Goal: Task Accomplishment & Management: Manage account settings

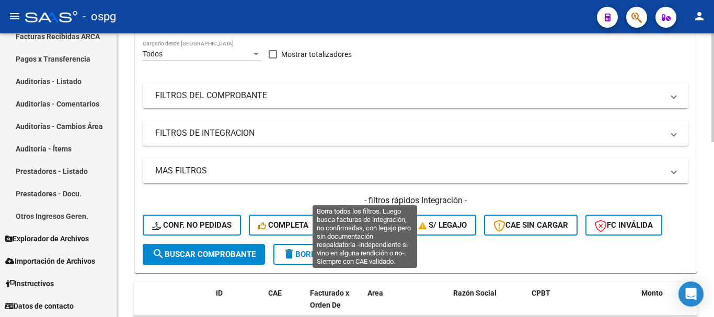
scroll to position [105, 0]
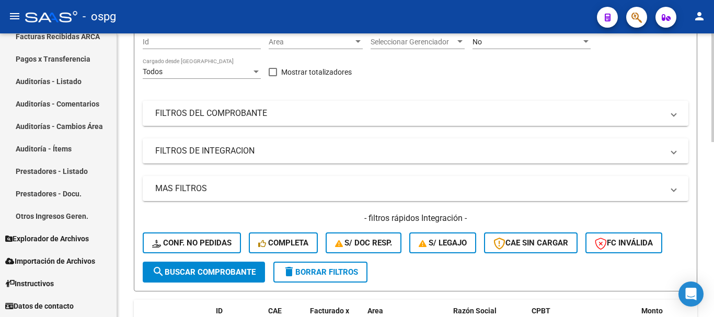
click at [282, 118] on mat-panel-title "FILTROS DEL COMPROBANTE" at bounding box center [409, 114] width 508 height 12
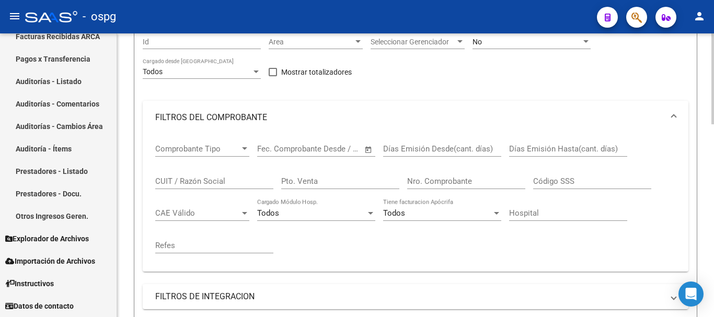
click at [221, 179] on input "CUIT / Razón Social" at bounding box center [214, 181] width 118 height 9
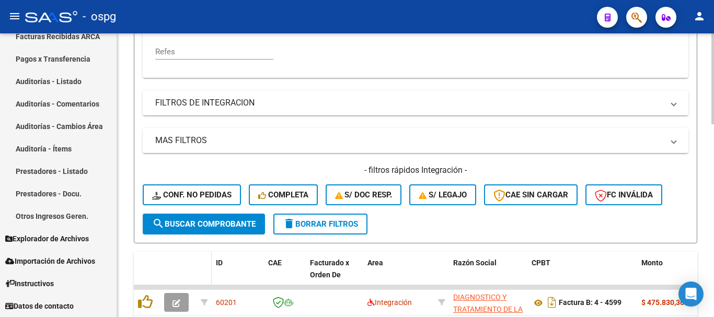
scroll to position [366, 0]
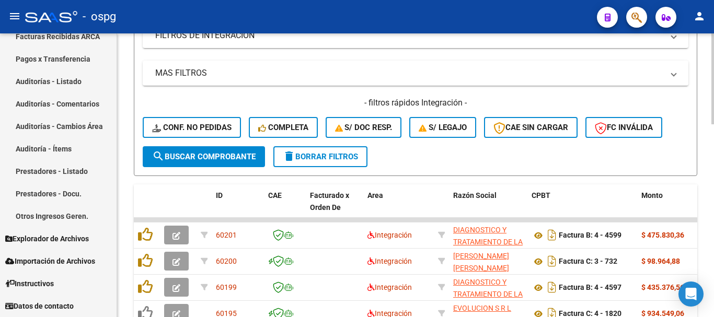
type input "coronel"
click at [219, 156] on span "search Buscar Comprobante" at bounding box center [204, 156] width 104 height 9
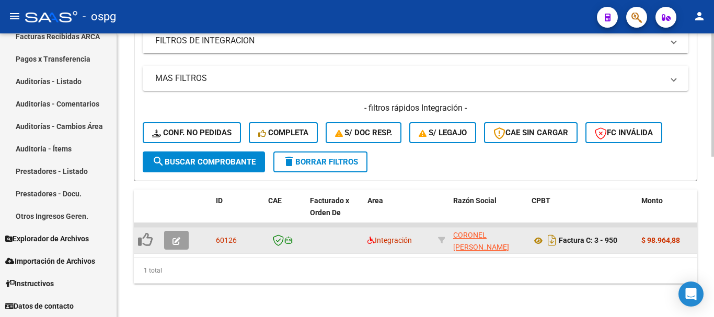
click at [178, 237] on icon "button" at bounding box center [177, 241] width 8 height 8
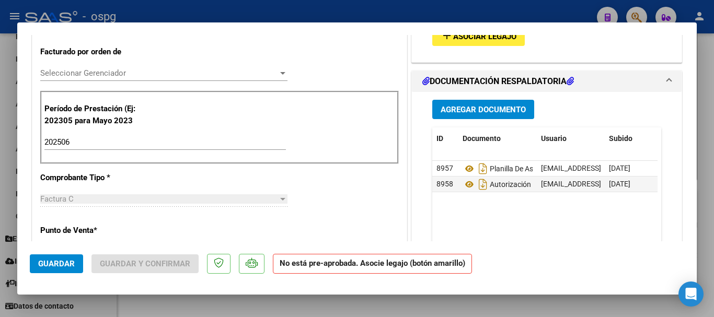
scroll to position [314, 0]
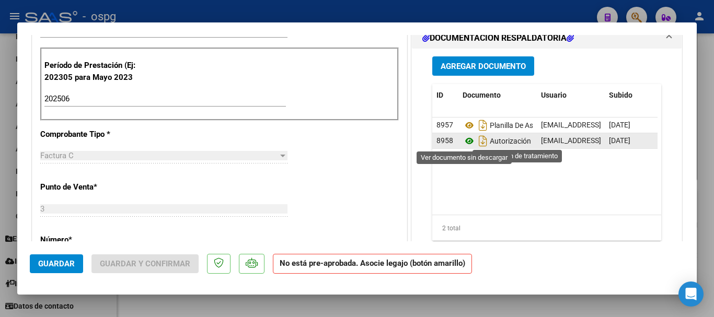
click at [465, 142] on icon at bounding box center [470, 141] width 14 height 13
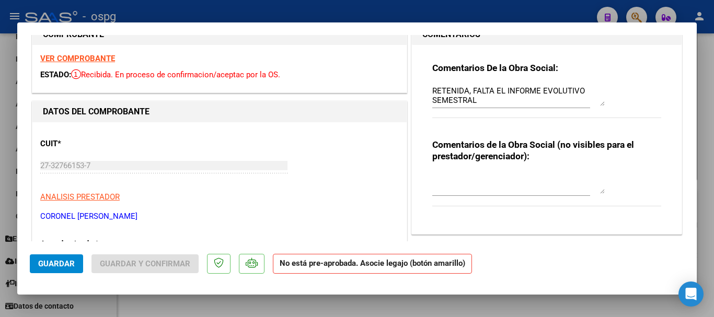
scroll to position [0, 0]
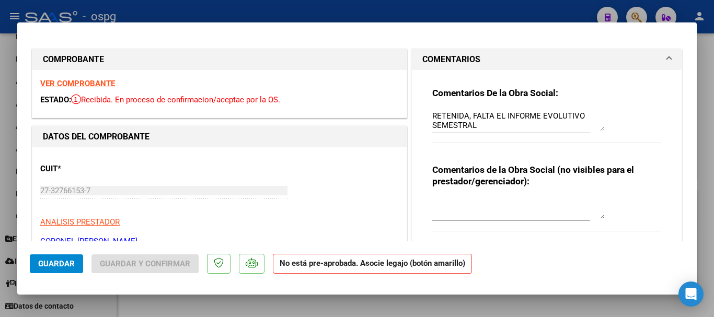
click at [481, 127] on textarea "RETENIDA, FALTA EL INFORME EVOLUTIVO SEMESTRAL" at bounding box center [518, 120] width 173 height 21
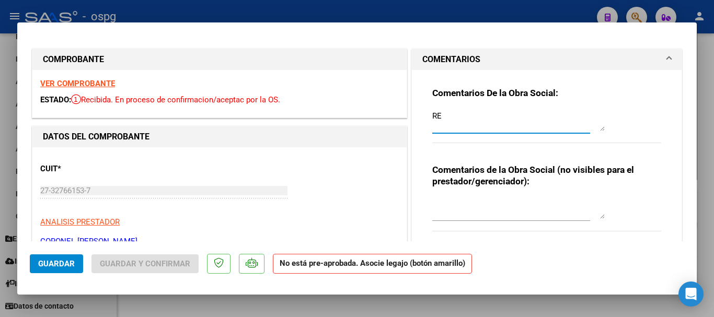
type textarea "R"
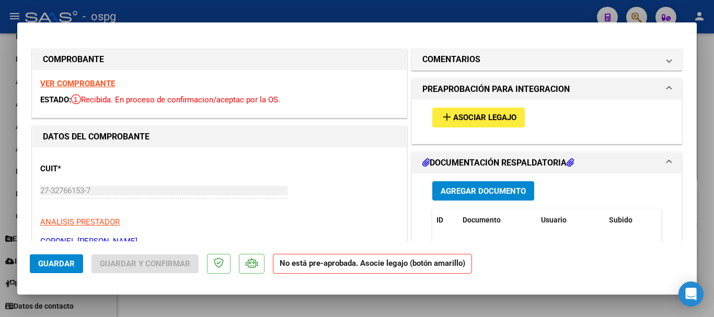
click at [104, 83] on strong "VER COMPROBANTE" at bounding box center [77, 83] width 75 height 9
click at [486, 121] on span "Asociar Legajo" at bounding box center [484, 117] width 63 height 9
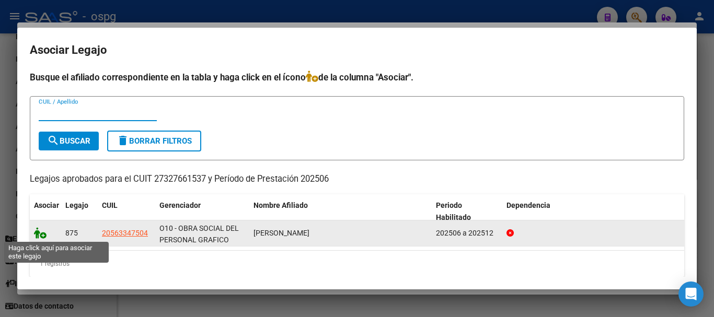
click at [43, 237] on icon at bounding box center [40, 233] width 13 height 12
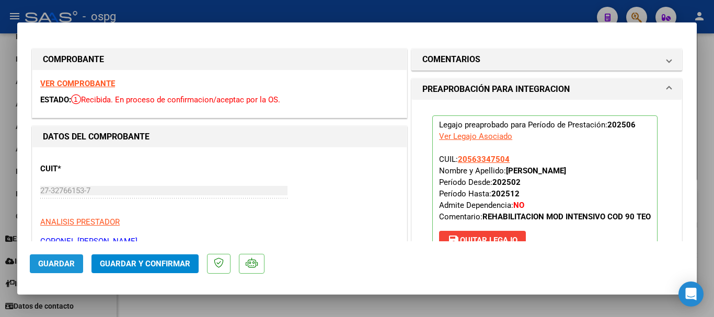
click at [50, 264] on span "Guardar" at bounding box center [56, 263] width 37 height 9
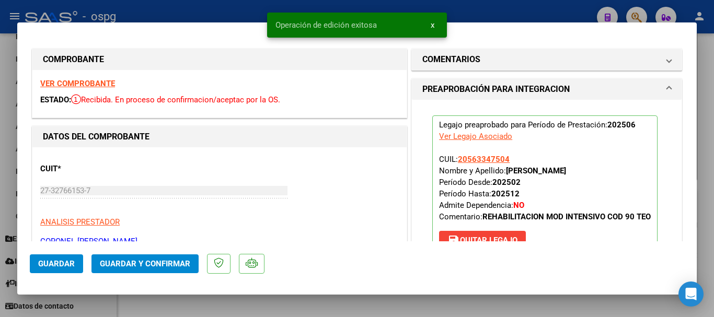
click at [710, 209] on div at bounding box center [357, 158] width 714 height 317
type input "$ 0,00"
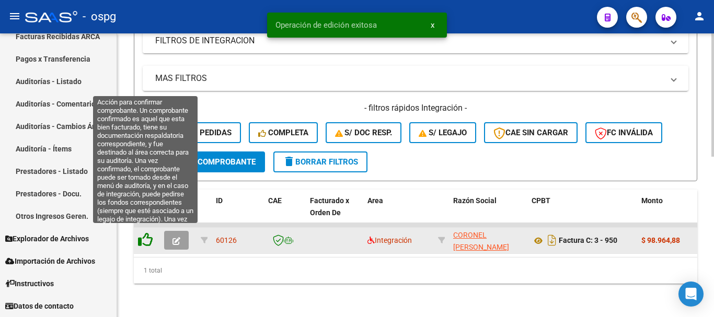
click at [144, 236] on icon at bounding box center [145, 240] width 15 height 15
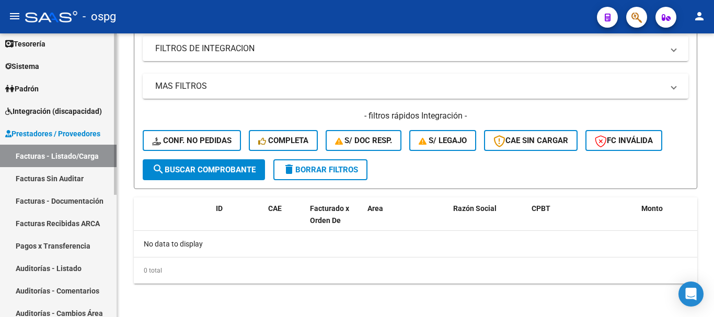
scroll to position [6, 0]
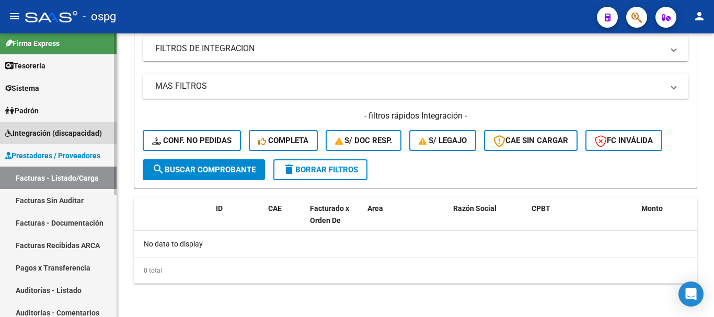
click at [50, 137] on span "Integración (discapacidad)" at bounding box center [53, 134] width 97 height 12
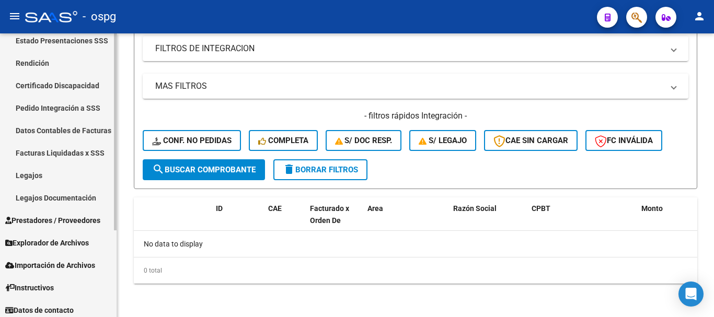
scroll to position [125, 0]
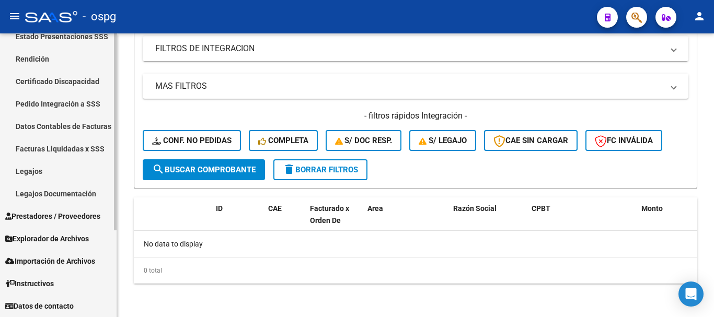
click at [76, 168] on link "Legajos" at bounding box center [58, 171] width 117 height 22
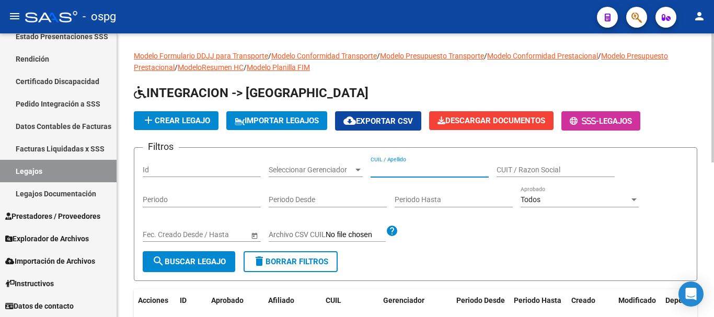
click at [444, 169] on input "CUIL / Apellido" at bounding box center [430, 170] width 118 height 9
type input "ROMERO"
click at [205, 268] on button "search Buscar Legajo" at bounding box center [189, 262] width 93 height 21
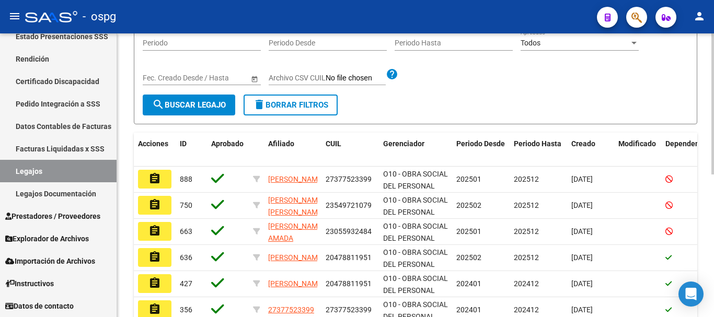
scroll to position [209, 0]
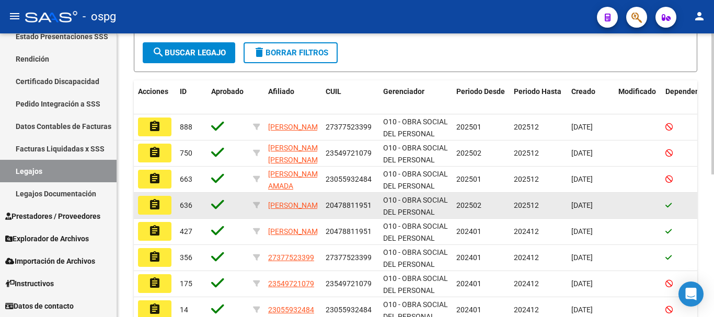
click at [167, 210] on button "assignment" at bounding box center [154, 205] width 33 height 19
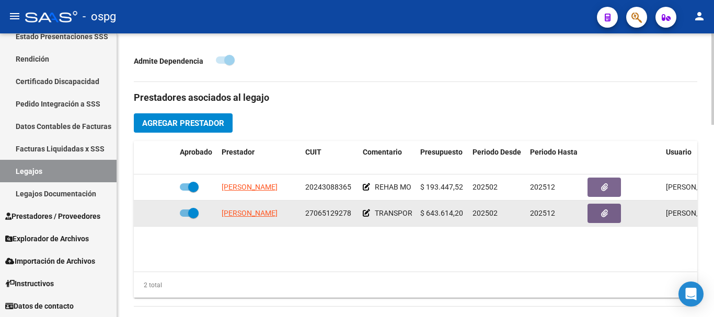
scroll to position [366, 0]
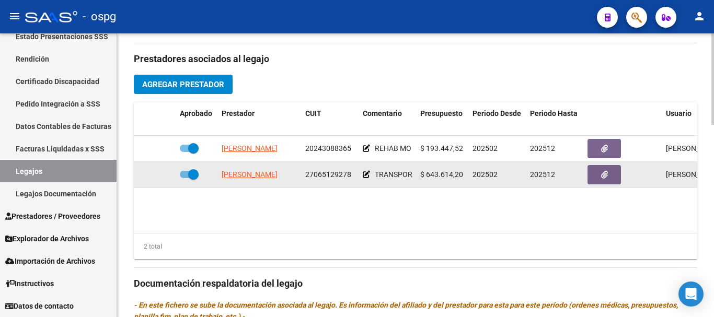
click at [364, 177] on icon at bounding box center [366, 174] width 7 height 7
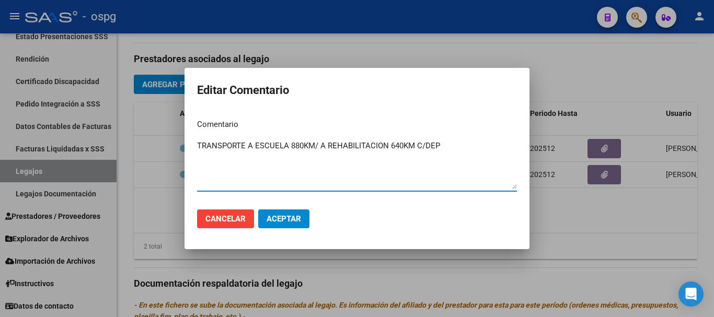
click at [304, 146] on textarea "TRANSPORTE A ESCUELA 880KM/ A REHABILITACION 640KM C/DEP" at bounding box center [357, 164] width 320 height 49
click at [455, 144] on textarea "TRANSPORTE A ESCUELA 920KM/ A REHABILITACION 640KM C/DEP" at bounding box center [357, 164] width 320 height 49
click at [402, 145] on textarea "TRANSPORTE A ESCUELA 920KM/ A REHABILITACION 640KM C/DEP" at bounding box center [357, 164] width 320 height 49
click at [466, 152] on textarea "TRANSPORTE A ESCUELA 920KM/ A REHABILITACION 720KM C/DEP" at bounding box center [357, 164] width 320 height 49
type textarea "TRANSPORTE A ESCUELA 920KM/ A REHABILITACION 720KM C/DEP"
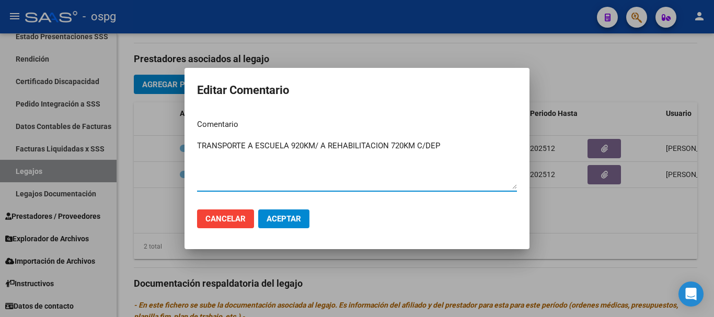
click at [279, 221] on span "Aceptar" at bounding box center [284, 218] width 35 height 9
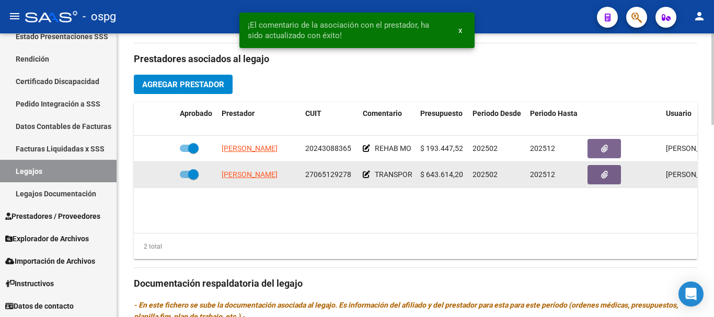
click at [368, 175] on icon at bounding box center [366, 174] width 7 height 7
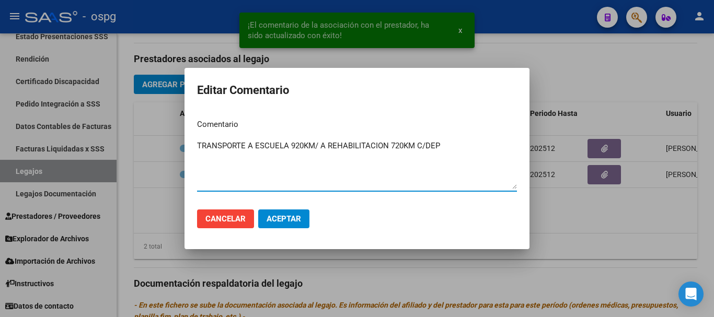
click at [560, 270] on div at bounding box center [357, 158] width 714 height 317
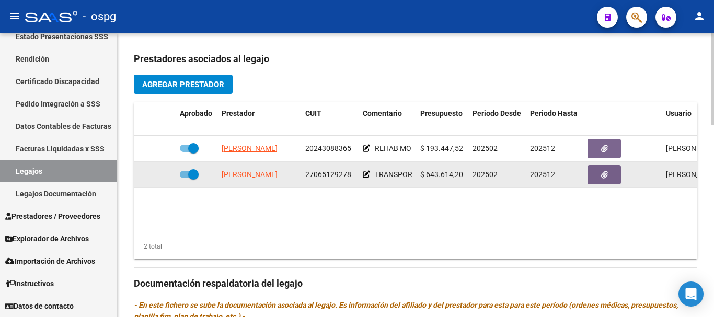
click at [368, 176] on icon at bounding box center [366, 174] width 7 height 7
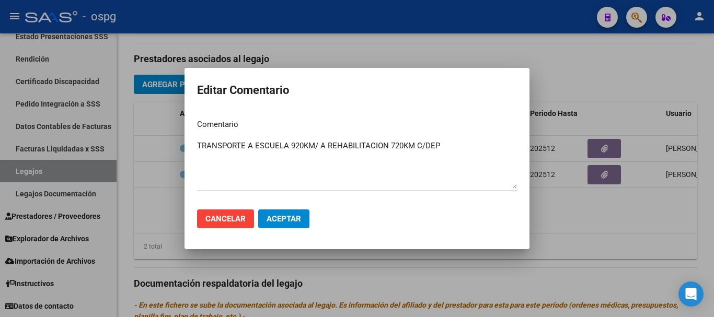
click at [610, 262] on div at bounding box center [357, 158] width 714 height 317
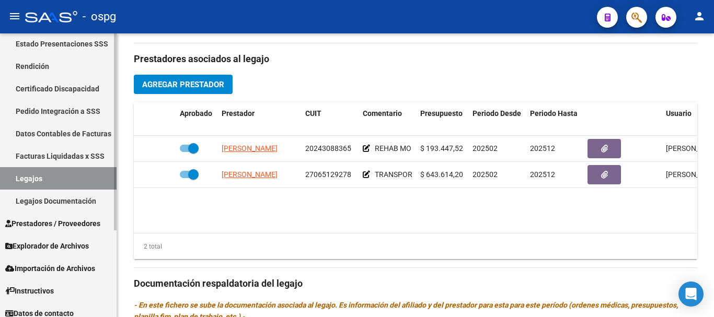
scroll to position [125, 0]
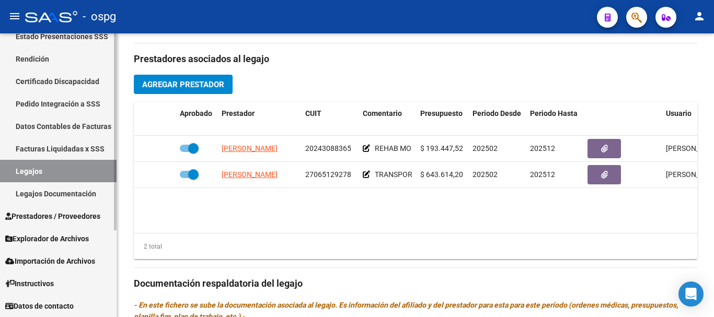
click at [67, 218] on span "Prestadores / Proveedores" at bounding box center [52, 217] width 95 height 12
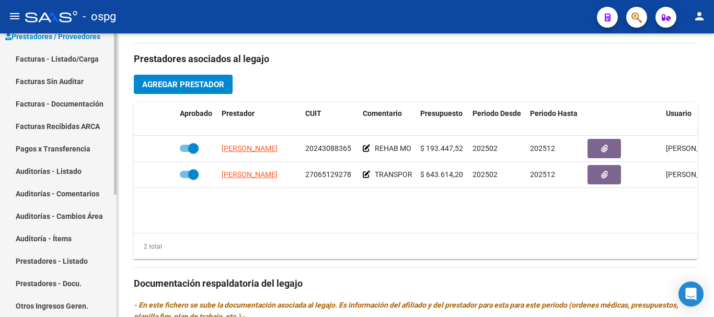
click at [73, 56] on link "Facturas - Listado/Carga" at bounding box center [58, 59] width 117 height 22
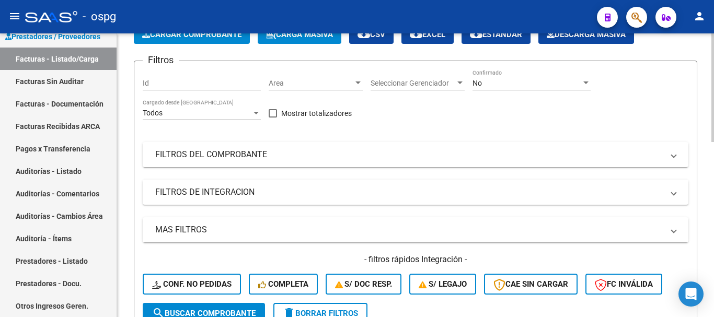
scroll to position [40, 0]
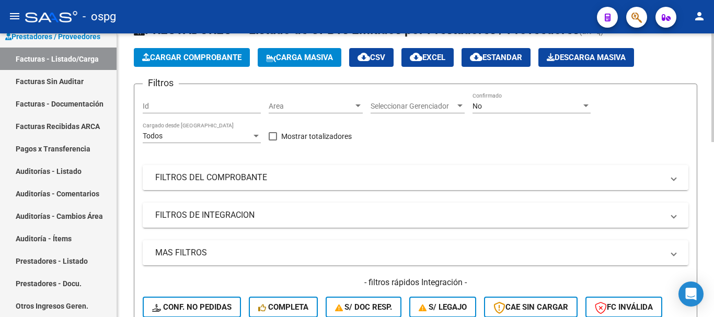
click at [247, 181] on mat-panel-title "FILTROS DEL COMPROBANTE" at bounding box center [409, 178] width 508 height 12
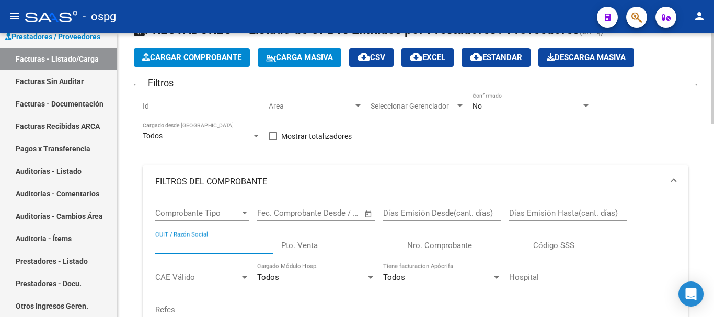
click at [220, 244] on input "CUIT / Razón Social" at bounding box center [214, 245] width 118 height 9
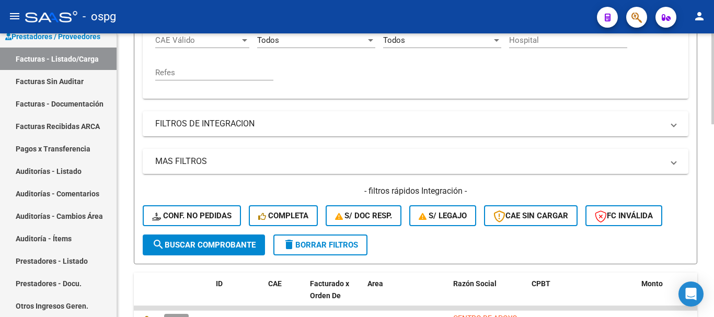
scroll to position [302, 0]
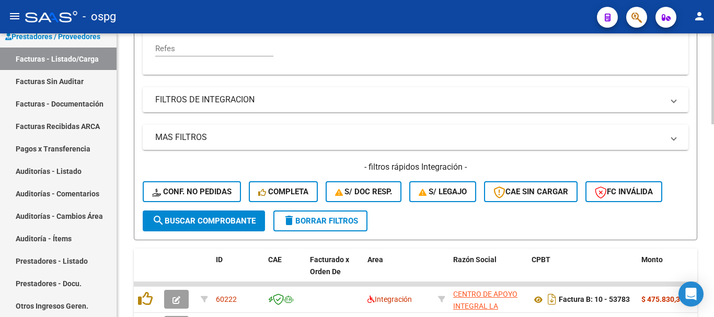
type input "[PERSON_NAME]"
click at [214, 225] on span "search Buscar Comprobante" at bounding box center [204, 220] width 104 height 9
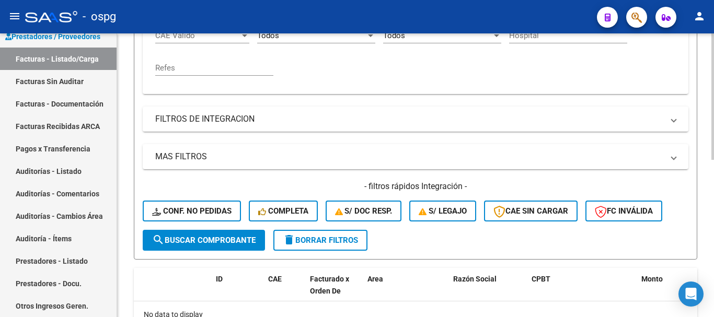
scroll to position [301, 0]
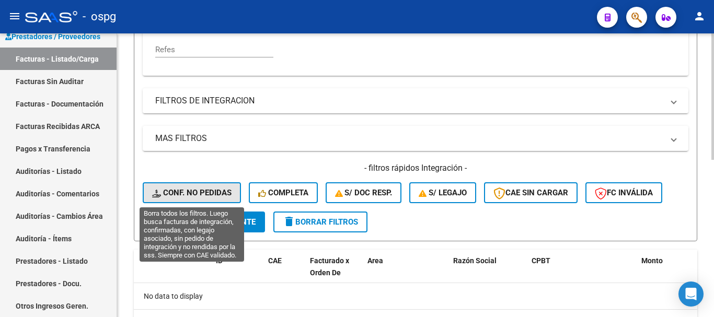
click at [191, 191] on span "Conf. no pedidas" at bounding box center [191, 192] width 79 height 9
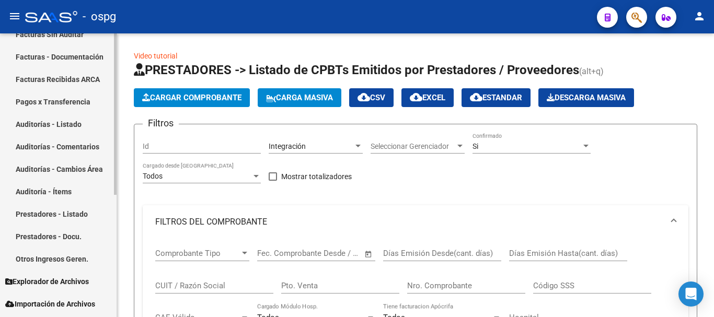
scroll to position [58, 0]
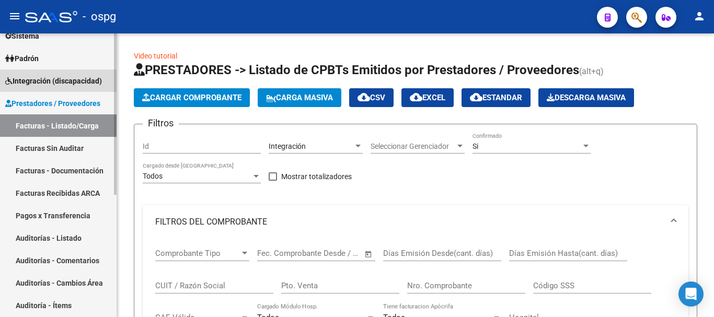
click at [54, 88] on link "Integración (discapacidad)" at bounding box center [58, 81] width 117 height 22
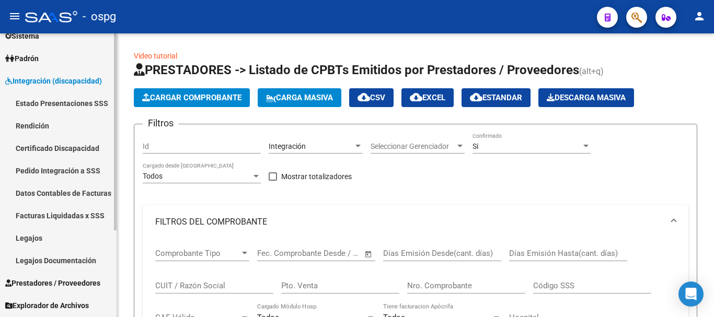
click at [78, 167] on link "Pedido Integración a SSS" at bounding box center [58, 170] width 117 height 22
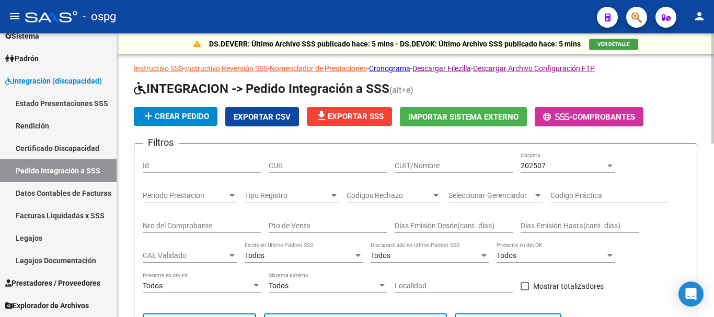
click at [439, 167] on input "CUIT/Nombre" at bounding box center [454, 166] width 118 height 9
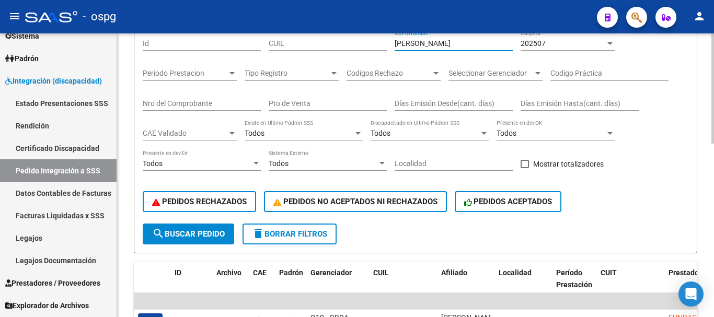
scroll to position [157, 0]
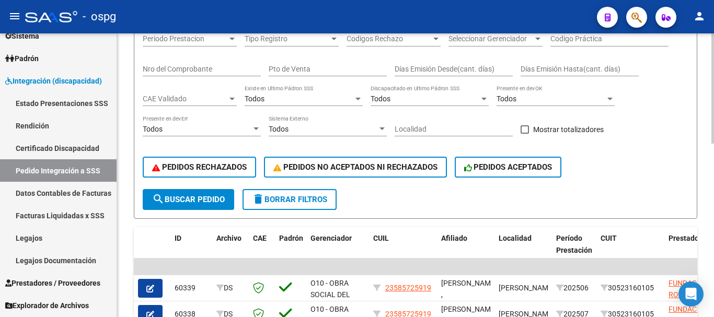
type input "[PERSON_NAME]"
click at [203, 205] on button "search Buscar Pedido" at bounding box center [189, 199] width 92 height 21
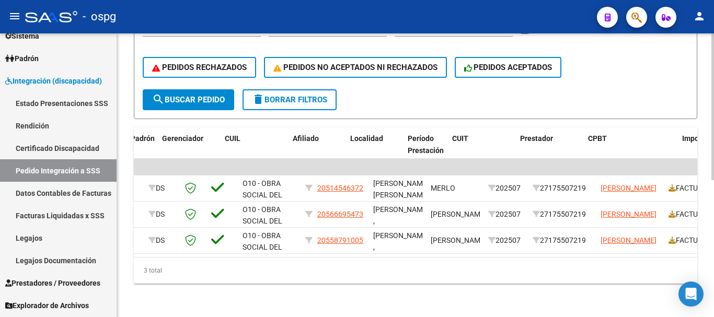
scroll to position [0, 173]
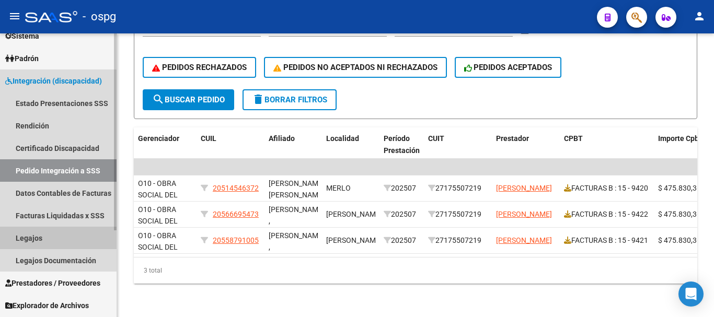
click at [53, 240] on link "Legajos" at bounding box center [58, 238] width 117 height 22
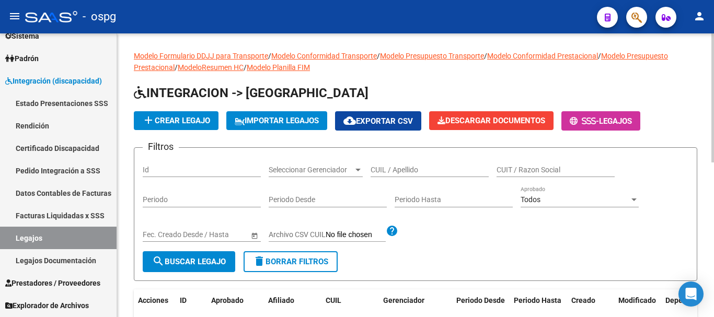
click at [452, 170] on input "CUIL / Apellido" at bounding box center [430, 170] width 118 height 9
type input "[PERSON_NAME]"
click at [199, 267] on button "search Buscar Legajo" at bounding box center [189, 262] width 93 height 21
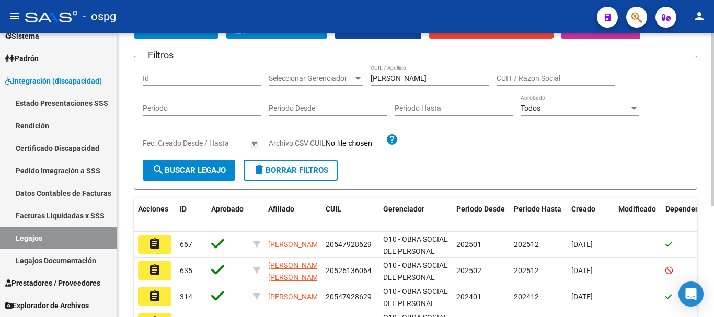
scroll to position [105, 0]
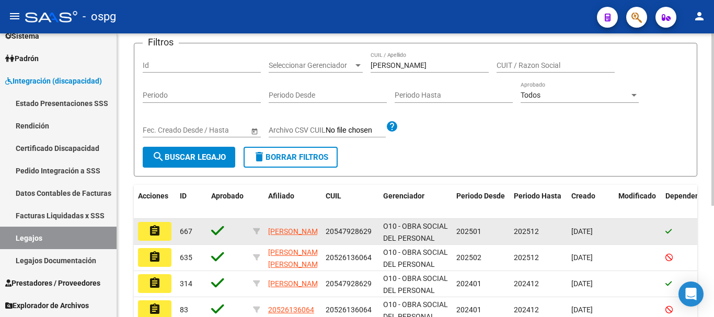
click at [165, 237] on button "assignment" at bounding box center [154, 231] width 33 height 19
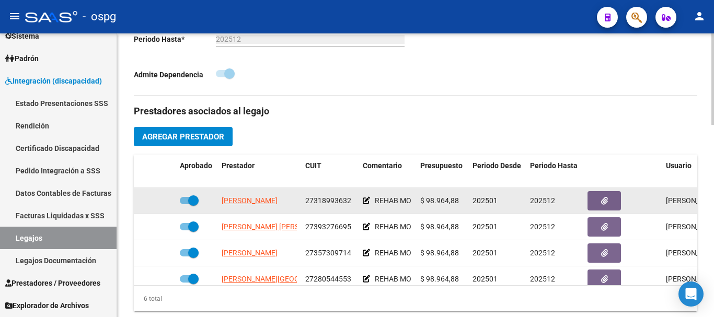
drag, startPoint x: 193, startPoint y: 203, endPoint x: 182, endPoint y: 203, distance: 11.0
click at [182, 203] on span at bounding box center [189, 200] width 19 height 7
click at [185, 204] on input "checkbox" at bounding box center [185, 204] width 1 height 1
checkbox input "false"
drag, startPoint x: 349, startPoint y: 201, endPoint x: 303, endPoint y: 201, distance: 46.0
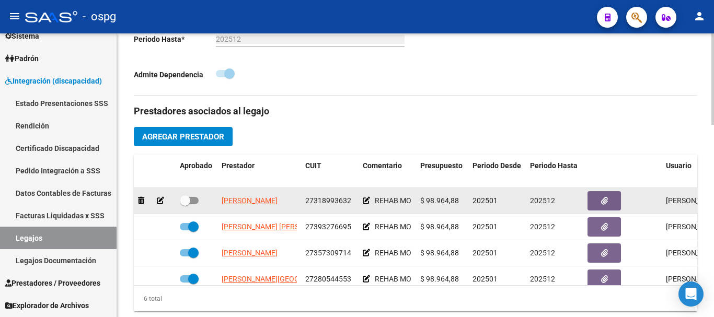
click at [303, 201] on datatable-body-cell "27318993632" at bounding box center [330, 201] width 58 height 26
copy span "27318993632"
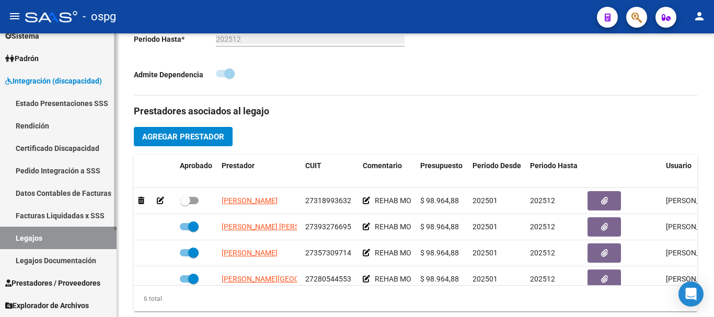
click at [53, 170] on link "Pedido Integración a SSS" at bounding box center [58, 170] width 117 height 22
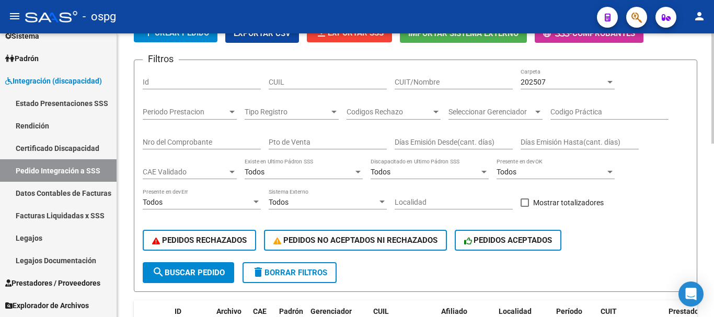
scroll to position [56, 0]
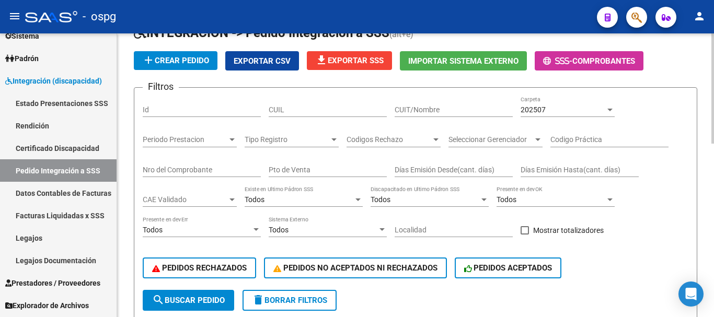
click at [594, 111] on div "202507" at bounding box center [563, 110] width 85 height 9
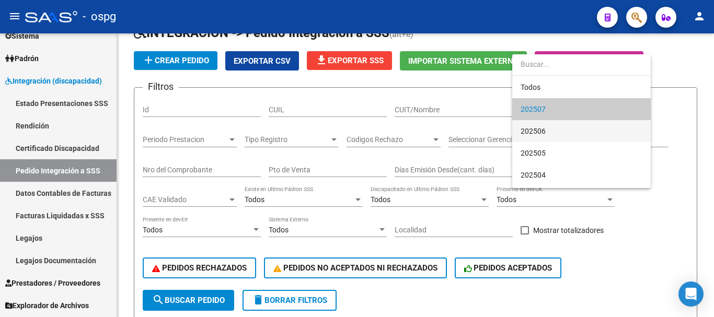
click at [576, 130] on span "202506" at bounding box center [582, 131] width 122 height 22
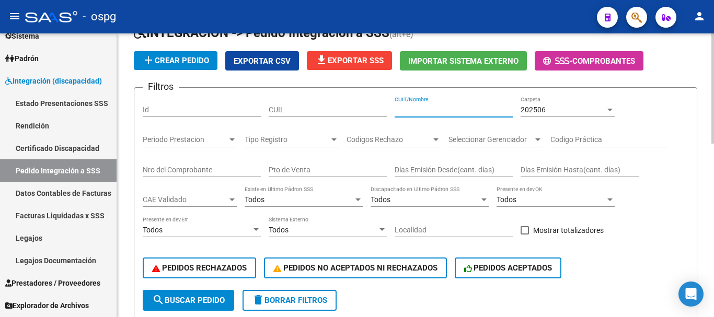
paste input "27318993632"
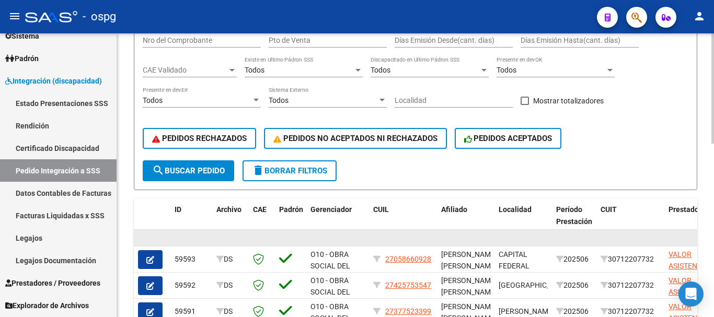
scroll to position [213, 0]
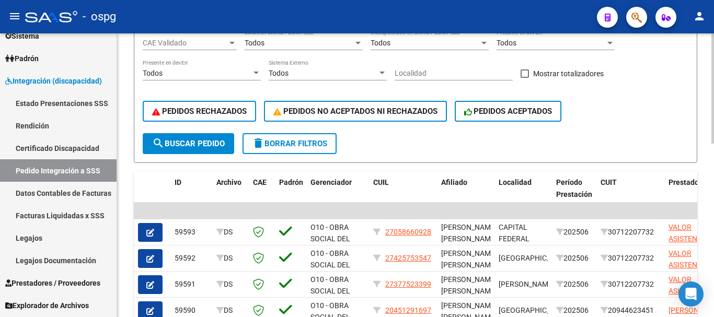
type input "27318993632"
click at [201, 146] on span "search Buscar Pedido" at bounding box center [188, 143] width 73 height 9
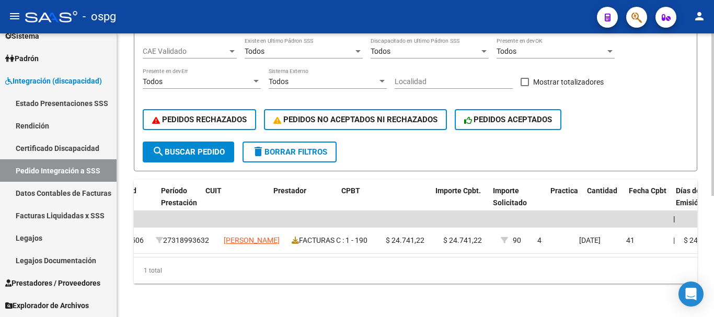
scroll to position [0, 460]
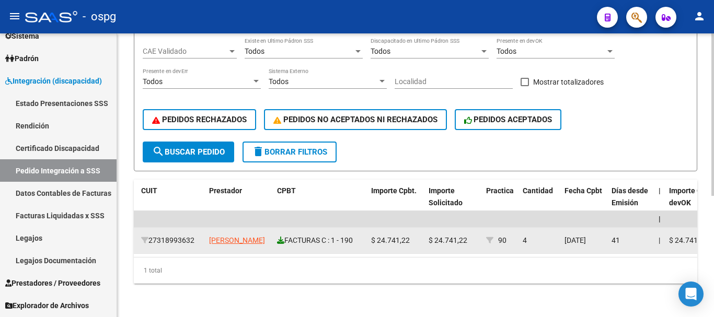
click at [281, 237] on icon at bounding box center [280, 240] width 7 height 7
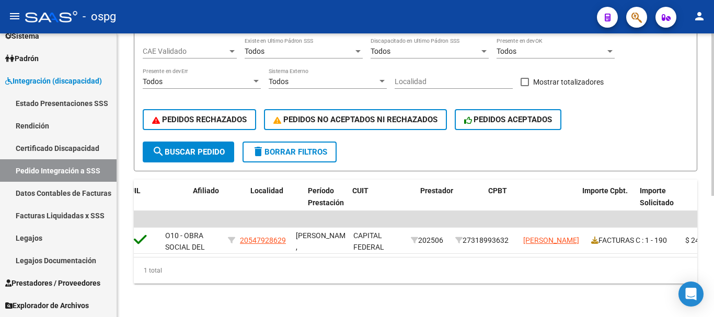
scroll to position [0, 0]
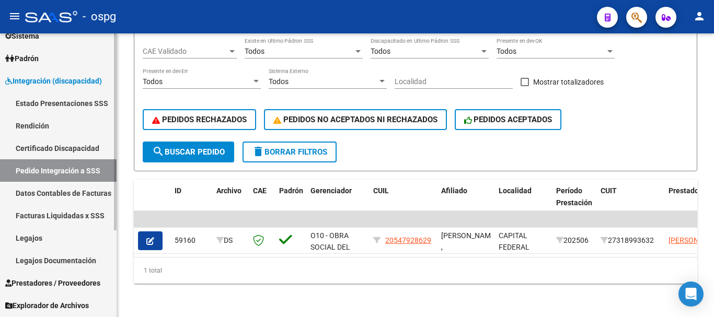
click at [58, 236] on link "Legajos" at bounding box center [58, 238] width 117 height 22
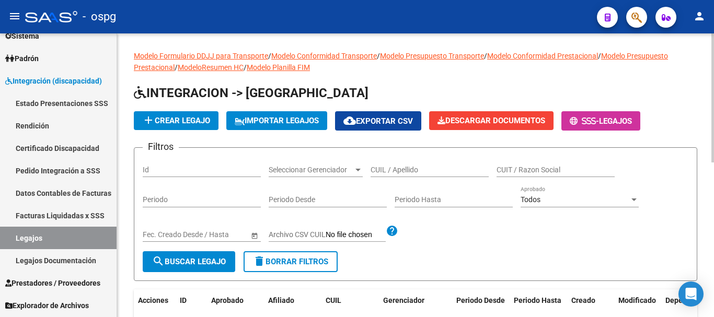
click at [422, 170] on input "CUIL / Apellido" at bounding box center [430, 170] width 118 height 9
type input "[PERSON_NAME]"
click at [212, 267] on button "search Buscar Legajo" at bounding box center [189, 262] width 93 height 21
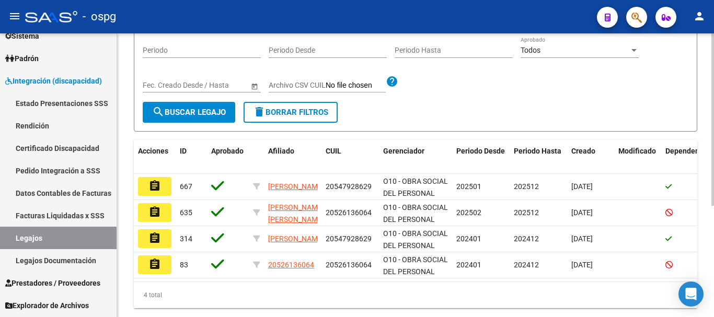
scroll to position [157, 0]
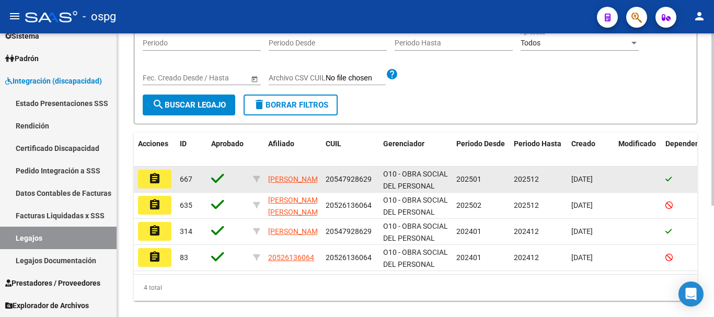
click at [166, 184] on button "assignment" at bounding box center [154, 179] width 33 height 19
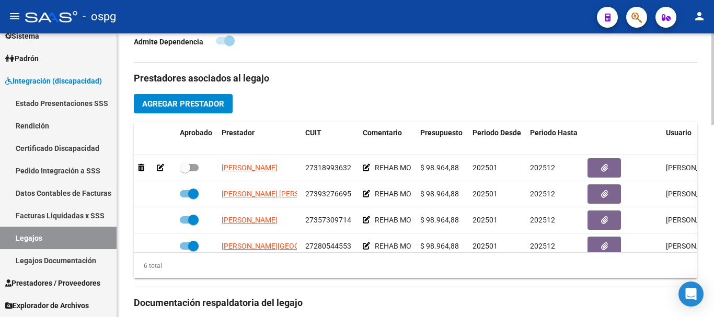
scroll to position [366, 0]
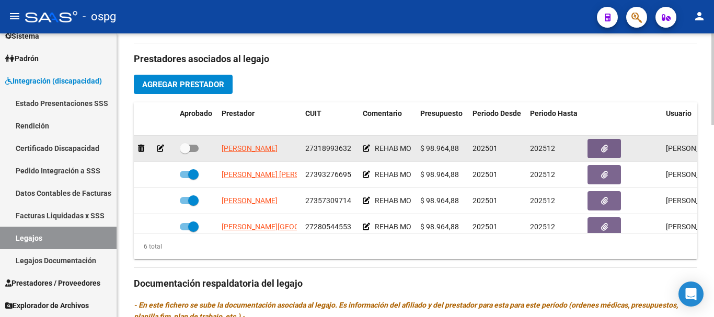
click at [366, 150] on icon at bounding box center [366, 148] width 7 height 7
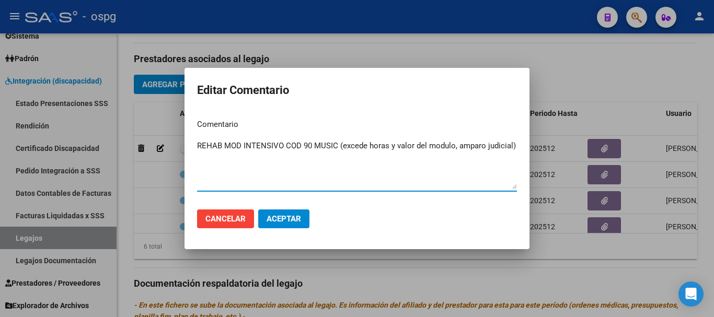
click at [212, 169] on textarea "REHAB MOD INTENSIVO COD 90 MUSIC (excede horas y valor del modulo, amparo judic…" at bounding box center [357, 164] width 320 height 49
click at [517, 146] on textarea "REHAB MOD INTENSIVO COD 90 MUSIC (excede horas y valor del modulo, amparo judic…" at bounding box center [357, 164] width 320 height 49
type textarea "REHAB MOD INTENSIVO COD 90 MUSIC (excede horas y valor del modulo, amparo judic…"
click at [292, 223] on span "Aceptar" at bounding box center [284, 218] width 35 height 9
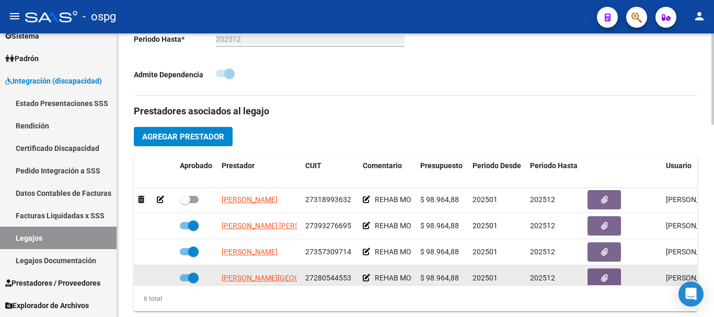
scroll to position [0, 0]
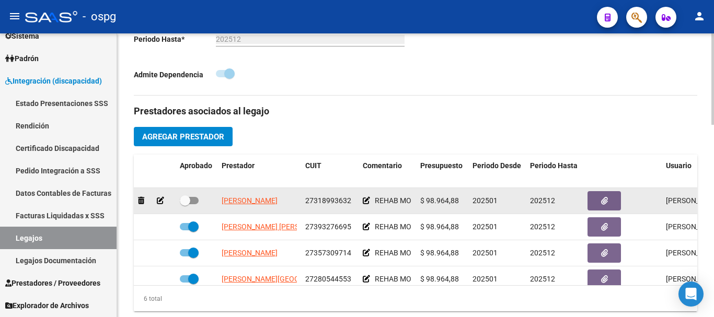
click at [160, 203] on icon at bounding box center [160, 200] width 7 height 7
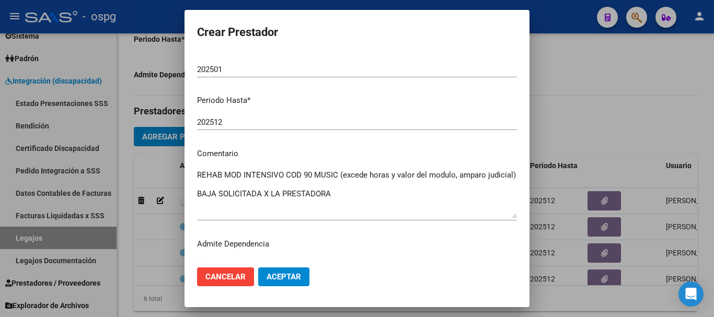
scroll to position [152, 0]
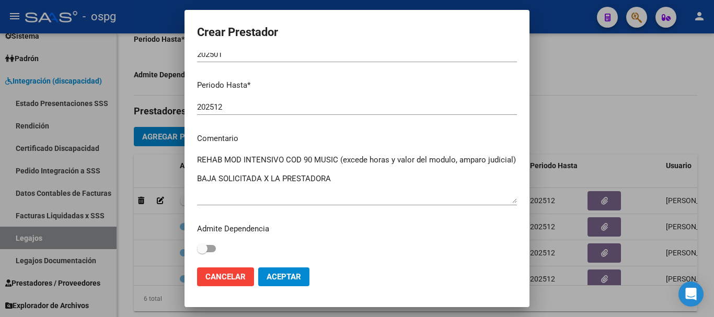
click at [704, 101] on div at bounding box center [357, 158] width 714 height 317
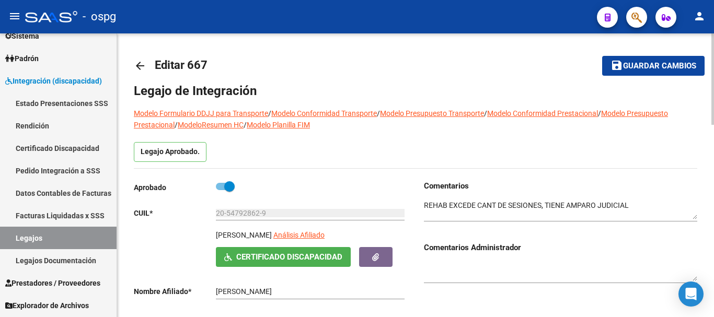
scroll to position [0, 0]
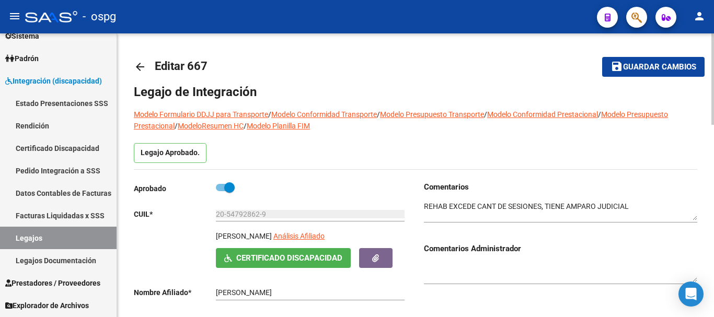
click at [142, 67] on mat-icon "arrow_back" at bounding box center [140, 67] width 13 height 13
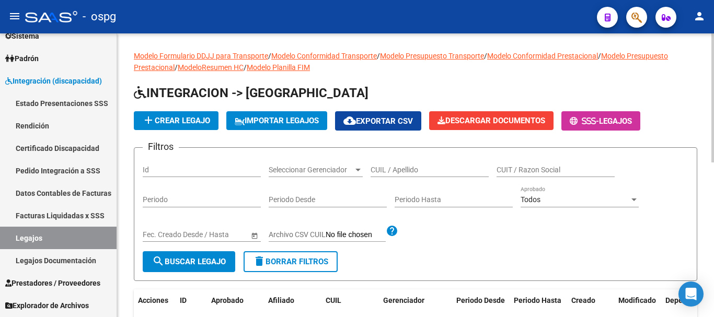
click at [449, 168] on input "CUIL / Apellido" at bounding box center [430, 170] width 118 height 9
type input "[PERSON_NAME]"
click at [188, 269] on button "search Buscar Legajo" at bounding box center [189, 262] width 93 height 21
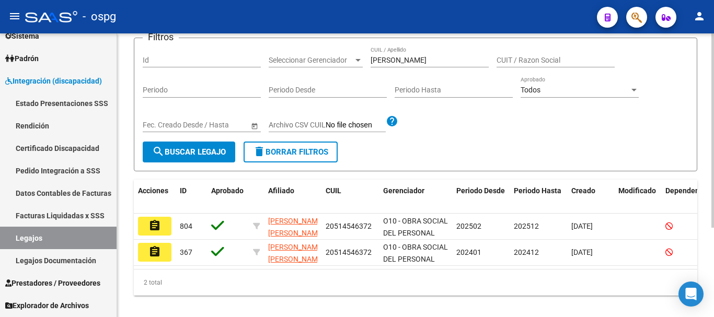
scroll to position [131, 0]
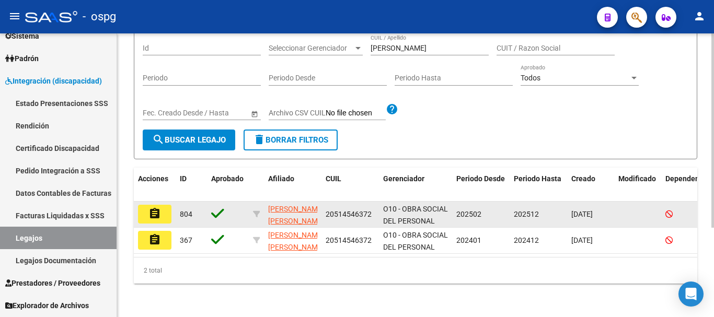
click at [164, 206] on button "assignment" at bounding box center [154, 214] width 33 height 19
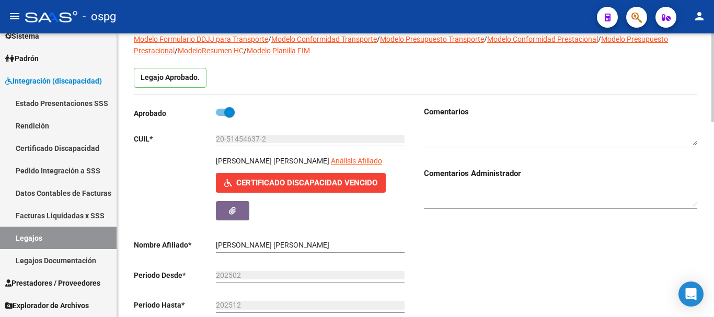
scroll to position [52, 0]
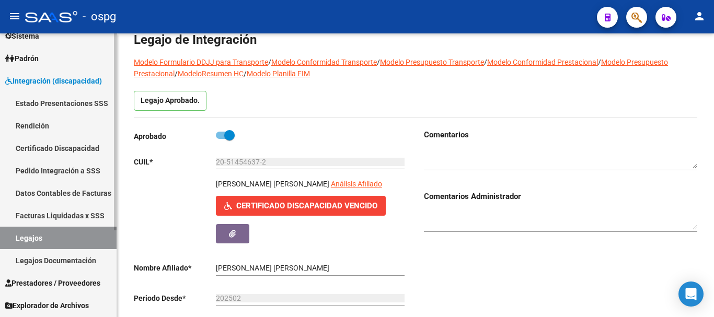
click at [58, 150] on link "Certificado Discapacidad" at bounding box center [58, 148] width 117 height 22
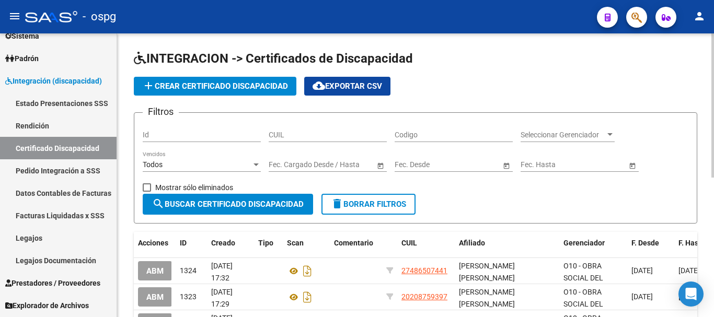
click at [329, 135] on input "CUIL" at bounding box center [328, 135] width 118 height 9
type input "20-51454637-2"
click at [255, 209] on span "search Buscar Certificado Discapacidad" at bounding box center [228, 204] width 152 height 9
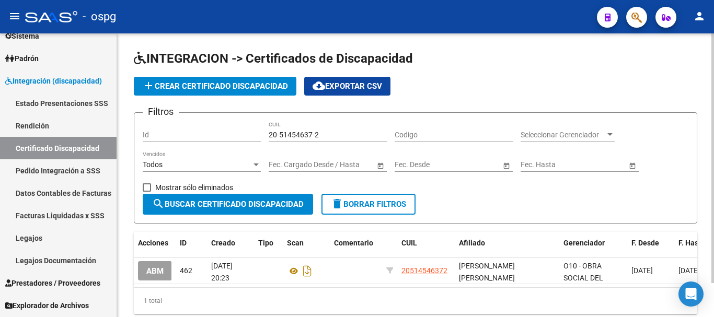
click at [212, 91] on button "add Crear Certificado Discapacidad" at bounding box center [215, 86] width 163 height 19
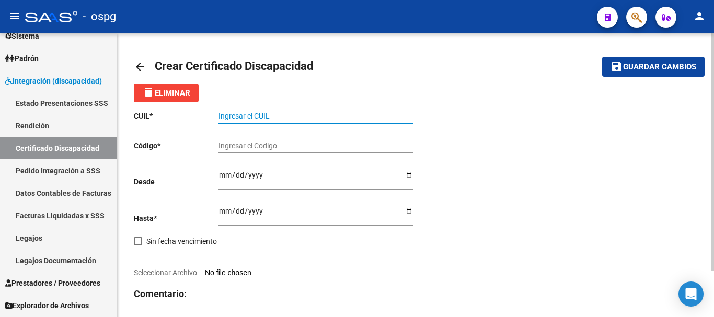
click at [290, 115] on input "Ingresar el CUIL" at bounding box center [316, 116] width 195 height 9
type input "20-51454637-2"
click at [333, 148] on input "Ingresar el Codigo" at bounding box center [316, 146] width 195 height 9
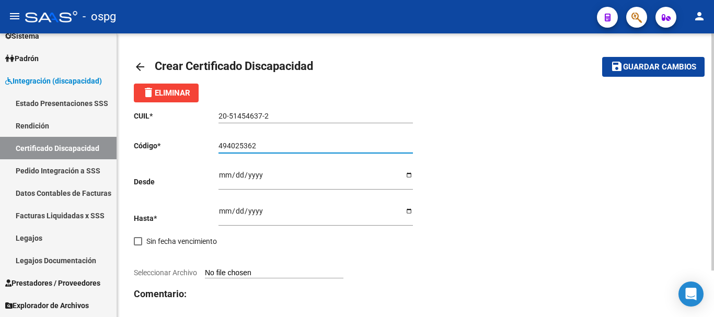
type input "494025362"
click at [333, 177] on input "Ingresar fec. Desde" at bounding box center [316, 179] width 195 height 16
type input "[DATE]"
click at [285, 213] on input "Ingresar fec. Hasta" at bounding box center [316, 215] width 195 height 16
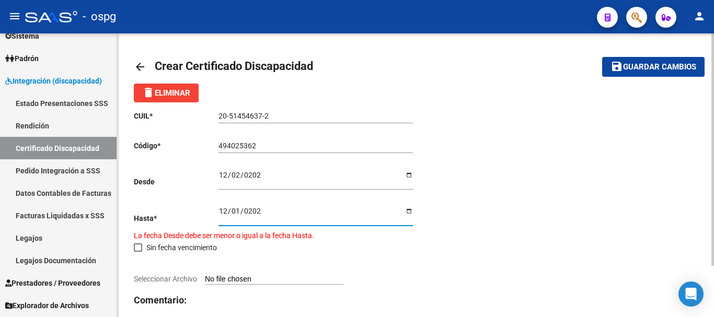
type input "[DATE]"
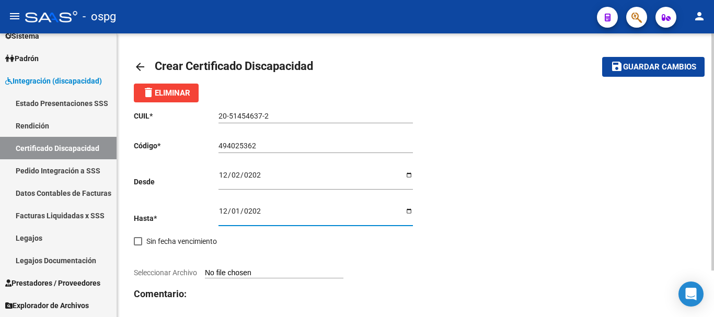
click at [470, 264] on div "CUIL * 20-51454637-2 Ingresar el CUIL Código * 494025362 Ingresar el Codigo Des…" at bounding box center [416, 225] width 564 height 246
click at [266, 271] on input "Seleccionar Archivo" at bounding box center [274, 274] width 139 height 10
type input "C:\fakepath\Scan_0003.jpg"
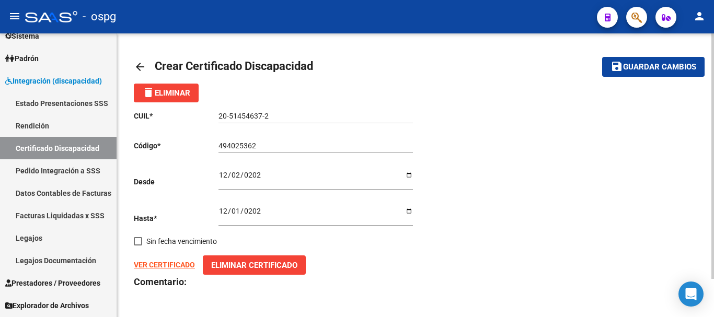
click at [170, 266] on strong "VER CERTIFICADO" at bounding box center [164, 265] width 61 height 8
click at [637, 67] on span "Guardar cambios" at bounding box center [659, 67] width 73 height 9
drag, startPoint x: 273, startPoint y: 114, endPoint x: 221, endPoint y: 117, distance: 52.9
click at [213, 117] on app-form-text-field "CUIL * 20-51454637-2 Ingresar el CUIL" at bounding box center [273, 116] width 279 height 8
click at [544, 202] on div "CUIL * 20-51454637-2 Ingresar el CUIL Código * 494025362 Ingresar el Codigo Des…" at bounding box center [416, 219] width 564 height 234
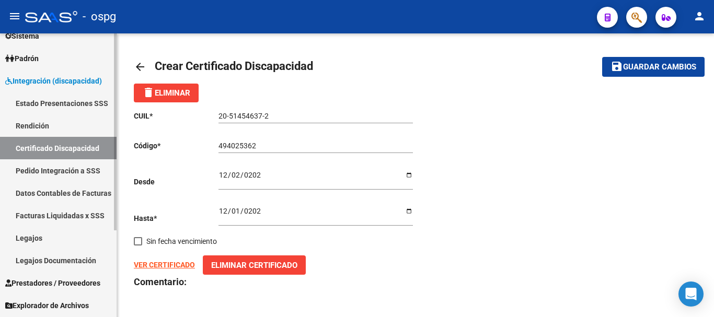
click at [90, 157] on link "Certificado Discapacidad" at bounding box center [58, 148] width 117 height 22
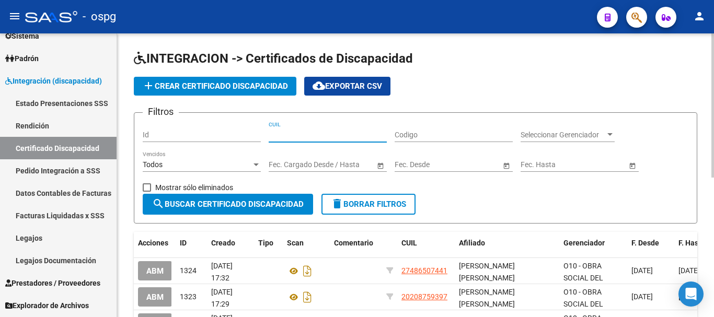
paste input "20-51454637-2"
type input "20-51454637-2"
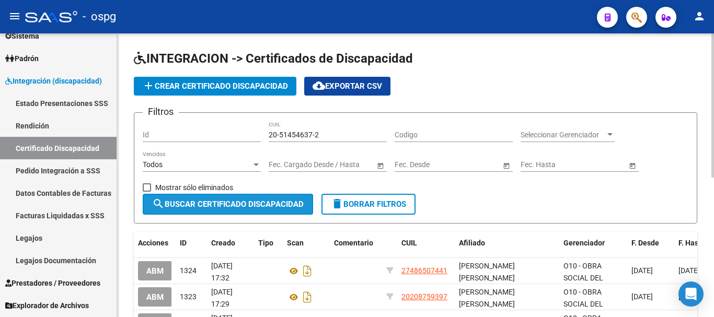
click at [233, 200] on span "search Buscar Certificado Discapacidad" at bounding box center [228, 204] width 152 height 9
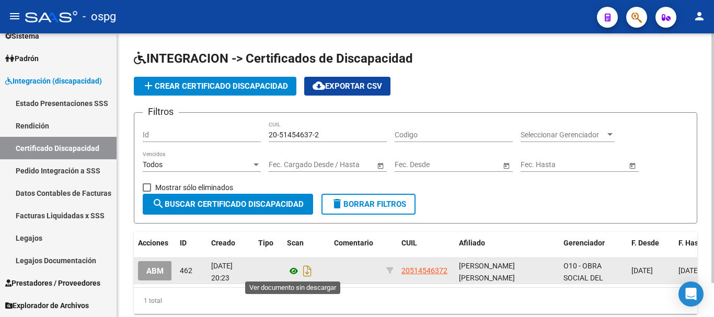
click at [291, 270] on icon at bounding box center [294, 271] width 14 height 13
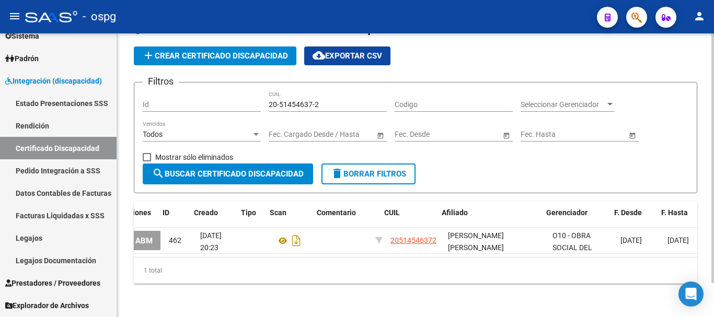
scroll to position [0, 17]
click at [482, 260] on div "1 total" at bounding box center [416, 271] width 564 height 26
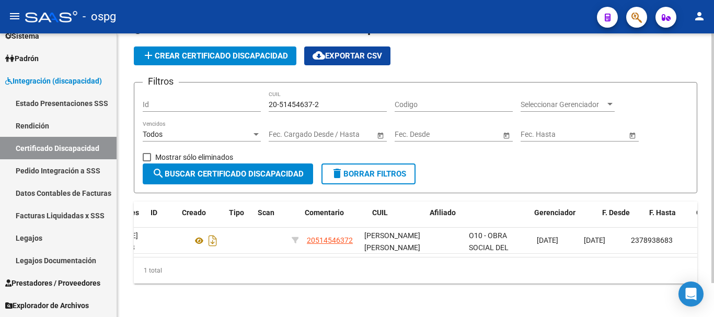
scroll to position [0, 0]
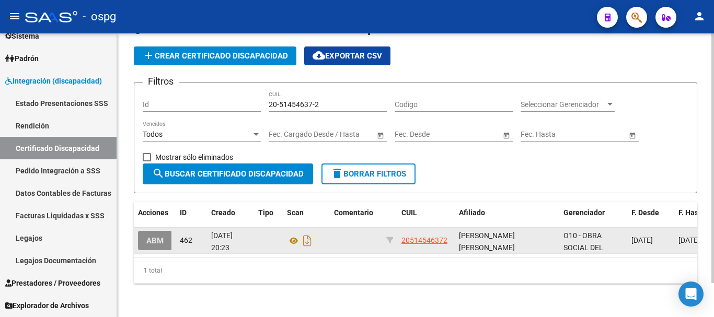
click at [162, 240] on button "ABM" at bounding box center [155, 240] width 34 height 19
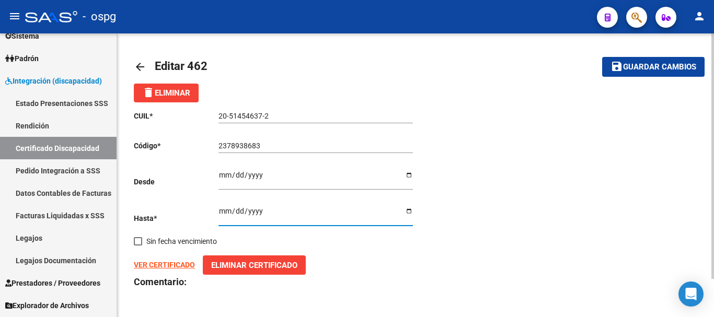
click at [264, 210] on input "[DATE]" at bounding box center [316, 215] width 195 height 16
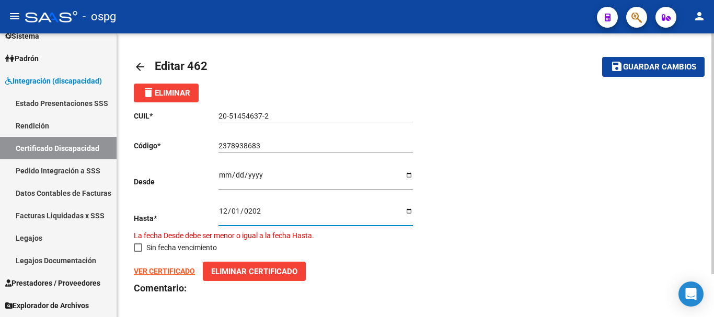
type input "[DATE]"
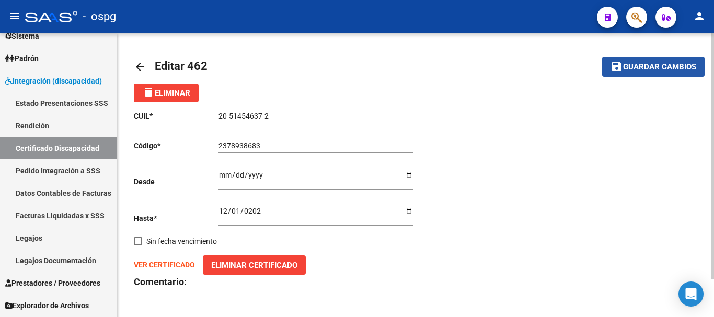
click at [634, 71] on span "Guardar cambios" at bounding box center [659, 67] width 73 height 9
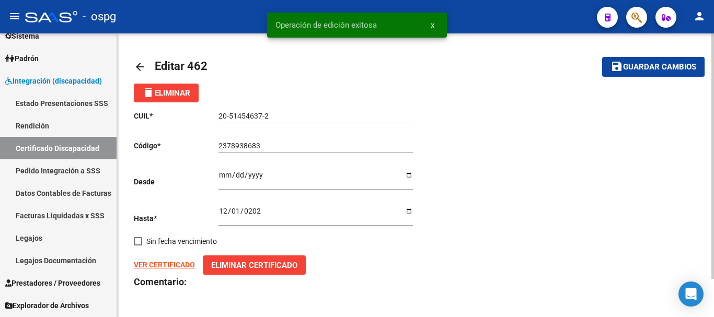
click at [142, 69] on mat-icon "arrow_back" at bounding box center [140, 67] width 13 height 13
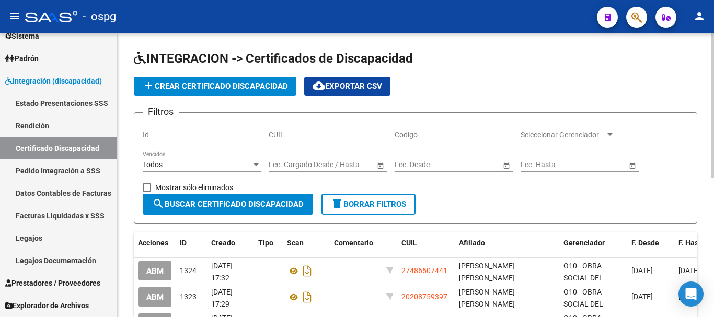
click at [209, 81] on button "add Crear Certificado Discapacidad" at bounding box center [215, 86] width 163 height 19
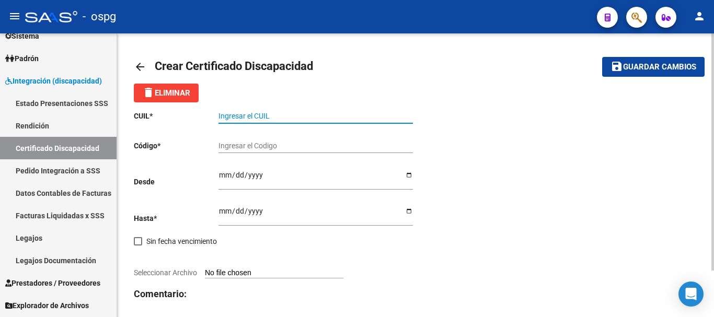
paste input "20-51454637-2"
type input "20-51454637-2"
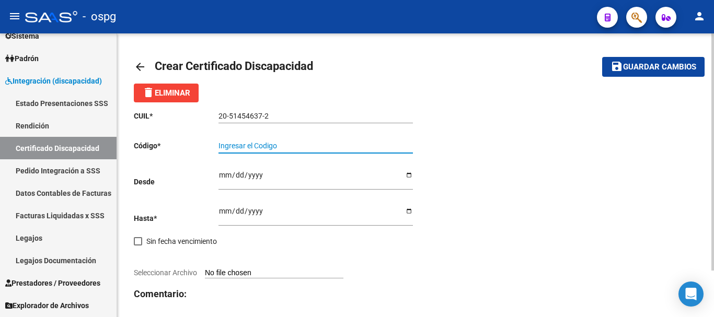
click at [340, 149] on input "Ingresar el Codigo" at bounding box center [316, 146] width 195 height 9
type input "494025362"
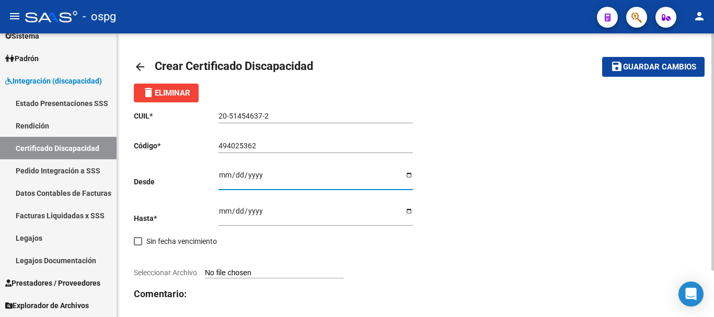
click at [324, 183] on input "Ingresar fec. Desde" at bounding box center [316, 179] width 195 height 16
type input "[DATE]"
click at [299, 210] on input "Ingresar fec. Hasta" at bounding box center [316, 215] width 195 height 16
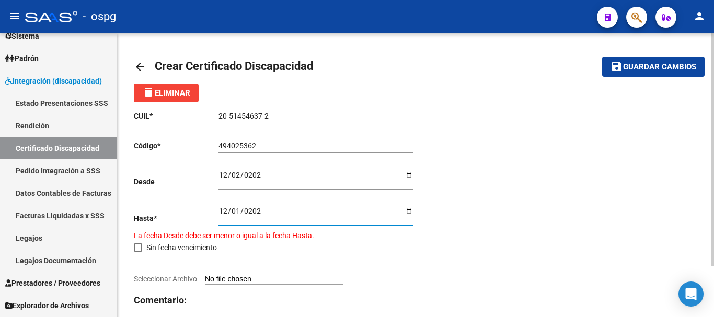
type input "[DATE]"
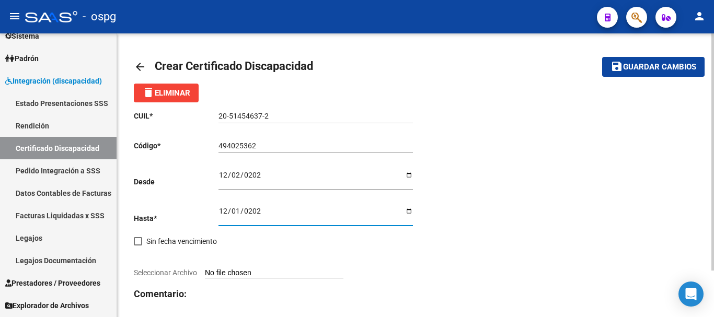
click at [234, 271] on input "Seleccionar Archivo" at bounding box center [274, 274] width 139 height 10
type input "C:\fakepath\Scan_0003.jpg"
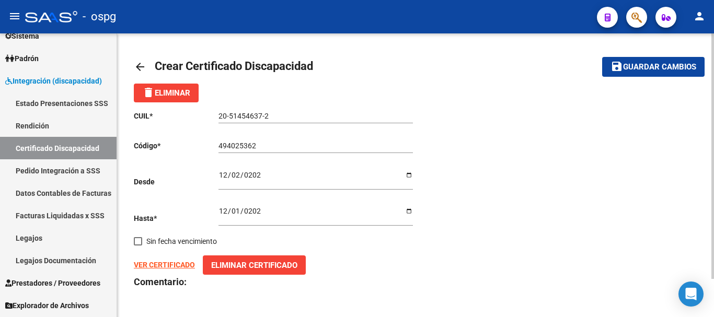
click at [653, 65] on span "Guardar cambios" at bounding box center [659, 67] width 73 height 9
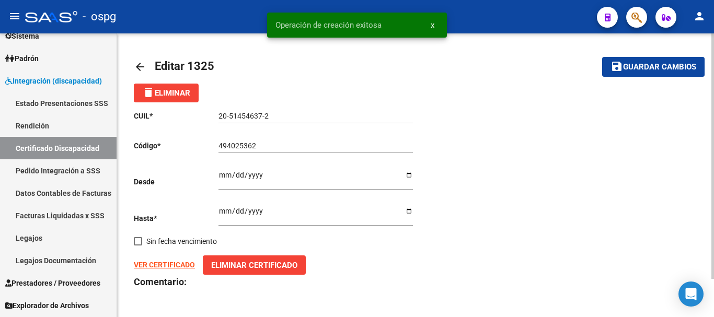
click at [136, 66] on mat-icon "arrow_back" at bounding box center [140, 67] width 13 height 13
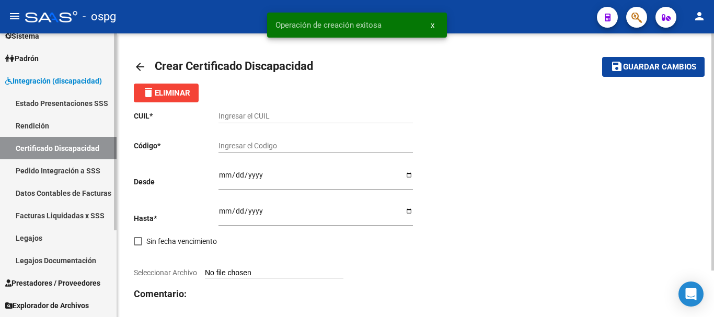
click at [70, 146] on link "Certificado Discapacidad" at bounding box center [58, 148] width 117 height 22
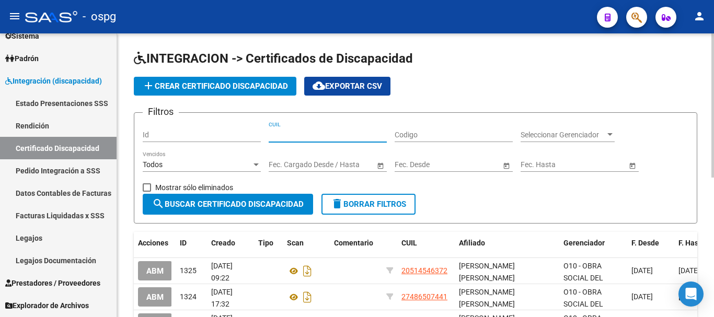
paste input "20-51454637-2"
type input "20-51454637-2"
click at [238, 208] on span "search Buscar Certificado Discapacidad" at bounding box center [228, 204] width 152 height 9
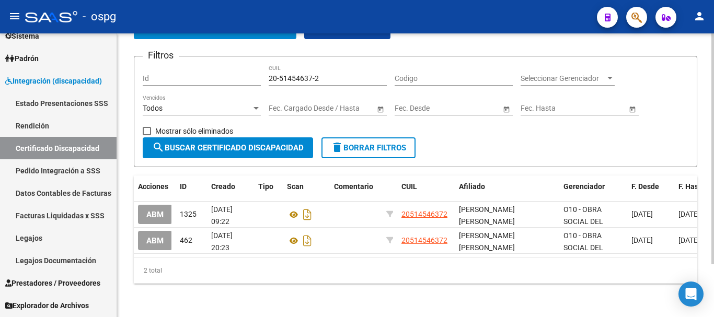
click at [384, 247] on datatable-selection "ABM 1325 [DATE] 09:22 20514546372 [PERSON_NAME] [PERSON_NAME] O10 - OBRA SOCIAL…" at bounding box center [416, 251] width 564 height 8
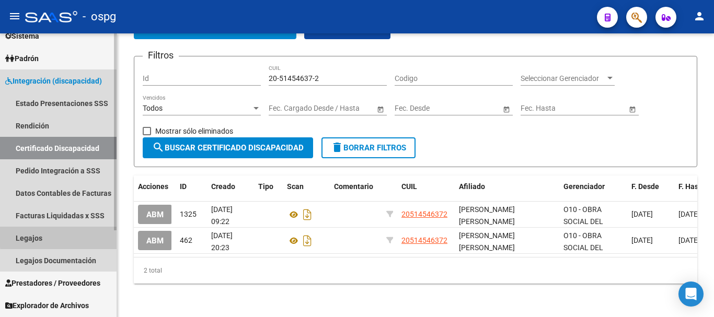
click at [65, 236] on link "Legajos" at bounding box center [58, 238] width 117 height 22
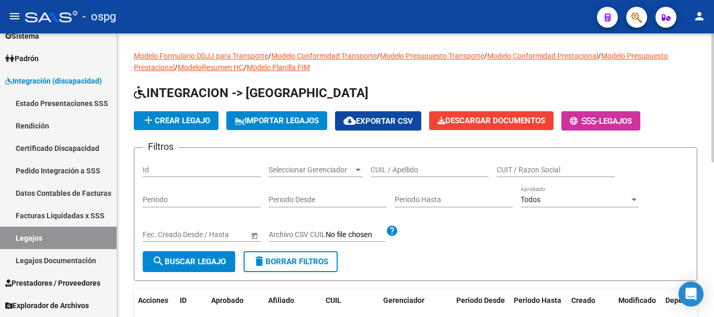
click at [402, 169] on input "CUIL / Apellido" at bounding box center [430, 170] width 118 height 9
type input "[PERSON_NAME]"
click at [209, 263] on span "search Buscar Legajo" at bounding box center [189, 261] width 74 height 9
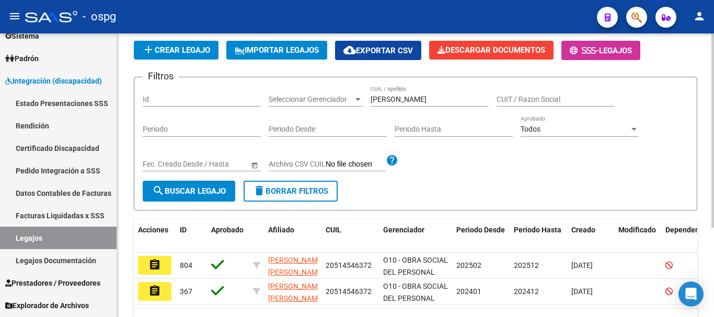
scroll to position [105, 0]
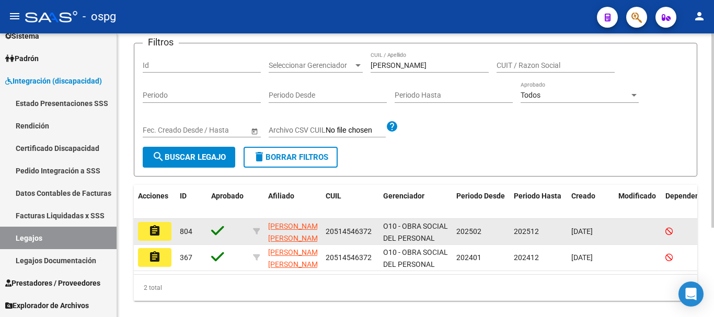
click at [163, 235] on button "assignment" at bounding box center [154, 231] width 33 height 19
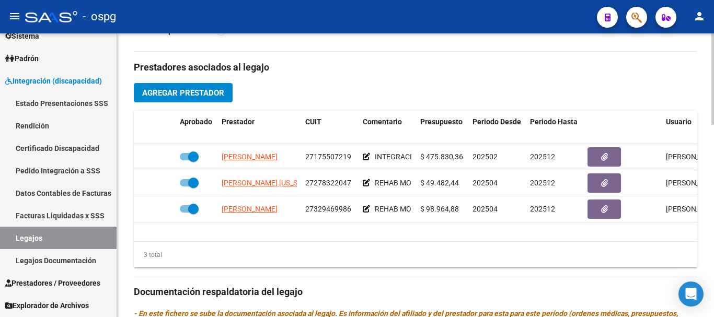
scroll to position [366, 0]
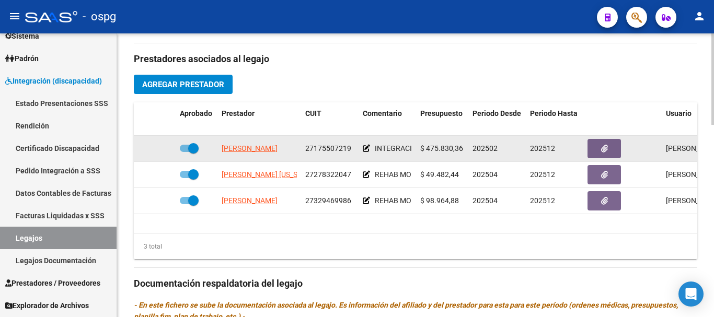
drag, startPoint x: 190, startPoint y: 147, endPoint x: 184, endPoint y: 147, distance: 6.3
click at [184, 147] on span at bounding box center [189, 148] width 19 height 7
click at [185, 152] on input "checkbox" at bounding box center [185, 152] width 1 height 1
checkbox input "false"
click at [365, 150] on icon at bounding box center [366, 148] width 7 height 7
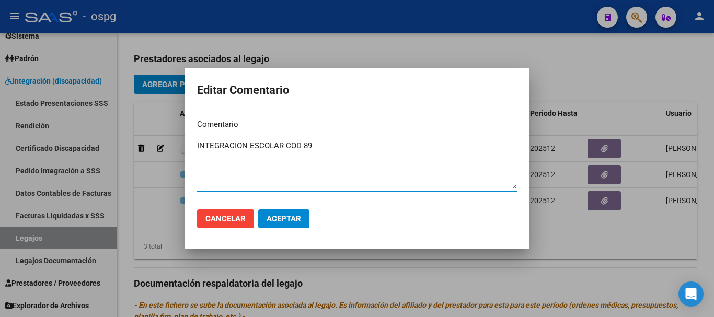
click at [531, 285] on div at bounding box center [357, 158] width 714 height 317
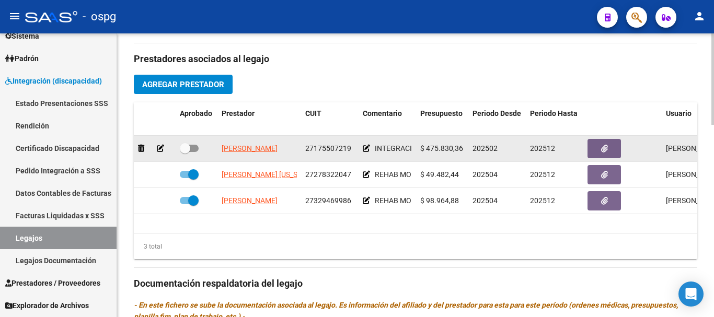
click at [161, 149] on icon at bounding box center [160, 148] width 7 height 7
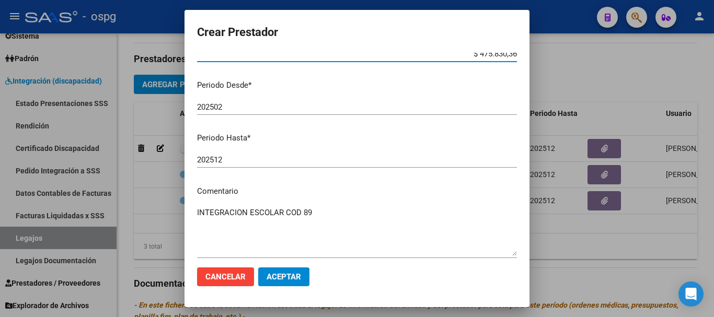
scroll to position [105, 0]
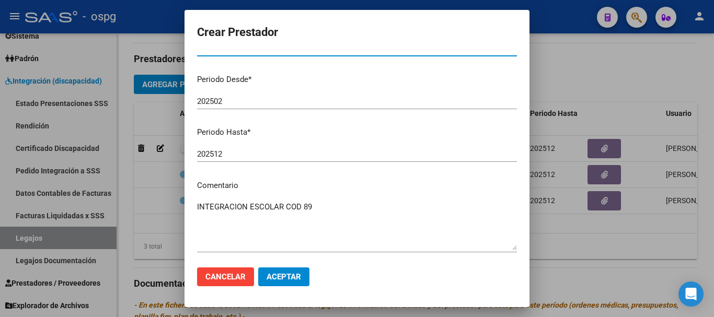
click at [237, 154] on input "202512" at bounding box center [357, 154] width 320 height 9
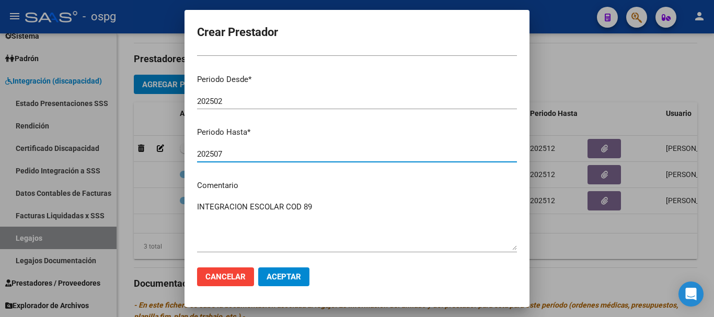
type input "202507"
click at [281, 278] on span "Aceptar" at bounding box center [284, 276] width 35 height 9
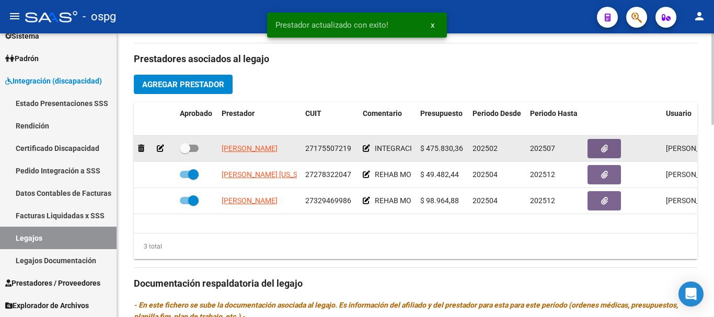
click at [193, 148] on span at bounding box center [189, 148] width 19 height 7
click at [185, 152] on input "checkbox" at bounding box center [185, 152] width 1 height 1
checkbox input "true"
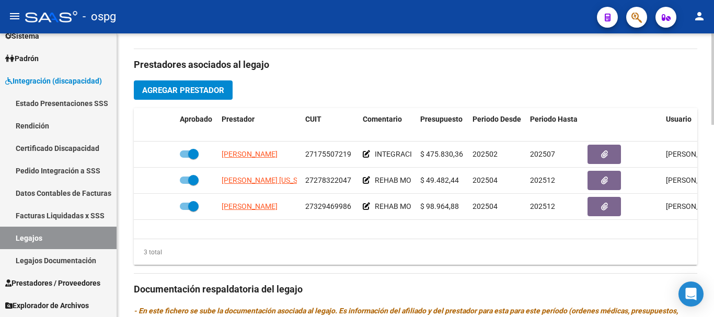
scroll to position [366, 0]
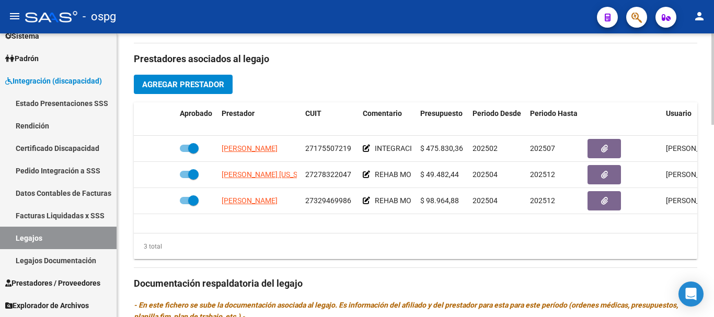
click at [205, 85] on span "Agregar Prestador" at bounding box center [183, 84] width 82 height 9
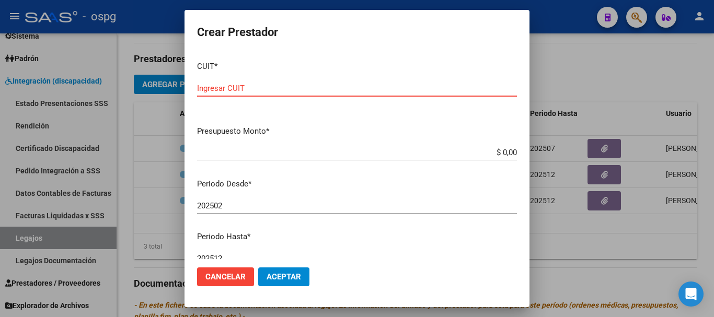
paste input "30-71606682-3"
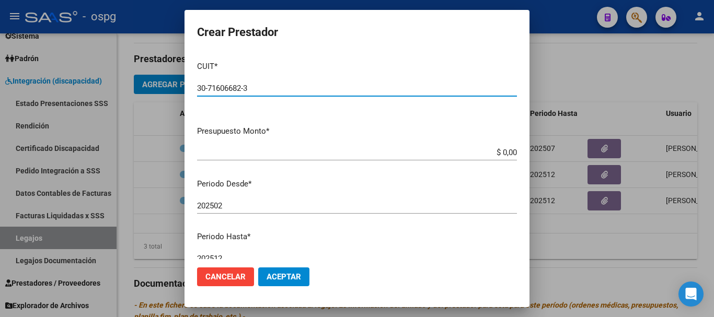
type input "30-71606682-3"
click at [508, 151] on input "$ 0,00" at bounding box center [357, 152] width 320 height 9
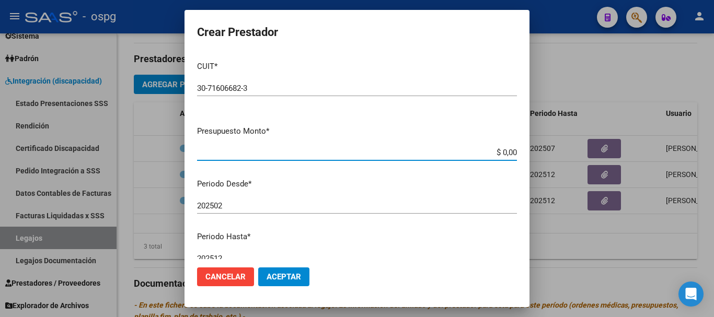
click at [498, 153] on input "$ 0,00" at bounding box center [357, 152] width 320 height 9
click at [508, 151] on input "$ 475.830,00" at bounding box center [357, 152] width 320 height 9
type input "$ 475.830,36"
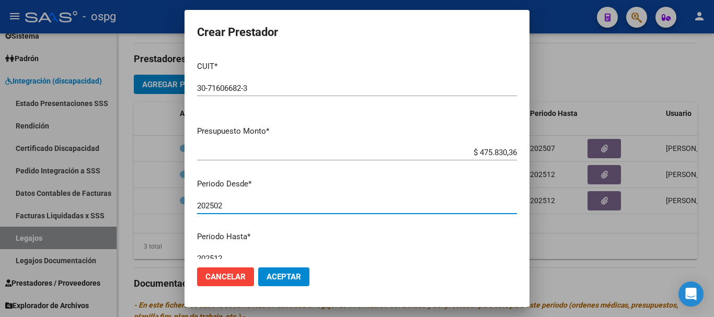
click at [326, 202] on input "202502" at bounding box center [357, 205] width 320 height 9
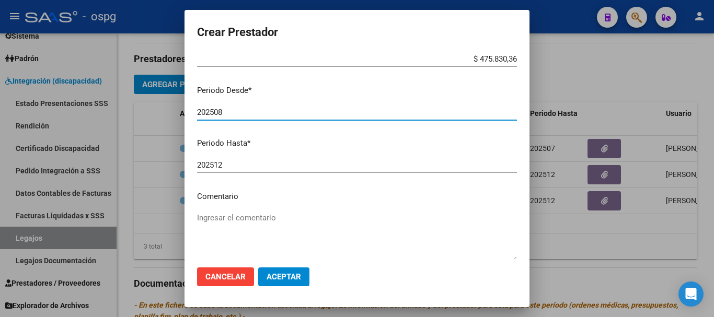
scroll to position [105, 0]
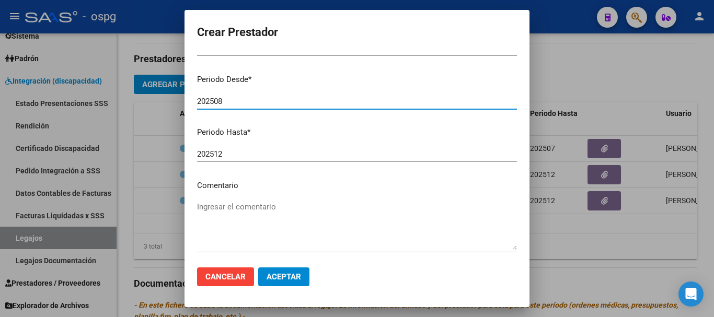
type input "202508"
click at [295, 207] on textarea "Ingresar el comentario" at bounding box center [357, 225] width 320 height 49
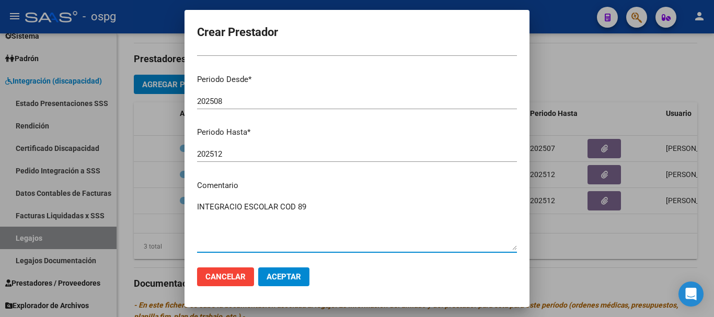
click at [240, 207] on textarea "INTEGRACIO ESCOLAR COD 89" at bounding box center [357, 225] width 320 height 49
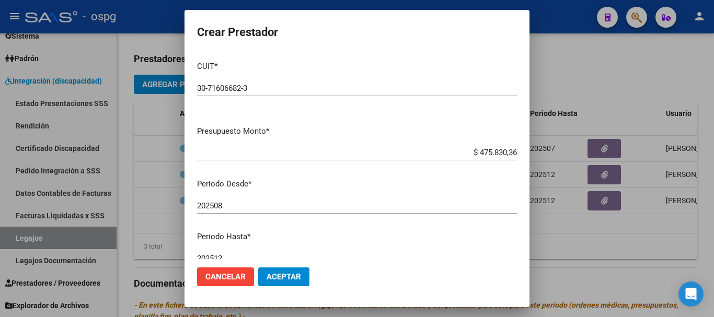
scroll to position [152, 0]
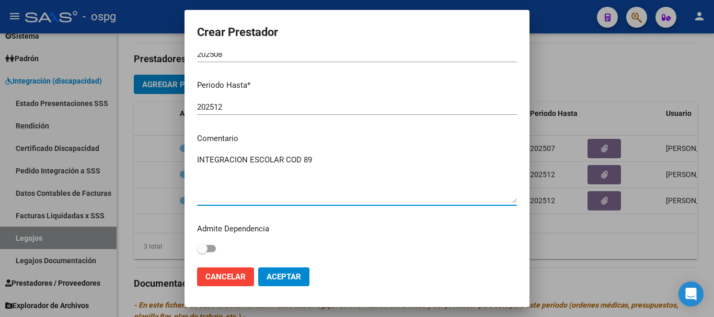
type textarea "INTEGRACION ESCOLAR COD 89"
click at [293, 280] on span "Aceptar" at bounding box center [284, 276] width 35 height 9
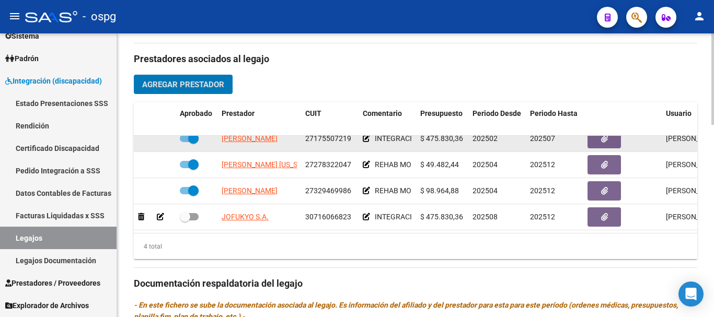
scroll to position [19, 0]
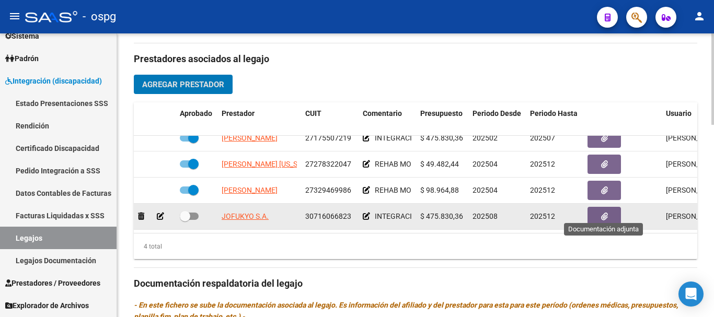
click at [598, 211] on button "button" at bounding box center [604, 216] width 33 height 19
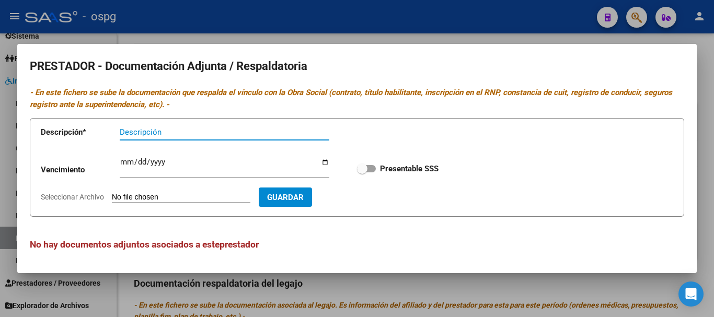
click at [147, 195] on input "Seleccionar Archivo" at bounding box center [181, 198] width 139 height 10
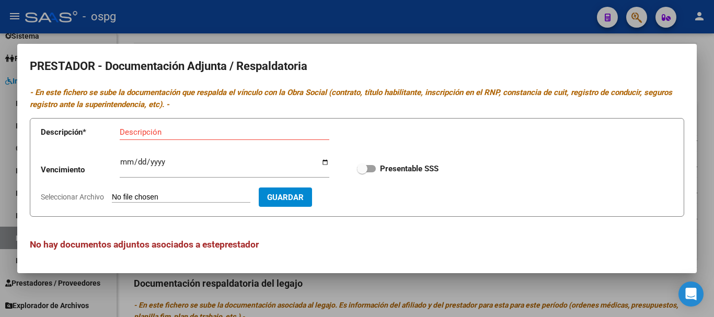
type input "C:\fakepath\CBU.jpg"
click at [182, 131] on input "Descripción" at bounding box center [225, 132] width 210 height 9
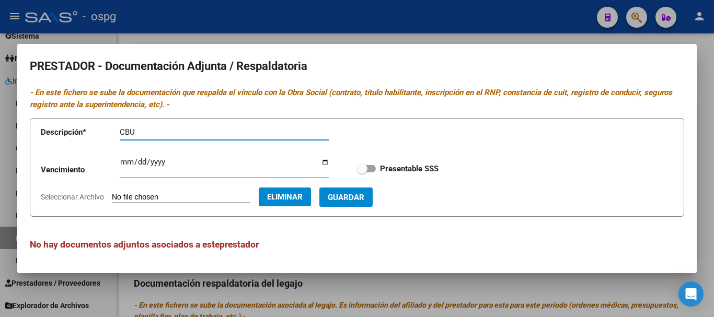
type input "CBU"
click at [364, 195] on span "Guardar" at bounding box center [346, 197] width 37 height 9
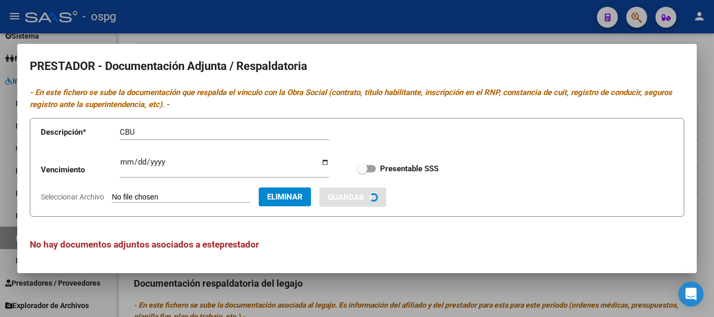
checkbox input "true"
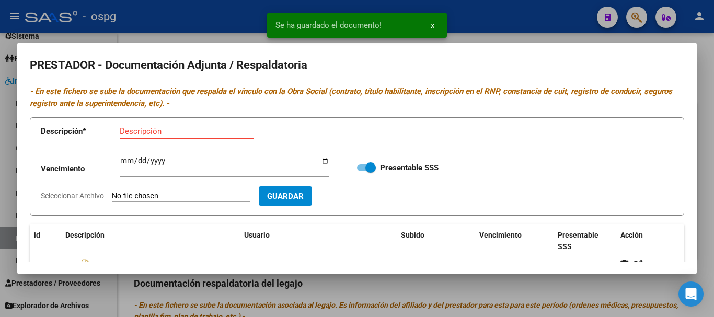
click at [709, 246] on div at bounding box center [357, 158] width 714 height 317
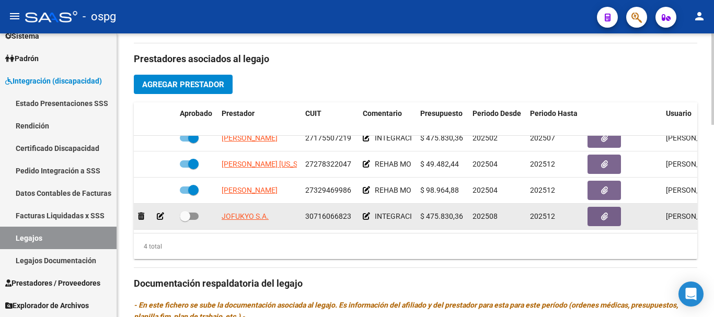
drag, startPoint x: 188, startPoint y: 209, endPoint x: 194, endPoint y: 207, distance: 6.5
click at [194, 213] on span at bounding box center [189, 216] width 19 height 7
click at [185, 220] on input "checkbox" at bounding box center [185, 220] width 1 height 1
checkbox input "true"
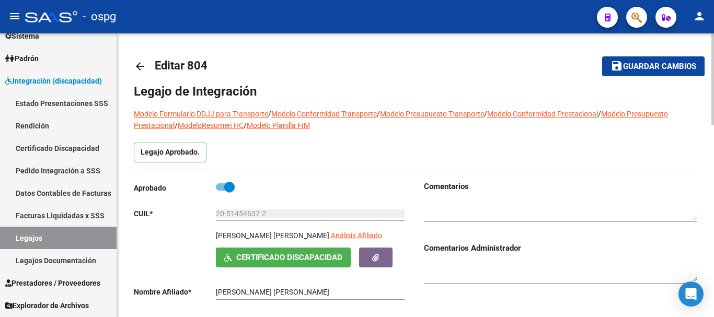
scroll to position [0, 0]
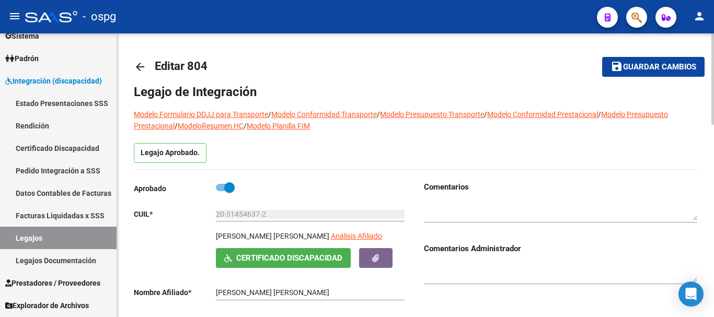
click at [652, 69] on span "Guardar cambios" at bounding box center [659, 67] width 73 height 9
click at [139, 67] on mat-icon "arrow_back" at bounding box center [140, 67] width 13 height 13
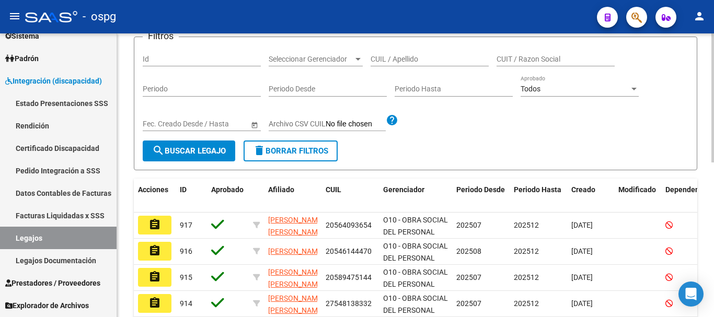
scroll to position [157, 0]
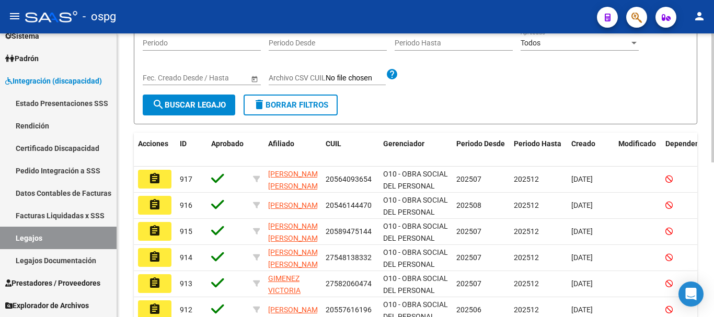
click at [208, 110] on button "search Buscar Legajo" at bounding box center [189, 105] width 93 height 21
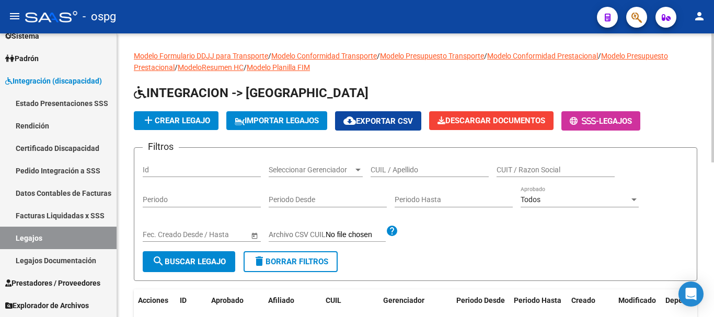
click at [415, 163] on div "CUIL / Apellido" at bounding box center [430, 166] width 118 height 21
type input "[PERSON_NAME]"
click at [194, 267] on button "search Buscar Legajo" at bounding box center [189, 262] width 93 height 21
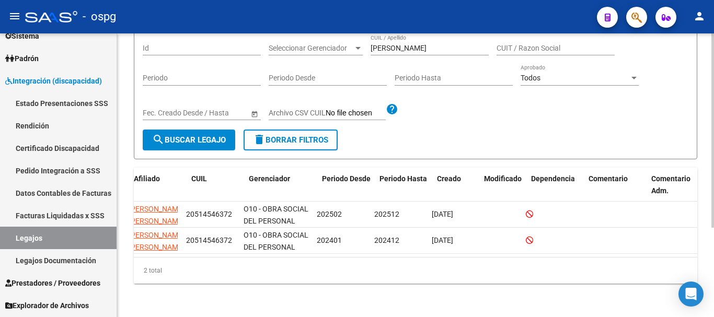
scroll to position [0, 147]
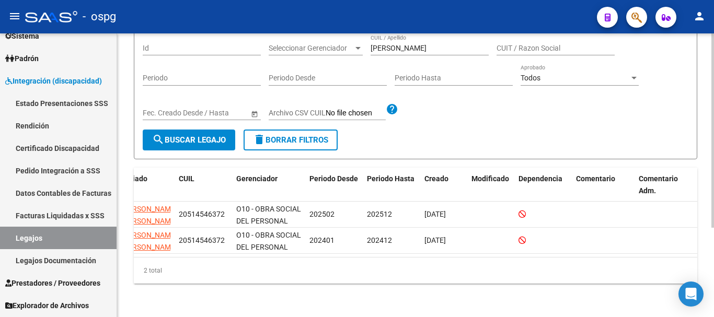
drag, startPoint x: 609, startPoint y: 260, endPoint x: 560, endPoint y: 260, distance: 49.7
click at [560, 260] on div "2 total" at bounding box center [416, 271] width 564 height 26
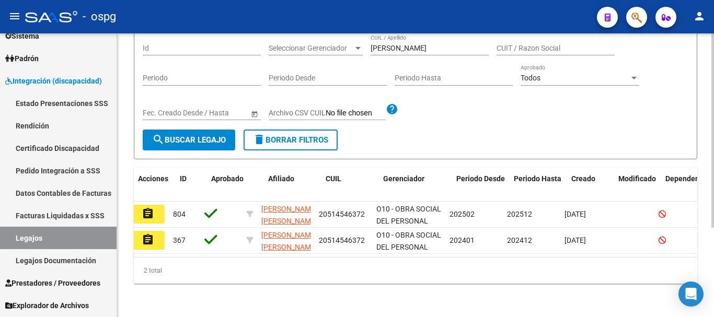
scroll to position [0, 0]
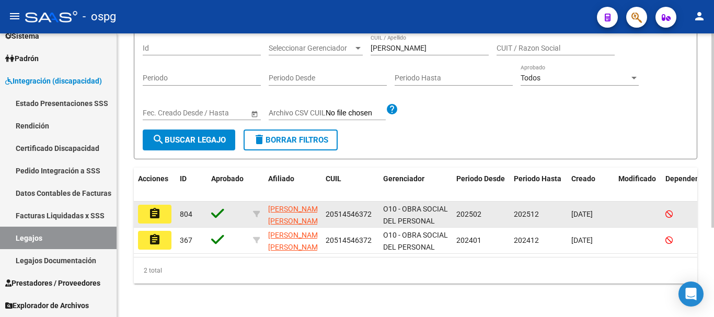
click at [164, 211] on button "assignment" at bounding box center [154, 214] width 33 height 19
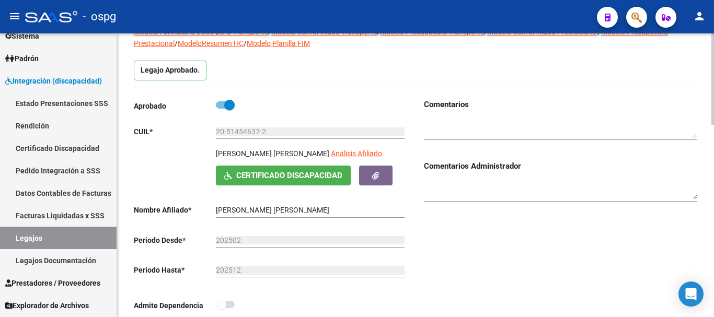
scroll to position [157, 0]
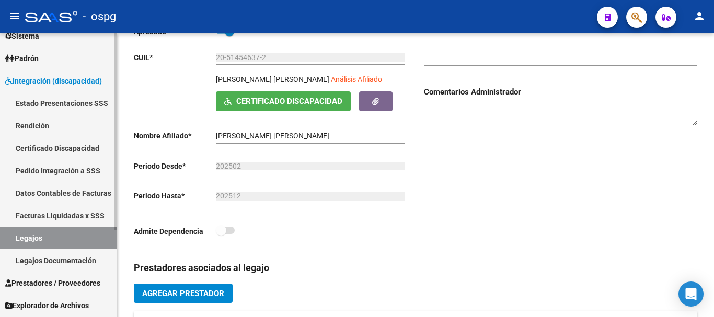
click at [86, 240] on link "Legajos" at bounding box center [58, 238] width 117 height 22
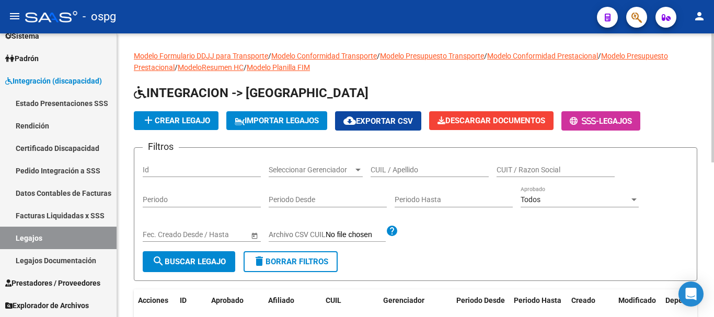
click at [455, 173] on input "CUIL / Apellido" at bounding box center [430, 170] width 118 height 9
type input "[PERSON_NAME]"
click at [211, 268] on button "search Buscar Legajo" at bounding box center [189, 262] width 93 height 21
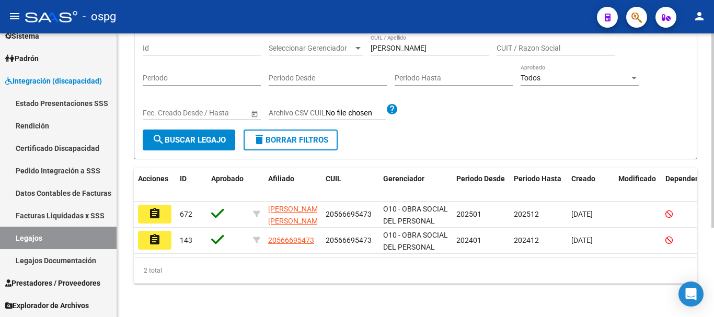
scroll to position [131, 0]
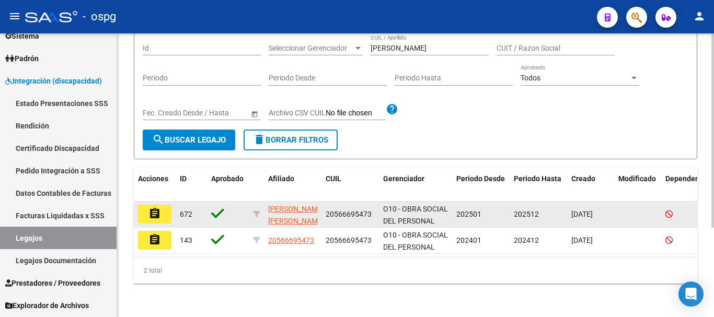
click at [163, 210] on button "assignment" at bounding box center [154, 214] width 33 height 19
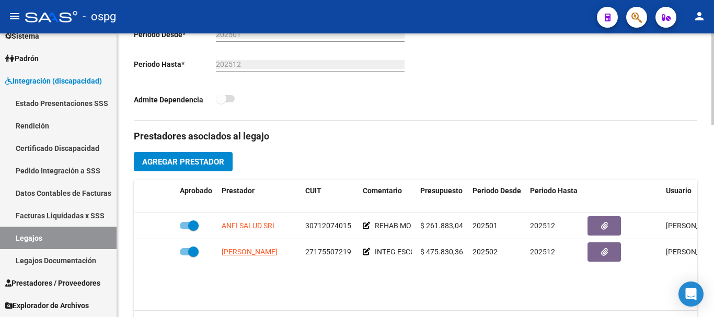
scroll to position [314, 0]
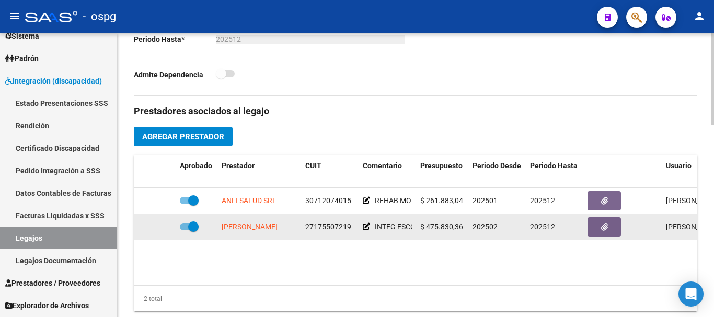
drag, startPoint x: 191, startPoint y: 230, endPoint x: 179, endPoint y: 230, distance: 12.0
click at [179, 230] on datatable-body-cell at bounding box center [197, 227] width 42 height 26
drag, startPoint x: 187, startPoint y: 227, endPoint x: 177, endPoint y: 227, distance: 9.9
click at [177, 227] on datatable-body-cell at bounding box center [197, 227] width 42 height 26
drag, startPoint x: 192, startPoint y: 226, endPoint x: 179, endPoint y: 226, distance: 13.1
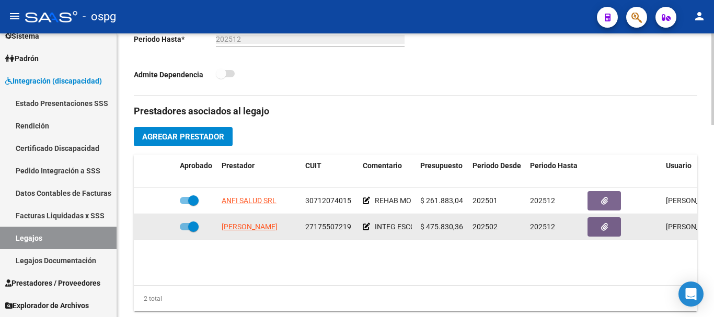
click at [179, 226] on datatable-body-cell at bounding box center [197, 227] width 42 height 26
drag, startPoint x: 193, startPoint y: 226, endPoint x: 183, endPoint y: 227, distance: 11.0
click at [183, 227] on span at bounding box center [189, 226] width 19 height 7
click at [185, 231] on input "checkbox" at bounding box center [185, 231] width 1 height 1
checkbox input "false"
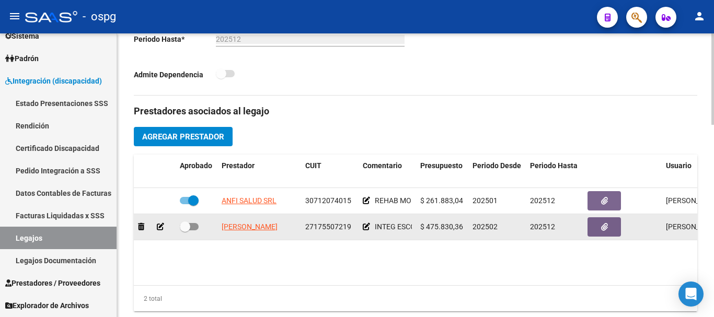
click at [161, 227] on icon at bounding box center [160, 226] width 7 height 7
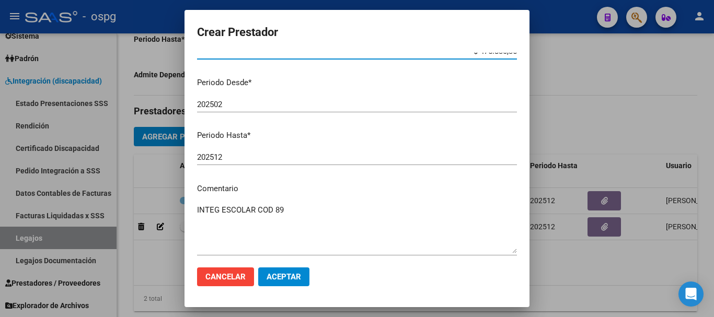
scroll to position [105, 0]
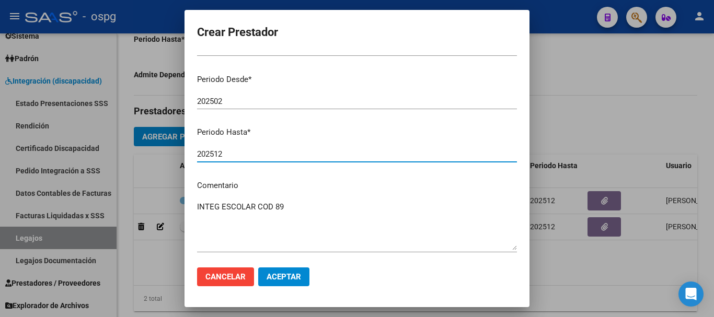
click at [266, 155] on input "202512" at bounding box center [357, 154] width 320 height 9
type input "202507"
click at [282, 272] on span "Aceptar" at bounding box center [284, 276] width 35 height 9
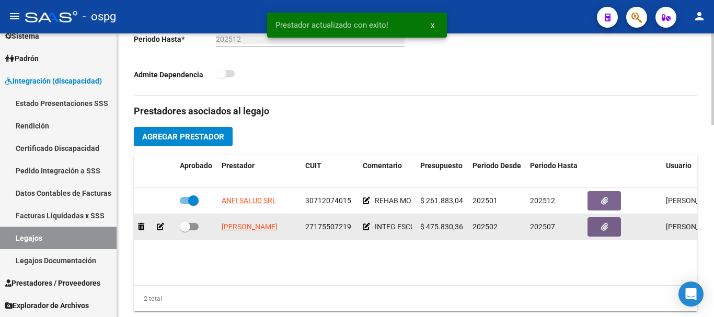
click at [192, 227] on span at bounding box center [189, 226] width 19 height 7
click at [185, 231] on input "checkbox" at bounding box center [185, 231] width 1 height 1
checkbox input "true"
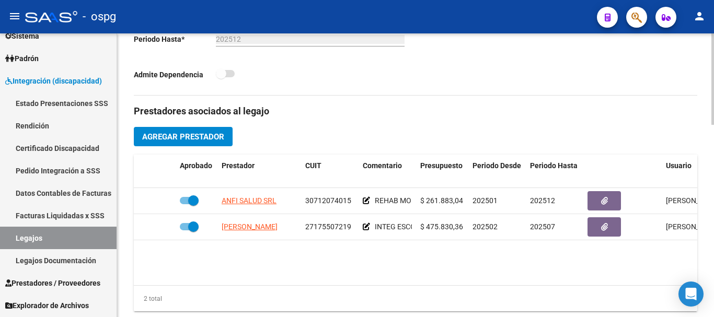
click at [211, 142] on span "Agregar Prestador" at bounding box center [183, 136] width 82 height 9
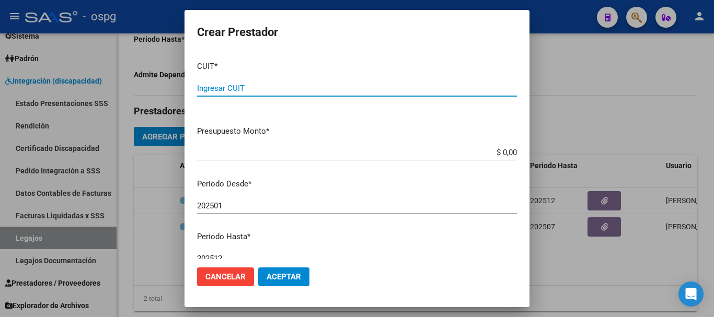
paste input "30-71606682-3"
type input "30-71606682-3"
click at [497, 153] on input "$ 0,00" at bounding box center [357, 152] width 320 height 9
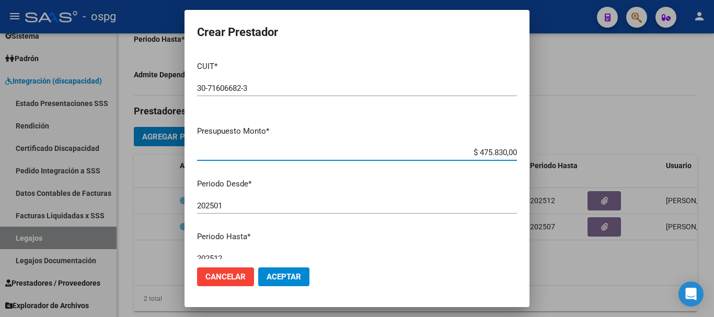
click at [509, 152] on input "$ 475.830,00" at bounding box center [357, 152] width 320 height 9
type input "$ 475.830,36"
click at [274, 209] on input "202501" at bounding box center [357, 205] width 320 height 9
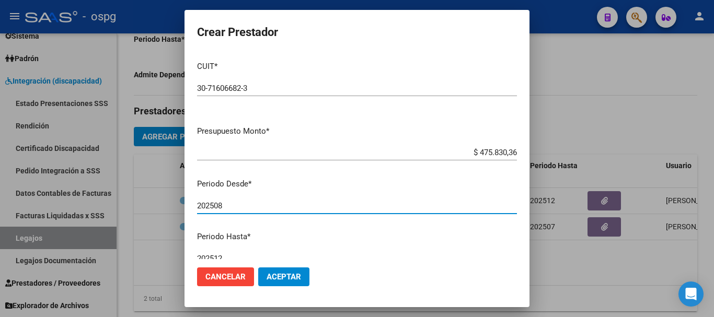
type input "202508"
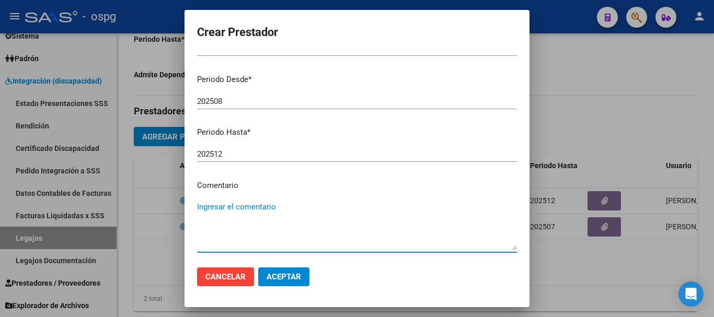
click at [267, 209] on textarea "Ingresar el comentario" at bounding box center [357, 225] width 320 height 49
type textarea "INTEGRACION ESCOLAR COD 89"
click at [281, 278] on span "Aceptar" at bounding box center [284, 276] width 35 height 9
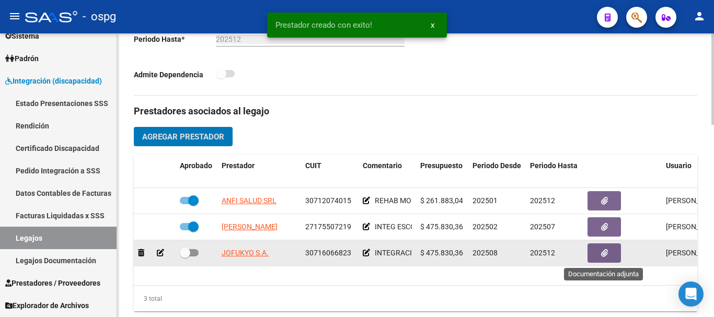
click at [601, 257] on icon "button" at bounding box center [604, 253] width 7 height 8
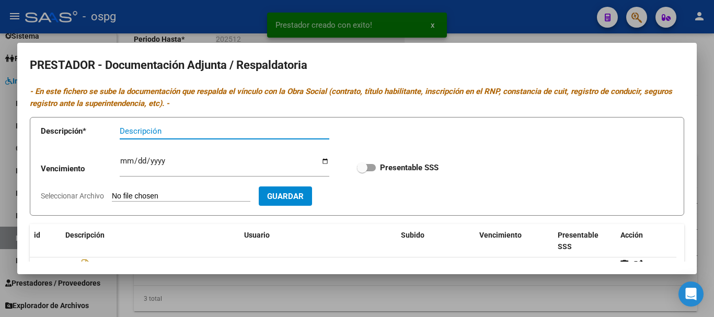
click at [154, 196] on input "Seleccionar Archivo" at bounding box center [181, 197] width 139 height 10
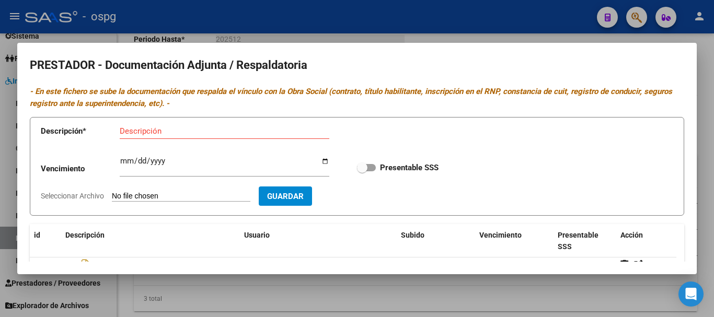
type input "C:\fakepath\CBU.jpg"
click at [210, 133] on input "Descripción" at bounding box center [225, 131] width 210 height 9
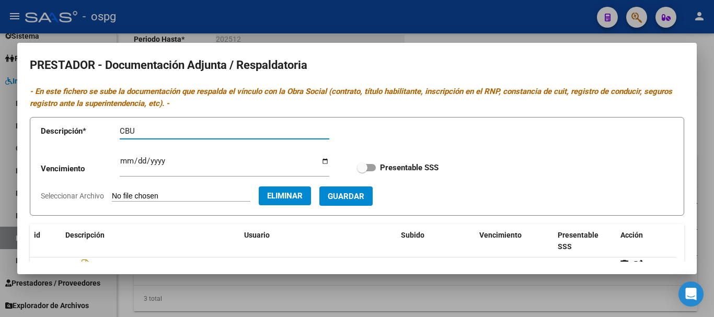
type input "CBU"
click at [364, 195] on span "Guardar" at bounding box center [346, 196] width 37 height 9
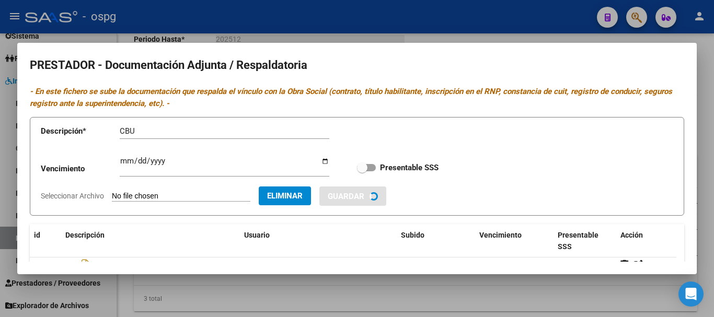
checkbox input "true"
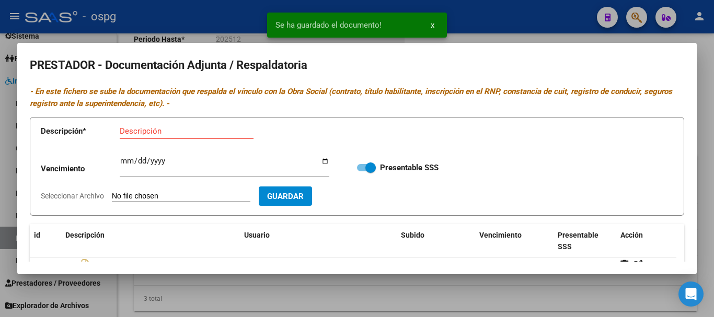
click at [702, 204] on div at bounding box center [357, 158] width 714 height 317
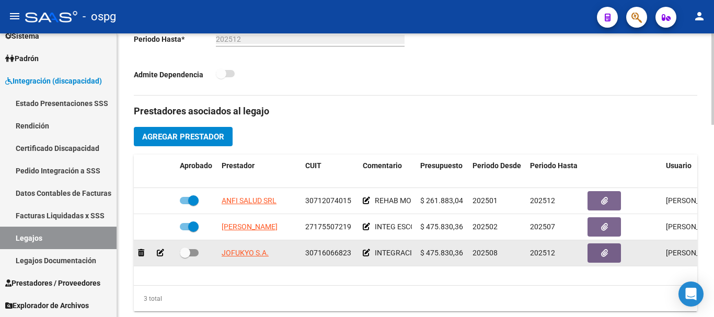
click at [190, 253] on span at bounding box center [189, 252] width 19 height 7
click at [185, 257] on input "checkbox" at bounding box center [185, 257] width 1 height 1
checkbox input "true"
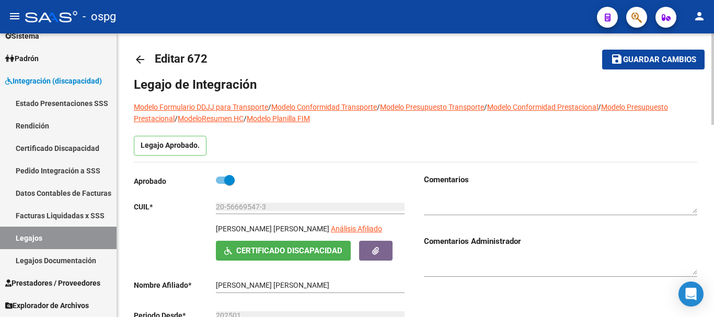
scroll to position [0, 0]
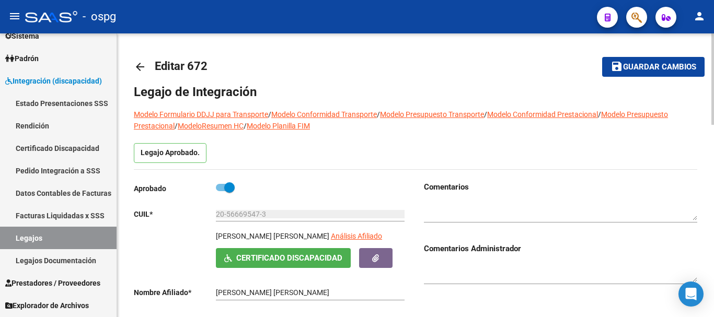
click at [653, 73] on button "save Guardar cambios" at bounding box center [653, 66] width 102 height 19
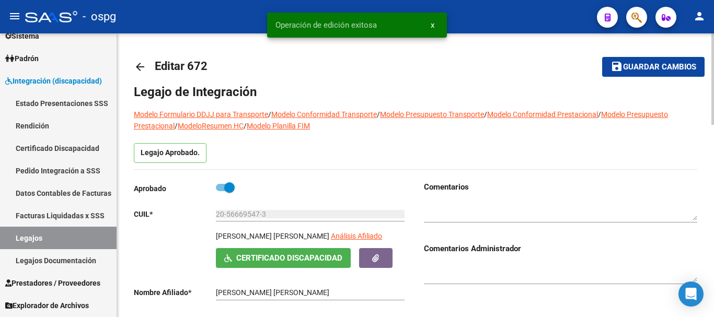
click at [145, 70] on mat-icon "arrow_back" at bounding box center [140, 67] width 13 height 13
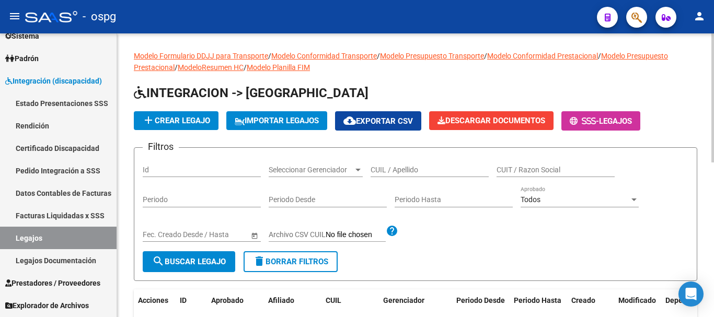
click at [446, 171] on input "CUIL / Apellido" at bounding box center [430, 170] width 118 height 9
type input "[PERSON_NAME]"
click at [176, 265] on span "search Buscar Legajo" at bounding box center [189, 261] width 74 height 9
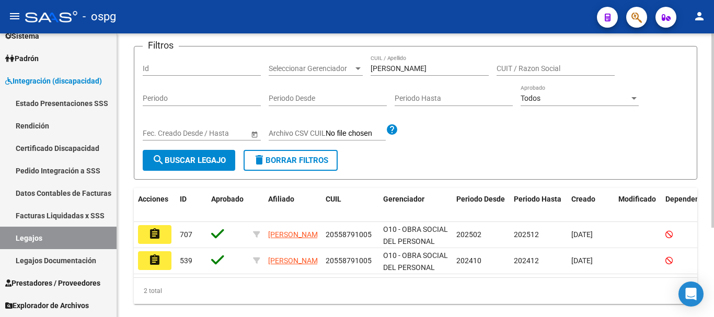
scroll to position [131, 0]
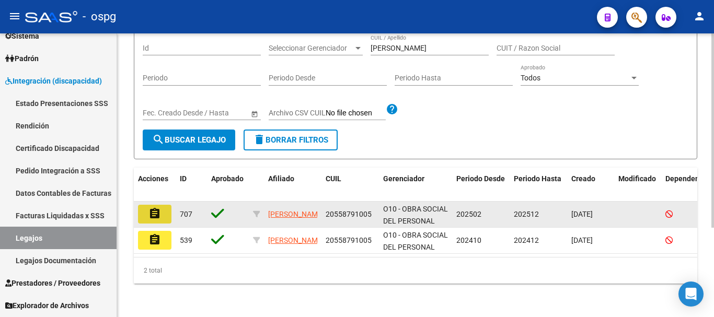
click at [167, 206] on button "assignment" at bounding box center [154, 214] width 33 height 19
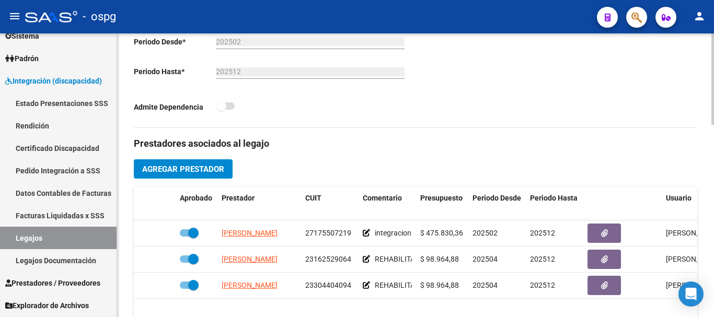
scroll to position [314, 0]
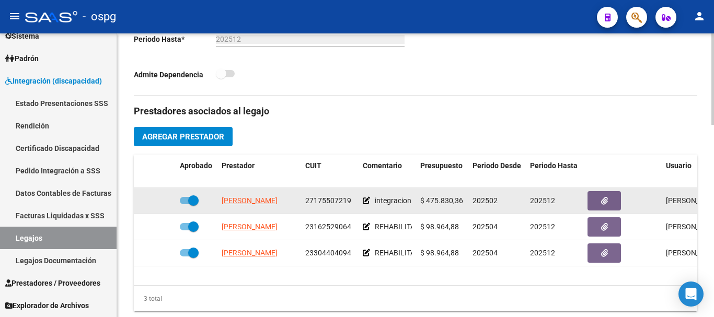
drag, startPoint x: 194, startPoint y: 202, endPoint x: 185, endPoint y: 203, distance: 9.0
click at [185, 203] on span at bounding box center [189, 200] width 19 height 7
click at [185, 204] on input "checkbox" at bounding box center [185, 204] width 1 height 1
checkbox input "false"
click at [159, 202] on icon at bounding box center [160, 200] width 7 height 7
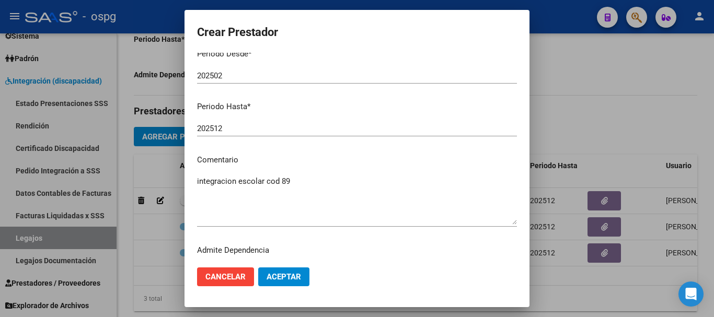
scroll to position [152, 0]
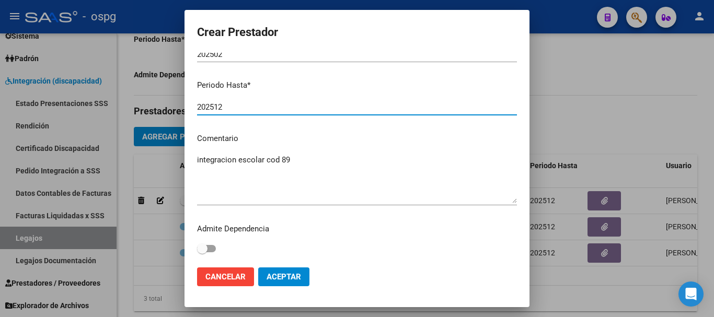
click at [294, 108] on input "202512" at bounding box center [357, 106] width 320 height 9
type input "202507"
click at [276, 274] on span "Aceptar" at bounding box center [284, 276] width 35 height 9
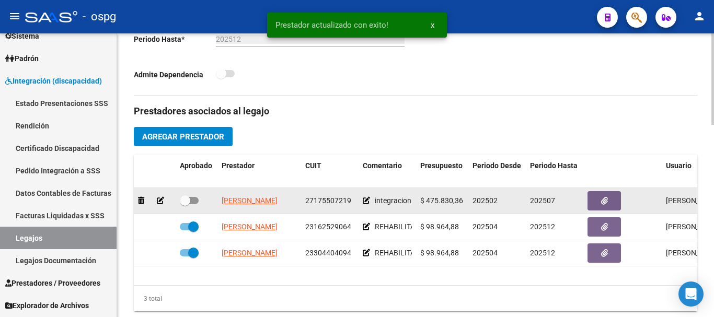
click at [192, 200] on span at bounding box center [189, 200] width 19 height 7
click at [185, 204] on input "checkbox" at bounding box center [185, 204] width 1 height 1
checkbox input "true"
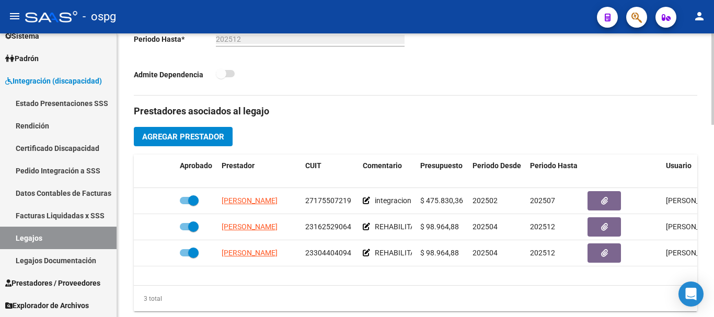
click at [206, 139] on span "Agregar Prestador" at bounding box center [183, 136] width 82 height 9
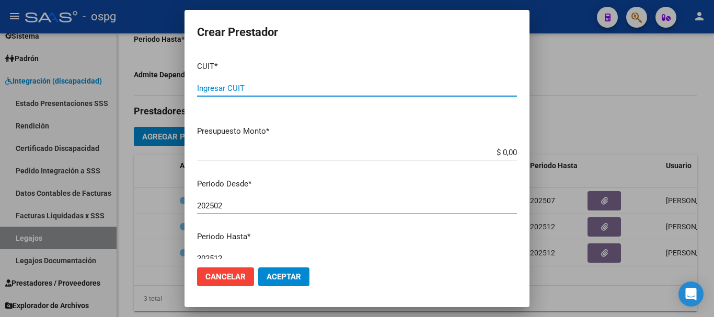
paste input "30-71606682-3"
type input "30-71606682-3"
click at [498, 150] on input "$ 0,00" at bounding box center [357, 152] width 320 height 9
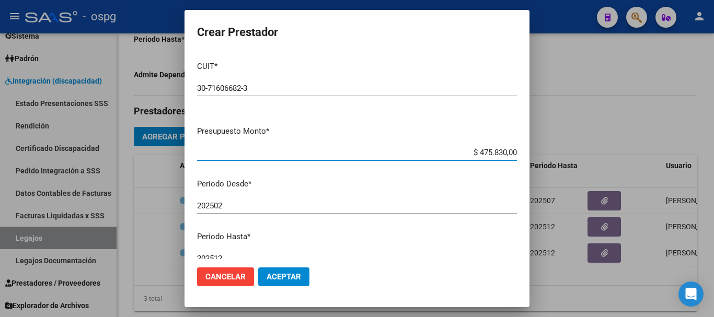
click at [510, 151] on app-form-text-field "Presupuesto Monto * $ 475.830,00 Ingresar el monto" at bounding box center [361, 142] width 328 height 32
click at [508, 152] on input "$ 475.830,00" at bounding box center [357, 152] width 320 height 9
type input "$ 475.830,36"
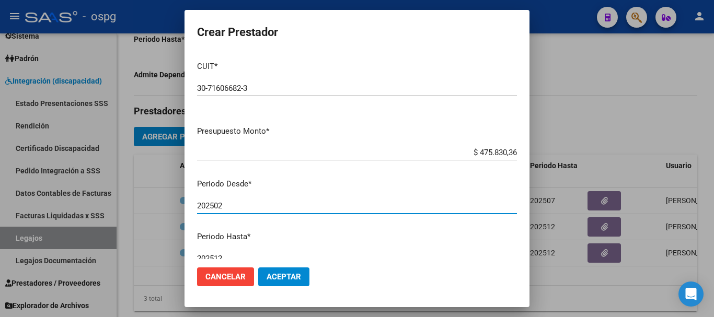
click at [256, 206] on input "202502" at bounding box center [357, 205] width 320 height 9
type input "202508"
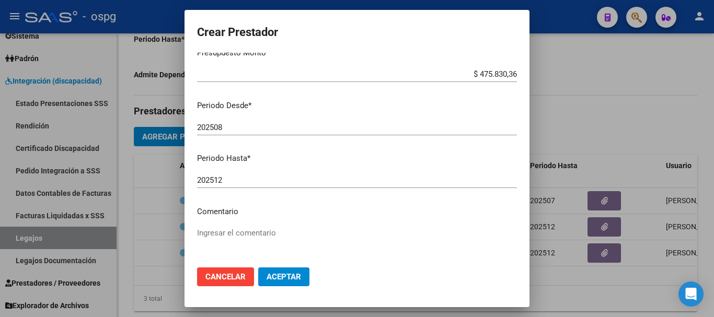
scroll to position [105, 0]
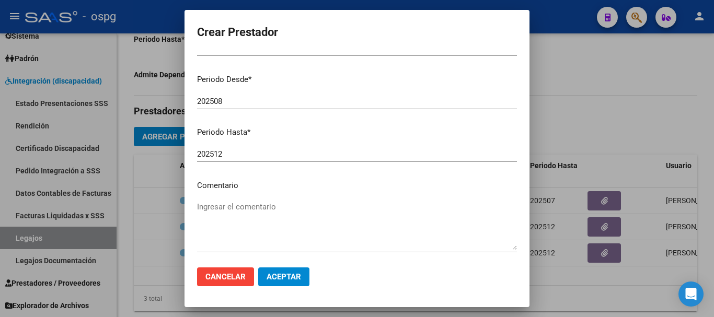
click at [259, 204] on textarea "Ingresar el comentario" at bounding box center [357, 225] width 320 height 49
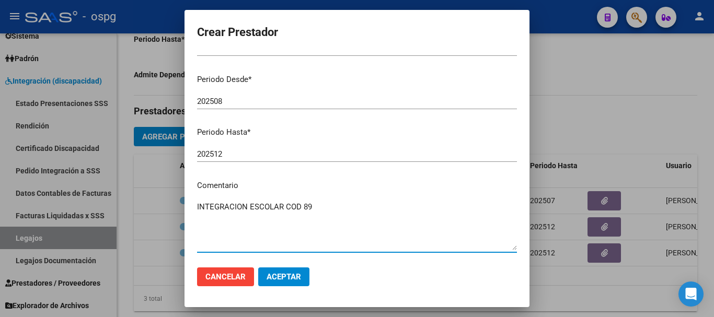
type textarea "INTEGRACION ESCOLAR COD 89"
click at [280, 281] on span "Aceptar" at bounding box center [284, 276] width 35 height 9
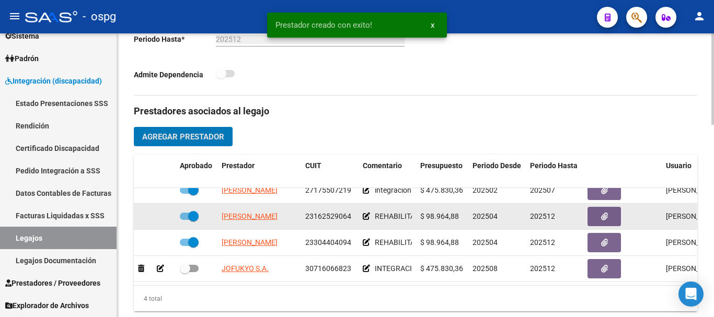
scroll to position [19, 0]
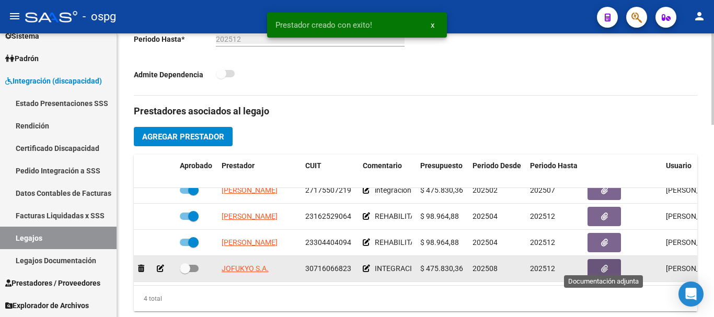
click at [595, 263] on button "button" at bounding box center [604, 268] width 33 height 19
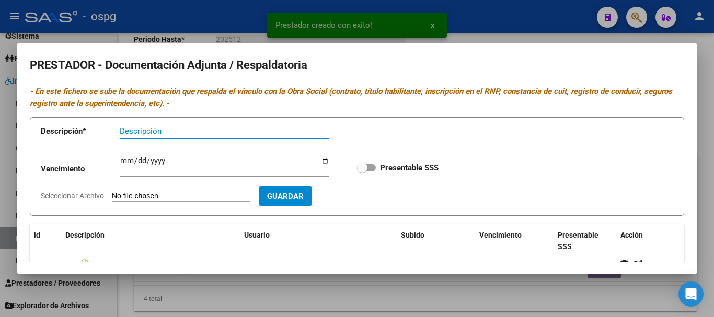
click at [177, 198] on input "Seleccionar Archivo" at bounding box center [181, 197] width 139 height 10
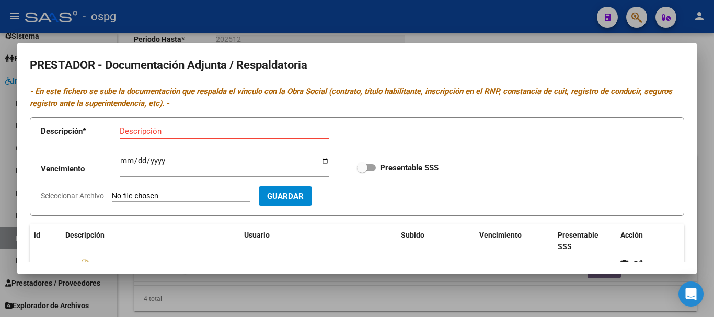
type input "C:\fakepath\CBU.jpg"
click at [215, 133] on input "Descripción" at bounding box center [225, 131] width 210 height 9
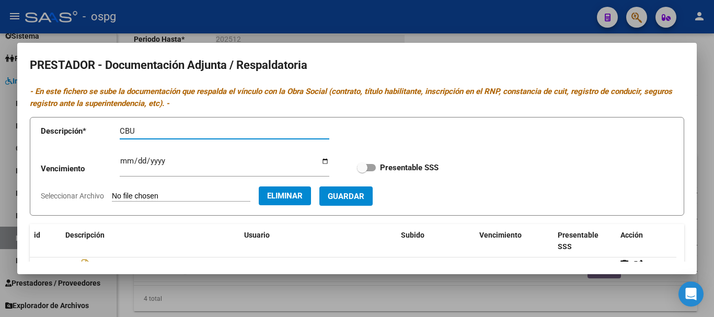
type input "CBU"
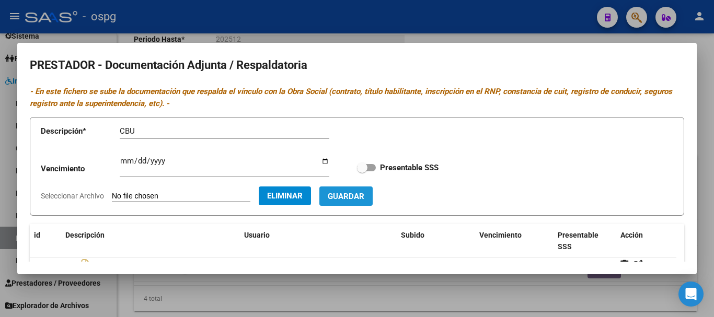
click at [364, 201] on span "Guardar" at bounding box center [346, 196] width 37 height 9
checkbox input "true"
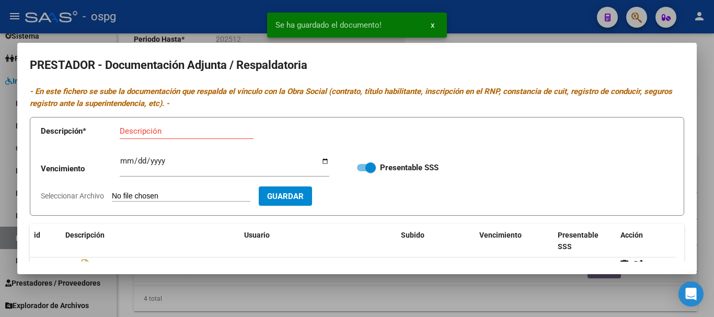
click at [703, 233] on div at bounding box center [357, 158] width 714 height 317
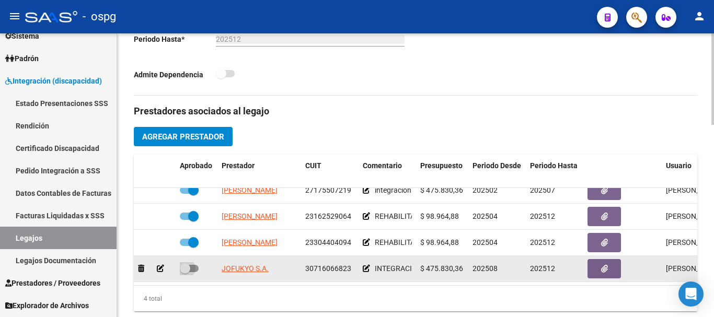
drag, startPoint x: 186, startPoint y: 260, endPoint x: 191, endPoint y: 260, distance: 5.3
click at [191, 265] on span at bounding box center [189, 268] width 19 height 7
click at [185, 272] on input "checkbox" at bounding box center [185, 272] width 1 height 1
checkbox input "true"
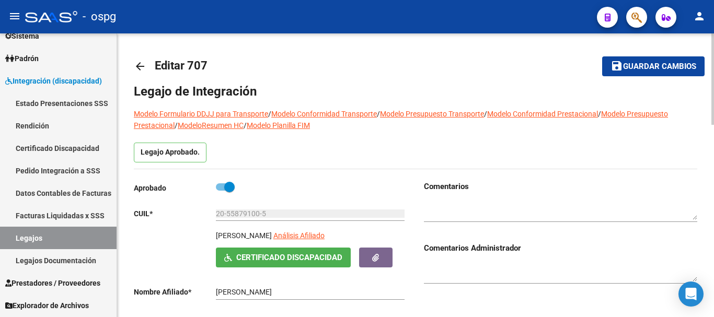
scroll to position [0, 0]
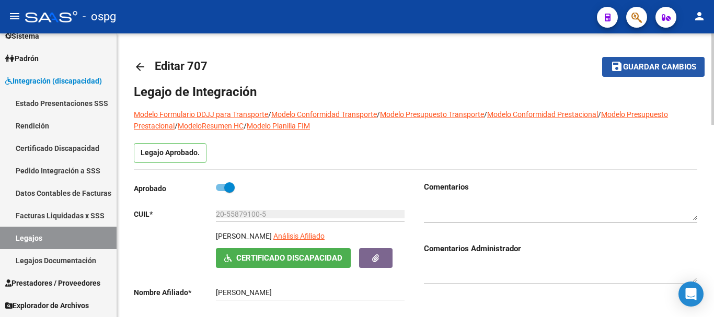
click at [641, 70] on span "Guardar cambios" at bounding box center [659, 67] width 73 height 9
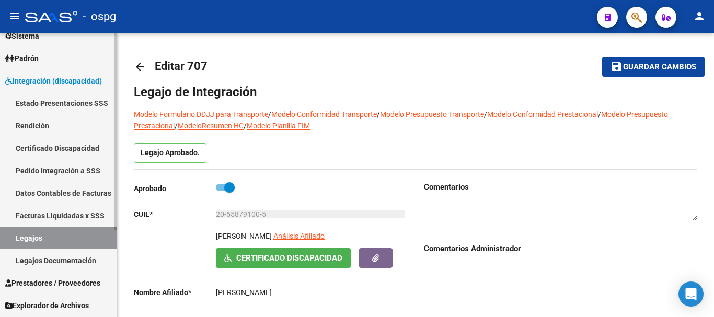
click at [58, 236] on link "Legajos" at bounding box center [58, 238] width 117 height 22
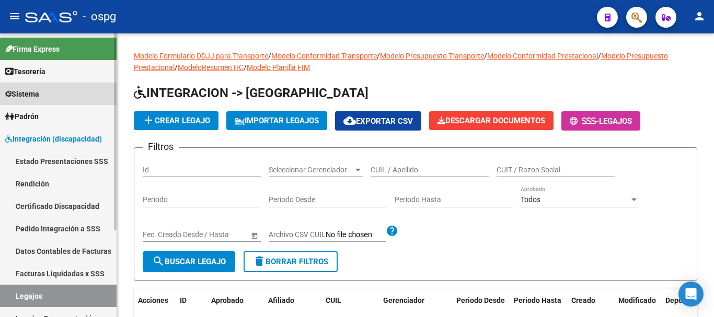
click at [60, 88] on link "Sistema" at bounding box center [58, 94] width 117 height 22
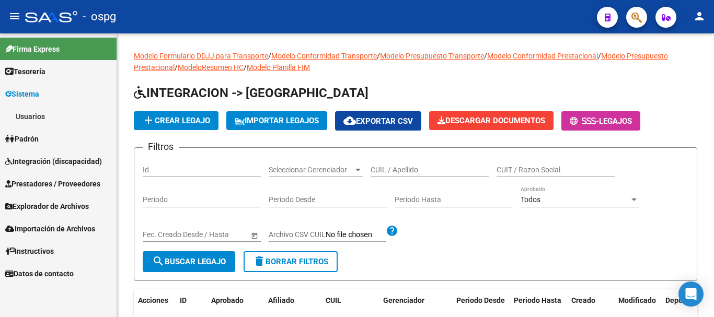
click at [52, 119] on link "Usuarios" at bounding box center [58, 116] width 117 height 22
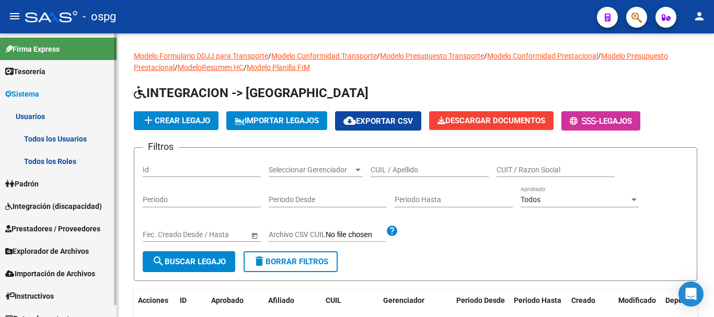
click at [59, 136] on link "Todos los Usuarios" at bounding box center [58, 139] width 117 height 22
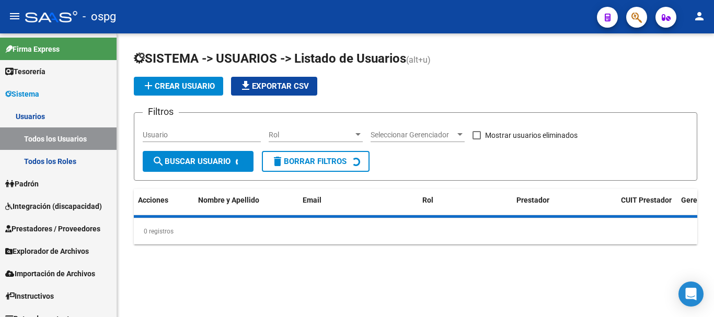
click at [407, 166] on form "Filtros Usuario Rol Rol Seleccionar Gerenciador Seleccionar Gerenciador Mostrar…" at bounding box center [416, 146] width 564 height 69
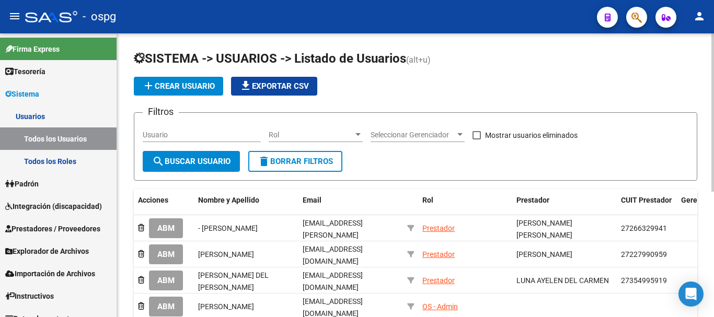
click at [208, 134] on input "Usuario" at bounding box center [202, 135] width 118 height 9
type input "[PERSON_NAME]"
click at [196, 163] on span "search Buscar Usuario" at bounding box center [191, 161] width 78 height 9
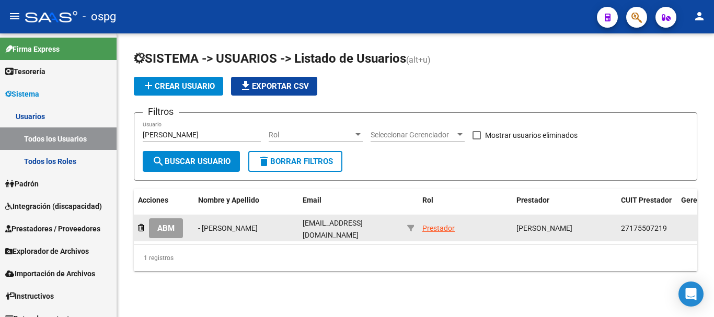
click at [166, 232] on span "ABM" at bounding box center [165, 228] width 17 height 9
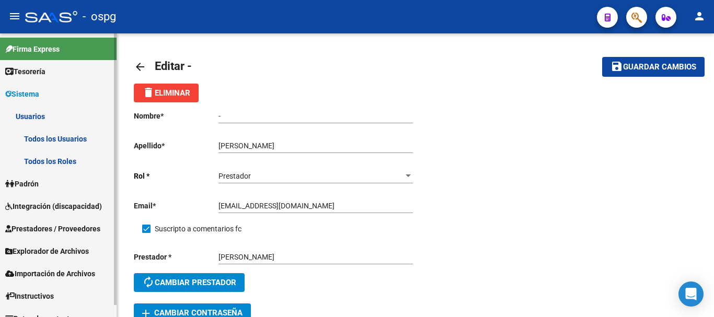
click at [43, 235] on link "Prestadores / Proveedores" at bounding box center [58, 229] width 117 height 22
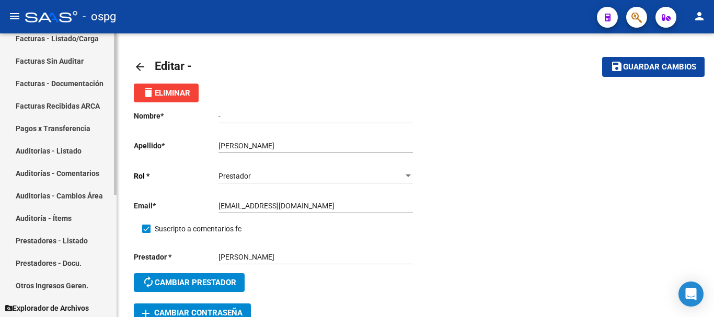
scroll to position [157, 0]
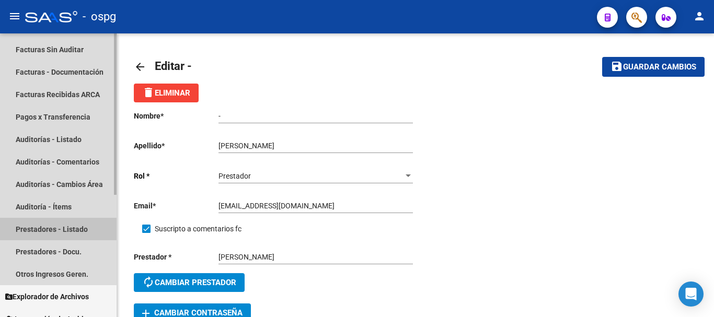
click at [74, 228] on link "Prestadores - Listado" at bounding box center [58, 229] width 117 height 22
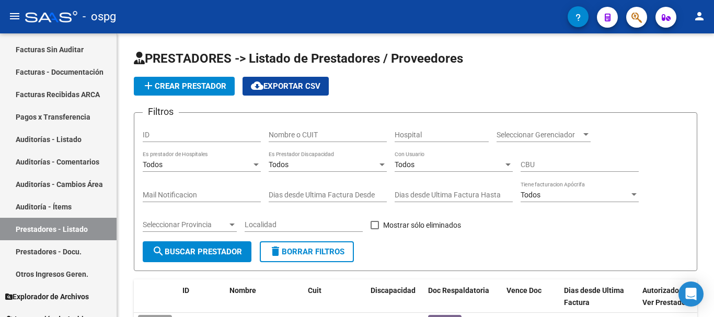
click at [346, 138] on input "Nombre o CUIT" at bounding box center [328, 135] width 118 height 9
type input "[PERSON_NAME]"
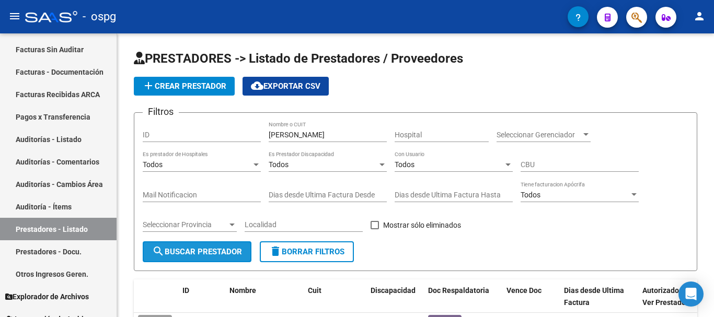
click at [219, 257] on button "search Buscar Prestador" at bounding box center [197, 252] width 109 height 21
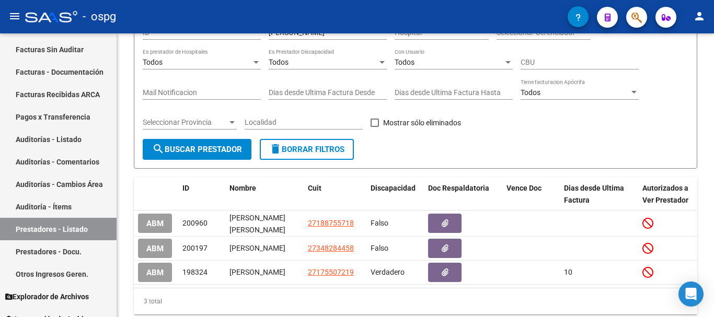
scroll to position [146, 0]
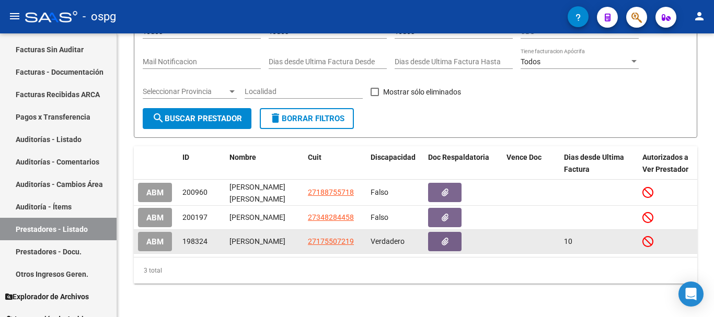
click at [163, 237] on span "ABM" at bounding box center [154, 241] width 17 height 9
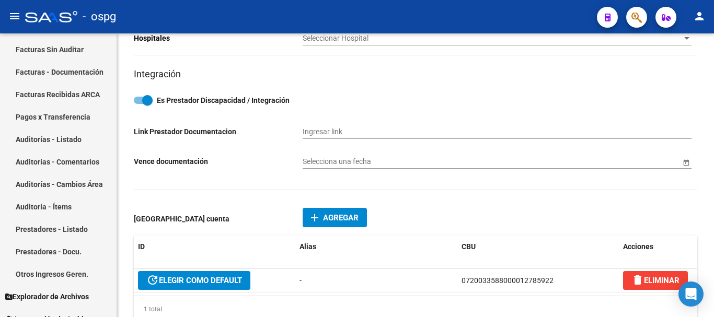
scroll to position [471, 0]
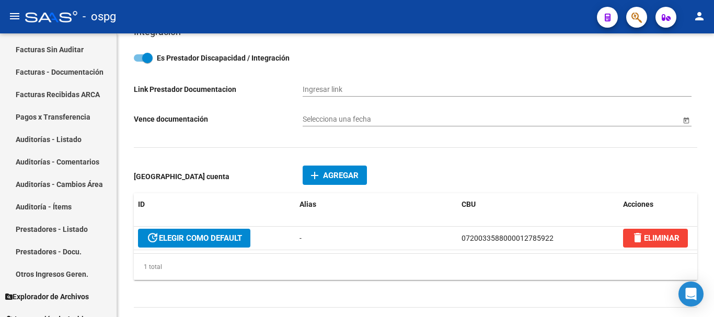
click at [345, 176] on span "Agregar" at bounding box center [341, 175] width 36 height 9
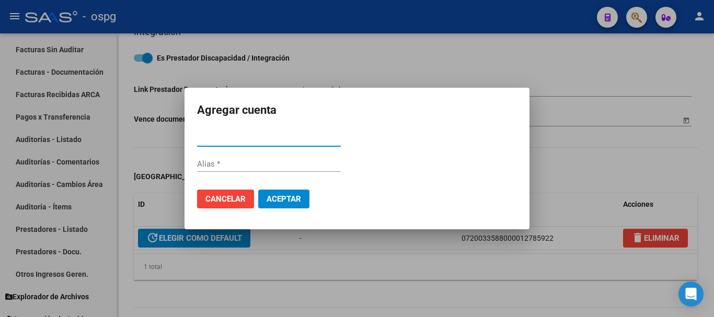
click at [583, 168] on div at bounding box center [357, 158] width 714 height 317
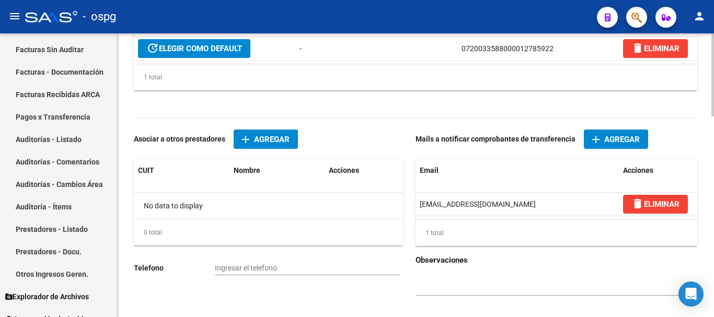
scroll to position [680, 0]
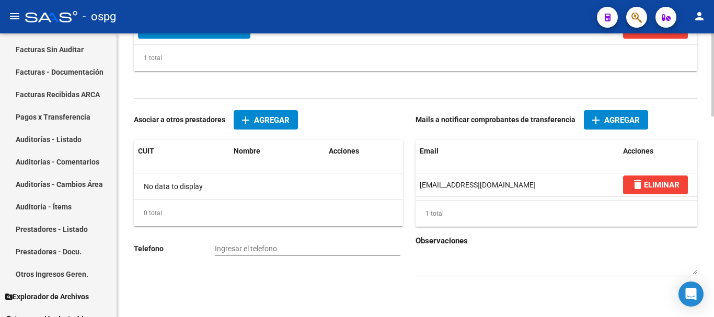
click at [264, 124] on span "Agregar" at bounding box center [272, 120] width 36 height 9
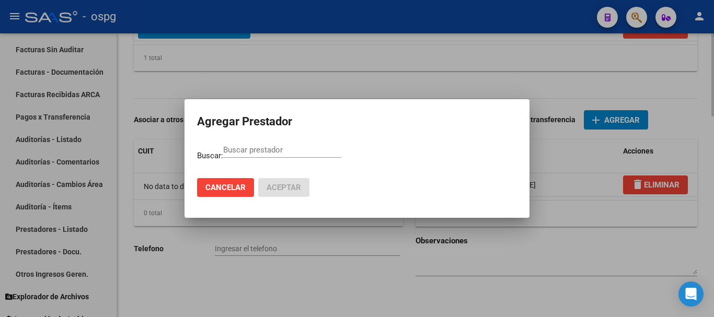
click at [264, 124] on mat-dialog-container "Agregar Prestador Buscar: Buscar prestador Cancelar Aceptar" at bounding box center [357, 158] width 345 height 119
paste input "30-71606682-3"
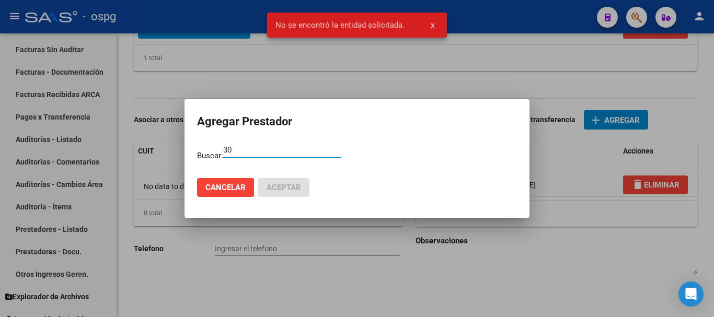
type input "3"
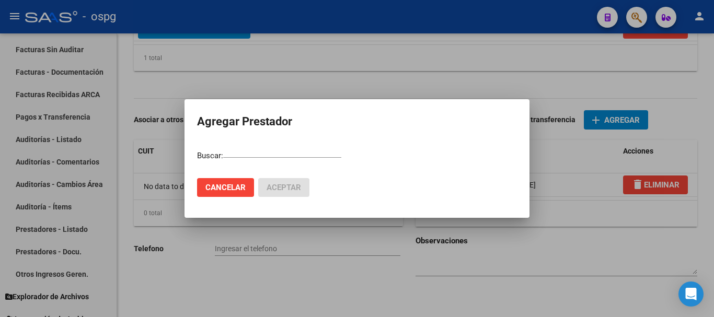
click at [582, 240] on div at bounding box center [357, 158] width 714 height 317
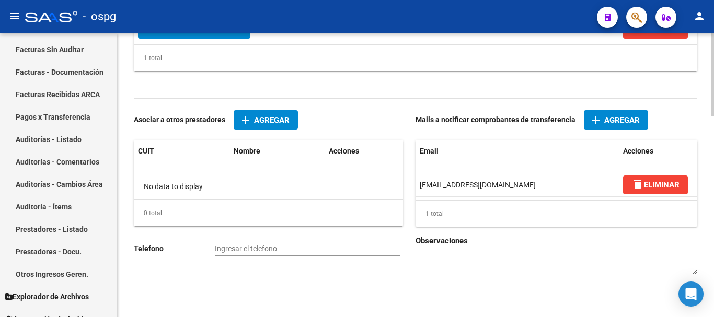
click at [280, 124] on span "Agregar" at bounding box center [272, 120] width 36 height 9
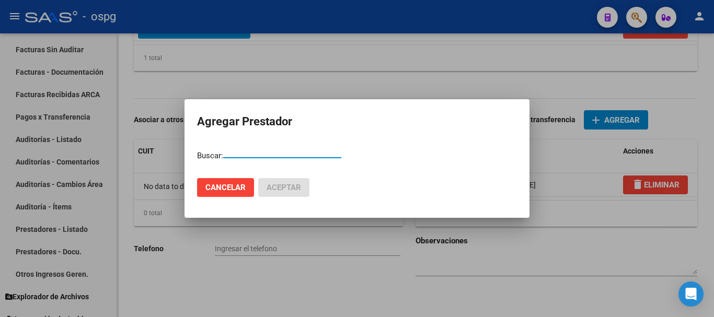
paste input "30-71606682-3"
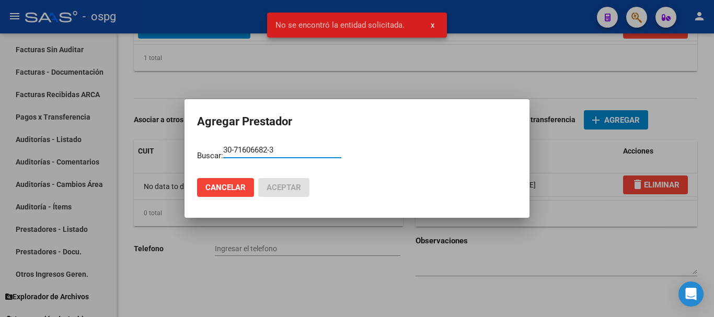
type input "30-71606682-3"
click at [524, 268] on div at bounding box center [357, 158] width 714 height 317
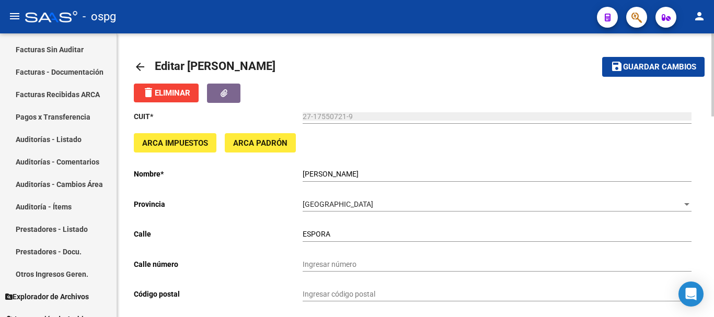
scroll to position [0, 0]
click at [136, 64] on mat-icon "arrow_back" at bounding box center [140, 67] width 13 height 13
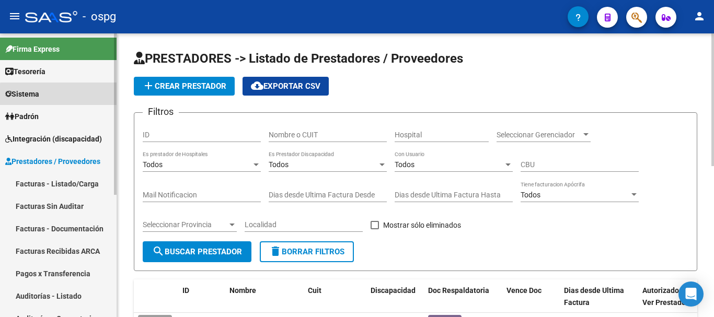
click at [66, 96] on link "Sistema" at bounding box center [58, 94] width 117 height 22
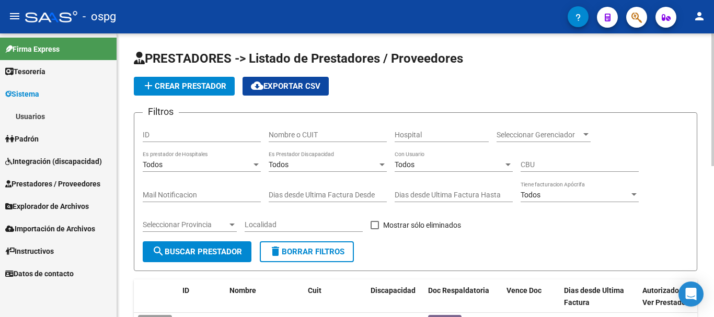
click at [69, 121] on link "Usuarios" at bounding box center [58, 116] width 117 height 22
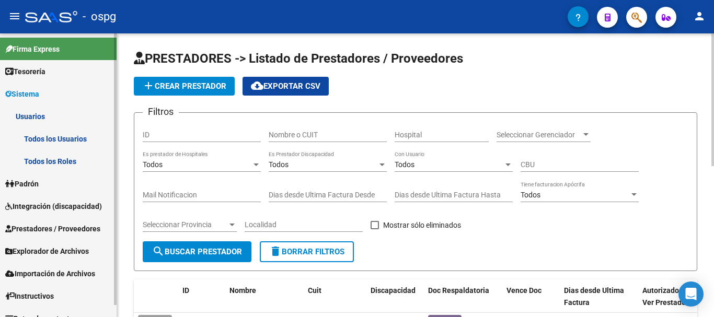
click at [96, 140] on link "Todos los Usuarios" at bounding box center [58, 139] width 117 height 22
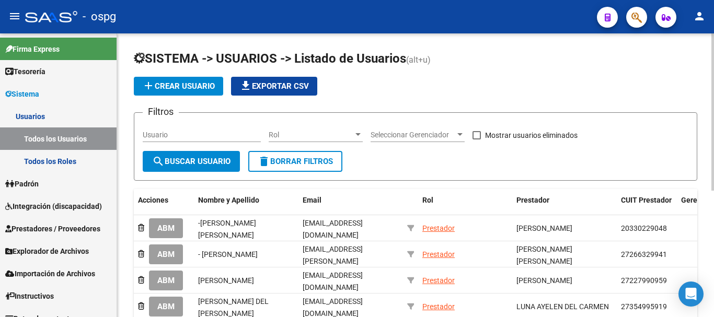
click at [176, 88] on span "add Crear Usuario" at bounding box center [178, 86] width 73 height 9
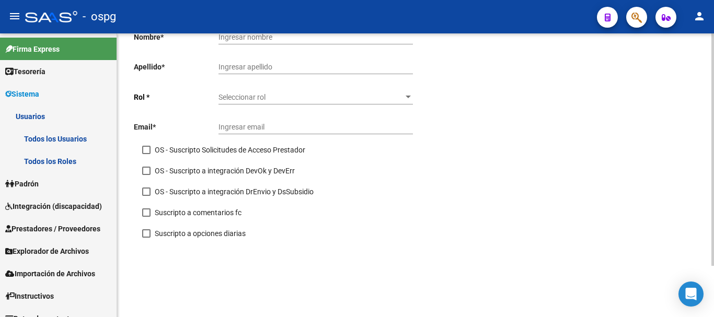
scroll to position [62, 0]
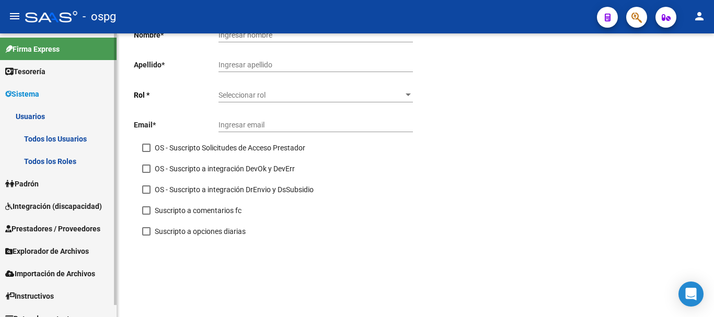
click at [35, 117] on link "Usuarios" at bounding box center [58, 116] width 117 height 22
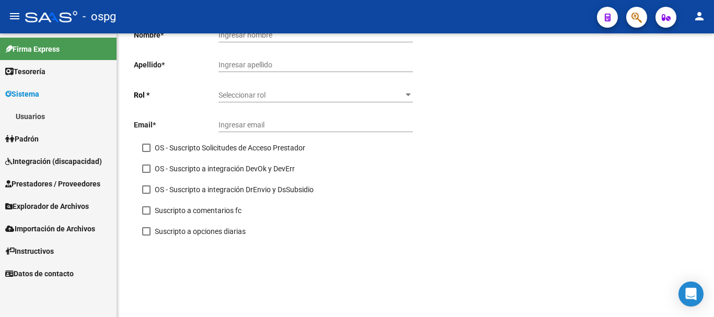
click at [66, 115] on link "Usuarios" at bounding box center [58, 116] width 117 height 22
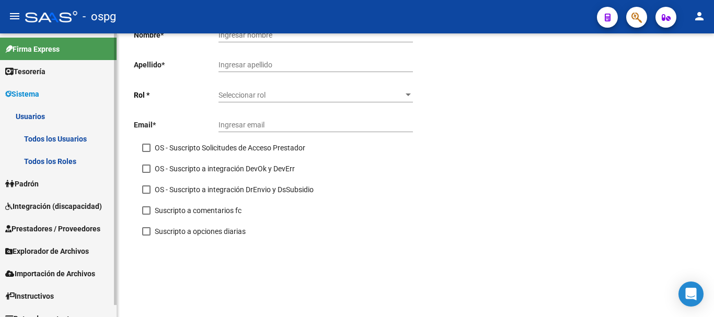
click at [68, 134] on link "Todos los Usuarios" at bounding box center [58, 139] width 117 height 22
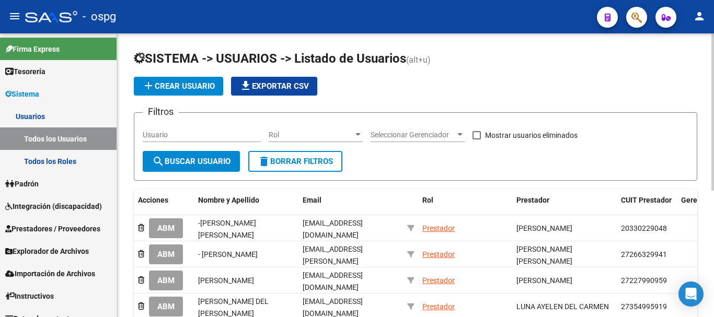
click at [195, 89] on span "add Crear Usuario" at bounding box center [178, 86] width 73 height 9
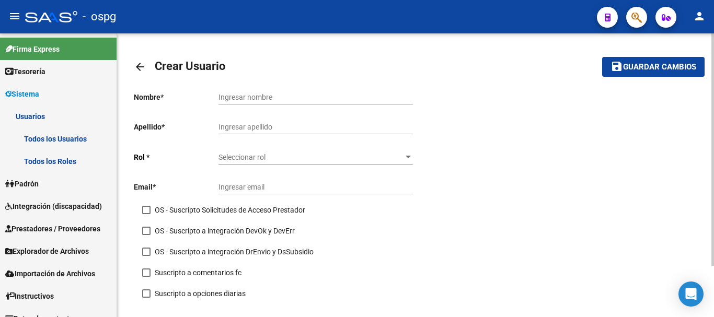
click at [281, 100] on input "Ingresar nombre" at bounding box center [316, 97] width 195 height 9
type input "j"
type input "JOFUKYO"
click at [263, 128] on input "Ingresar apellido" at bounding box center [316, 127] width 195 height 9
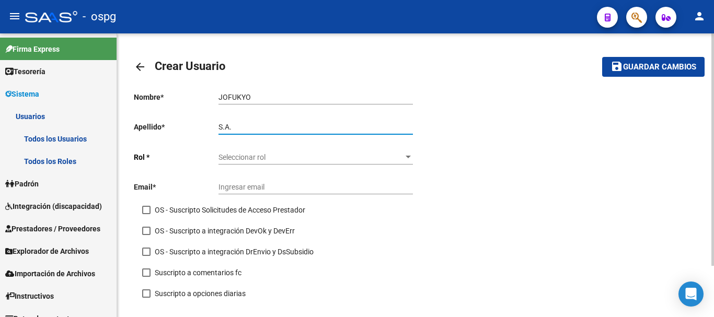
type input "S.A."
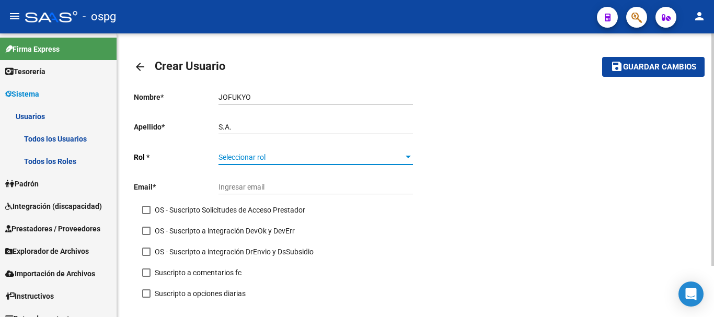
click at [282, 156] on span "Seleccionar rol" at bounding box center [311, 157] width 185 height 9
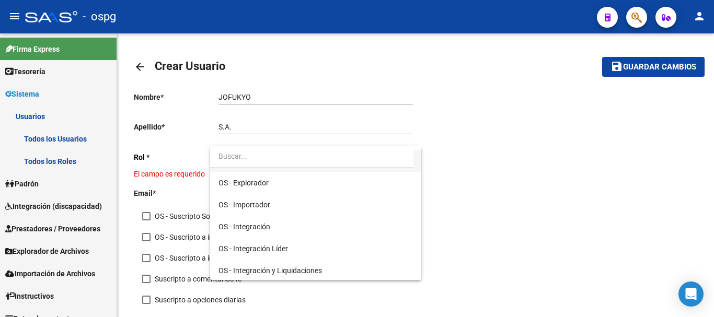
scroll to position [130, 0]
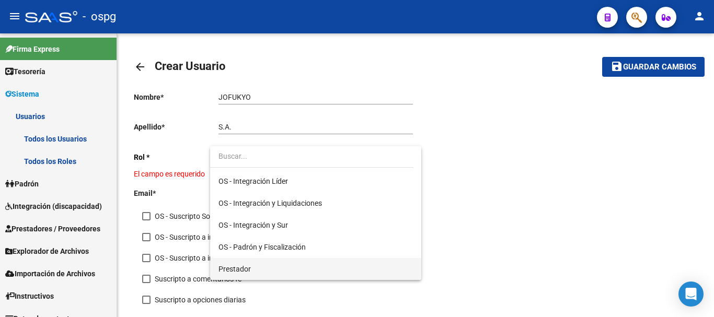
click at [253, 264] on span "Prestador" at bounding box center [316, 269] width 195 height 22
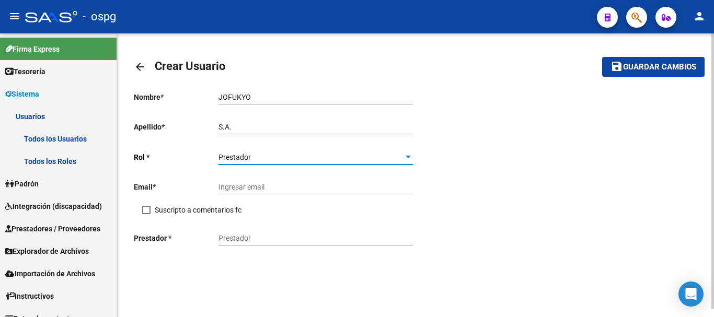
click at [146, 212] on span at bounding box center [146, 210] width 8 height 8
click at [146, 214] on input "Suscripto a comentarios fc" at bounding box center [146, 214] width 1 height 1
click at [145, 211] on span at bounding box center [146, 210] width 8 height 8
click at [146, 214] on input "Suscripto a comentarios fc" at bounding box center [146, 214] width 1 height 1
checkbox input "false"
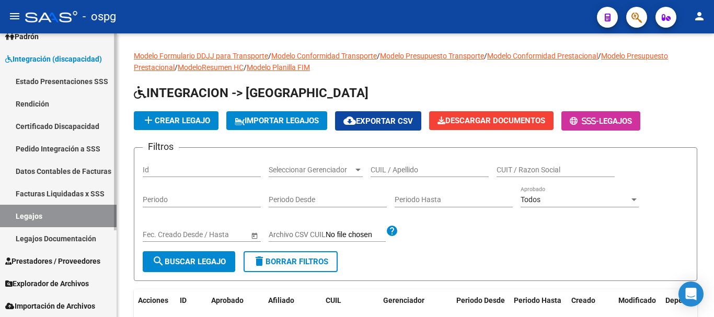
scroll to position [125, 0]
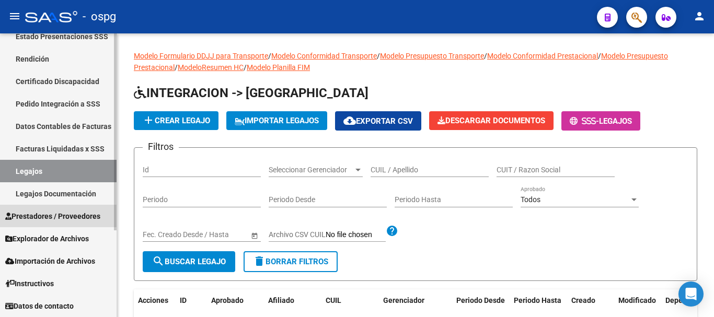
click at [47, 221] on span "Prestadores / Proveedores" at bounding box center [52, 217] width 95 height 12
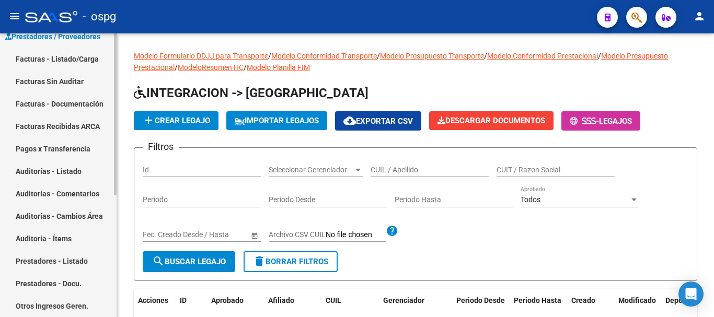
click at [56, 67] on link "Facturas - Listado/Carga" at bounding box center [58, 59] width 117 height 22
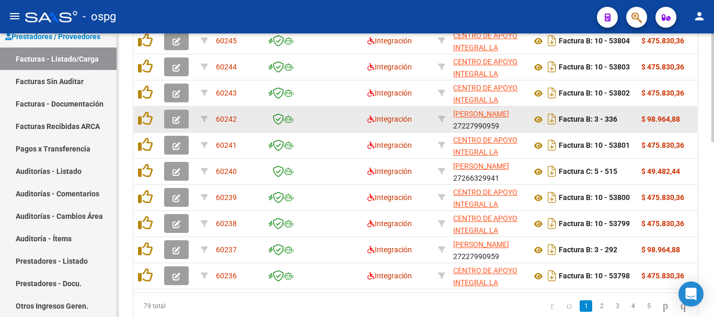
scroll to position [459, 0]
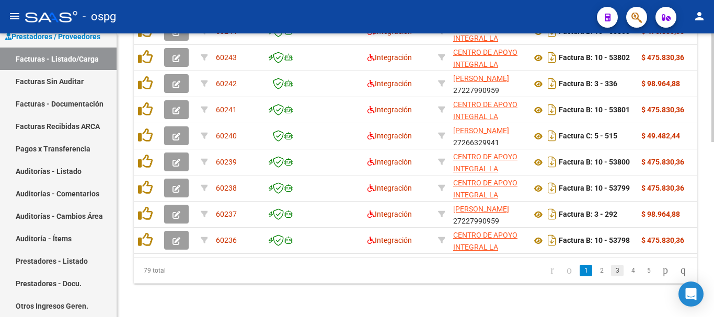
click at [611, 271] on link "3" at bounding box center [617, 271] width 13 height 12
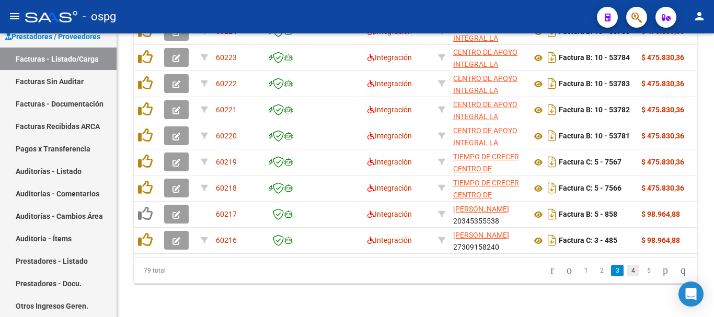
click at [627, 276] on link "4" at bounding box center [633, 271] width 13 height 12
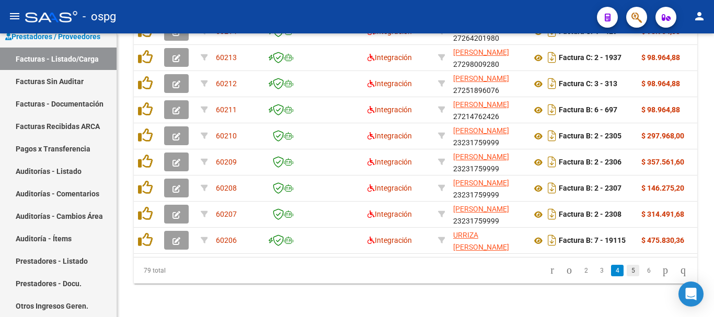
click at [627, 272] on link "5" at bounding box center [633, 271] width 13 height 12
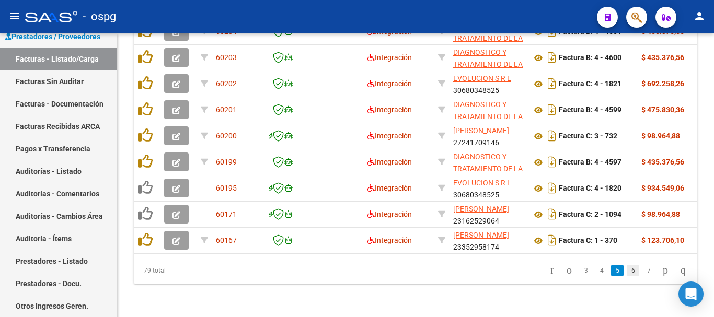
click at [627, 275] on link "6" at bounding box center [633, 271] width 13 height 12
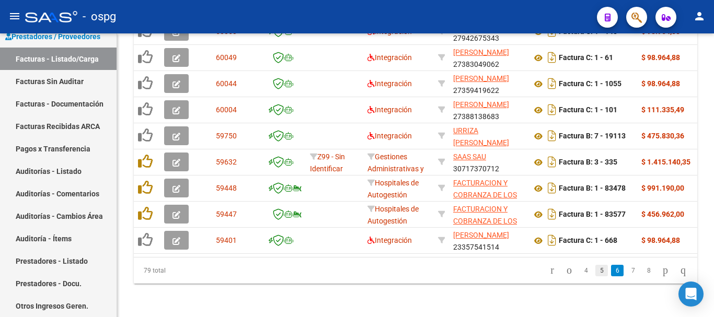
click at [596, 276] on link "5" at bounding box center [602, 271] width 13 height 12
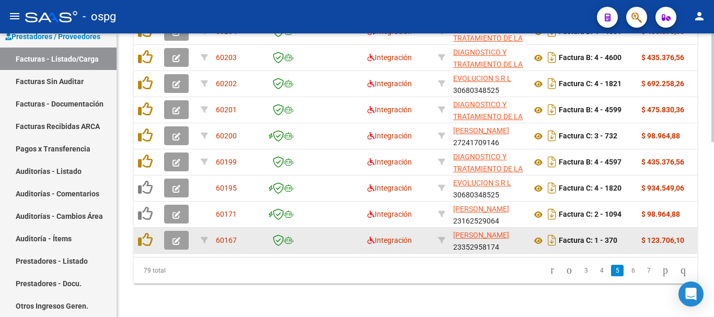
click at [174, 237] on icon "button" at bounding box center [177, 241] width 8 height 8
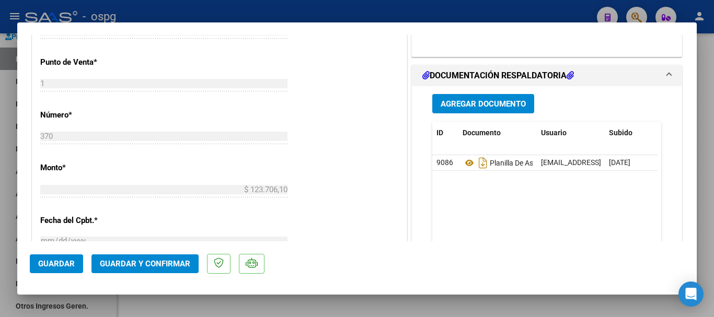
scroll to position [471, 0]
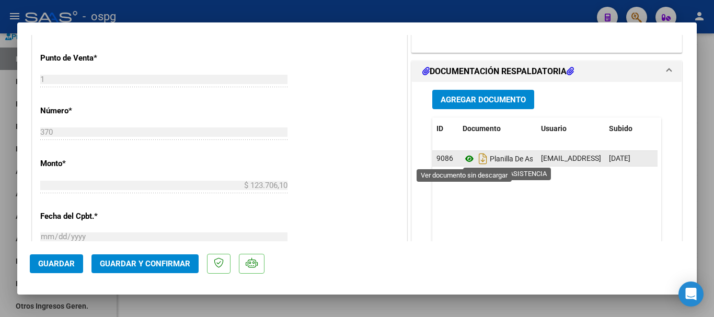
click at [465, 158] on icon at bounding box center [470, 159] width 14 height 13
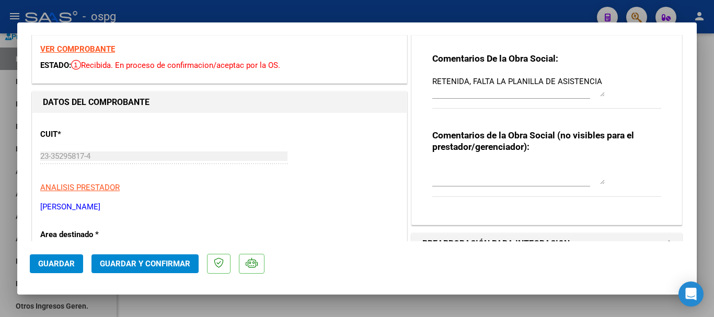
scroll to position [0, 0]
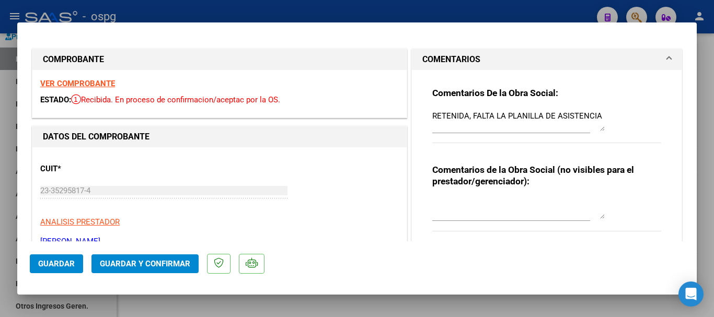
click at [597, 116] on textarea "RETENIDA, FALTA LA PLANILLA DE ASISTENCIA" at bounding box center [518, 120] width 173 height 21
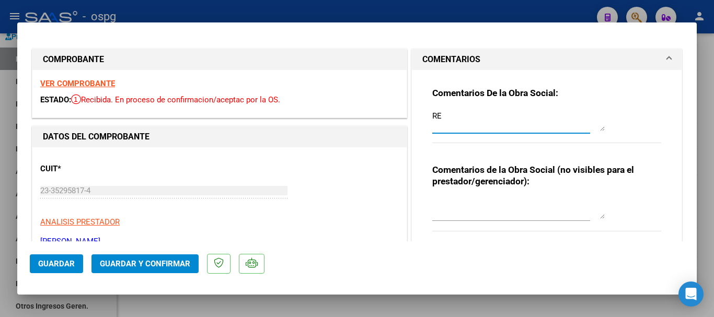
type textarea "R"
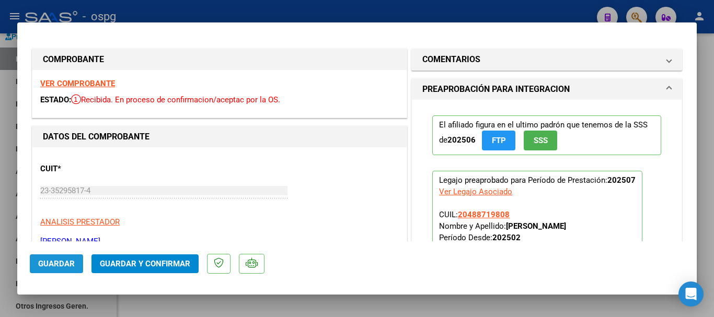
click at [70, 266] on span "Guardar" at bounding box center [56, 263] width 37 height 9
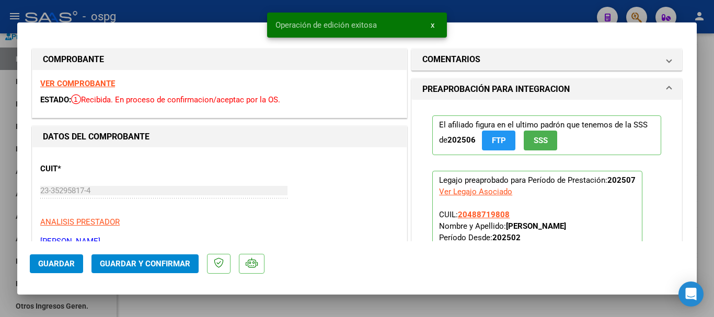
click at [706, 253] on div at bounding box center [357, 158] width 714 height 317
type input "$ 0,00"
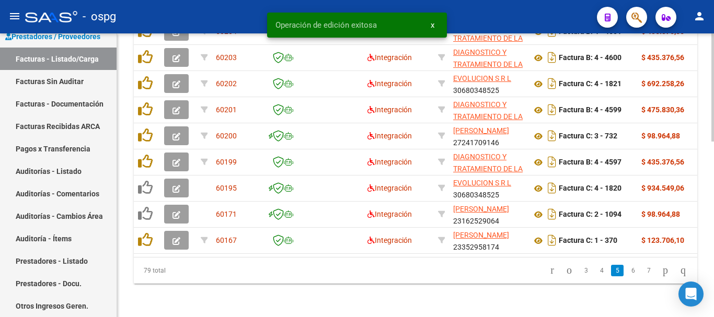
scroll to position [459, 0]
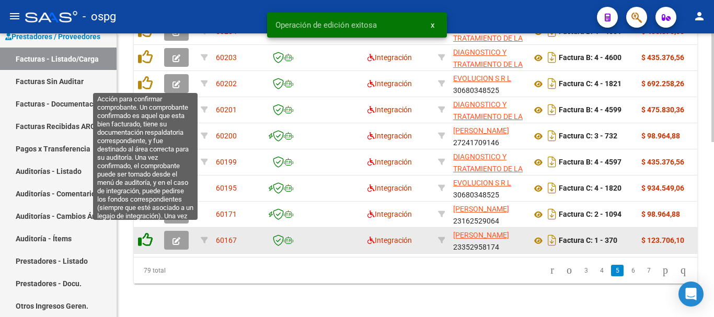
click at [146, 233] on icon at bounding box center [145, 240] width 15 height 15
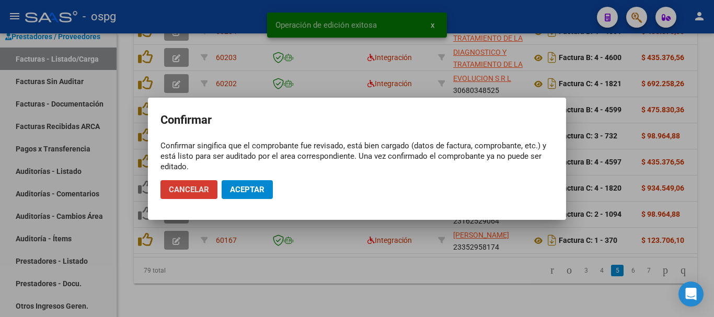
click at [252, 191] on span "Aceptar" at bounding box center [247, 189] width 35 height 9
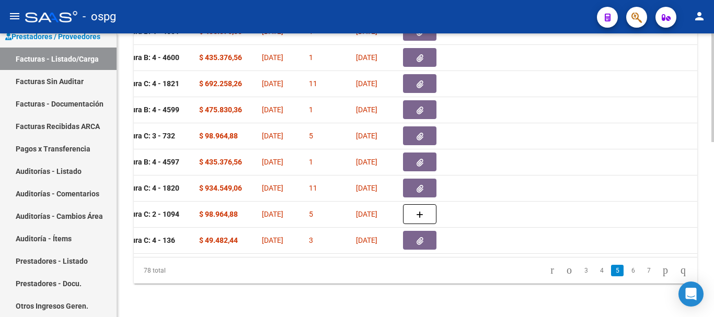
scroll to position [0, 0]
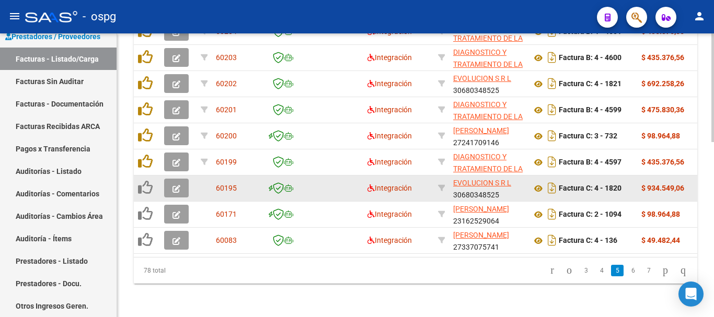
click at [173, 185] on icon "button" at bounding box center [177, 189] width 8 height 8
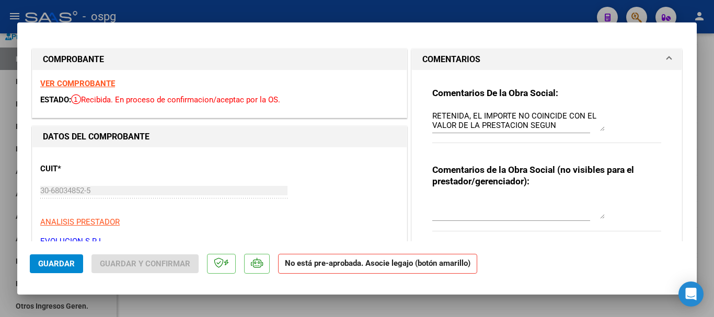
click at [711, 215] on div at bounding box center [357, 158] width 714 height 317
type input "$ 0,00"
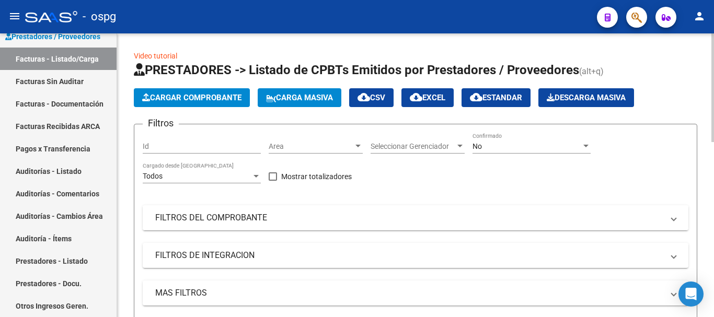
click at [252, 220] on mat-panel-title "FILTROS DEL COMPROBANTE" at bounding box center [409, 218] width 508 height 12
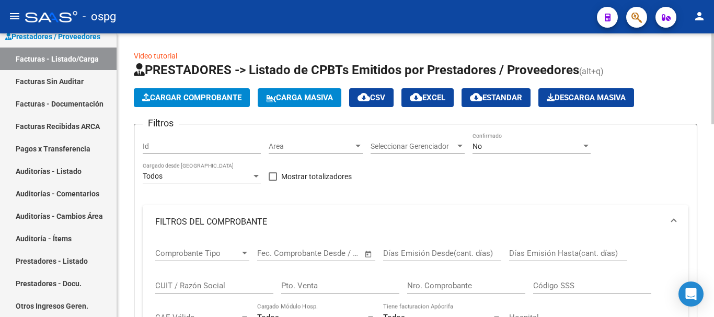
click at [216, 286] on input "CUIT / Razón Social" at bounding box center [214, 285] width 118 height 9
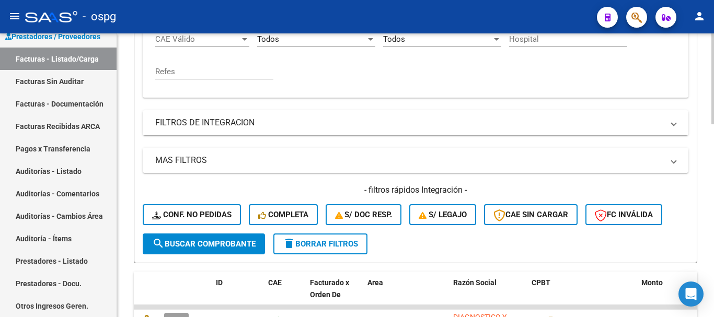
scroll to position [314, 0]
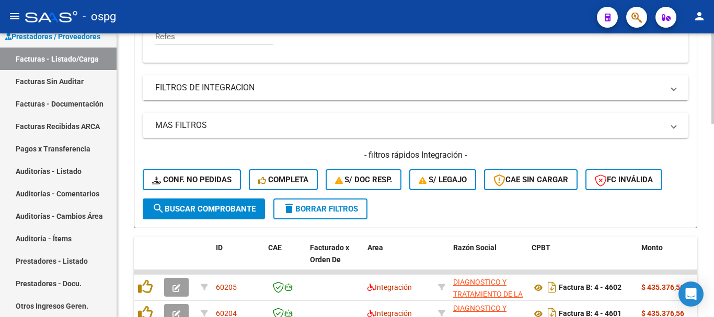
type input "EVOLUCION"
click at [224, 208] on span "search Buscar Comprobante" at bounding box center [204, 208] width 104 height 9
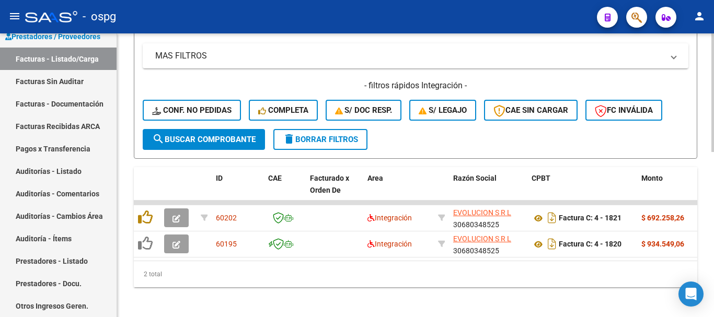
scroll to position [395, 0]
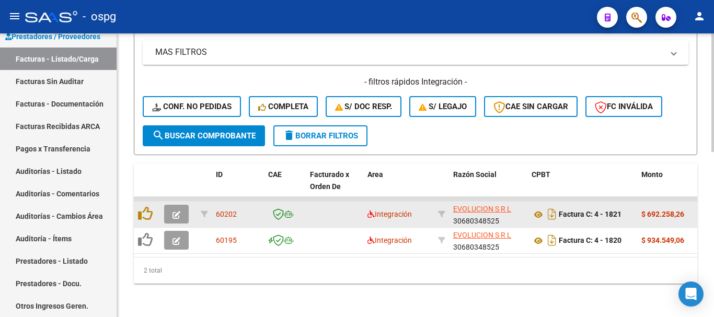
click at [177, 211] on icon "button" at bounding box center [177, 215] width 8 height 8
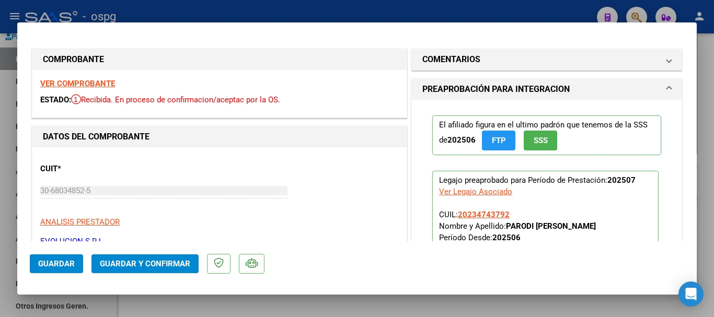
click at [90, 82] on strong "VER COMPROBANTE" at bounding box center [77, 83] width 75 height 9
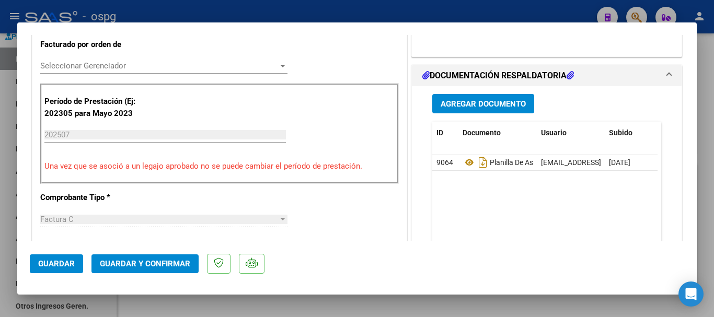
scroll to position [366, 0]
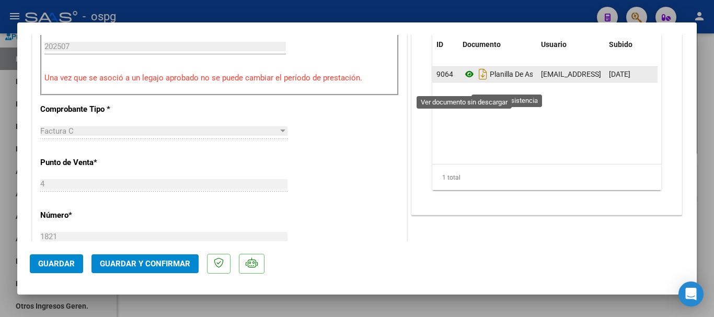
click at [465, 81] on icon at bounding box center [470, 74] width 14 height 13
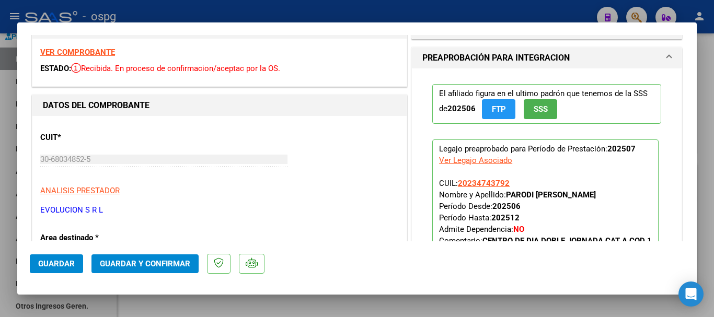
scroll to position [0, 0]
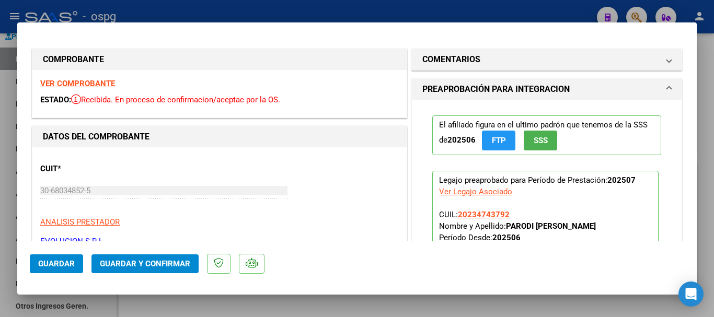
click at [706, 187] on div at bounding box center [357, 158] width 714 height 317
type input "$ 0,00"
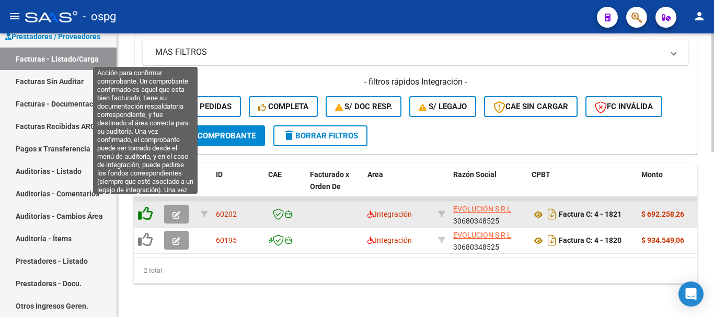
click at [147, 207] on icon at bounding box center [145, 214] width 15 height 15
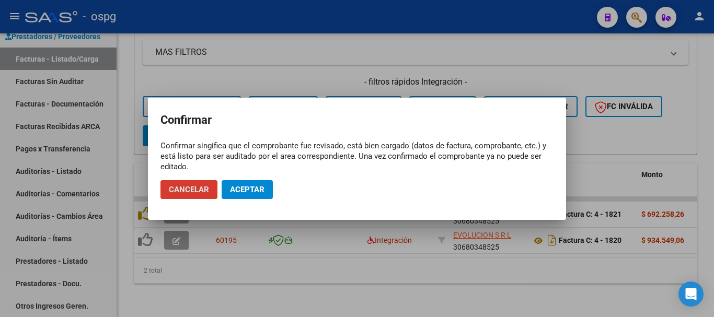
click at [253, 187] on span "Aceptar" at bounding box center [247, 189] width 35 height 9
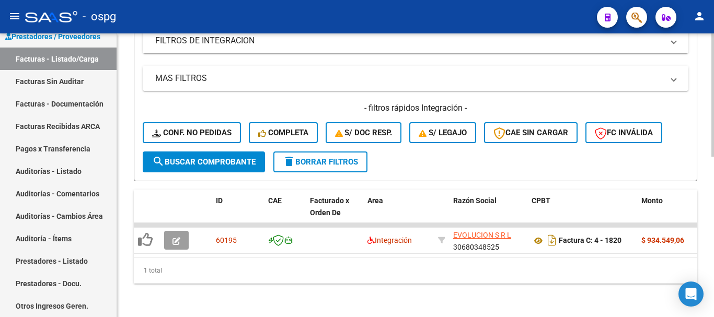
scroll to position [369, 0]
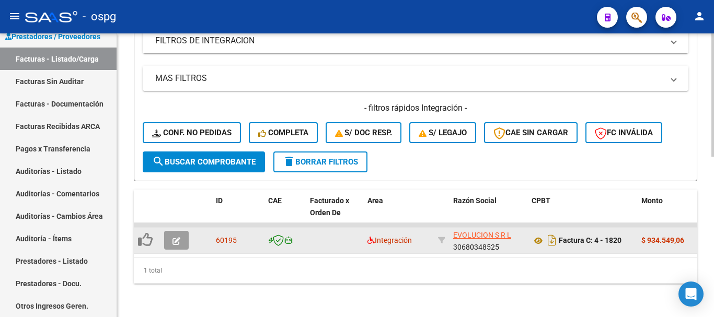
click at [177, 237] on icon "button" at bounding box center [177, 241] width 8 height 8
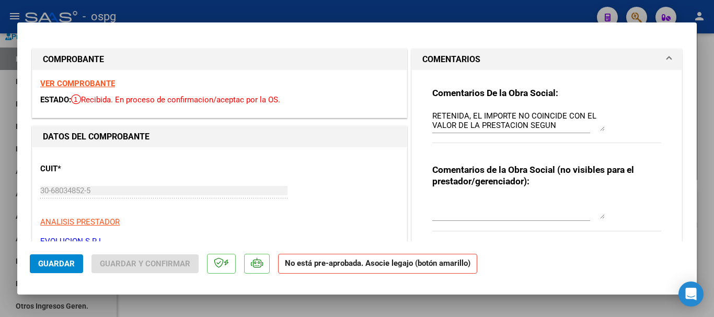
click at [555, 127] on textarea "RETENIDA, EL IMPORTE NO COINCIDE CON EL VALOR DE LA PRESTACION SEGUN NOMENCLADO…" at bounding box center [518, 120] width 173 height 21
click at [554, 127] on textarea "RETENIDA, EL IMPORTE NO COINCIDENOMENCLADOR VIGENTE" at bounding box center [518, 120] width 173 height 21
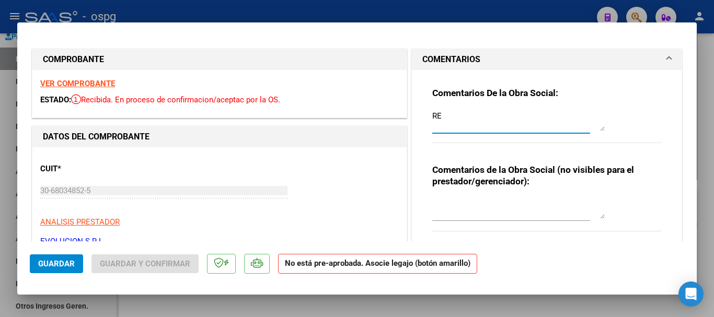
type textarea "R"
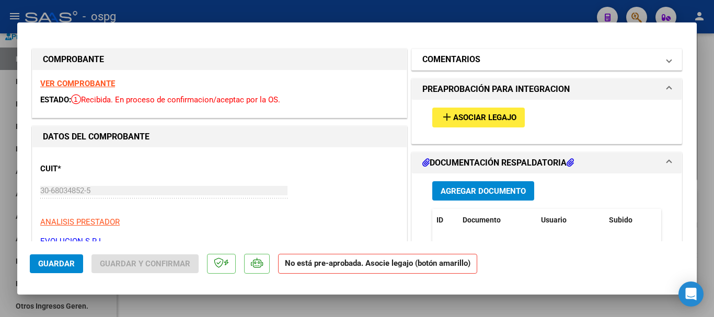
click at [463, 61] on h1 "COMENTARIOS" at bounding box center [452, 59] width 58 height 13
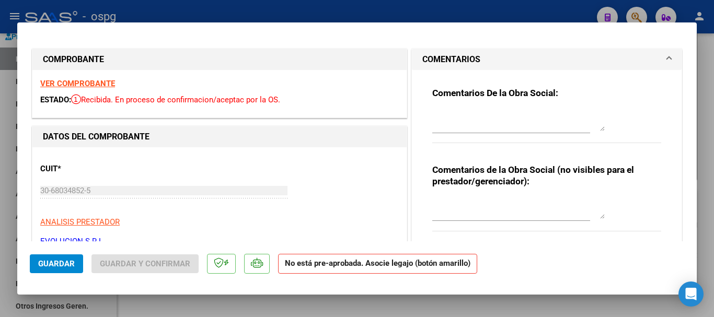
click at [469, 118] on textarea at bounding box center [518, 120] width 173 height 21
type textarea "ANULADA"
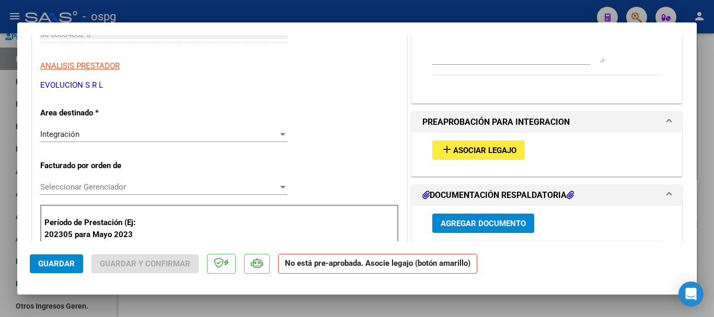
scroll to position [157, 0]
click at [141, 138] on div "Integración" at bounding box center [159, 133] width 238 height 9
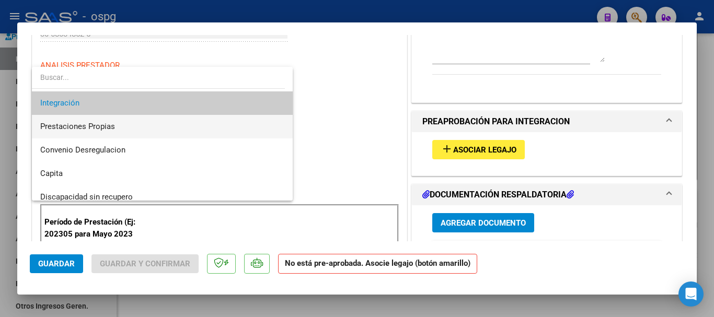
scroll to position [101, 0]
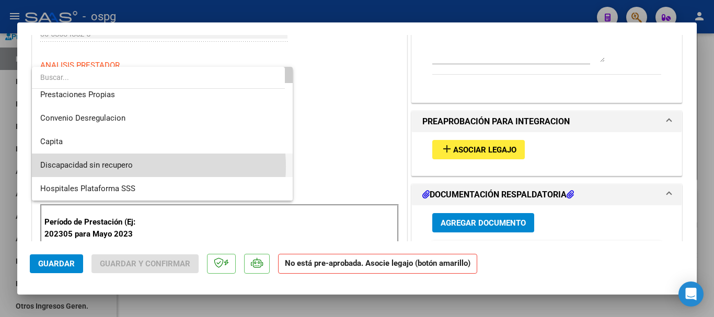
click at [141, 167] on span "Discapacidad sin recupero" at bounding box center [162, 166] width 244 height 24
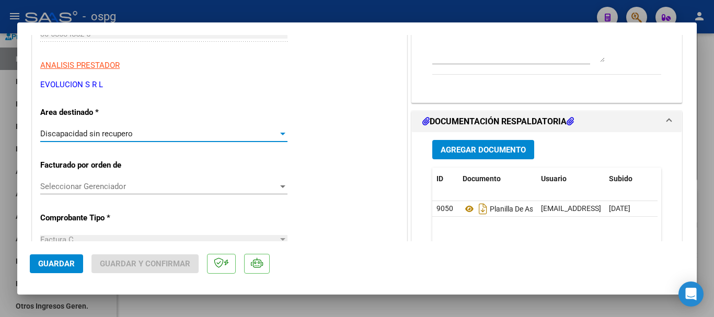
click at [51, 266] on span "Guardar" at bounding box center [56, 263] width 37 height 9
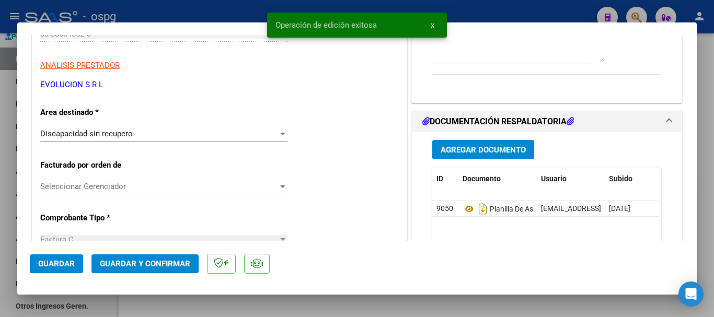
click at [709, 245] on div at bounding box center [357, 158] width 714 height 317
type input "$ 0,00"
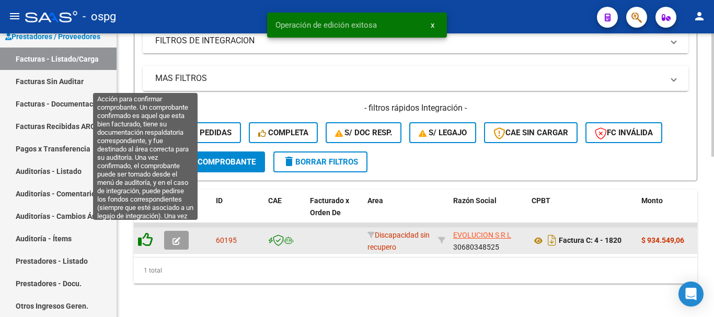
click at [149, 233] on icon at bounding box center [145, 240] width 15 height 15
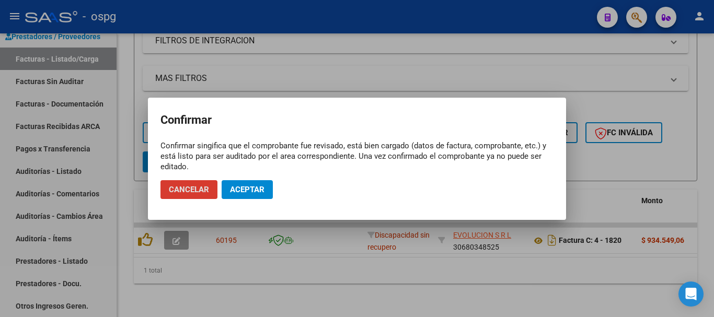
click at [247, 195] on button "Aceptar" at bounding box center [247, 189] width 51 height 19
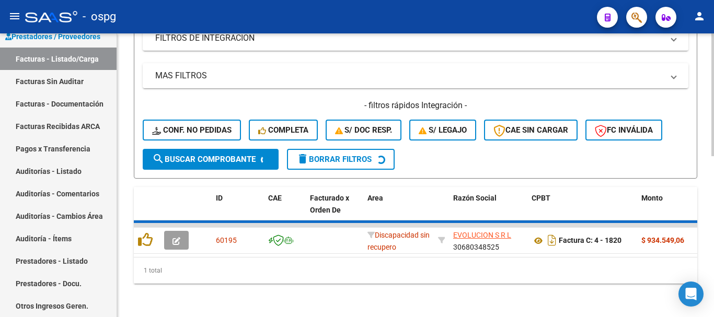
scroll to position [353, 0]
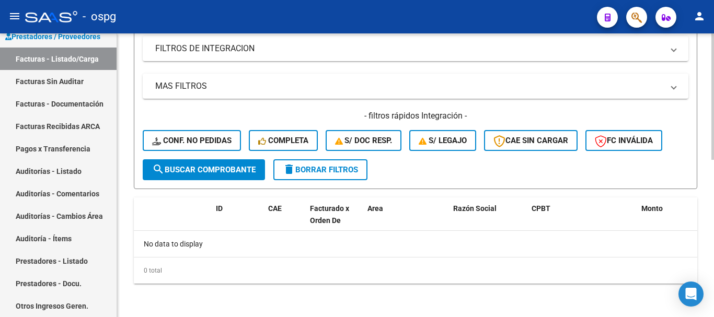
click at [320, 170] on span "delete Borrar Filtros" at bounding box center [320, 169] width 75 height 9
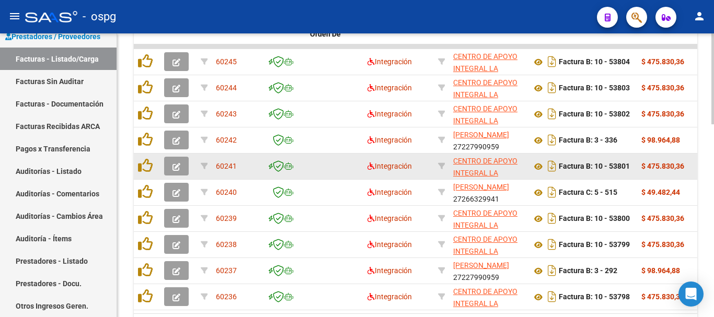
scroll to position [605, 0]
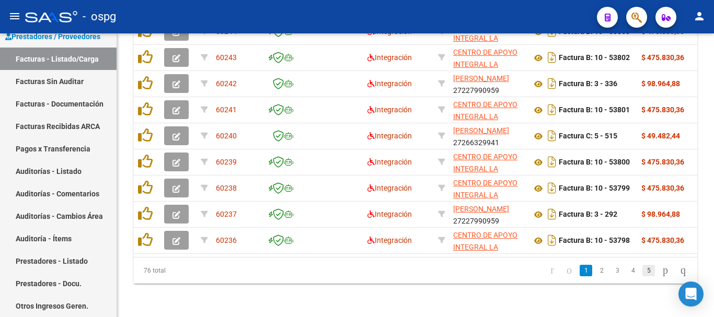
click at [643, 273] on link "5" at bounding box center [649, 271] width 13 height 12
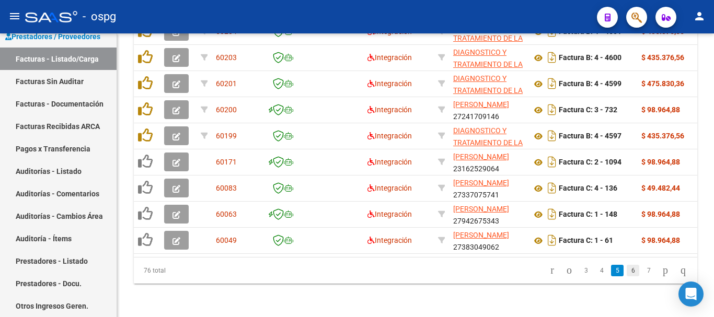
click at [627, 272] on link "6" at bounding box center [633, 271] width 13 height 12
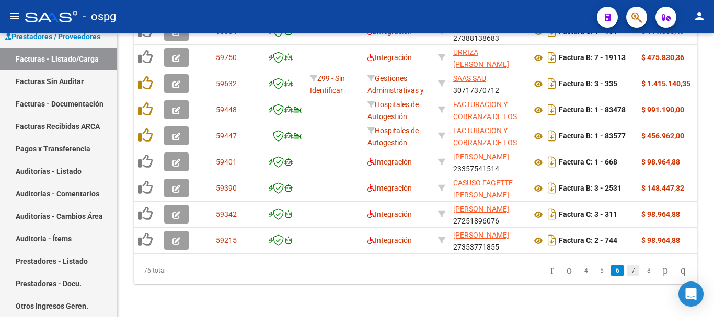
click at [627, 275] on link "7" at bounding box center [633, 271] width 13 height 12
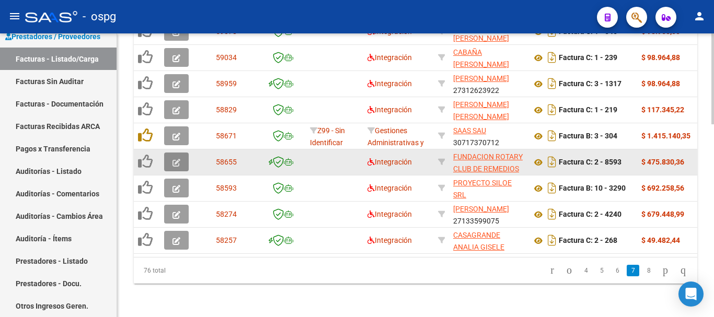
click at [176, 159] on icon "button" at bounding box center [177, 163] width 8 height 8
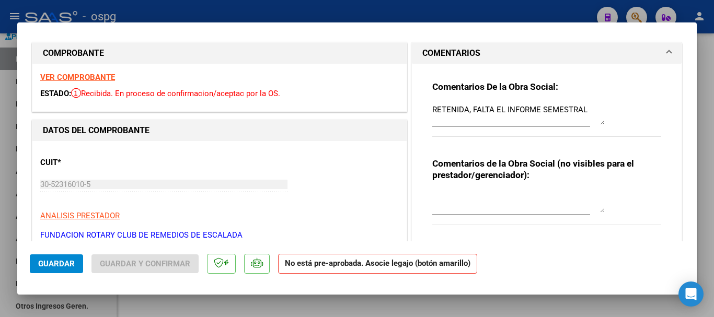
scroll to position [0, 0]
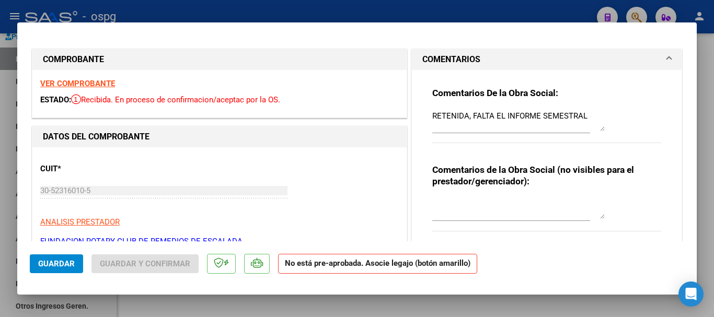
click at [581, 116] on textarea "RETENIDA, FALTA EL INFORME SEMESTRAL" at bounding box center [518, 120] width 173 height 21
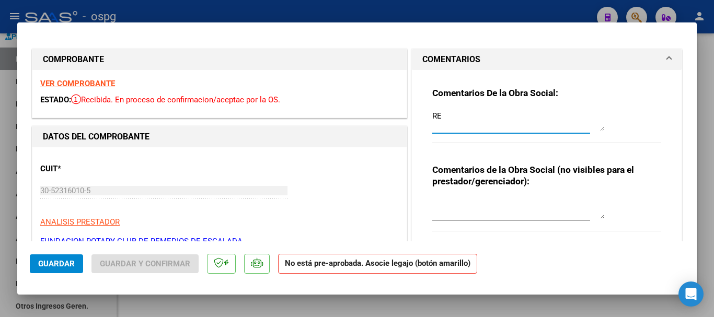
type textarea "R"
click at [100, 80] on strong "VER COMPROBANTE" at bounding box center [77, 83] width 75 height 9
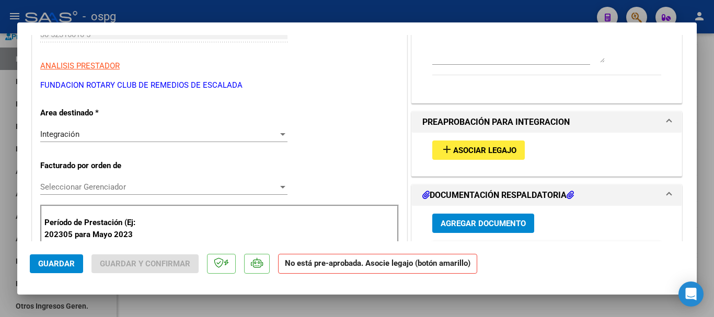
scroll to position [157, 0]
click at [485, 148] on span "Asociar Legajo" at bounding box center [484, 149] width 63 height 9
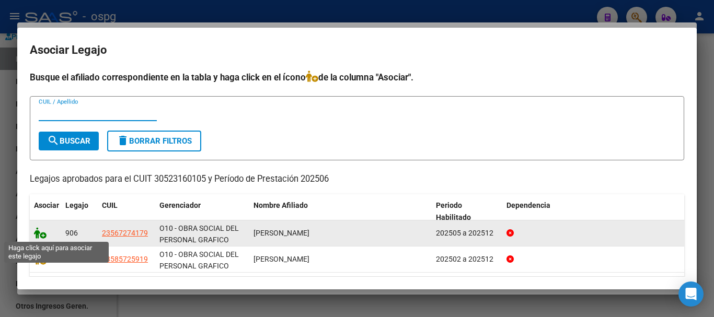
click at [42, 234] on icon at bounding box center [40, 233] width 13 height 12
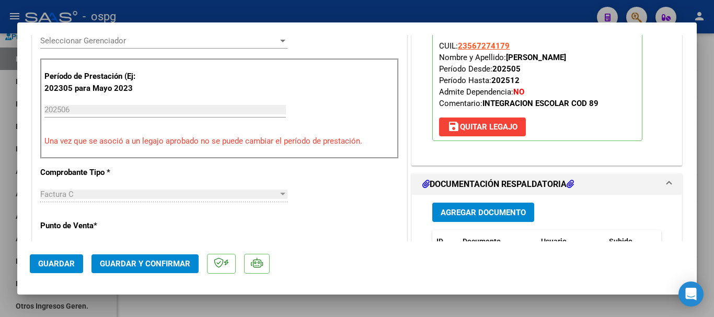
scroll to position [314, 0]
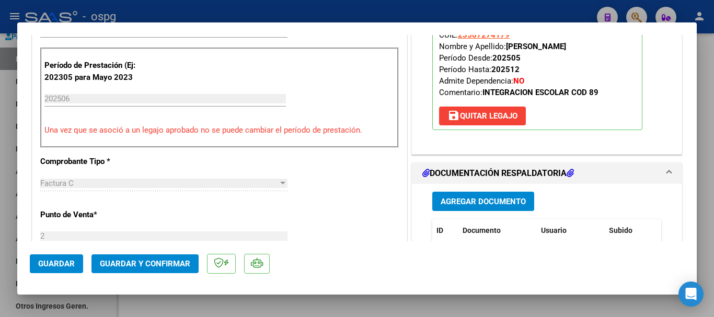
click at [60, 267] on span "Guardar" at bounding box center [56, 263] width 37 height 9
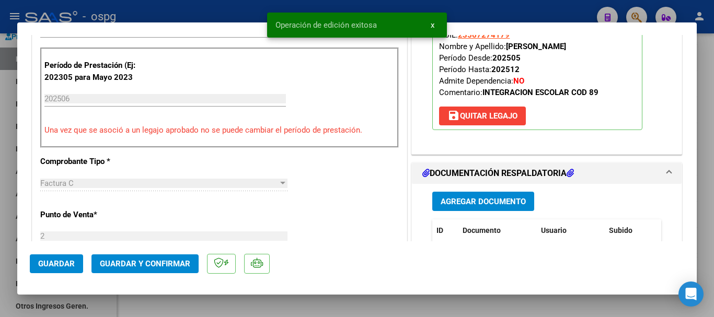
click at [707, 206] on div at bounding box center [357, 158] width 714 height 317
type input "$ 0,00"
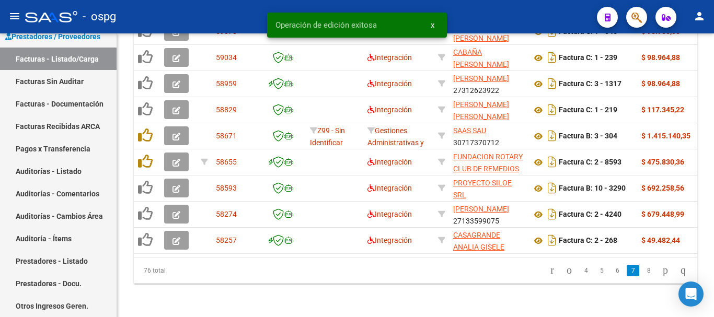
scroll to position [605, 0]
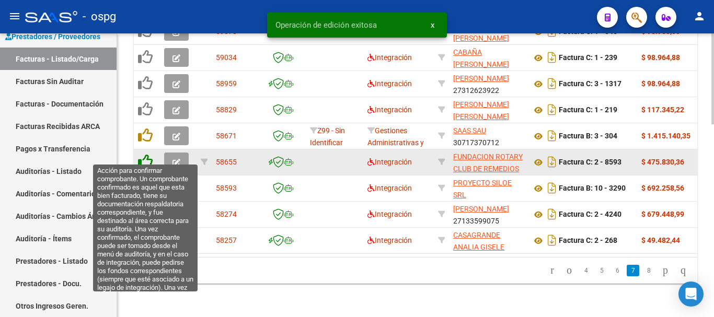
click at [146, 154] on icon at bounding box center [145, 161] width 15 height 15
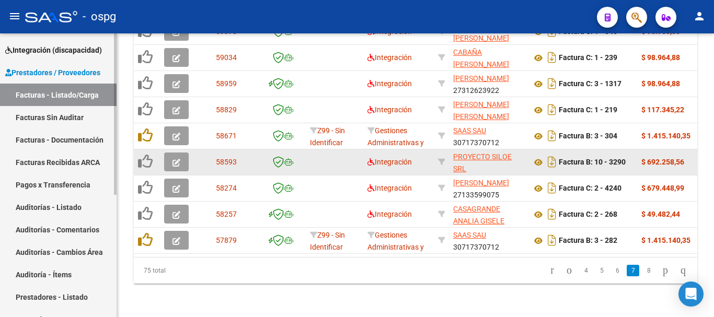
scroll to position [20, 0]
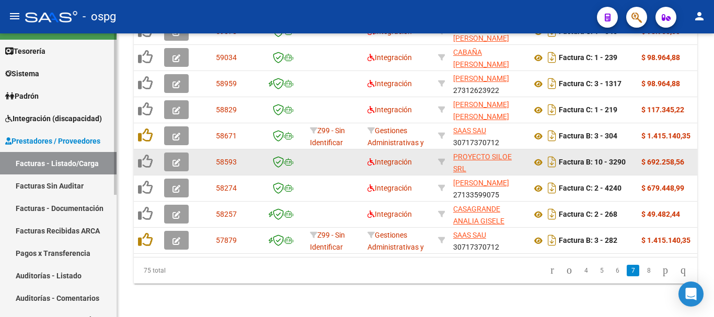
click at [39, 117] on span "Integración (discapacidad)" at bounding box center [53, 119] width 97 height 12
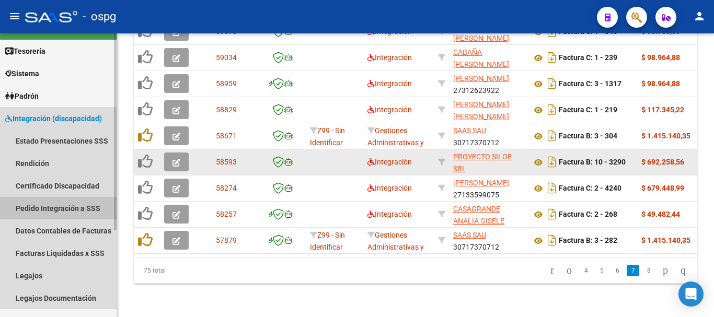
click at [64, 207] on link "Pedido Integración a SSS" at bounding box center [58, 208] width 117 height 22
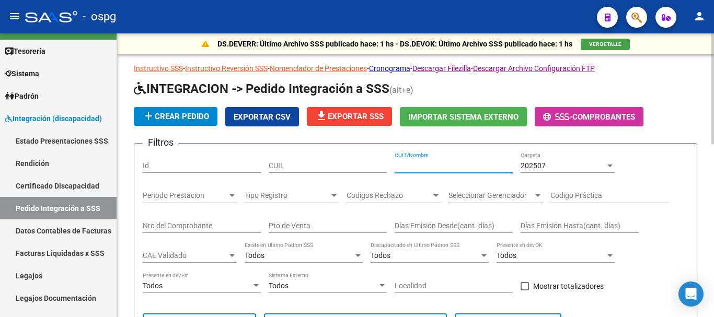
click at [467, 167] on input "CUIT/Nombre" at bounding box center [454, 166] width 118 height 9
type input "27044558373"
click at [592, 167] on div "202507" at bounding box center [563, 166] width 85 height 9
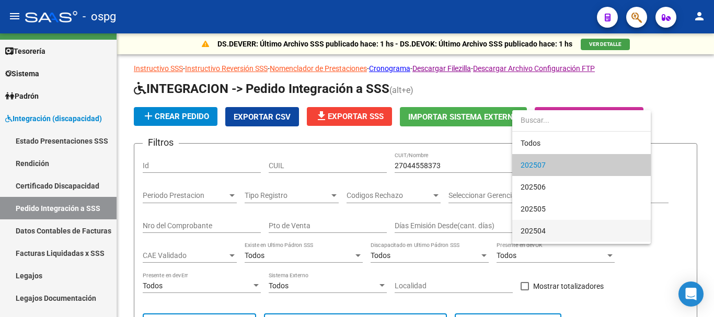
click at [556, 231] on span "202504" at bounding box center [582, 231] width 122 height 22
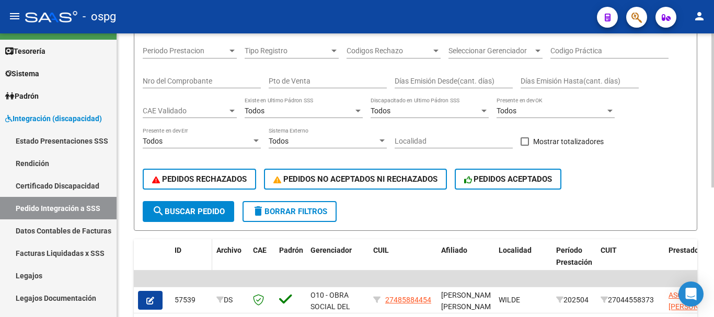
scroll to position [157, 0]
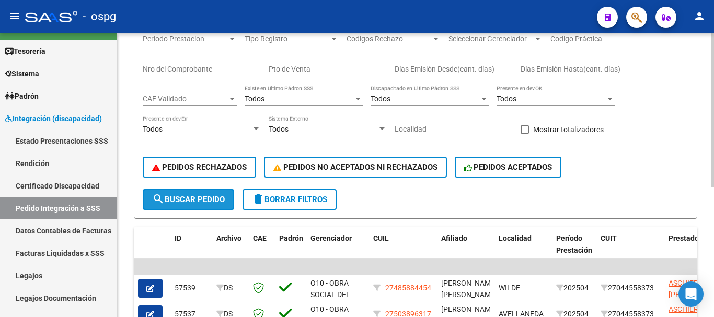
click at [206, 200] on span "search Buscar Pedido" at bounding box center [188, 199] width 73 height 9
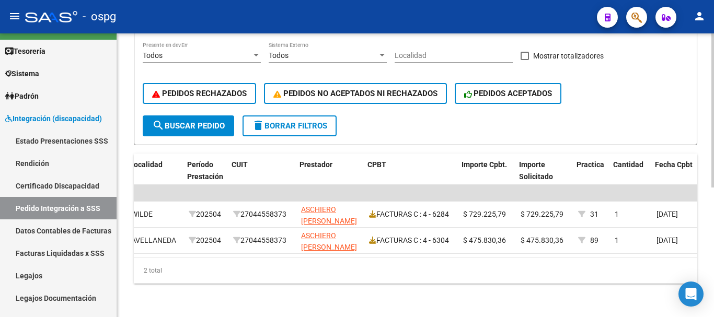
scroll to position [0, 402]
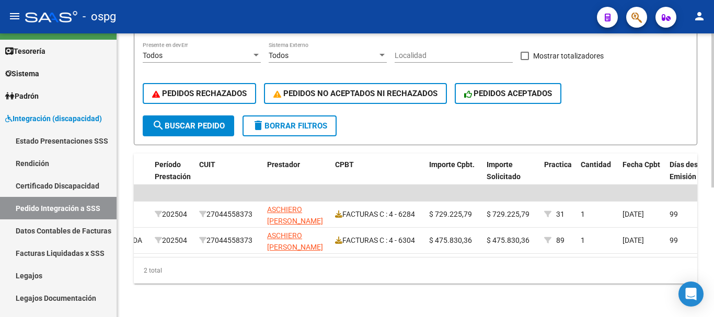
click at [462, 257] on datatable-body "| | 57539 DS O10 - OBRA SOCIAL DEL PERSONAL GRAFICO 27485884454 TISSERA, CAMILA…" at bounding box center [416, 221] width 564 height 72
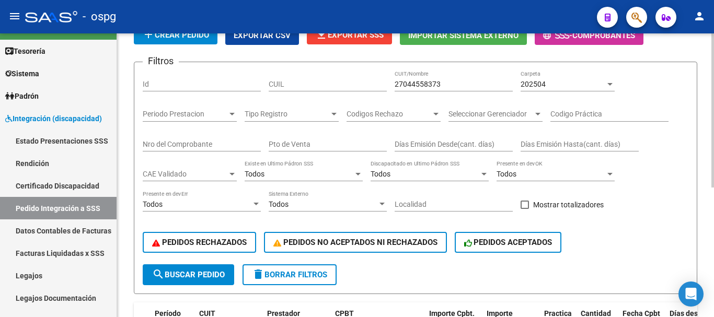
scroll to position [0, 0]
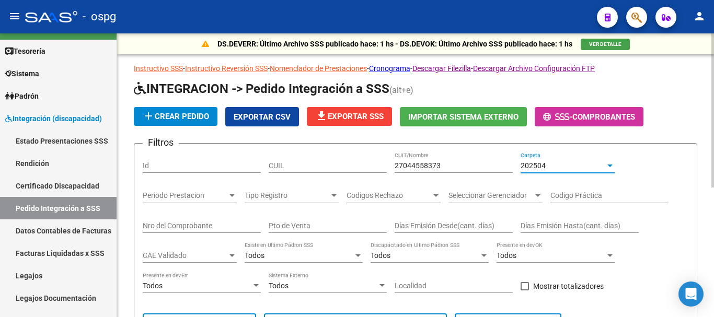
click at [572, 168] on div "202504" at bounding box center [563, 166] width 85 height 9
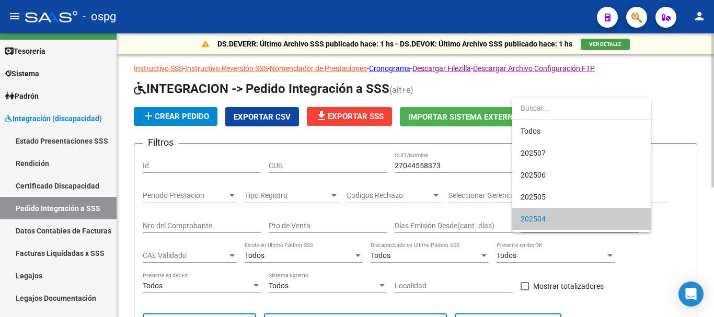
scroll to position [54, 0]
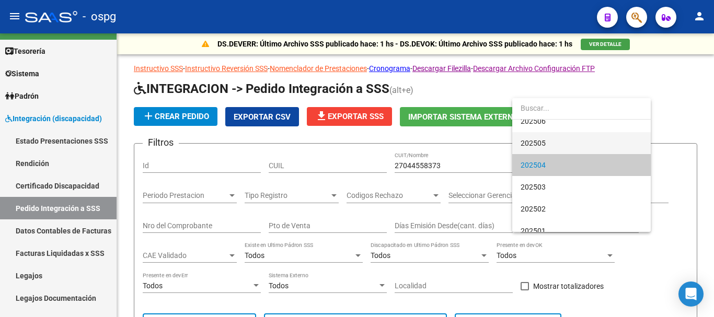
click at [573, 144] on span "202505" at bounding box center [582, 143] width 122 height 22
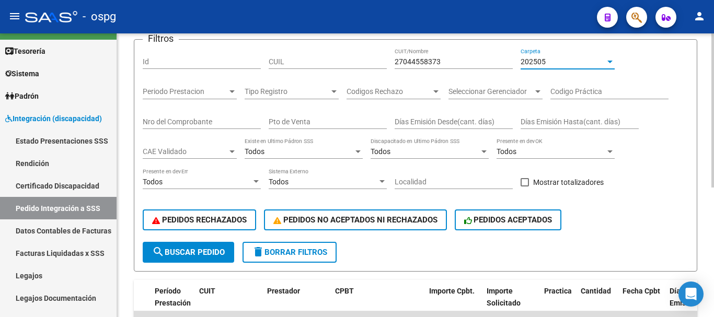
scroll to position [105, 0]
click at [191, 253] on span "search Buscar Pedido" at bounding box center [188, 251] width 73 height 9
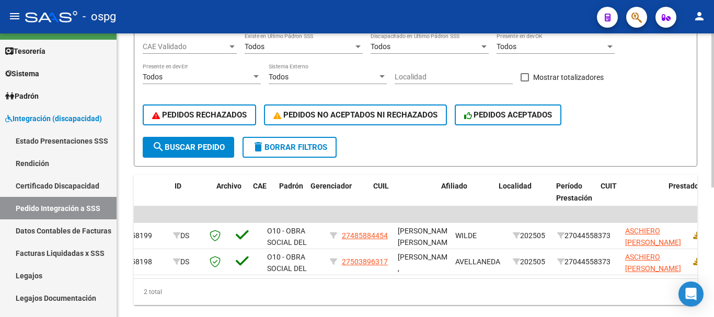
scroll to position [0, 0]
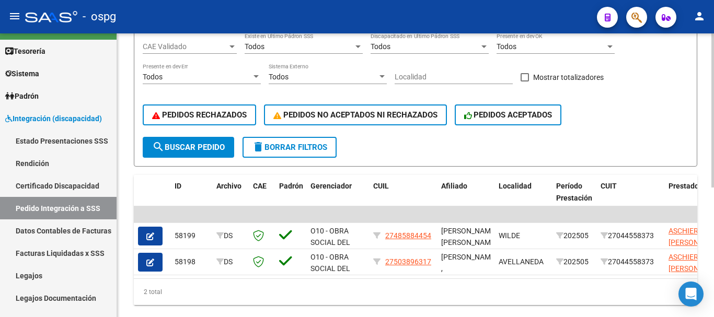
click at [294, 145] on span "delete Borrar Filtros" at bounding box center [289, 147] width 75 height 9
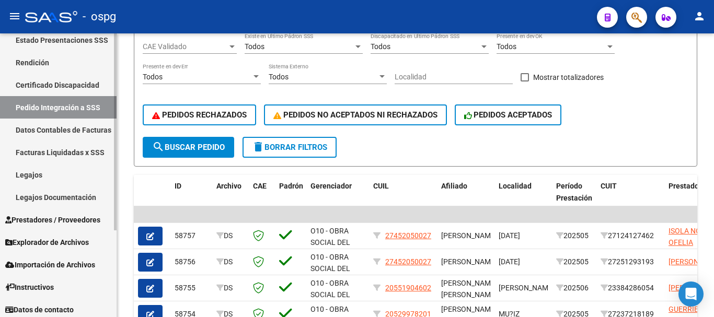
scroll to position [125, 0]
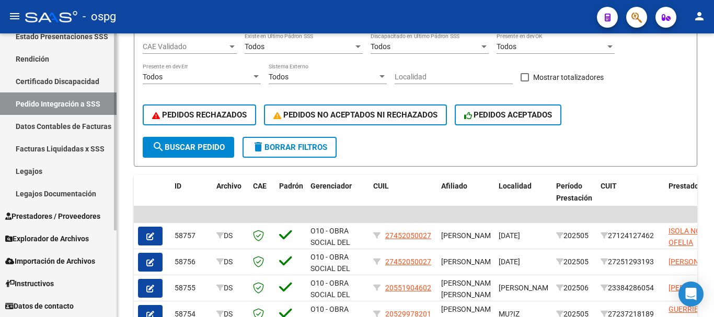
click at [49, 221] on span "Prestadores / Proveedores" at bounding box center [52, 217] width 95 height 12
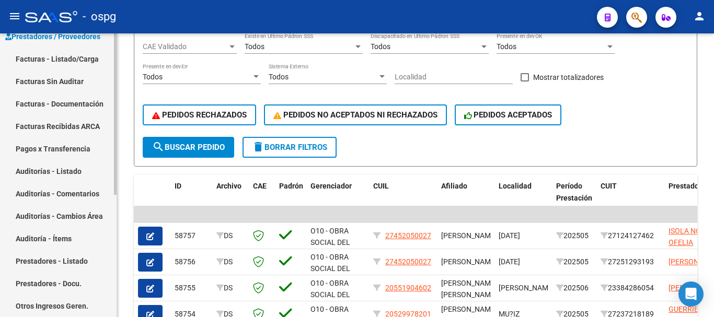
click at [71, 58] on link "Facturas - Listado/Carga" at bounding box center [58, 59] width 117 height 22
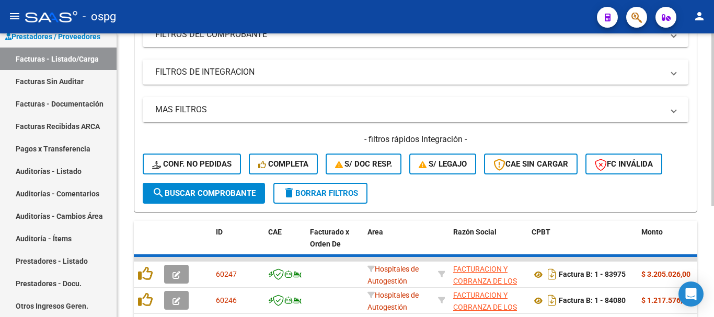
scroll to position [209, 0]
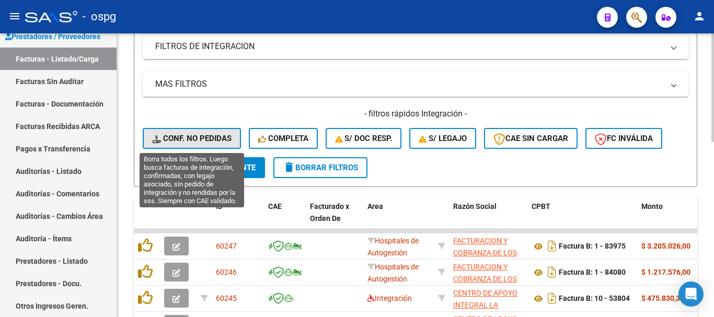
click at [209, 141] on span "Conf. no pedidas" at bounding box center [191, 138] width 79 height 9
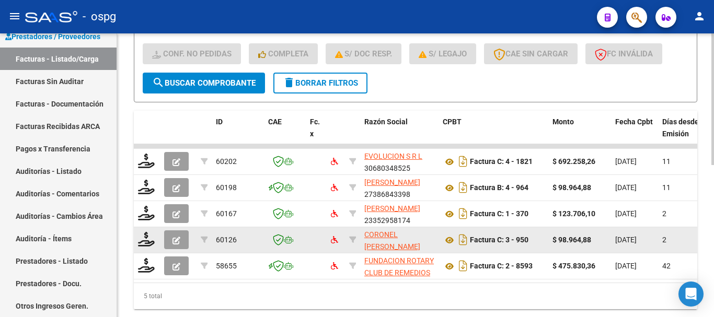
scroll to position [171, 0]
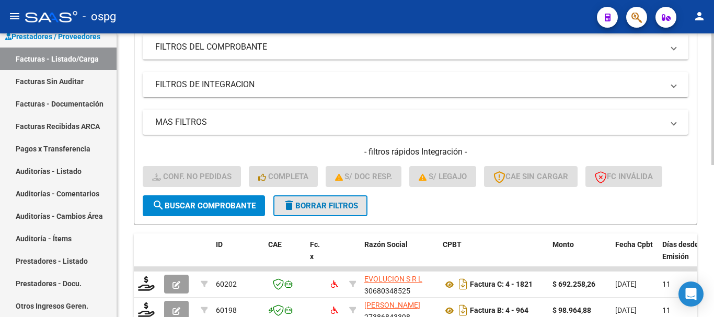
click at [347, 213] on button "delete Borrar Filtros" at bounding box center [320, 206] width 94 height 21
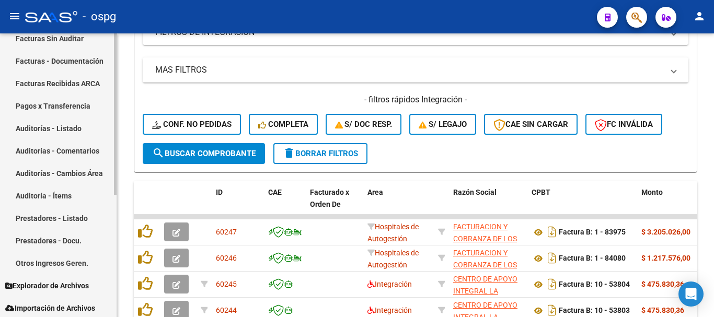
scroll to position [215, 0]
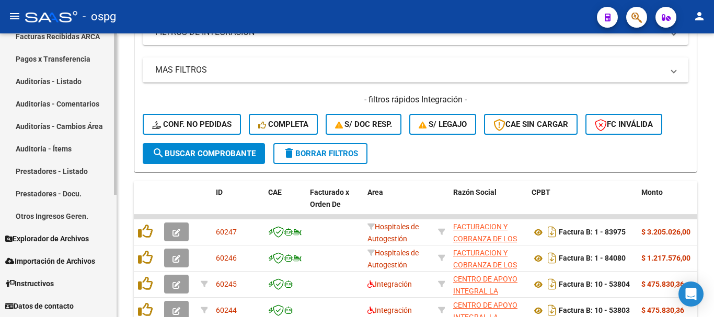
click at [39, 235] on span "Explorador de Archivos" at bounding box center [47, 239] width 84 height 12
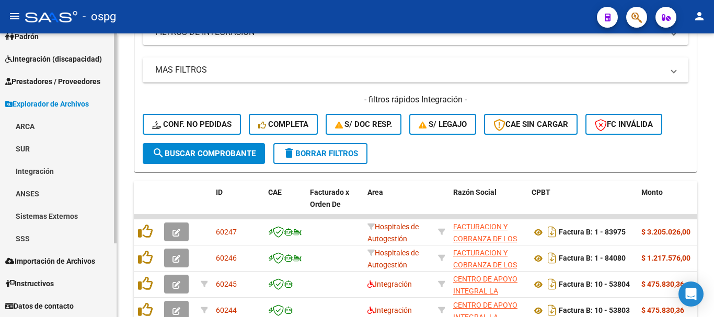
scroll to position [80, 0]
click at [43, 172] on link "Integración" at bounding box center [58, 171] width 117 height 22
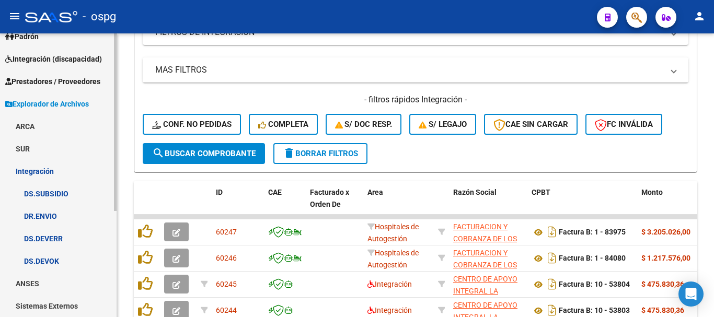
scroll to position [132, 0]
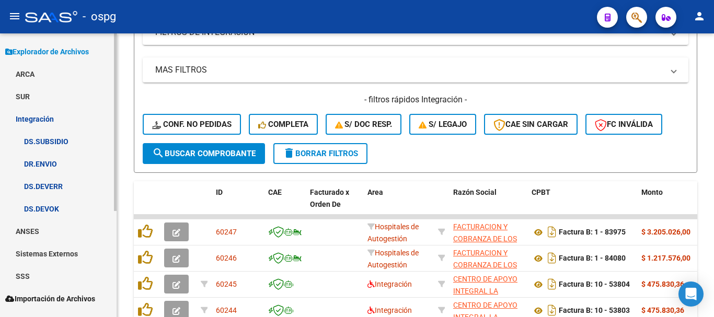
click at [68, 206] on link "DS.DEVOK" at bounding box center [58, 209] width 117 height 22
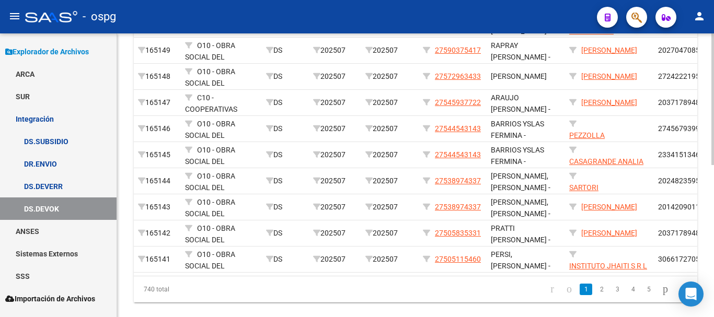
scroll to position [170, 0]
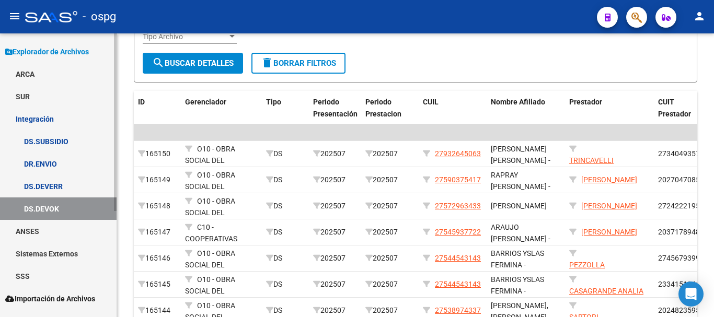
click at [76, 186] on link "DS.DEVERR" at bounding box center [58, 186] width 117 height 22
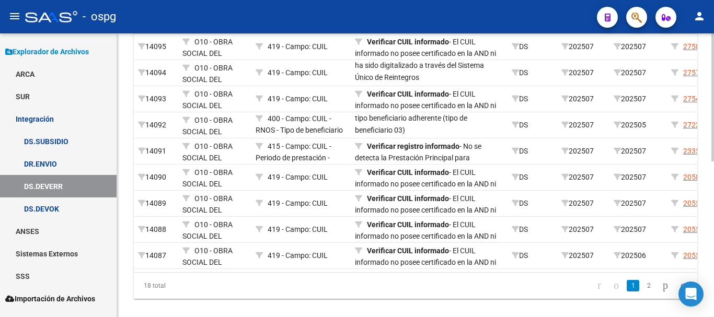
scroll to position [322, 0]
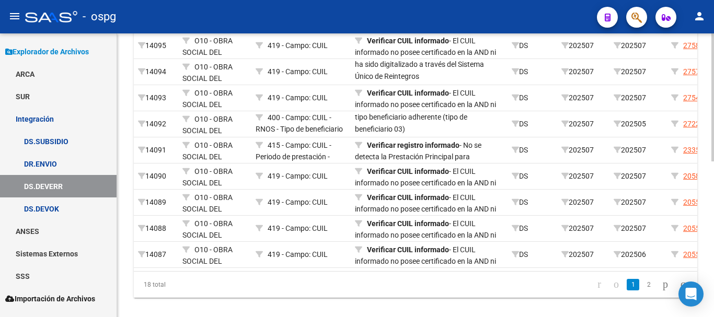
click at [714, 299] on div at bounding box center [713, 247] width 3 height 128
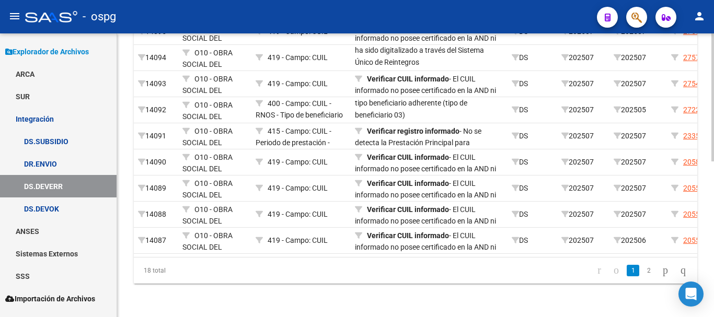
scroll to position [292, 0]
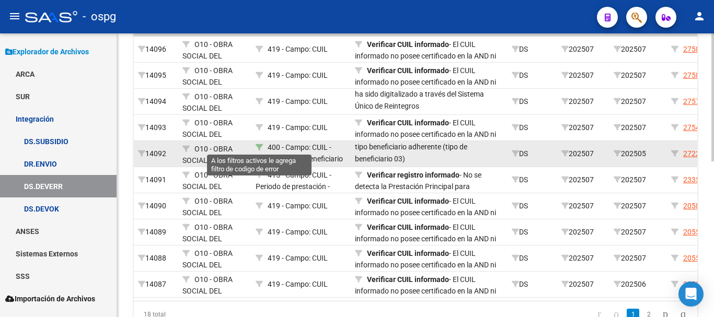
click at [258, 146] on icon at bounding box center [259, 147] width 7 height 7
type input "400"
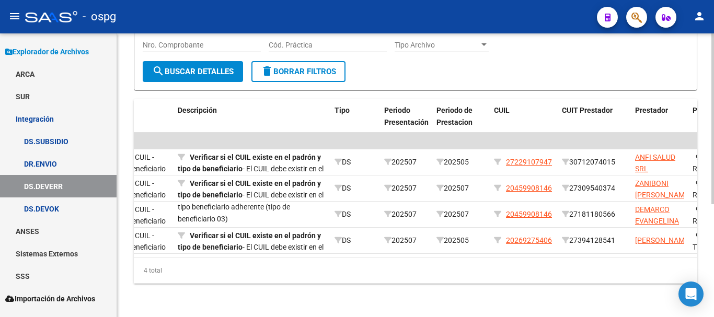
scroll to position [0, 198]
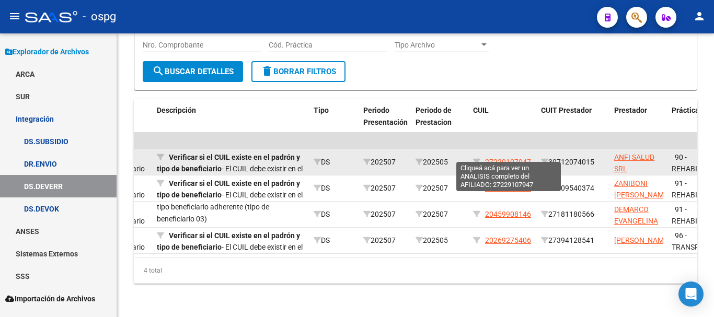
click at [507, 158] on span "27229107947" at bounding box center [508, 162] width 46 height 8
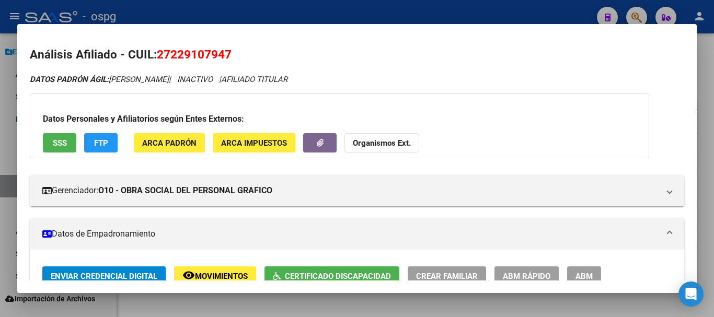
click at [705, 195] on div at bounding box center [357, 158] width 714 height 317
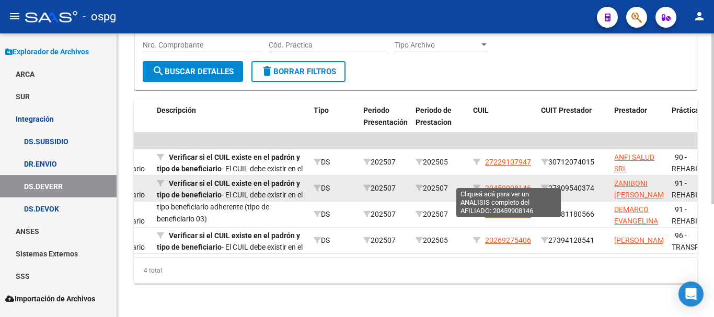
click at [505, 184] on span "20459908146" at bounding box center [508, 188] width 46 height 8
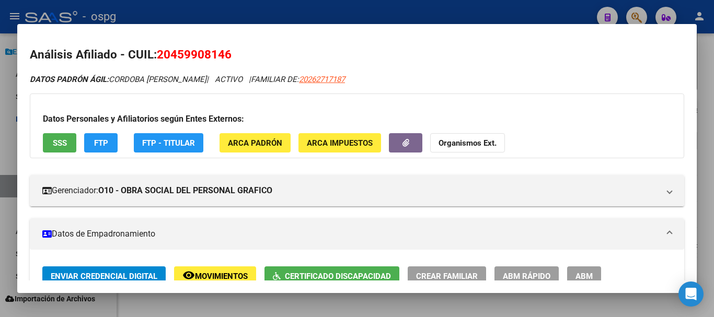
click at [704, 189] on div at bounding box center [357, 158] width 714 height 317
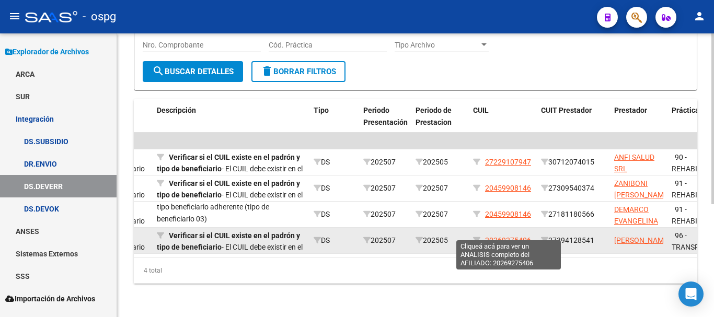
click at [518, 236] on span "20269275406" at bounding box center [508, 240] width 46 height 8
type textarea "20269275406"
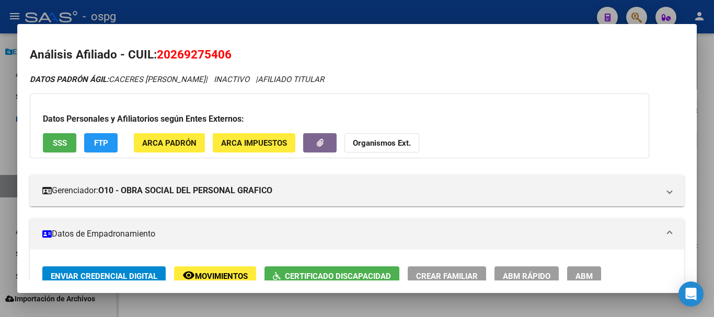
click at [705, 264] on div at bounding box center [357, 158] width 714 height 317
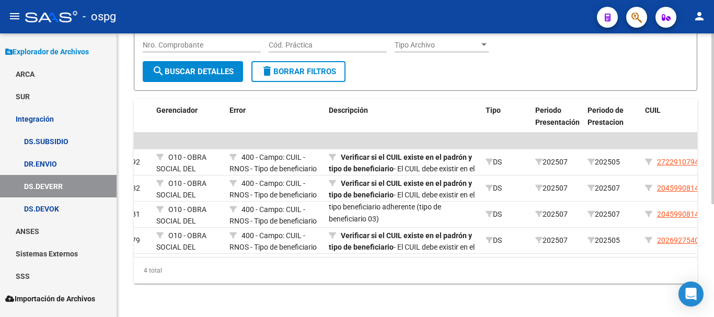
scroll to position [0, 0]
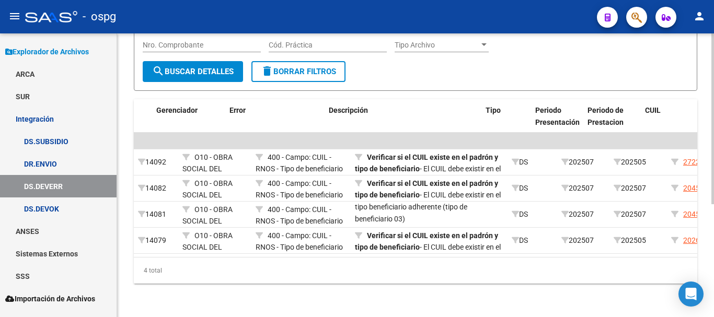
click at [293, 263] on div "4 total" at bounding box center [416, 271] width 564 height 26
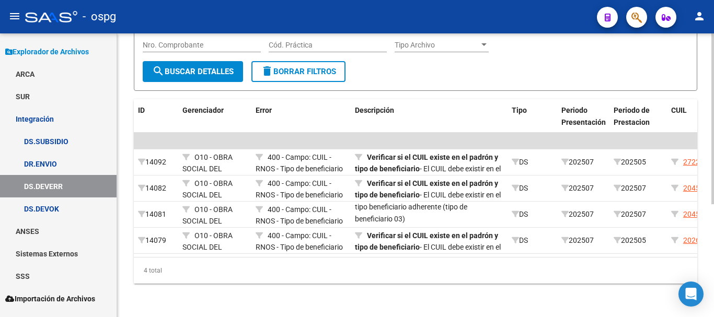
click at [322, 67] on span "delete Borrar Filtros" at bounding box center [298, 71] width 75 height 9
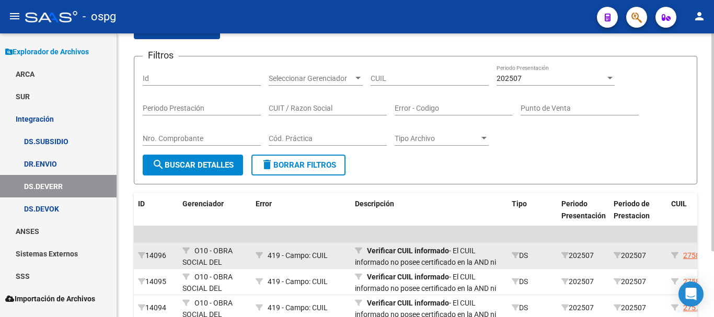
scroll to position [188, 0]
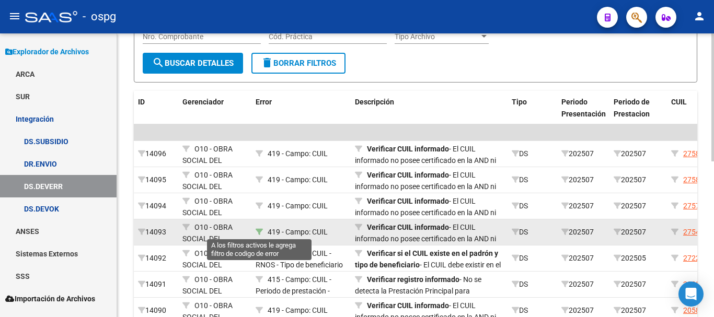
click at [259, 231] on icon at bounding box center [259, 232] width 7 height 7
type input "419"
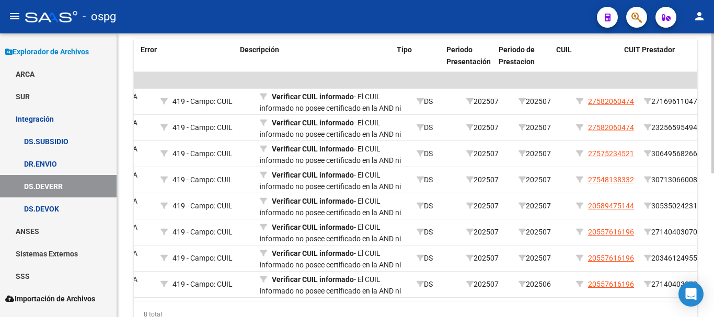
scroll to position [0, 115]
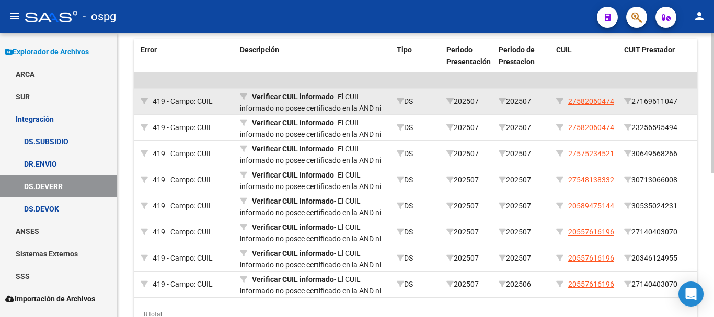
drag, startPoint x: 615, startPoint y: 100, endPoint x: 568, endPoint y: 108, distance: 47.7
click at [568, 108] on datatable-body-cell "27582060474" at bounding box center [586, 102] width 68 height 26
copy div "27582060474"
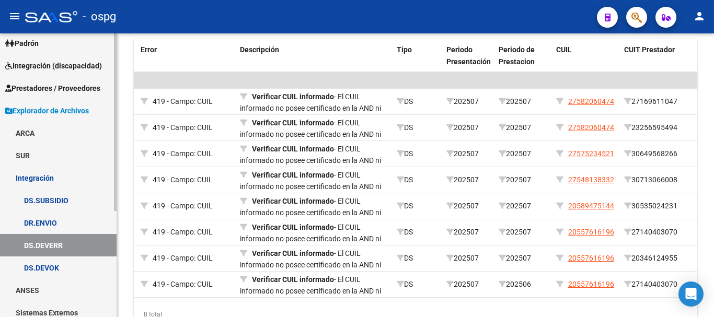
scroll to position [0, 0]
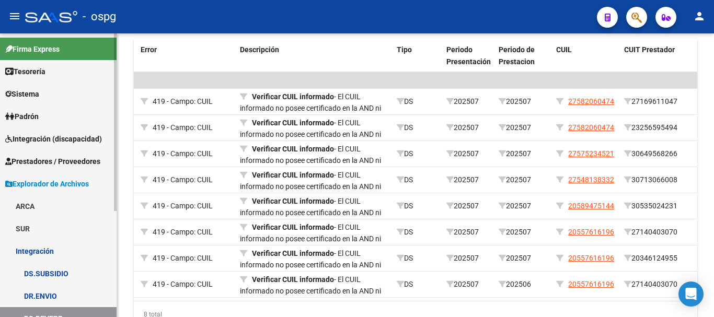
click at [44, 142] on span "Integración (discapacidad)" at bounding box center [53, 139] width 97 height 12
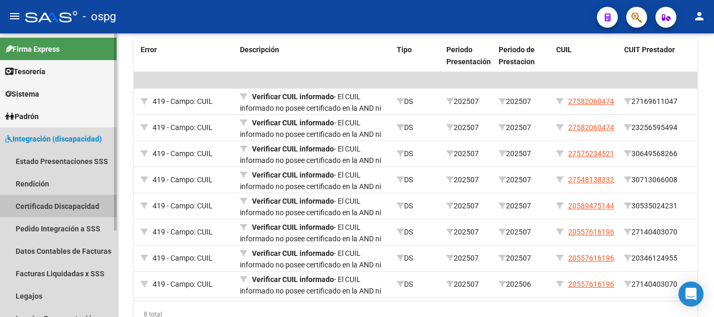
click at [54, 206] on link "Certificado Discapacidad" at bounding box center [58, 206] width 117 height 22
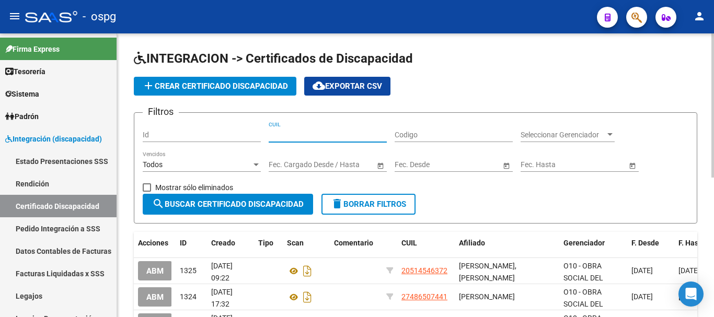
paste input "27-58206047-4"
type input "27-58206047-4"
click at [246, 201] on span "search Buscar Certificado Discapacidad" at bounding box center [228, 204] width 152 height 9
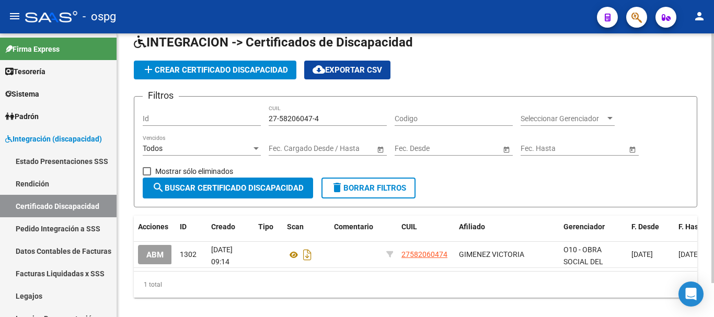
scroll to position [39, 0]
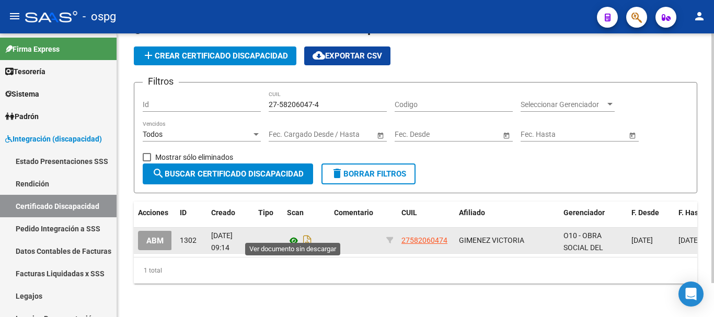
click at [294, 235] on icon at bounding box center [294, 241] width 14 height 13
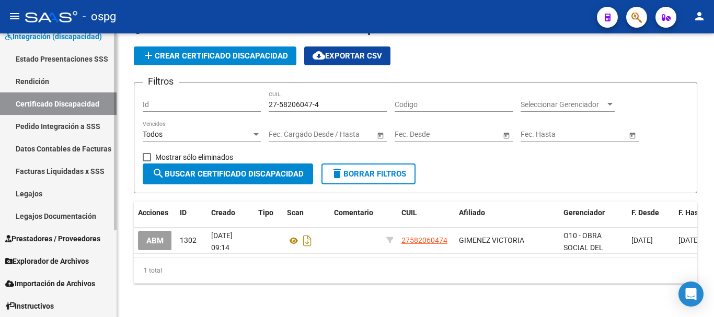
scroll to position [125, 0]
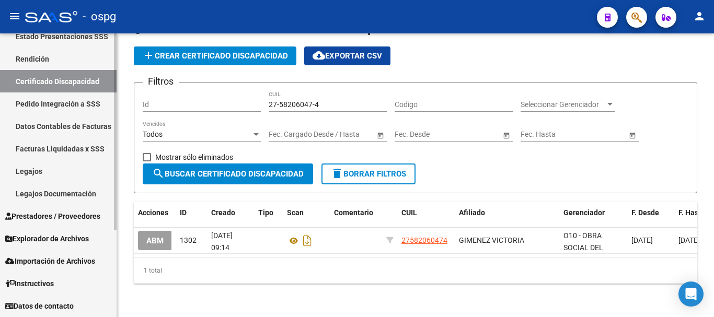
click at [62, 241] on span "Explorador de Archivos" at bounding box center [47, 239] width 84 height 12
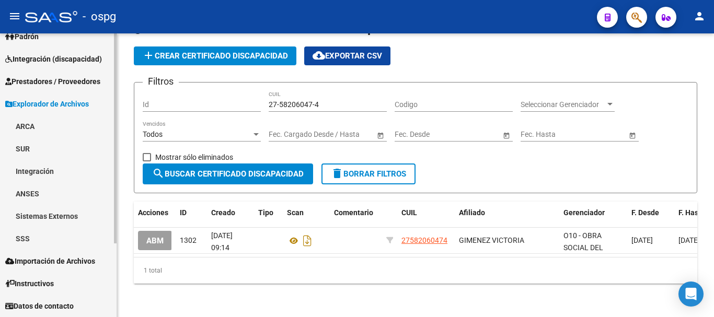
scroll to position [80, 0]
click at [78, 169] on link "Integración" at bounding box center [58, 171] width 117 height 22
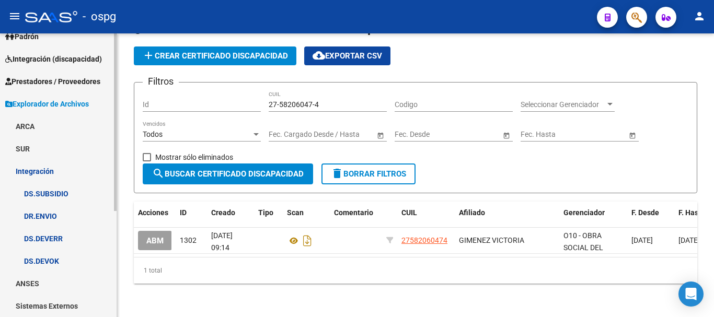
click at [81, 235] on link "DS.DEVERR" at bounding box center [58, 238] width 117 height 22
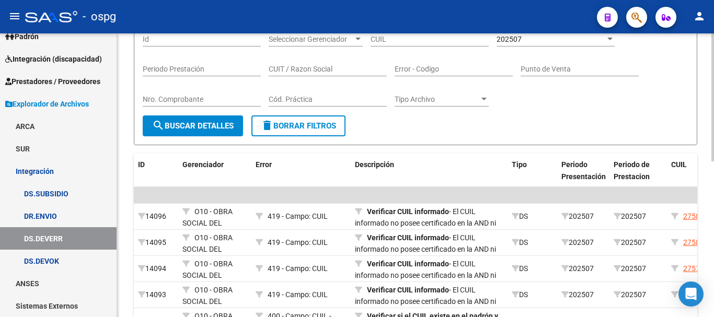
scroll to position [157, 0]
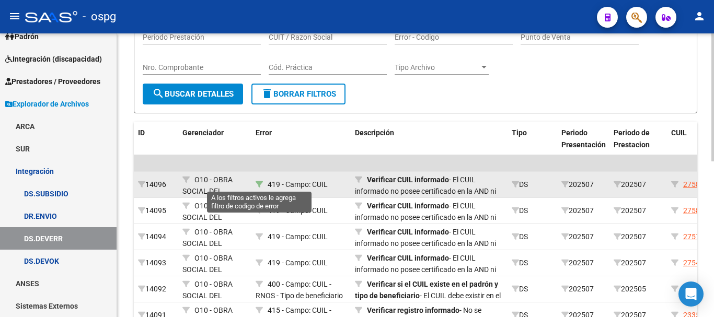
click at [259, 185] on icon at bounding box center [259, 184] width 7 height 7
type input "419"
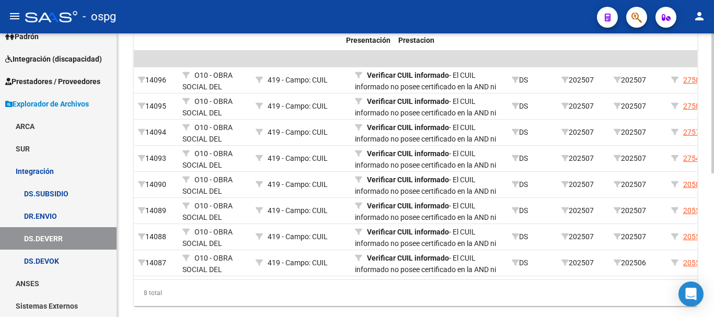
scroll to position [0, 299]
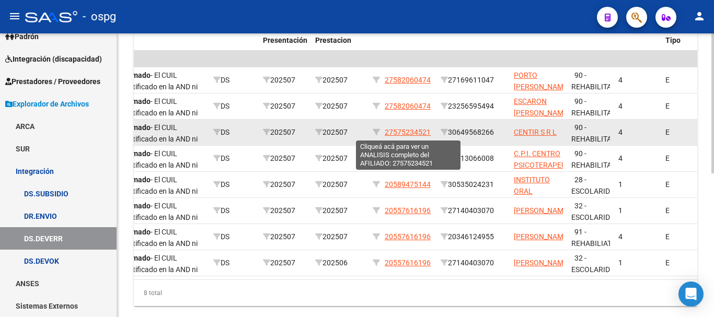
click at [414, 130] on span "27575234521" at bounding box center [408, 132] width 46 height 8
type textarea "27575234521"
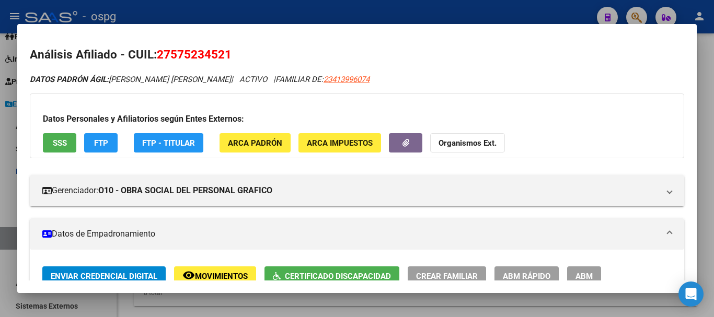
drag, startPoint x: 235, startPoint y: 54, endPoint x: 158, endPoint y: 60, distance: 77.1
click at [158, 60] on h2 "Análisis Afiliado - CUIL: 27575234521" at bounding box center [357, 55] width 655 height 18
copy span "27575234521"
click at [709, 177] on div at bounding box center [357, 158] width 714 height 317
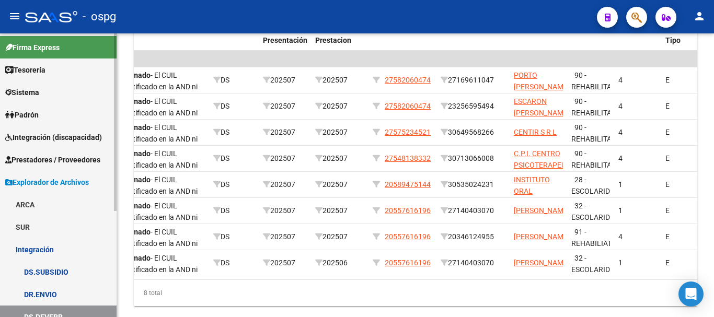
scroll to position [0, 0]
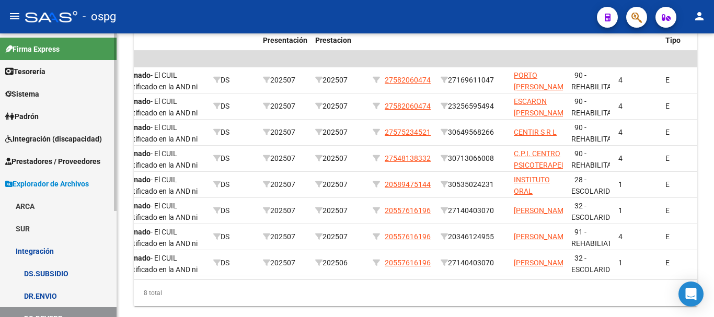
click at [61, 146] on link "Integración (discapacidad)" at bounding box center [58, 139] width 117 height 22
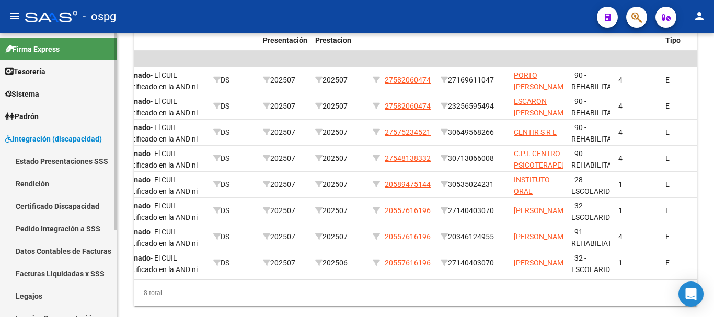
click at [59, 210] on link "Certificado Discapacidad" at bounding box center [58, 206] width 117 height 22
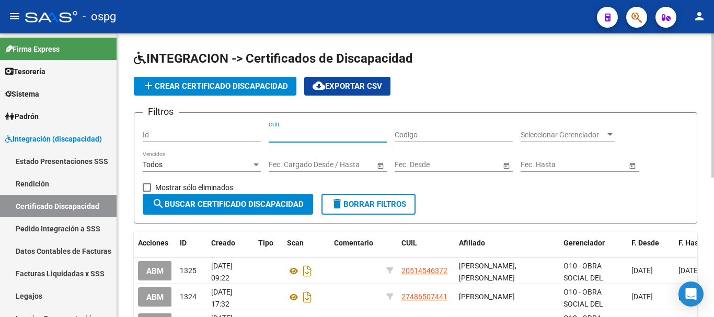
paste input "27-57523452-1"
type input "27-57523452-1"
click at [244, 202] on span "search Buscar Certificado Discapacidad" at bounding box center [228, 204] width 152 height 9
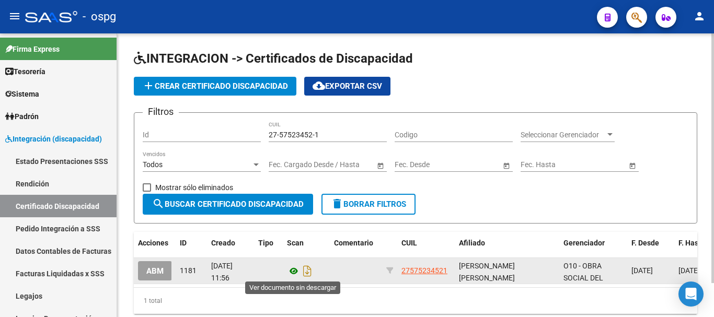
click at [292, 270] on icon at bounding box center [294, 271] width 14 height 13
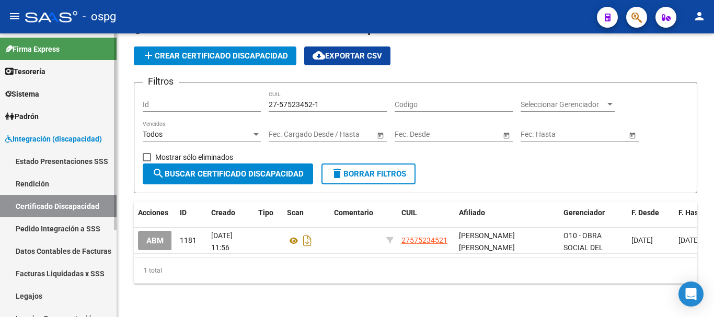
click at [78, 115] on link "Padrón" at bounding box center [58, 116] width 117 height 22
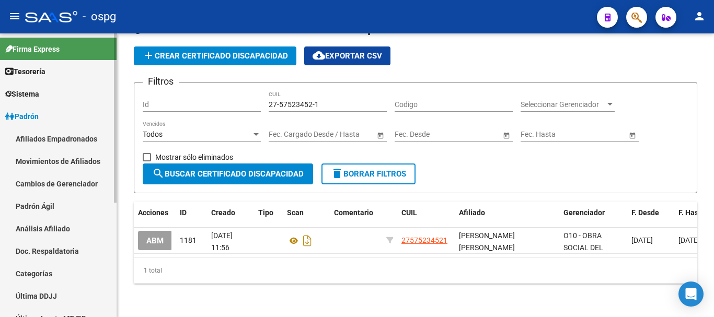
click at [85, 224] on link "Análisis Afiliado" at bounding box center [58, 229] width 117 height 22
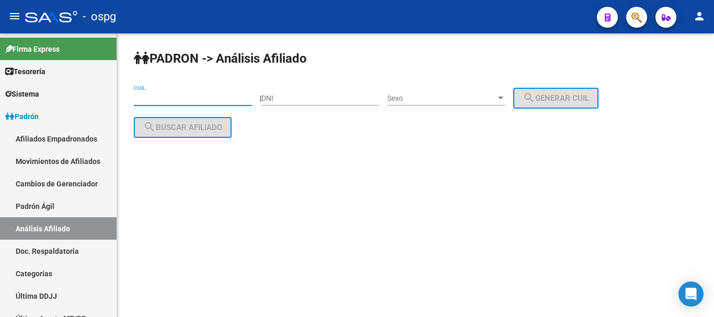
click at [220, 98] on input "CUIL" at bounding box center [193, 98] width 118 height 9
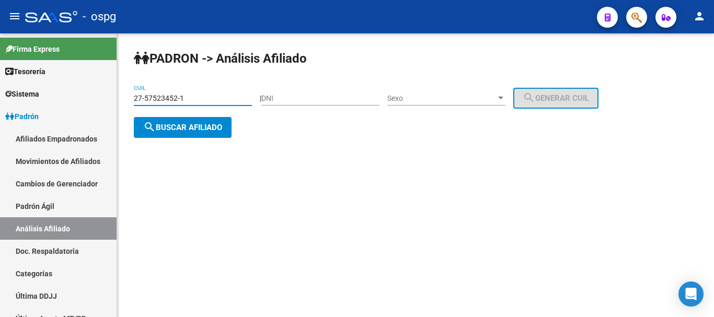
type input "27-57523452-1"
click at [203, 126] on span "search Buscar afiliado" at bounding box center [182, 127] width 79 height 9
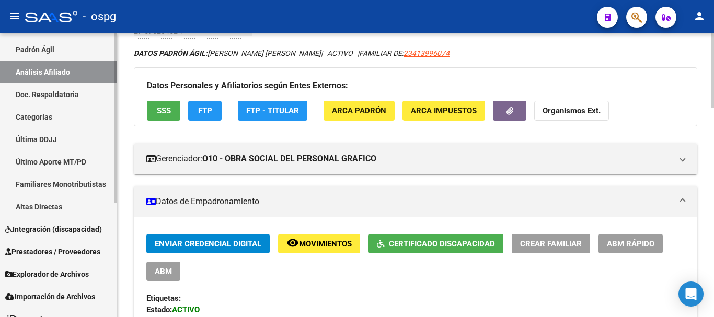
scroll to position [192, 0]
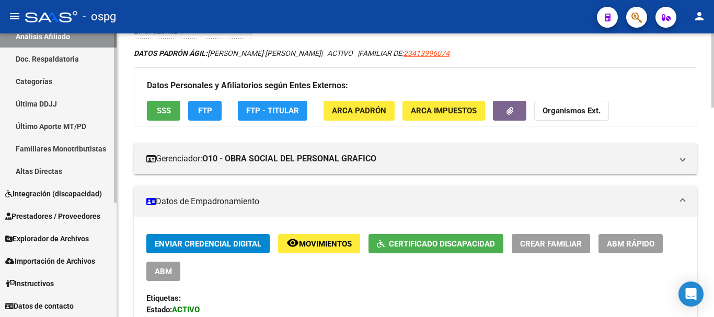
click at [55, 198] on span "Integración (discapacidad)" at bounding box center [53, 194] width 97 height 12
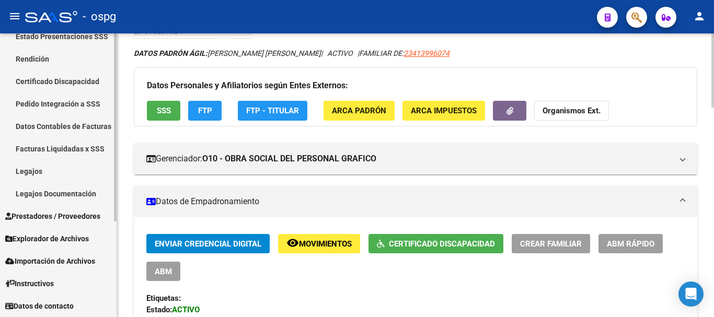
scroll to position [125, 0]
click at [47, 243] on span "Explorador de Archivos" at bounding box center [47, 239] width 84 height 12
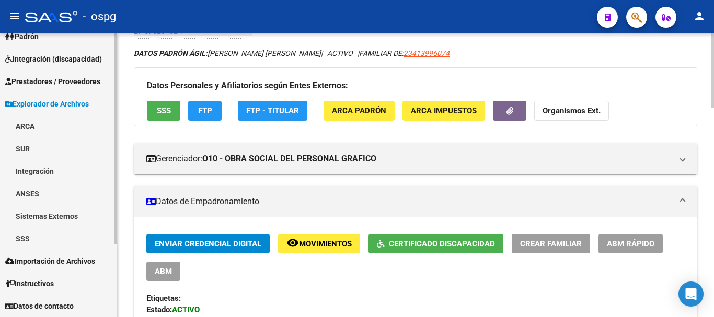
scroll to position [80, 0]
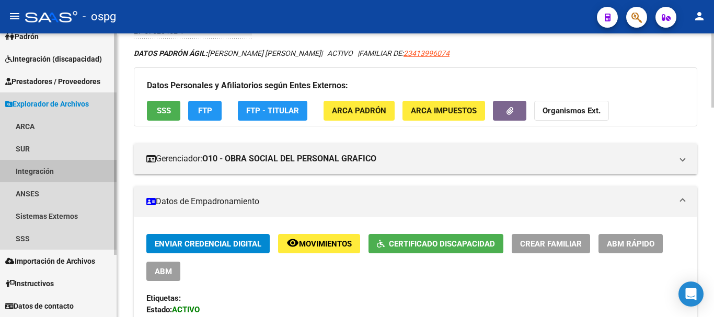
click at [63, 178] on link "Integración" at bounding box center [58, 171] width 117 height 22
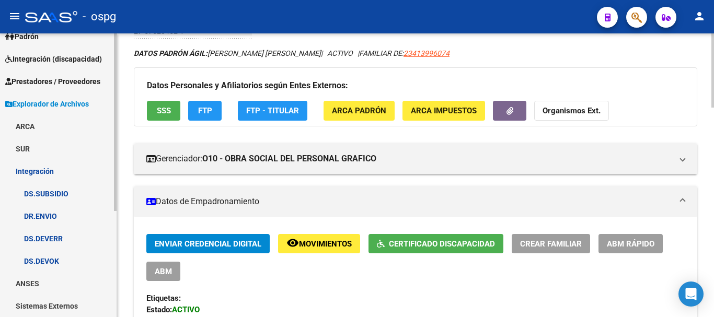
click at [75, 235] on link "DS.DEVERR" at bounding box center [58, 238] width 117 height 22
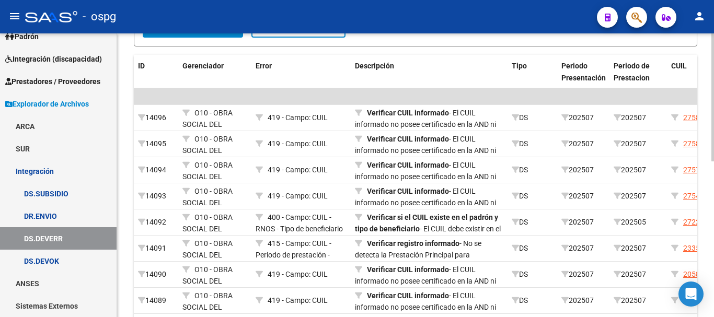
scroll to position [276, 0]
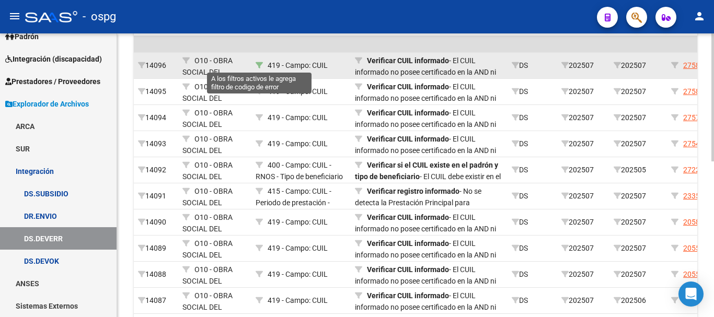
click at [260, 65] on icon at bounding box center [259, 65] width 7 height 7
type input "419"
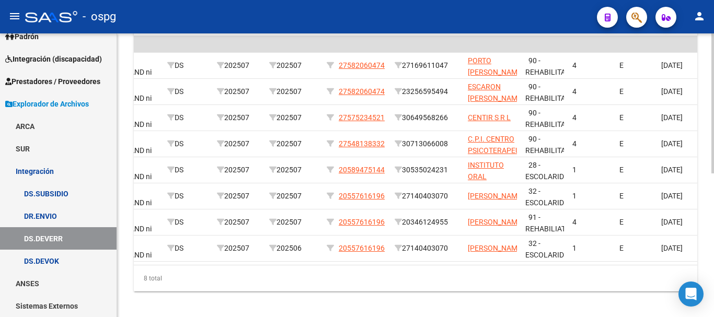
scroll to position [0, 407]
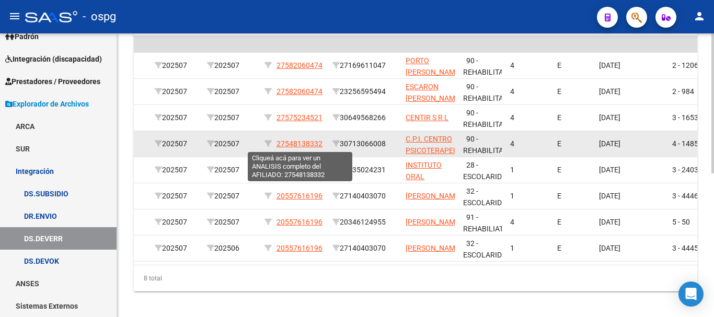
click at [303, 145] on span "27548138332" at bounding box center [300, 144] width 46 height 8
type textarea "27548138332"
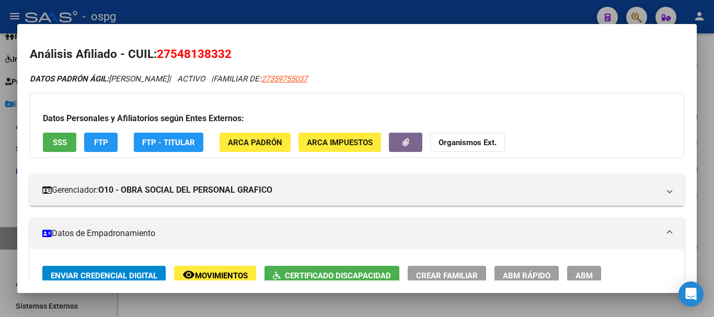
scroll to position [0, 0]
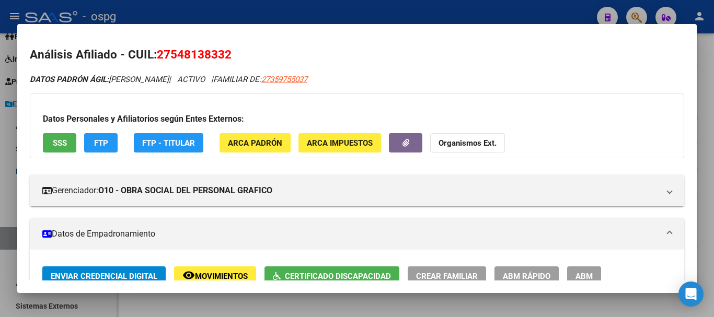
drag, startPoint x: 233, startPoint y: 53, endPoint x: 158, endPoint y: 60, distance: 75.1
click at [158, 60] on h2 "Análisis Afiliado - CUIL: 27548138332" at bounding box center [357, 55] width 655 height 18
copy span "27548138332"
click at [714, 215] on div at bounding box center [357, 158] width 714 height 317
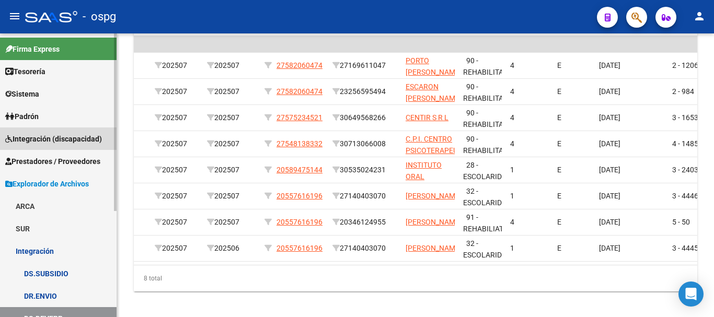
click at [50, 146] on link "Integración (discapacidad)" at bounding box center [58, 139] width 117 height 22
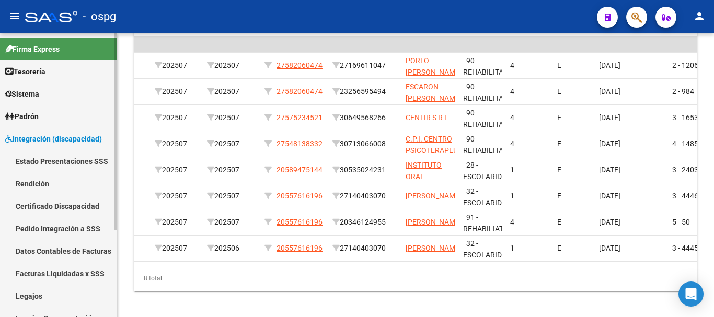
click at [59, 210] on link "Certificado Discapacidad" at bounding box center [58, 206] width 117 height 22
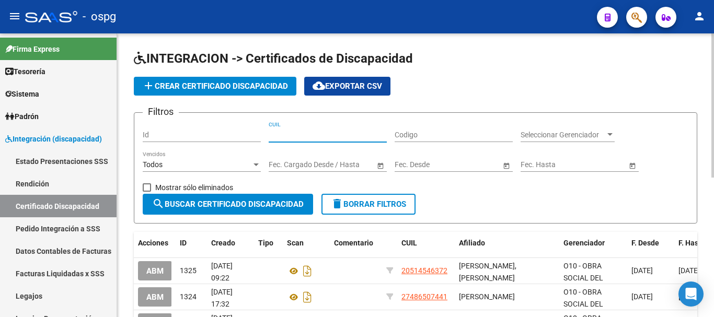
paste input "27-54813833-2"
type input "27-54813833-2"
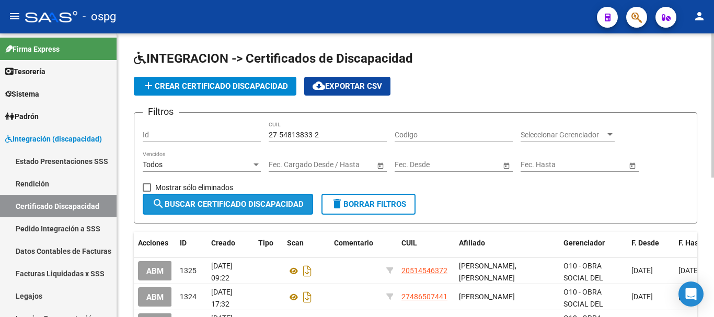
click at [244, 209] on span "search Buscar Certificado Discapacidad" at bounding box center [228, 204] width 152 height 9
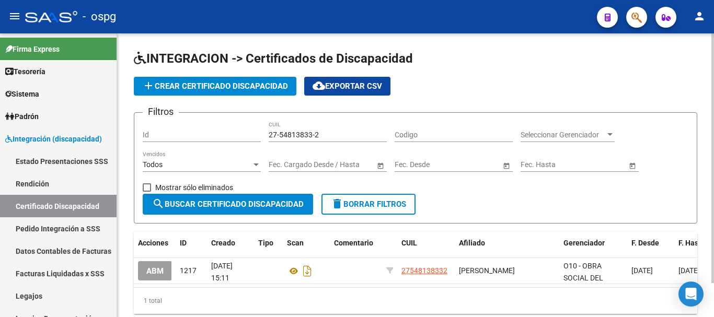
scroll to position [39, 0]
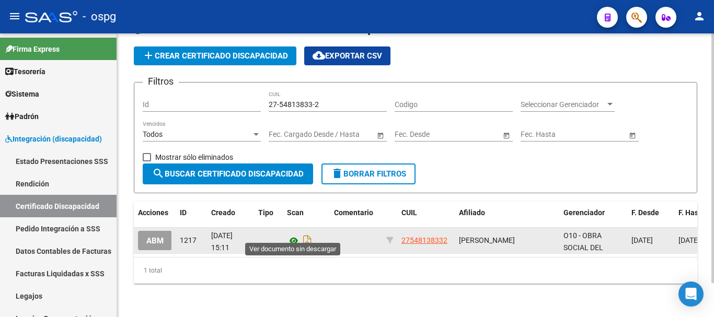
click at [295, 235] on icon at bounding box center [294, 241] width 14 height 13
click at [306, 236] on icon "Descargar documento" at bounding box center [308, 241] width 14 height 17
click at [707, 183] on div "INTEGRACION -> Certificados de Discapacidad add Crear Certificado Discapacidad …" at bounding box center [415, 160] width 597 height 314
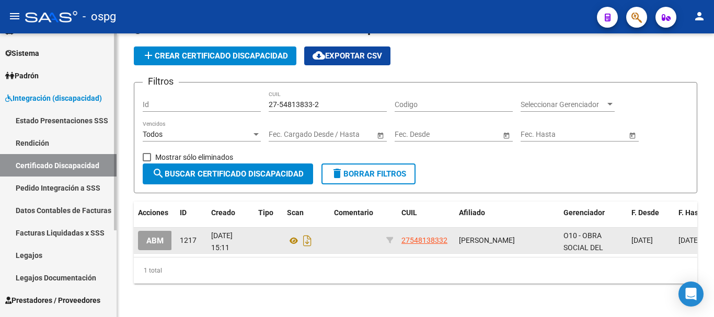
scroll to position [125, 0]
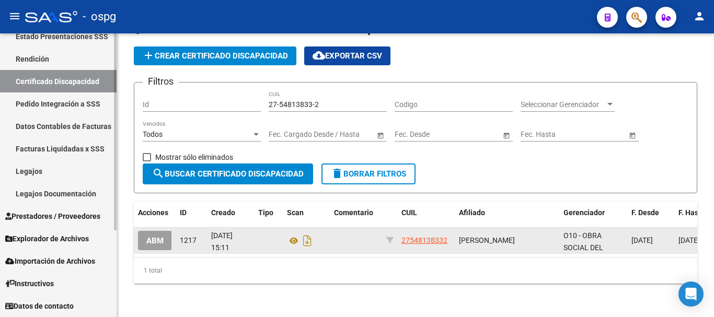
click at [45, 235] on span "Explorador de Archivos" at bounding box center [47, 239] width 84 height 12
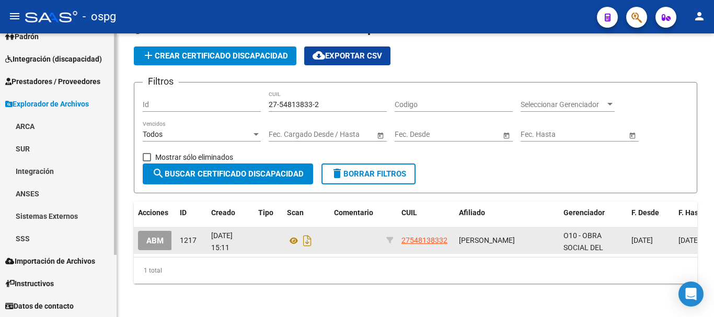
scroll to position [80, 0]
click at [59, 174] on link "Integración" at bounding box center [58, 171] width 117 height 22
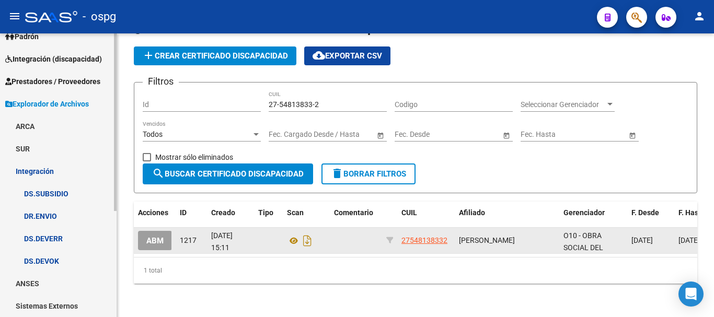
click at [70, 238] on link "DS.DEVERR" at bounding box center [58, 238] width 117 height 22
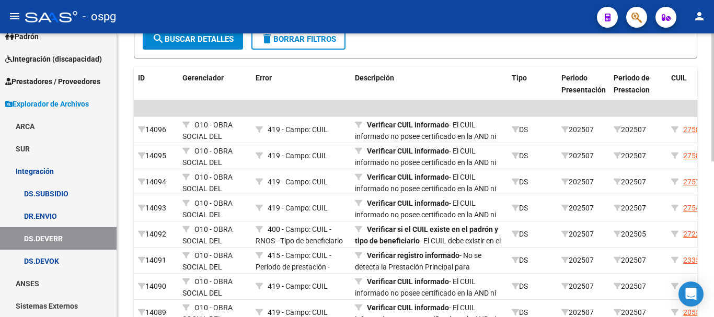
scroll to position [214, 0]
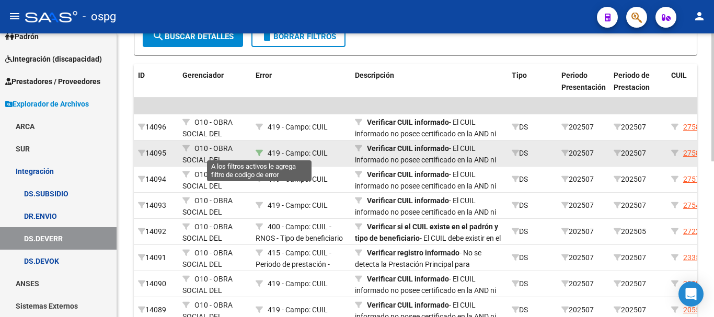
click at [261, 150] on icon at bounding box center [259, 153] width 7 height 7
type input "419"
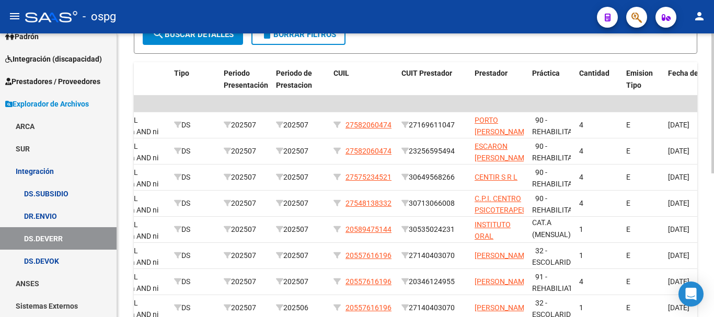
scroll to position [240, 0]
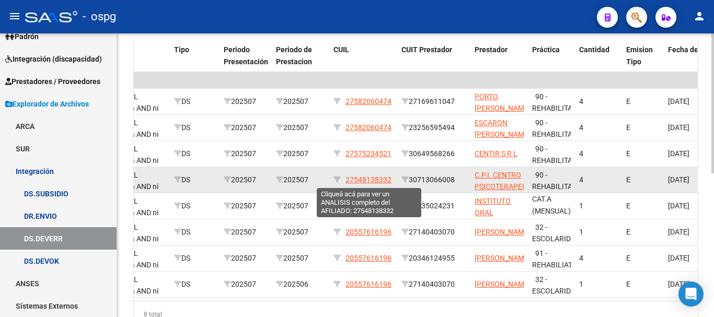
click at [378, 180] on span "27548138332" at bounding box center [369, 180] width 46 height 8
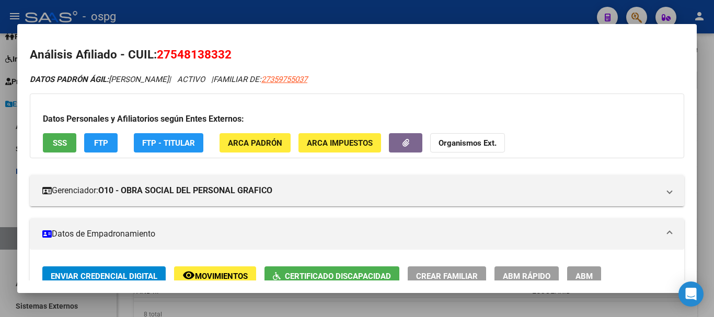
click at [708, 194] on div at bounding box center [357, 158] width 714 height 317
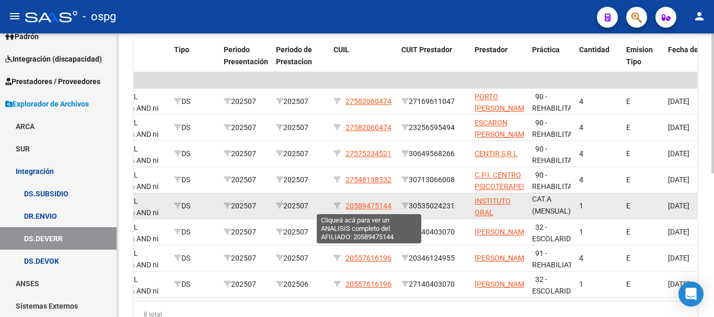
click at [373, 206] on span "20589475144" at bounding box center [369, 206] width 46 height 8
type textarea "20589475144"
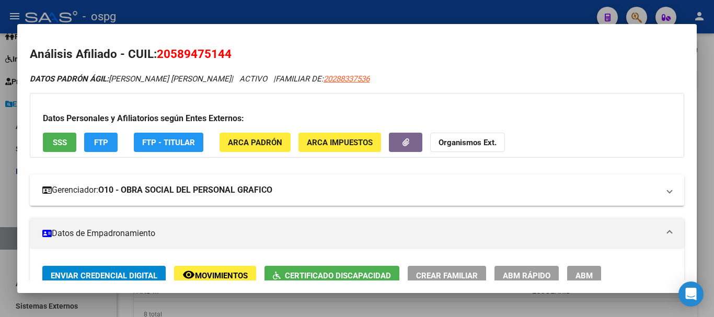
scroll to position [0, 0]
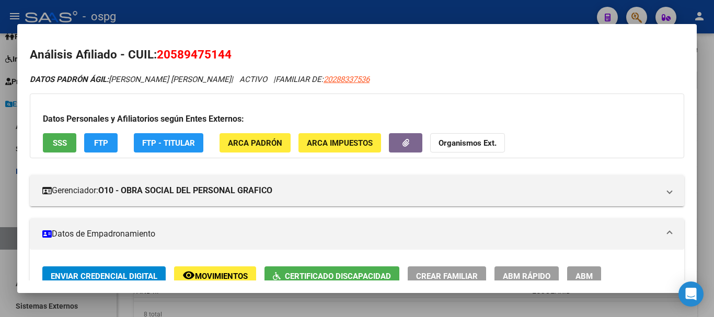
drag, startPoint x: 232, startPoint y: 54, endPoint x: 158, endPoint y: 63, distance: 74.8
click at [158, 63] on h2 "Análisis Afiliado - CUIL: 20589475144" at bounding box center [357, 55] width 655 height 18
copy span "20589475144"
click at [707, 151] on div at bounding box center [357, 158] width 714 height 317
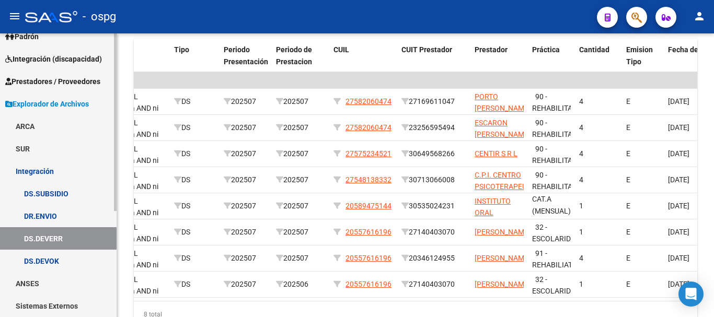
click at [71, 59] on span "Integración (discapacidad)" at bounding box center [53, 59] width 97 height 12
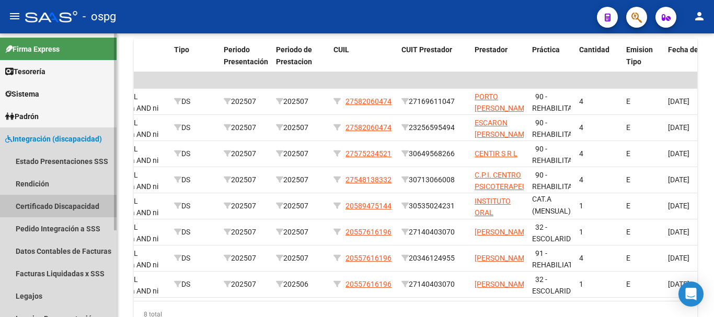
click at [64, 206] on link "Certificado Discapacidad" at bounding box center [58, 206] width 117 height 22
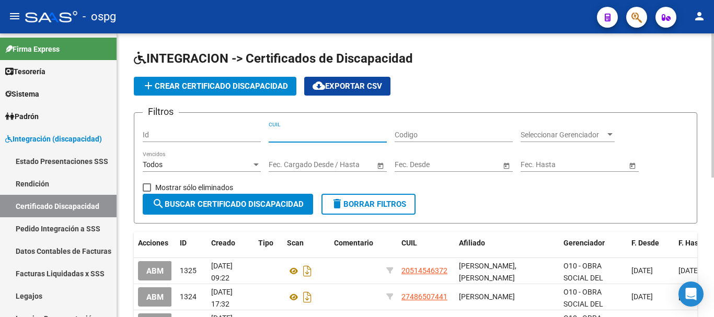
paste input "20-58947514-4"
type input "20-58947514-4"
click at [250, 211] on button "search Buscar Certificado Discapacidad" at bounding box center [228, 204] width 170 height 21
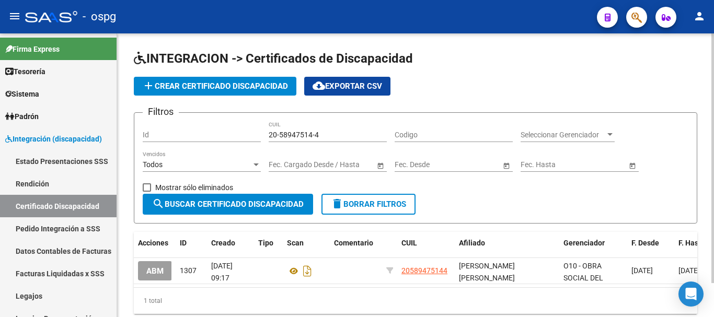
scroll to position [39, 0]
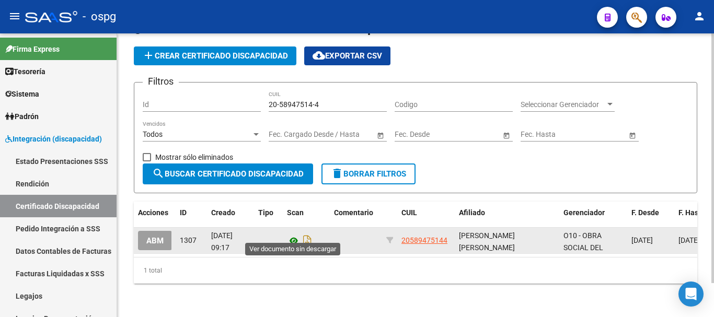
click at [293, 235] on icon at bounding box center [294, 241] width 14 height 13
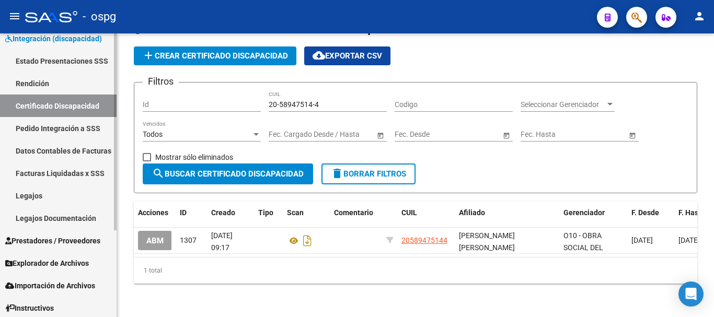
scroll to position [125, 0]
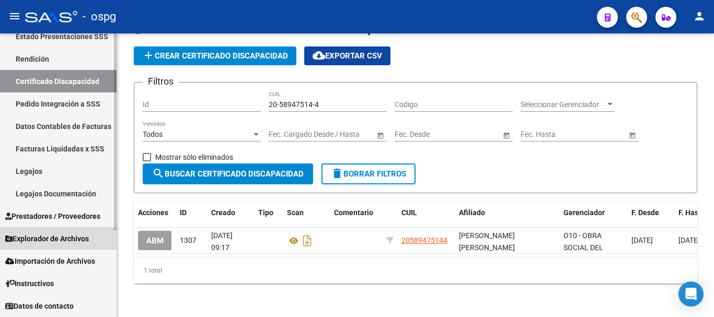
click at [49, 242] on span "Explorador de Archivos" at bounding box center [47, 239] width 84 height 12
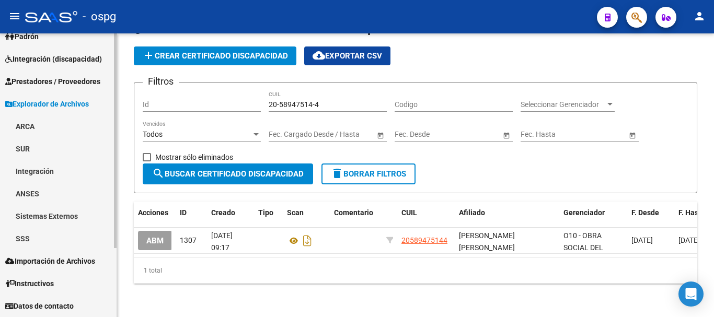
scroll to position [80, 0]
click at [70, 173] on link "Integración" at bounding box center [58, 171] width 117 height 22
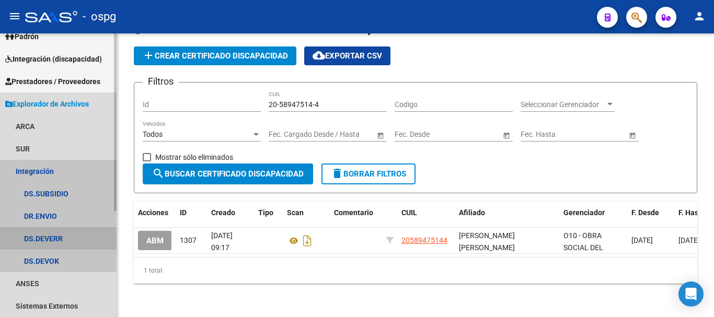
click at [79, 243] on link "DS.DEVERR" at bounding box center [58, 238] width 117 height 22
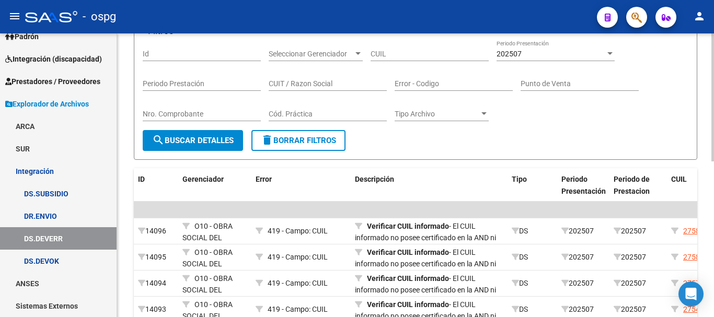
scroll to position [105, 0]
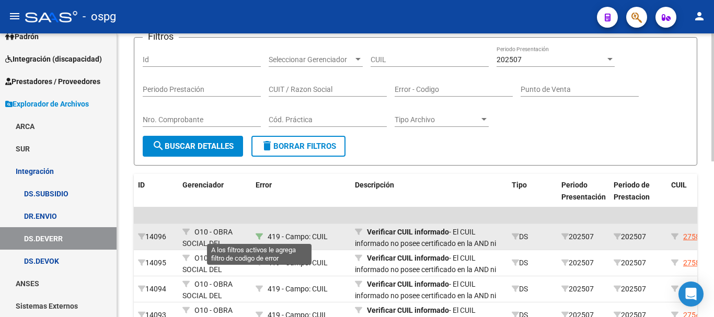
click at [259, 236] on icon at bounding box center [259, 236] width 7 height 7
type input "419"
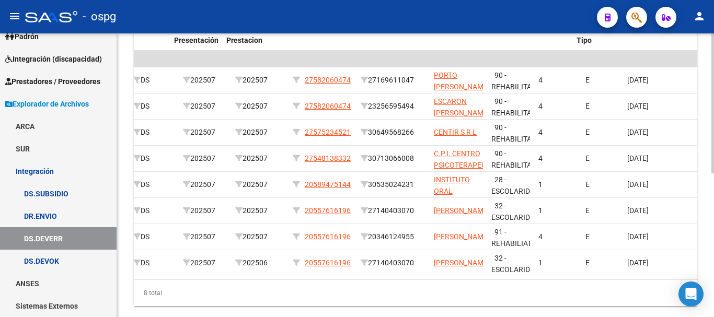
scroll to position [0, 387]
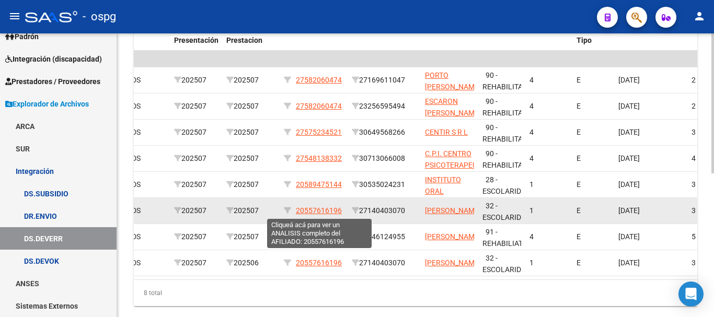
click at [323, 211] on span "20557616196" at bounding box center [319, 211] width 46 height 8
type textarea "20557616196"
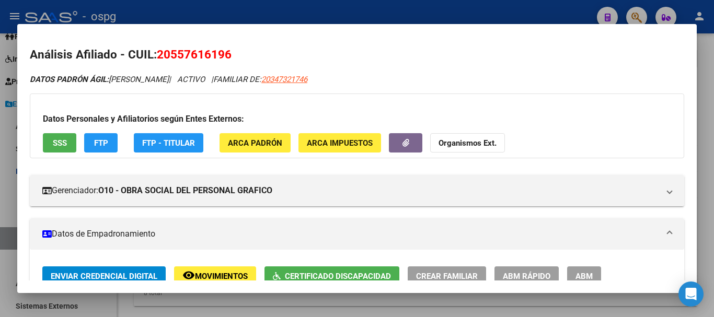
drag, startPoint x: 234, startPoint y: 54, endPoint x: 182, endPoint y: 52, distance: 51.8
click at [158, 52] on h2 "Análisis Afiliado - CUIL: 20557616196" at bounding box center [357, 55] width 655 height 18
copy span "20557616196"
click at [707, 189] on div at bounding box center [357, 158] width 714 height 317
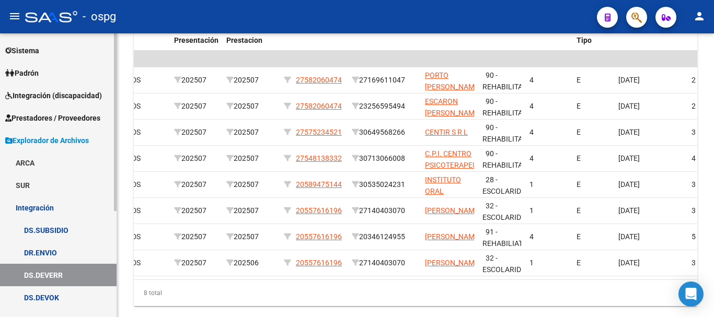
scroll to position [0, 0]
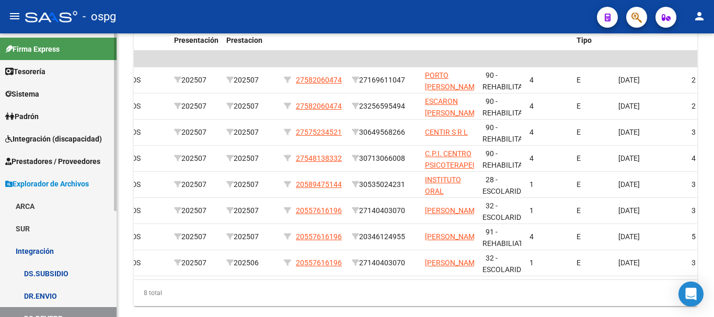
click at [59, 142] on span "Integración (discapacidad)" at bounding box center [53, 139] width 97 height 12
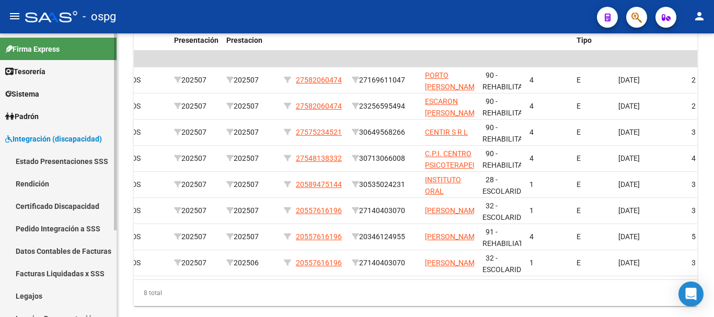
click at [45, 211] on link "Certificado Discapacidad" at bounding box center [58, 206] width 117 height 22
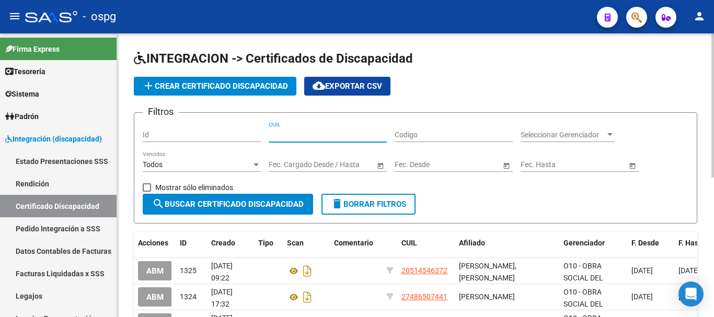
paste input "20-55761619-6"
type input "20-55761619-6"
click at [237, 205] on span "search Buscar Certificado Discapacidad" at bounding box center [228, 204] width 152 height 9
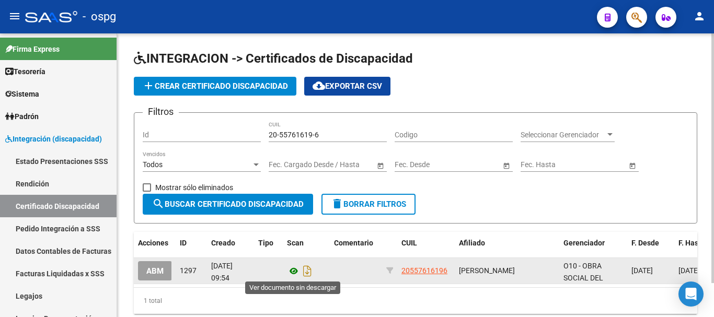
click at [292, 270] on icon at bounding box center [294, 271] width 14 height 13
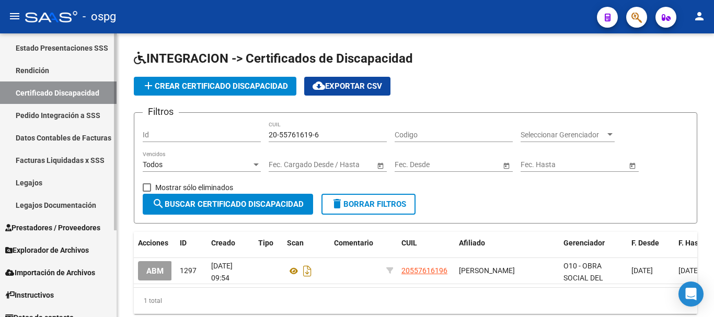
scroll to position [125, 0]
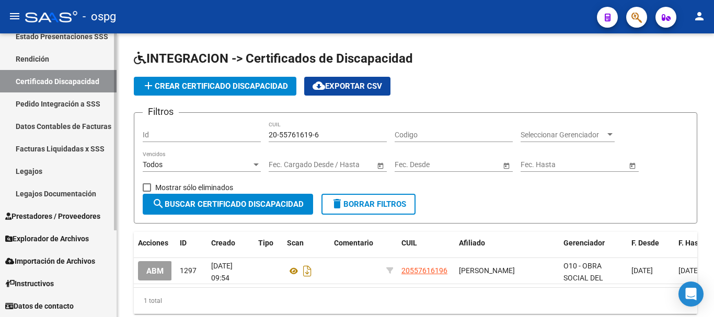
click at [58, 241] on span "Explorador de Archivos" at bounding box center [47, 239] width 84 height 12
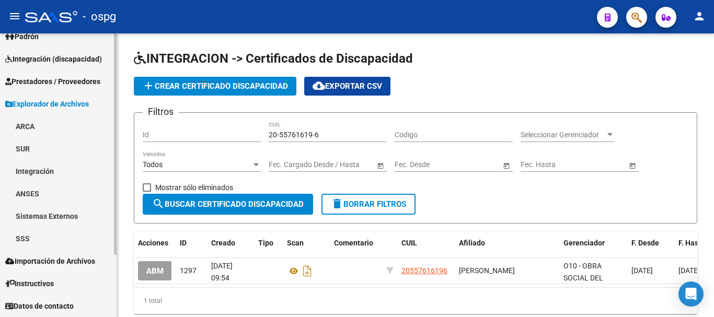
scroll to position [80, 0]
click at [76, 177] on link "Integración" at bounding box center [58, 171] width 117 height 22
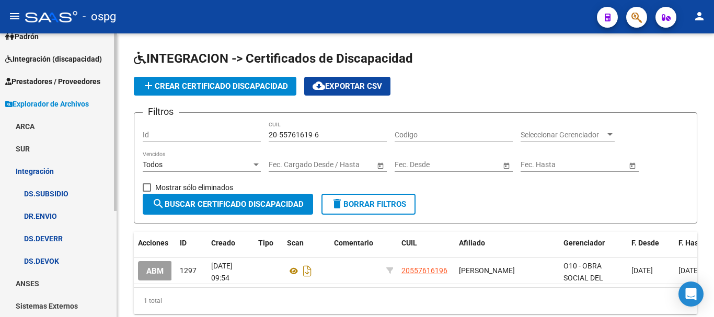
click at [72, 236] on link "DS.DEVERR" at bounding box center [58, 238] width 117 height 22
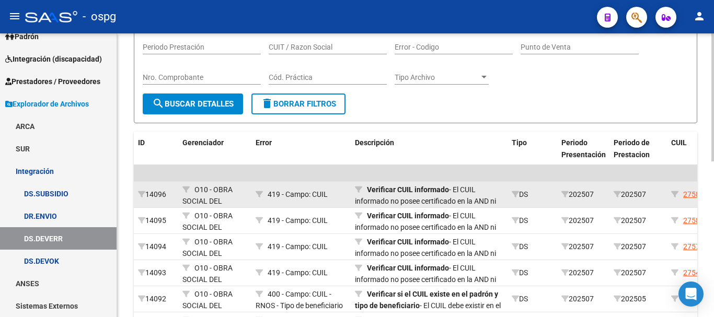
scroll to position [162, 0]
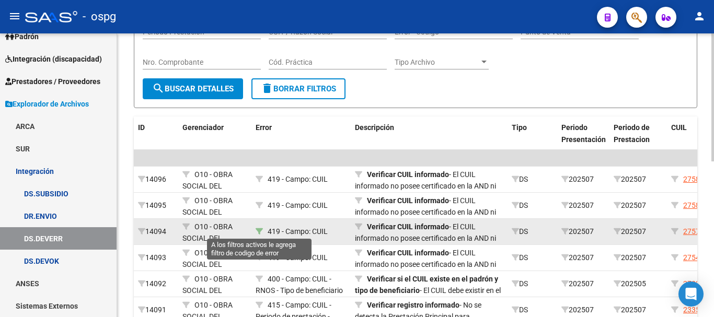
click at [258, 232] on icon at bounding box center [259, 231] width 7 height 7
type input "419"
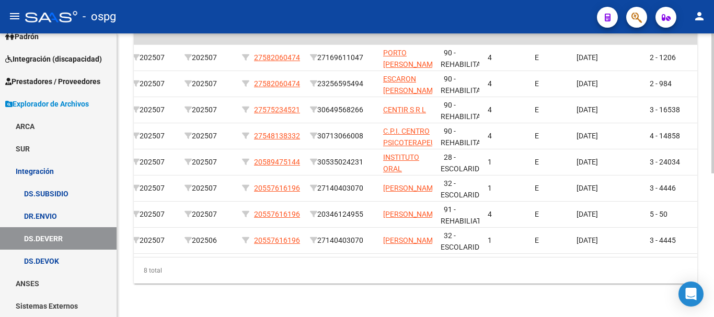
scroll to position [0, 436]
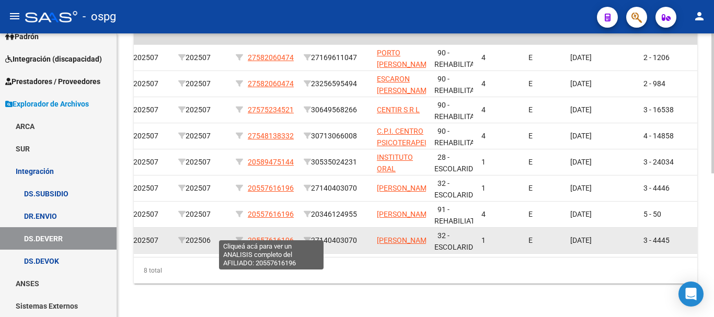
click at [284, 236] on span "20557616196" at bounding box center [271, 240] width 46 height 8
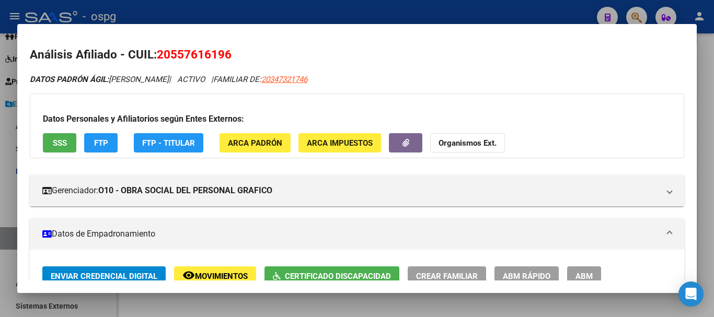
click at [709, 218] on div at bounding box center [357, 158] width 714 height 317
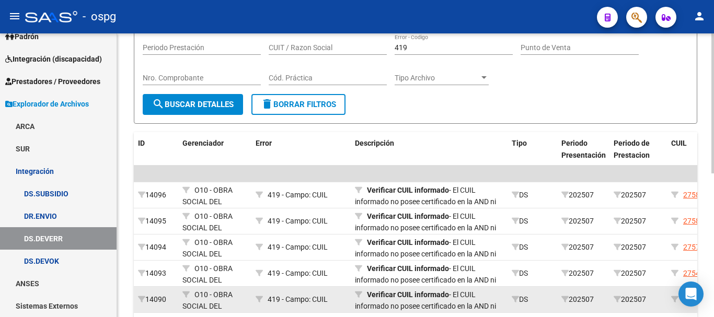
scroll to position [83, 0]
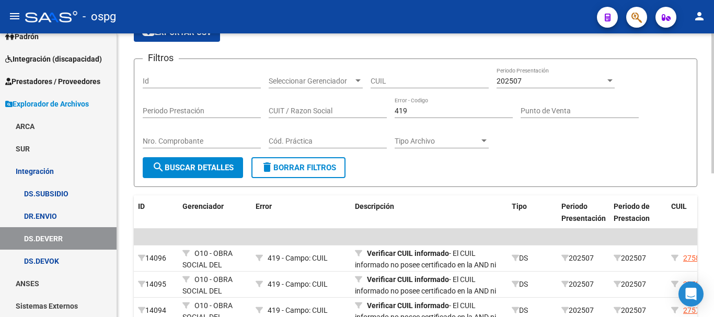
click at [314, 172] on span "delete Borrar Filtros" at bounding box center [298, 167] width 75 height 9
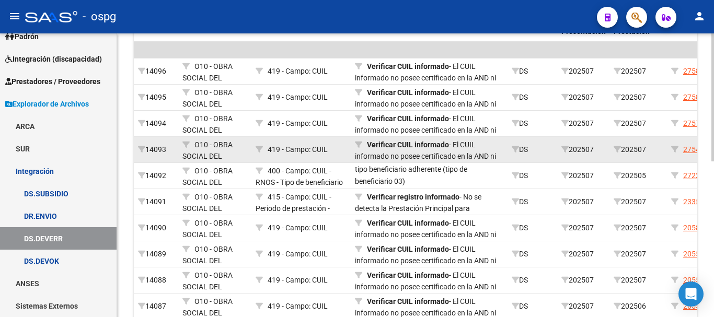
scroll to position [292, 0]
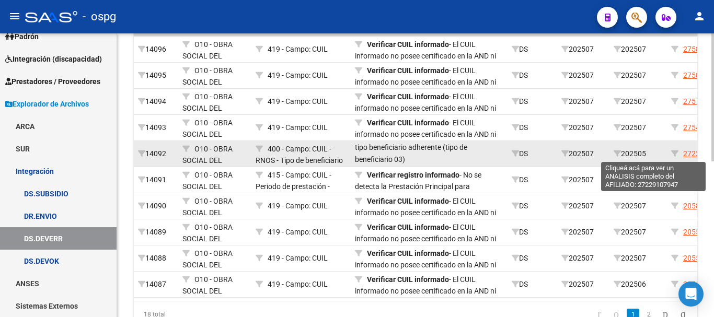
click at [691, 152] on span "27229107947" at bounding box center [706, 154] width 46 height 8
type textarea "27229107947"
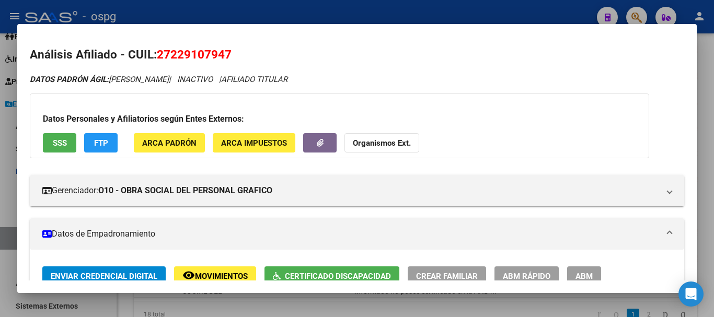
click at [711, 200] on div at bounding box center [357, 158] width 714 height 317
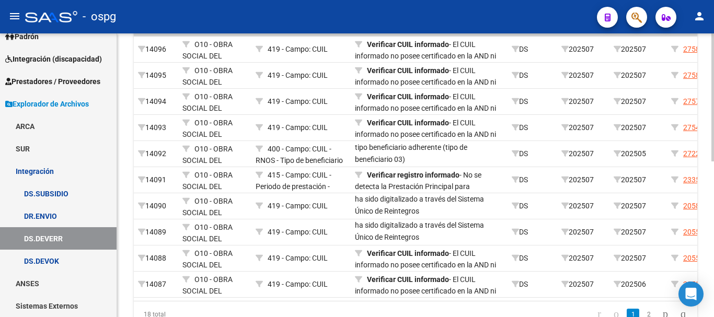
scroll to position [345, 0]
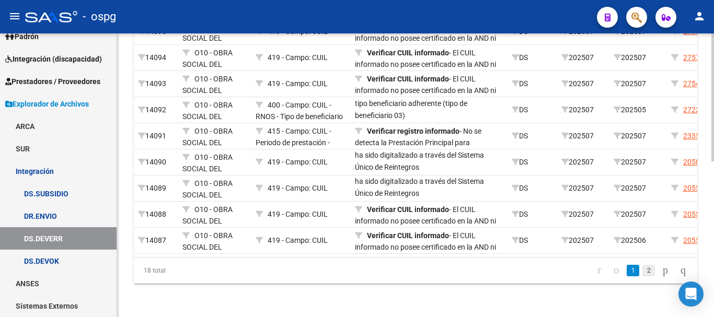
click at [643, 271] on link "2" at bounding box center [649, 271] width 13 height 12
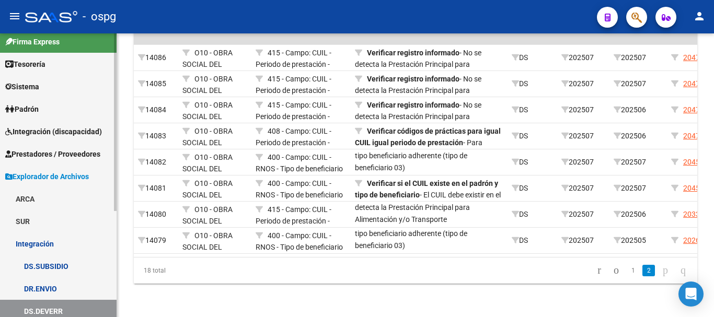
scroll to position [0, 0]
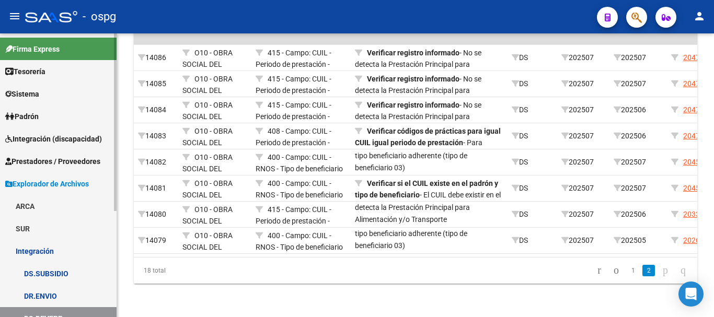
click at [82, 144] on span "Integración (discapacidad)" at bounding box center [53, 139] width 97 height 12
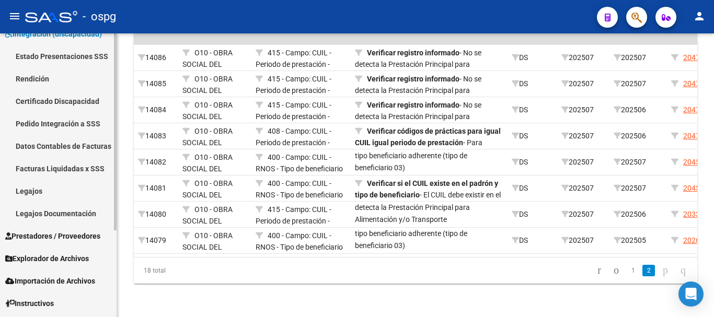
scroll to position [125, 0]
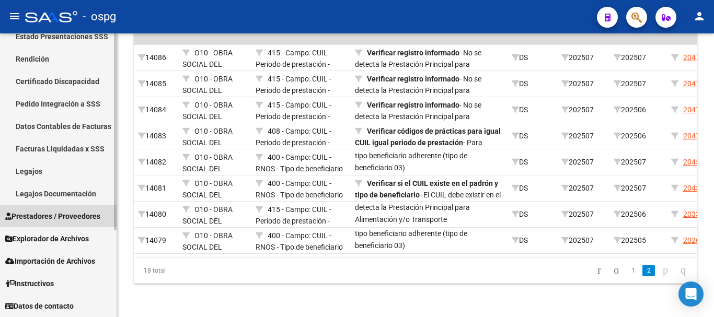
click at [77, 222] on link "Prestadores / Proveedores" at bounding box center [58, 216] width 117 height 22
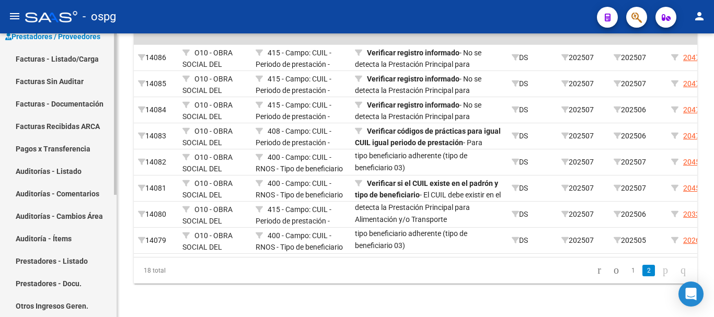
click at [75, 63] on link "Facturas - Listado/Carga" at bounding box center [58, 59] width 117 height 22
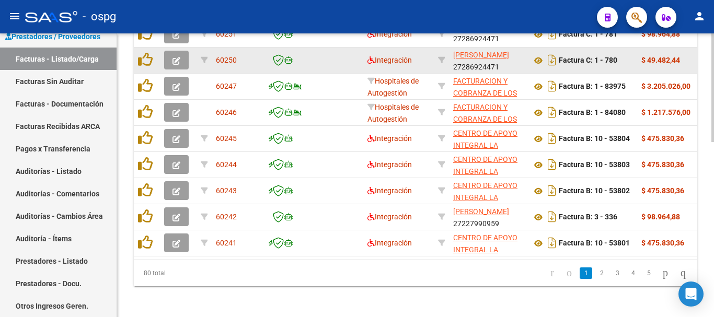
scroll to position [459, 0]
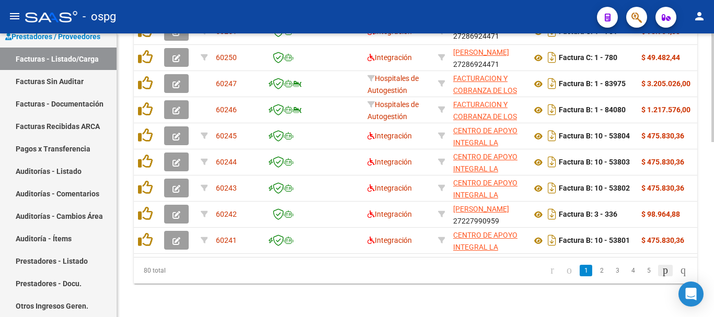
click at [662, 276] on icon "go to next page" at bounding box center [666, 270] width 8 height 13
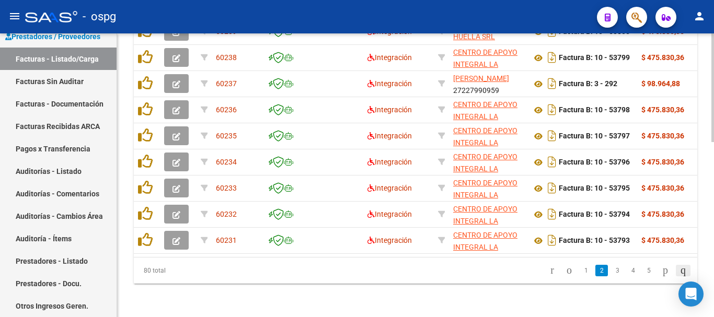
click at [679, 273] on icon "go to last page" at bounding box center [683, 270] width 8 height 13
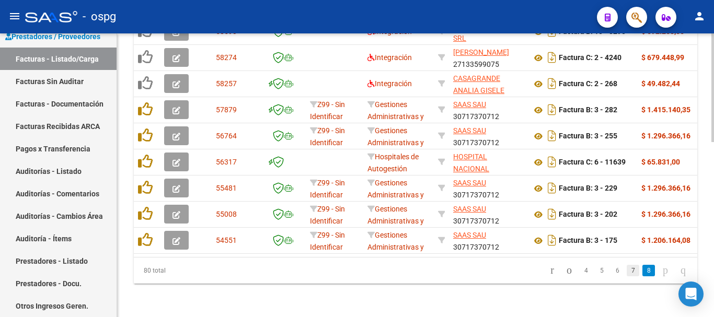
click at [627, 275] on link "7" at bounding box center [633, 271] width 13 height 12
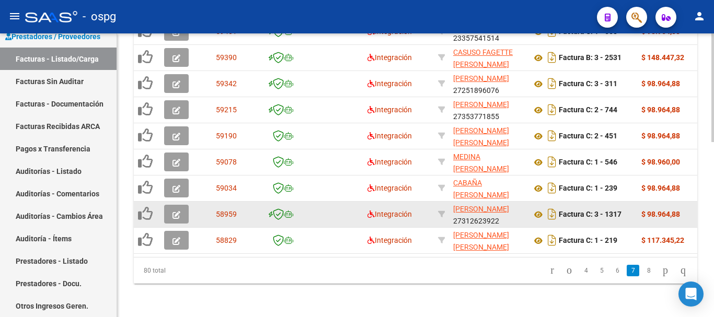
click at [176, 211] on icon "button" at bounding box center [177, 215] width 8 height 8
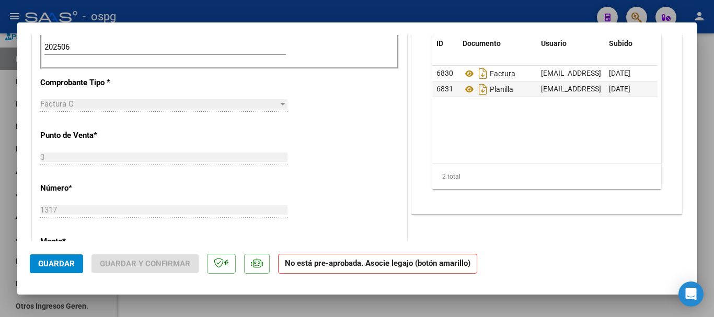
scroll to position [366, 0]
click at [700, 210] on div at bounding box center [357, 158] width 714 height 317
type input "$ 0,00"
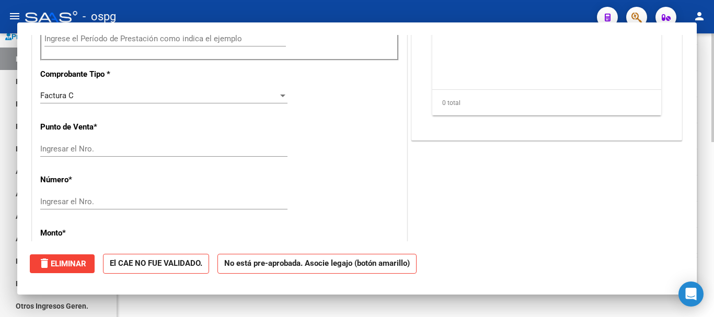
scroll to position [0, 0]
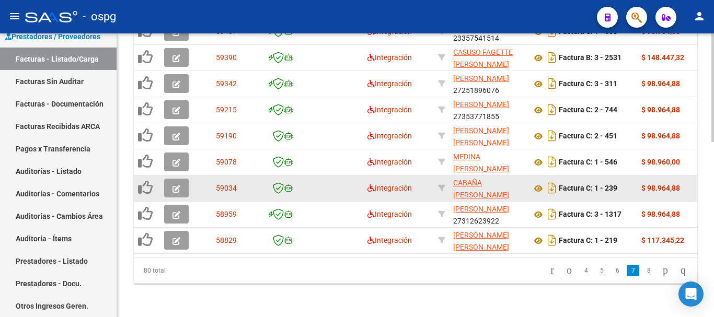
click at [176, 185] on icon "button" at bounding box center [177, 189] width 8 height 8
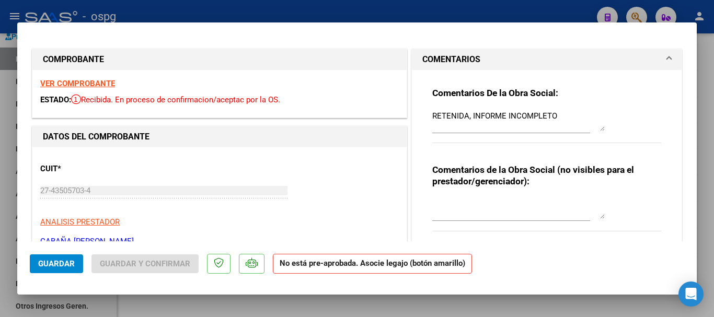
click at [708, 212] on div at bounding box center [357, 158] width 714 height 317
type input "$ 0,00"
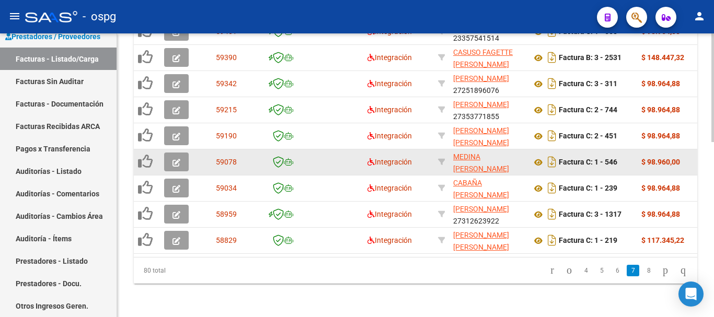
click at [177, 159] on icon "button" at bounding box center [177, 163] width 8 height 8
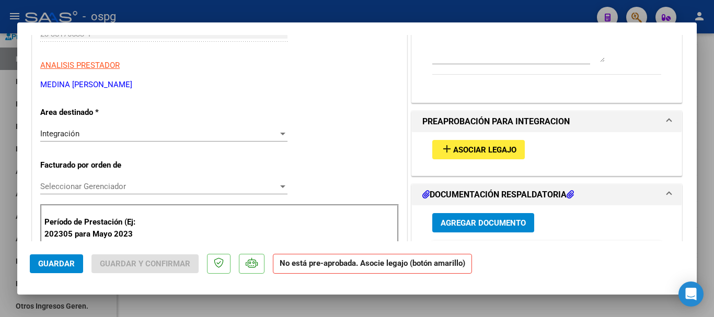
scroll to position [209, 0]
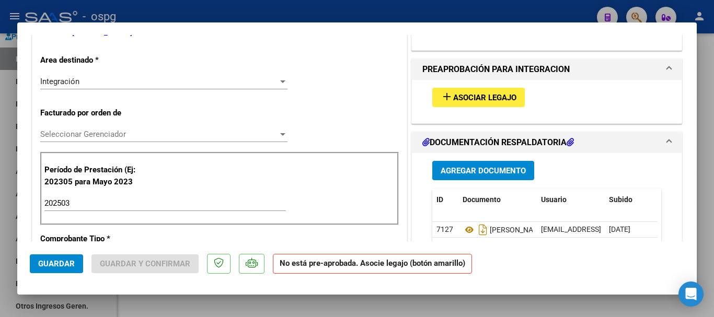
click at [714, 184] on div at bounding box center [357, 158] width 714 height 317
type input "$ 0,00"
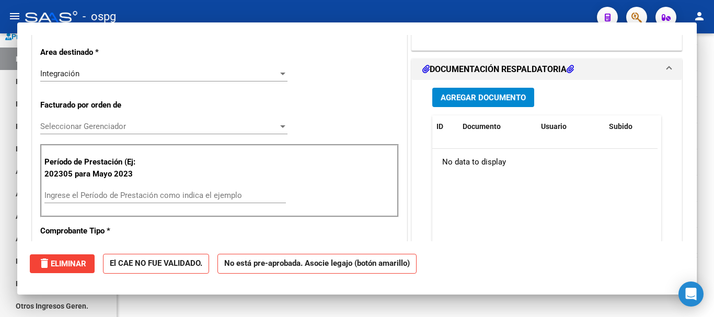
scroll to position [0, 0]
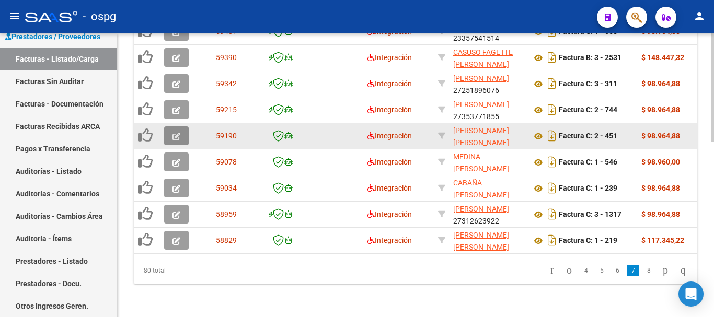
click at [177, 133] on icon "button" at bounding box center [177, 137] width 8 height 8
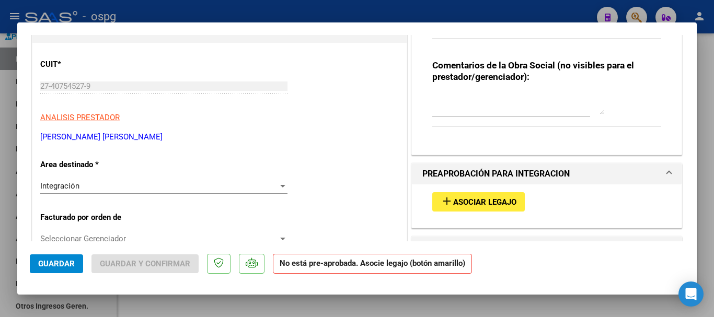
click at [703, 157] on div at bounding box center [357, 158] width 714 height 317
type input "$ 0,00"
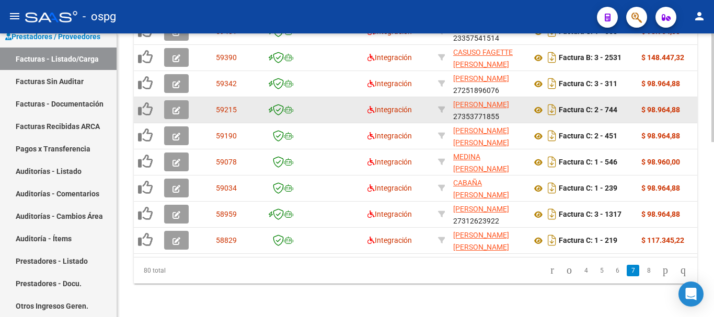
click at [178, 107] on icon "button" at bounding box center [177, 111] width 8 height 8
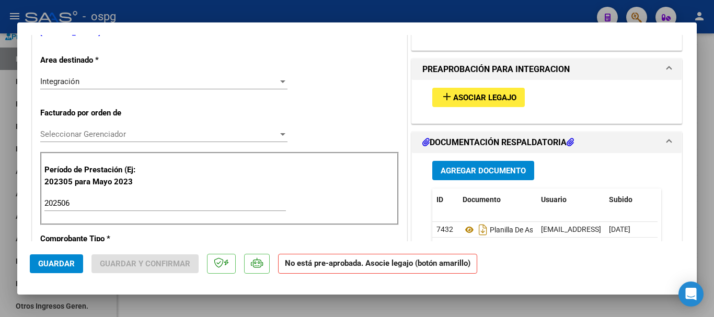
scroll to position [261, 0]
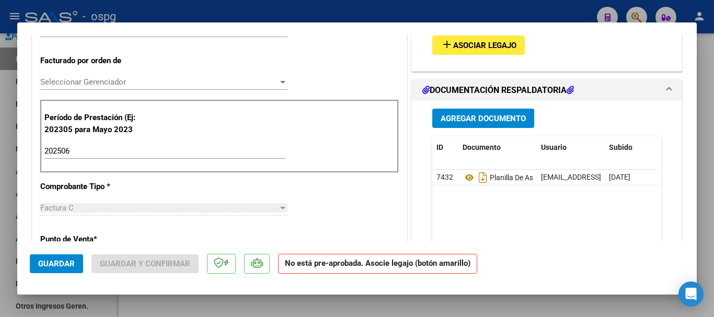
click at [707, 163] on div at bounding box center [357, 158] width 714 height 317
type input "$ 0,00"
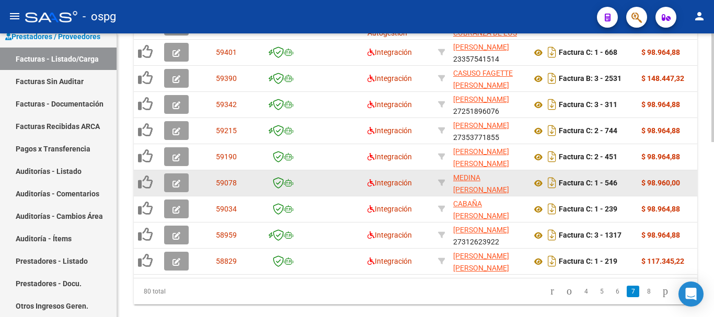
scroll to position [406, 0]
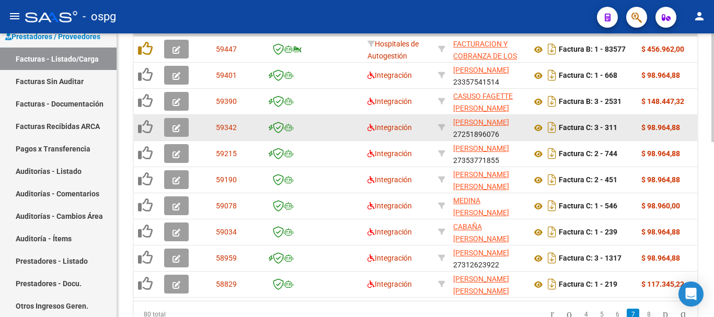
click at [177, 128] on icon "button" at bounding box center [177, 128] width 8 height 8
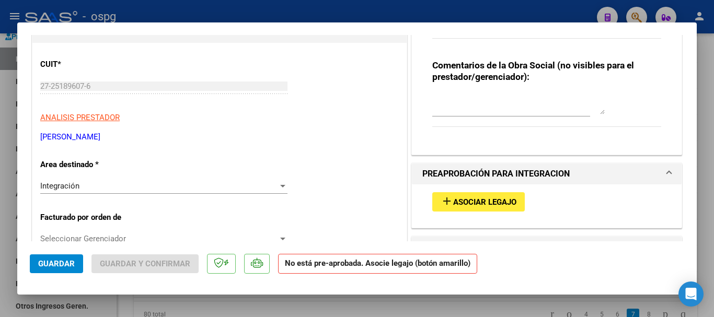
scroll to position [0, 0]
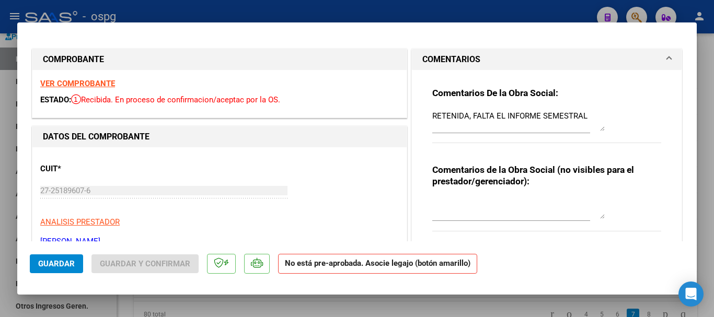
click at [87, 83] on strong "VER COMPROBANTE" at bounding box center [77, 83] width 75 height 9
click at [584, 114] on textarea "RETENIDA, FALTA EL INFORME SEMESTRAL" at bounding box center [518, 120] width 173 height 21
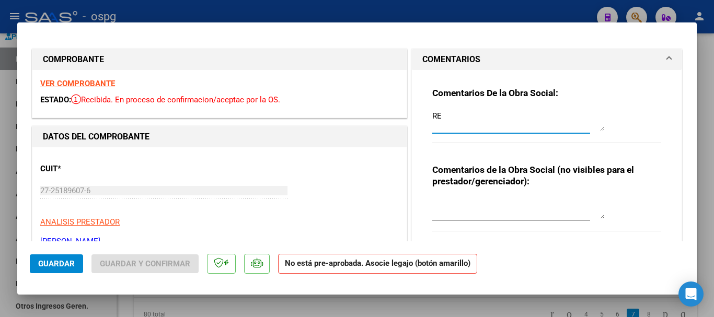
type textarea "R"
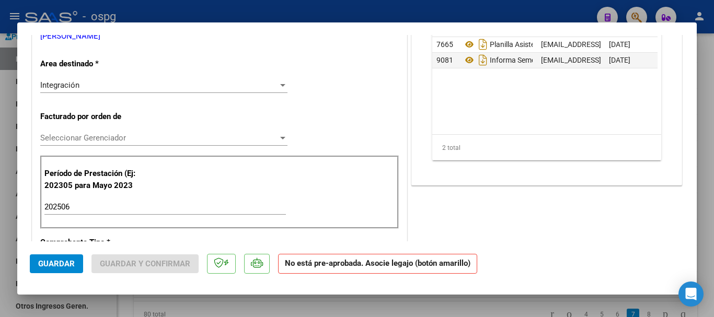
scroll to position [209, 0]
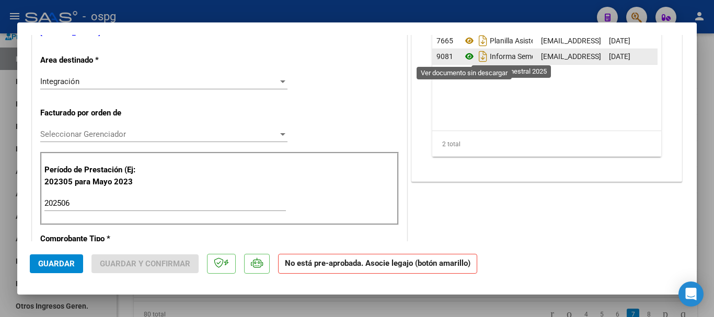
click at [464, 58] on icon at bounding box center [470, 56] width 14 height 13
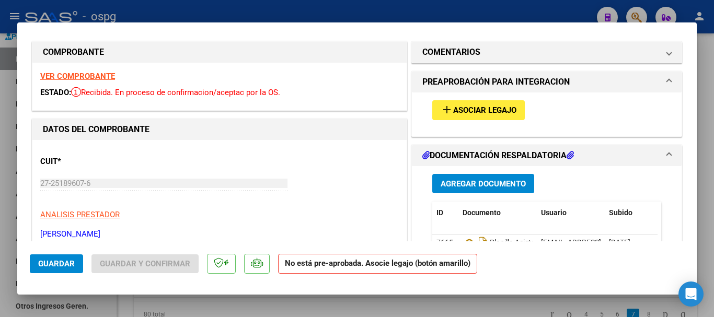
scroll to position [0, 0]
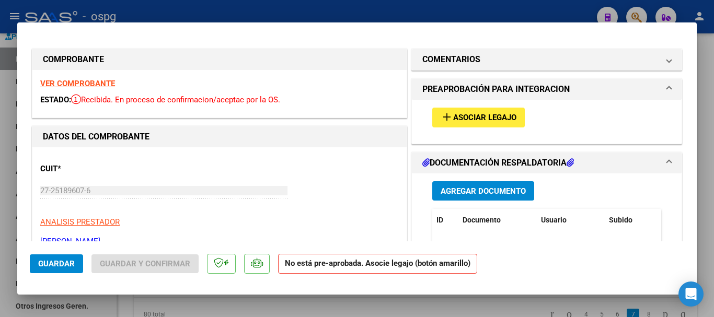
click at [495, 120] on span "Asociar Legajo" at bounding box center [484, 117] width 63 height 9
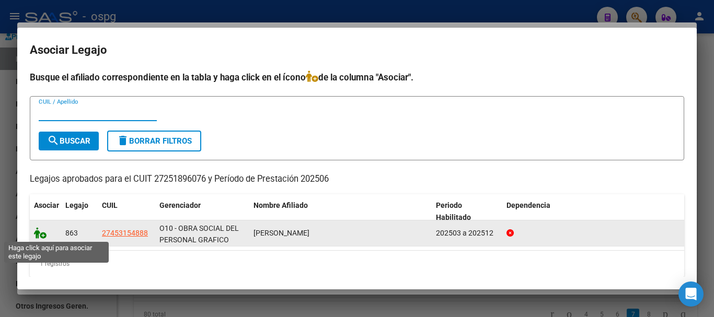
click at [42, 235] on icon at bounding box center [40, 233] width 13 height 12
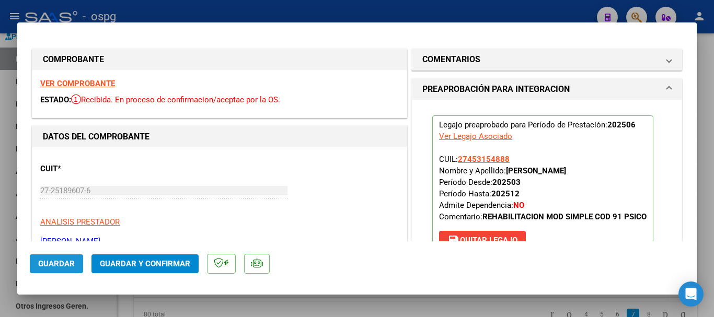
click at [70, 262] on span "Guardar" at bounding box center [56, 263] width 37 height 9
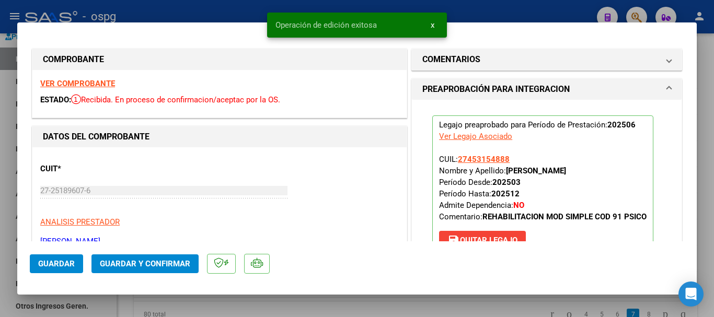
click at [711, 206] on div at bounding box center [357, 158] width 714 height 317
type input "$ 0,00"
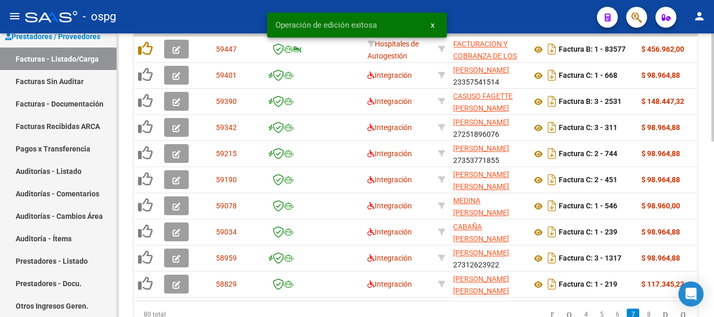
scroll to position [406, 0]
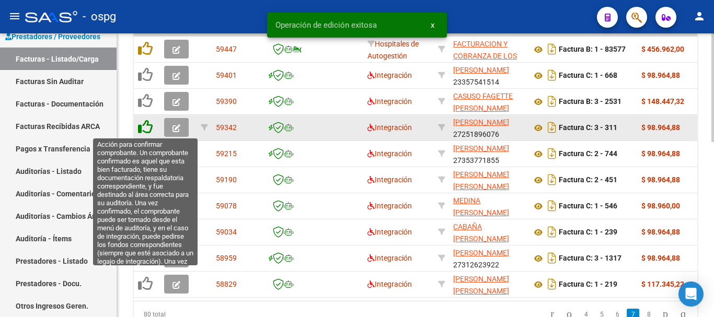
click at [146, 128] on icon at bounding box center [145, 127] width 15 height 15
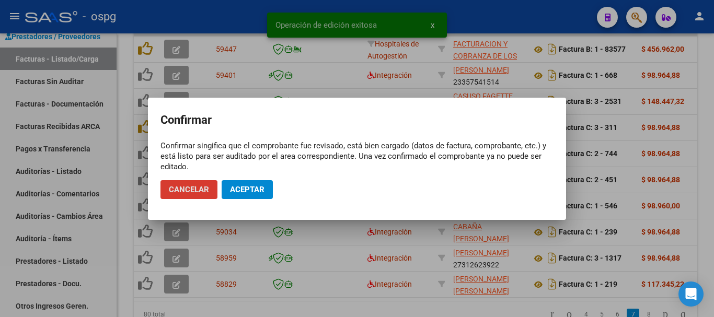
click at [248, 188] on span "Aceptar" at bounding box center [247, 189] width 35 height 9
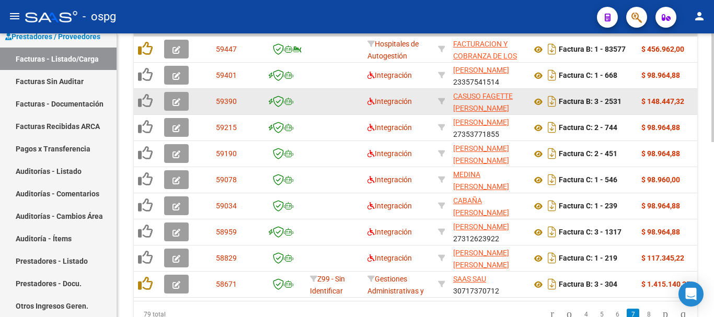
click at [174, 102] on icon "button" at bounding box center [177, 102] width 8 height 8
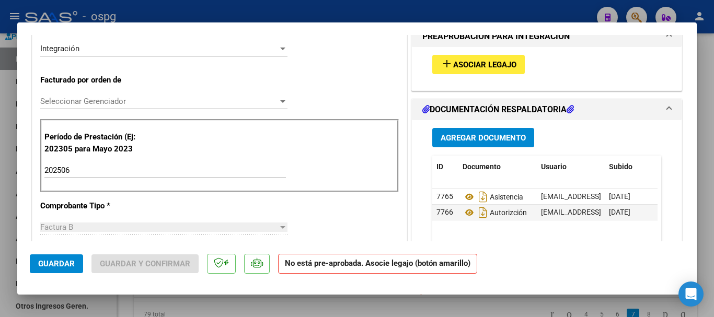
scroll to position [261, 0]
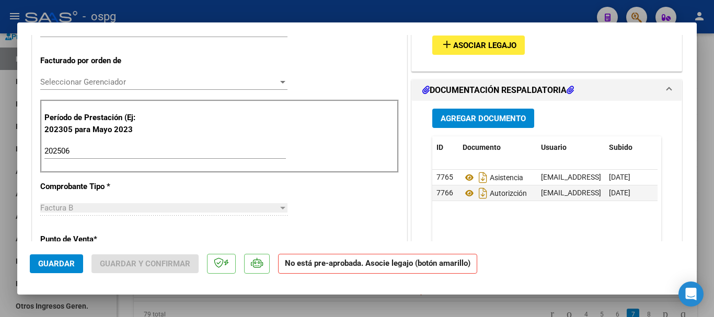
click at [704, 192] on div at bounding box center [357, 158] width 714 height 317
type input "$ 0,00"
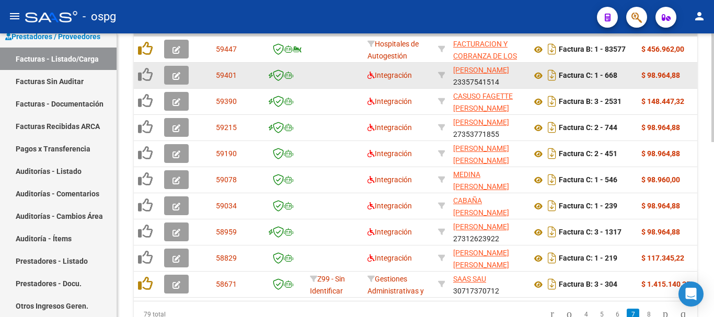
click at [177, 77] on icon "button" at bounding box center [177, 76] width 8 height 8
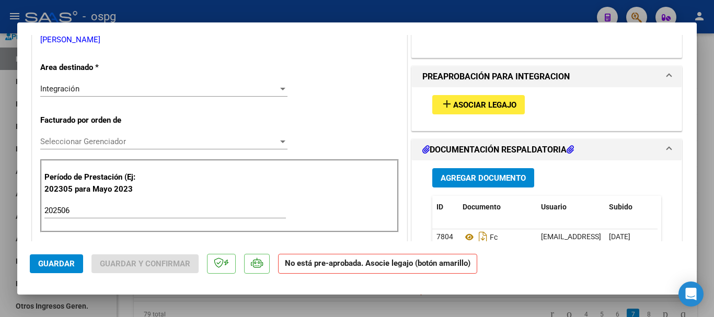
scroll to position [261, 0]
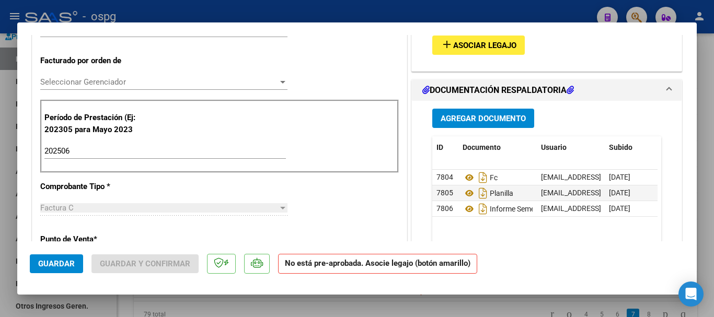
click at [705, 181] on div at bounding box center [357, 158] width 714 height 317
type input "$ 0,00"
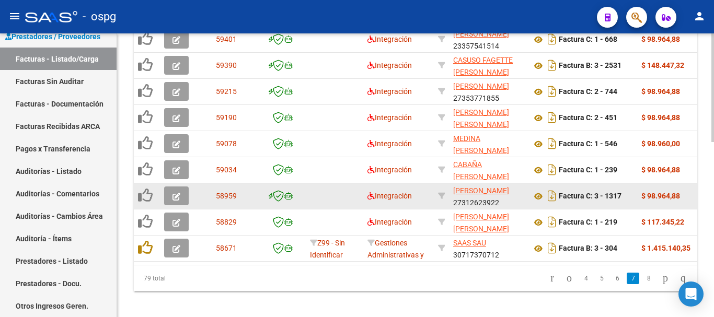
scroll to position [459, 0]
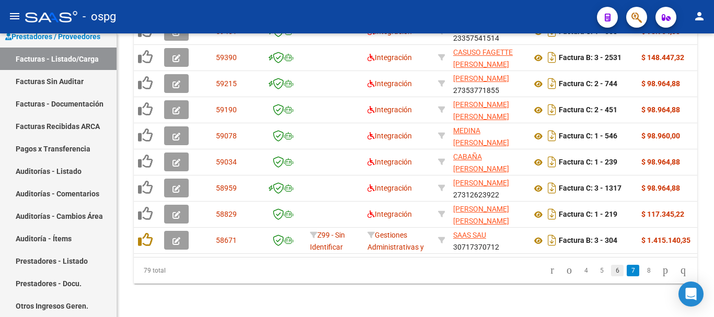
click at [611, 275] on link "6" at bounding box center [617, 271] width 13 height 12
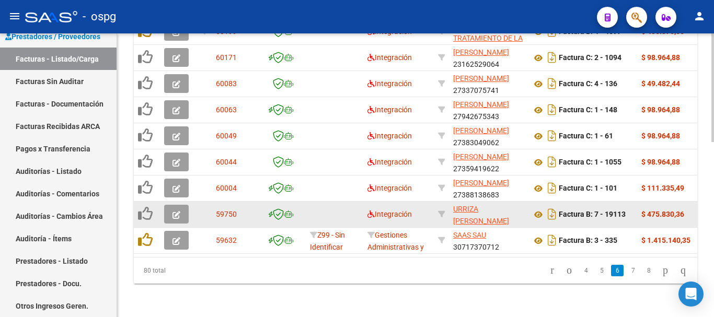
click at [176, 211] on icon "button" at bounding box center [177, 215] width 8 height 8
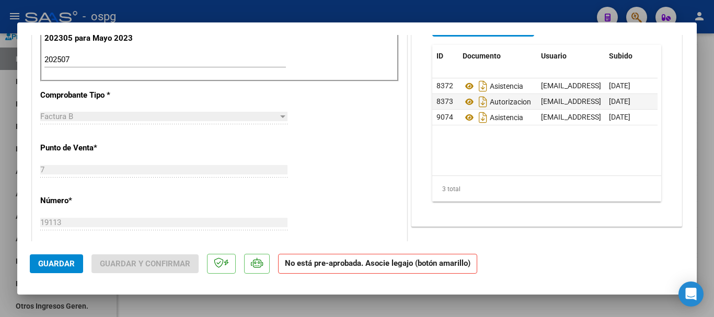
scroll to position [366, 0]
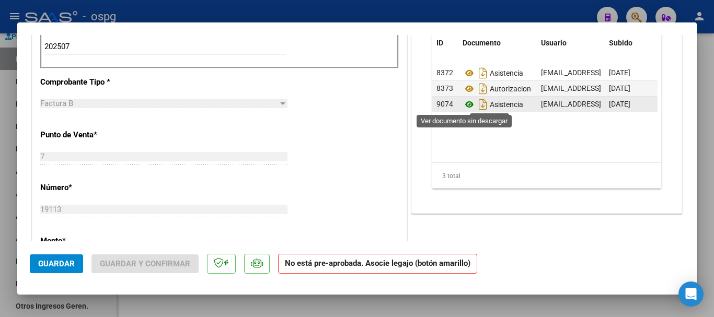
click at [465, 106] on icon at bounding box center [470, 104] width 14 height 13
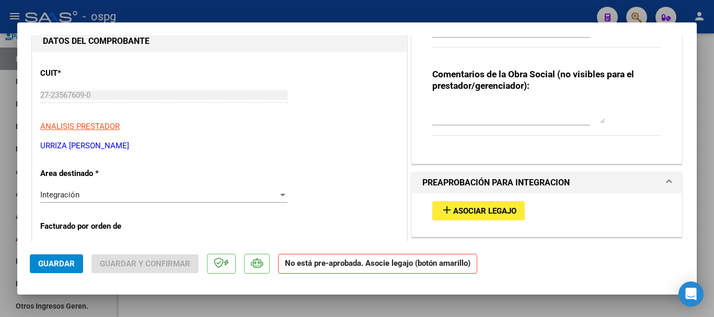
scroll to position [0, 0]
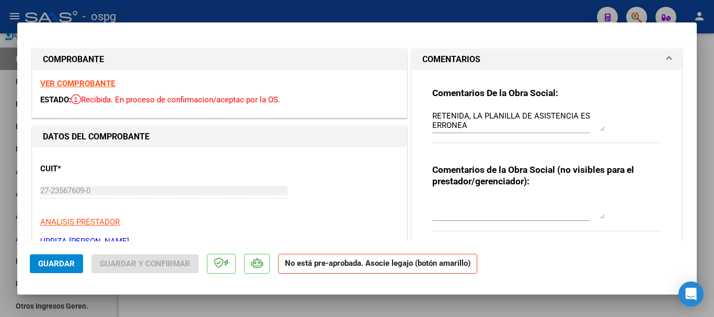
click at [88, 84] on strong "VER COMPROBANTE" at bounding box center [77, 83] width 75 height 9
click at [483, 121] on textarea "RETENIDA, LA PLANILLA DE ASISTENCIA ES ERRONEA" at bounding box center [518, 120] width 173 height 21
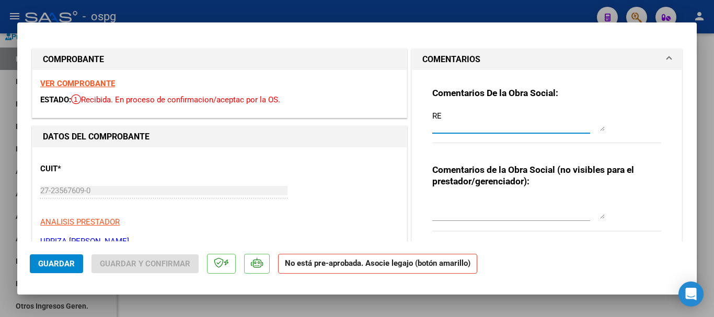
type textarea "R"
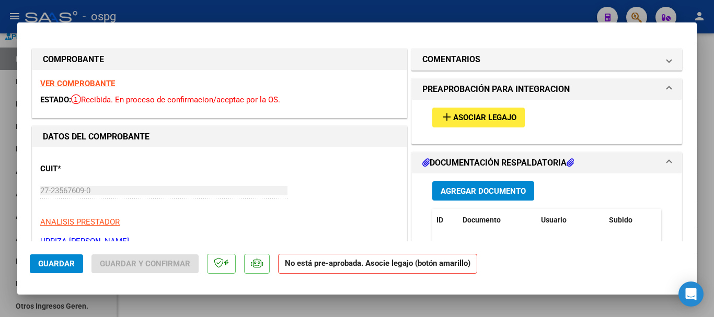
click at [473, 118] on span "Asociar Legajo" at bounding box center [484, 117] width 63 height 9
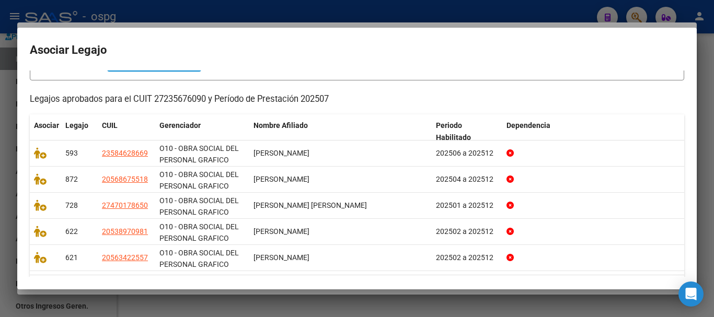
scroll to position [105, 0]
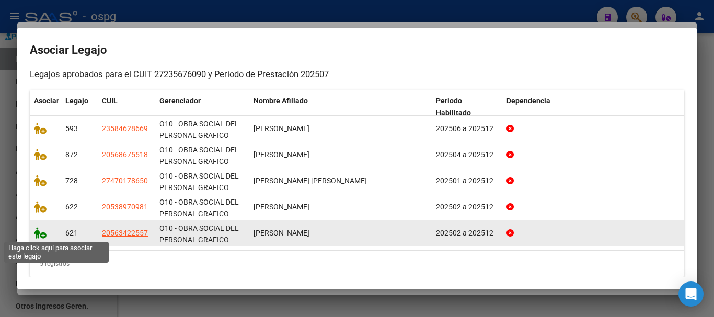
click at [42, 236] on icon at bounding box center [40, 233] width 13 height 12
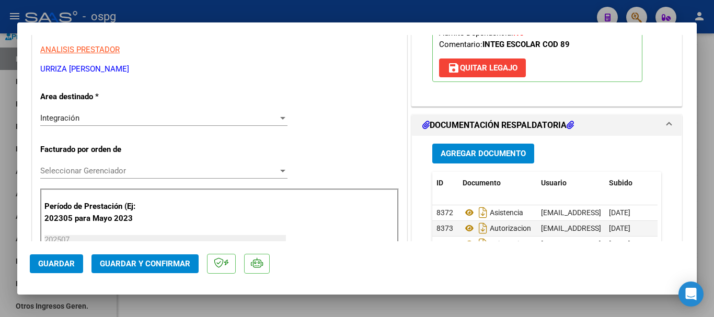
scroll to position [157, 0]
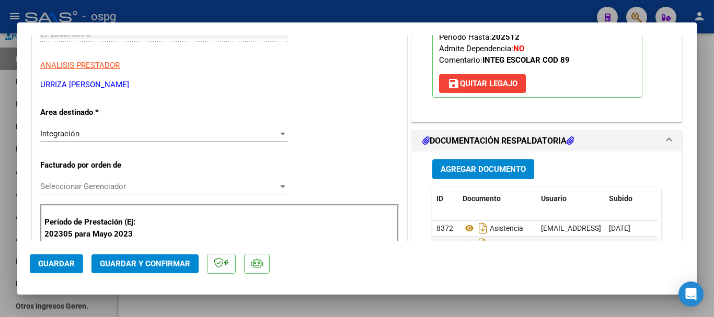
click at [56, 265] on span "Guardar" at bounding box center [56, 263] width 37 height 9
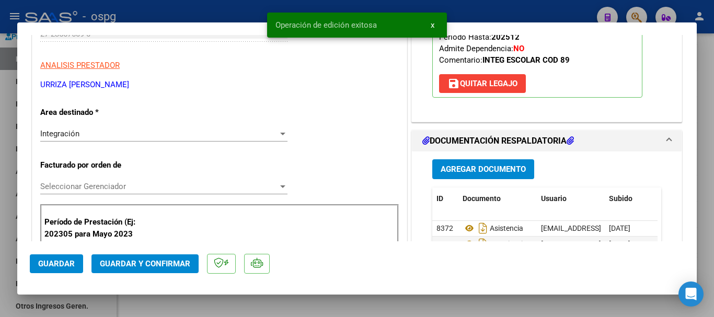
click at [709, 209] on div at bounding box center [357, 158] width 714 height 317
type input "$ 0,00"
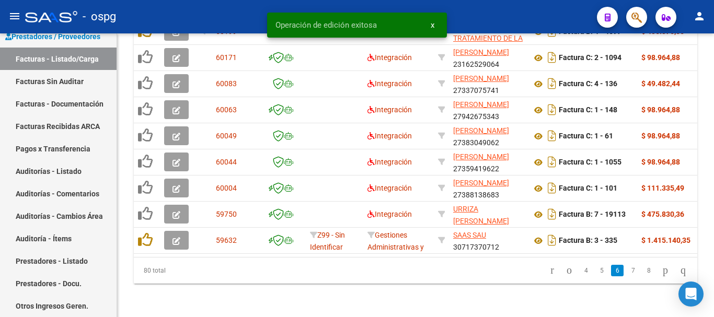
scroll to position [459, 0]
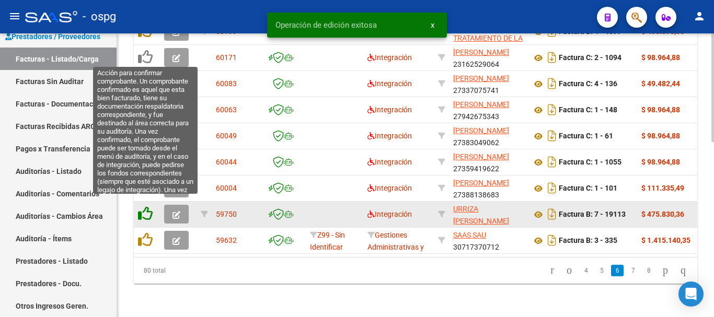
click at [144, 207] on icon at bounding box center [145, 214] width 15 height 15
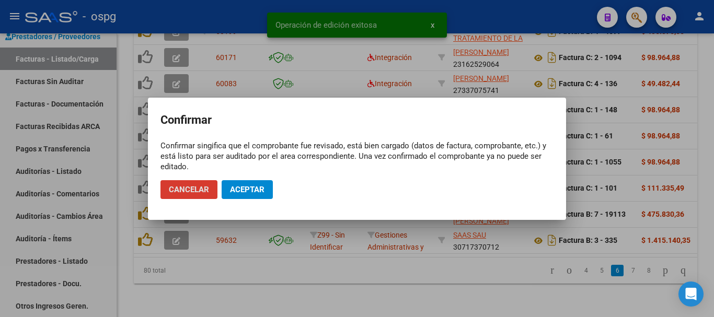
click at [258, 191] on span "Aceptar" at bounding box center [247, 189] width 35 height 9
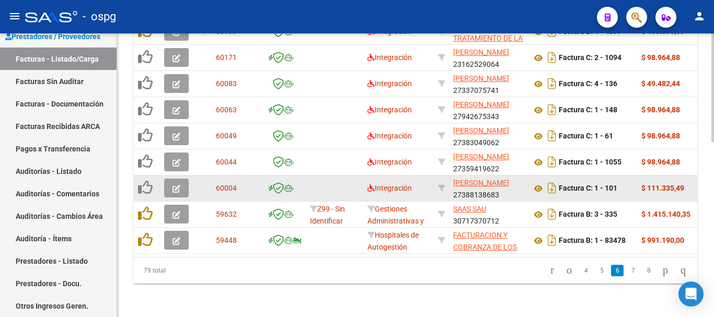
click at [176, 185] on icon "button" at bounding box center [177, 189] width 8 height 8
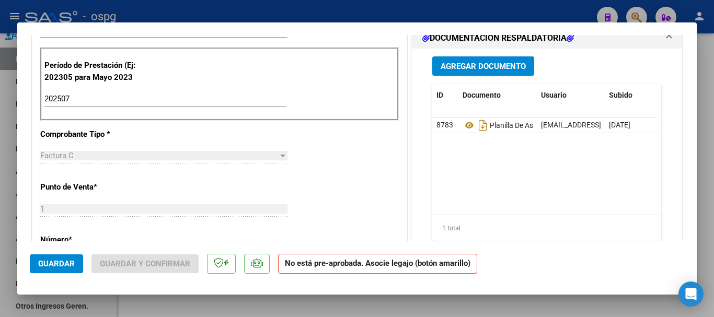
scroll to position [366, 0]
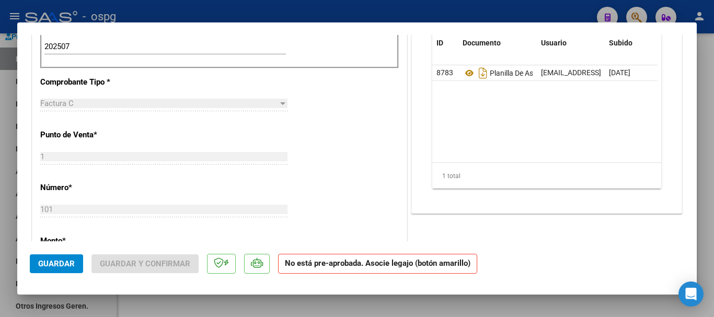
click at [704, 222] on div at bounding box center [357, 158] width 714 height 317
type input "$ 0,00"
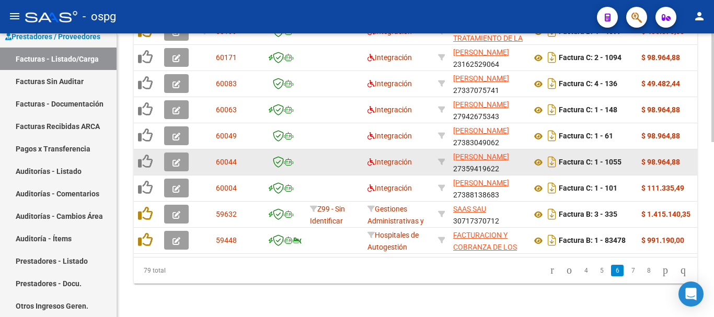
click at [174, 159] on icon "button" at bounding box center [177, 163] width 8 height 8
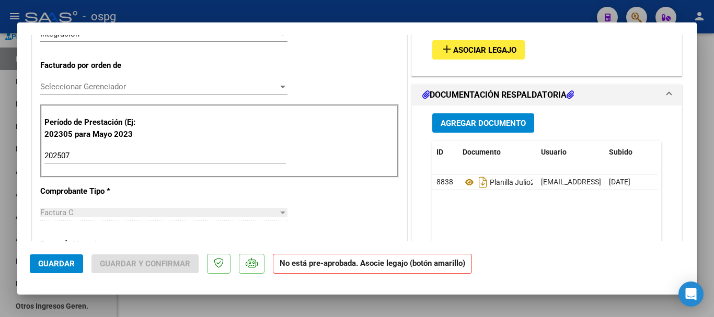
scroll to position [314, 0]
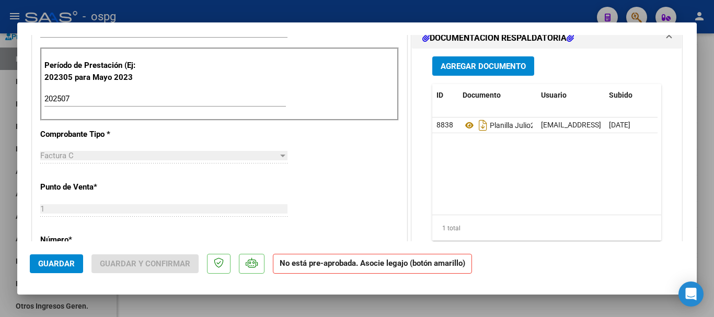
click at [713, 207] on div at bounding box center [357, 158] width 714 height 317
type input "$ 0,00"
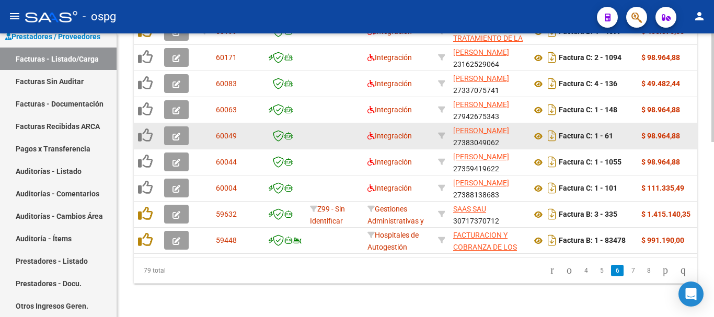
click at [176, 133] on icon "button" at bounding box center [177, 137] width 8 height 8
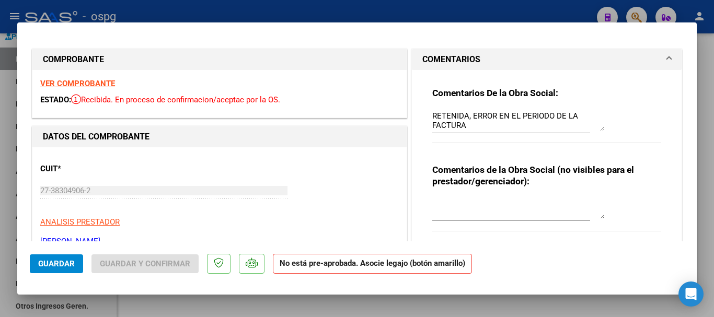
click at [709, 182] on div at bounding box center [357, 158] width 714 height 317
type input "$ 0,00"
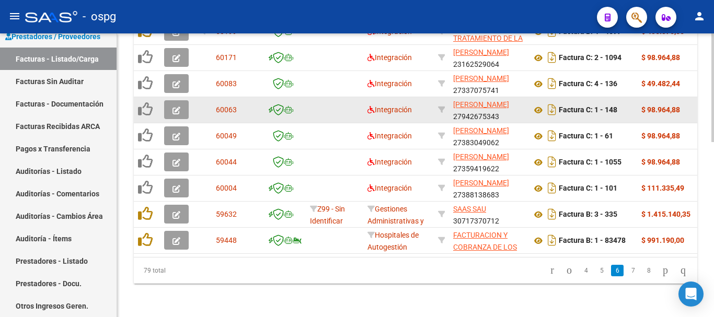
click at [176, 107] on icon "button" at bounding box center [177, 111] width 8 height 8
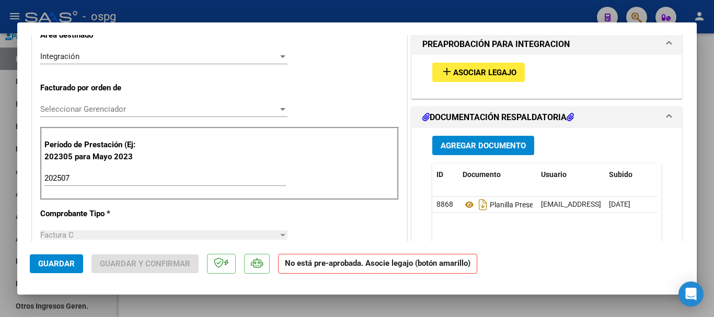
scroll to position [314, 0]
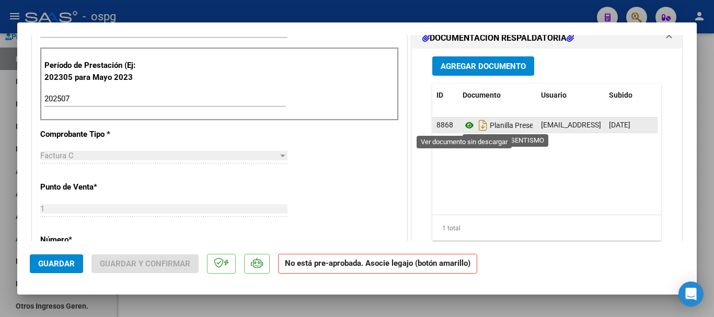
click at [464, 126] on icon at bounding box center [470, 125] width 14 height 13
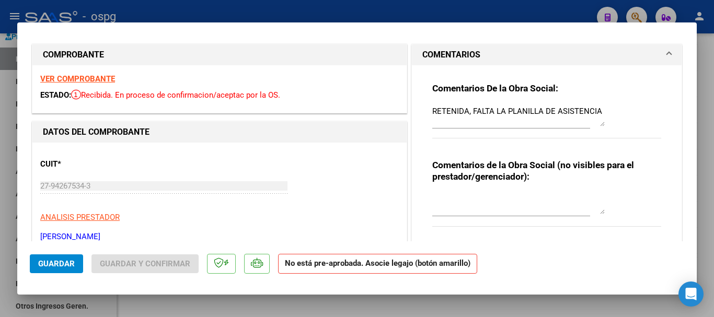
scroll to position [0, 0]
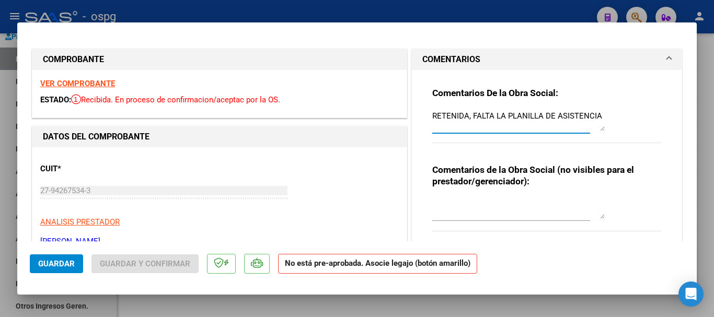
click at [594, 114] on textarea "RETENIDA, FALTA LA PLANILLA DE ASISTENCIA" at bounding box center [518, 120] width 173 height 21
type textarea "R"
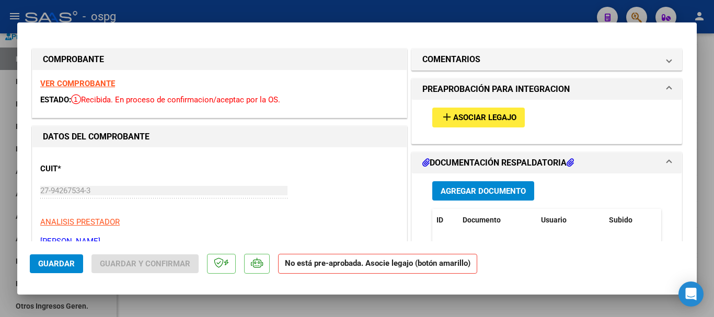
click at [487, 124] on button "add Asociar Legajo" at bounding box center [478, 117] width 93 height 19
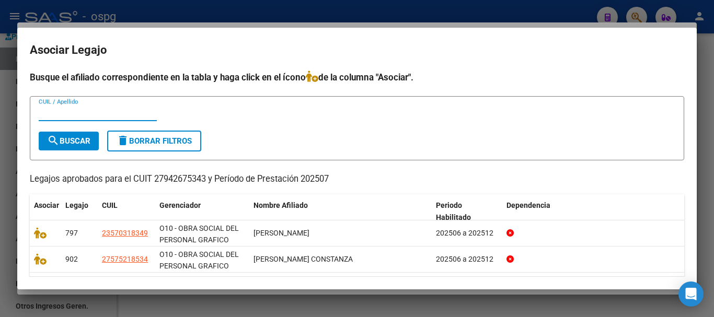
scroll to position [34, 0]
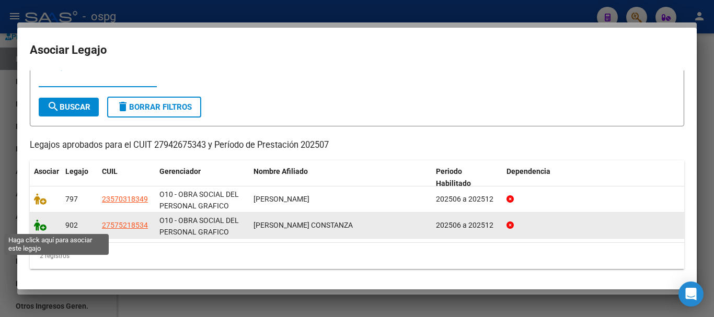
click at [44, 229] on icon at bounding box center [40, 226] width 13 height 12
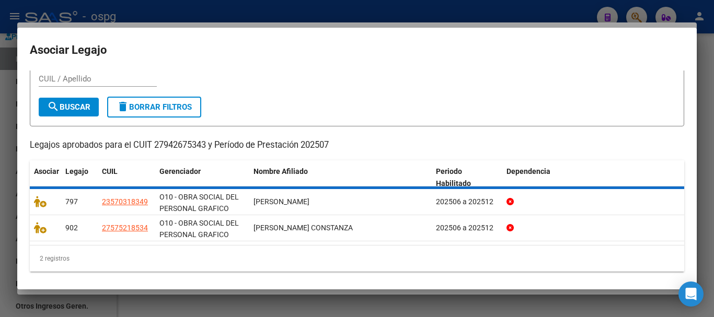
scroll to position [0, 0]
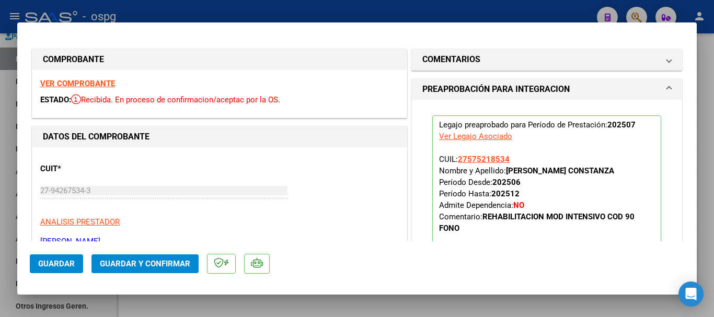
click at [53, 265] on span "Guardar" at bounding box center [56, 263] width 37 height 9
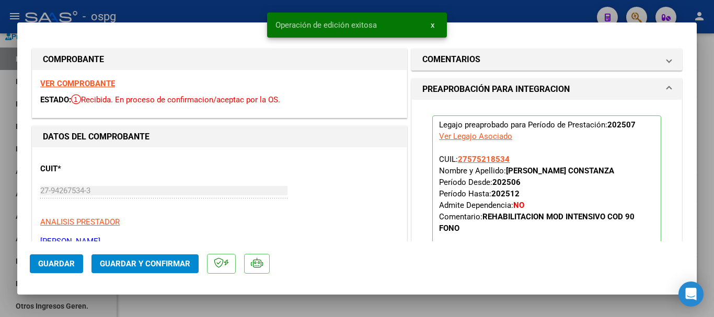
click at [705, 245] on div at bounding box center [357, 158] width 714 height 317
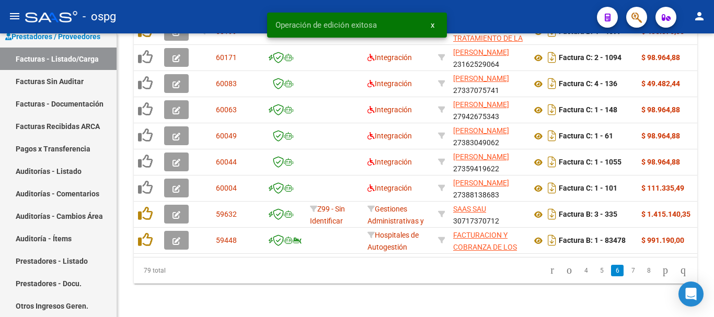
scroll to position [459, 0]
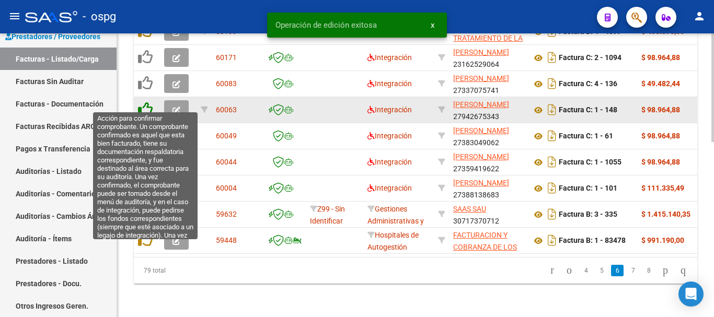
click at [145, 102] on icon at bounding box center [145, 109] width 15 height 15
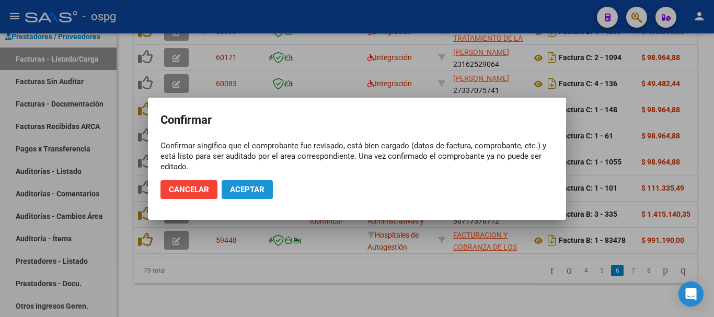
click at [268, 187] on button "Aceptar" at bounding box center [247, 189] width 51 height 19
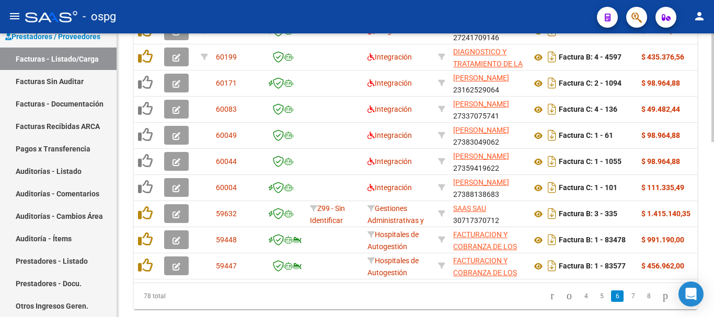
scroll to position [406, 0]
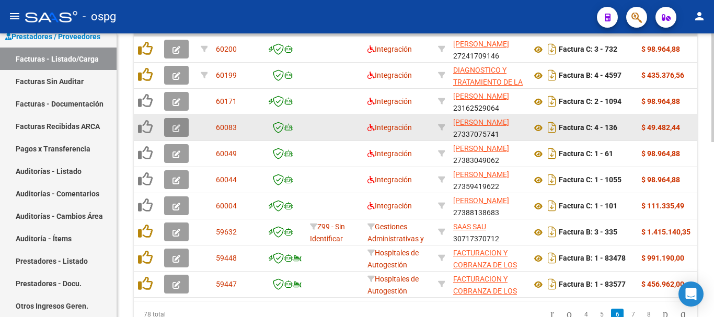
click at [176, 128] on icon "button" at bounding box center [177, 128] width 8 height 8
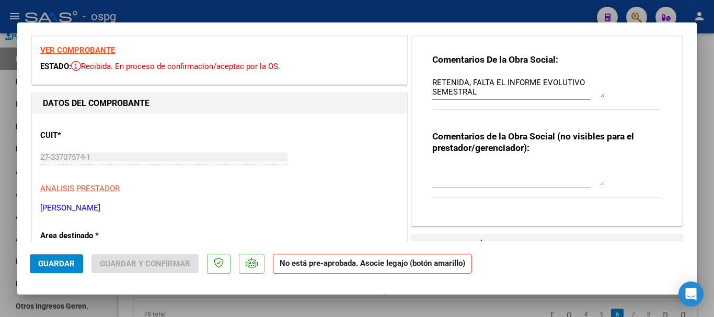
scroll to position [0, 0]
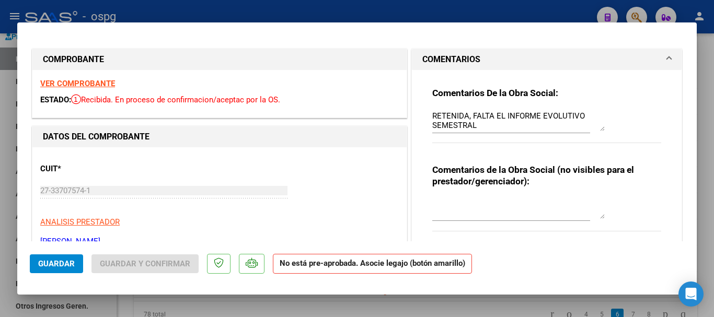
click at [710, 212] on div at bounding box center [357, 158] width 714 height 317
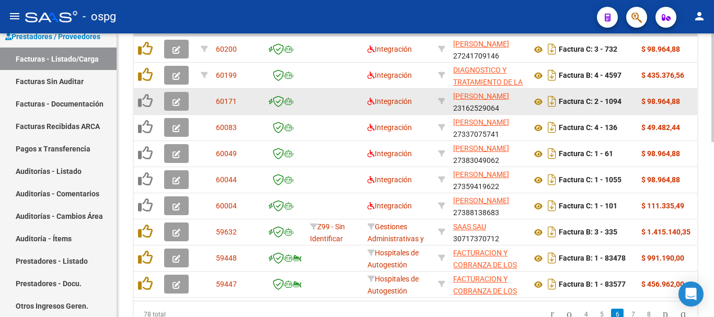
click at [176, 100] on icon "button" at bounding box center [177, 102] width 8 height 8
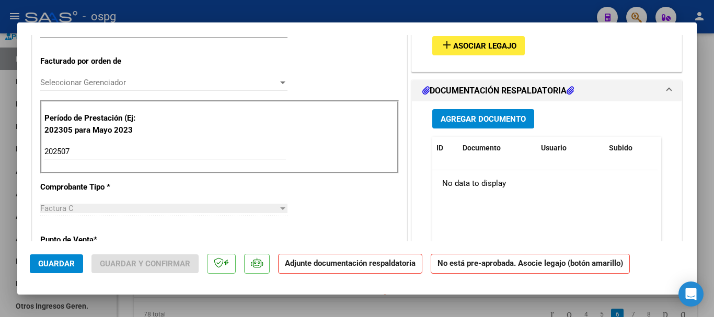
scroll to position [261, 0]
click at [704, 224] on div at bounding box center [357, 158] width 714 height 317
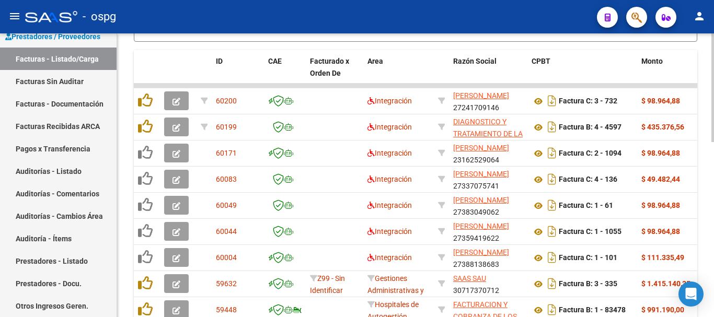
scroll to position [354, 0]
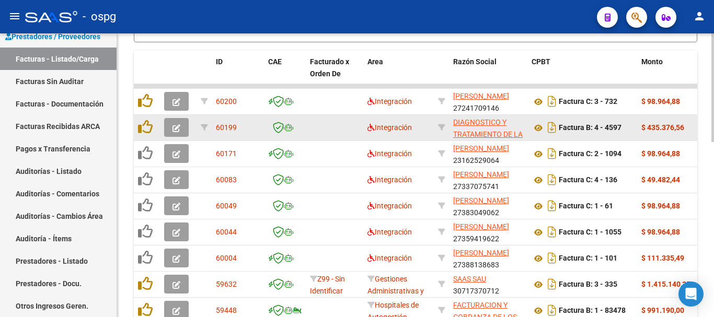
click at [177, 128] on icon "button" at bounding box center [177, 128] width 8 height 8
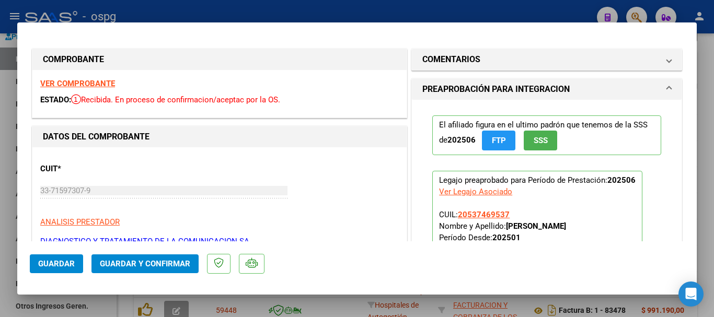
click at [99, 84] on strong "VER COMPROBANTE" at bounding box center [77, 83] width 75 height 9
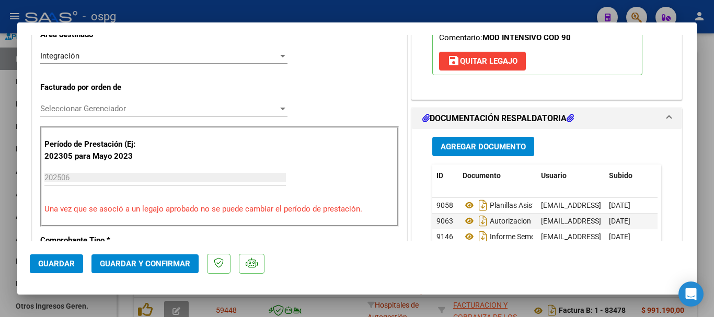
scroll to position [261, 0]
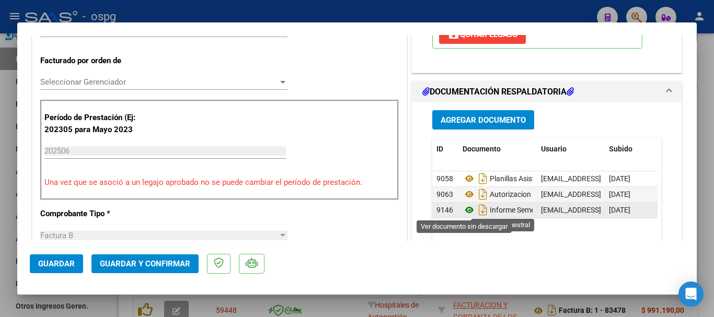
click at [465, 211] on icon at bounding box center [470, 210] width 14 height 13
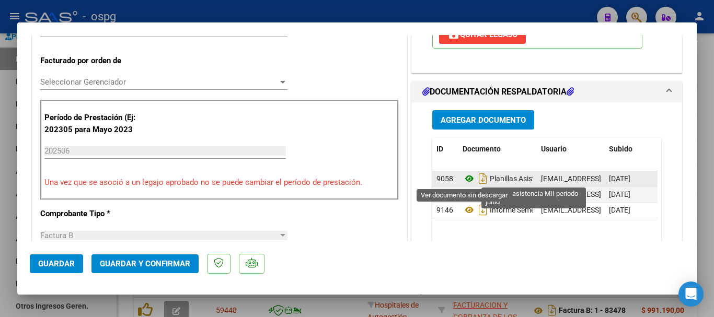
click at [465, 178] on icon at bounding box center [470, 179] width 14 height 13
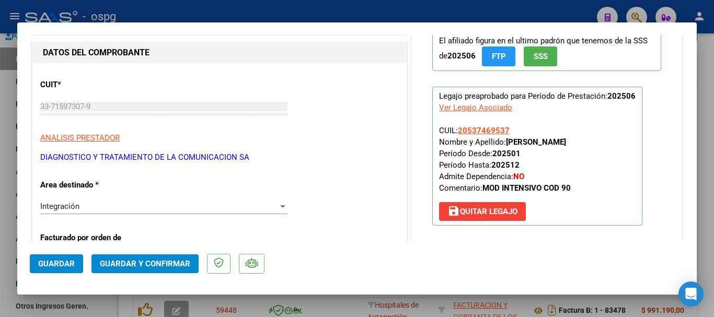
scroll to position [52, 0]
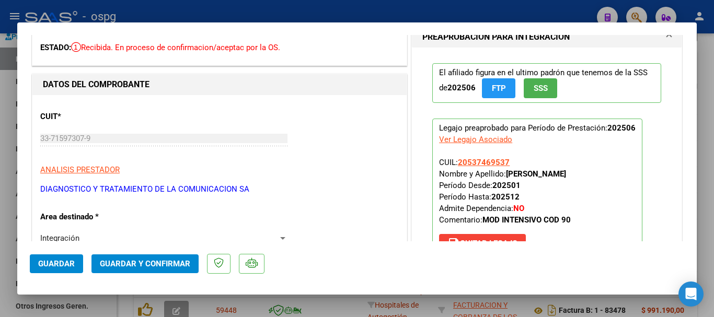
click at [705, 199] on div at bounding box center [357, 158] width 714 height 317
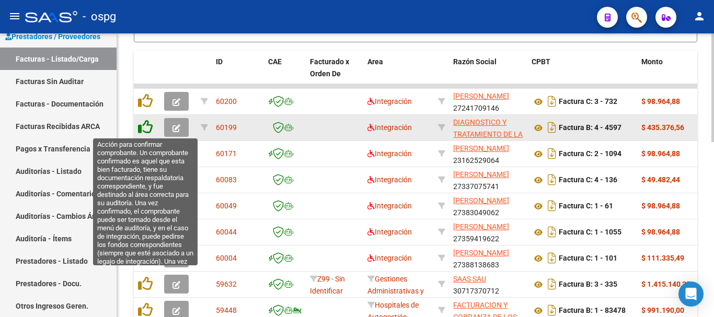
click at [146, 125] on icon at bounding box center [145, 127] width 15 height 15
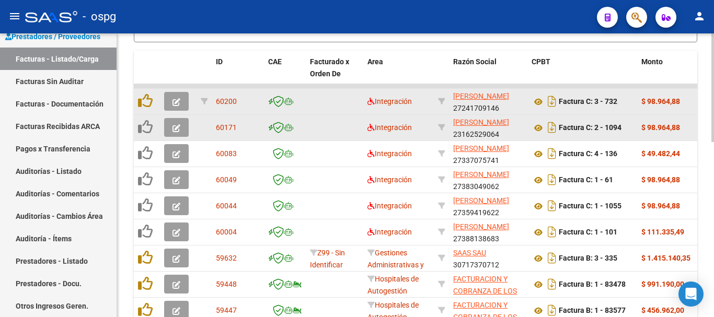
click at [176, 102] on icon "button" at bounding box center [177, 102] width 8 height 8
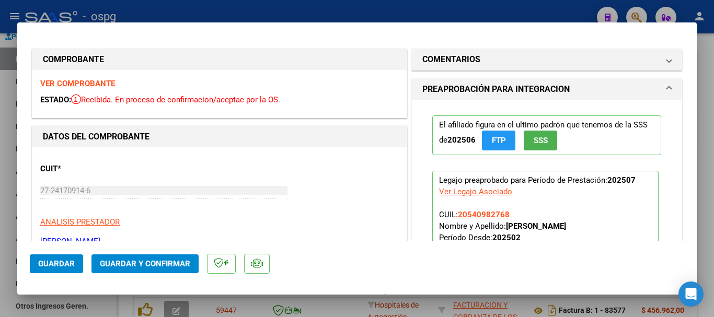
click at [87, 85] on strong "VER COMPROBANTE" at bounding box center [77, 83] width 75 height 9
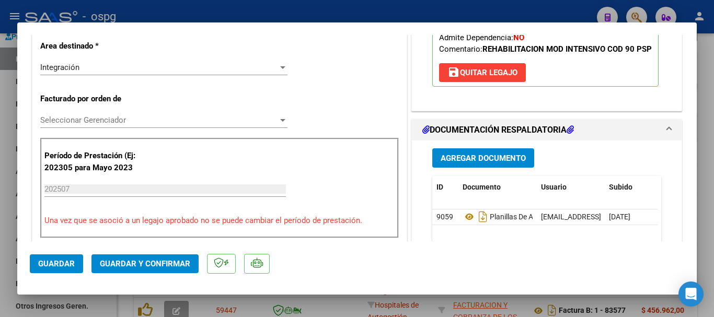
scroll to position [261, 0]
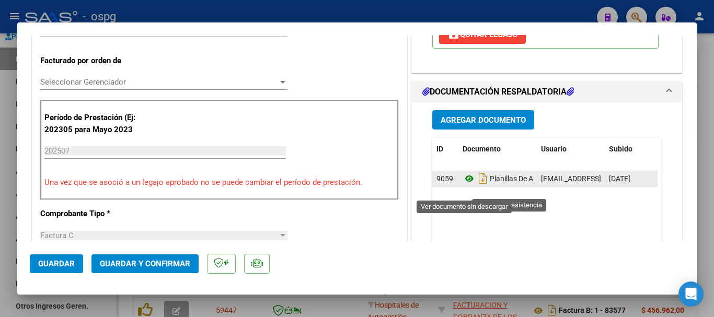
click at [466, 185] on icon at bounding box center [470, 179] width 14 height 13
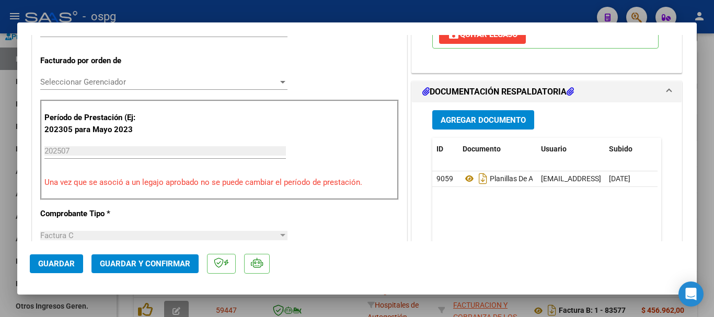
click at [711, 220] on div at bounding box center [357, 158] width 714 height 317
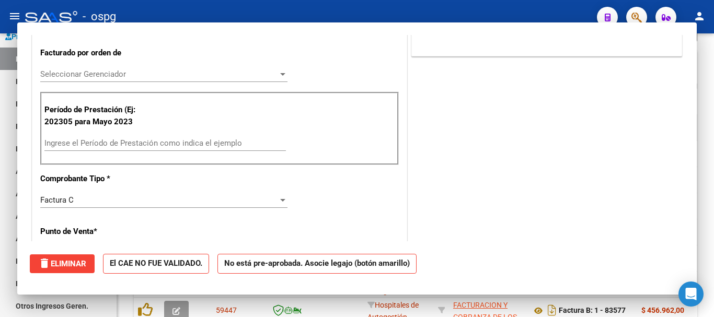
scroll to position [254, 0]
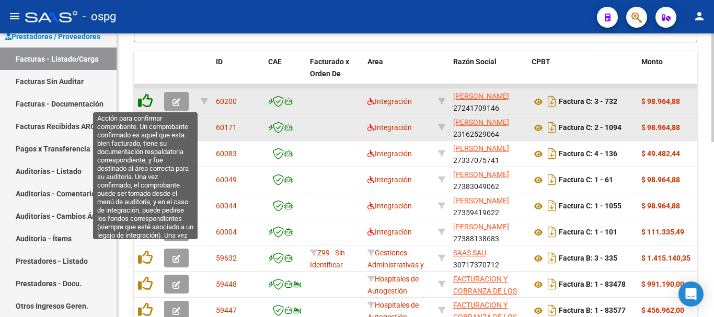
click at [146, 99] on icon at bounding box center [145, 101] width 15 height 15
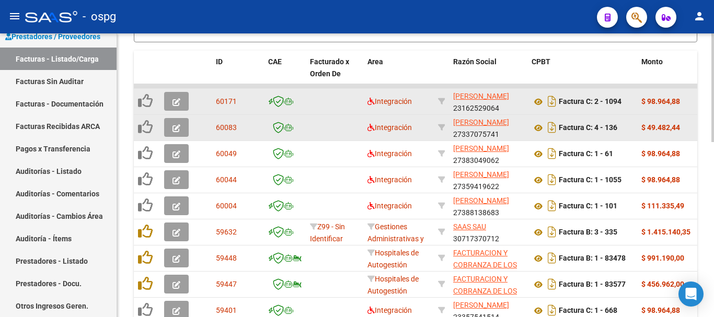
scroll to position [459, 0]
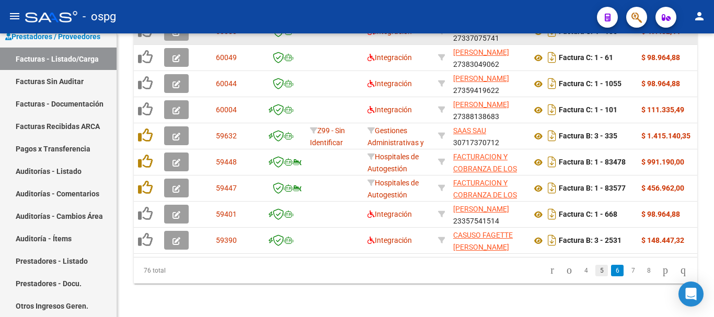
click at [596, 274] on link "5" at bounding box center [602, 271] width 13 height 12
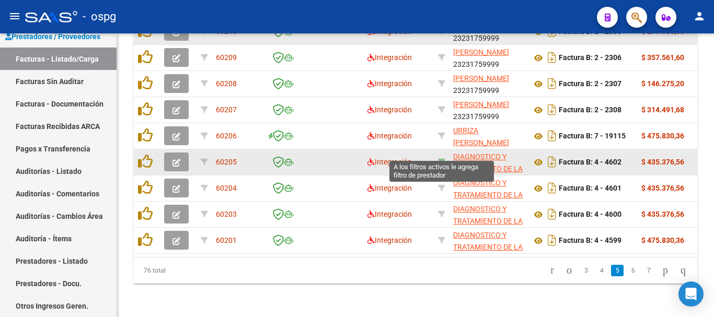
click at [442, 158] on icon at bounding box center [441, 161] width 7 height 7
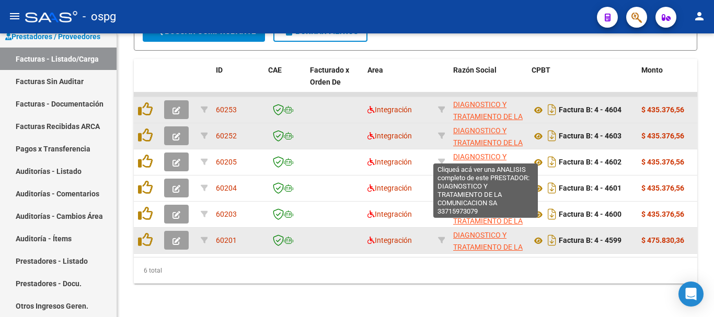
scroll to position [354, 0]
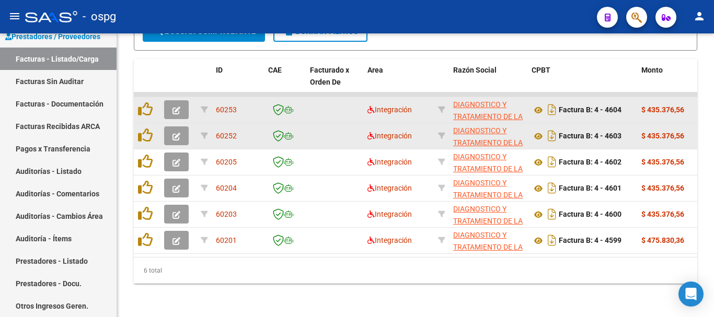
click at [176, 107] on icon "button" at bounding box center [177, 111] width 8 height 8
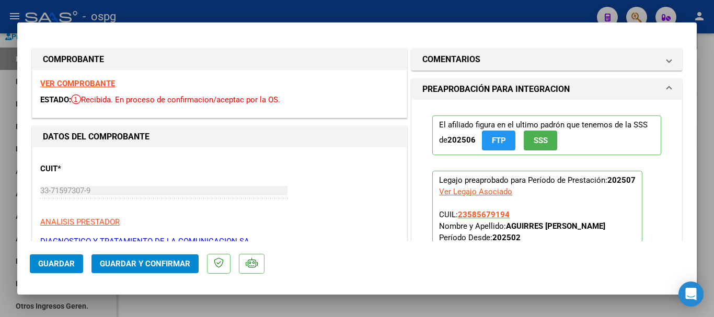
click at [98, 81] on strong "VER COMPROBANTE" at bounding box center [77, 83] width 75 height 9
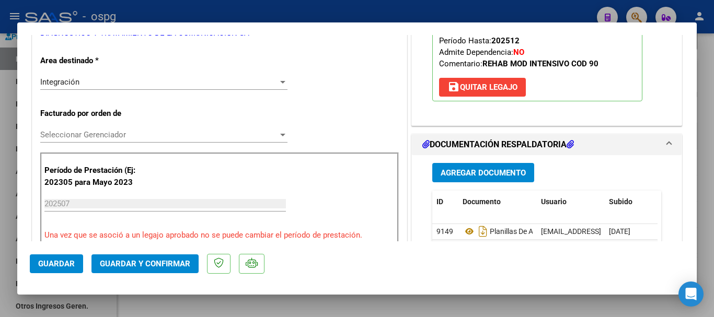
scroll to position [209, 0]
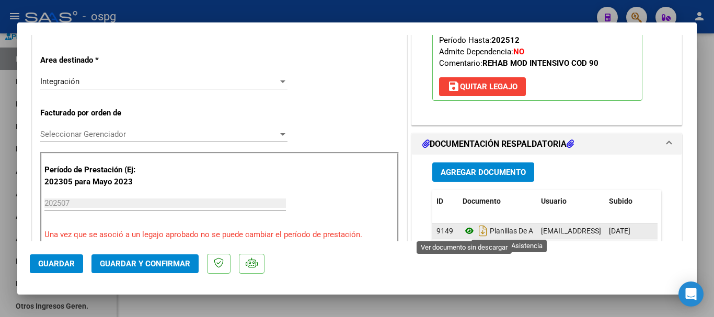
click at [464, 233] on icon at bounding box center [470, 231] width 14 height 13
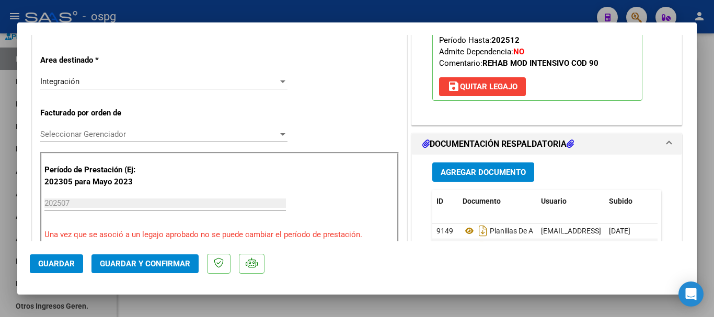
click at [707, 179] on div at bounding box center [357, 158] width 714 height 317
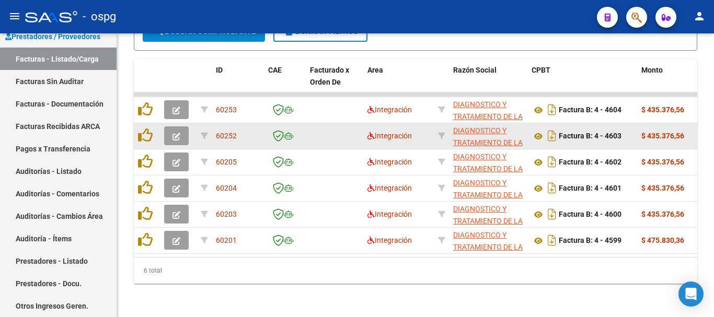
click at [176, 133] on icon "button" at bounding box center [177, 137] width 8 height 8
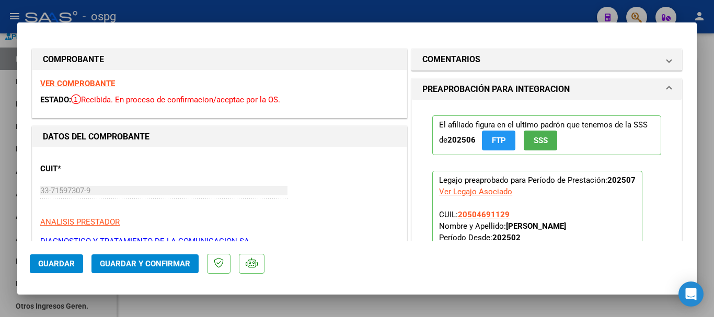
click at [102, 84] on strong "VER COMPROBANTE" at bounding box center [77, 83] width 75 height 9
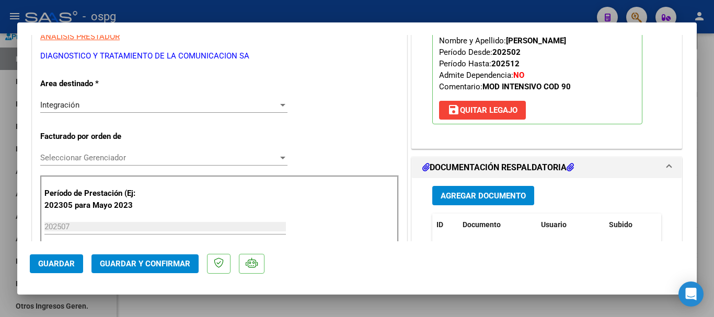
scroll to position [209, 0]
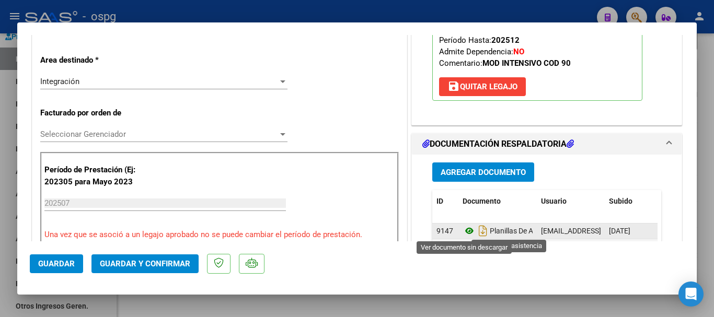
click at [465, 232] on icon at bounding box center [470, 231] width 14 height 13
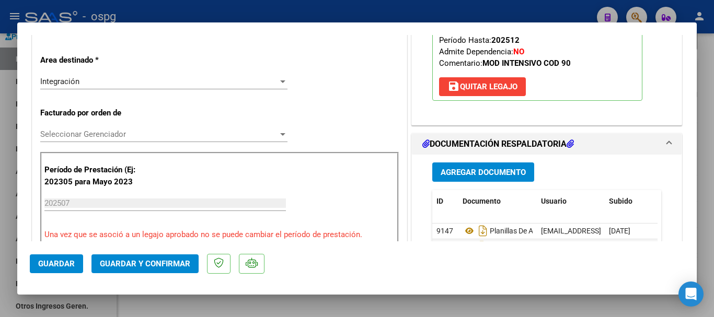
click at [710, 203] on div at bounding box center [357, 158] width 714 height 317
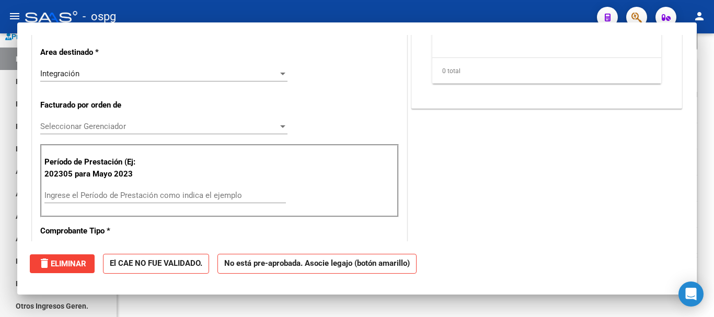
scroll to position [0, 0]
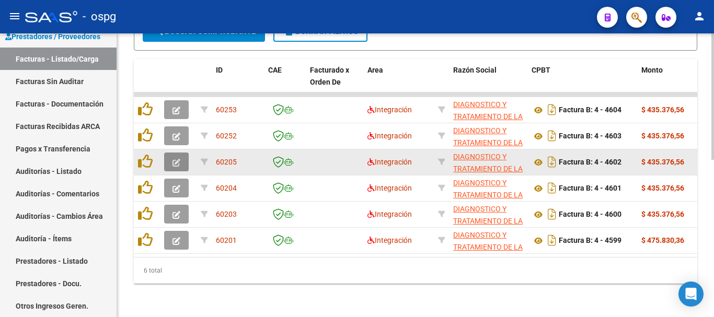
click at [176, 159] on icon "button" at bounding box center [177, 163] width 8 height 8
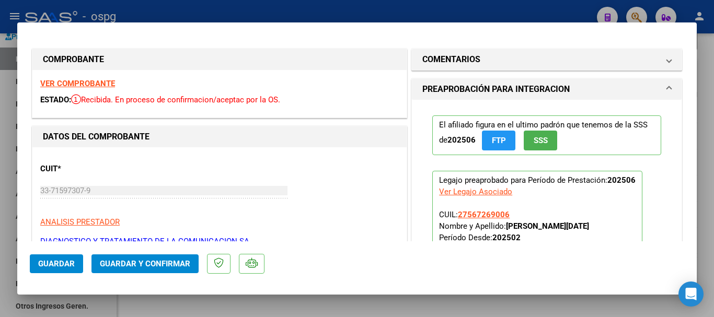
click at [90, 83] on strong "VER COMPROBANTE" at bounding box center [77, 83] width 75 height 9
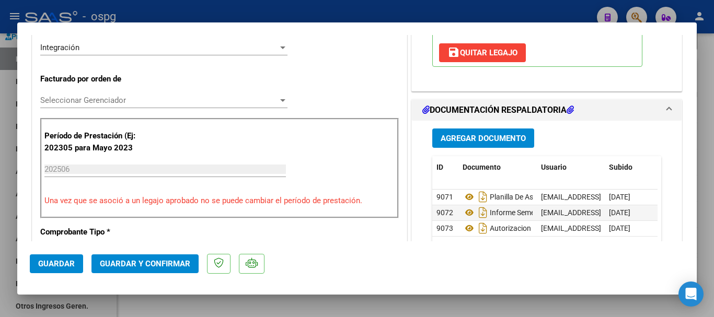
scroll to position [261, 0]
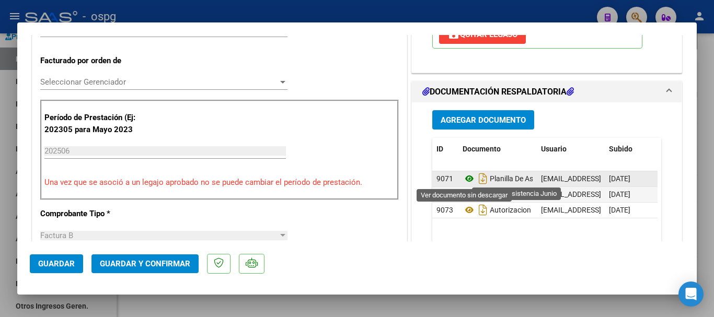
click at [463, 178] on icon at bounding box center [470, 179] width 14 height 13
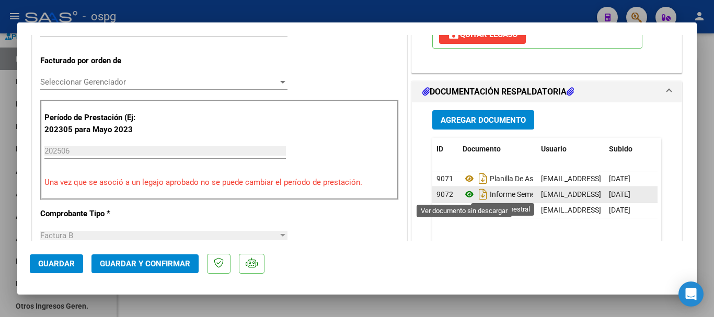
click at [465, 195] on icon at bounding box center [470, 194] width 14 height 13
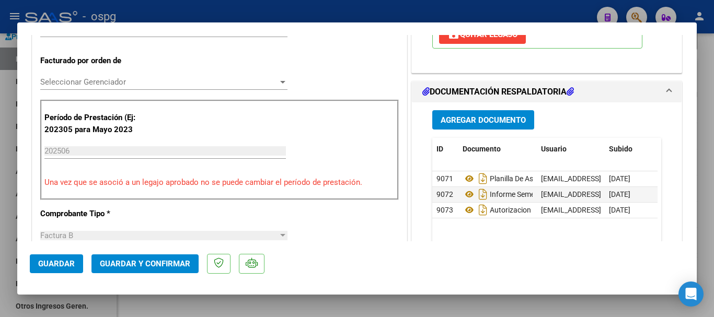
click at [714, 183] on div at bounding box center [357, 158] width 714 height 317
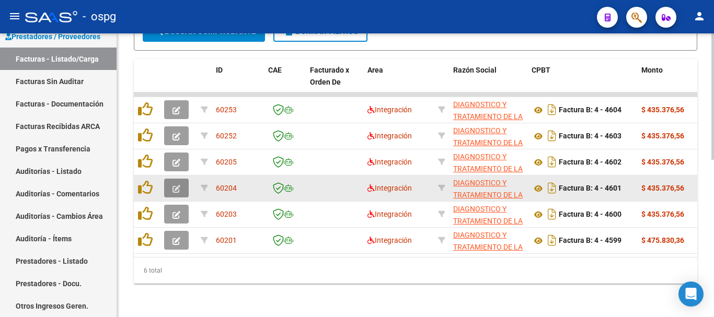
click at [177, 185] on icon "button" at bounding box center [177, 189] width 8 height 8
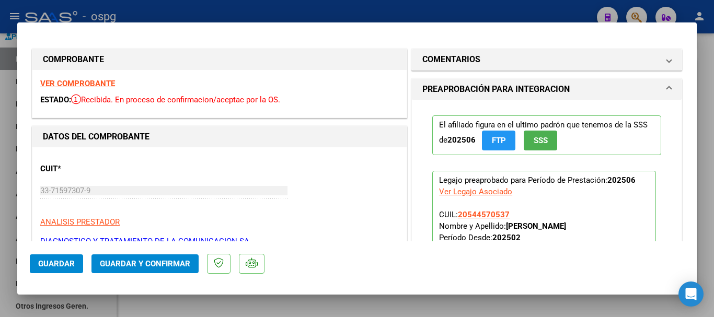
click at [88, 83] on strong "VER COMPROBANTE" at bounding box center [77, 83] width 75 height 9
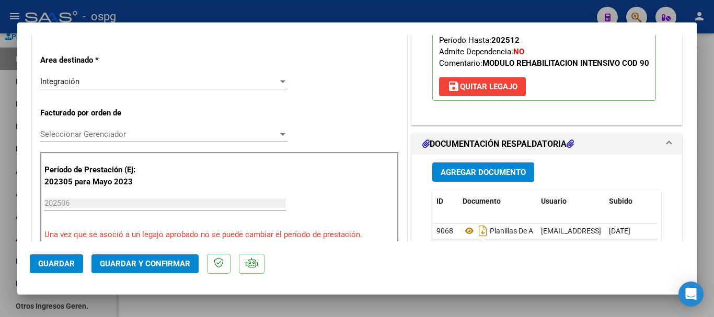
scroll to position [261, 0]
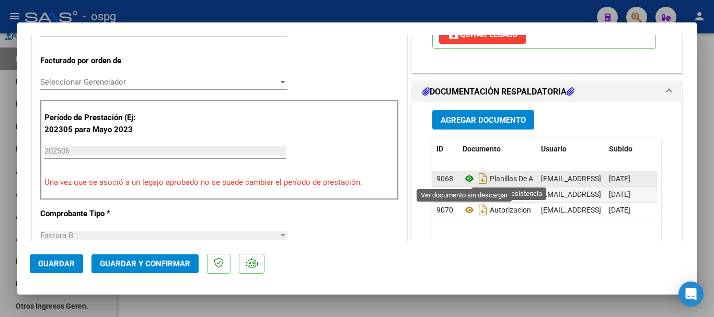
click at [465, 180] on icon at bounding box center [470, 179] width 14 height 13
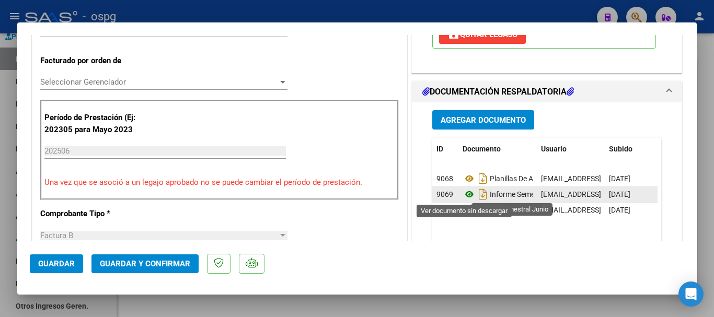
click at [466, 195] on icon at bounding box center [470, 194] width 14 height 13
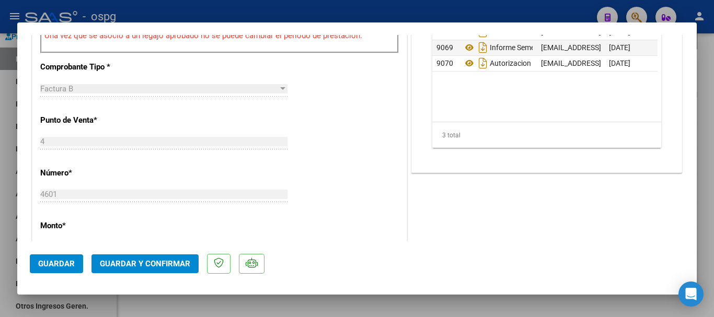
scroll to position [418, 0]
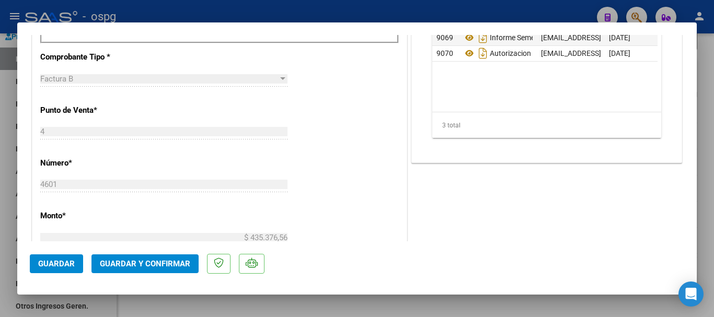
click at [710, 226] on div at bounding box center [357, 158] width 714 height 317
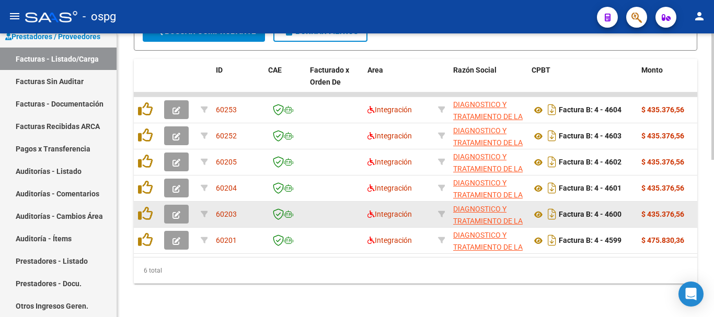
click at [175, 211] on icon "button" at bounding box center [177, 215] width 8 height 8
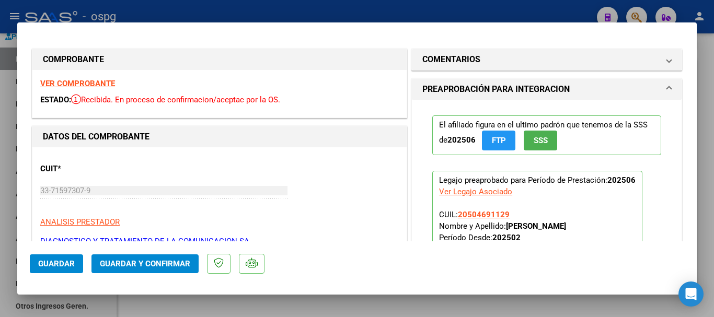
click at [102, 83] on strong "VER COMPROBANTE" at bounding box center [77, 83] width 75 height 9
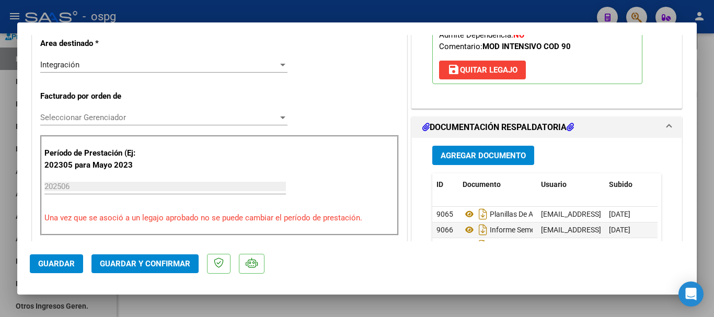
scroll to position [261, 0]
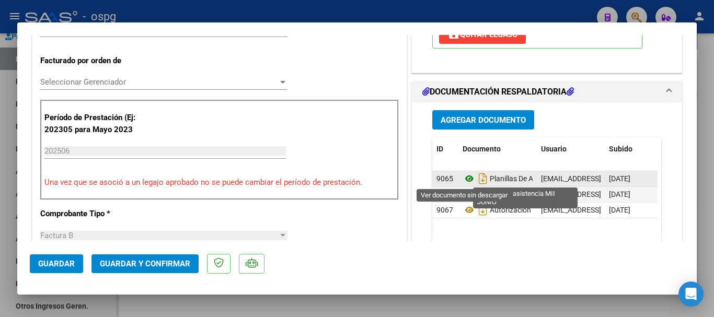
click at [464, 178] on icon at bounding box center [470, 179] width 14 height 13
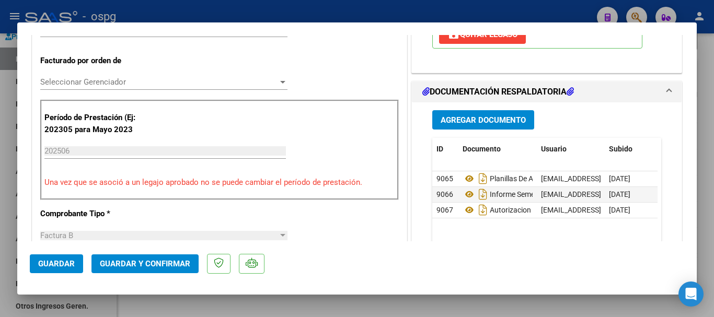
click at [709, 232] on div at bounding box center [357, 158] width 714 height 317
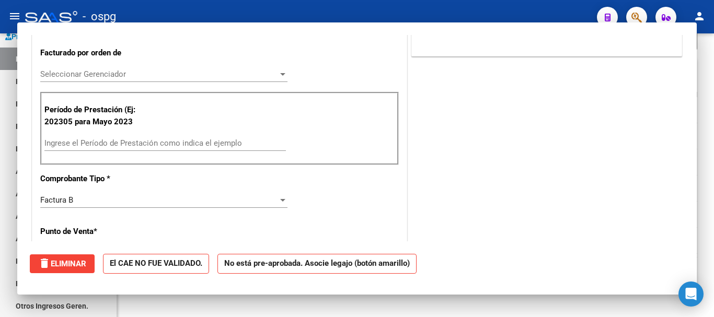
scroll to position [0, 0]
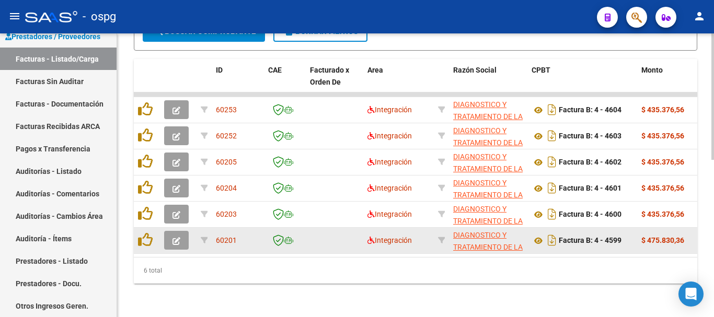
click at [176, 237] on icon "button" at bounding box center [177, 241] width 8 height 8
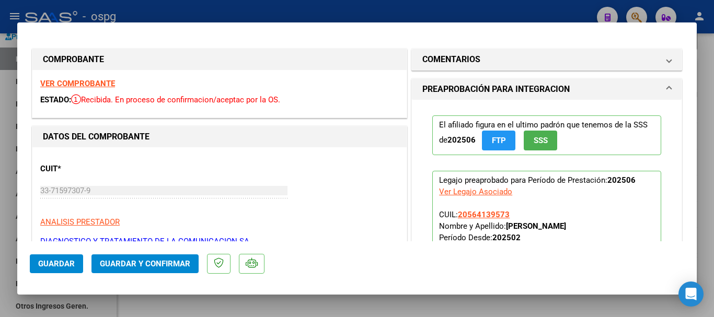
click at [105, 84] on strong "VER COMPROBANTE" at bounding box center [77, 83] width 75 height 9
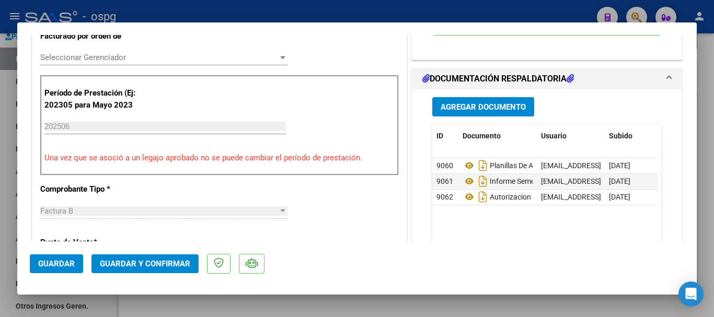
scroll to position [314, 0]
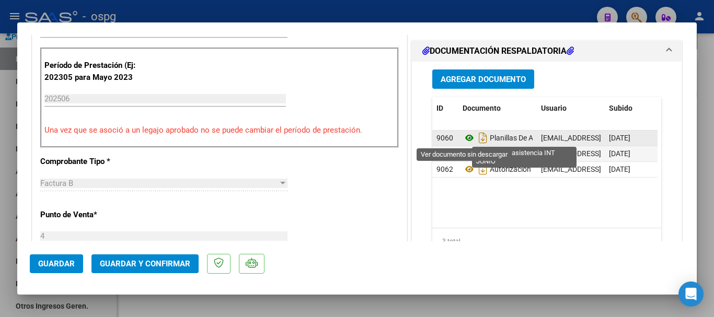
click at [463, 136] on icon at bounding box center [470, 138] width 14 height 13
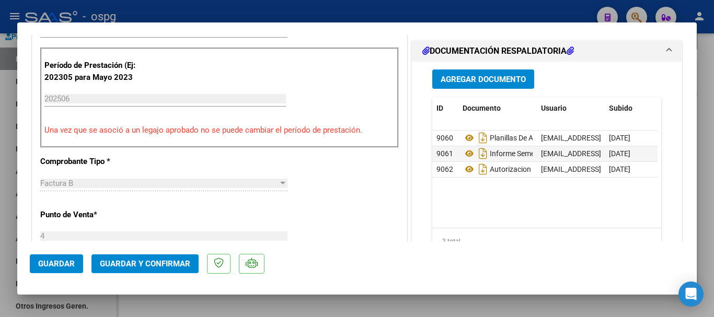
click at [711, 207] on div at bounding box center [357, 158] width 714 height 317
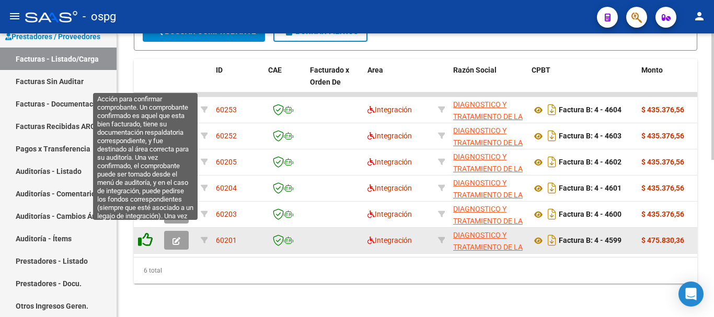
click at [147, 233] on icon at bounding box center [145, 240] width 15 height 15
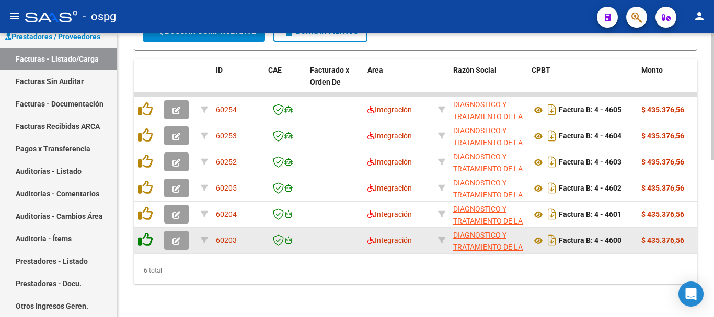
click at [147, 233] on icon at bounding box center [145, 240] width 15 height 15
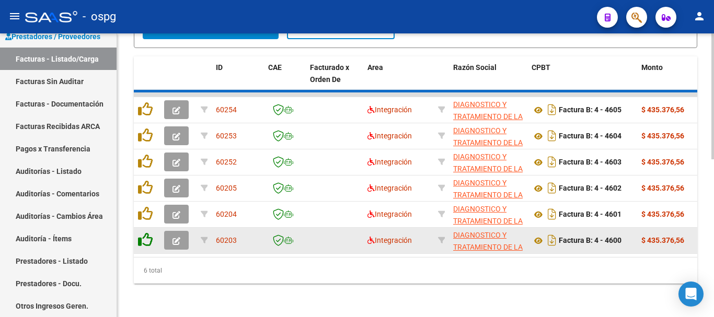
scroll to position [328, 0]
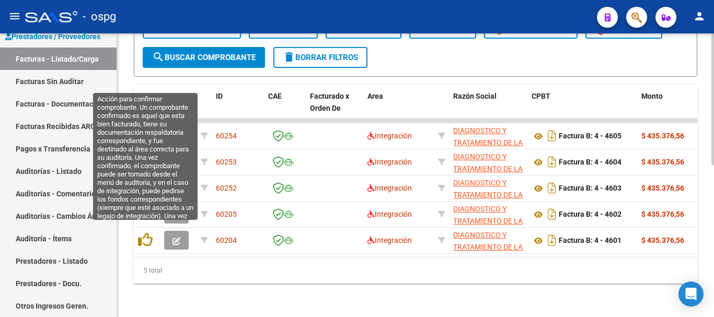
click at [147, 233] on icon at bounding box center [145, 240] width 15 height 15
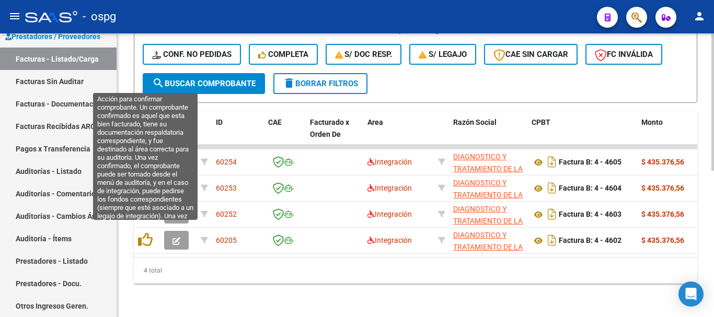
scroll to position [302, 0]
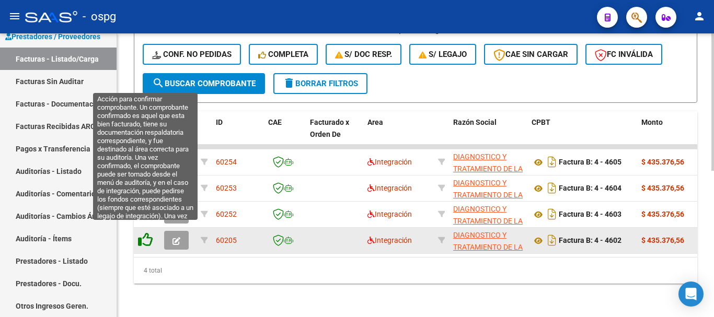
click at [146, 235] on icon at bounding box center [145, 240] width 15 height 15
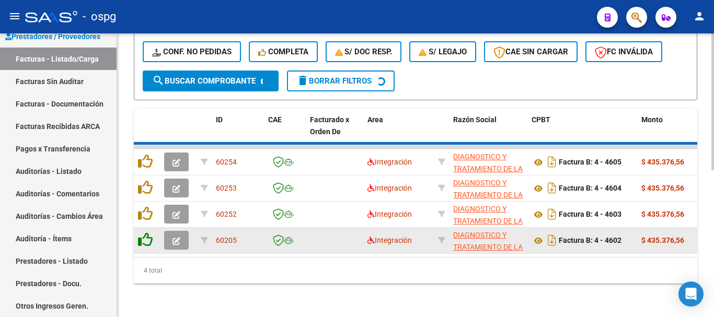
scroll to position [276, 0]
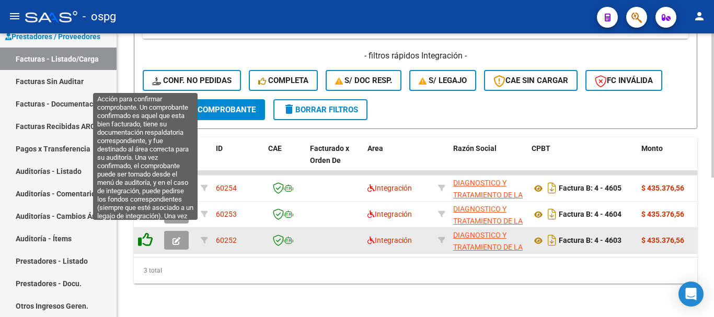
click at [147, 233] on icon at bounding box center [145, 240] width 15 height 15
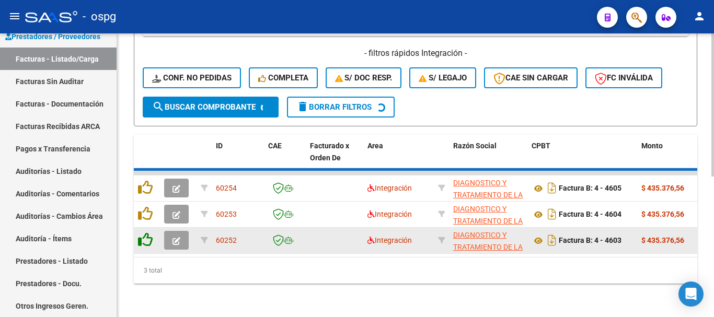
scroll to position [249, 0]
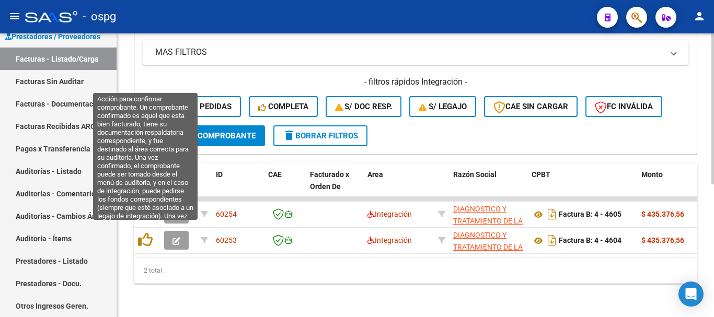
click at [147, 233] on icon at bounding box center [145, 240] width 15 height 15
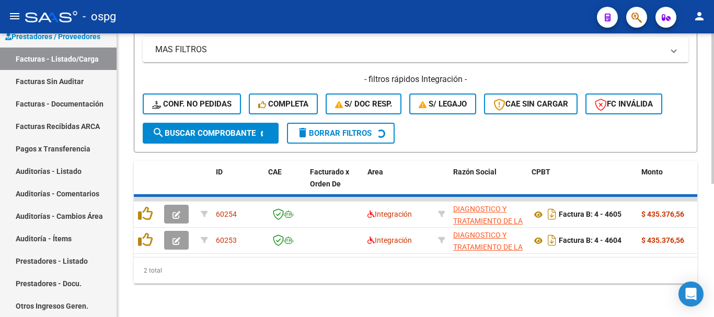
scroll to position [223, 0]
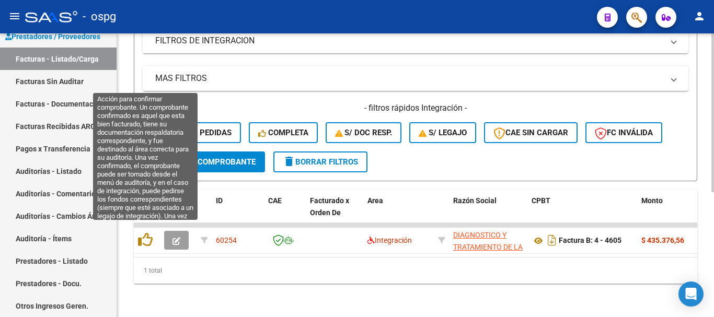
click at [147, 233] on icon at bounding box center [145, 240] width 15 height 15
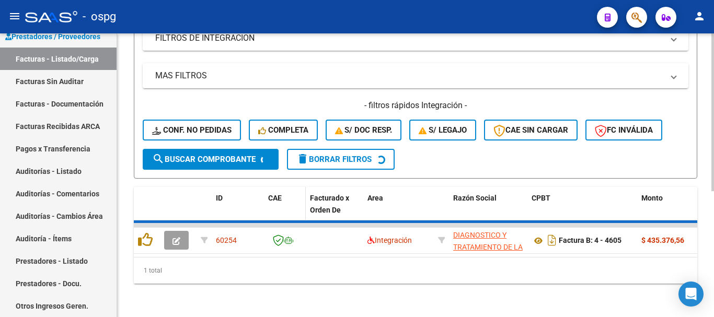
scroll to position [207, 0]
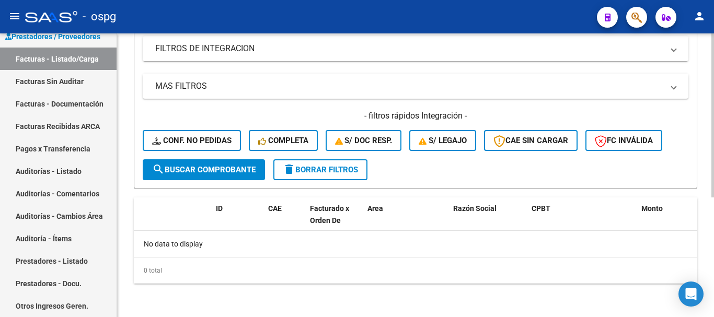
click at [357, 174] on span "delete Borrar Filtros" at bounding box center [320, 169] width 75 height 9
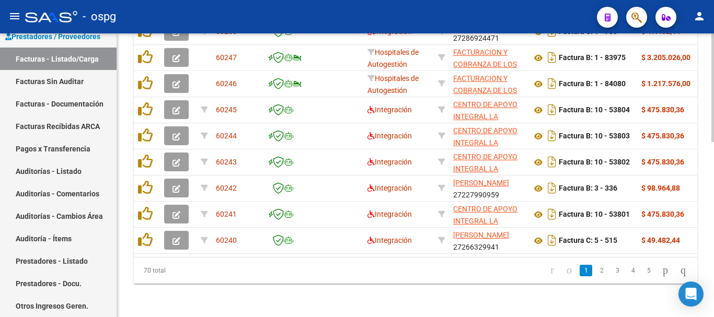
scroll to position [459, 0]
click at [643, 274] on link "5" at bounding box center [649, 271] width 13 height 12
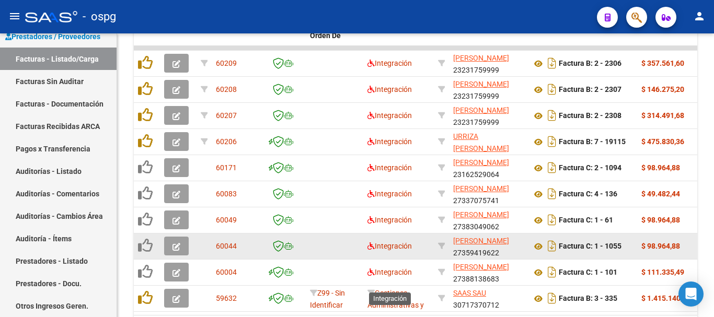
scroll to position [406, 0]
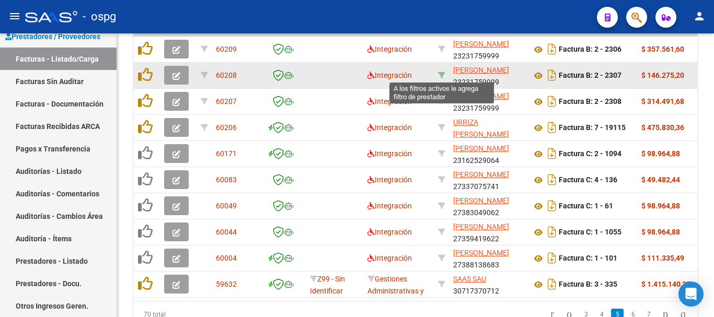
click at [441, 72] on icon at bounding box center [441, 75] width 7 height 7
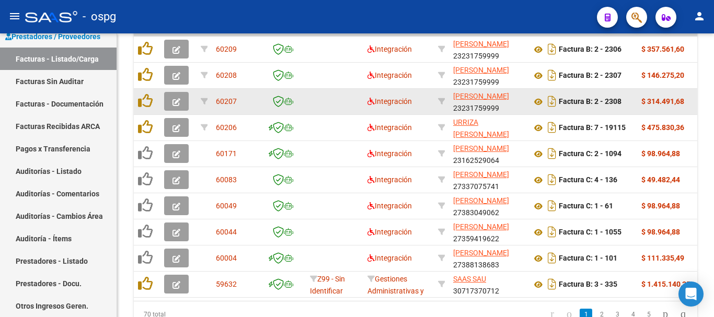
scroll to position [302, 0]
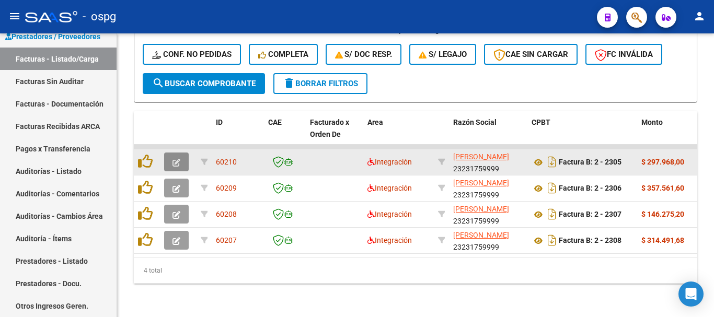
click at [176, 159] on icon "button" at bounding box center [177, 163] width 8 height 8
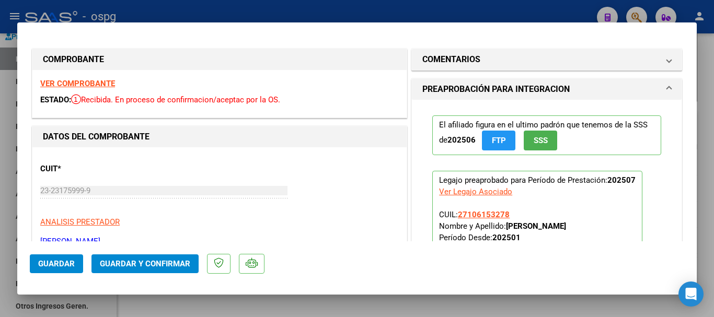
click at [100, 82] on strong "VER COMPROBANTE" at bounding box center [77, 83] width 75 height 9
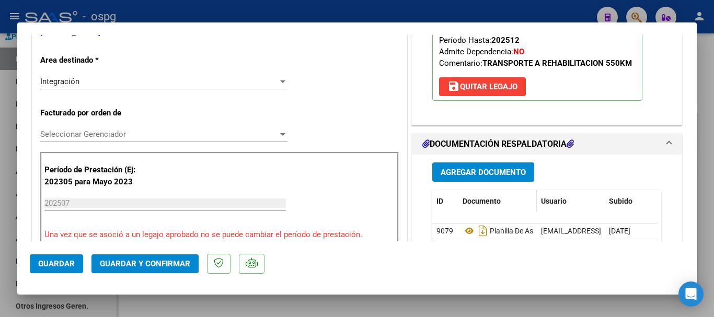
scroll to position [261, 0]
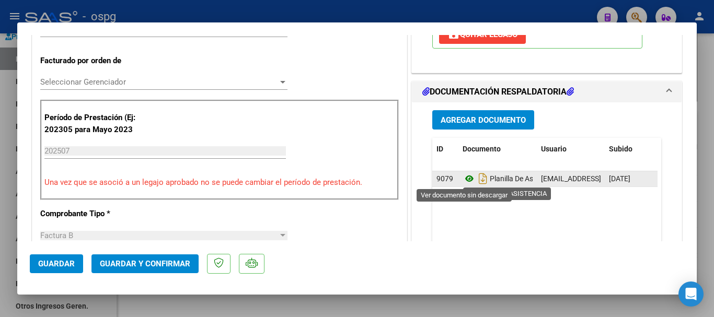
click at [464, 178] on icon at bounding box center [470, 179] width 14 height 13
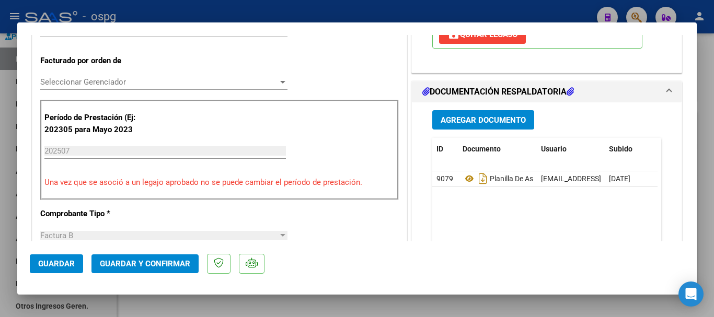
click at [703, 179] on div at bounding box center [357, 158] width 714 height 317
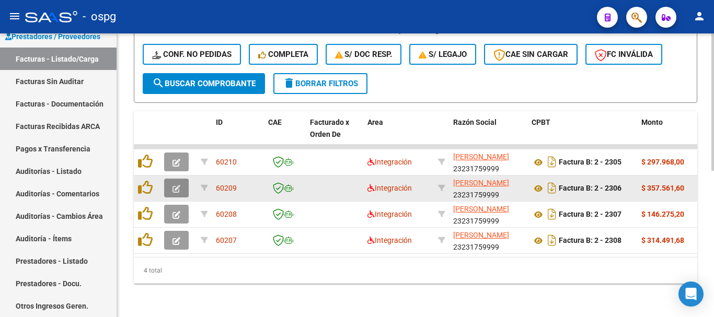
click at [174, 185] on icon "button" at bounding box center [177, 189] width 8 height 8
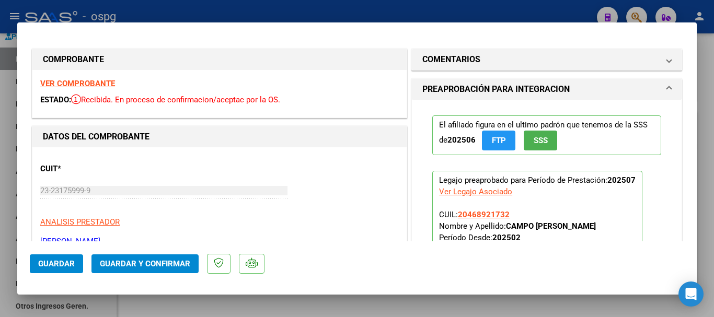
click at [91, 83] on strong "VER COMPROBANTE" at bounding box center [77, 83] width 75 height 9
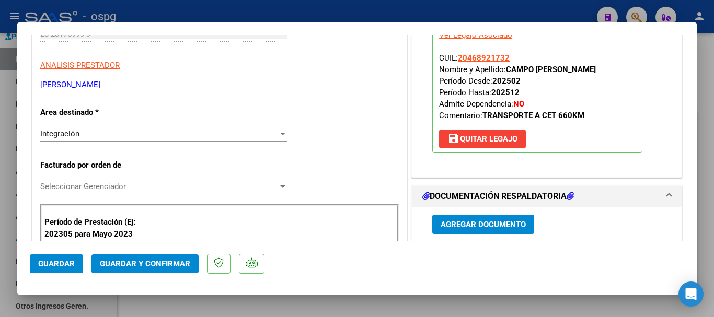
scroll to position [261, 0]
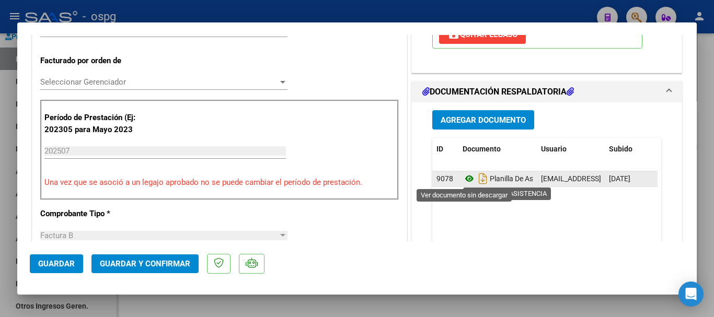
click at [465, 181] on icon at bounding box center [470, 179] width 14 height 13
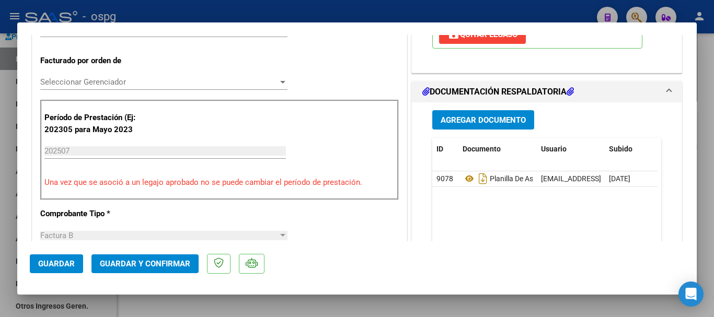
click at [711, 185] on div at bounding box center [357, 158] width 714 height 317
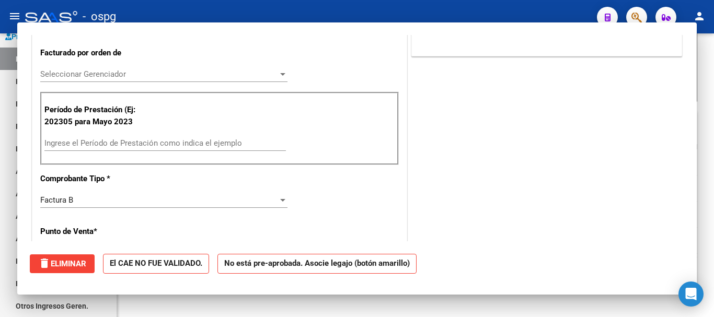
scroll to position [254, 0]
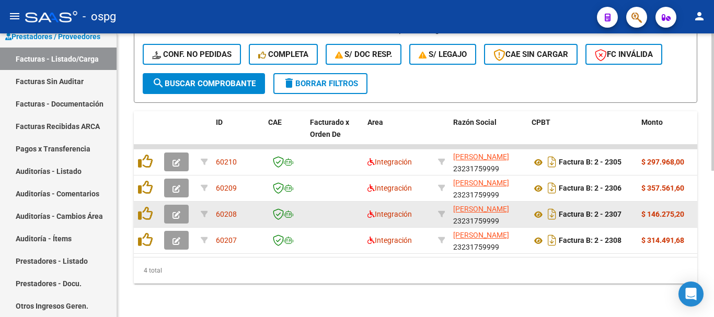
click at [175, 211] on icon "button" at bounding box center [177, 215] width 8 height 8
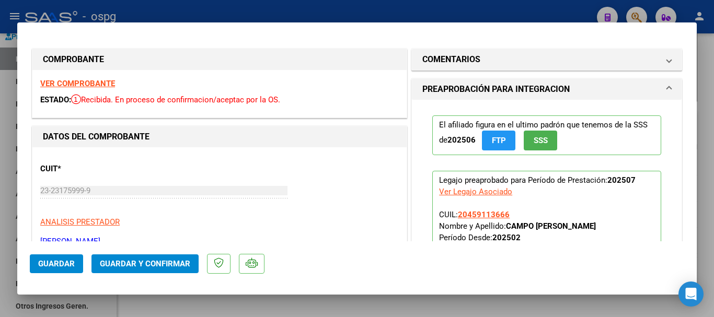
click at [100, 84] on strong "VER COMPROBANTE" at bounding box center [77, 83] width 75 height 9
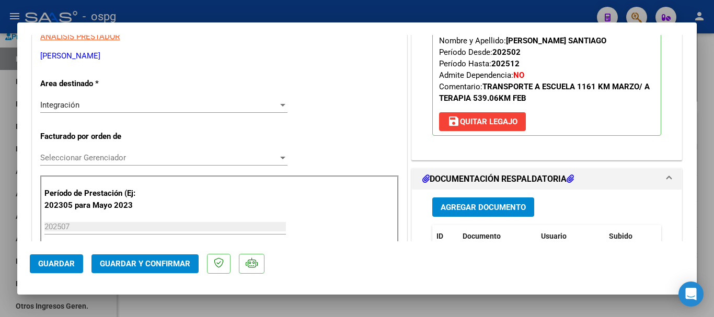
scroll to position [261, 0]
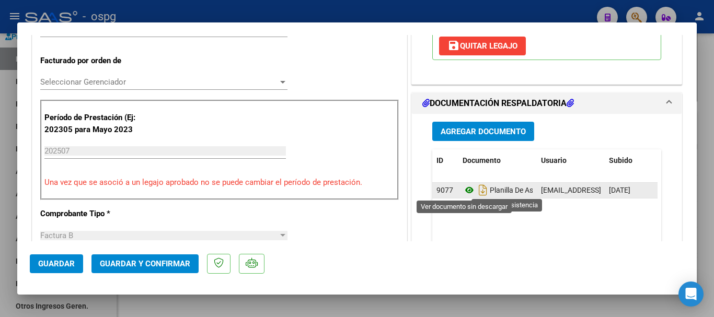
click at [465, 192] on icon at bounding box center [470, 190] width 14 height 13
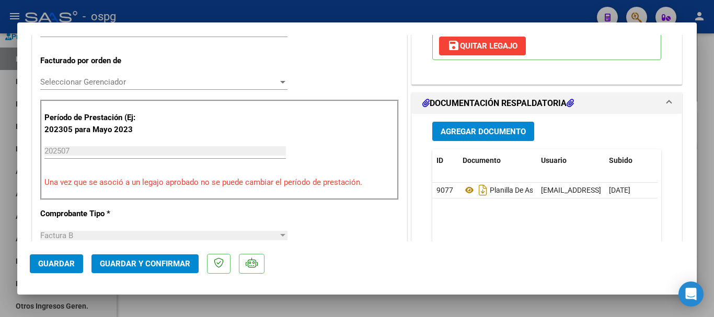
click at [708, 199] on div at bounding box center [357, 158] width 714 height 317
type input "$ 0,00"
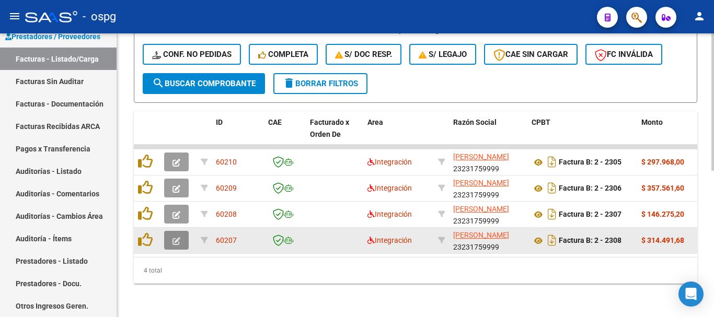
click at [176, 237] on icon "button" at bounding box center [177, 241] width 8 height 8
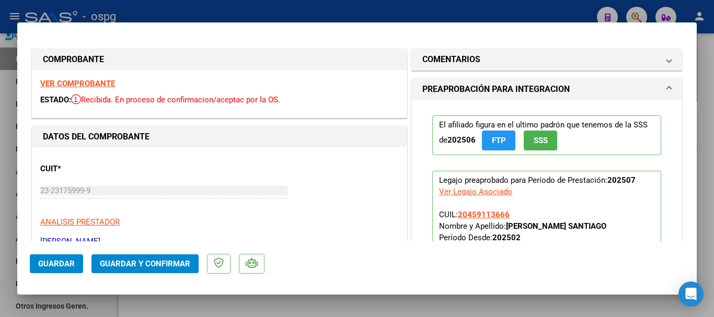
click at [104, 81] on strong "VER COMPROBANTE" at bounding box center [77, 83] width 75 height 9
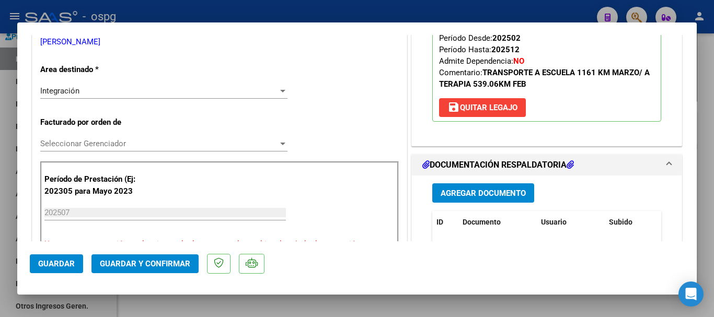
scroll to position [261, 0]
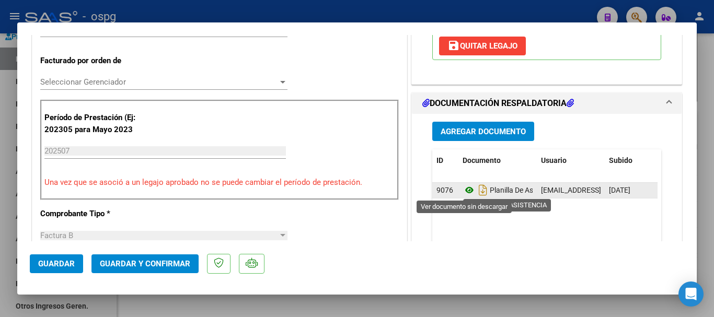
click at [465, 191] on icon at bounding box center [470, 190] width 14 height 13
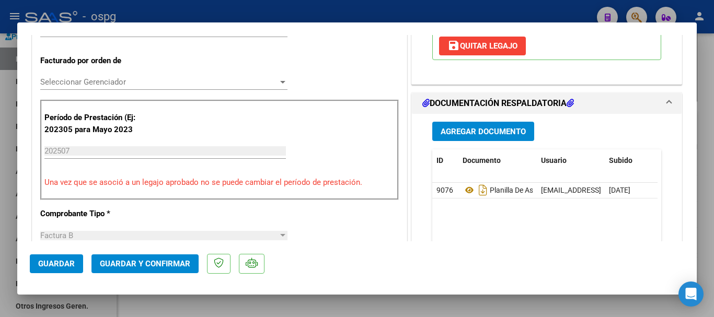
click at [712, 223] on div at bounding box center [357, 158] width 714 height 317
type input "$ 0,00"
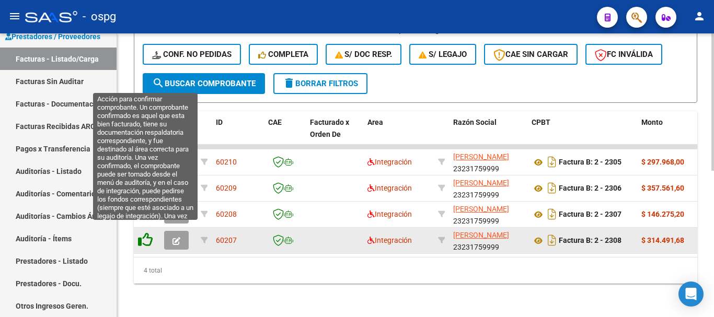
click at [149, 234] on icon at bounding box center [145, 240] width 15 height 15
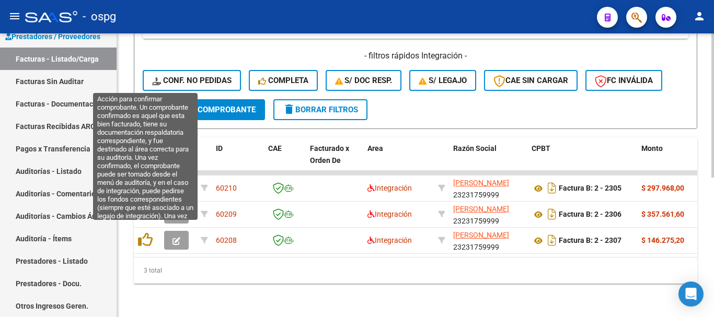
scroll to position [276, 0]
click at [149, 234] on icon at bounding box center [145, 240] width 15 height 15
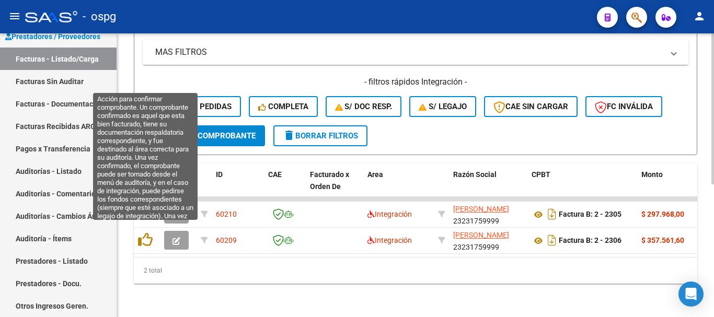
scroll to position [249, 0]
click at [149, 234] on icon at bounding box center [145, 240] width 15 height 15
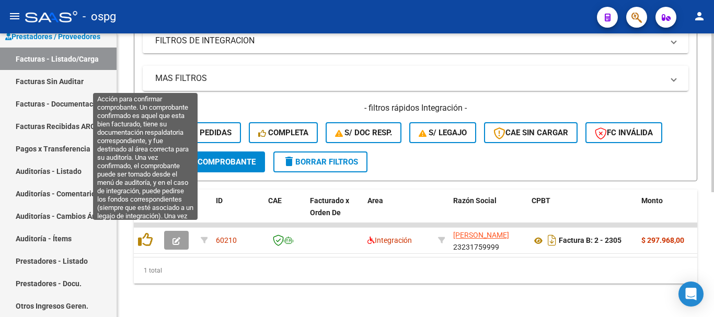
scroll to position [223, 0]
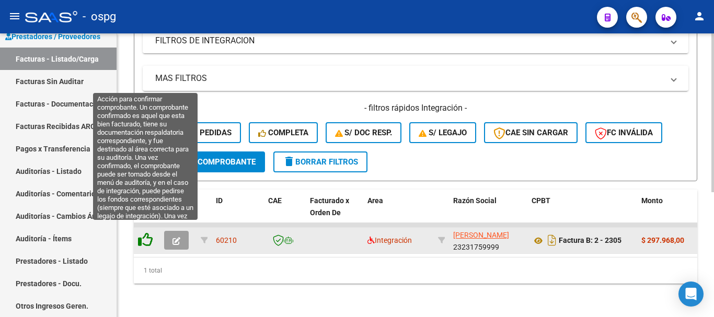
click at [146, 234] on icon at bounding box center [145, 240] width 15 height 15
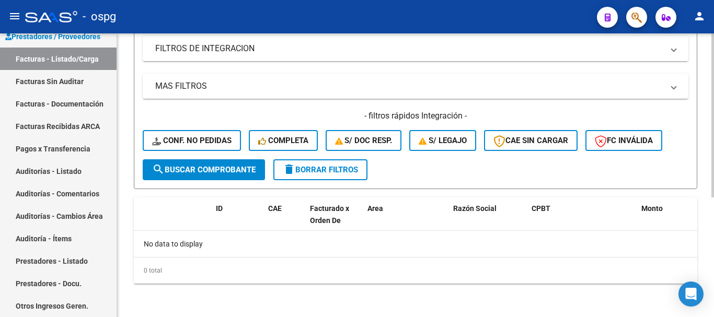
scroll to position [207, 0]
click at [344, 173] on span "delete Borrar Filtros" at bounding box center [320, 169] width 75 height 9
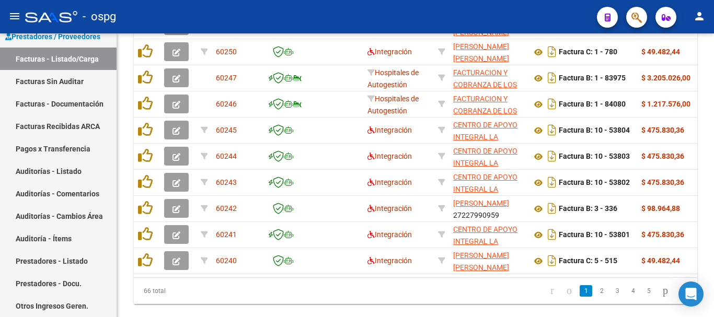
scroll to position [459, 0]
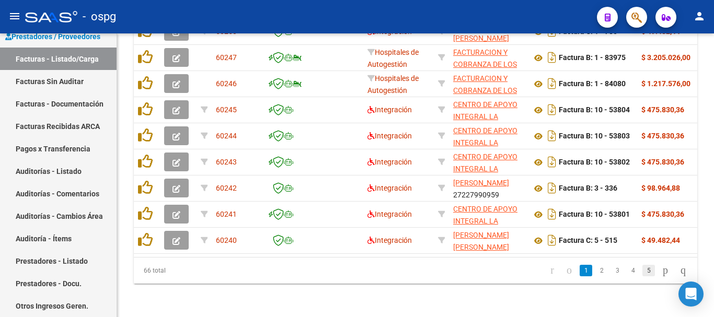
click at [643, 274] on link "5" at bounding box center [649, 271] width 13 height 12
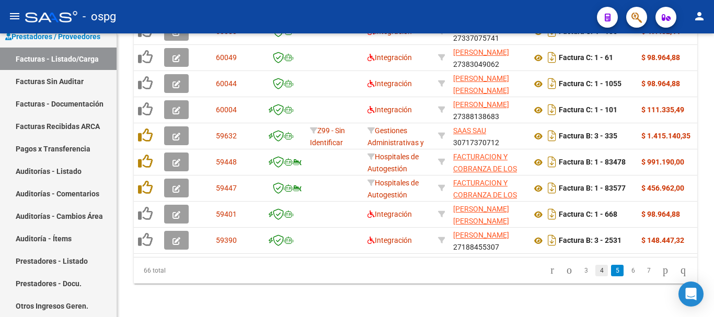
click at [596, 275] on link "4" at bounding box center [602, 271] width 13 height 12
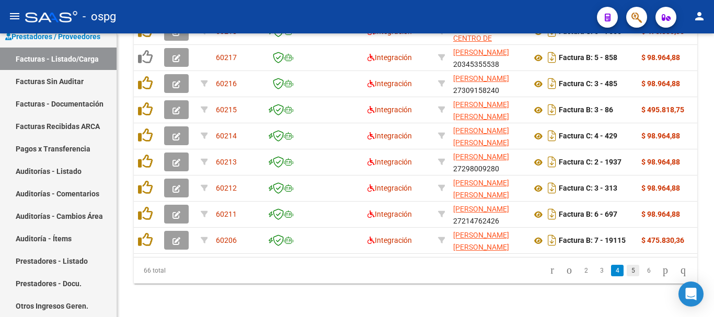
click at [627, 276] on link "5" at bounding box center [633, 271] width 13 height 12
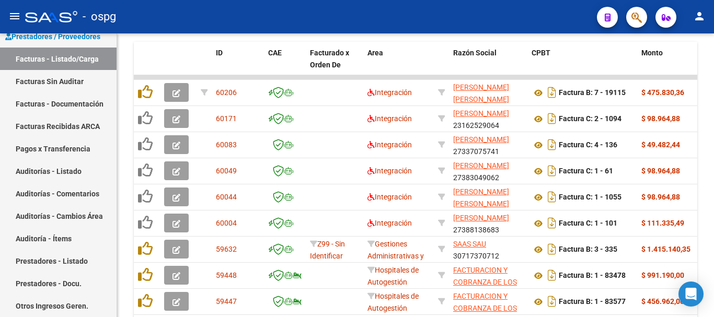
scroll to position [354, 0]
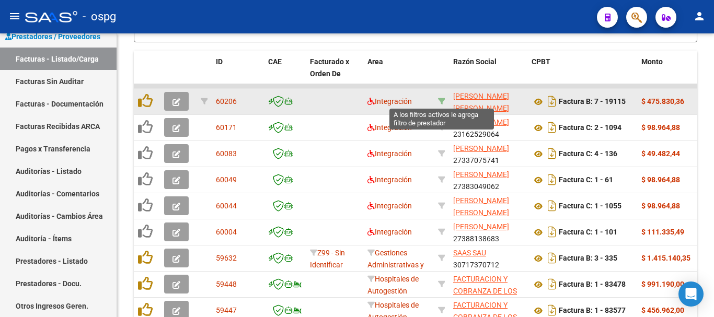
click at [442, 100] on icon at bounding box center [441, 101] width 7 height 7
type input "27235676090"
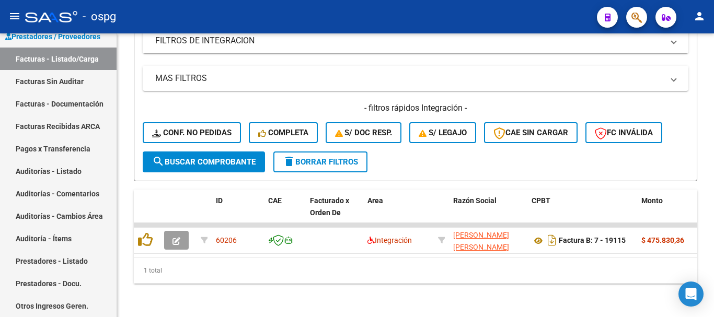
scroll to position [223, 0]
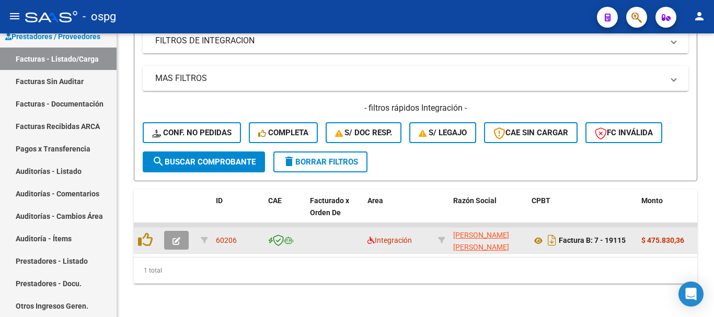
click at [177, 237] on icon "button" at bounding box center [177, 241] width 8 height 8
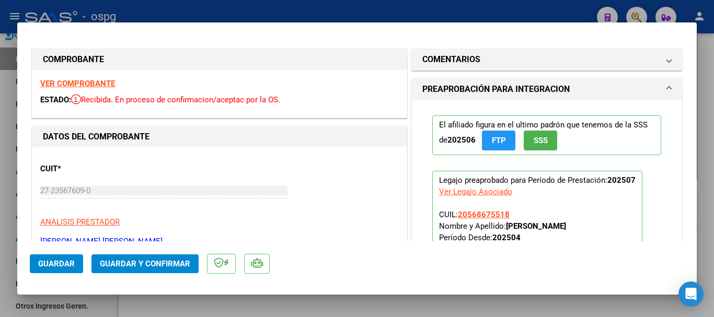
click at [99, 83] on strong "VER COMPROBANTE" at bounding box center [77, 83] width 75 height 9
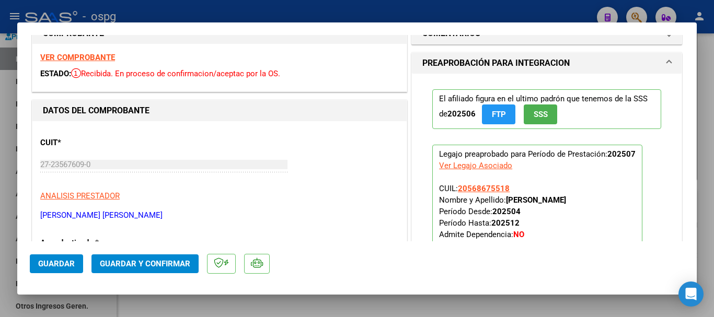
scroll to position [0, 0]
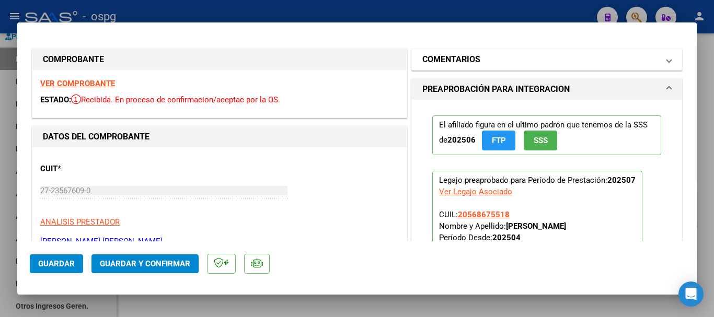
click at [570, 54] on mat-panel-title "COMENTARIOS" at bounding box center [541, 59] width 236 height 13
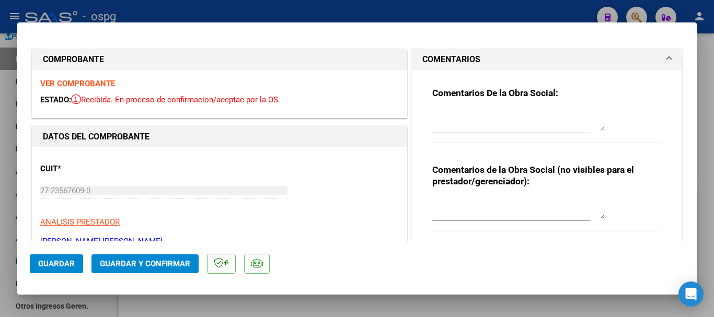
click at [707, 164] on div at bounding box center [357, 158] width 714 height 317
type input "$ 0,00"
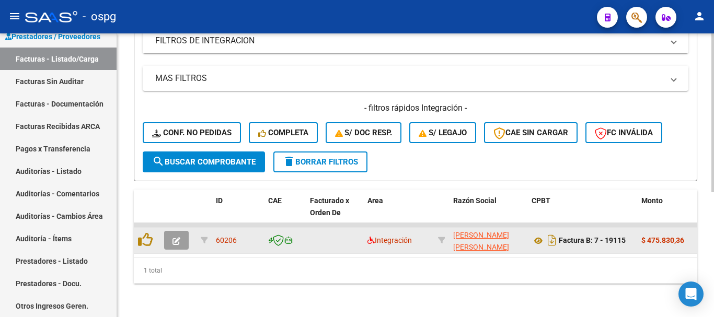
click at [175, 237] on icon "button" at bounding box center [177, 241] width 8 height 8
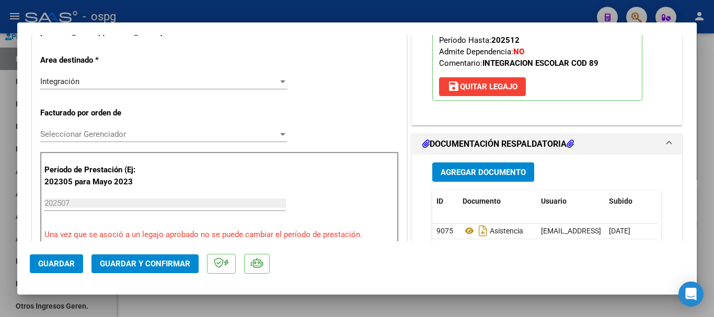
scroll to position [261, 0]
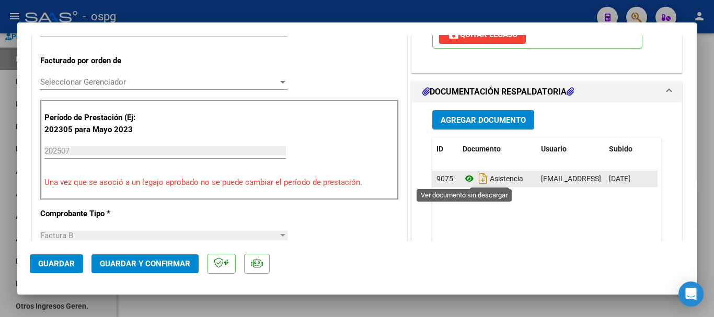
click at [465, 179] on icon at bounding box center [470, 179] width 14 height 13
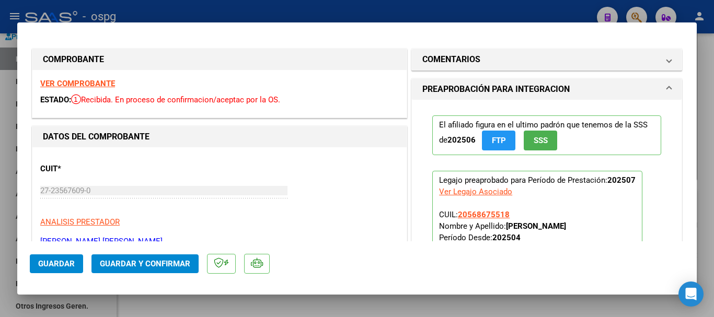
scroll to position [52, 0]
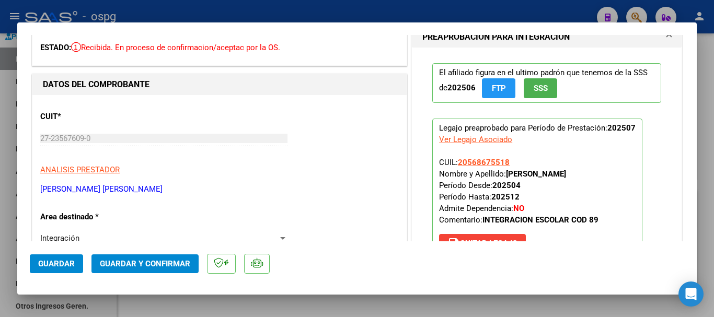
click at [704, 206] on div at bounding box center [357, 158] width 714 height 317
type input "$ 0,00"
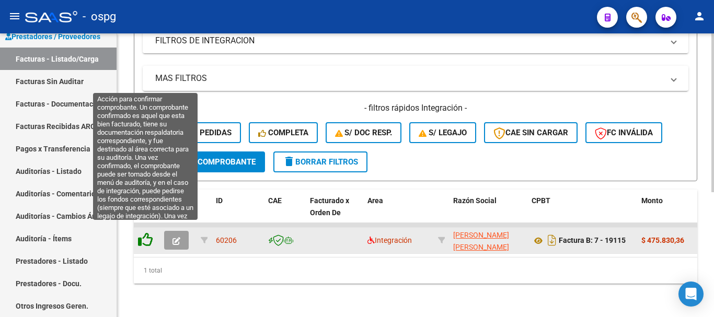
click at [146, 233] on icon at bounding box center [145, 240] width 15 height 15
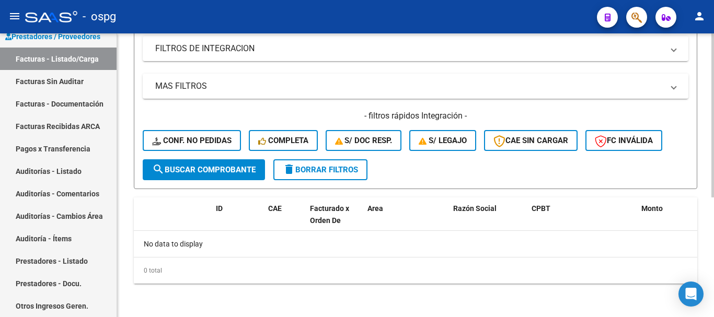
scroll to position [207, 0]
click at [342, 171] on span "delete Borrar Filtros" at bounding box center [320, 169] width 75 height 9
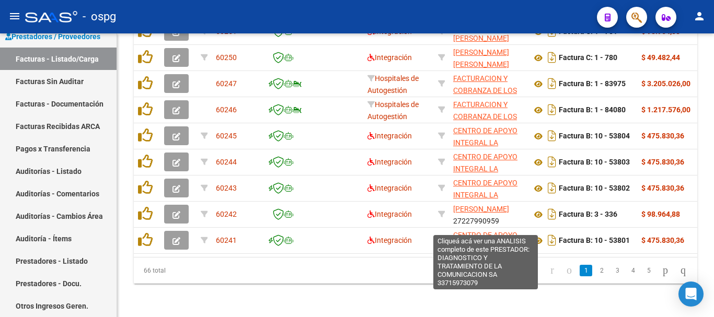
scroll to position [459, 0]
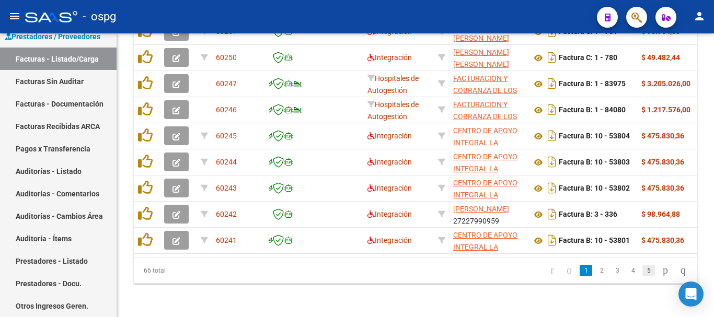
click at [643, 273] on link "5" at bounding box center [649, 271] width 13 height 12
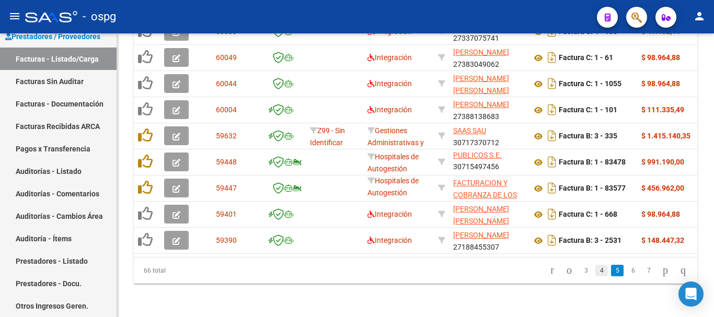
click at [596, 275] on link "4" at bounding box center [602, 271] width 13 height 12
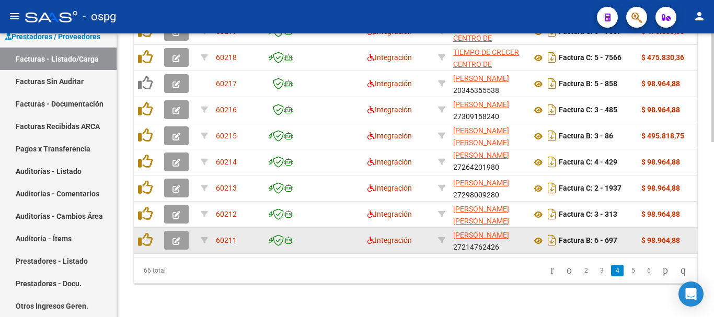
click at [177, 237] on icon "button" at bounding box center [177, 241] width 8 height 8
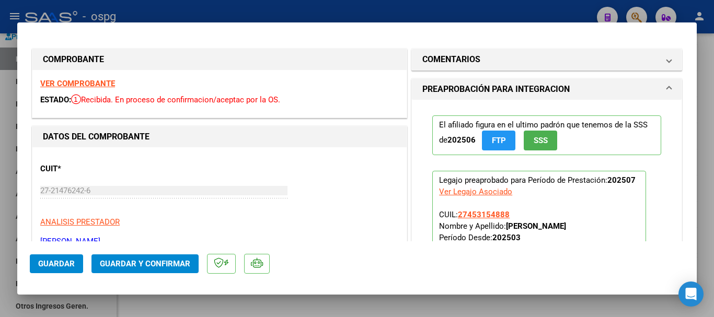
click at [104, 82] on strong "VER COMPROBANTE" at bounding box center [77, 83] width 75 height 9
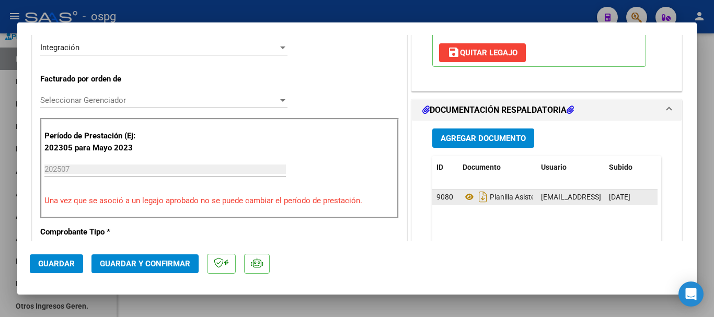
scroll to position [261, 0]
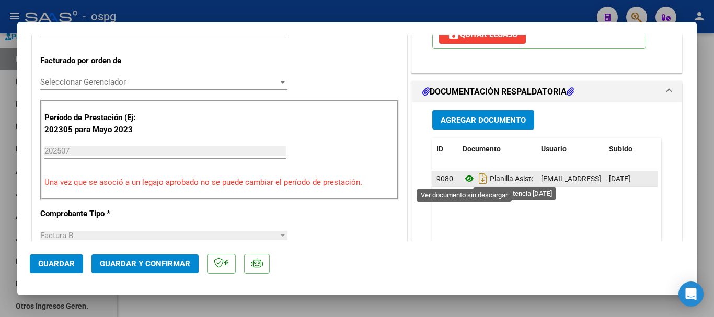
click at [465, 179] on icon at bounding box center [470, 179] width 14 height 13
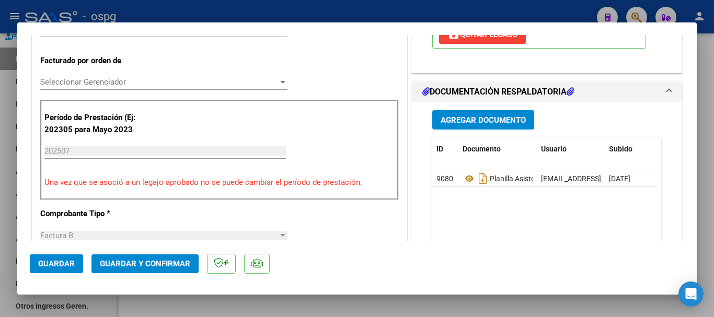
click at [704, 187] on div at bounding box center [357, 158] width 714 height 317
type input "$ 0,00"
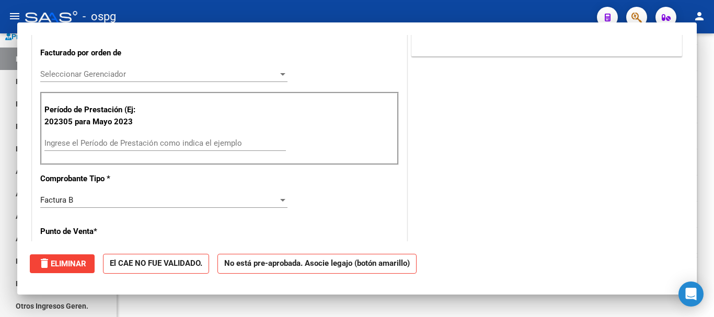
scroll to position [254, 0]
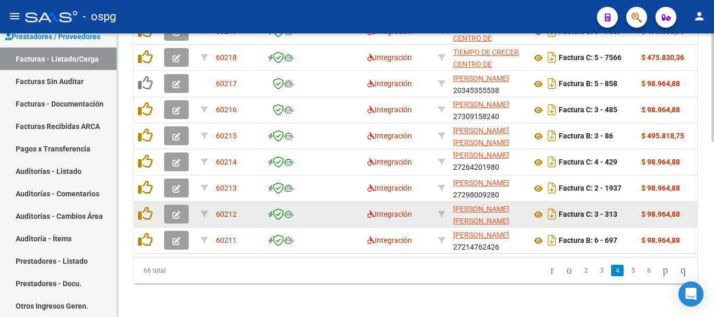
click at [175, 211] on icon "button" at bounding box center [177, 215] width 8 height 8
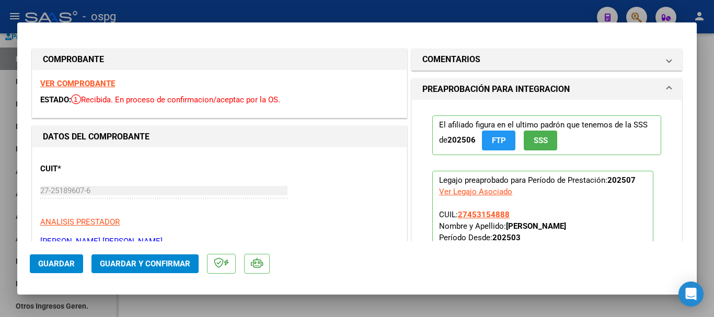
click at [95, 81] on strong "VER COMPROBANTE" at bounding box center [77, 83] width 75 height 9
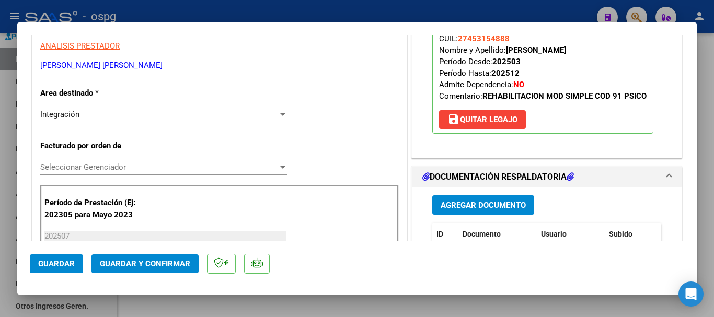
scroll to position [209, 0]
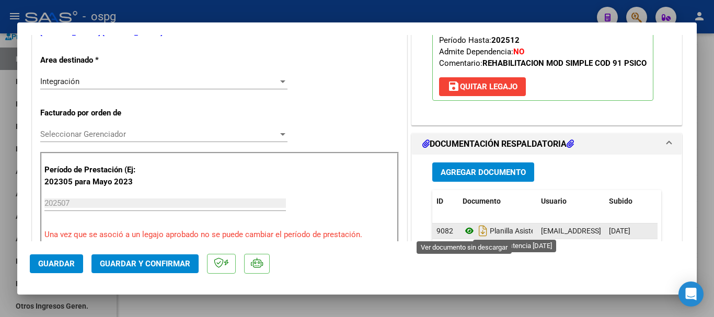
click at [463, 232] on icon at bounding box center [470, 231] width 14 height 13
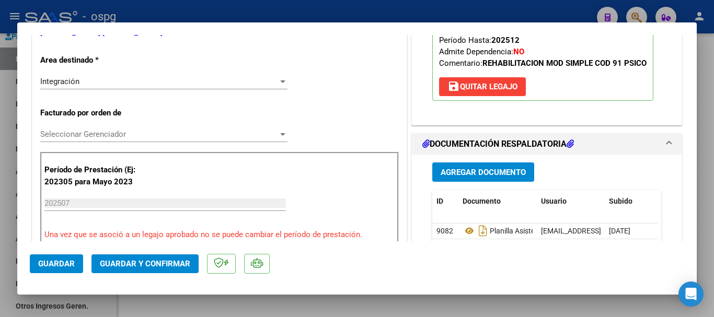
click at [714, 215] on div at bounding box center [357, 158] width 714 height 317
type input "$ 0,00"
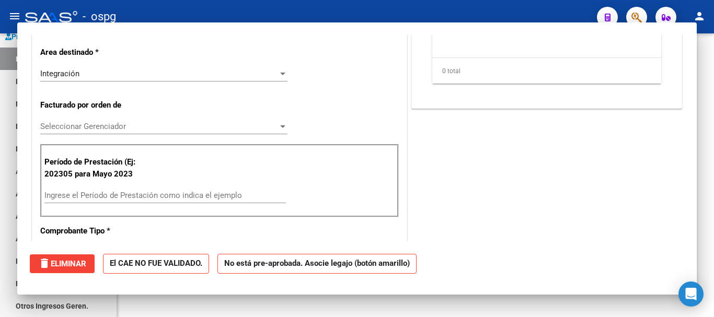
scroll to position [201, 0]
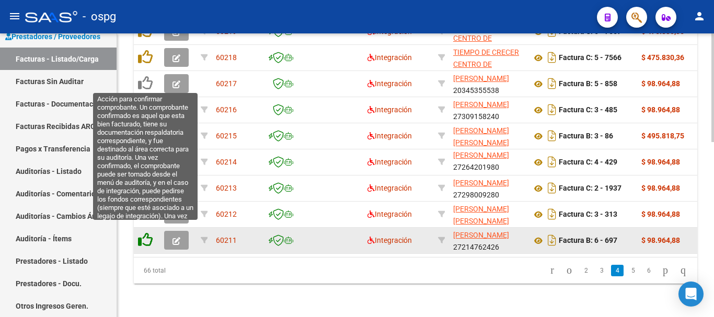
click at [148, 235] on icon at bounding box center [145, 240] width 15 height 15
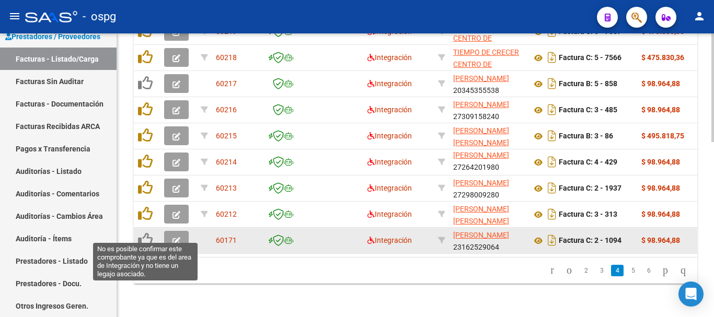
scroll to position [459, 0]
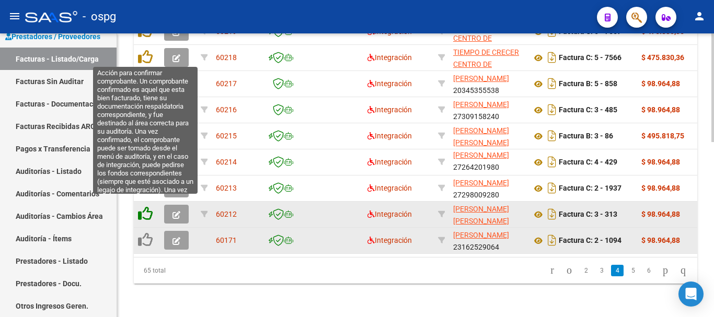
click at [149, 207] on icon at bounding box center [145, 214] width 15 height 15
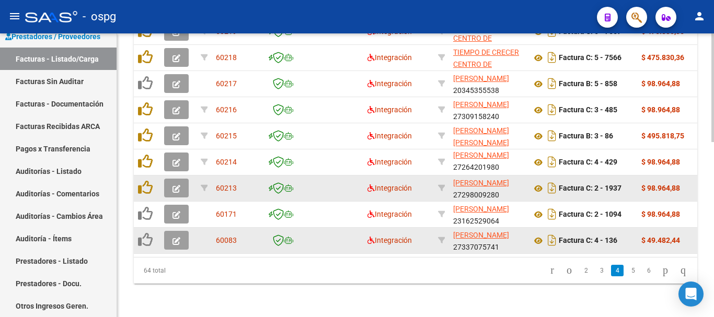
click at [173, 185] on icon "button" at bounding box center [177, 189] width 8 height 8
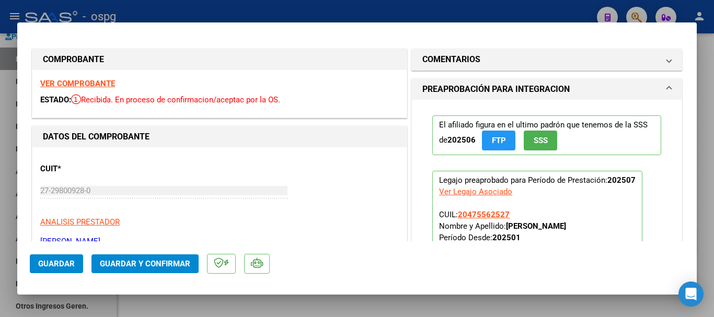
click at [93, 84] on strong "VER COMPROBANTE" at bounding box center [77, 83] width 75 height 9
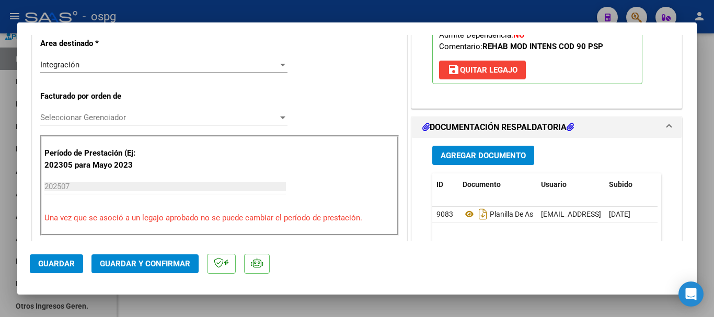
scroll to position [261, 0]
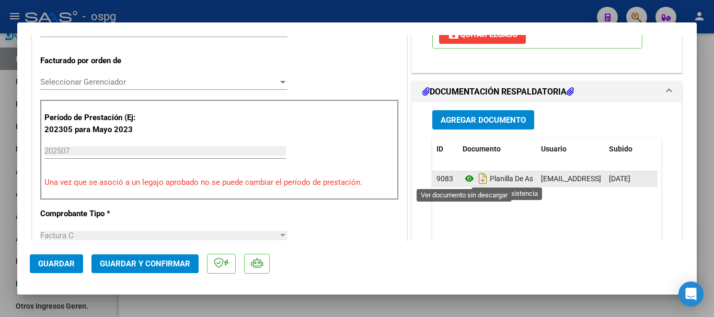
click at [465, 179] on icon at bounding box center [470, 179] width 14 height 13
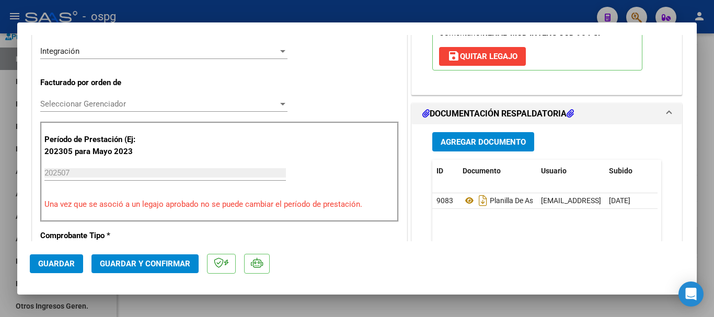
scroll to position [209, 0]
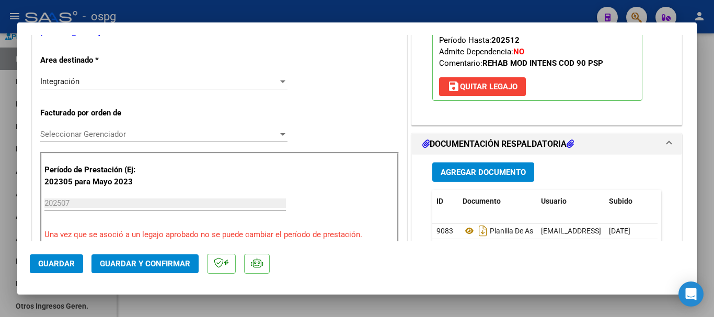
click at [709, 208] on div at bounding box center [357, 158] width 714 height 317
type input "$ 0,00"
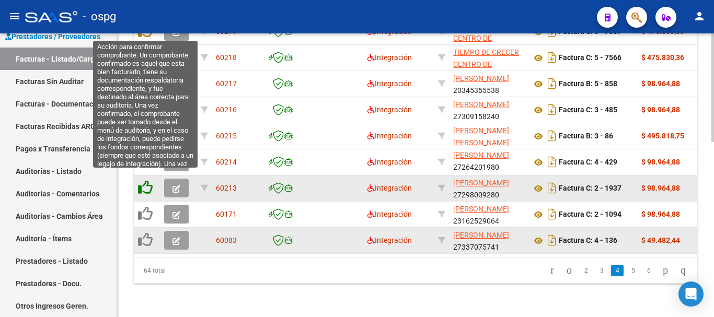
click at [147, 180] on icon at bounding box center [145, 187] width 15 height 15
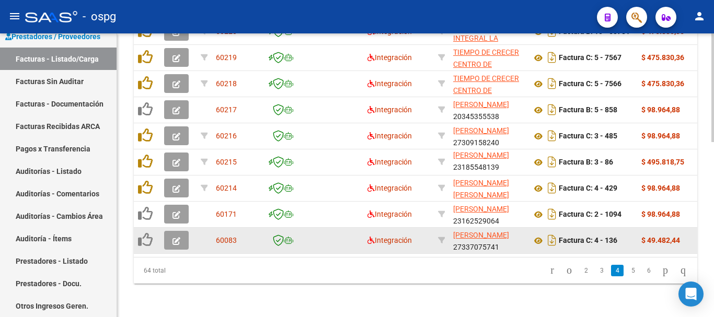
scroll to position [459, 0]
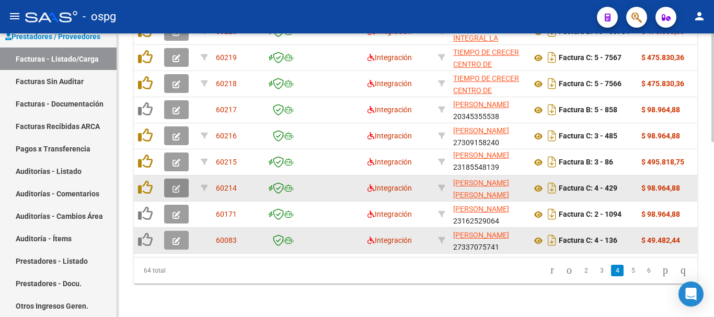
click at [175, 185] on icon "button" at bounding box center [177, 189] width 8 height 8
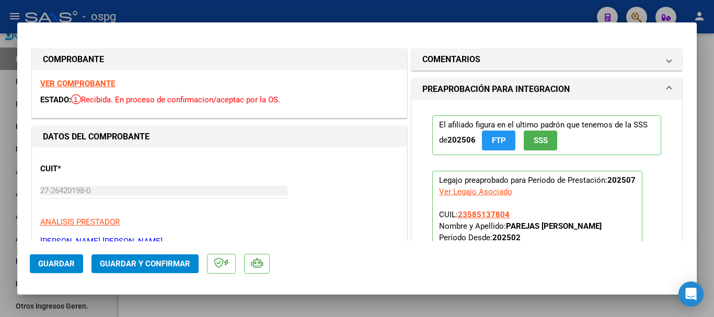
click at [107, 84] on strong "VER COMPROBANTE" at bounding box center [77, 83] width 75 height 9
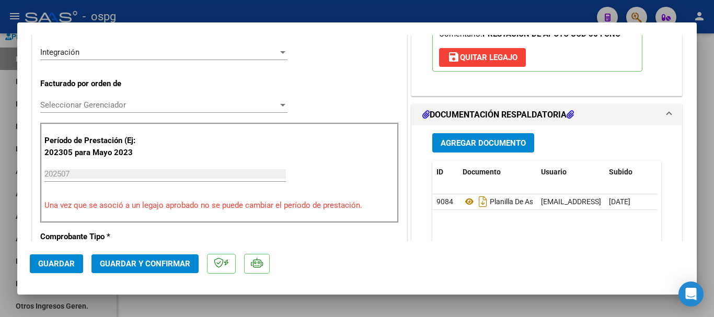
scroll to position [261, 0]
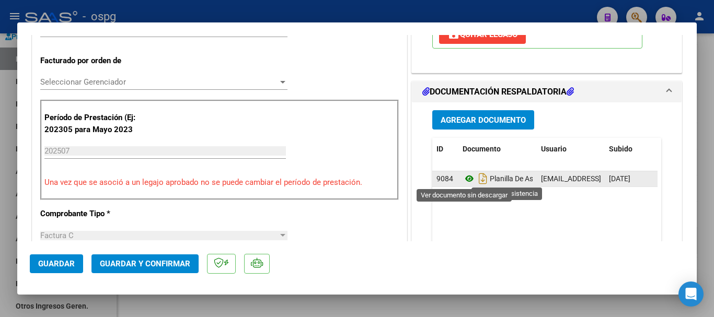
click at [465, 179] on icon at bounding box center [470, 179] width 14 height 13
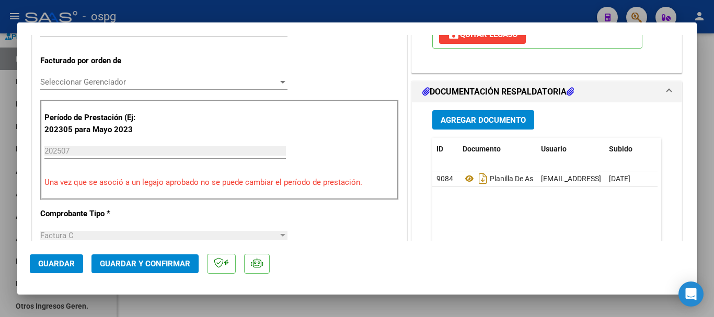
click at [712, 172] on div at bounding box center [357, 158] width 714 height 317
type input "$ 0,00"
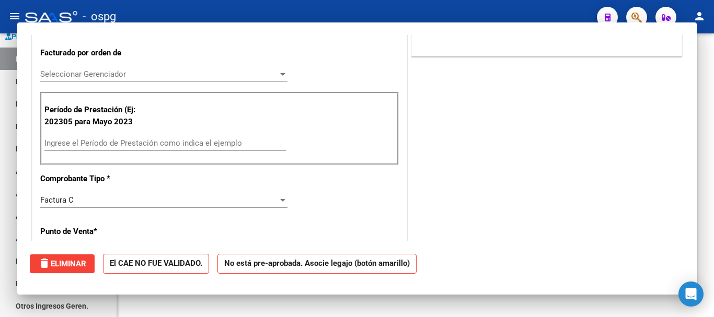
scroll to position [254, 0]
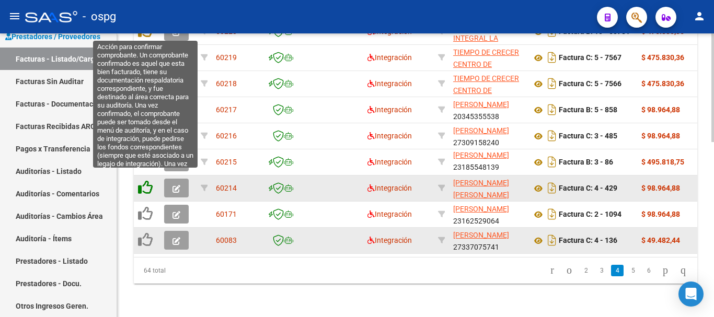
click at [145, 180] on icon at bounding box center [145, 187] width 15 height 15
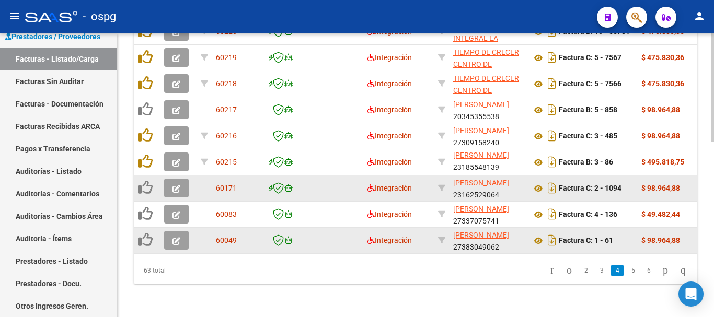
scroll to position [459, 0]
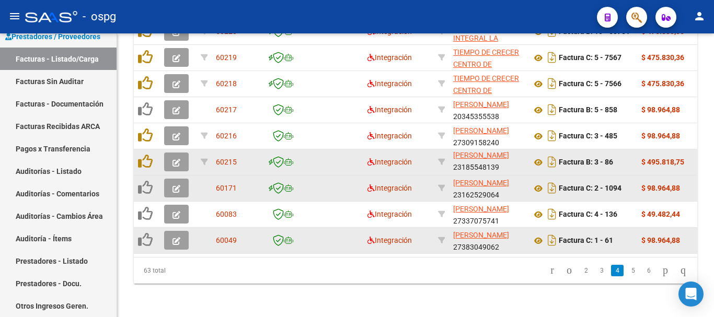
click at [176, 159] on icon "button" at bounding box center [177, 163] width 8 height 8
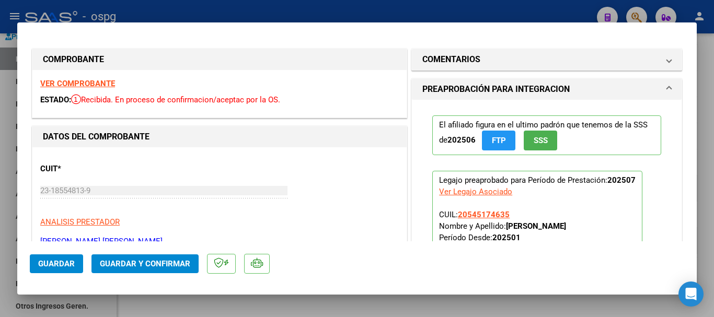
click at [90, 83] on strong "VER COMPROBANTE" at bounding box center [77, 83] width 75 height 9
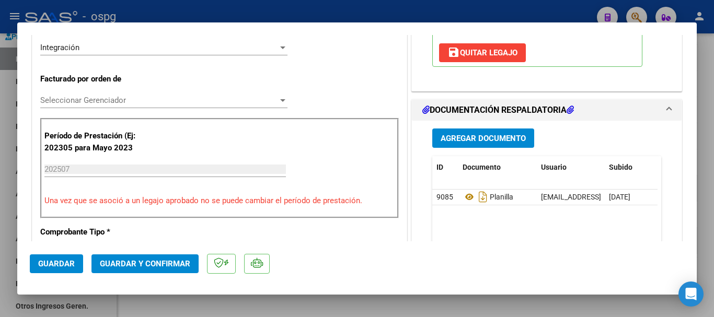
scroll to position [261, 0]
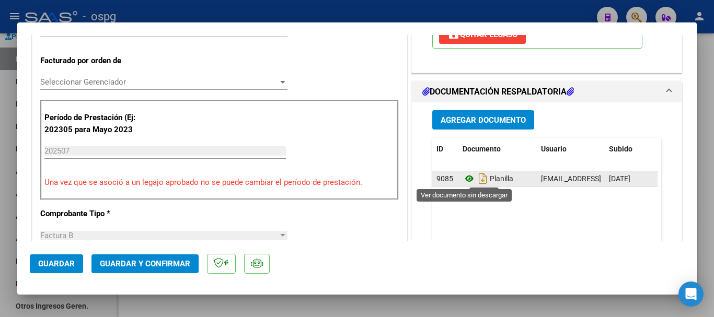
click at [464, 180] on icon at bounding box center [470, 179] width 14 height 13
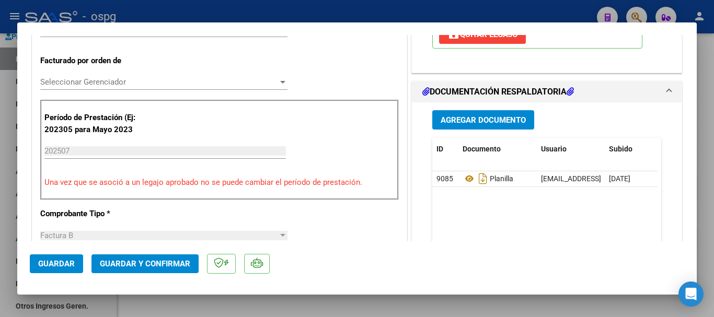
click at [708, 200] on div at bounding box center [357, 158] width 714 height 317
type input "$ 0,00"
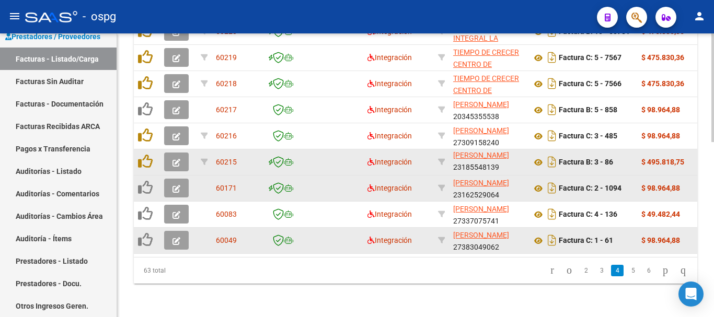
scroll to position [0, 0]
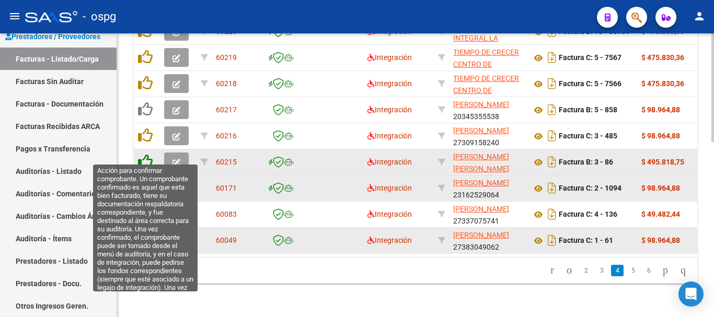
click at [147, 154] on icon at bounding box center [145, 161] width 15 height 15
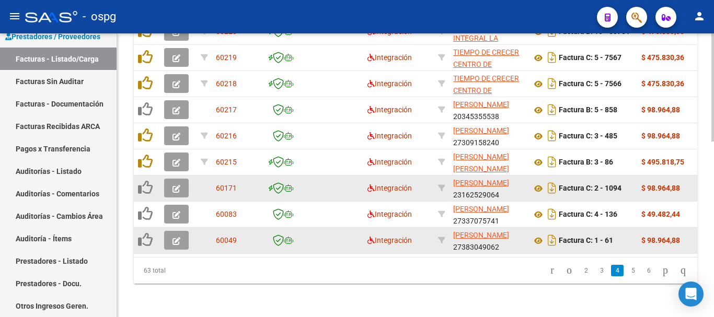
scroll to position [459, 0]
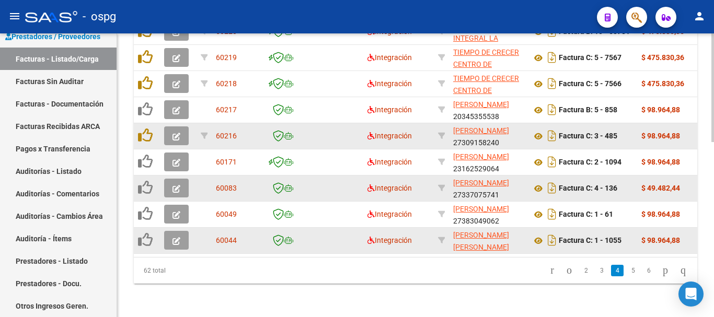
click at [175, 133] on icon "button" at bounding box center [177, 137] width 8 height 8
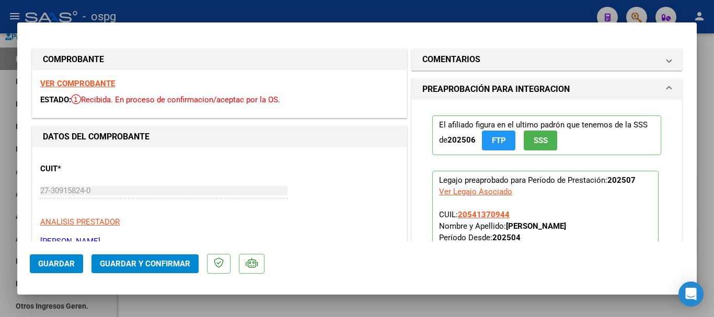
click at [94, 83] on strong "VER COMPROBANTE" at bounding box center [77, 83] width 75 height 9
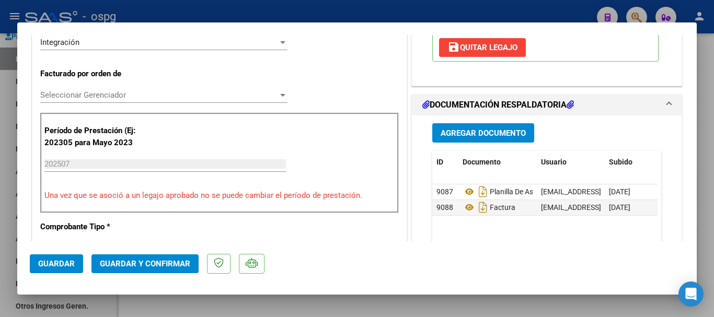
scroll to position [261, 0]
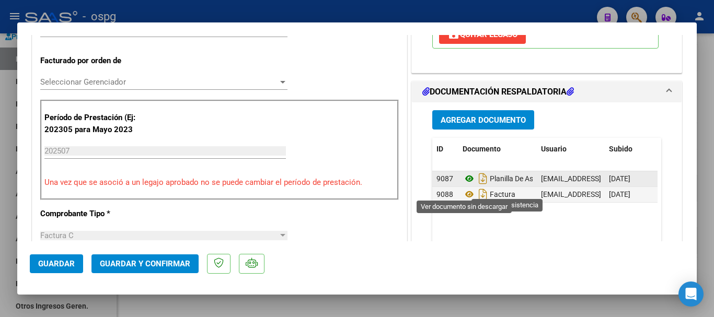
click at [463, 185] on icon at bounding box center [470, 179] width 14 height 13
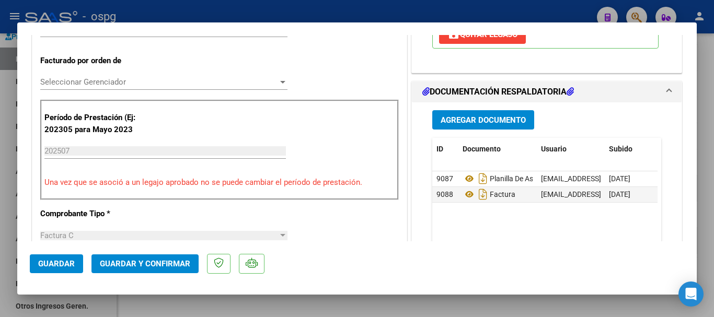
click at [708, 203] on div at bounding box center [357, 158] width 714 height 317
type input "$ 0,00"
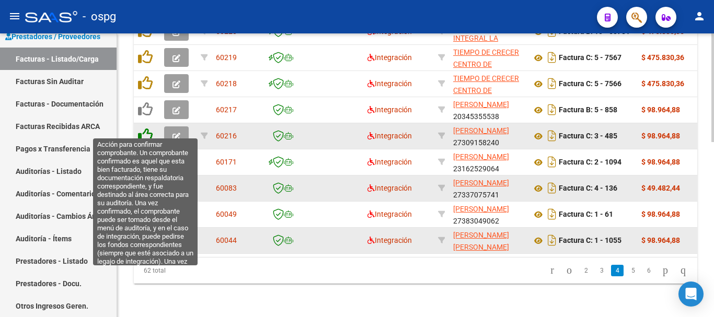
click at [145, 129] on icon at bounding box center [145, 135] width 15 height 15
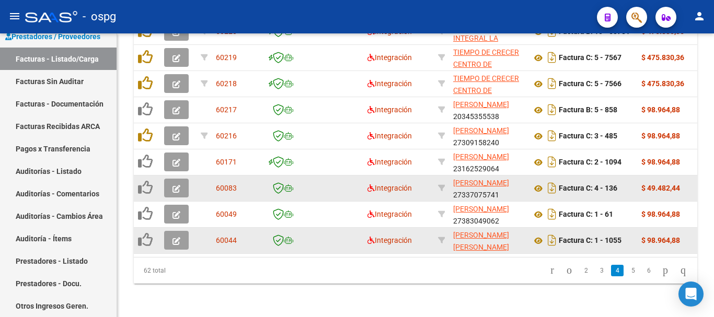
scroll to position [459, 0]
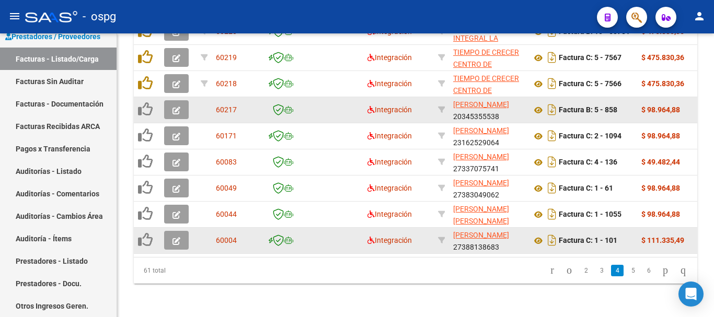
click at [176, 107] on icon "button" at bounding box center [177, 111] width 8 height 8
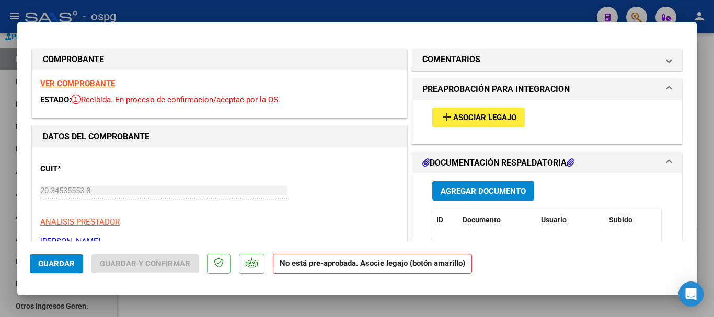
click at [96, 83] on strong "VER COMPROBANTE" at bounding box center [77, 83] width 75 height 9
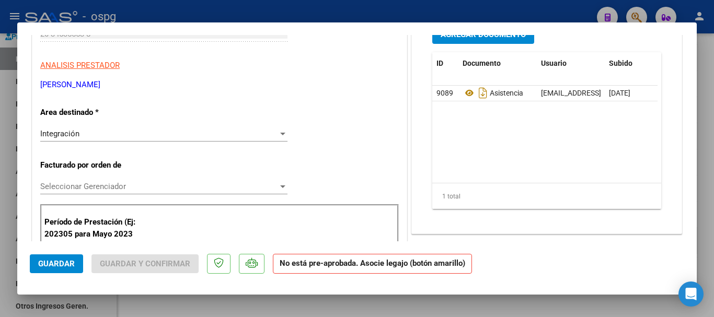
scroll to position [209, 0]
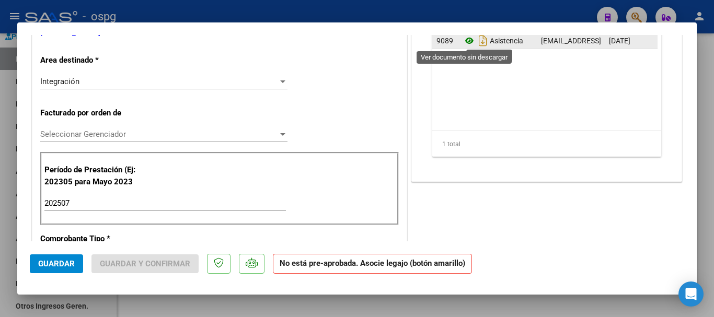
click at [464, 42] on icon at bounding box center [470, 41] width 14 height 13
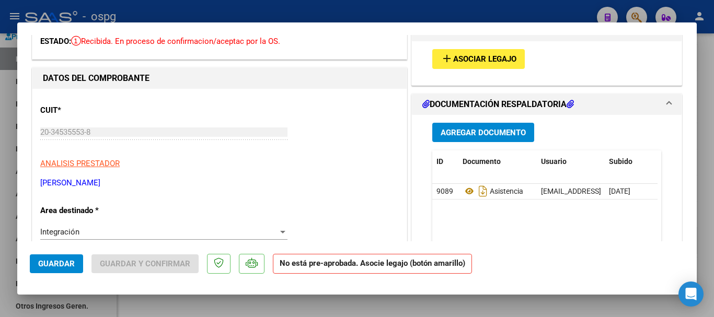
scroll to position [52, 0]
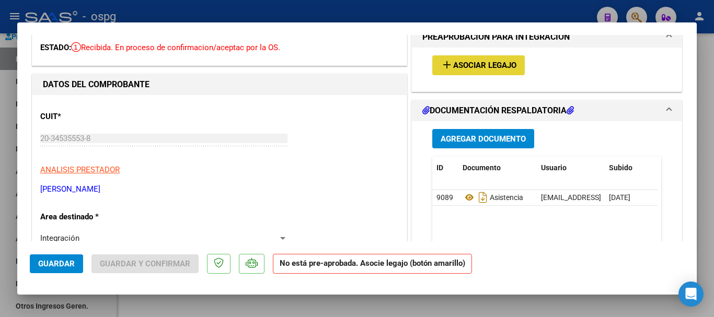
click at [486, 64] on span "Asociar Legajo" at bounding box center [484, 65] width 63 height 9
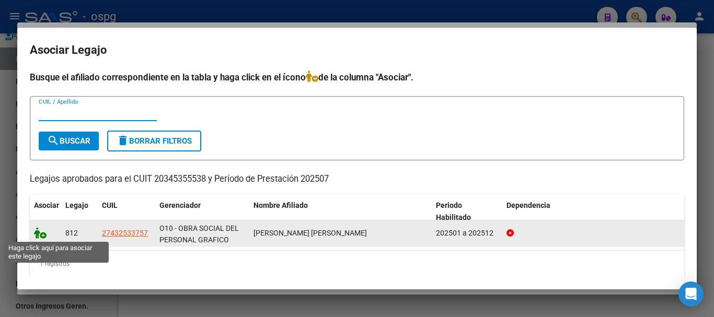
click at [43, 236] on icon at bounding box center [40, 233] width 13 height 12
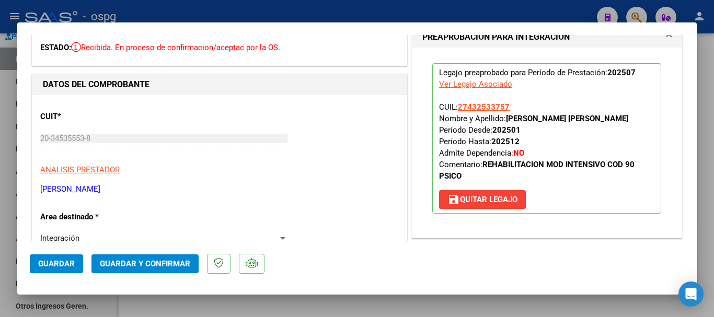
click at [66, 267] on span "Guardar" at bounding box center [56, 263] width 37 height 9
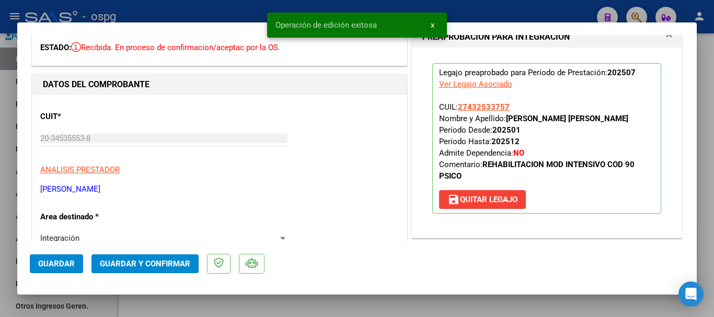
click at [708, 219] on div at bounding box center [357, 158] width 714 height 317
type input "$ 0,00"
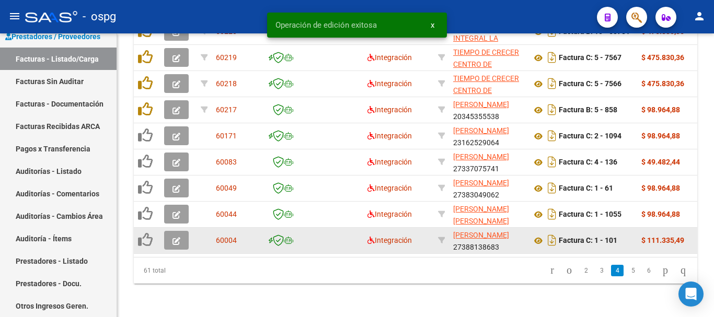
scroll to position [459, 0]
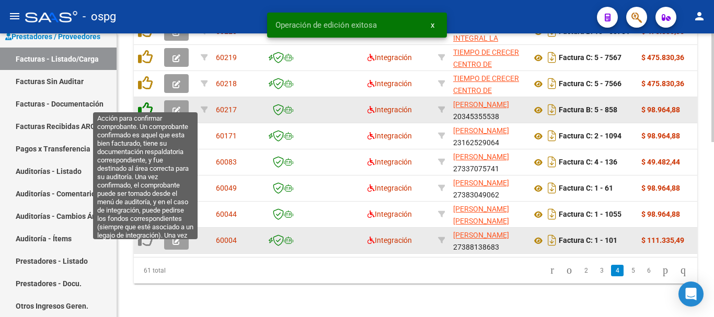
click at [147, 103] on icon at bounding box center [145, 109] width 15 height 15
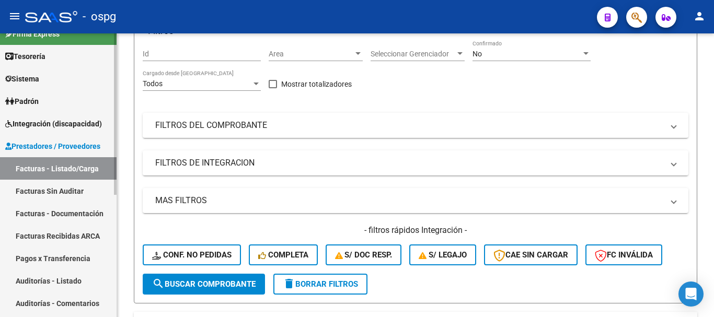
scroll to position [0, 0]
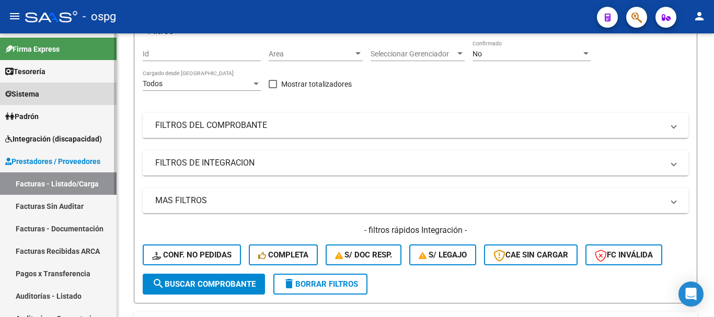
click at [80, 99] on link "Sistema" at bounding box center [58, 94] width 117 height 22
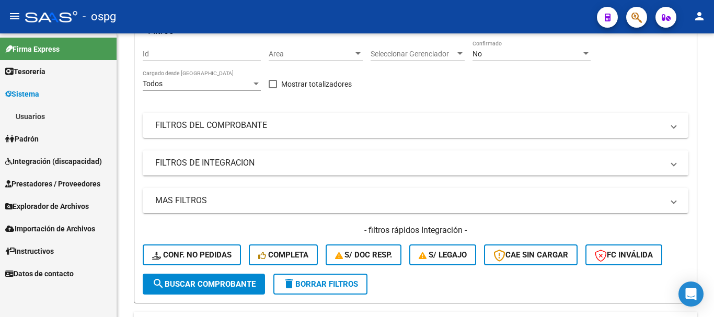
click at [74, 120] on link "Usuarios" at bounding box center [58, 116] width 117 height 22
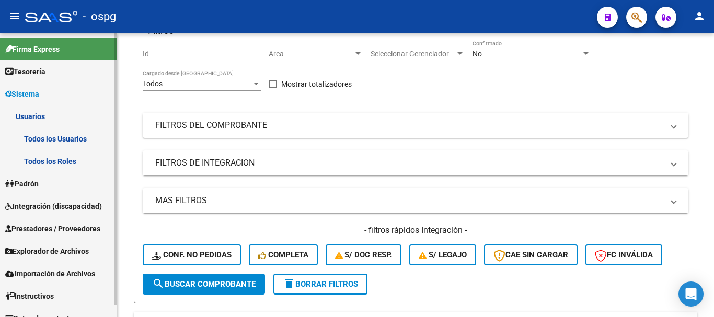
click at [84, 144] on link "Todos los Usuarios" at bounding box center [58, 139] width 117 height 22
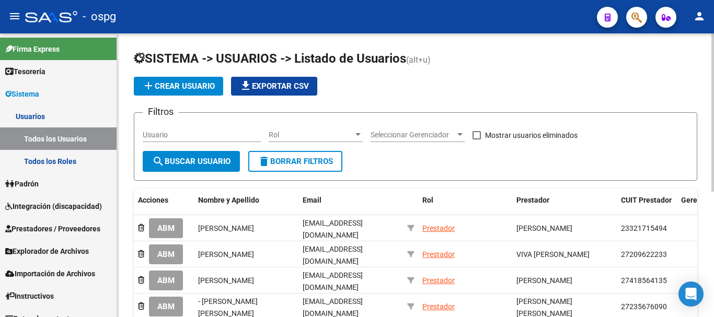
click at [208, 89] on span "add Crear Usuario" at bounding box center [178, 86] width 73 height 9
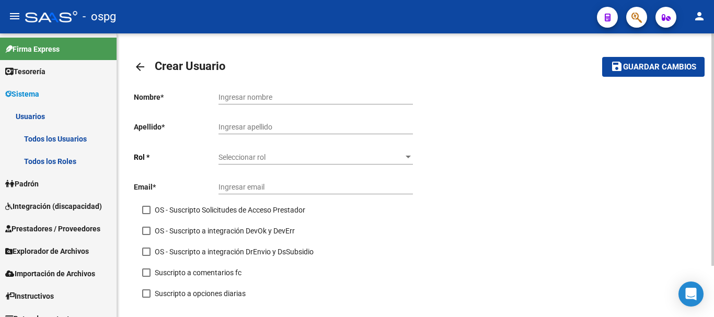
click at [281, 95] on input "Ingresar nombre" at bounding box center [316, 97] width 195 height 9
type input "JOFUKYO"
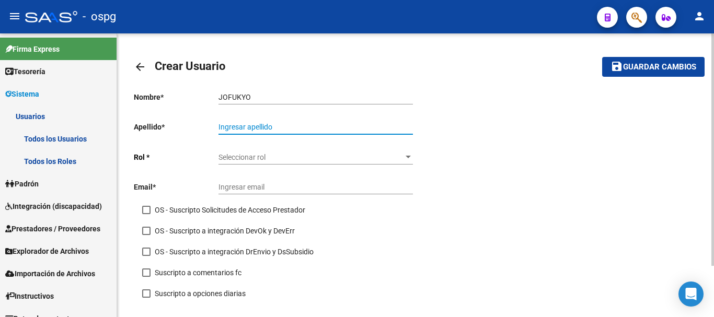
click at [282, 127] on input "Ingresar apellido" at bounding box center [316, 127] width 195 height 9
type input "SA"
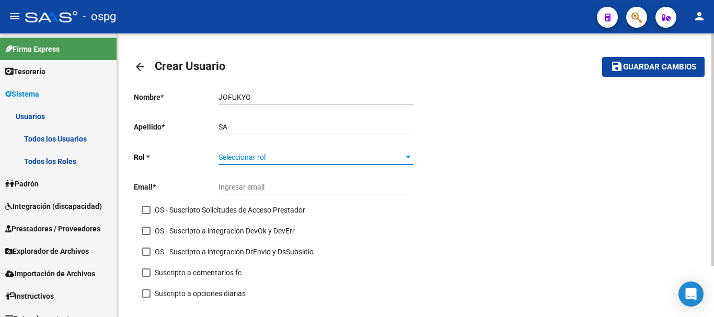
click at [279, 155] on span "Seleccionar rol" at bounding box center [311, 157] width 185 height 9
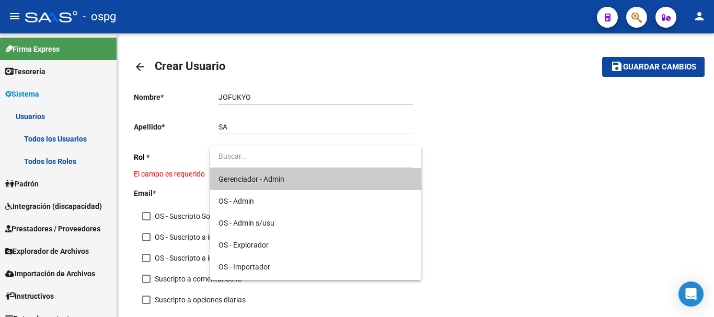
scroll to position [130, 0]
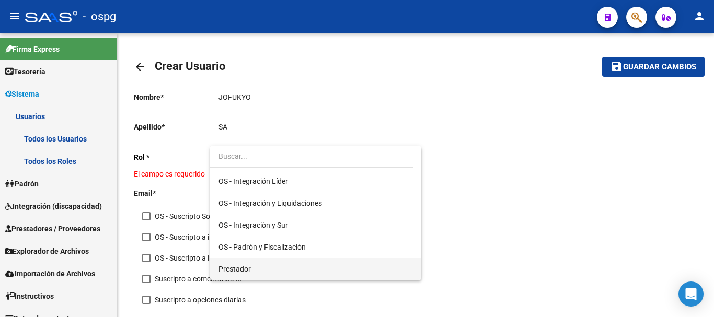
click at [267, 268] on span "Prestador" at bounding box center [316, 269] width 195 height 22
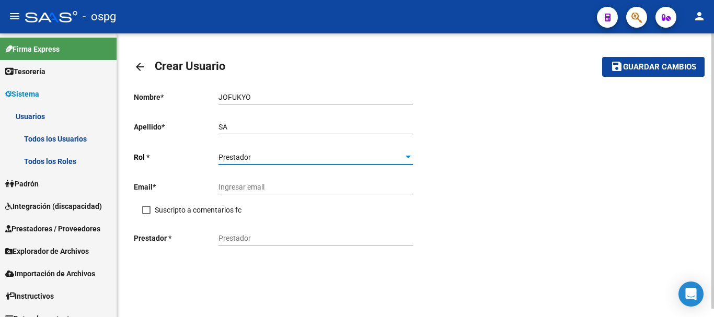
click at [146, 209] on span at bounding box center [146, 210] width 8 height 8
click at [146, 214] on input "Suscripto a comentarios fc" at bounding box center [146, 214] width 1 height 1
checkbox input "true"
click at [280, 186] on input "Ingresar email" at bounding box center [316, 187] width 195 height 9
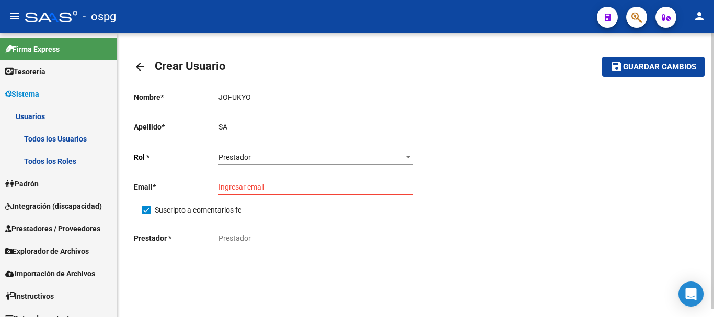
paste input "jofukyosa@hotmail.com"
type input "jofukyosa@hotmail.com"
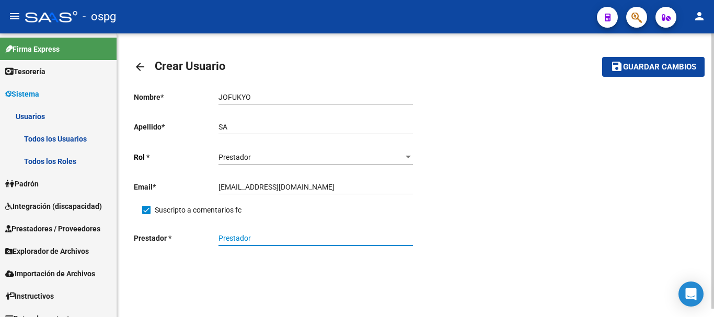
click at [358, 237] on input "Prestador" at bounding box center [316, 238] width 195 height 9
paste input "30716066823"
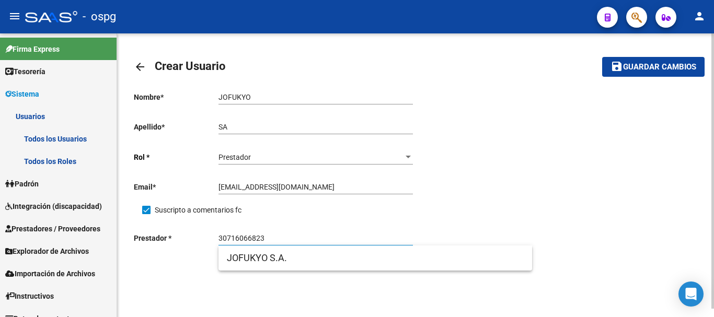
type input "30716066823"
click at [246, 122] on div "SA Ingresar apellido" at bounding box center [316, 123] width 195 height 21
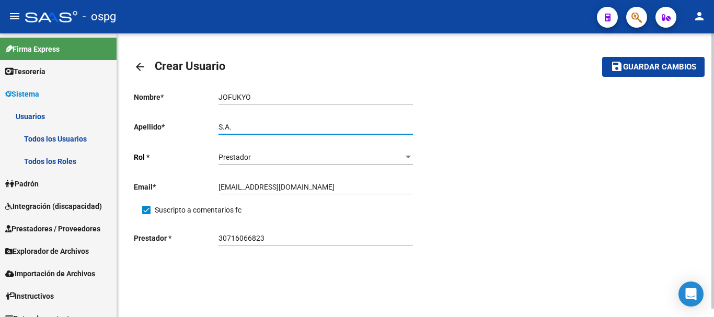
type input "S.A."
click at [292, 238] on input "30716066823" at bounding box center [316, 238] width 195 height 9
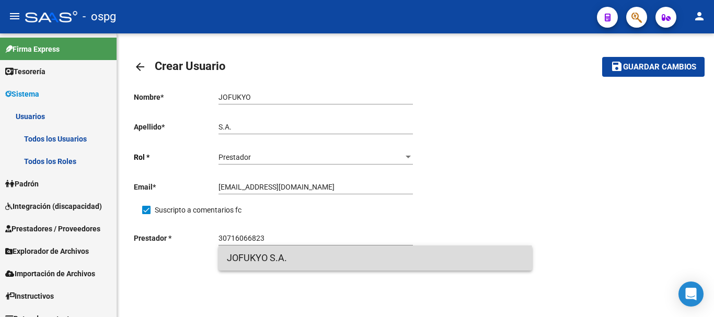
click at [298, 264] on span "JOFUKYO S.A." at bounding box center [375, 258] width 297 height 25
type input "JOFUKYO S.A."
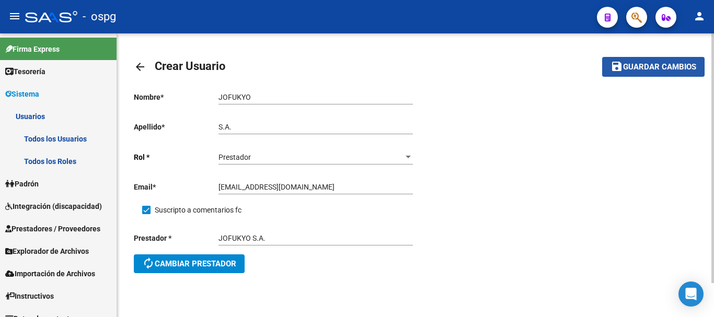
click at [648, 69] on span "Guardar cambios" at bounding box center [659, 67] width 73 height 9
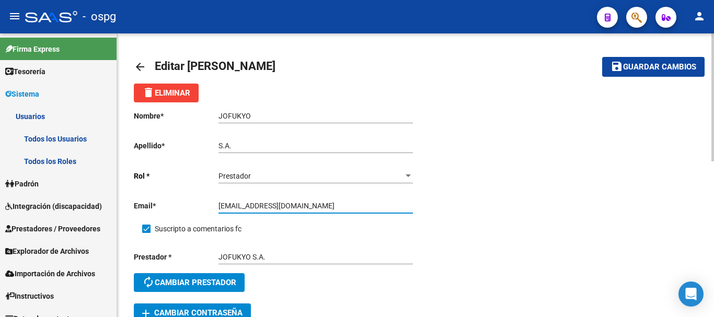
drag, startPoint x: 300, startPoint y: 208, endPoint x: 216, endPoint y: 208, distance: 83.1
click at [216, 208] on app-form-text-field "Email * jofukyosa@hotmail.com Ingresar email" at bounding box center [273, 206] width 279 height 8
click at [40, 210] on span "Integración (discapacidad)" at bounding box center [53, 207] width 97 height 12
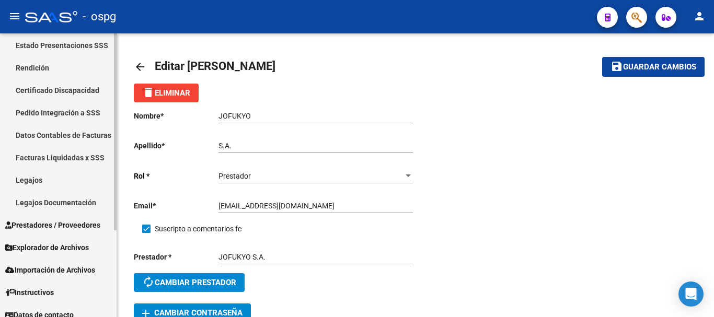
scroll to position [125, 0]
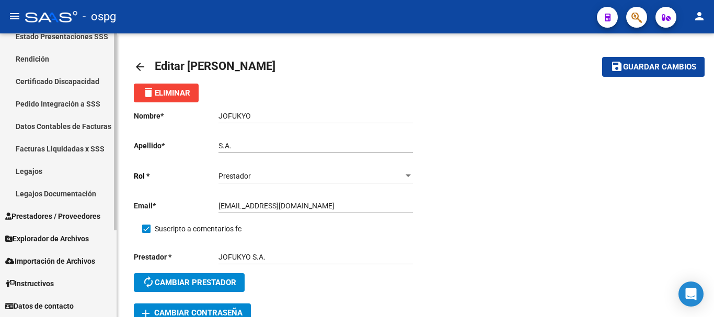
click at [43, 220] on span "Prestadores / Proveedores" at bounding box center [52, 217] width 95 height 12
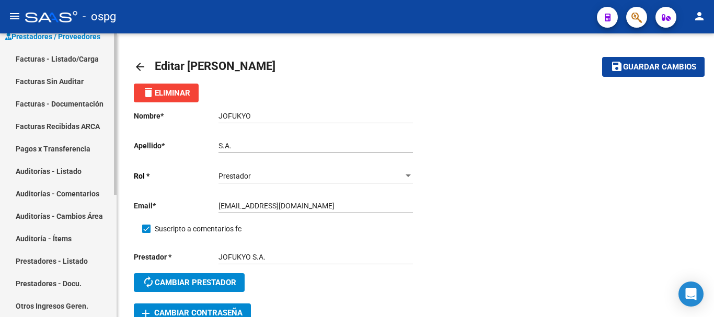
click at [56, 61] on link "Facturas - Listado/Carga" at bounding box center [58, 59] width 117 height 22
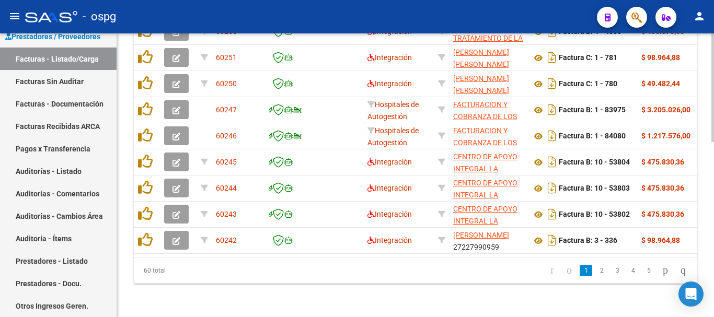
scroll to position [459, 0]
click at [680, 271] on icon "go to last page" at bounding box center [683, 270] width 8 height 13
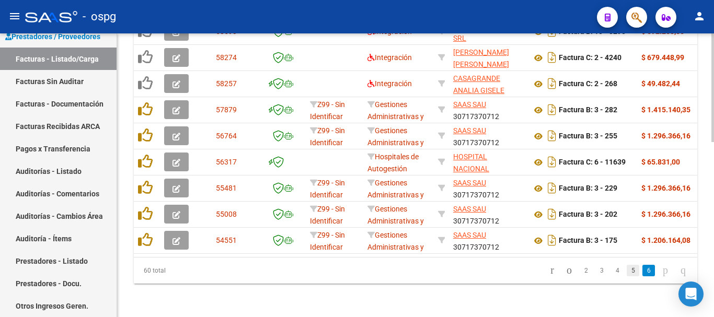
click at [627, 275] on link "5" at bounding box center [633, 271] width 13 height 12
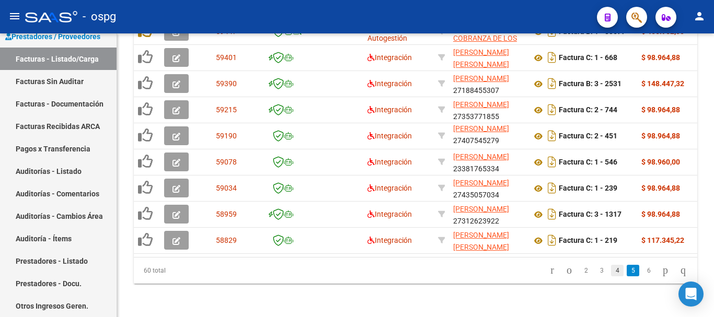
click at [611, 274] on link "4" at bounding box center [617, 271] width 13 height 12
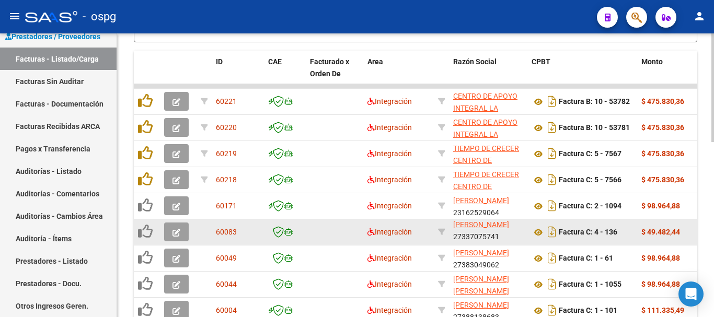
scroll to position [0, 0]
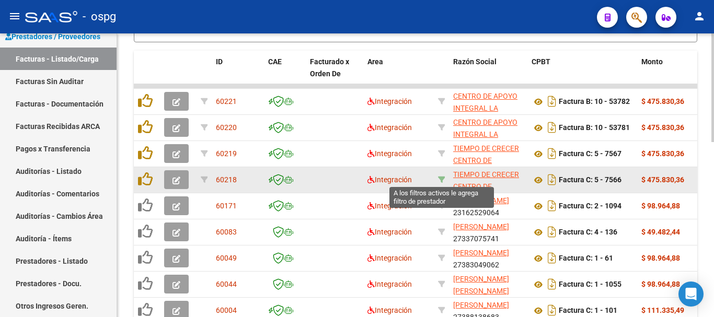
click at [443, 178] on icon at bounding box center [441, 179] width 7 height 7
type input "30632935885"
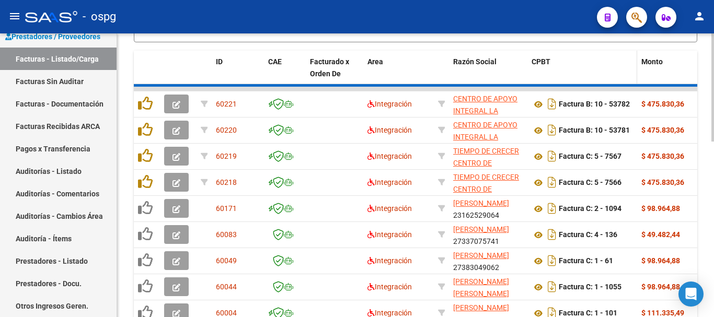
scroll to position [249, 0]
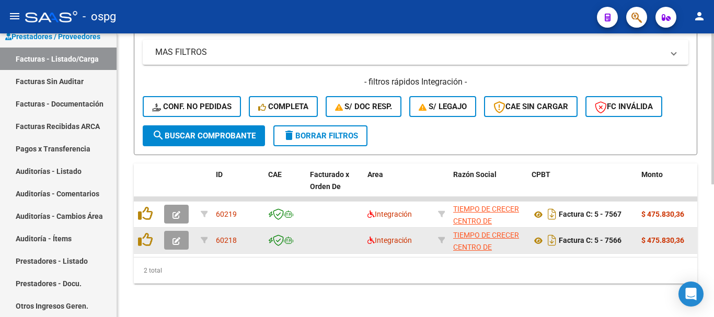
click at [175, 237] on icon "button" at bounding box center [177, 241] width 8 height 8
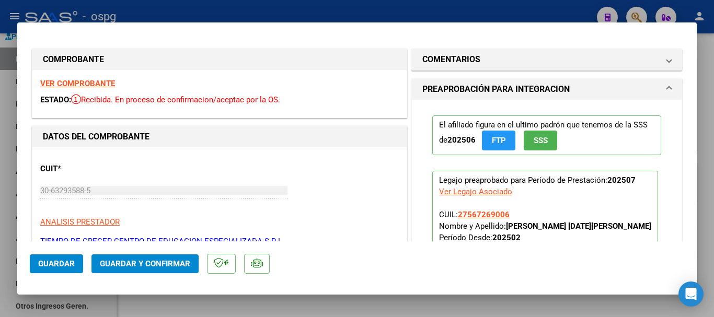
click at [101, 83] on strong "VER COMPROBANTE" at bounding box center [77, 83] width 75 height 9
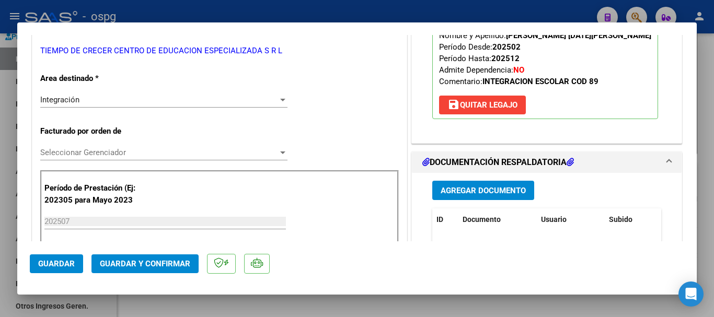
scroll to position [209, 0]
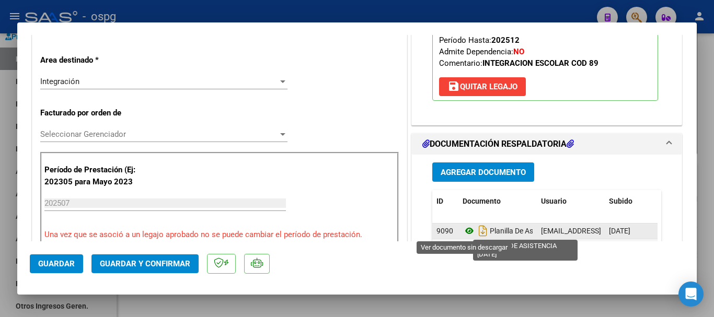
click at [465, 231] on icon at bounding box center [470, 231] width 14 height 13
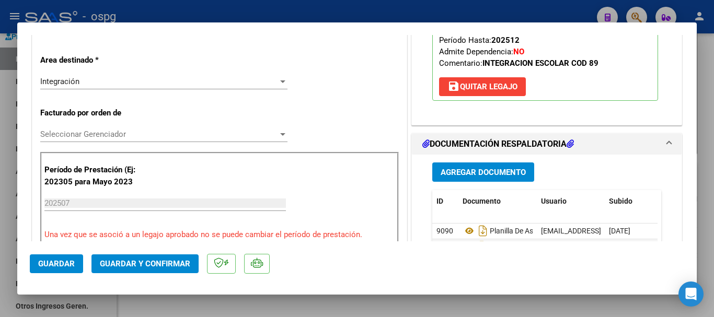
click at [708, 176] on div at bounding box center [357, 158] width 714 height 317
type input "$ 0,00"
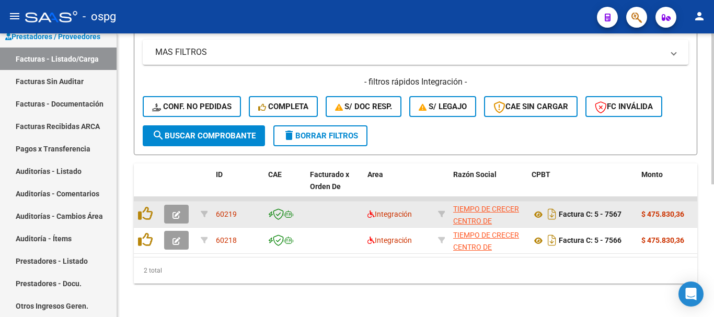
click at [175, 211] on icon "button" at bounding box center [177, 215] width 8 height 8
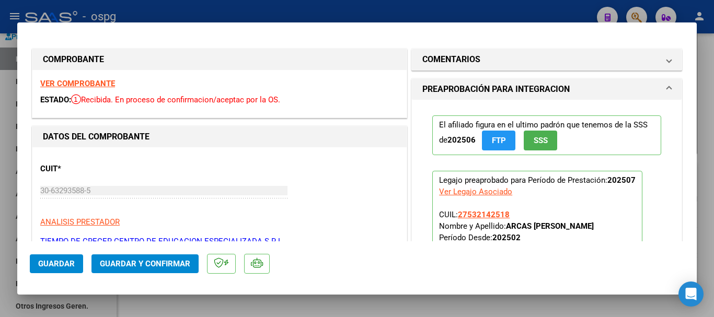
click at [95, 86] on strong "VER COMPROBANTE" at bounding box center [77, 83] width 75 height 9
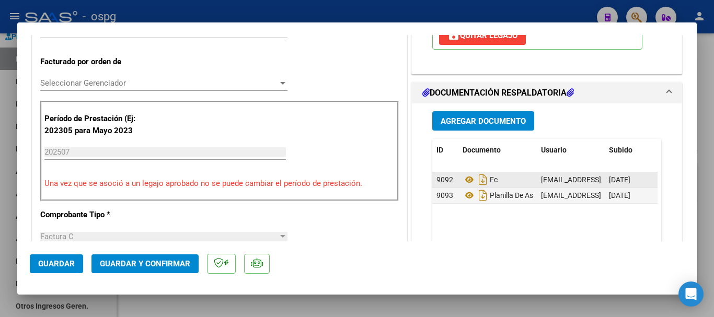
scroll to position [261, 0]
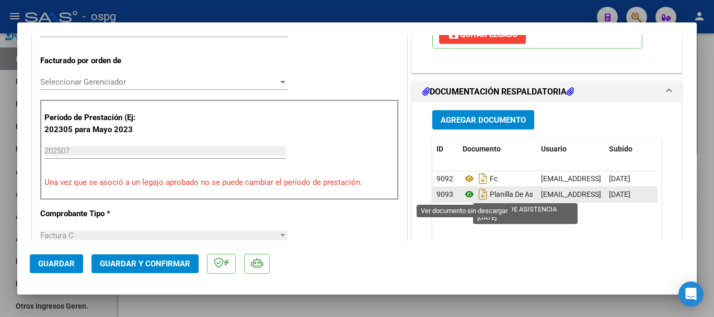
click at [466, 195] on icon at bounding box center [470, 194] width 14 height 13
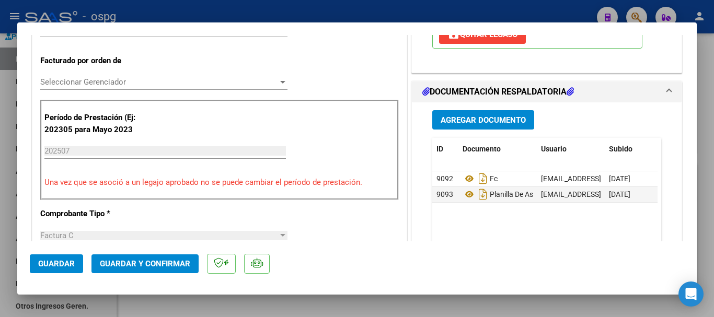
click at [707, 181] on div at bounding box center [357, 158] width 714 height 317
type input "$ 0,00"
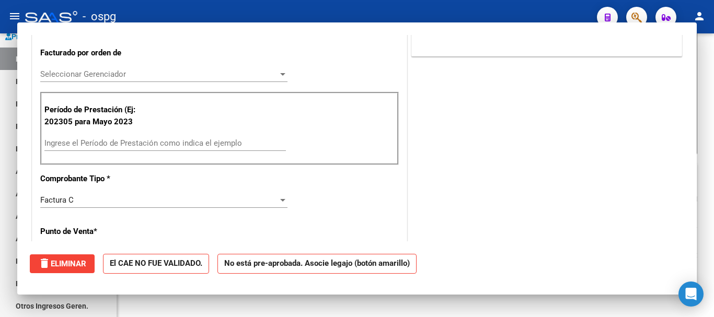
scroll to position [0, 0]
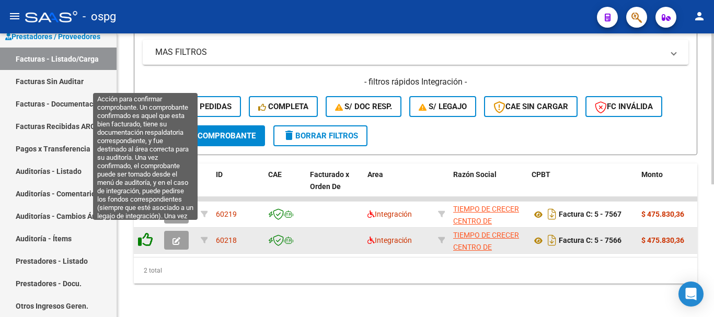
click at [146, 233] on icon at bounding box center [145, 240] width 15 height 15
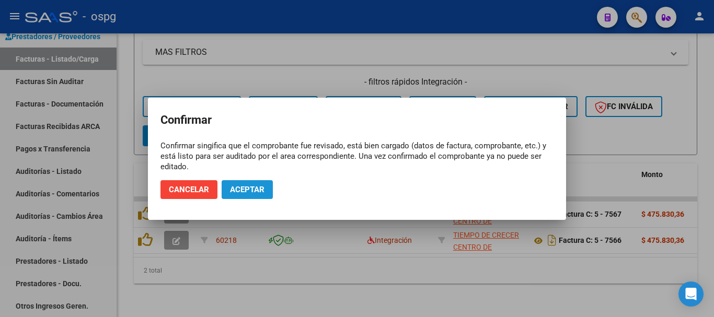
click at [256, 189] on span "Aceptar" at bounding box center [247, 189] width 35 height 9
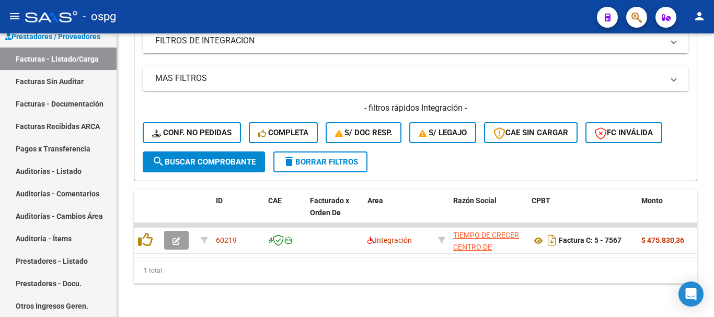
scroll to position [223, 0]
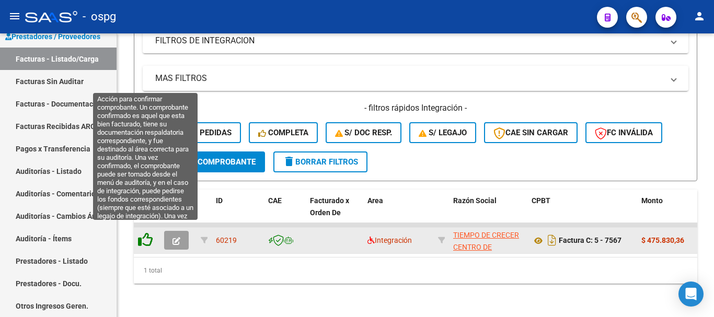
click at [145, 233] on icon at bounding box center [145, 240] width 15 height 15
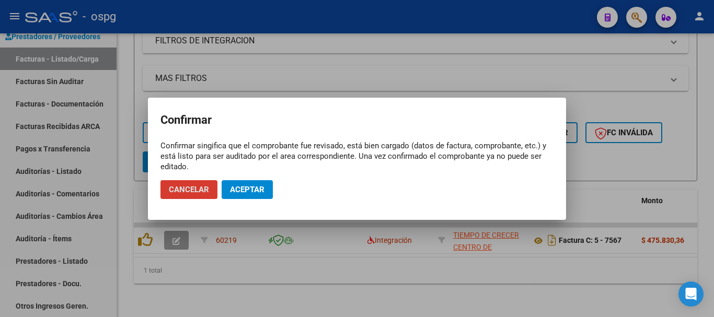
click at [263, 191] on span "Aceptar" at bounding box center [247, 189] width 35 height 9
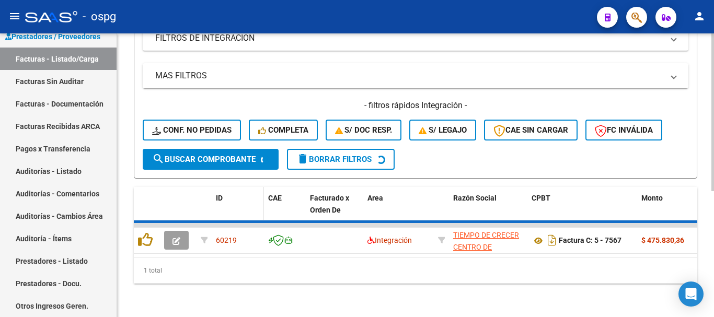
scroll to position [207, 0]
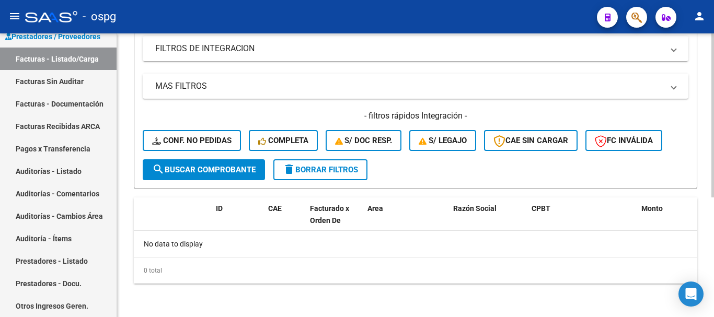
click at [335, 166] on span "delete Borrar Filtros" at bounding box center [320, 169] width 75 height 9
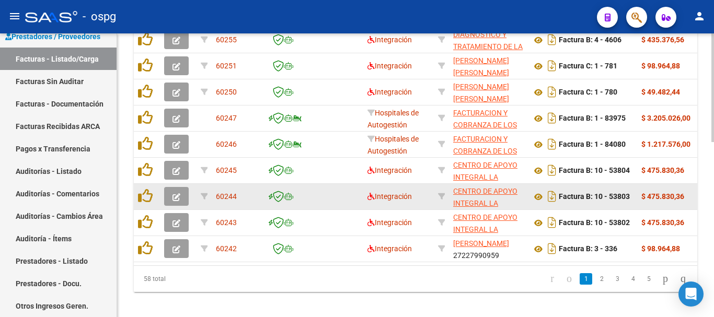
scroll to position [459, 0]
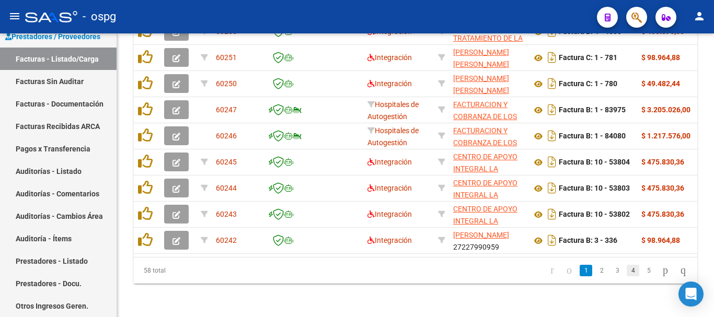
click at [627, 274] on link "4" at bounding box center [633, 271] width 13 height 12
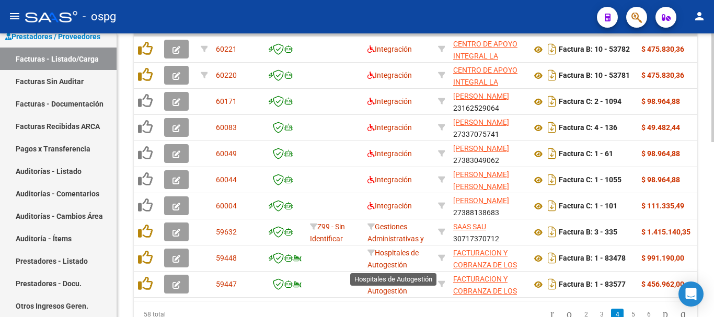
scroll to position [354, 0]
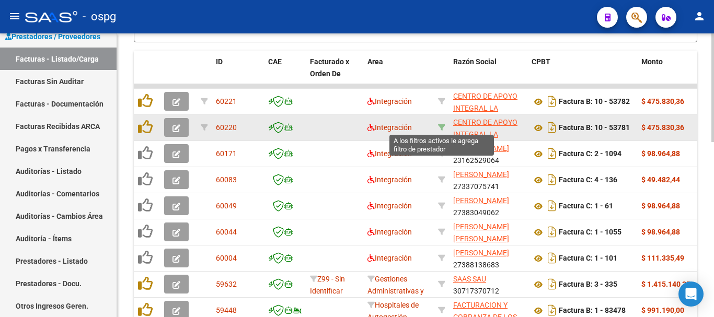
click at [441, 125] on icon at bounding box center [441, 127] width 7 height 7
type input "30716231107"
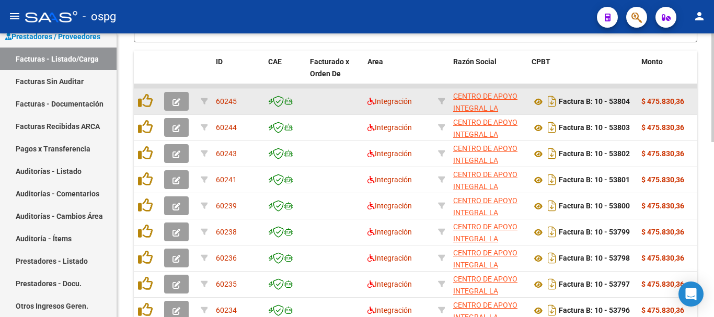
click at [174, 102] on icon "button" at bounding box center [177, 102] width 8 height 8
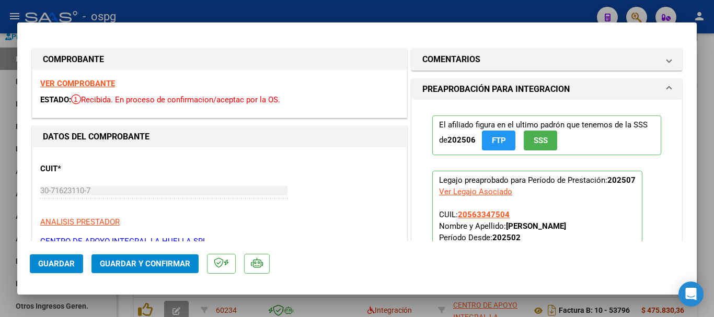
click at [100, 85] on strong "VER COMPROBANTE" at bounding box center [77, 83] width 75 height 9
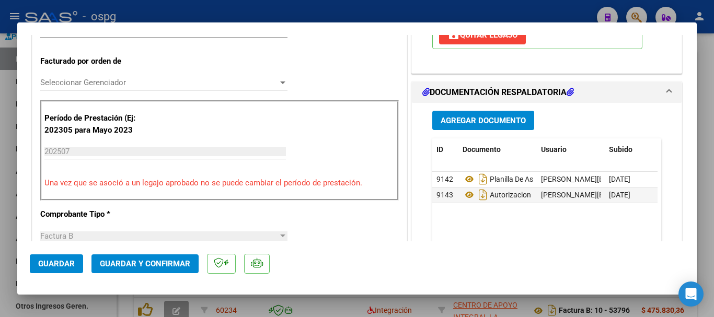
scroll to position [261, 0]
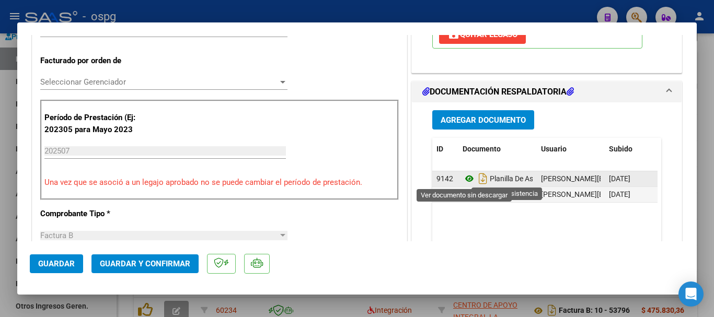
click at [464, 180] on icon at bounding box center [470, 179] width 14 height 13
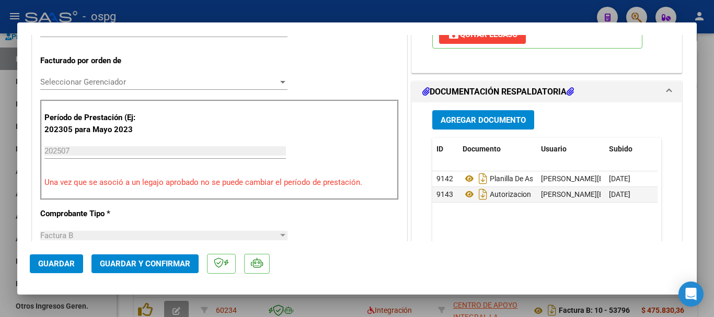
click at [702, 181] on div at bounding box center [357, 158] width 714 height 317
type input "$ 0,00"
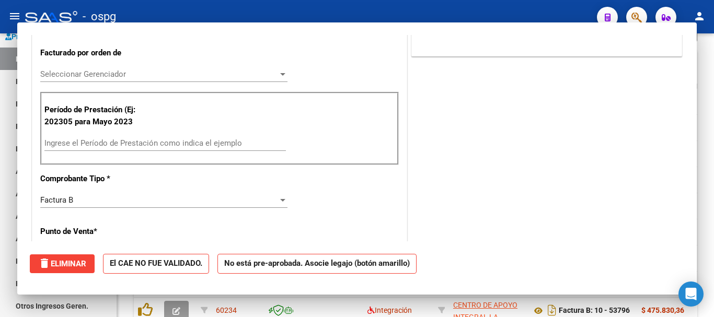
scroll to position [254, 0]
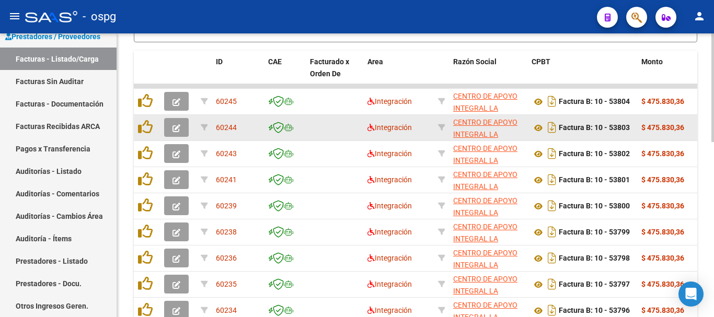
click at [177, 130] on icon "button" at bounding box center [177, 128] width 8 height 8
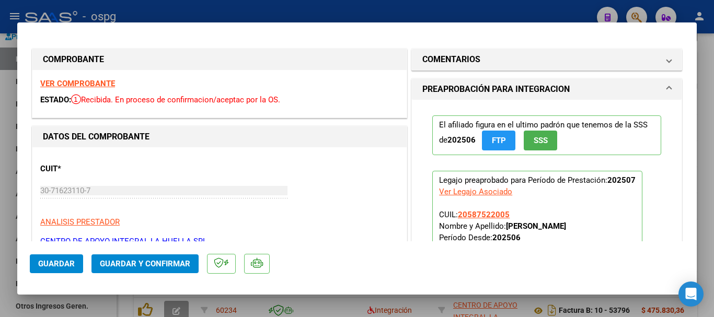
click at [92, 81] on strong "VER COMPROBANTE" at bounding box center [77, 83] width 75 height 9
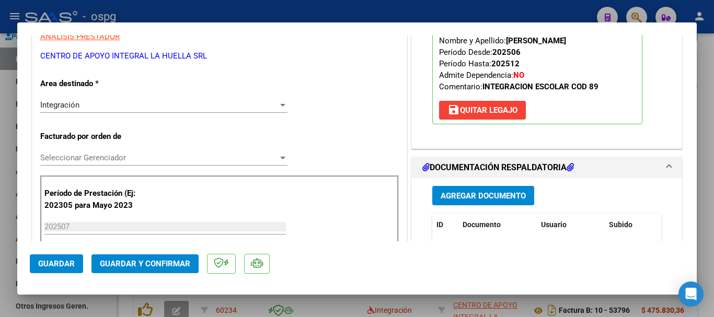
scroll to position [209, 0]
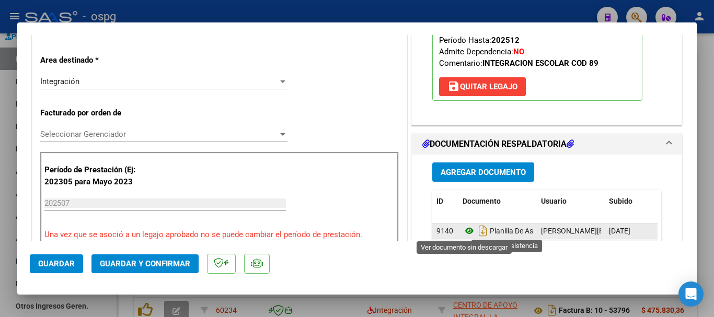
click at [465, 231] on icon at bounding box center [470, 231] width 14 height 13
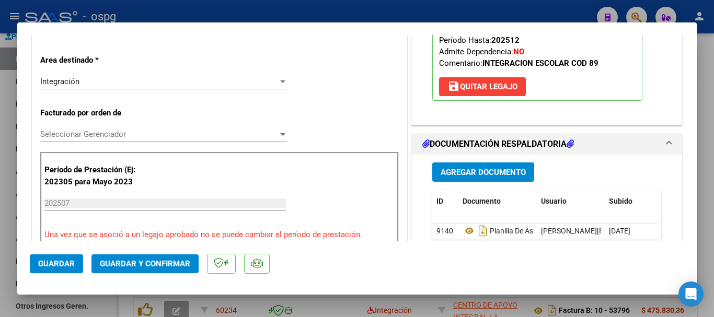
click at [710, 177] on div at bounding box center [357, 158] width 714 height 317
type input "$ 0,00"
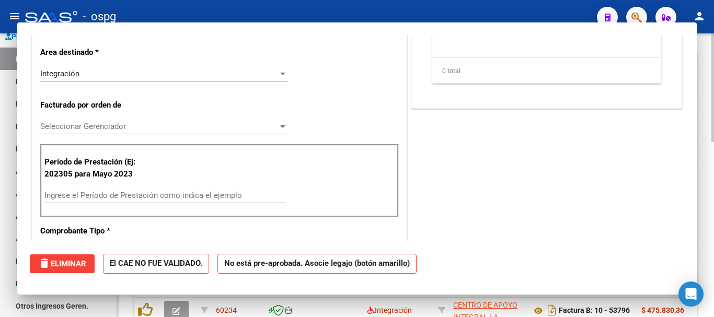
scroll to position [201, 0]
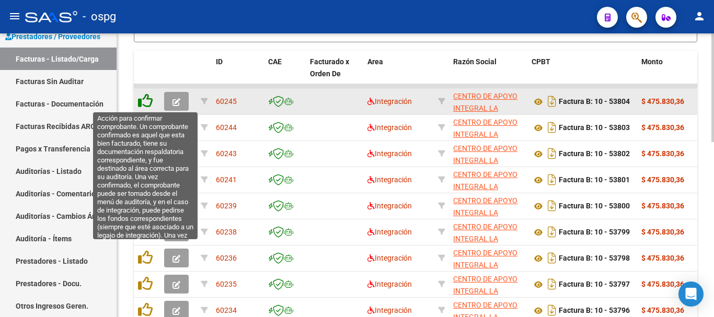
click at [147, 104] on icon at bounding box center [145, 101] width 15 height 15
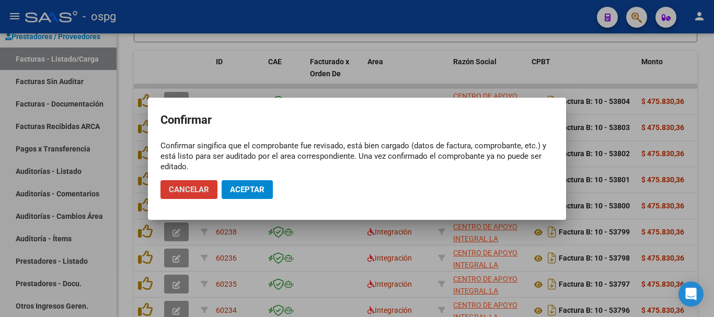
click at [240, 189] on span "Aceptar" at bounding box center [247, 189] width 35 height 9
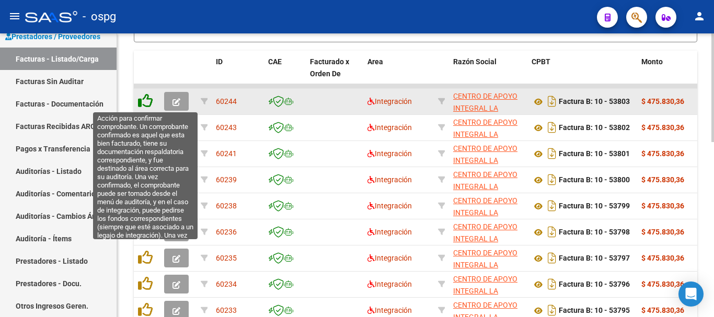
click at [145, 102] on icon at bounding box center [145, 101] width 15 height 15
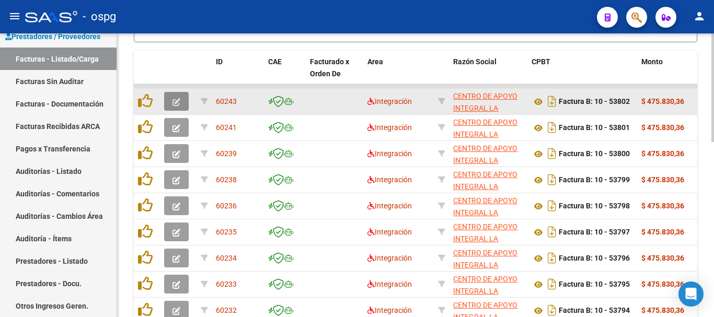
click at [175, 103] on icon "button" at bounding box center [177, 102] width 8 height 8
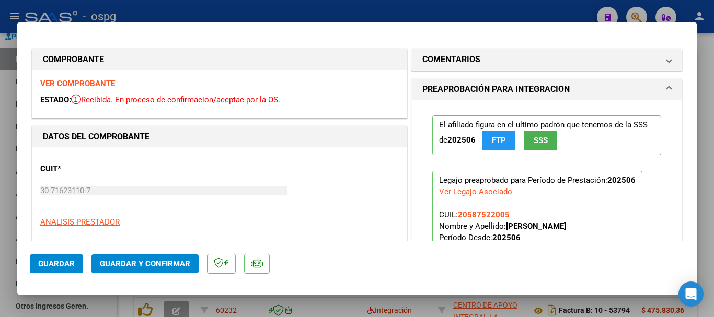
click at [85, 83] on strong "VER COMPROBANTE" at bounding box center [77, 83] width 75 height 9
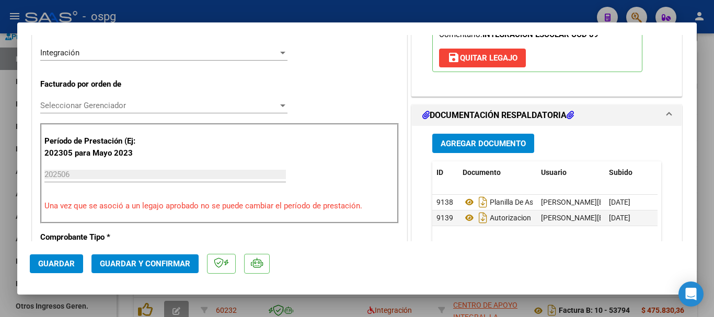
scroll to position [261, 0]
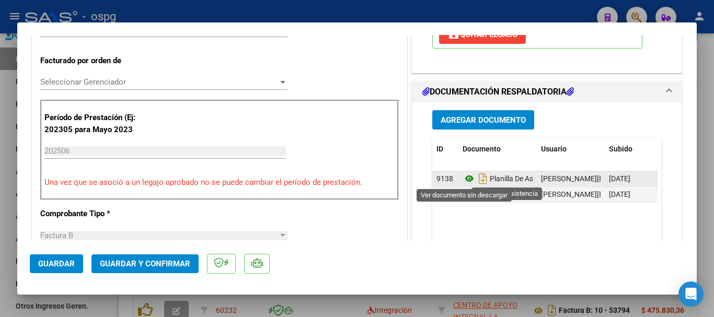
click at [465, 180] on icon at bounding box center [470, 179] width 14 height 13
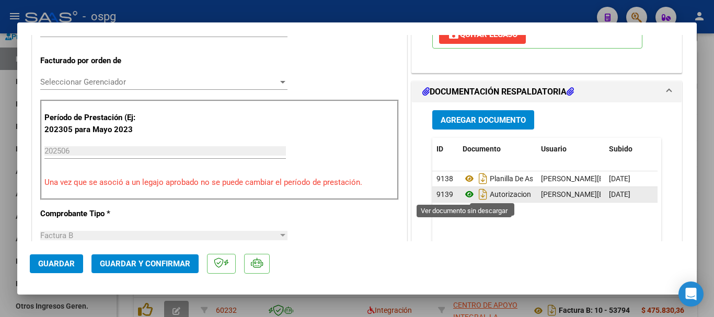
click at [465, 192] on icon at bounding box center [470, 194] width 14 height 13
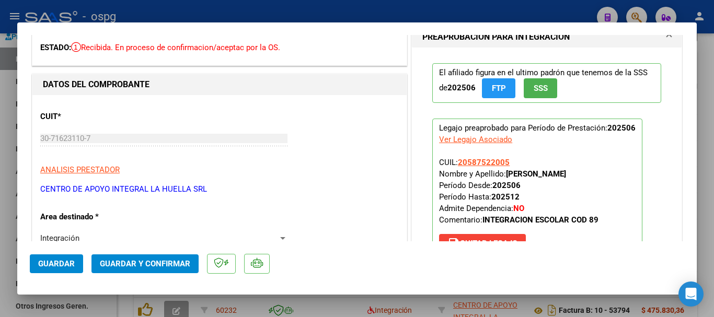
scroll to position [0, 0]
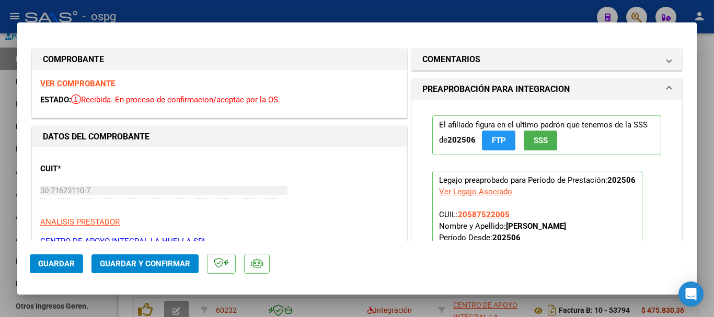
click at [710, 172] on div at bounding box center [357, 158] width 714 height 317
type input "$ 0,00"
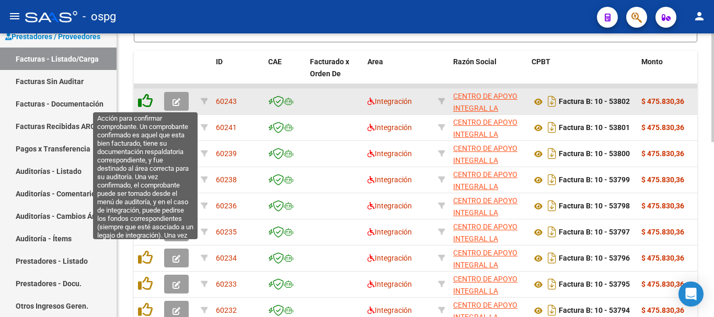
click at [147, 101] on icon at bounding box center [145, 101] width 15 height 15
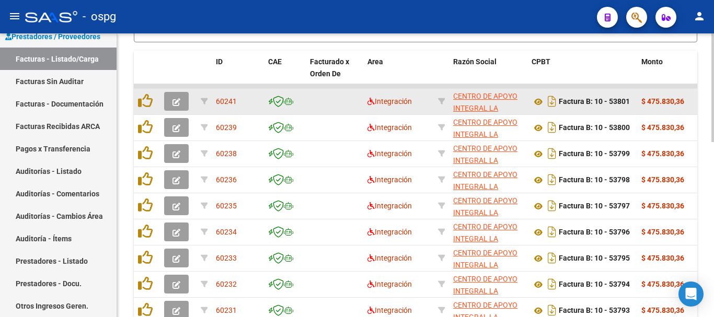
click at [176, 104] on icon "button" at bounding box center [177, 102] width 8 height 8
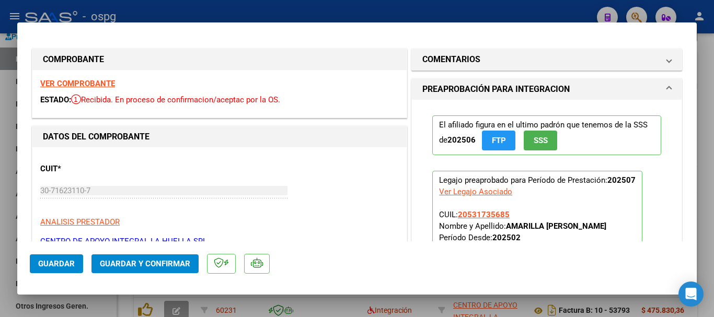
click at [90, 83] on strong "VER COMPROBANTE" at bounding box center [77, 83] width 75 height 9
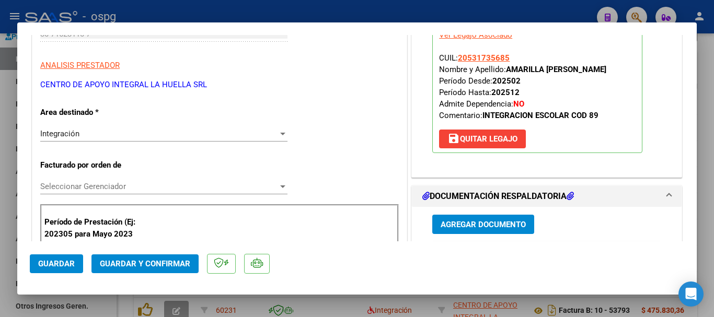
scroll to position [209, 0]
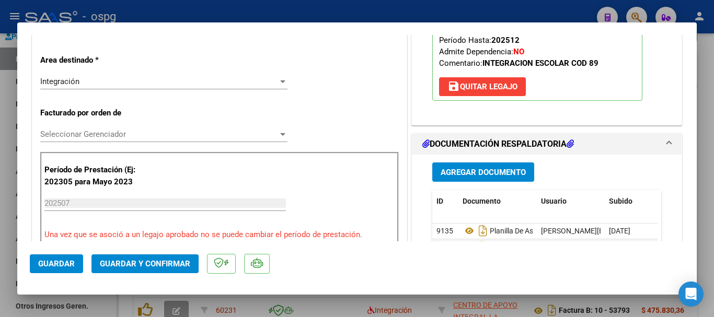
click at [704, 151] on div at bounding box center [357, 158] width 714 height 317
type input "$ 0,00"
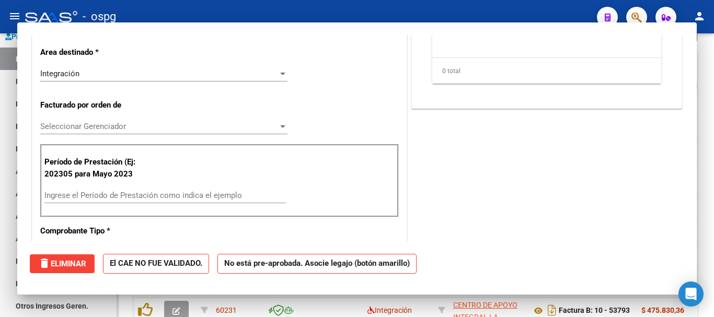
scroll to position [201, 0]
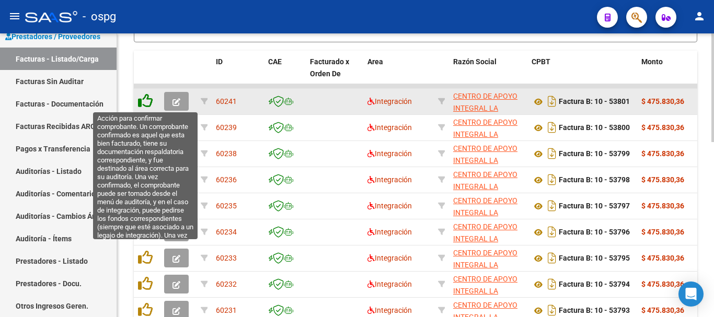
click at [145, 100] on icon at bounding box center [145, 101] width 15 height 15
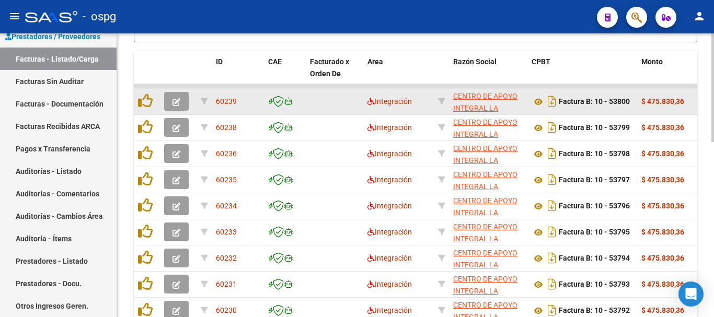
click at [175, 103] on icon "button" at bounding box center [177, 102] width 8 height 8
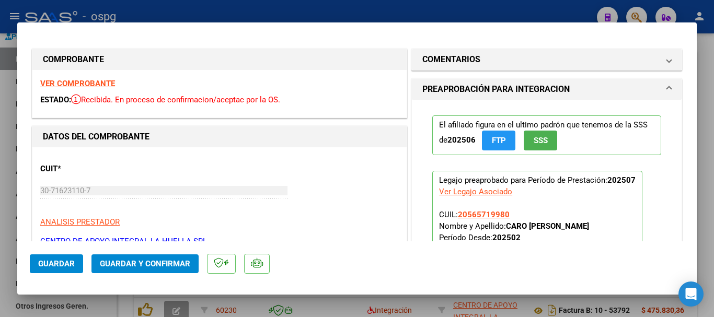
click at [96, 83] on strong "VER COMPROBANTE" at bounding box center [77, 83] width 75 height 9
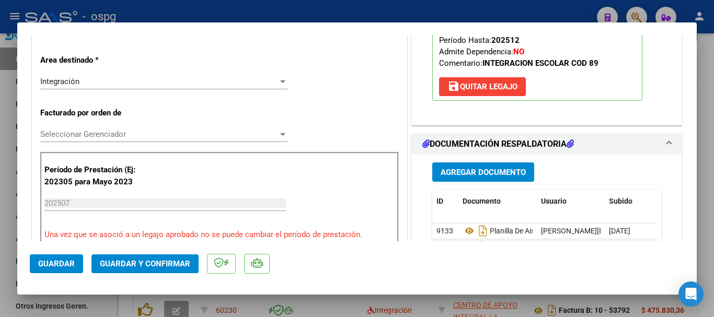
scroll to position [261, 0]
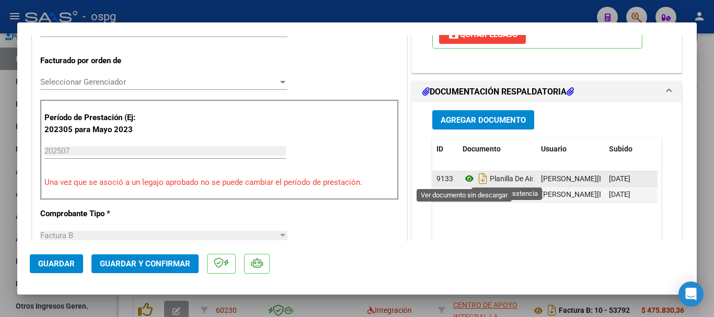
click at [465, 179] on icon at bounding box center [470, 179] width 14 height 13
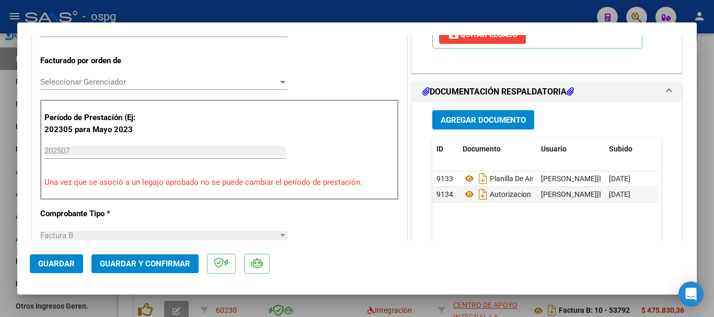
click at [711, 203] on div at bounding box center [357, 158] width 714 height 317
type input "$ 0,00"
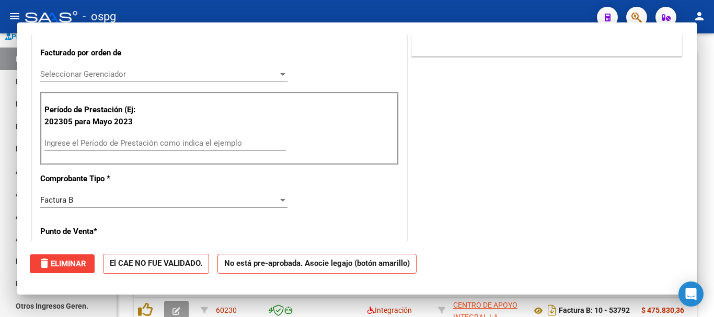
scroll to position [254, 0]
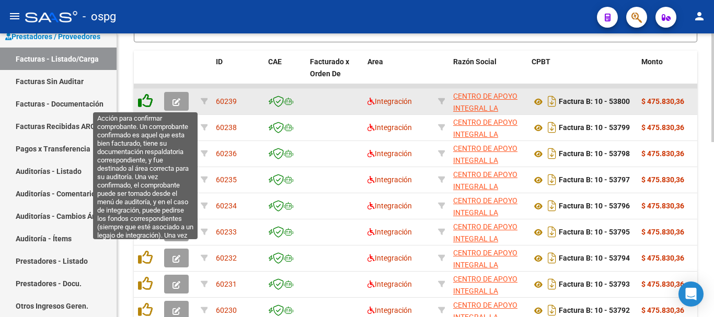
click at [147, 100] on icon at bounding box center [145, 101] width 15 height 15
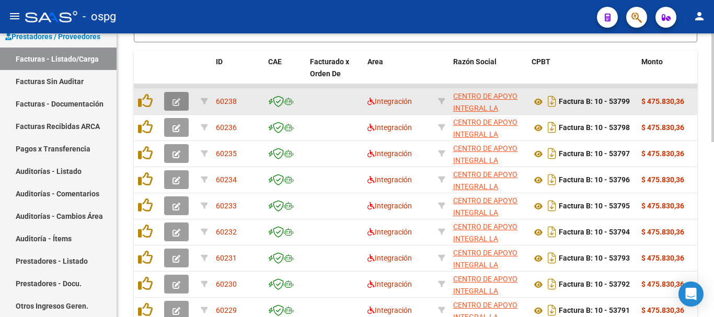
click at [176, 103] on icon "button" at bounding box center [177, 102] width 8 height 8
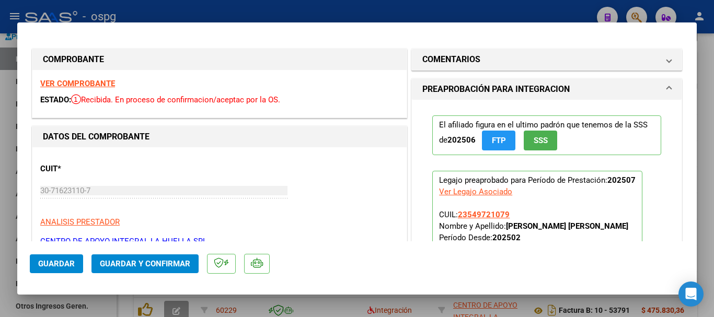
click at [98, 85] on strong "VER COMPROBANTE" at bounding box center [77, 83] width 75 height 9
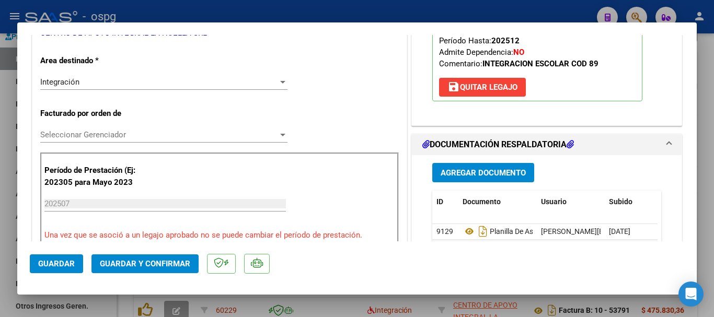
scroll to position [261, 0]
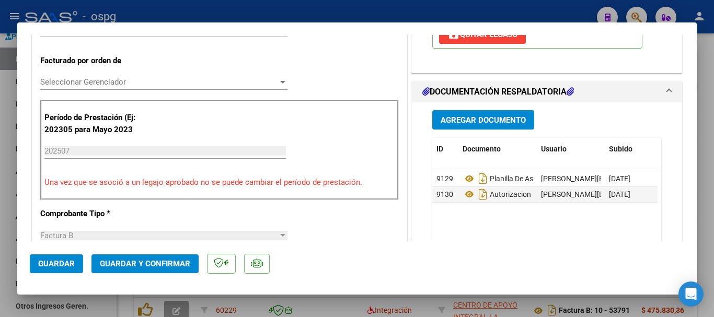
click at [711, 178] on div at bounding box center [357, 158] width 714 height 317
type input "$ 0,00"
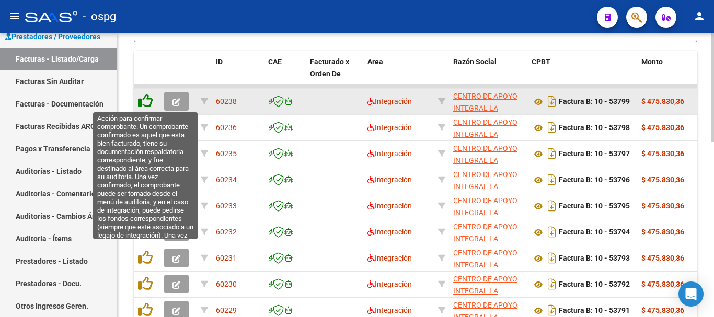
click at [145, 101] on icon at bounding box center [145, 101] width 15 height 15
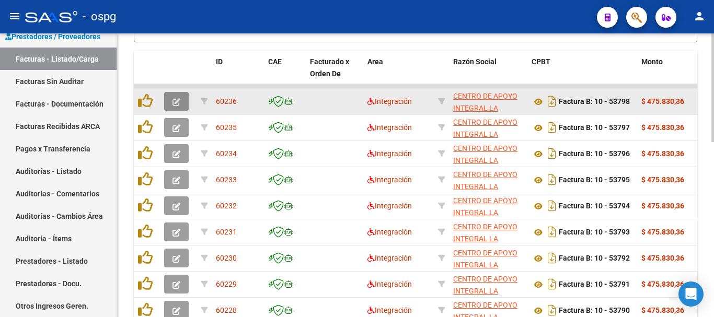
click at [178, 103] on icon "button" at bounding box center [177, 102] width 8 height 8
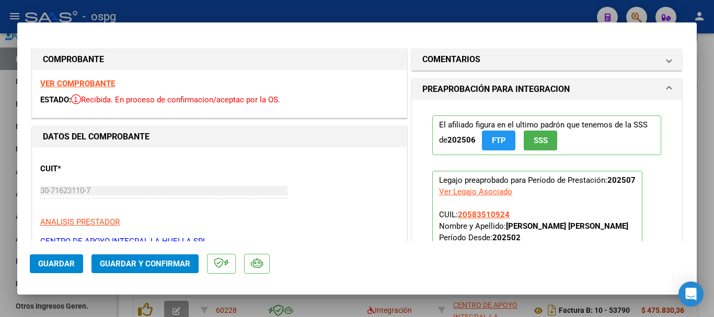
click at [94, 82] on strong "VER COMPROBANTE" at bounding box center [77, 83] width 75 height 9
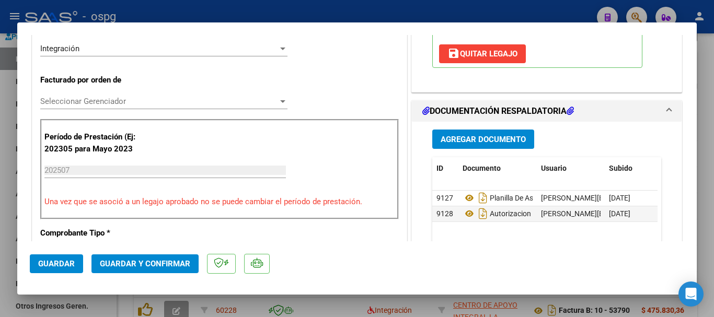
scroll to position [261, 0]
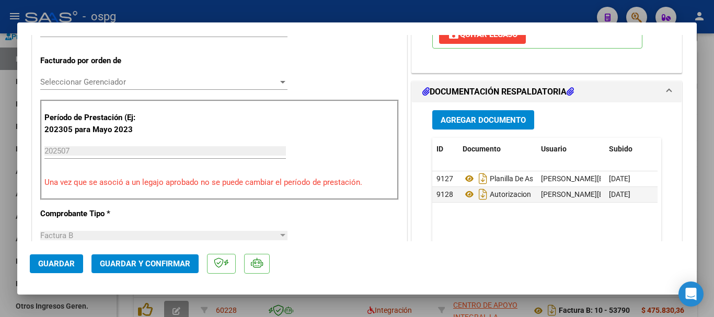
click at [706, 162] on div at bounding box center [357, 158] width 714 height 317
type input "$ 0,00"
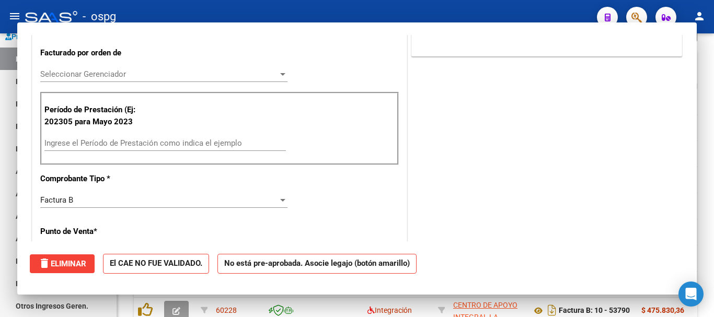
scroll to position [254, 0]
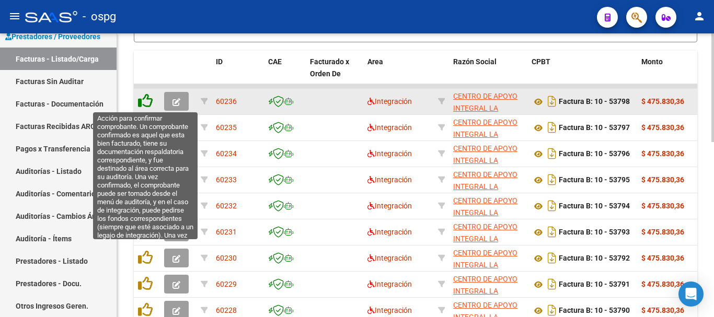
click at [149, 102] on icon at bounding box center [145, 101] width 15 height 15
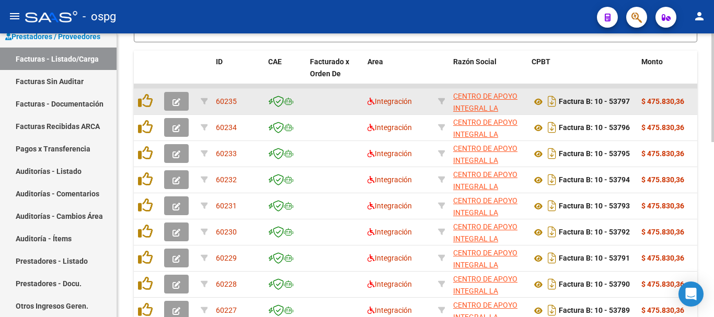
click at [175, 101] on icon "button" at bounding box center [177, 102] width 8 height 8
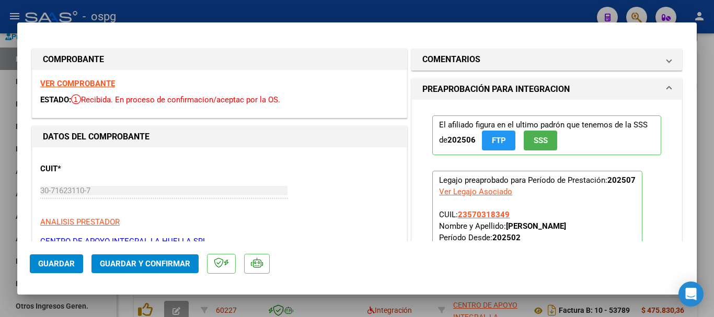
click at [87, 83] on strong "VER COMPROBANTE" at bounding box center [77, 83] width 75 height 9
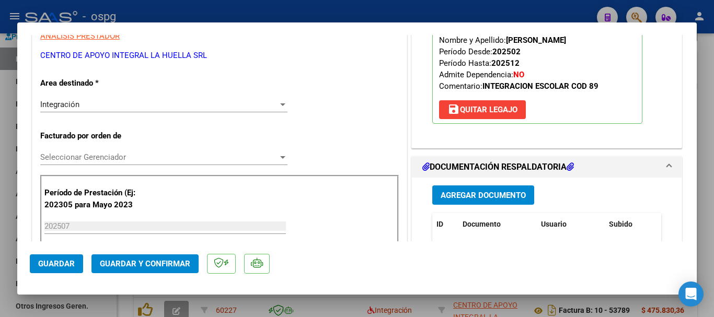
scroll to position [209, 0]
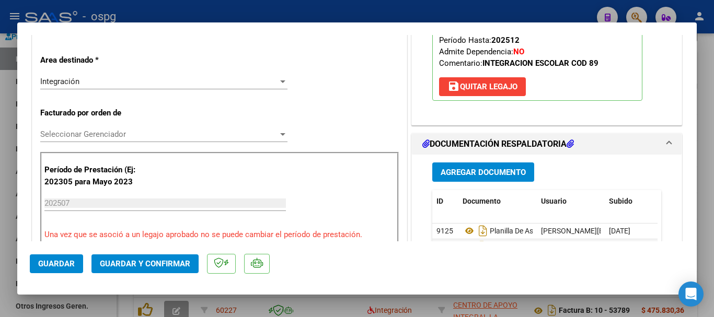
click at [701, 169] on div at bounding box center [357, 158] width 714 height 317
type input "$ 0,00"
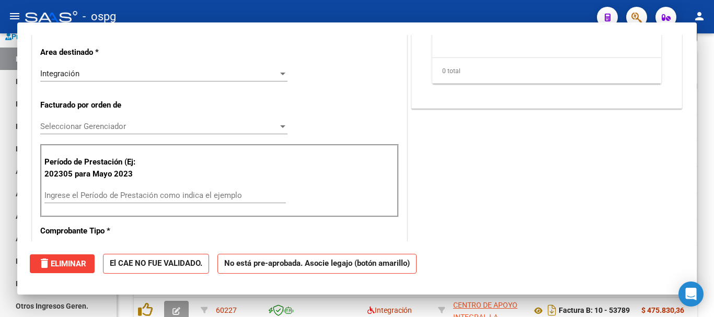
scroll to position [201, 0]
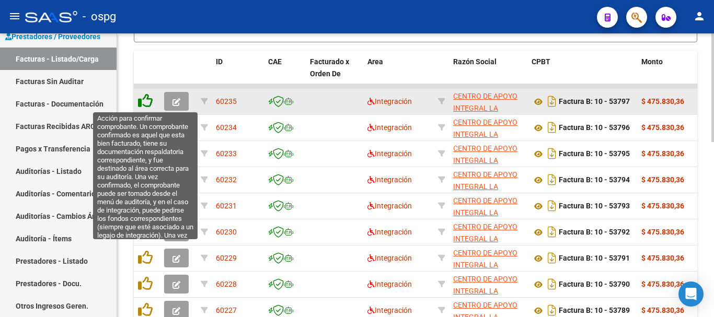
click at [145, 99] on icon at bounding box center [145, 101] width 15 height 15
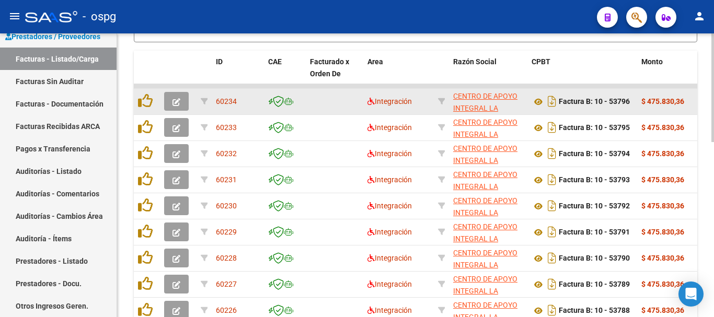
click at [177, 102] on icon "button" at bounding box center [177, 102] width 8 height 8
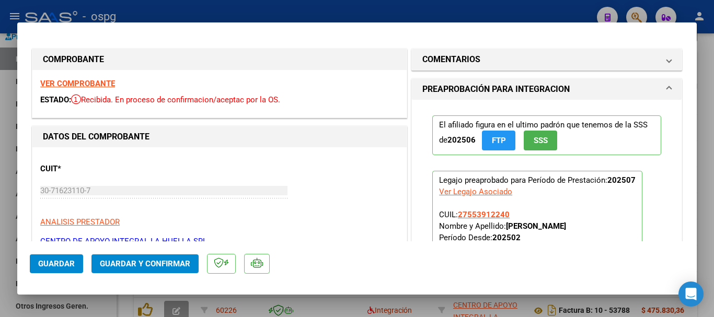
click at [97, 82] on strong "VER COMPROBANTE" at bounding box center [77, 83] width 75 height 9
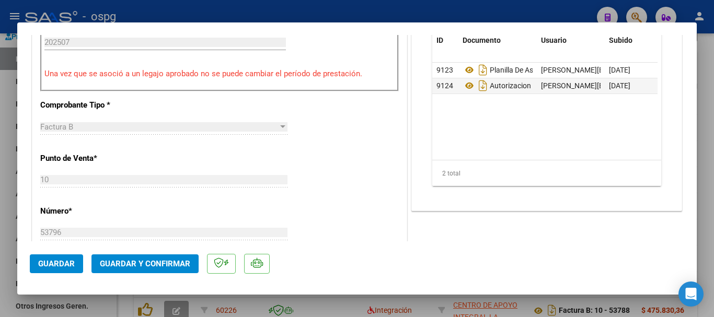
scroll to position [366, 0]
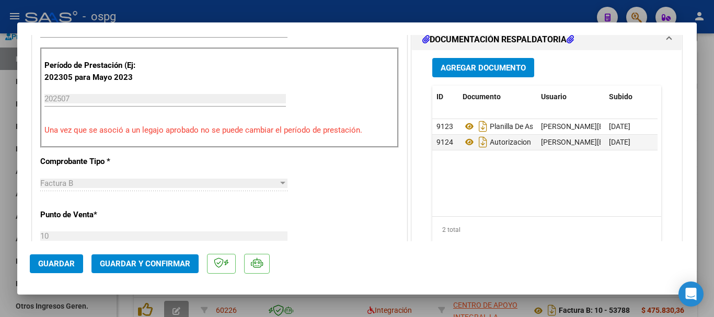
click at [703, 181] on div at bounding box center [357, 158] width 714 height 317
type input "$ 0,00"
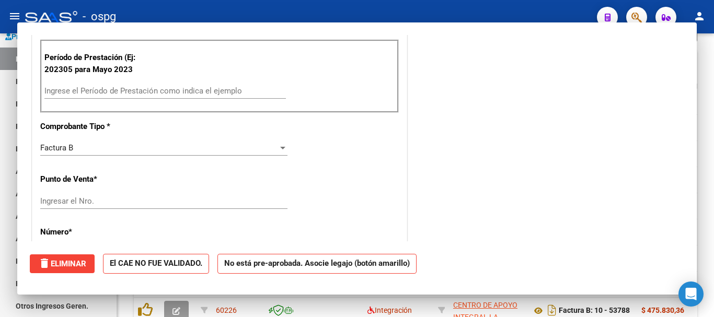
scroll to position [306, 0]
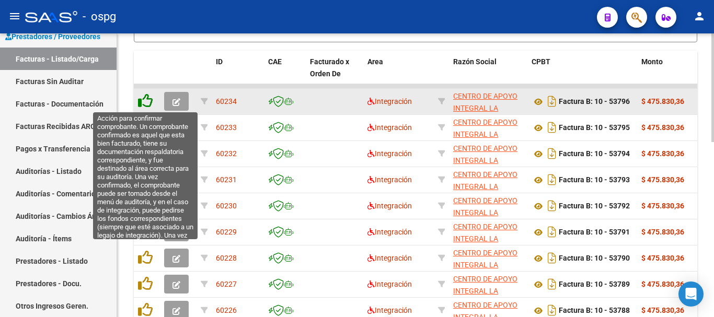
click at [145, 102] on icon at bounding box center [145, 101] width 15 height 15
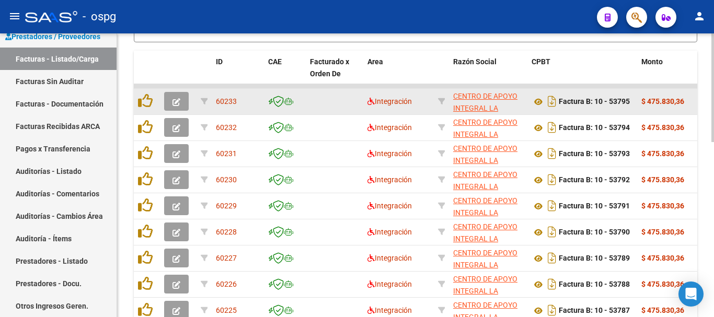
click at [178, 100] on icon "button" at bounding box center [177, 102] width 8 height 8
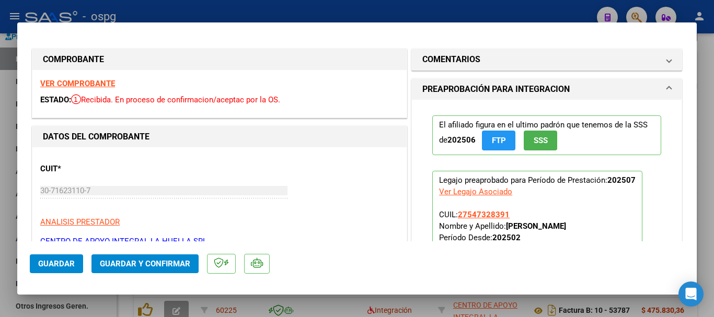
click at [93, 84] on strong "VER COMPROBANTE" at bounding box center [77, 83] width 75 height 9
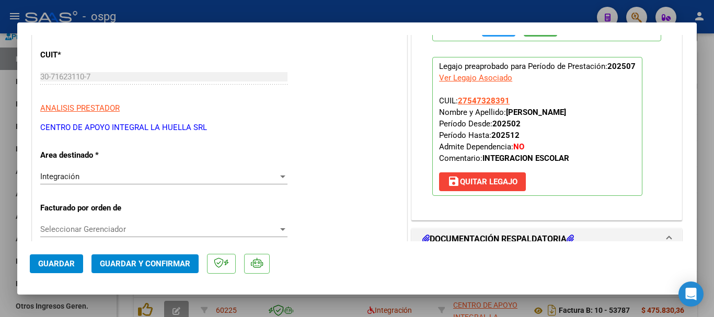
scroll to position [209, 0]
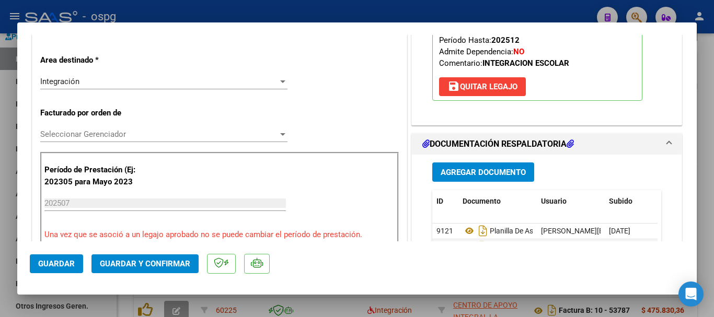
click at [712, 171] on div at bounding box center [357, 158] width 714 height 317
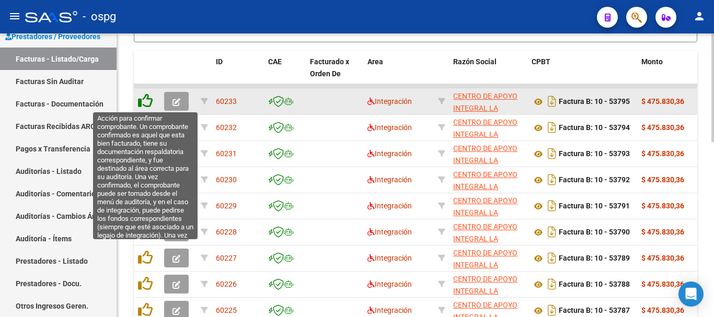
click at [143, 103] on icon at bounding box center [145, 101] width 15 height 15
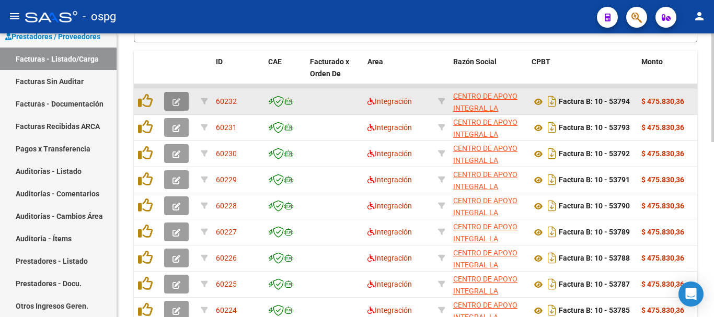
click at [176, 100] on icon "button" at bounding box center [177, 102] width 8 height 8
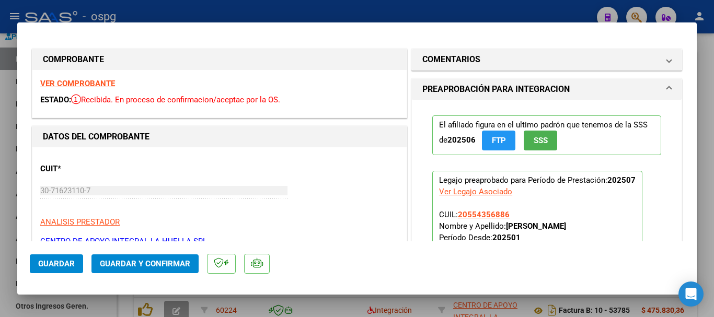
click at [101, 85] on strong "VER COMPROBANTE" at bounding box center [77, 83] width 75 height 9
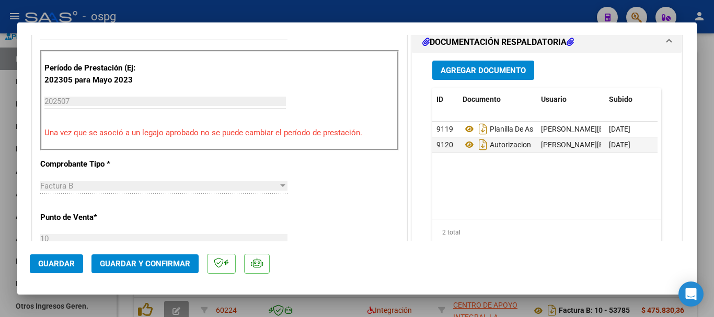
scroll to position [314, 0]
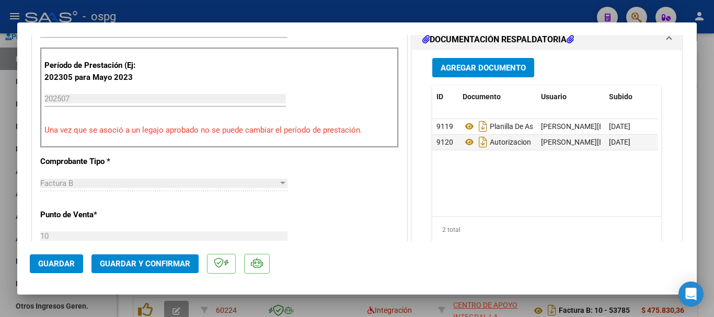
click at [711, 220] on div at bounding box center [357, 158] width 714 height 317
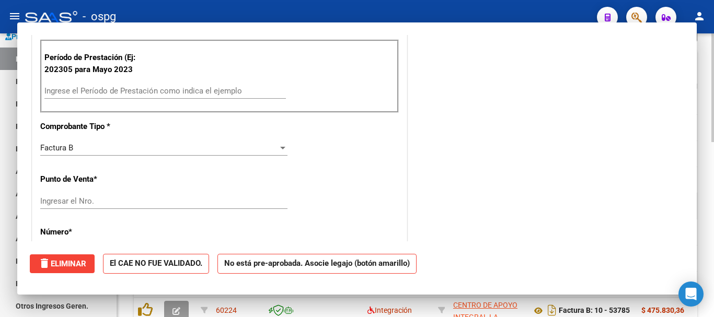
scroll to position [306, 0]
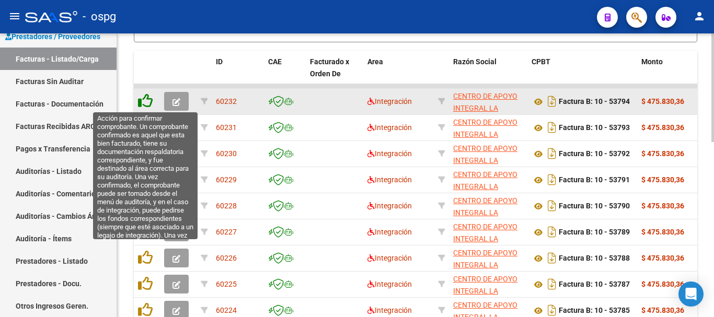
click at [145, 102] on icon at bounding box center [145, 101] width 15 height 15
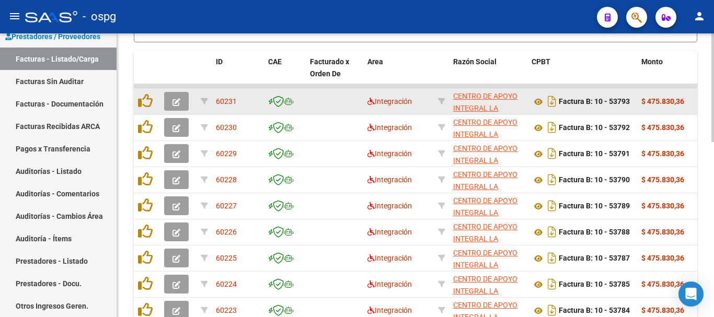
click at [174, 105] on icon "button" at bounding box center [177, 102] width 8 height 8
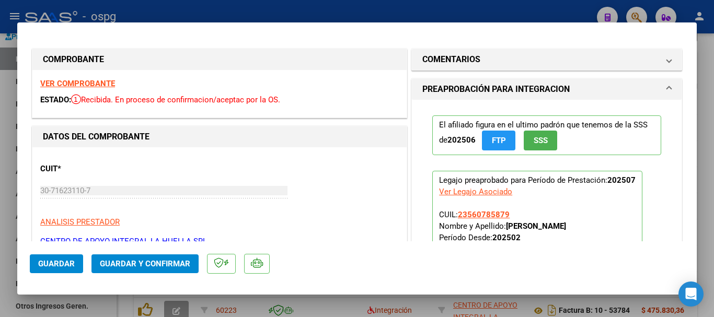
click at [81, 83] on strong "VER COMPROBANTE" at bounding box center [77, 83] width 75 height 9
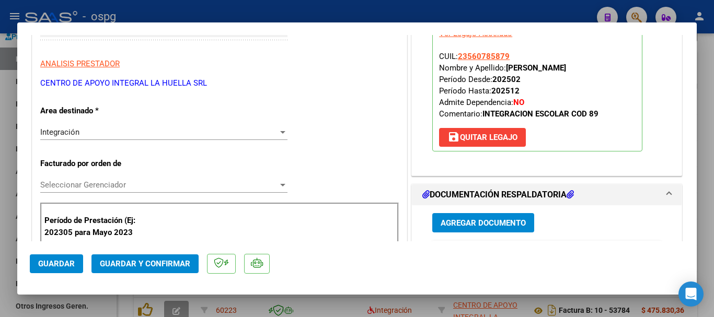
scroll to position [209, 0]
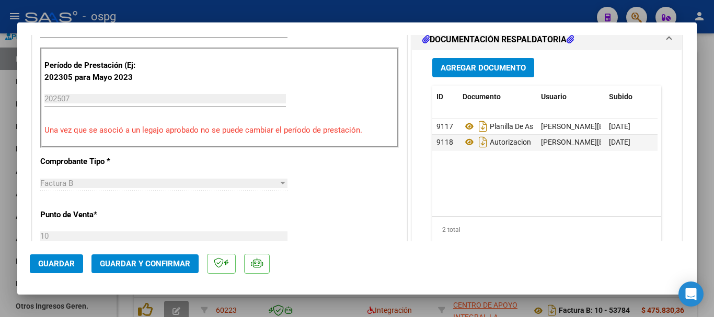
click at [711, 180] on div at bounding box center [357, 158] width 714 height 317
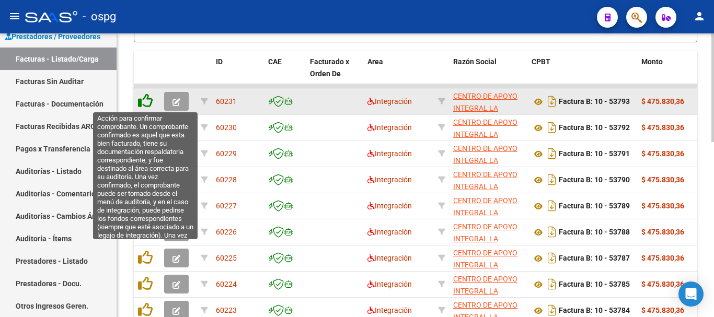
click at [146, 102] on icon at bounding box center [145, 101] width 15 height 15
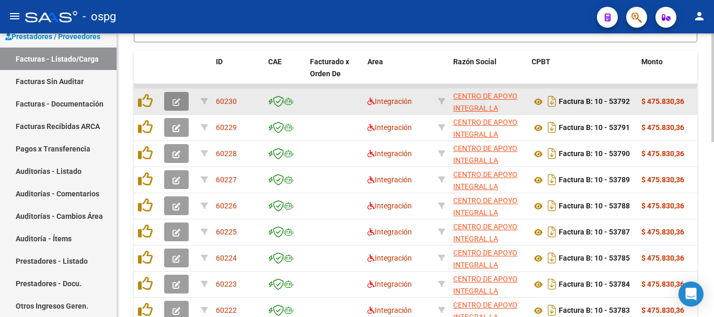
click at [175, 102] on icon "button" at bounding box center [177, 102] width 8 height 8
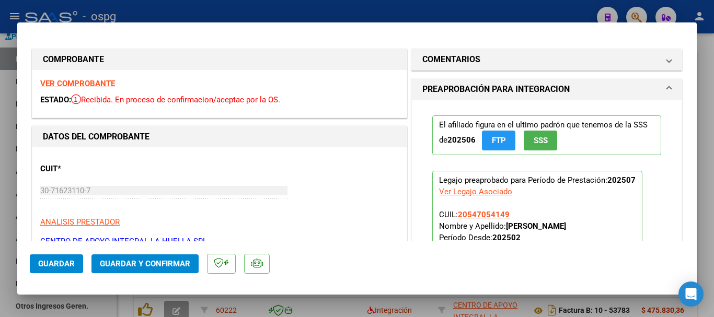
click at [104, 85] on strong "VER COMPROBANTE" at bounding box center [77, 83] width 75 height 9
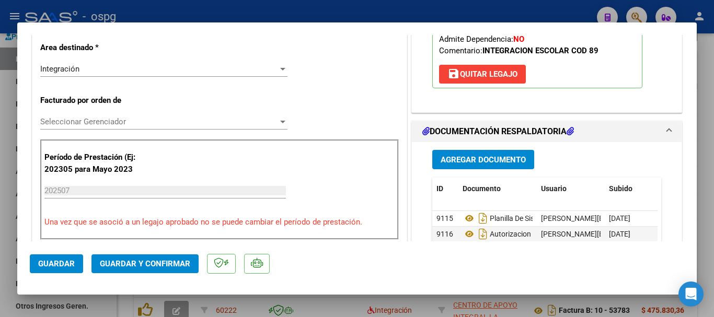
scroll to position [261, 0]
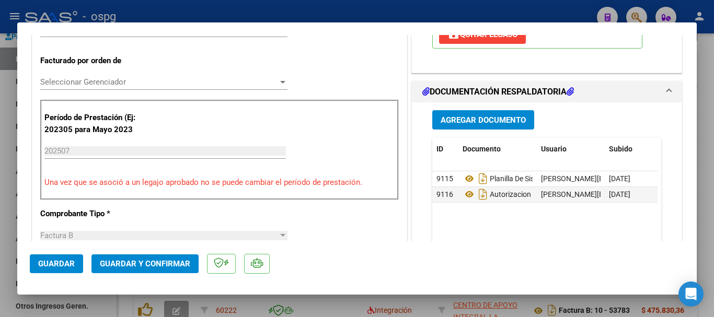
click at [703, 170] on div at bounding box center [357, 158] width 714 height 317
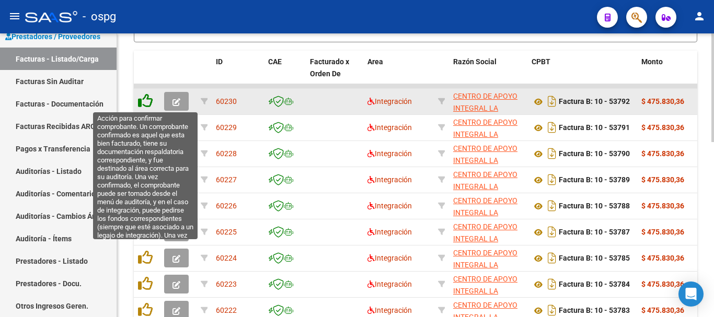
click at [149, 102] on icon at bounding box center [145, 101] width 15 height 15
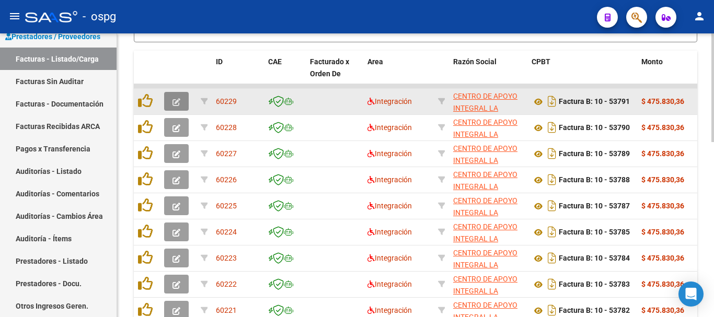
click at [176, 101] on icon "button" at bounding box center [177, 102] width 8 height 8
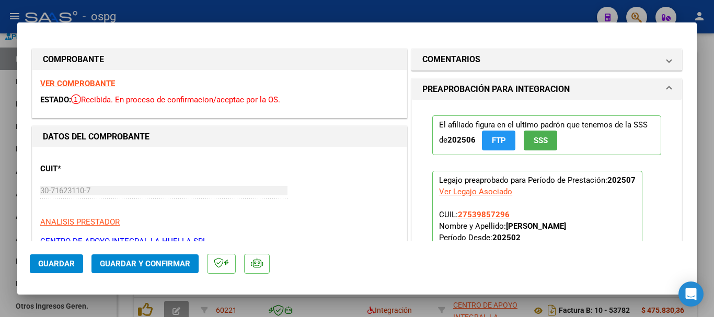
click at [99, 83] on strong "VER COMPROBANTE" at bounding box center [77, 83] width 75 height 9
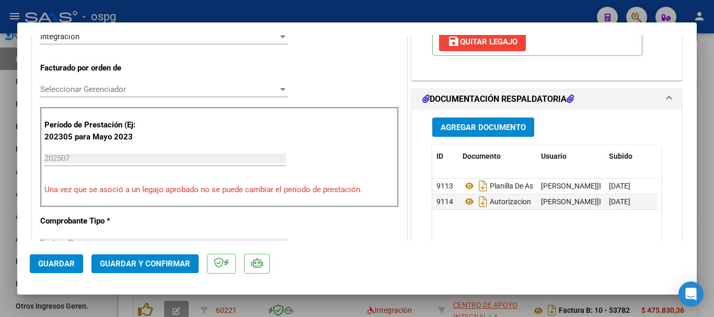
scroll to position [314, 0]
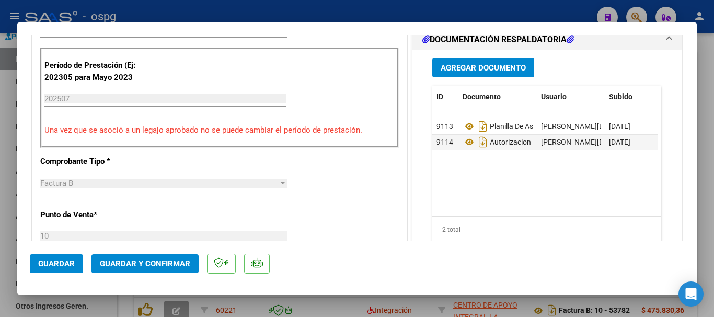
click at [706, 180] on div at bounding box center [357, 158] width 714 height 317
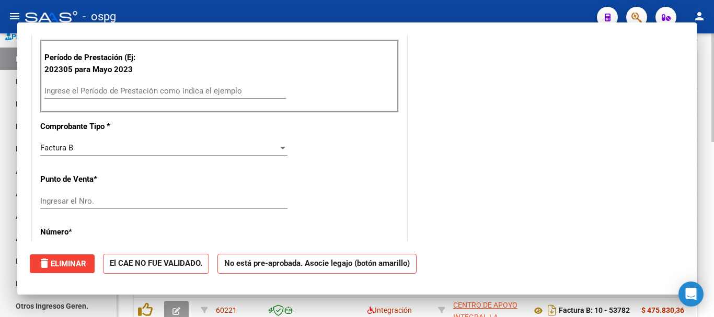
scroll to position [306, 0]
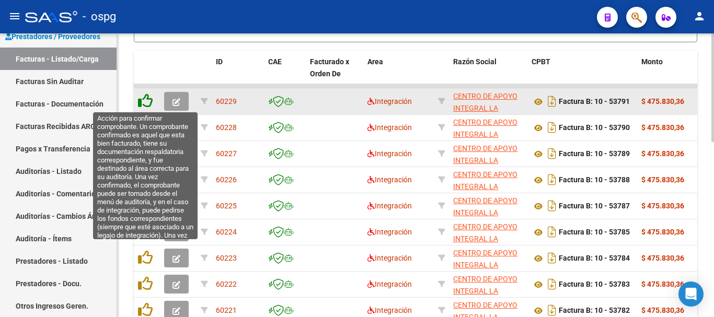
click at [150, 105] on icon at bounding box center [145, 101] width 15 height 15
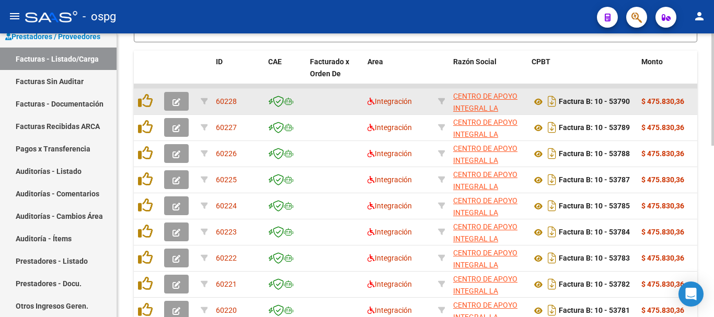
click at [173, 101] on icon "button" at bounding box center [177, 102] width 8 height 8
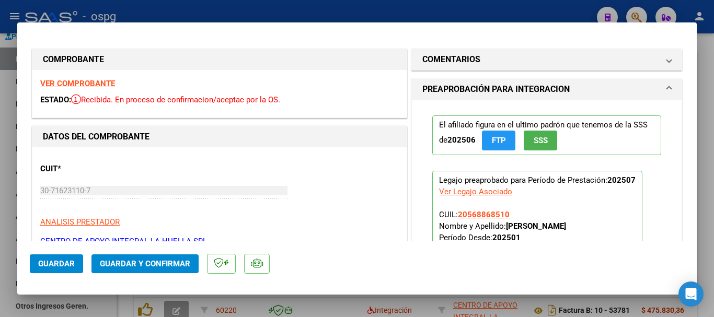
click at [85, 83] on strong "VER COMPROBANTE" at bounding box center [77, 83] width 75 height 9
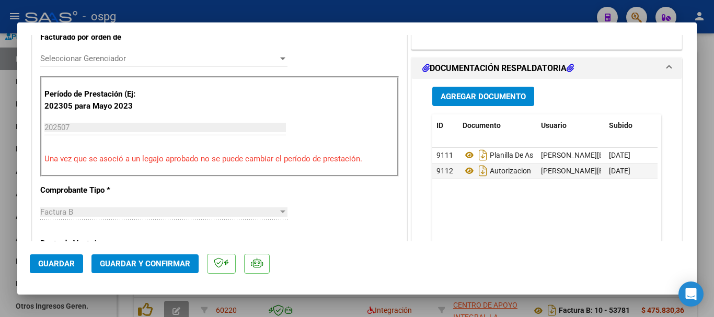
scroll to position [314, 0]
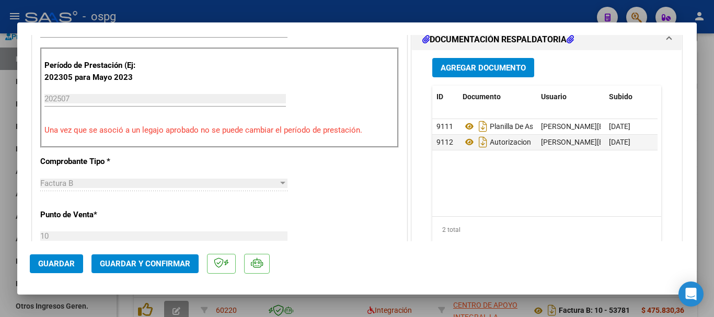
click at [712, 167] on div at bounding box center [357, 158] width 714 height 317
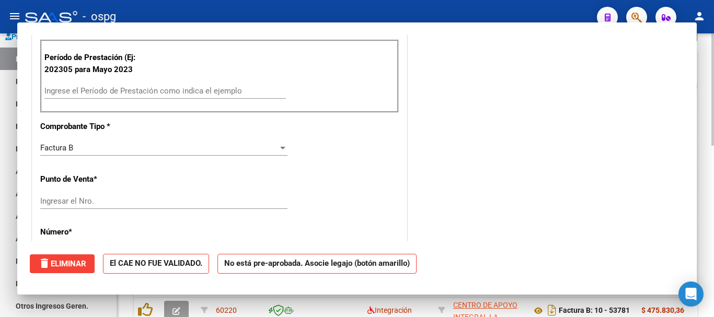
scroll to position [0, 0]
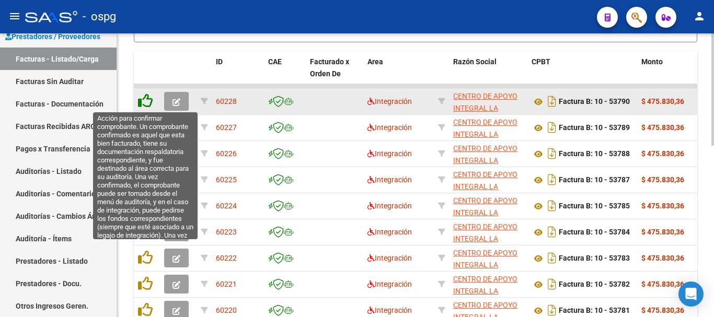
click at [147, 101] on icon at bounding box center [145, 101] width 15 height 15
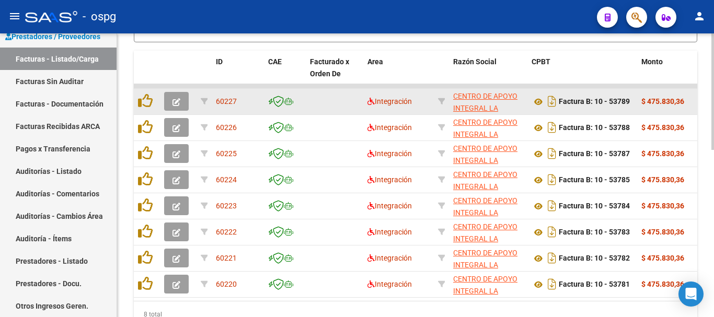
click at [174, 102] on icon "button" at bounding box center [177, 102] width 8 height 8
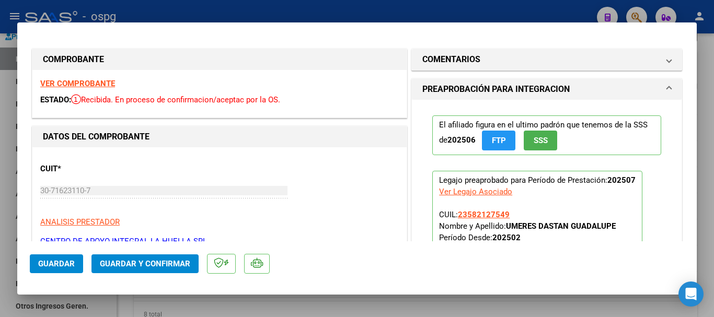
click at [98, 80] on strong "VER COMPROBANTE" at bounding box center [77, 83] width 75 height 9
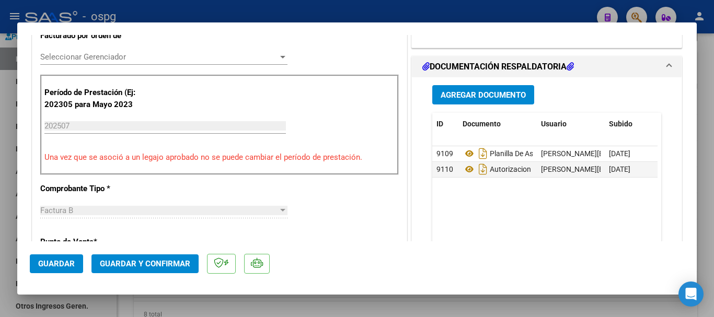
scroll to position [314, 0]
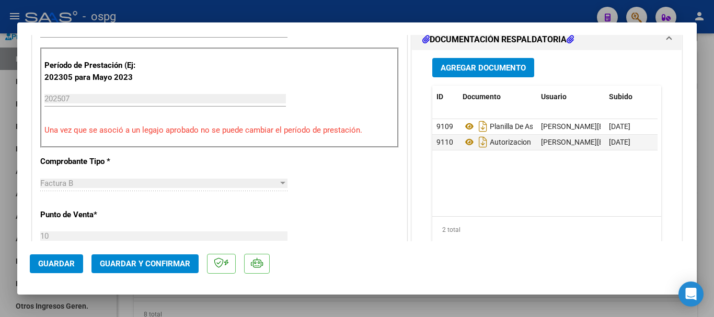
click at [708, 193] on div at bounding box center [357, 158] width 714 height 317
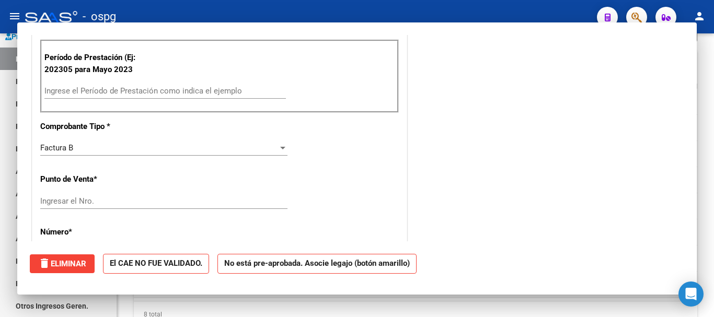
scroll to position [0, 0]
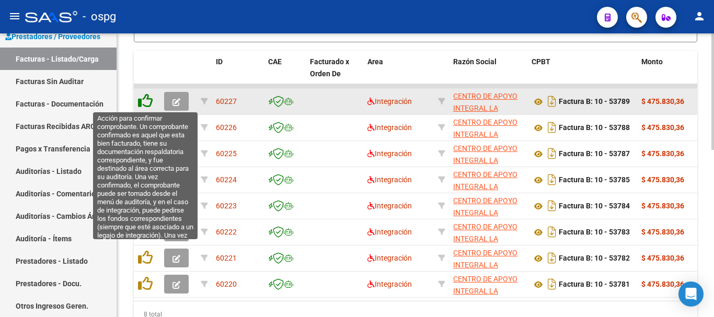
click at [148, 101] on icon at bounding box center [145, 101] width 15 height 15
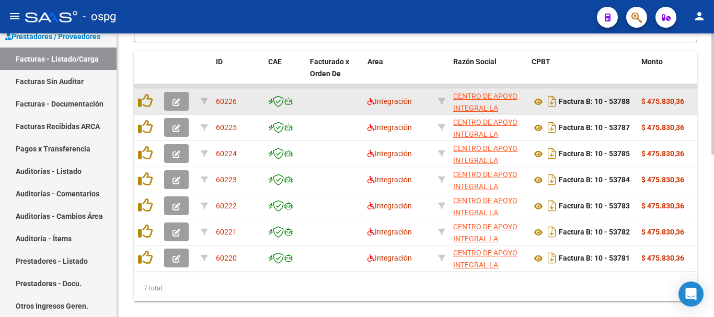
click at [175, 101] on icon "button" at bounding box center [177, 102] width 8 height 8
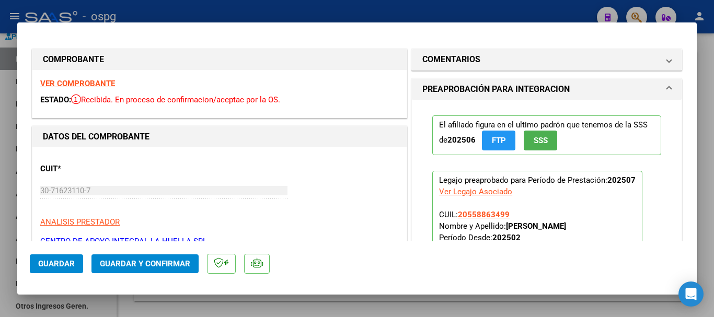
click at [90, 82] on strong "VER COMPROBANTE" at bounding box center [77, 83] width 75 height 9
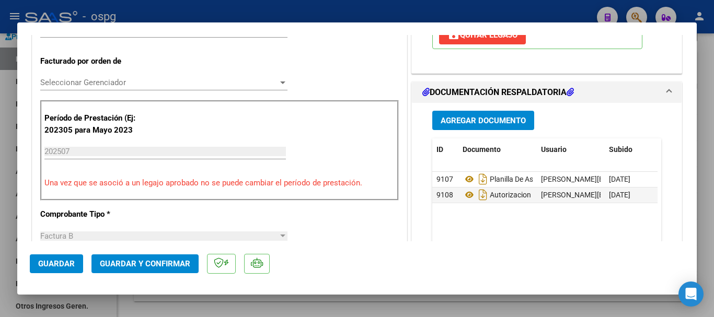
scroll to position [261, 0]
click at [709, 194] on div at bounding box center [357, 158] width 714 height 317
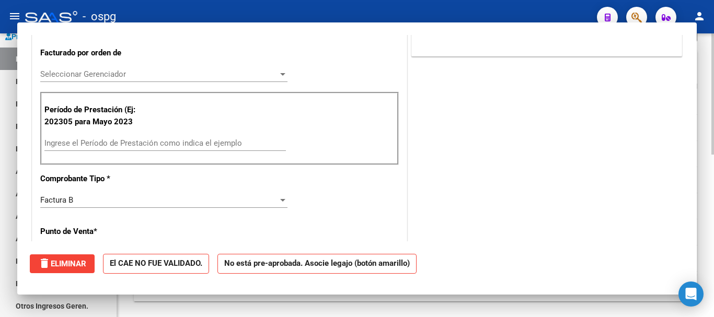
scroll to position [254, 0]
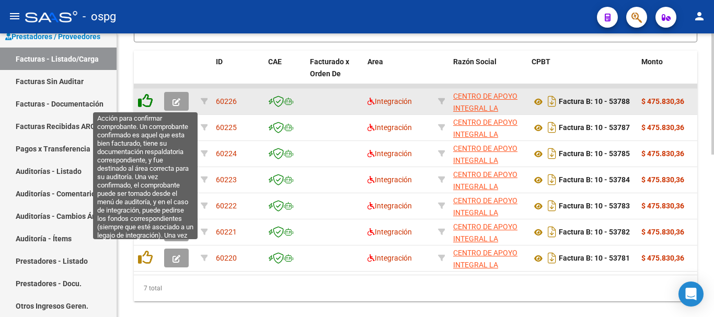
click at [144, 99] on icon at bounding box center [145, 101] width 15 height 15
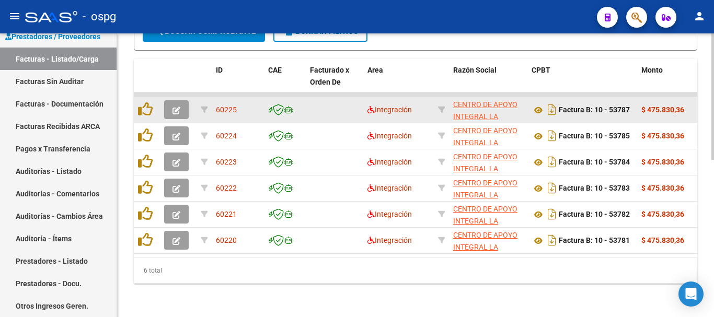
click at [176, 107] on icon "button" at bounding box center [177, 111] width 8 height 8
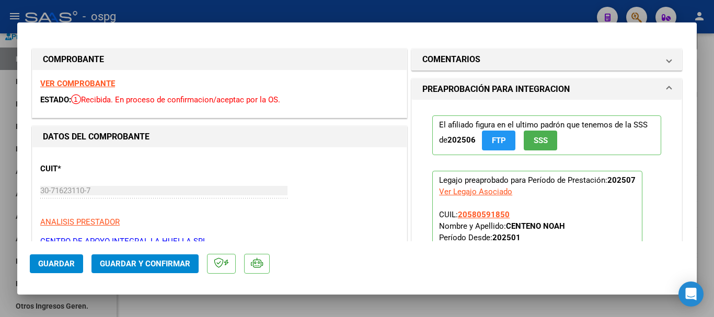
click at [89, 82] on strong "VER COMPROBANTE" at bounding box center [77, 83] width 75 height 9
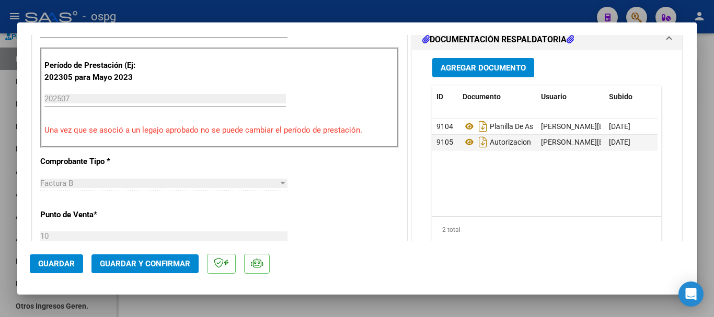
click at [702, 183] on div at bounding box center [357, 158] width 714 height 317
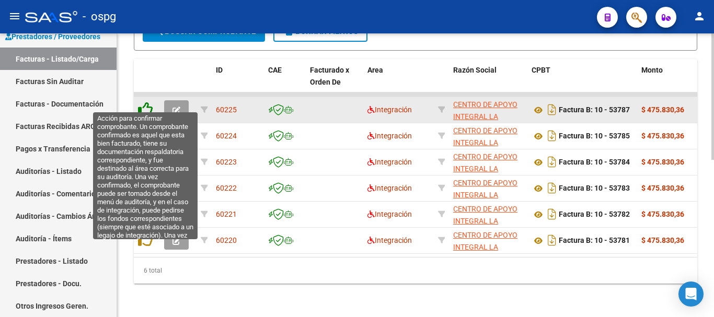
click at [146, 102] on icon at bounding box center [145, 109] width 15 height 15
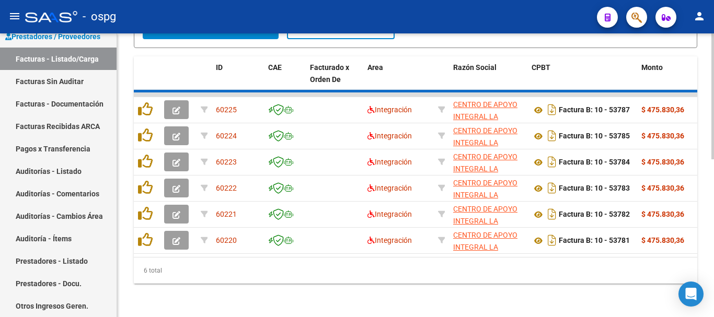
scroll to position [328, 0]
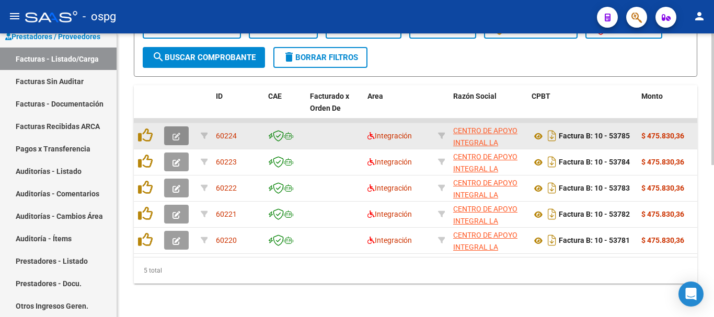
click at [177, 133] on icon "button" at bounding box center [177, 137] width 8 height 8
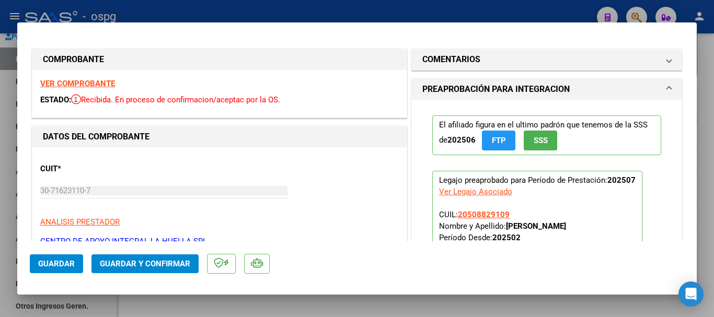
click at [93, 84] on strong "VER COMPROBANTE" at bounding box center [77, 83] width 75 height 9
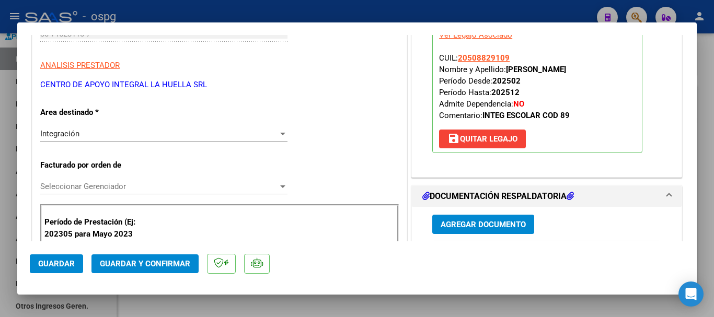
scroll to position [261, 0]
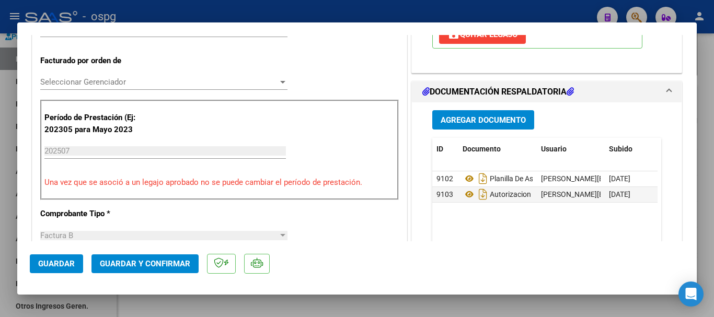
click at [708, 196] on div at bounding box center [357, 158] width 714 height 317
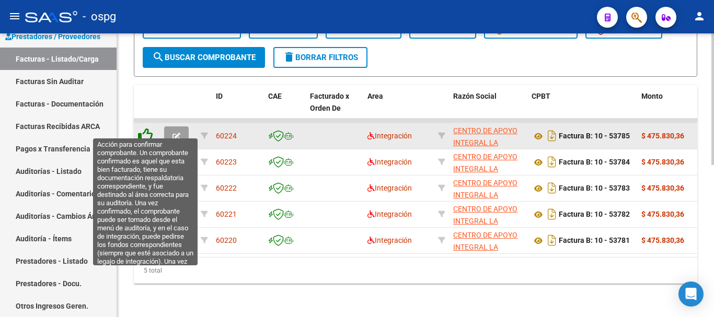
click at [146, 128] on icon at bounding box center [145, 135] width 15 height 15
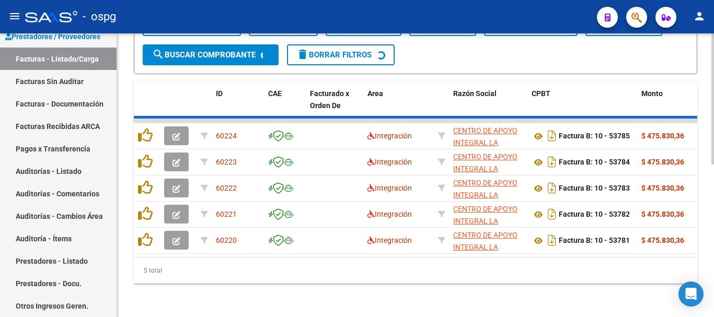
scroll to position [302, 0]
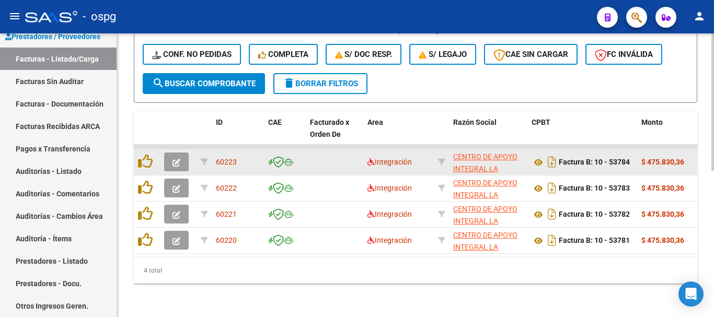
click at [177, 159] on icon "button" at bounding box center [177, 163] width 8 height 8
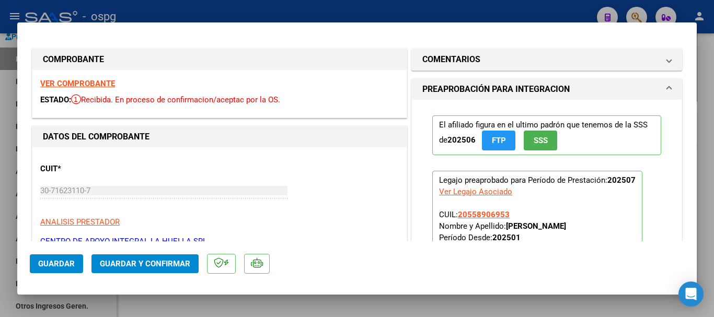
click at [87, 83] on strong "VER COMPROBANTE" at bounding box center [77, 83] width 75 height 9
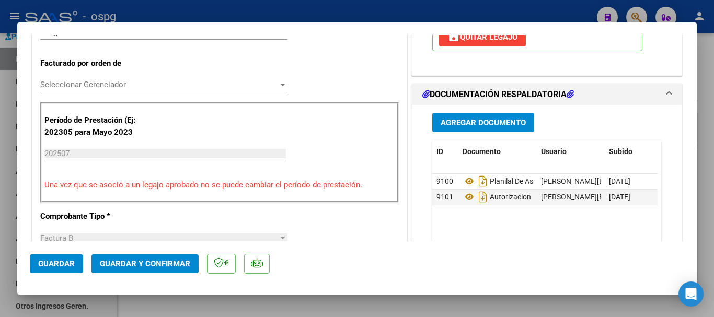
scroll to position [261, 0]
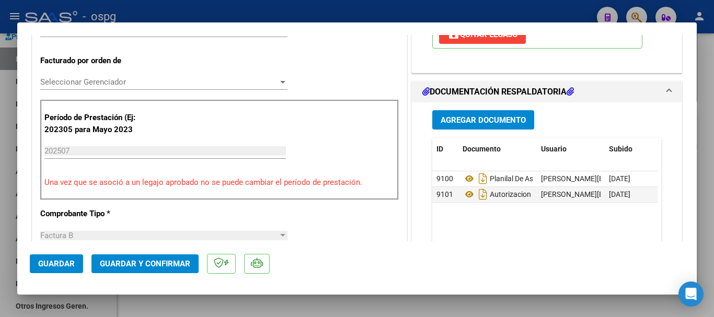
click at [712, 178] on div at bounding box center [357, 158] width 714 height 317
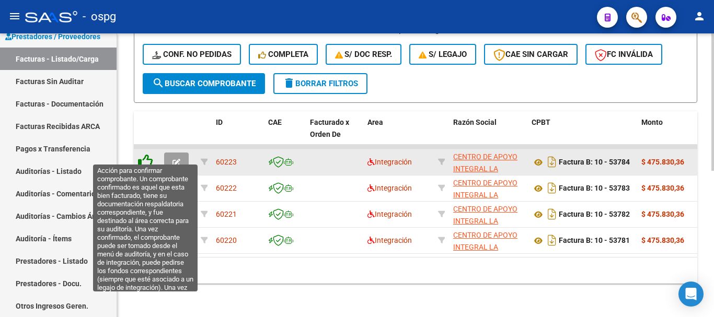
click at [144, 154] on icon at bounding box center [145, 161] width 15 height 15
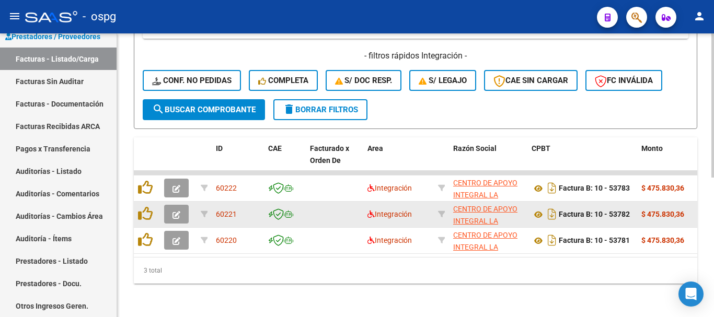
scroll to position [276, 0]
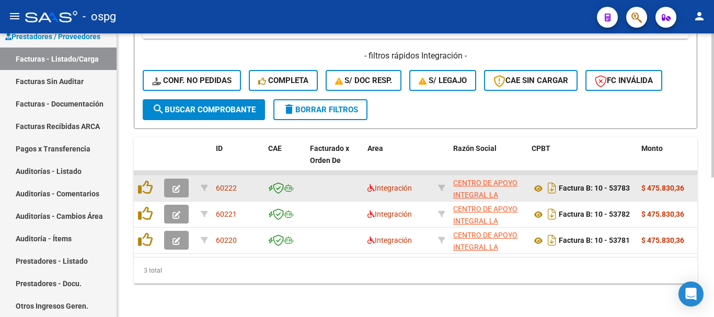
click at [176, 185] on icon "button" at bounding box center [177, 189] width 8 height 8
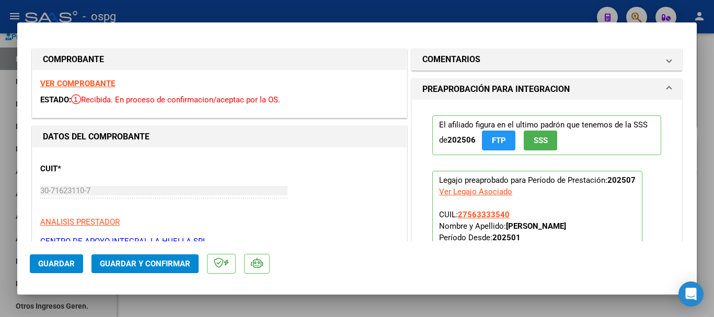
click at [102, 83] on strong "VER COMPROBANTE" at bounding box center [77, 83] width 75 height 9
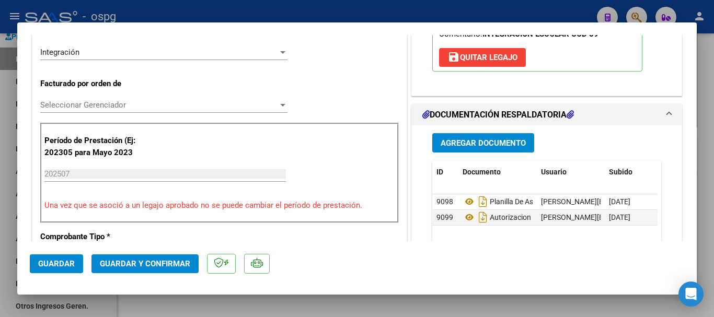
scroll to position [261, 0]
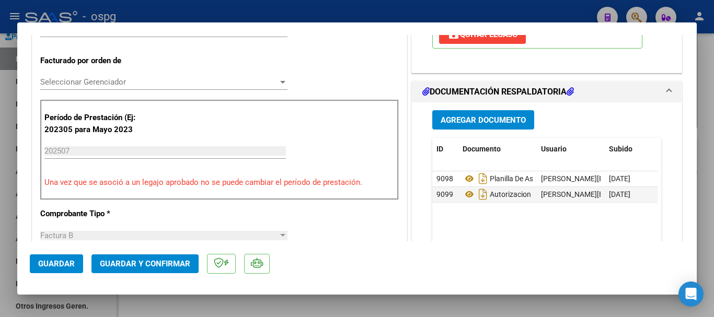
click at [710, 184] on div at bounding box center [357, 158] width 714 height 317
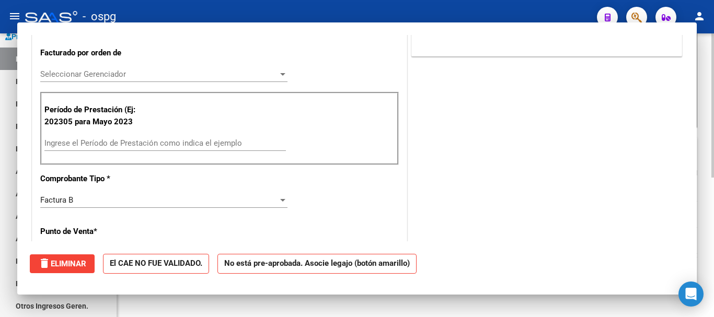
scroll to position [0, 0]
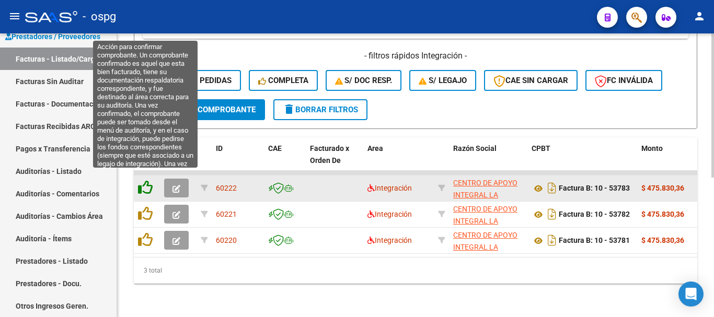
click at [149, 180] on icon at bounding box center [145, 187] width 15 height 15
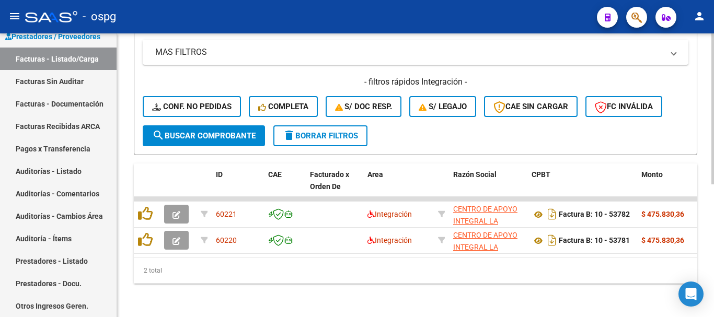
scroll to position [249, 0]
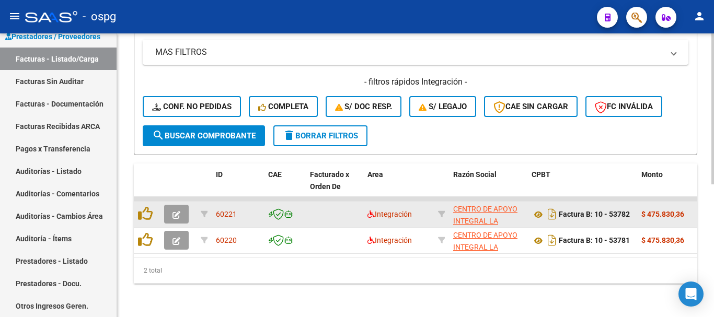
click at [174, 211] on icon "button" at bounding box center [177, 215] width 8 height 8
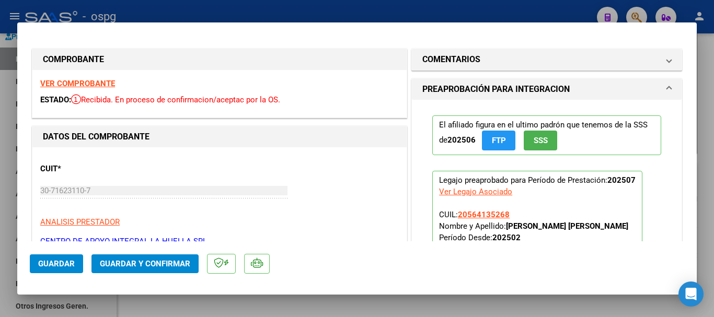
click at [102, 82] on strong "VER COMPROBANTE" at bounding box center [77, 83] width 75 height 9
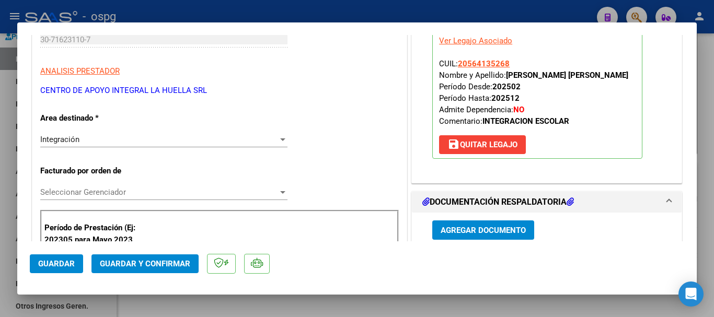
scroll to position [209, 0]
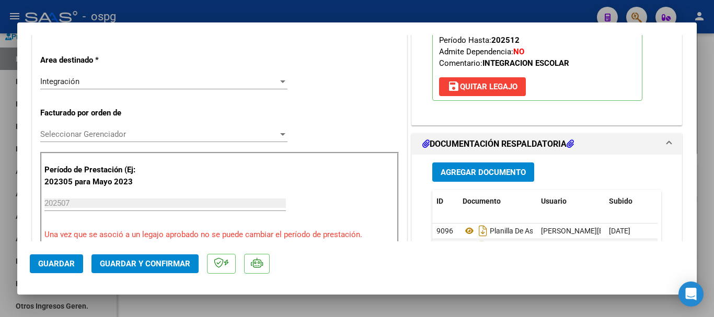
click at [710, 164] on div at bounding box center [357, 158] width 714 height 317
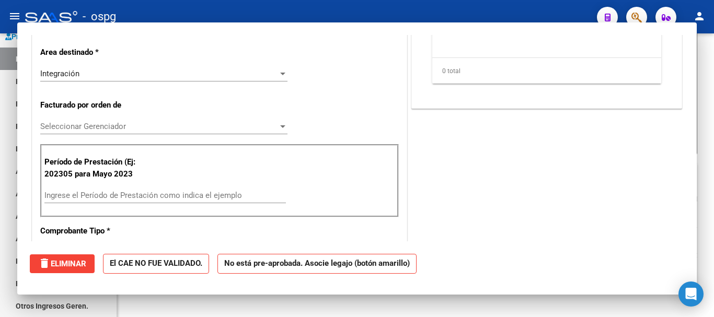
scroll to position [0, 0]
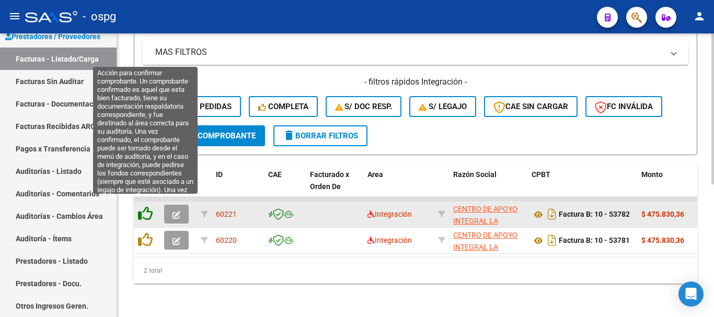
click at [151, 207] on icon at bounding box center [145, 214] width 15 height 15
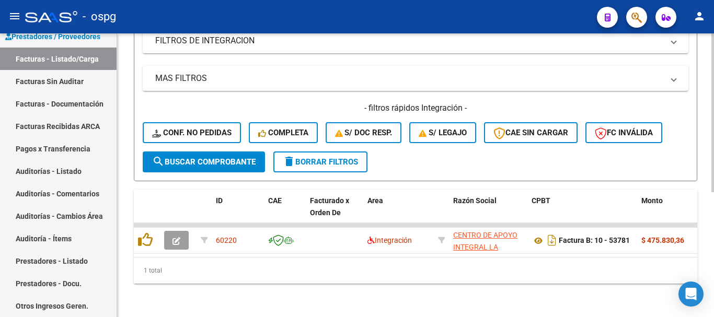
scroll to position [223, 0]
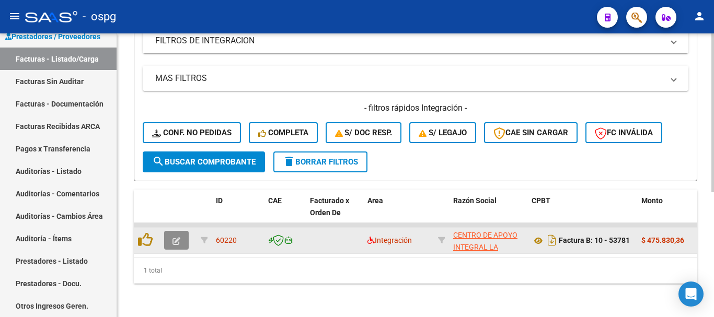
click at [173, 237] on icon "button" at bounding box center [177, 241] width 8 height 8
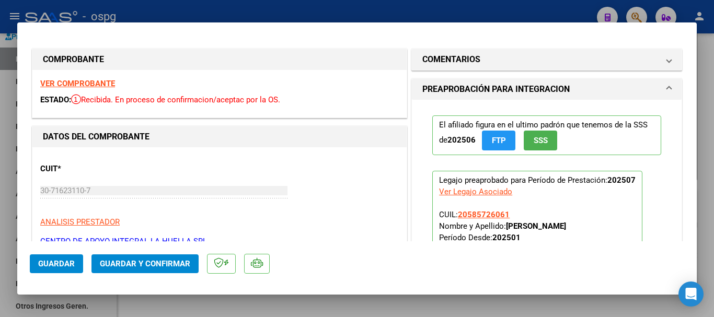
click at [97, 85] on strong "VER COMPROBANTE" at bounding box center [77, 83] width 75 height 9
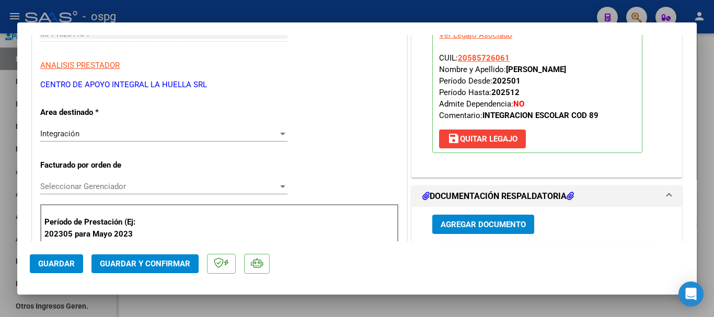
scroll to position [209, 0]
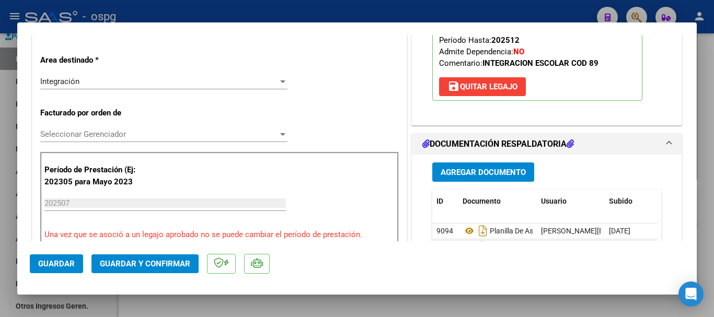
click at [713, 181] on div at bounding box center [357, 158] width 714 height 317
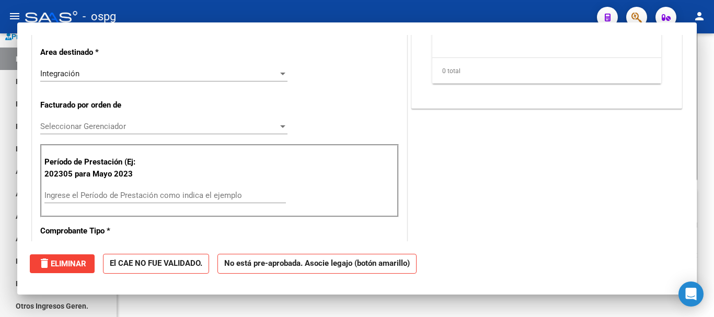
scroll to position [0, 0]
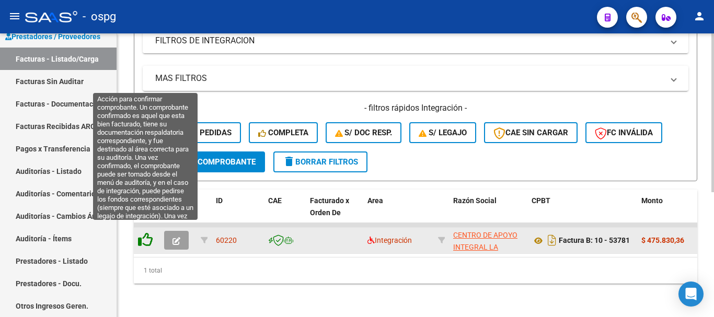
click at [145, 235] on icon at bounding box center [145, 240] width 15 height 15
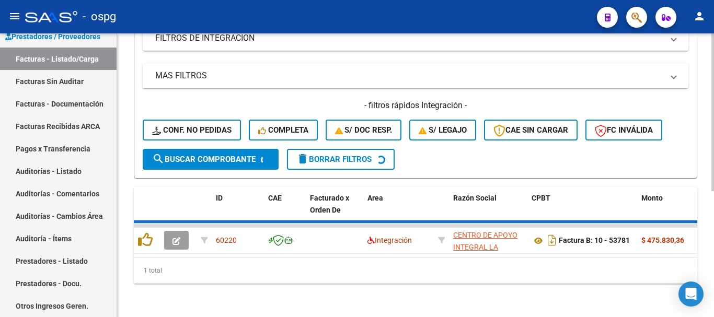
scroll to position [207, 0]
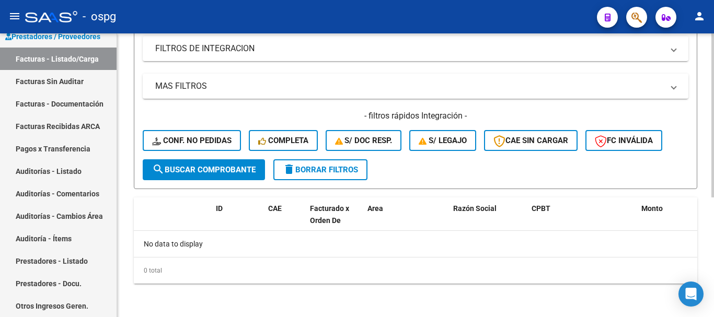
click at [332, 170] on span "delete Borrar Filtros" at bounding box center [320, 169] width 75 height 9
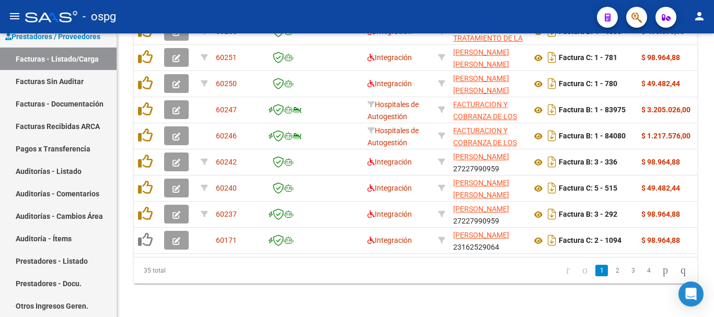
scroll to position [459, 0]
click at [611, 273] on link "2" at bounding box center [617, 271] width 13 height 12
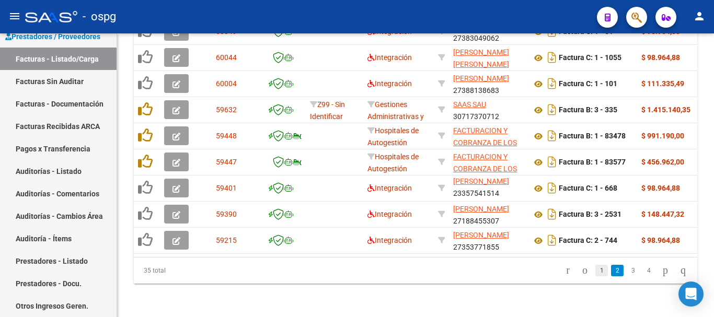
click at [596, 274] on link "1" at bounding box center [602, 271] width 13 height 12
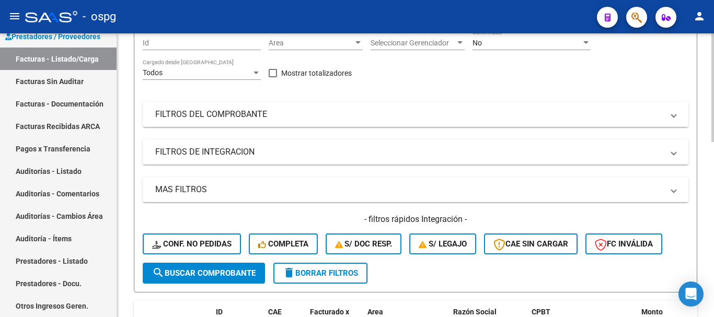
scroll to position [105, 0]
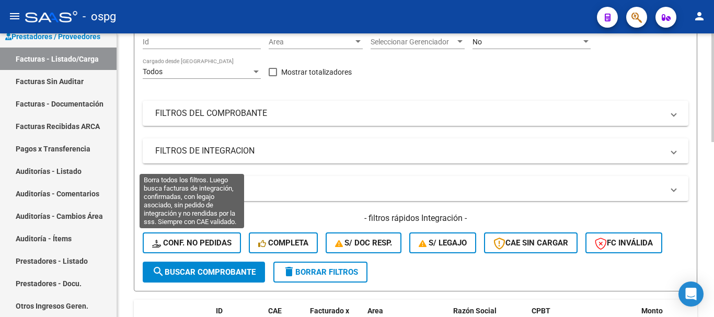
click at [193, 235] on button "Conf. no pedidas" at bounding box center [192, 243] width 98 height 21
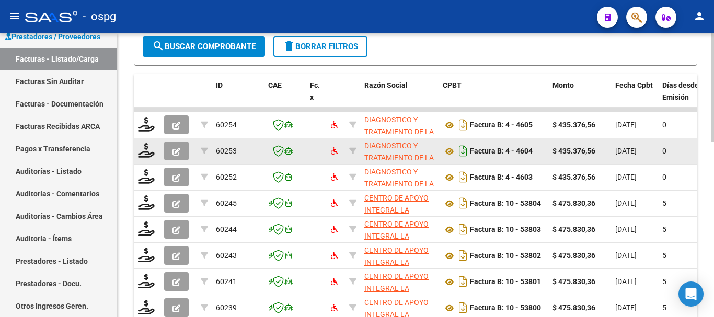
scroll to position [302, 0]
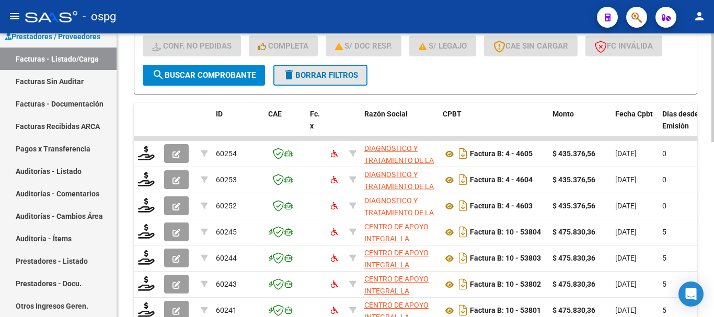
click at [336, 77] on span "delete Borrar Filtros" at bounding box center [320, 75] width 75 height 9
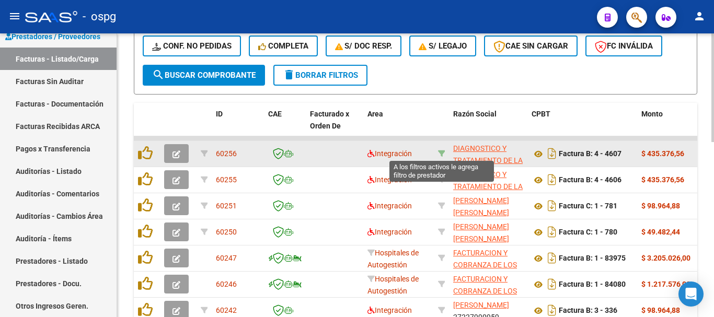
click at [441, 151] on icon at bounding box center [441, 153] width 7 height 7
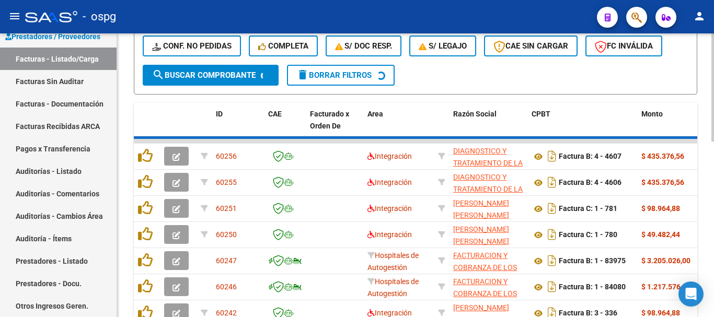
scroll to position [249, 0]
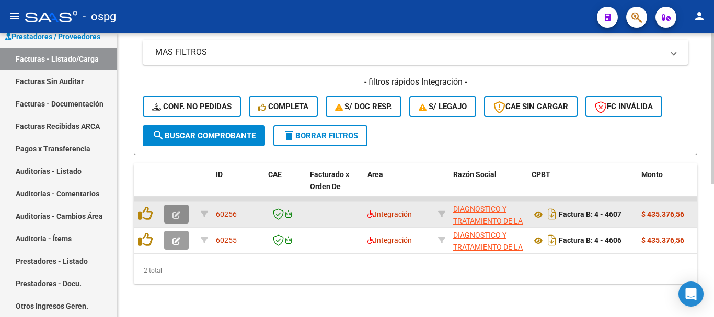
click at [176, 211] on icon "button" at bounding box center [177, 215] width 8 height 8
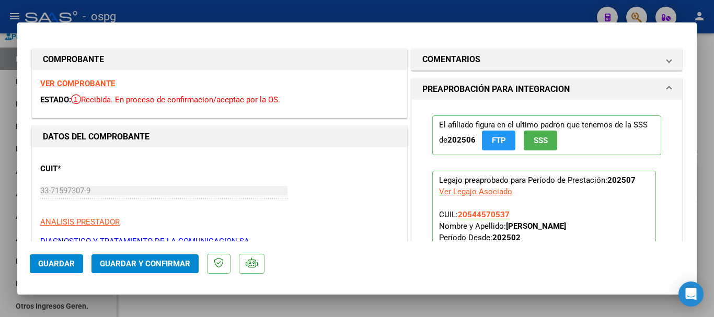
click at [97, 84] on strong "VER COMPROBANTE" at bounding box center [77, 83] width 75 height 9
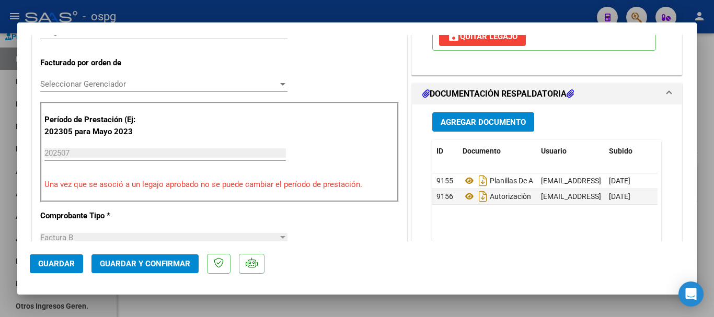
scroll to position [261, 0]
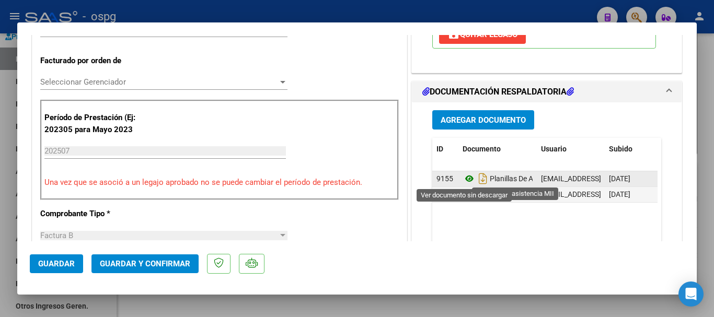
click at [465, 178] on icon at bounding box center [470, 179] width 14 height 13
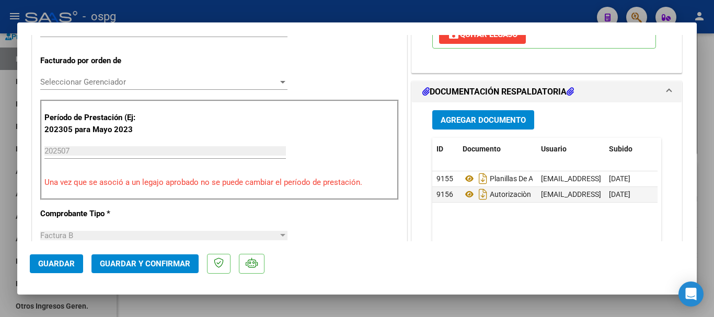
click at [709, 195] on div at bounding box center [357, 158] width 714 height 317
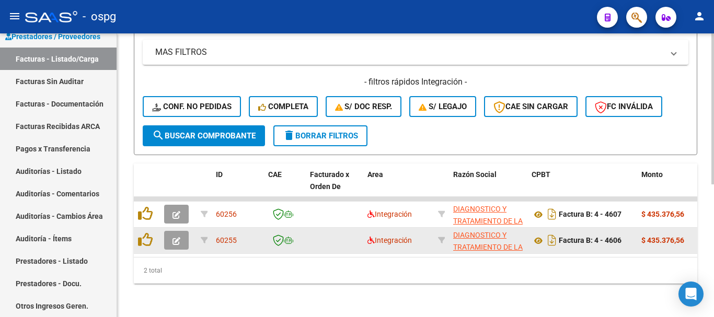
click at [175, 237] on icon "button" at bounding box center [177, 241] width 8 height 8
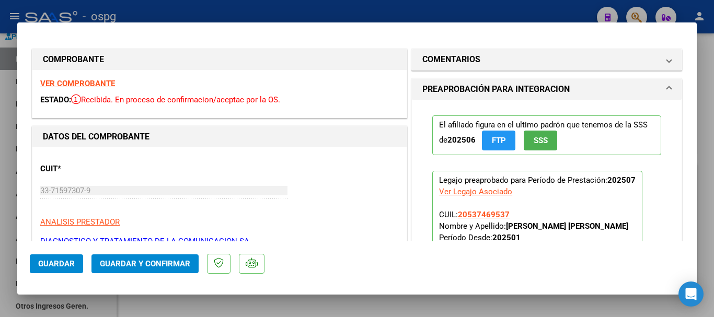
click at [100, 85] on strong "VER COMPROBANTE" at bounding box center [77, 83] width 75 height 9
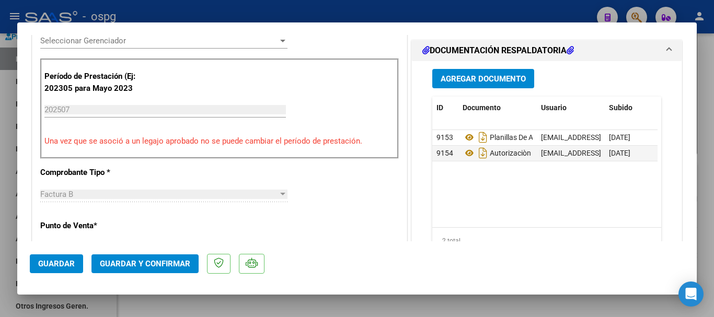
scroll to position [314, 0]
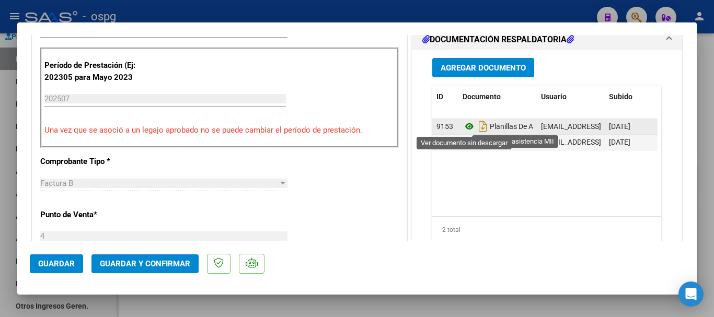
click at [465, 126] on icon at bounding box center [470, 126] width 14 height 13
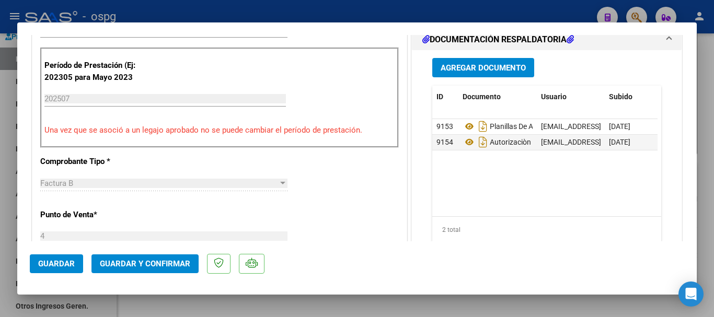
click at [714, 175] on div at bounding box center [357, 158] width 714 height 317
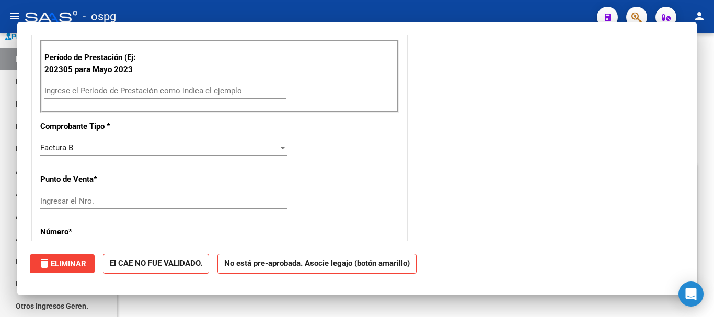
scroll to position [306, 0]
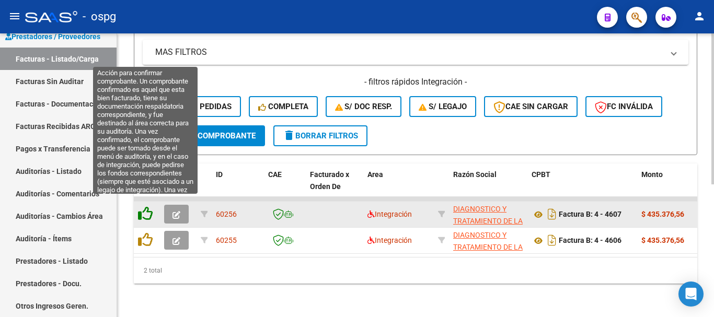
click at [147, 207] on icon at bounding box center [145, 214] width 15 height 15
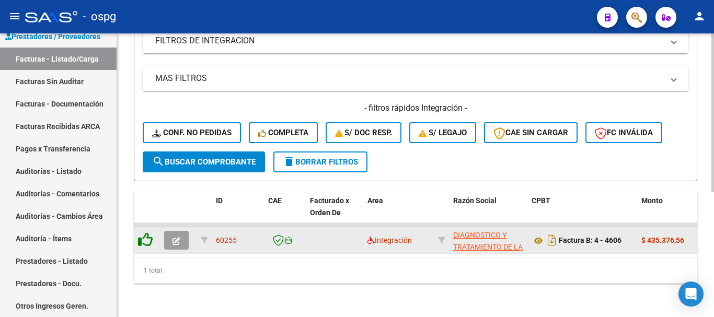
scroll to position [223, 0]
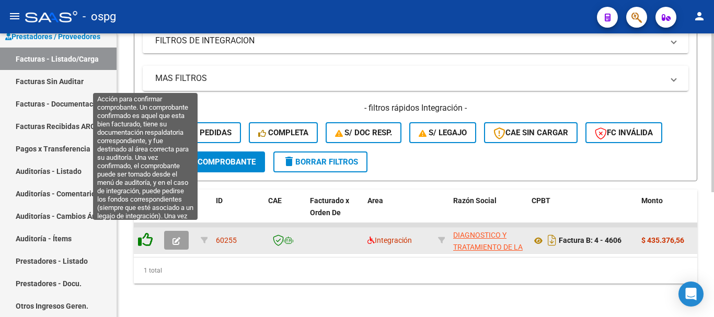
click at [147, 233] on icon at bounding box center [145, 240] width 15 height 15
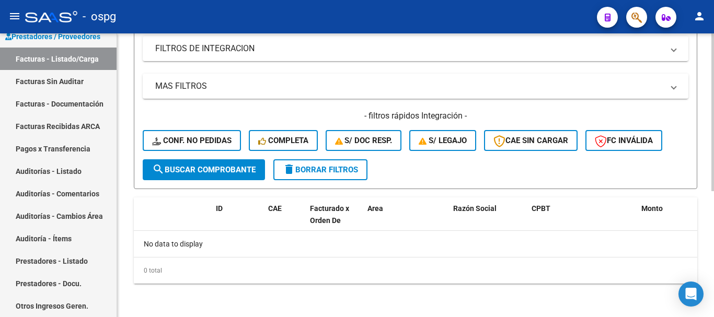
scroll to position [207, 0]
click at [329, 169] on span "delete Borrar Filtros" at bounding box center [320, 169] width 75 height 9
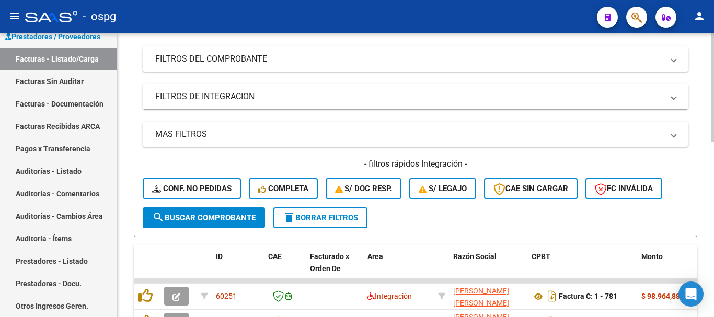
scroll to position [157, 0]
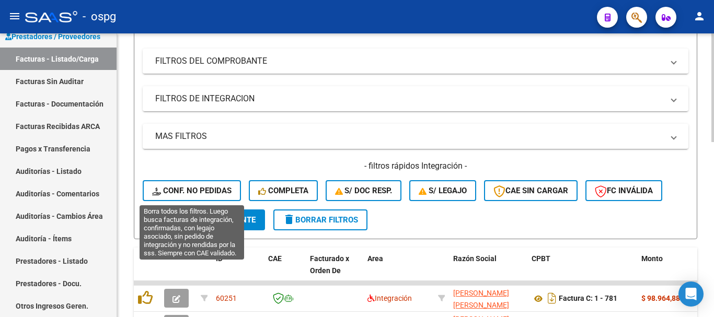
click at [206, 190] on span "Conf. no pedidas" at bounding box center [191, 190] width 79 height 9
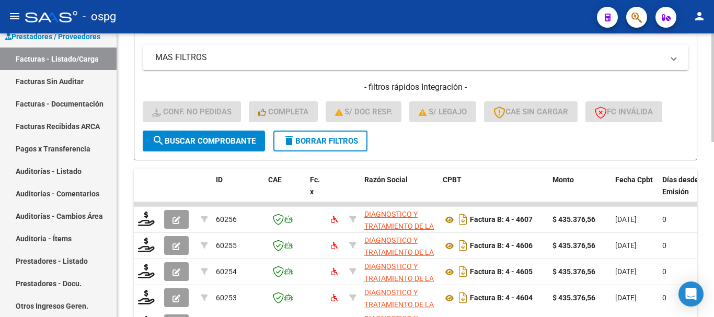
scroll to position [261, 0]
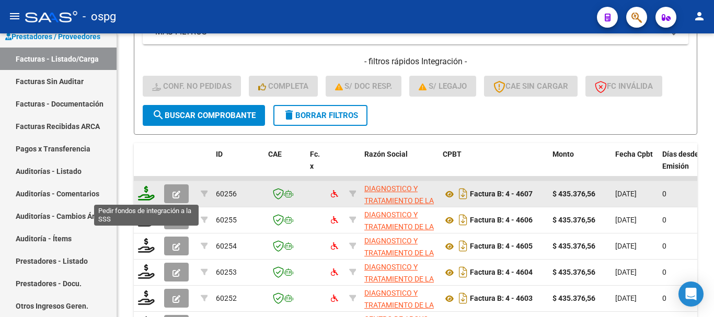
click at [143, 198] on icon at bounding box center [146, 193] width 17 height 15
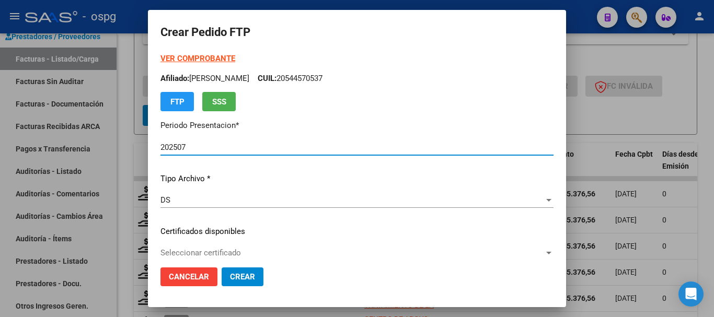
click at [704, 211] on div at bounding box center [357, 158] width 714 height 317
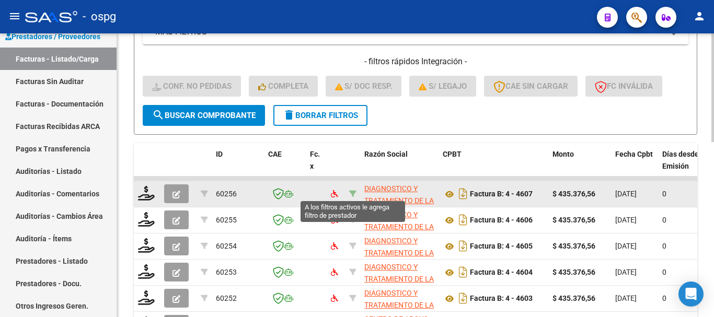
click at [353, 191] on icon at bounding box center [352, 193] width 7 height 7
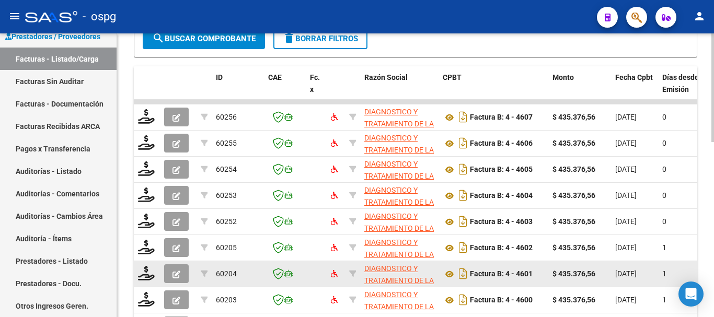
scroll to position [314, 0]
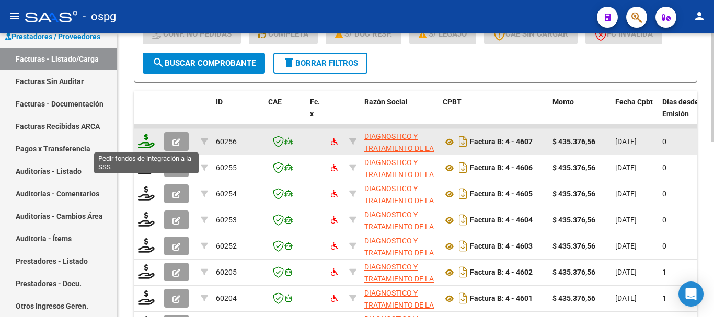
click at [146, 144] on icon at bounding box center [146, 141] width 17 height 15
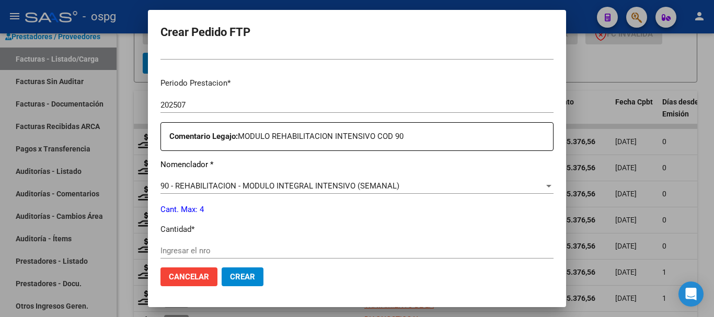
scroll to position [366, 0]
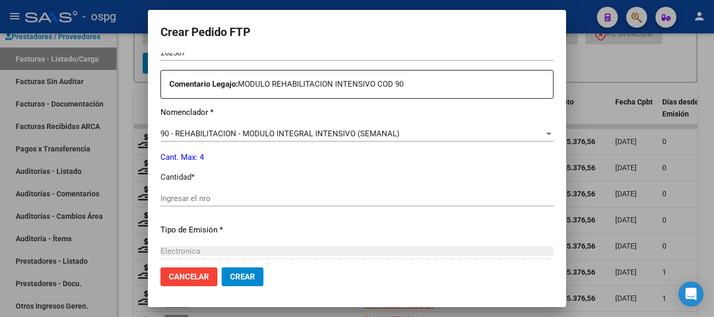
click at [350, 198] on input "Ingresar el nro" at bounding box center [357, 198] width 393 height 9
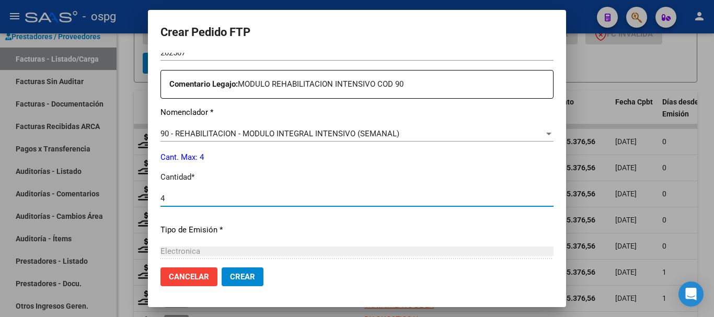
click at [247, 282] on button "Crear" at bounding box center [243, 277] width 42 height 19
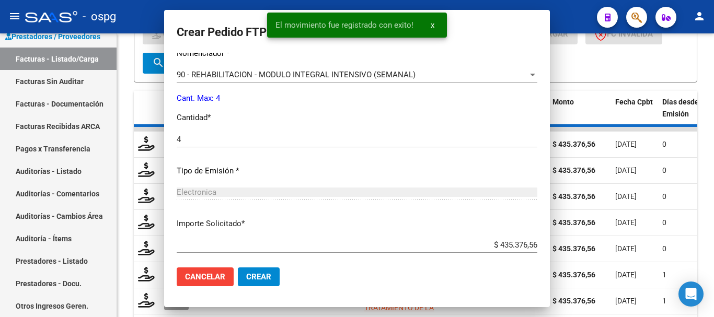
scroll to position [307, 0]
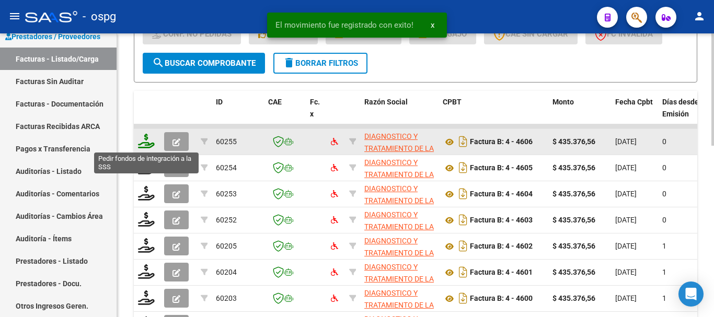
click at [148, 145] on icon at bounding box center [146, 141] width 17 height 15
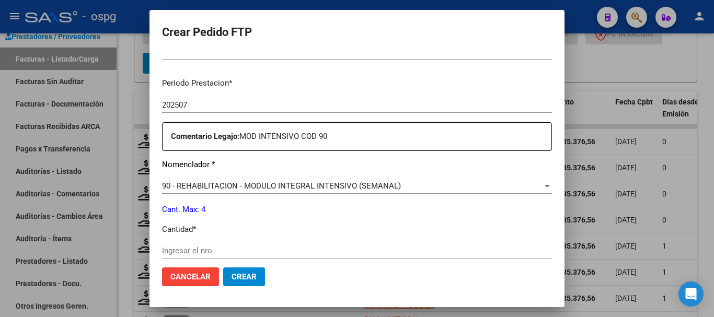
scroll to position [366, 0]
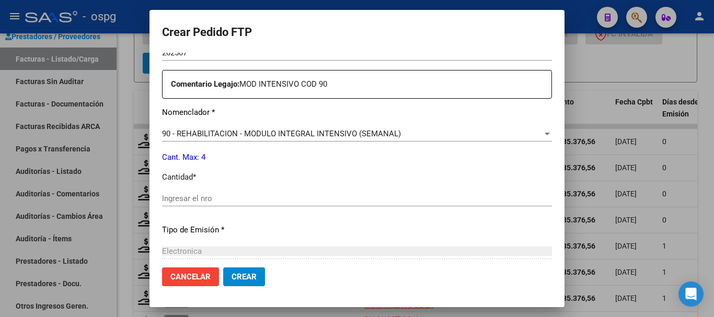
click at [263, 197] on input "Ingresar el nro" at bounding box center [357, 198] width 390 height 9
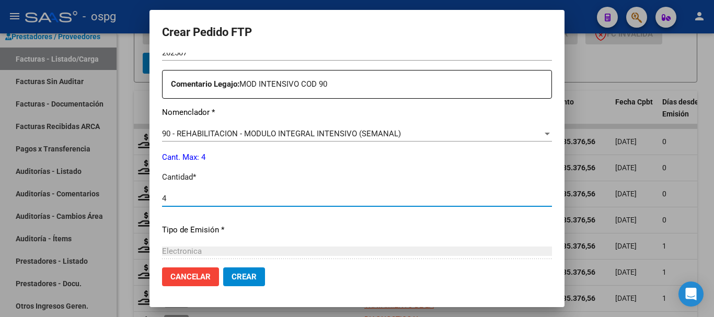
click at [254, 274] on span "Crear" at bounding box center [244, 276] width 25 height 9
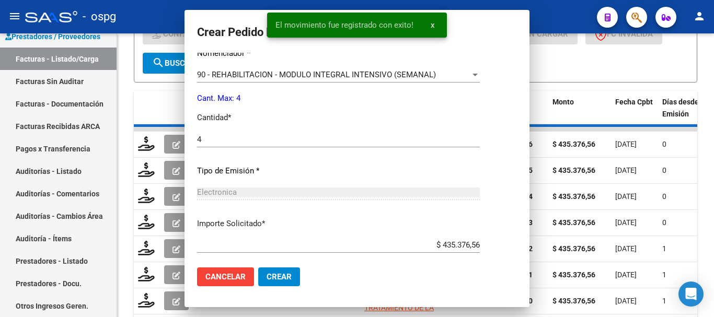
scroll to position [307, 0]
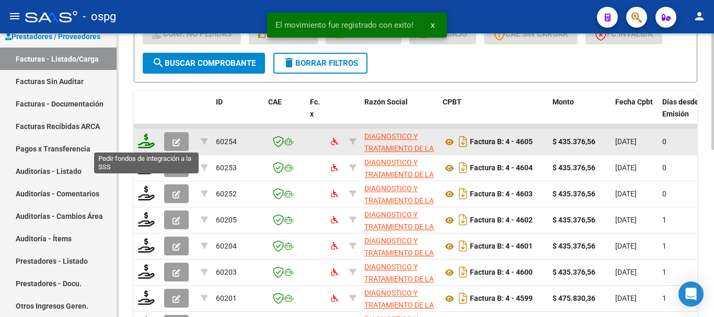
click at [145, 146] on icon at bounding box center [146, 141] width 17 height 15
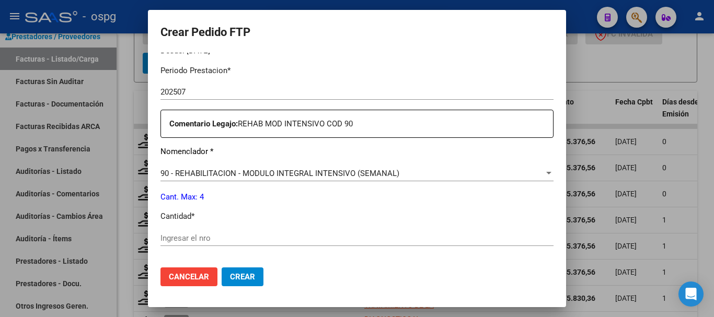
scroll to position [366, 0]
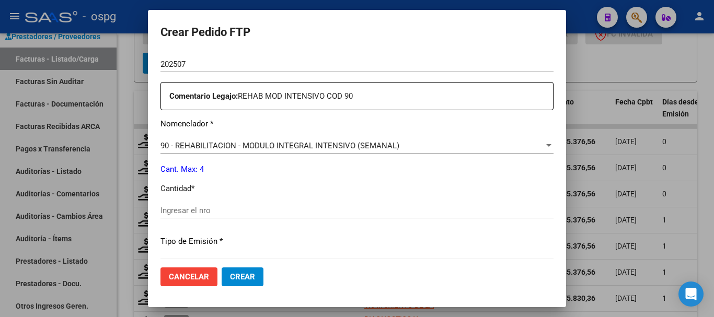
click at [306, 211] on input "Ingresar el nro" at bounding box center [357, 210] width 393 height 9
click at [238, 273] on span "Crear" at bounding box center [242, 276] width 25 height 9
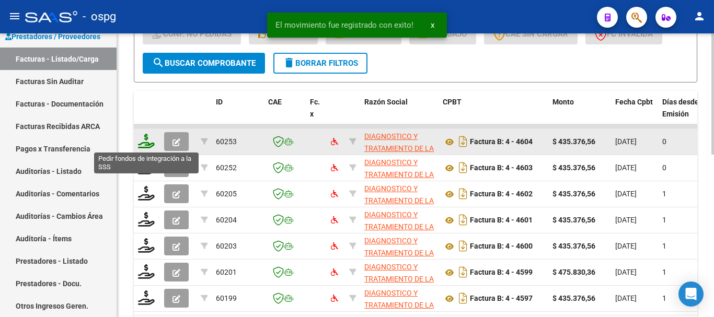
click at [149, 146] on icon at bounding box center [146, 141] width 17 height 15
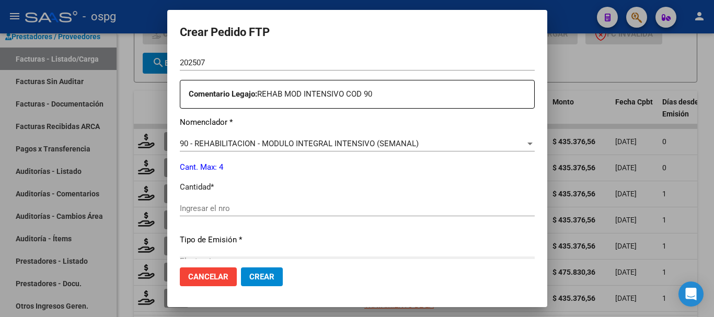
scroll to position [366, 0]
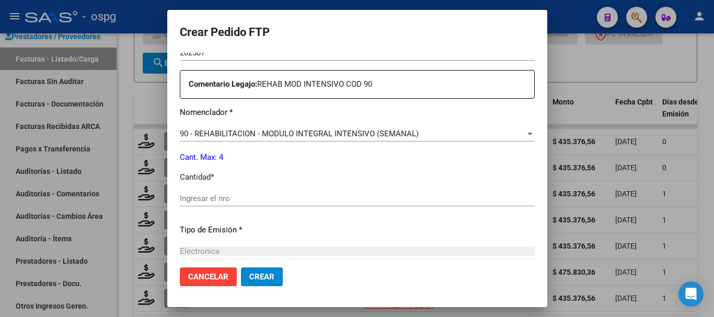
click at [244, 199] on input "Ingresar el nro" at bounding box center [357, 198] width 355 height 9
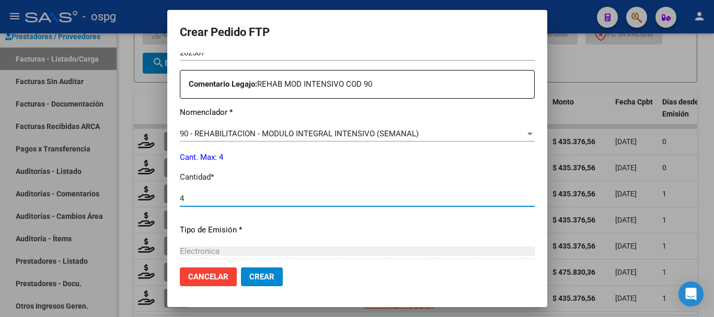
click at [249, 279] on span "Crear" at bounding box center [261, 276] width 25 height 9
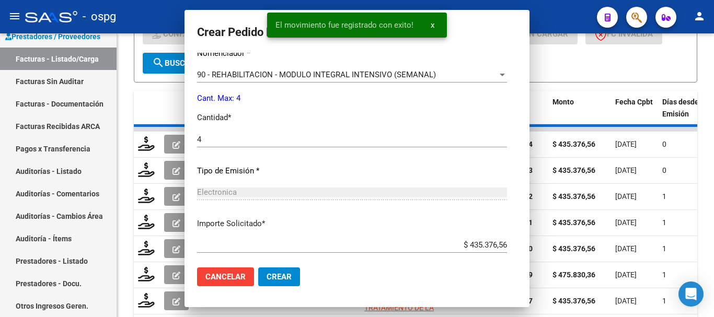
scroll to position [0, 0]
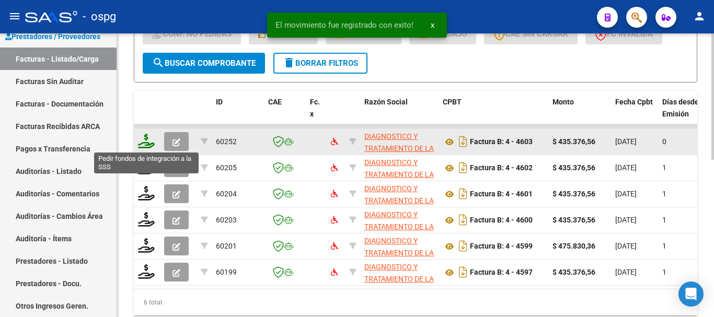
click at [140, 144] on icon at bounding box center [146, 141] width 17 height 15
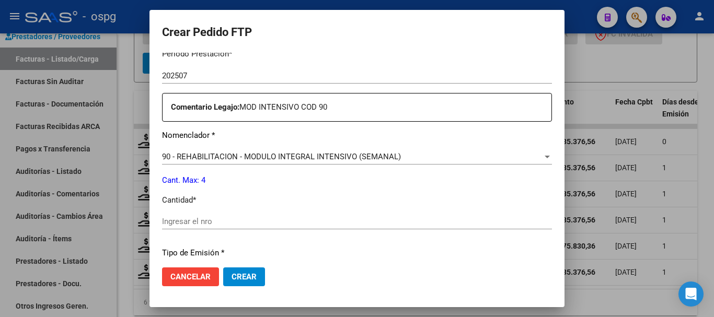
scroll to position [366, 0]
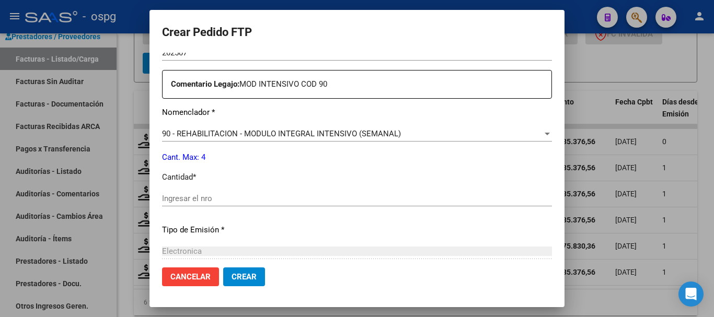
click at [296, 201] on input "Ingresar el nro" at bounding box center [357, 198] width 390 height 9
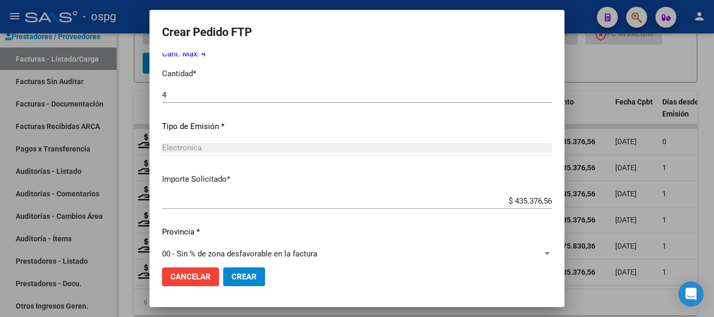
scroll to position [471, 0]
click at [257, 275] on span "Crear" at bounding box center [244, 276] width 25 height 9
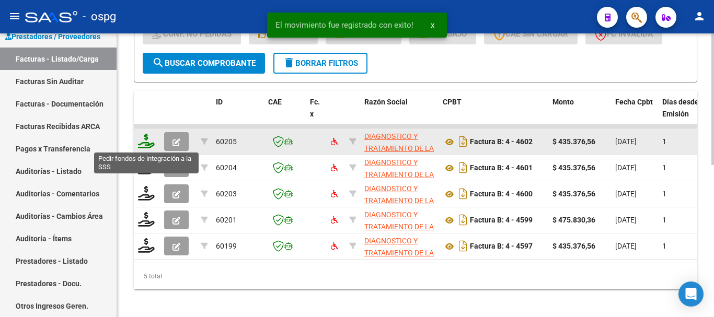
click at [145, 143] on icon at bounding box center [146, 141] width 17 height 15
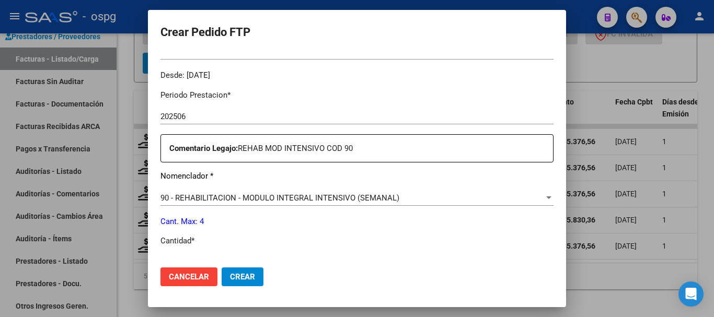
scroll to position [366, 0]
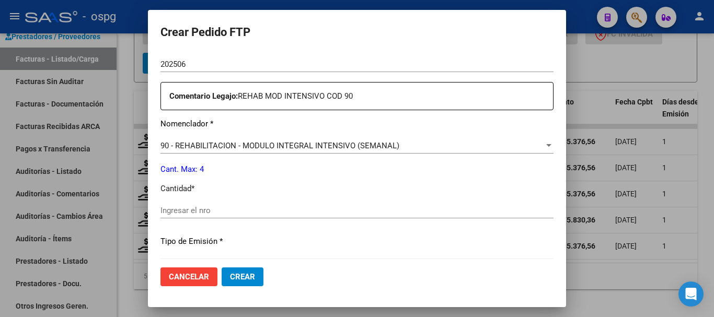
click at [248, 211] on input "Ingresar el nro" at bounding box center [357, 210] width 393 height 9
click at [249, 271] on button "Crear" at bounding box center [243, 277] width 42 height 19
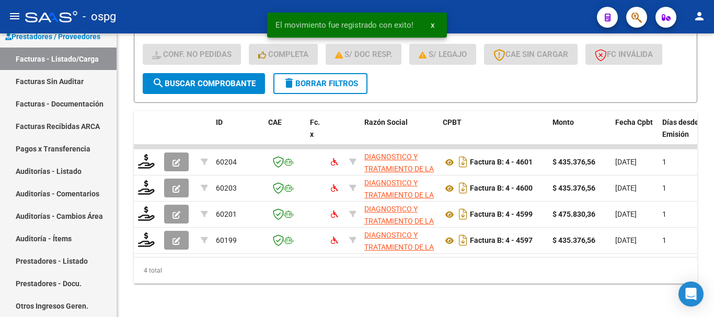
scroll to position [302, 0]
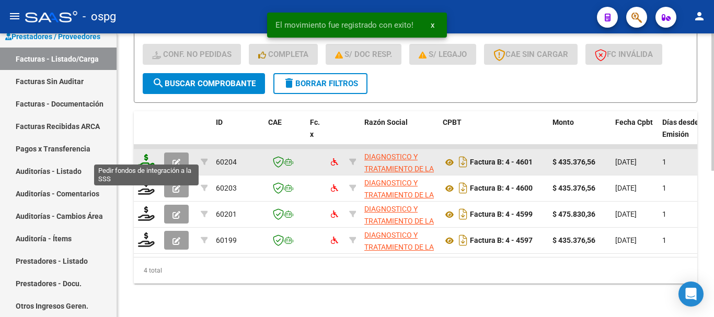
click at [146, 157] on icon at bounding box center [146, 161] width 17 height 15
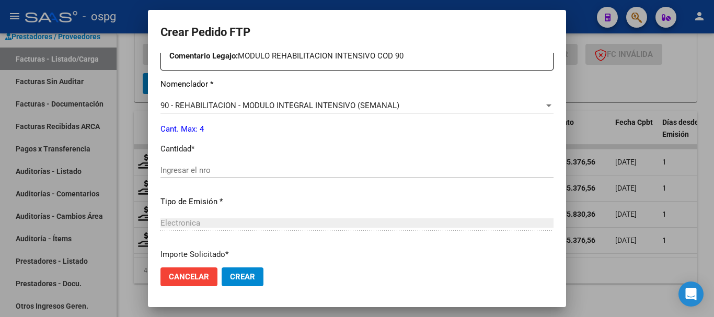
scroll to position [418, 0]
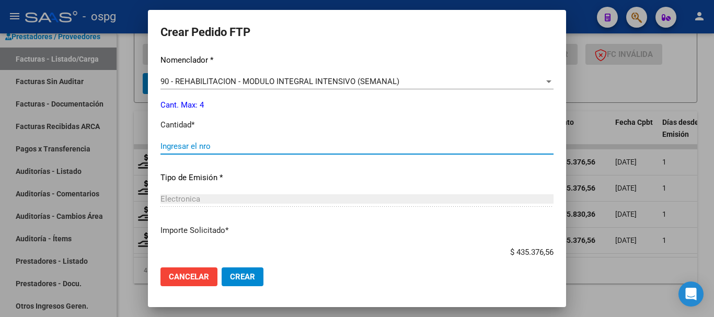
click at [284, 151] on input "Ingresar el nro" at bounding box center [357, 146] width 393 height 9
click at [244, 276] on span "Crear" at bounding box center [242, 276] width 25 height 9
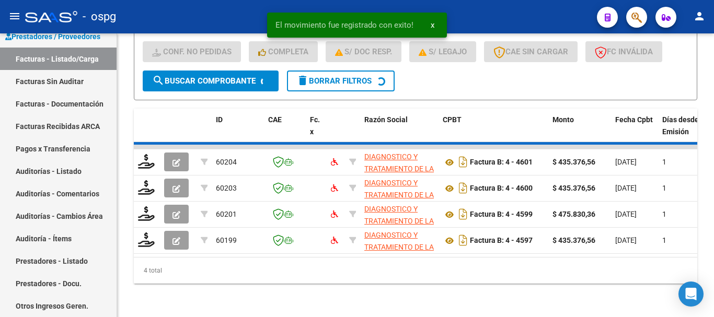
scroll to position [276, 0]
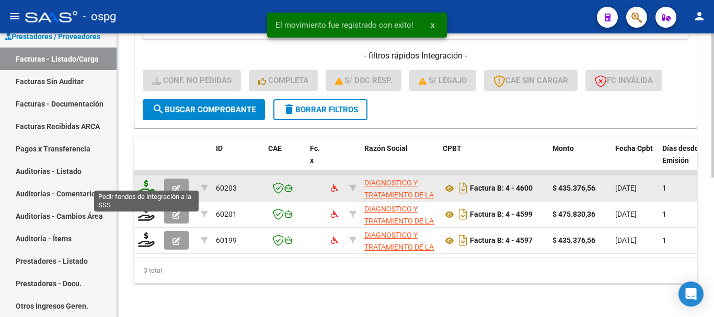
click at [149, 184] on icon at bounding box center [146, 187] width 17 height 15
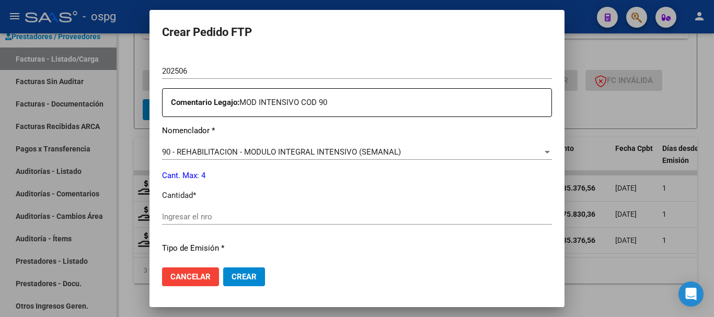
scroll to position [366, 0]
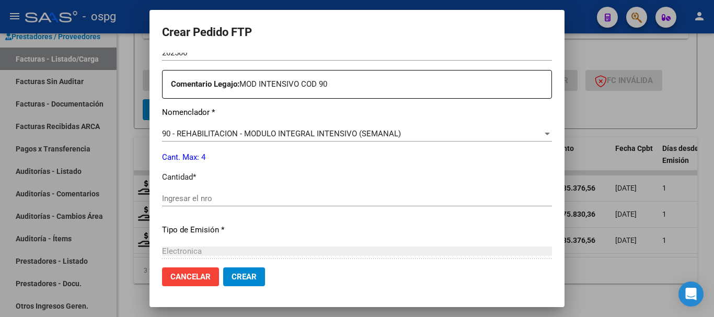
click at [238, 203] on div "Ingresar el nro" at bounding box center [357, 199] width 390 height 16
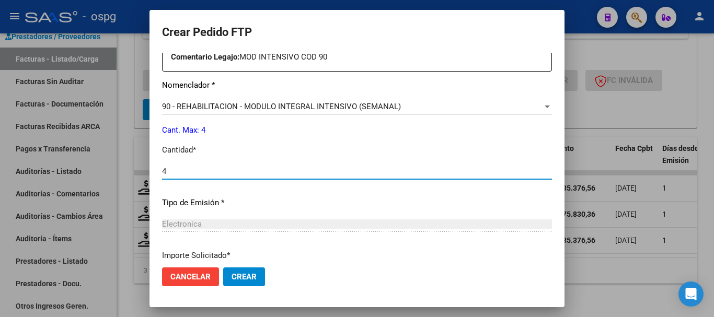
scroll to position [471, 0]
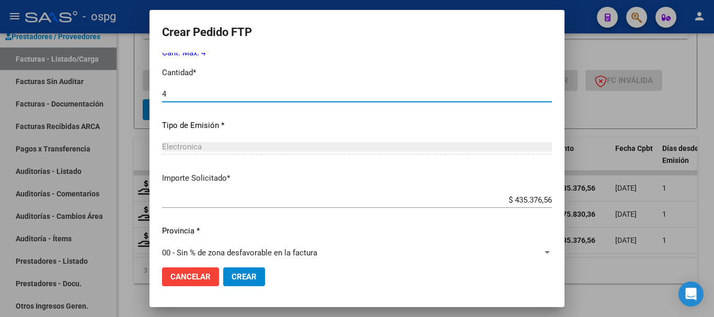
click at [257, 280] on span "Crear" at bounding box center [244, 276] width 25 height 9
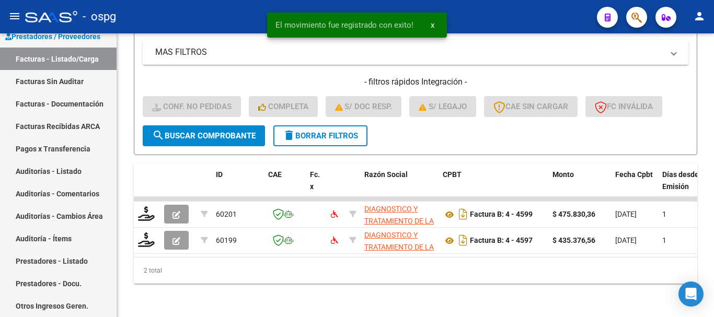
scroll to position [249, 0]
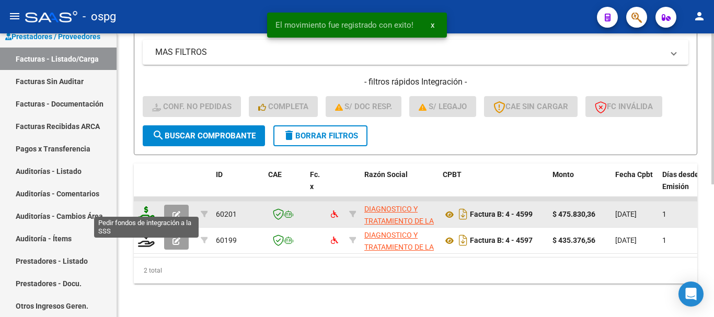
click at [148, 209] on icon at bounding box center [146, 214] width 17 height 15
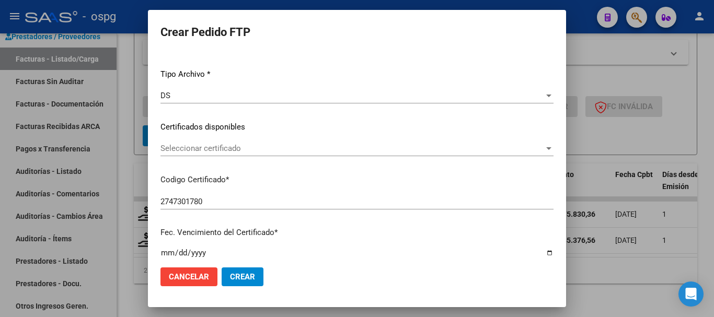
scroll to position [0, 0]
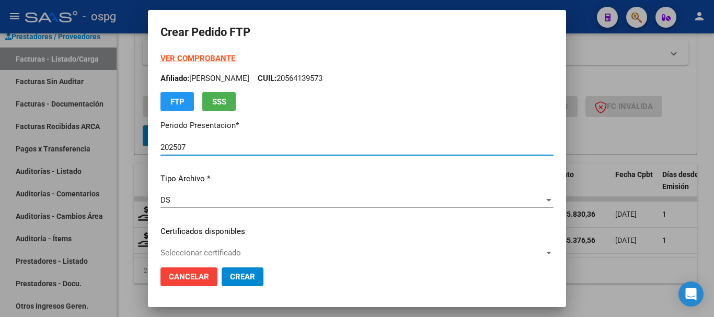
click at [215, 60] on strong "VER COMPROBANTE" at bounding box center [198, 58] width 75 height 9
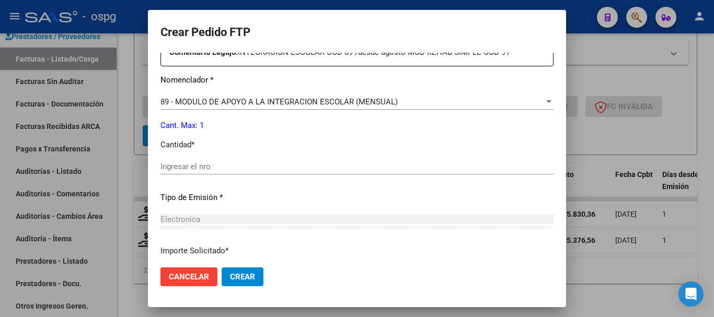
scroll to position [418, 0]
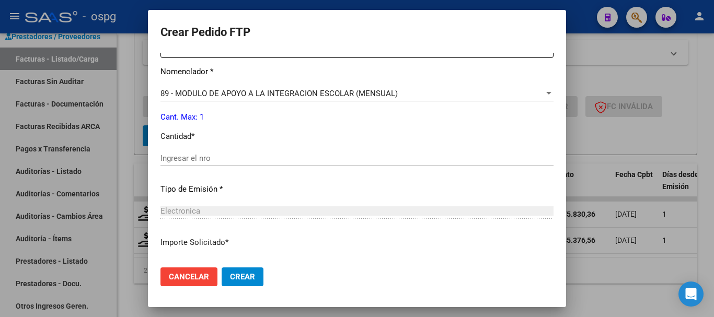
click at [279, 159] on input "Ingresar el nro" at bounding box center [357, 158] width 393 height 9
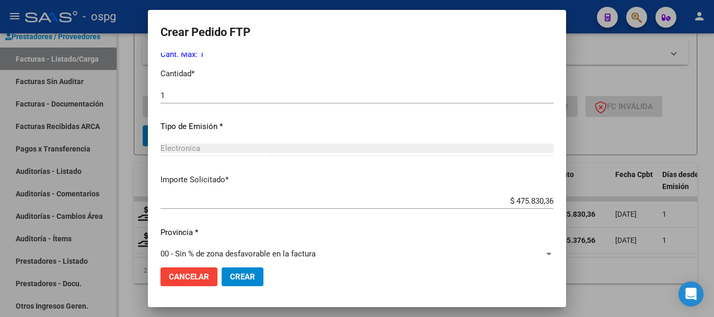
scroll to position [494, 0]
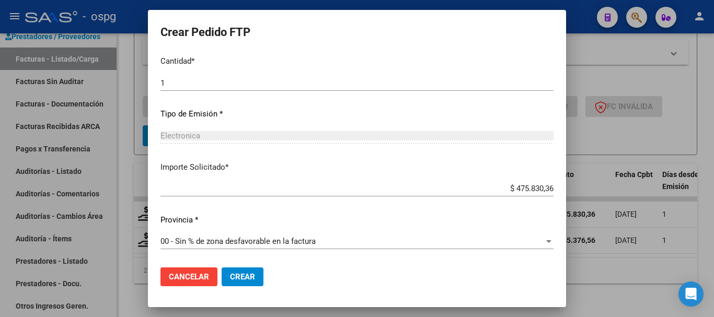
click at [238, 276] on span "Crear" at bounding box center [242, 276] width 25 height 9
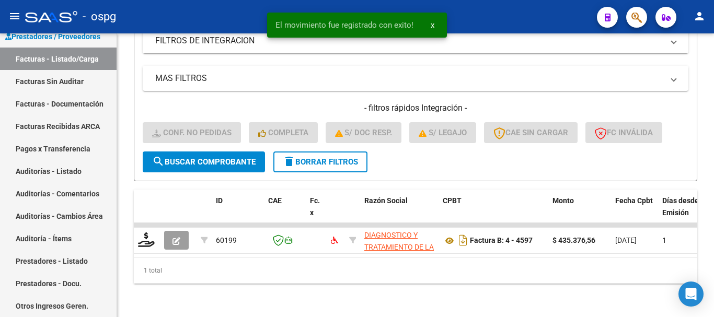
scroll to position [223, 0]
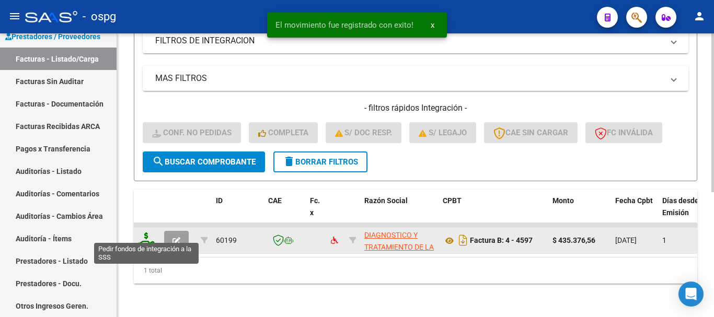
click at [148, 234] on icon at bounding box center [146, 240] width 17 height 15
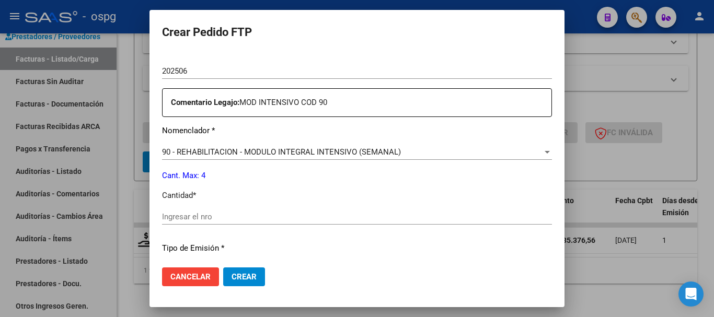
scroll to position [366, 0]
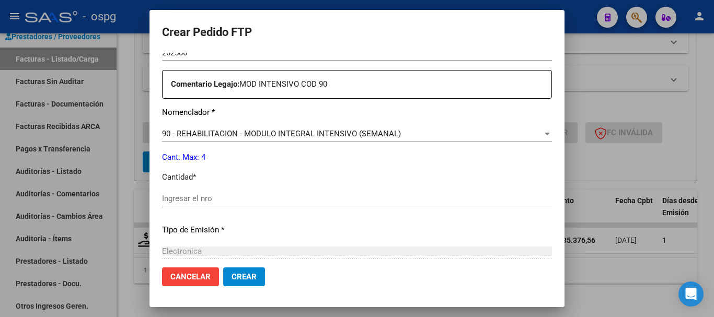
click at [323, 201] on input "Ingresar el nro" at bounding box center [357, 198] width 390 height 9
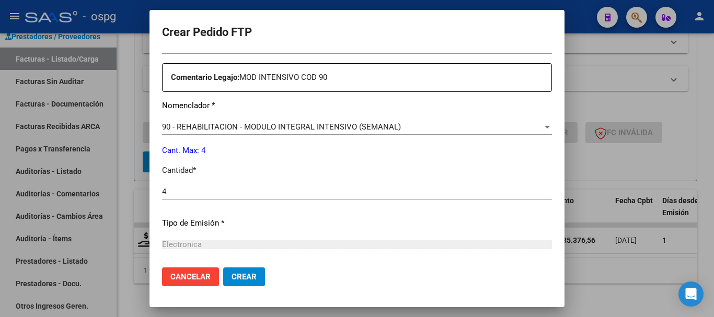
scroll to position [378, 0]
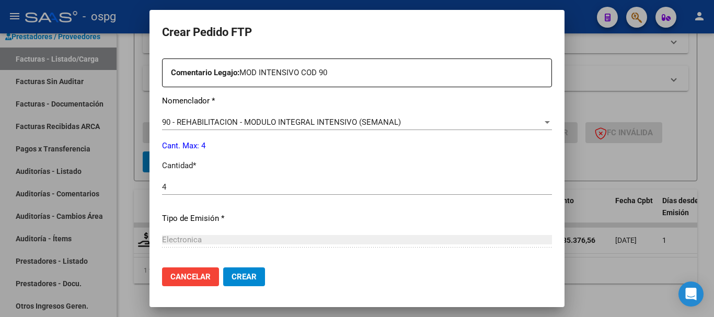
click at [243, 277] on span "Crear" at bounding box center [244, 276] width 25 height 9
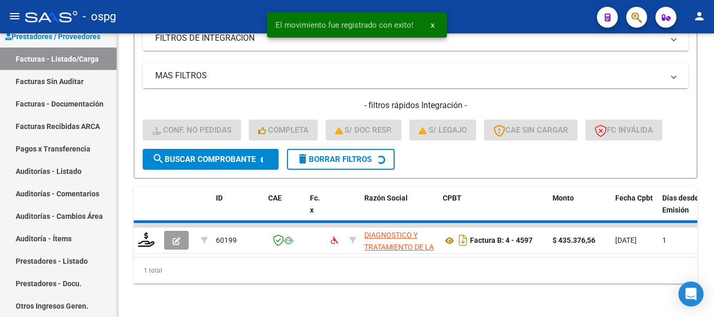
scroll to position [207, 0]
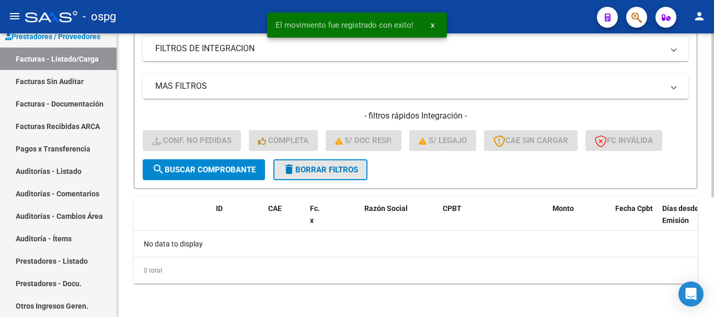
click at [326, 173] on span "delete Borrar Filtros" at bounding box center [320, 169] width 75 height 9
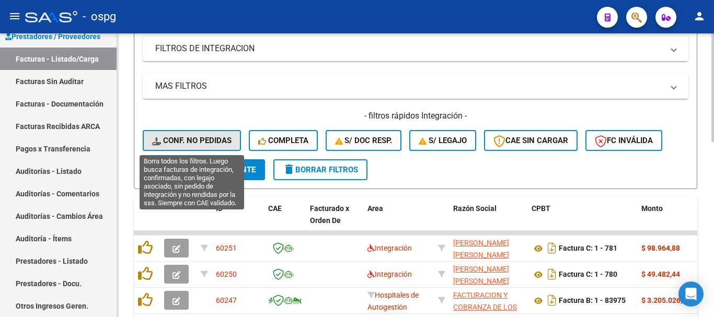
click at [202, 142] on span "Conf. no pedidas" at bounding box center [191, 140] width 79 height 9
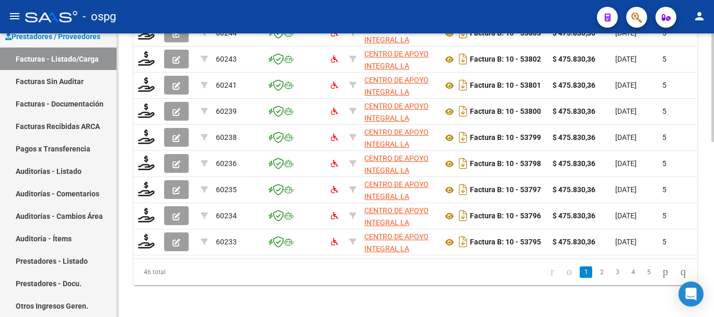
scroll to position [459, 0]
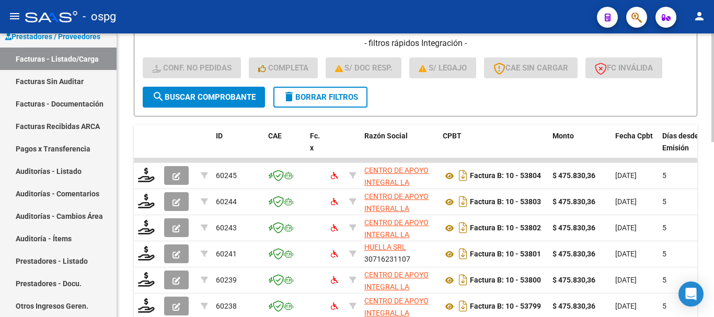
scroll to position [302, 0]
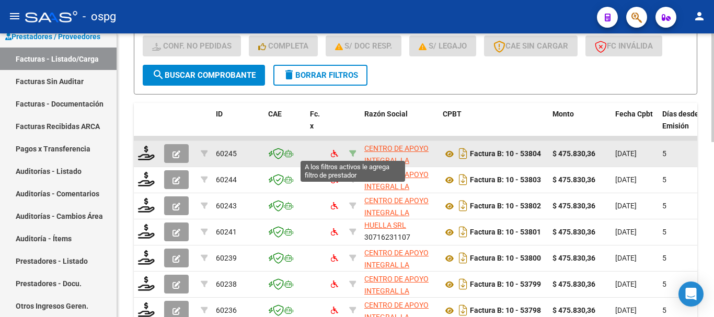
click at [351, 152] on icon at bounding box center [352, 153] width 7 height 7
type input "30716231107"
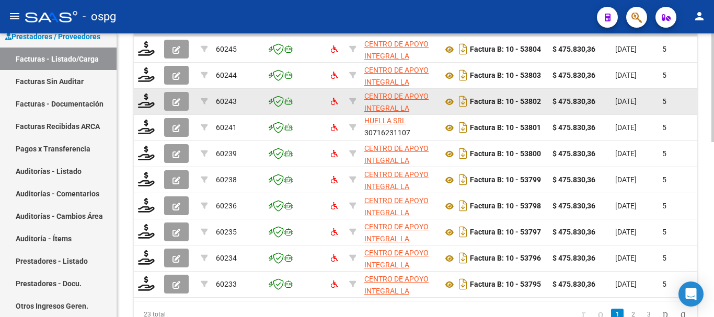
scroll to position [354, 0]
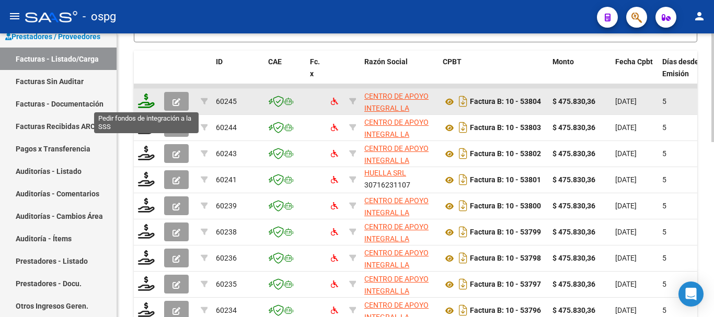
click at [147, 105] on icon at bounding box center [146, 101] width 17 height 15
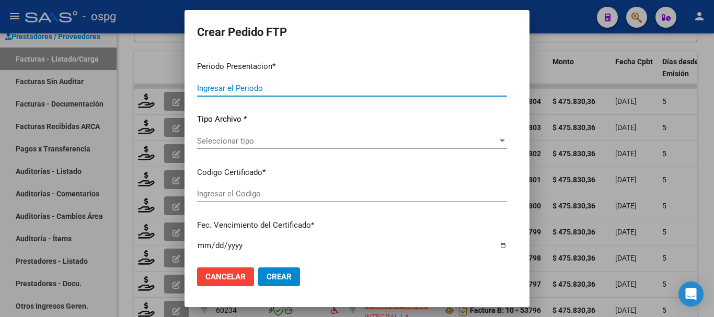
type input "202507"
type input "$ 475.830,36"
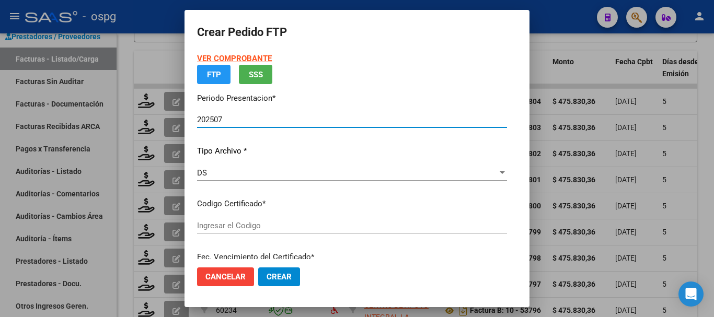
type input "2670402"
type input "2026-08-05"
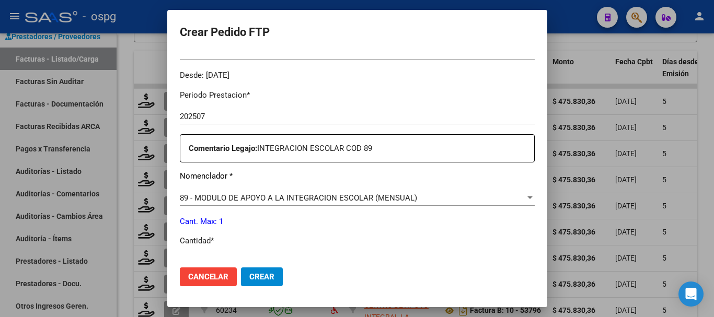
scroll to position [366, 0]
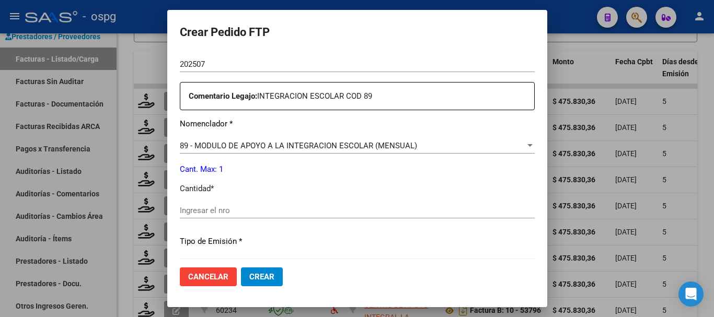
click at [340, 207] on input "Ingresar el nro" at bounding box center [357, 210] width 355 height 9
type input "1"
click at [249, 281] on span "Crear" at bounding box center [261, 276] width 25 height 9
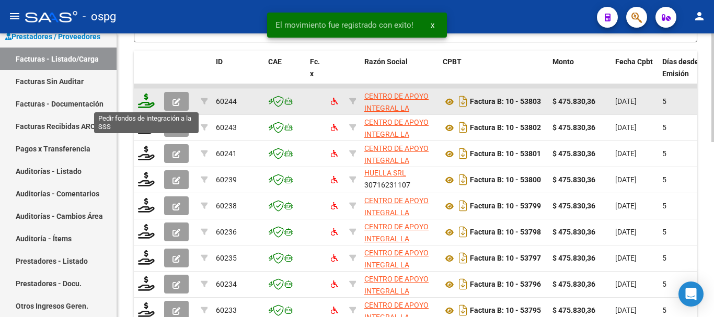
click at [148, 102] on icon at bounding box center [146, 101] width 17 height 15
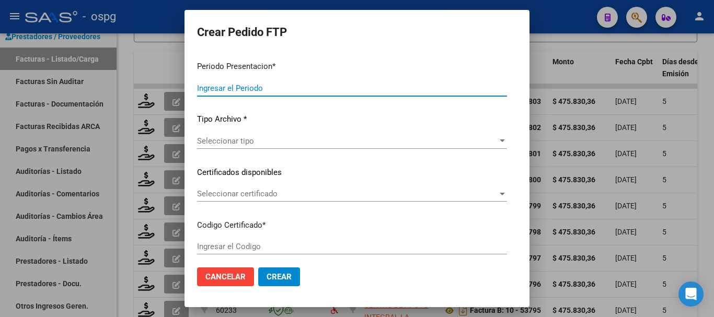
type input "202507"
type input "$ 475.830,36"
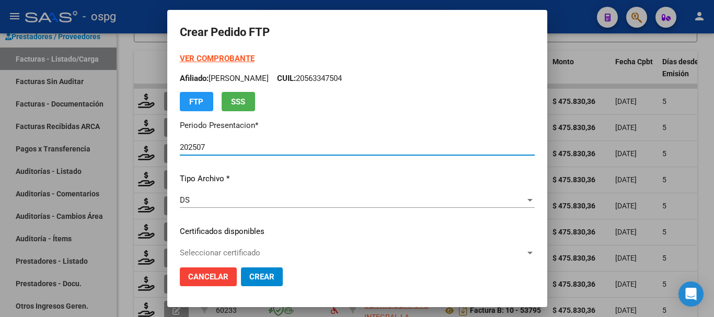
type input "2847383842"
type input "2030-02-07"
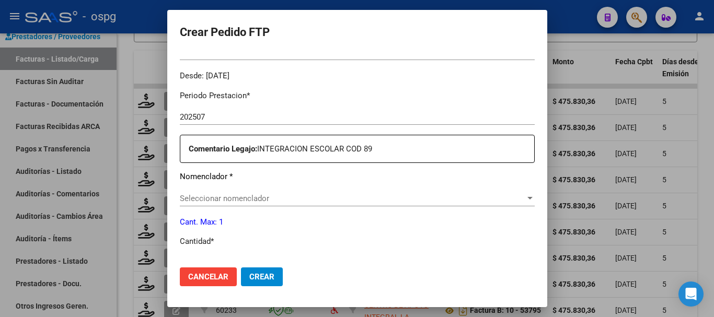
scroll to position [314, 0]
click at [390, 201] on span "Seleccionar nomenclador" at bounding box center [353, 197] width 346 height 9
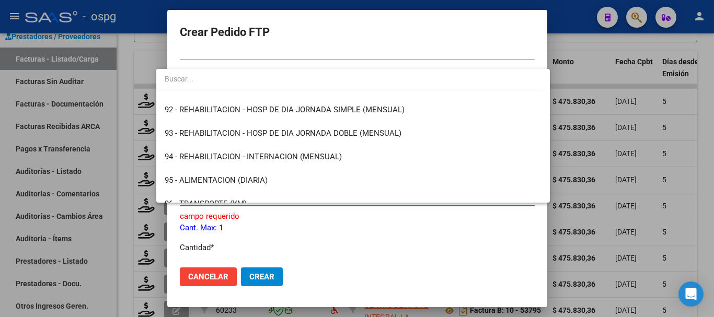
scroll to position [2023, 0]
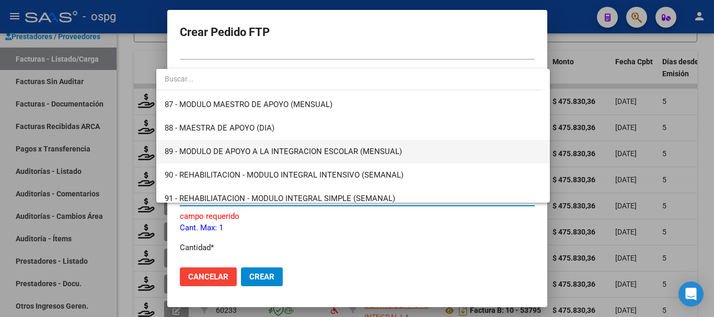
click at [301, 158] on span "89 - MODULO DE APOYO A LA INTEGRACION ESCOLAR (MENSUAL)" at bounding box center [353, 152] width 377 height 24
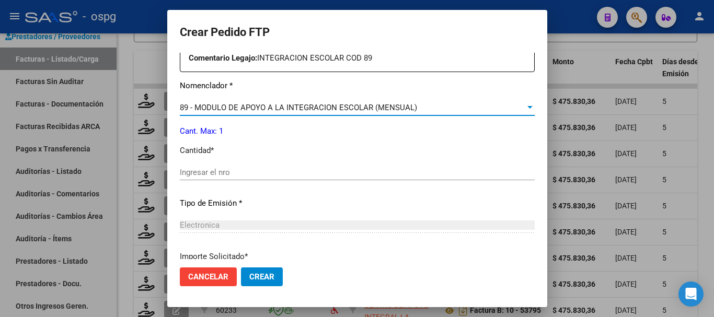
scroll to position [418, 0]
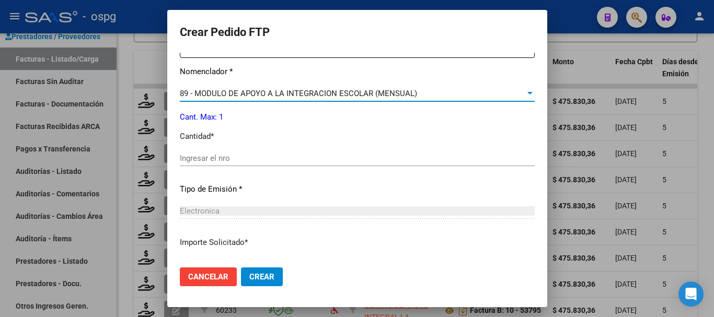
click at [306, 159] on input "Ingresar el nro" at bounding box center [357, 158] width 355 height 9
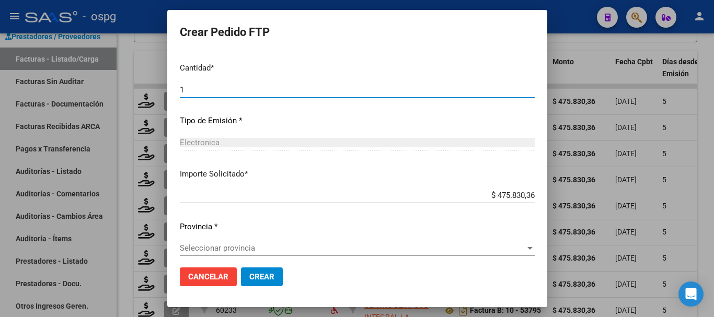
scroll to position [494, 0]
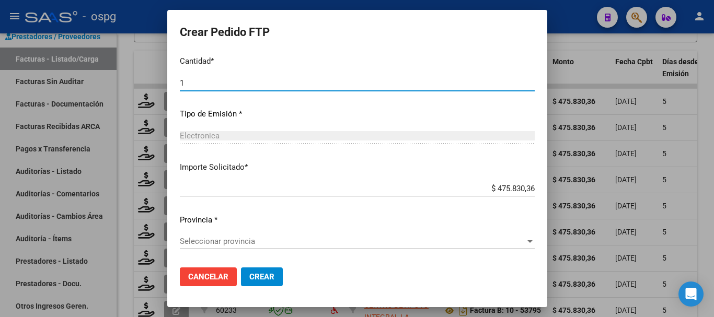
type input "1"
click at [238, 244] on span "Seleccionar provincia" at bounding box center [353, 241] width 346 height 9
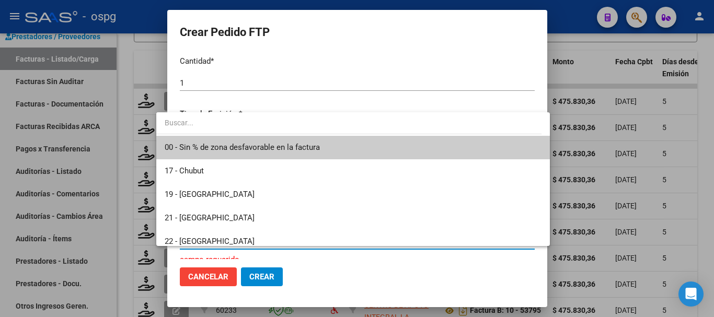
click at [304, 150] on span "00 - Sin % de zona desfavorable en la factura" at bounding box center [242, 147] width 155 height 9
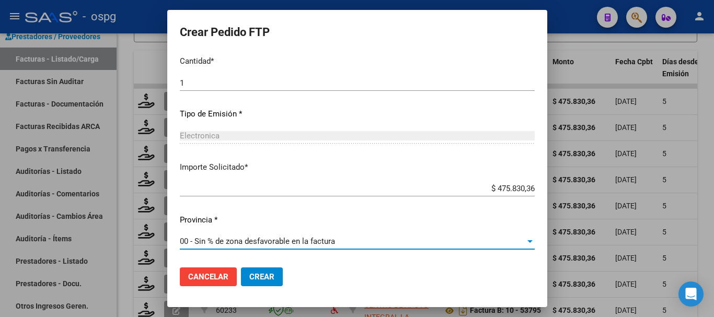
click at [251, 279] on span "Crear" at bounding box center [261, 276] width 25 height 9
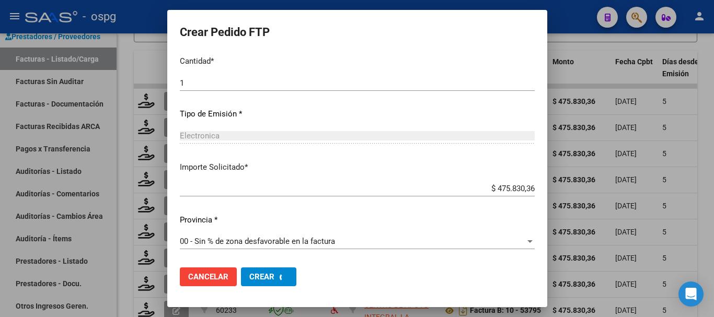
scroll to position [0, 0]
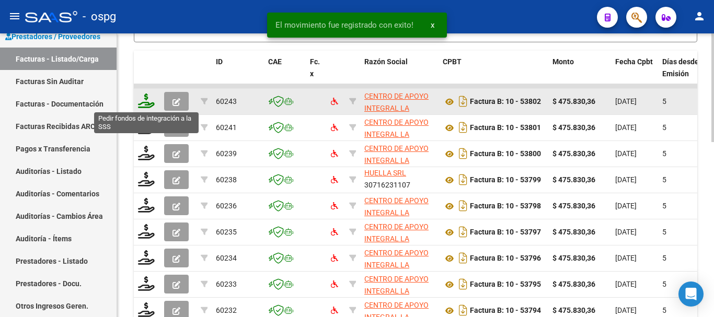
click at [149, 102] on icon at bounding box center [146, 101] width 17 height 15
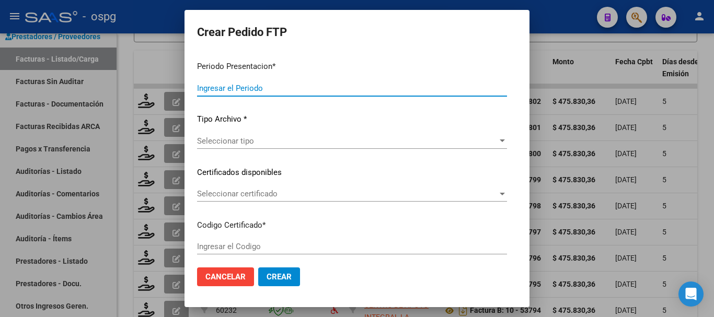
type input "202507"
type input "202506"
type input "$ 475.830,36"
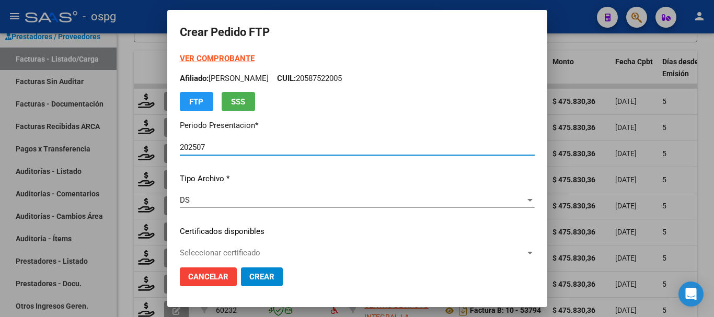
type input "2847383842"
type input "2030-02-07"
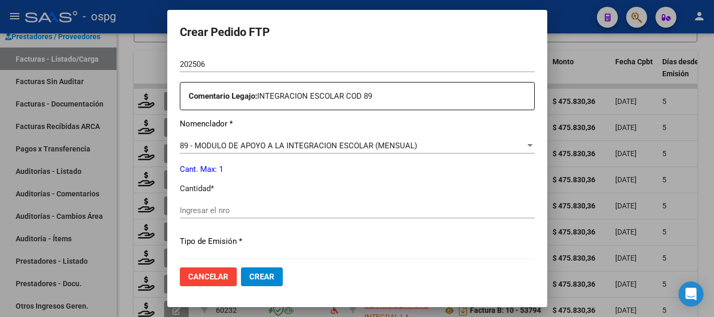
scroll to position [418, 0]
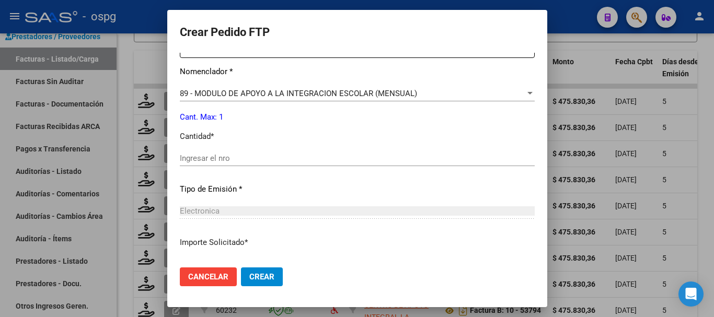
click at [266, 159] on input "Ingresar el nro" at bounding box center [357, 158] width 355 height 9
type input "1"
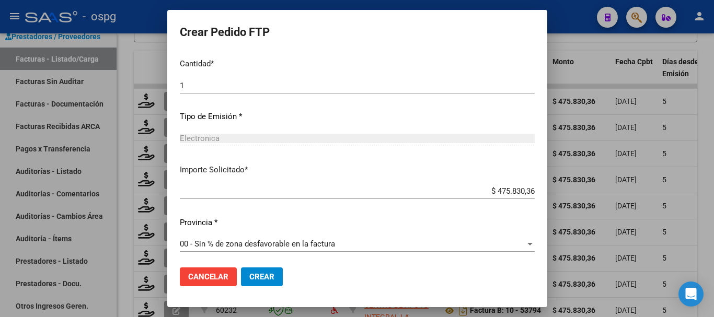
scroll to position [494, 0]
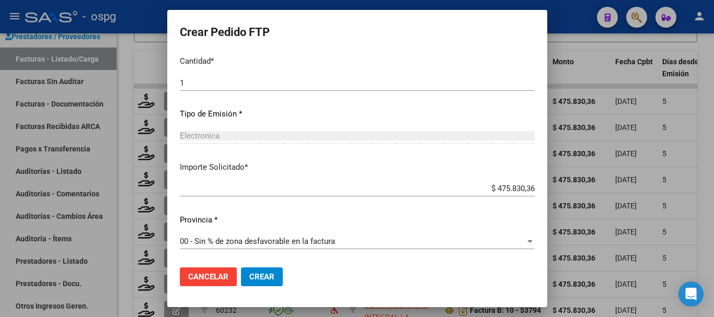
click at [258, 281] on span "Crear" at bounding box center [261, 276] width 25 height 9
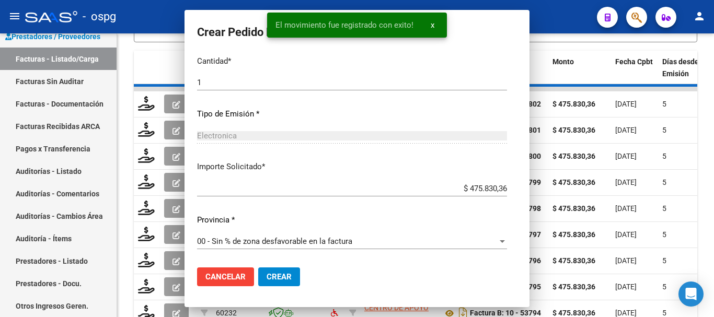
scroll to position [435, 0]
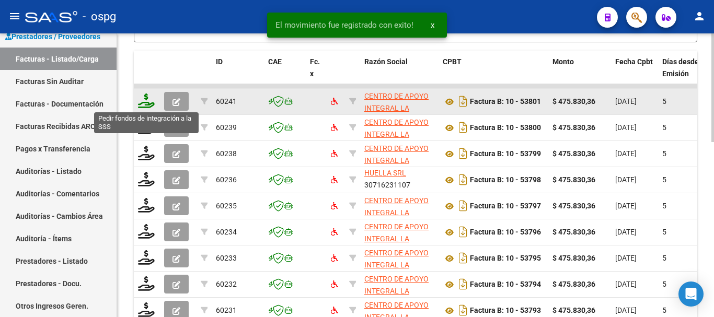
click at [147, 104] on icon at bounding box center [146, 101] width 17 height 15
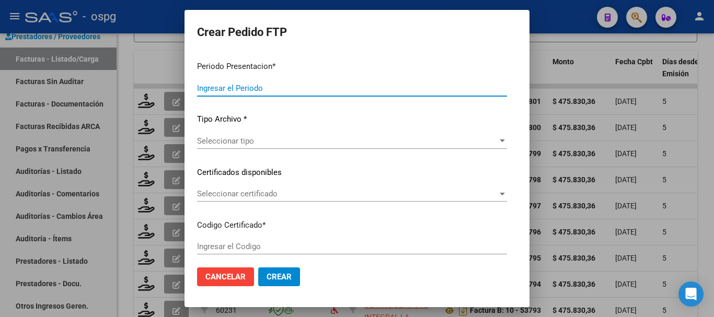
type input "202507"
type input "$ 475.830,36"
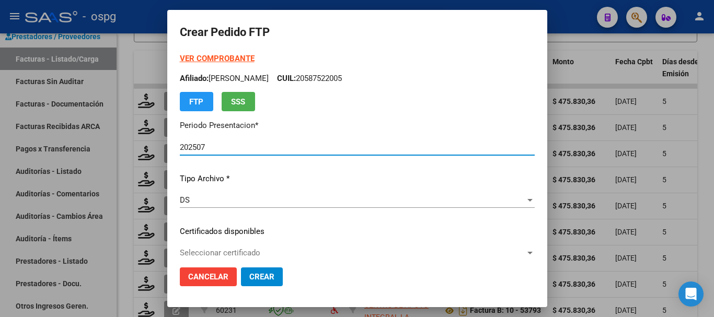
type input "8888935144"
type input "2040-06-01"
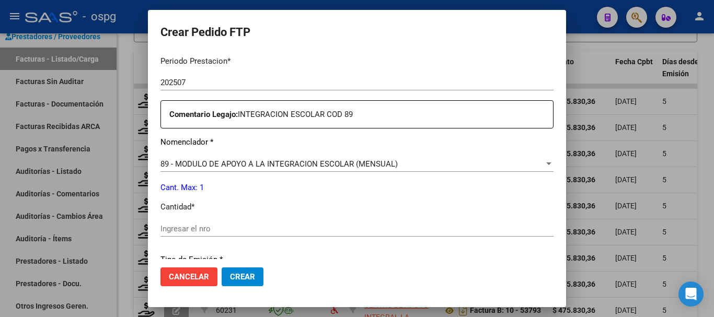
scroll to position [366, 0]
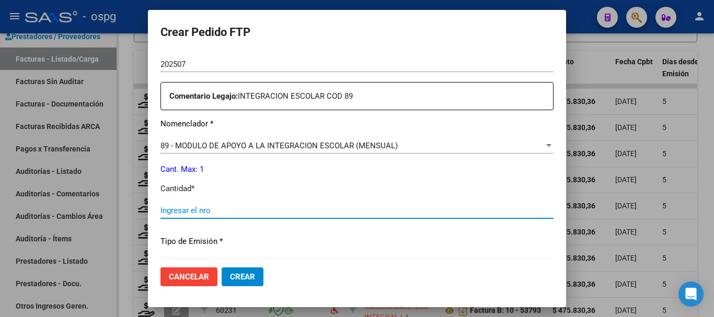
click at [277, 210] on input "Ingresar el nro" at bounding box center [357, 210] width 393 height 9
type input "1"
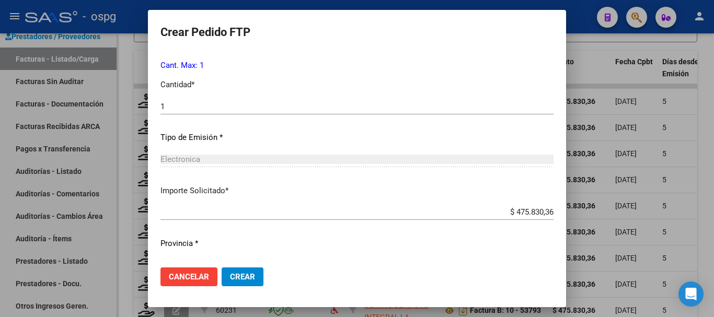
scroll to position [471, 0]
click at [252, 283] on button "Crear" at bounding box center [243, 277] width 42 height 19
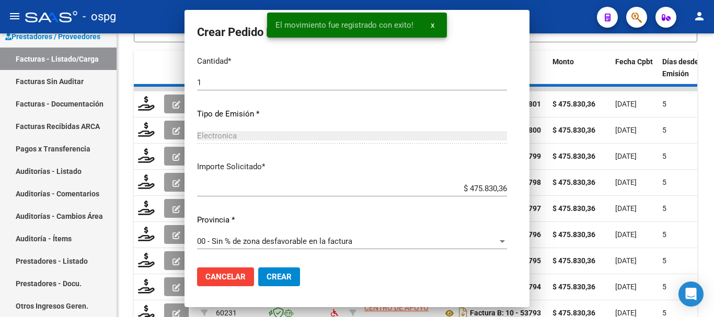
scroll to position [412, 0]
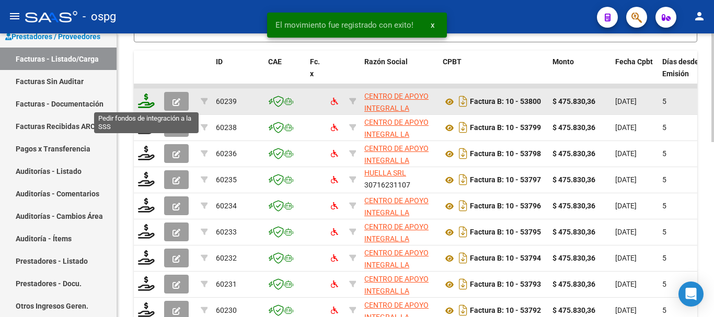
click at [149, 105] on icon at bounding box center [146, 101] width 17 height 15
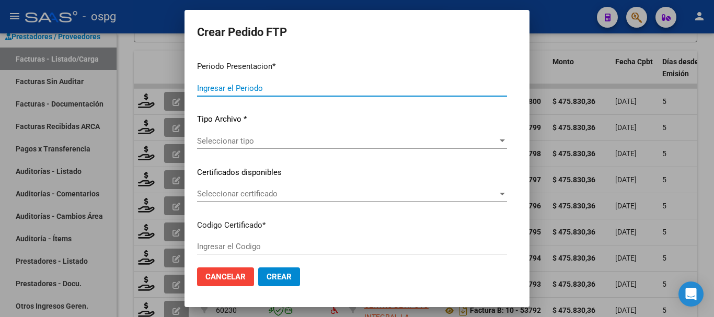
type input "202507"
type input "$ 475.830,36"
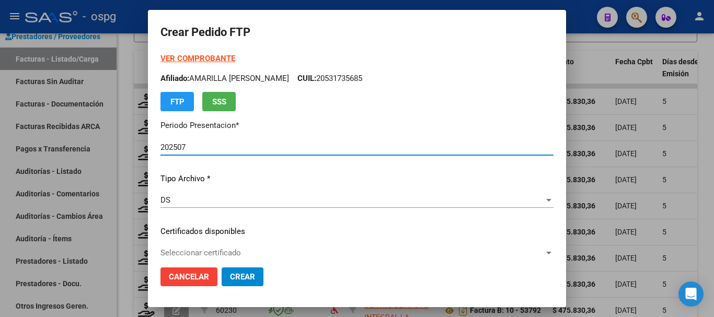
type input "2875236"
type input "2028-02-17"
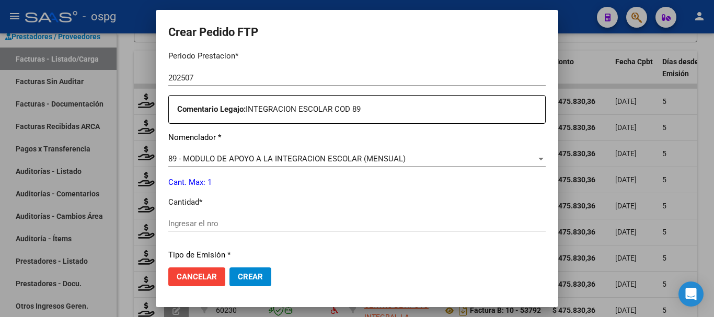
scroll to position [366, 0]
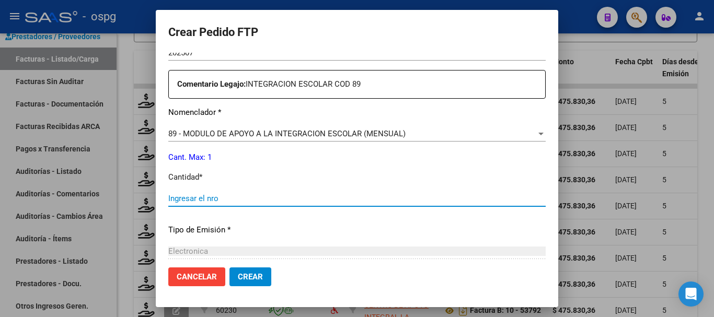
click at [288, 199] on input "Ingresar el nro" at bounding box center [357, 198] width 378 height 9
type input "1"
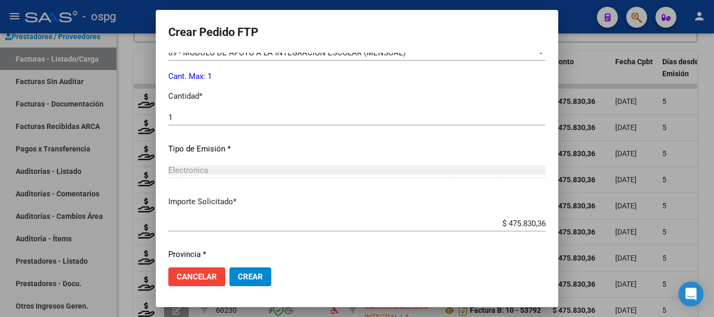
scroll to position [471, 0]
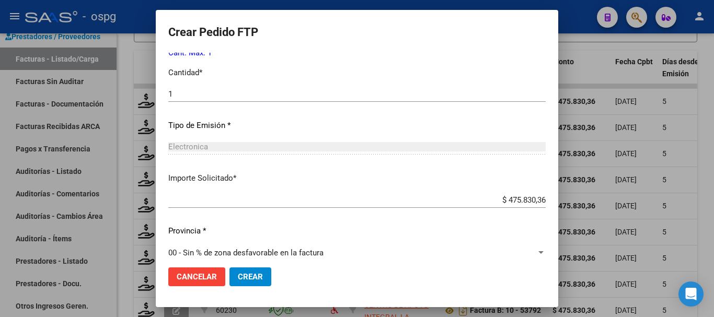
click at [247, 272] on button "Crear" at bounding box center [251, 277] width 42 height 19
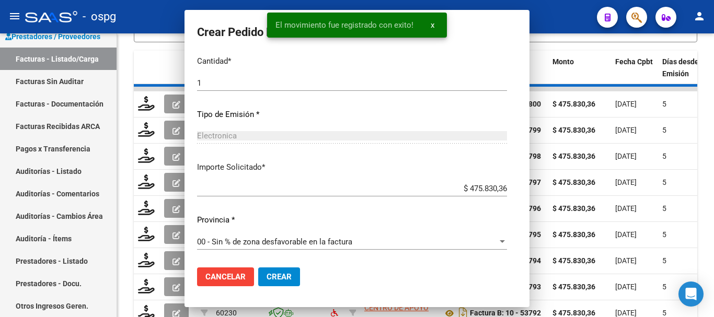
scroll to position [0, 0]
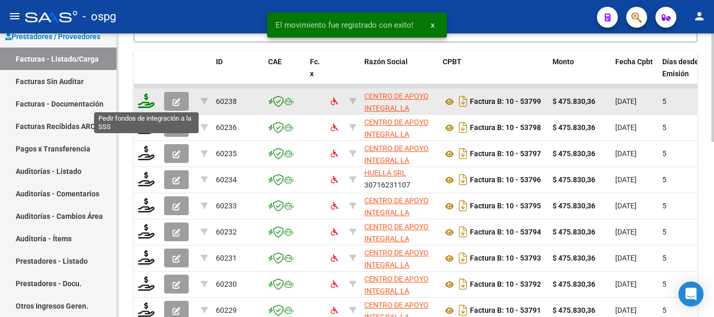
click at [144, 101] on icon at bounding box center [146, 101] width 17 height 15
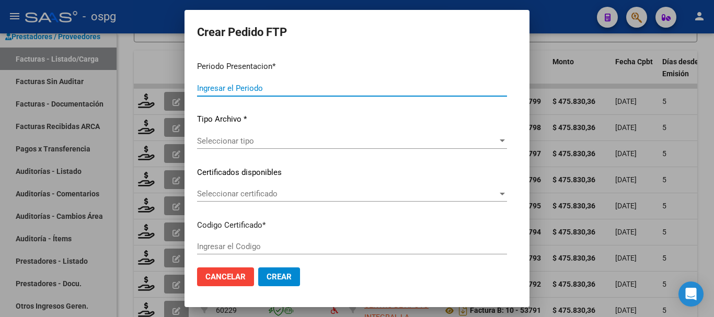
type input "202507"
type input "$ 475.830,36"
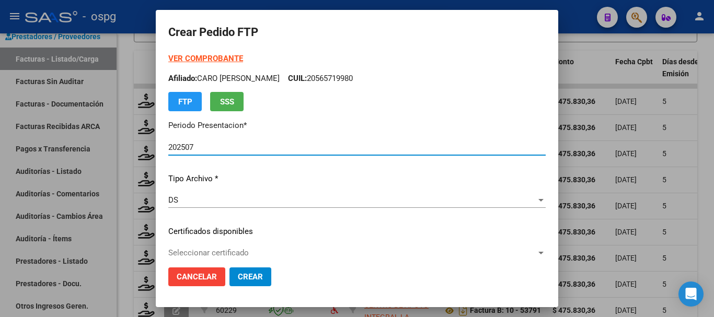
type input "9256284501"
type input "2032-09-11"
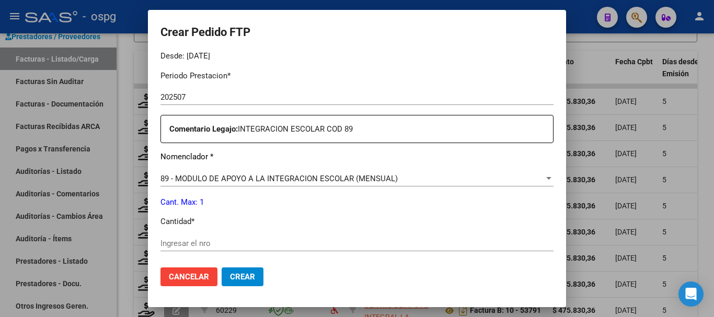
scroll to position [418, 0]
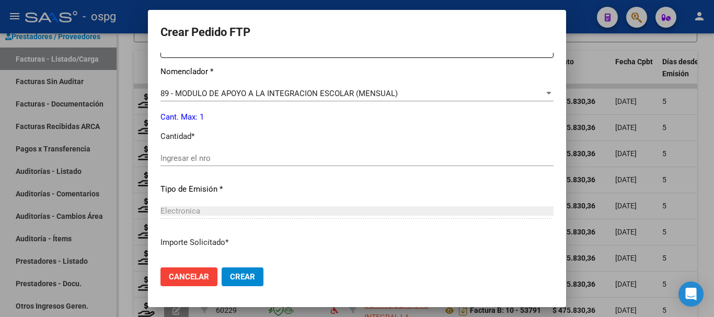
click at [302, 156] on input "Ingresar el nro" at bounding box center [357, 158] width 393 height 9
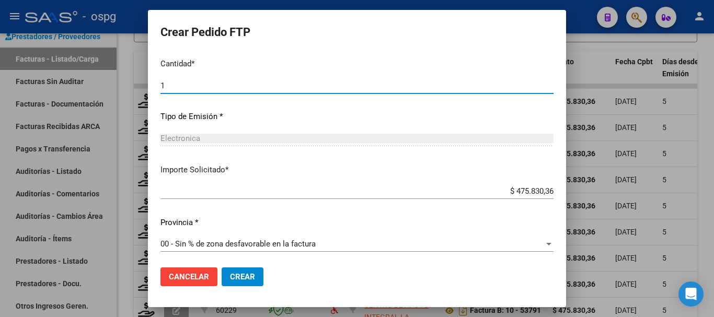
scroll to position [494, 0]
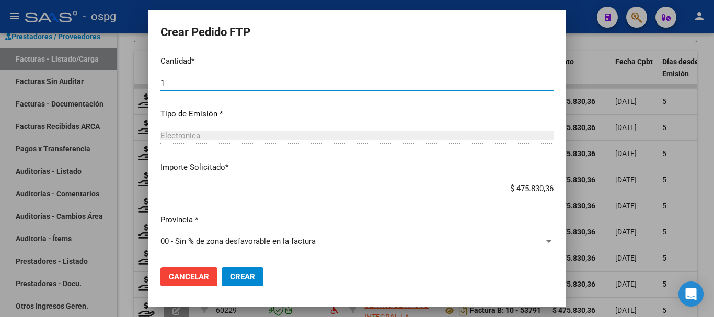
type input "1"
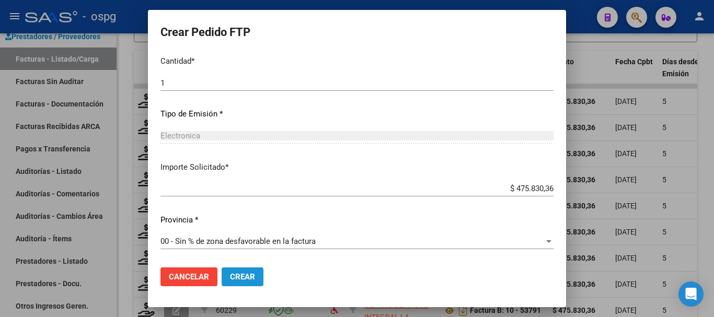
click at [256, 281] on button "Crear" at bounding box center [243, 277] width 42 height 19
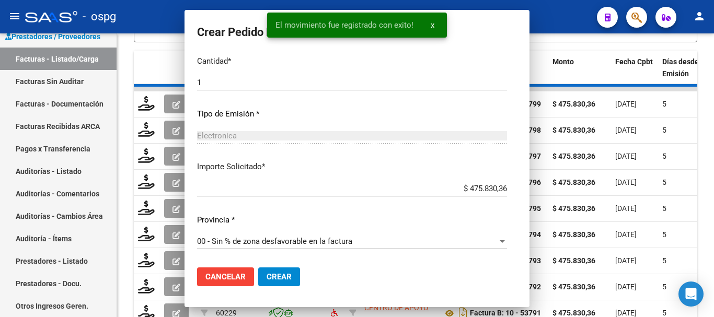
scroll to position [0, 0]
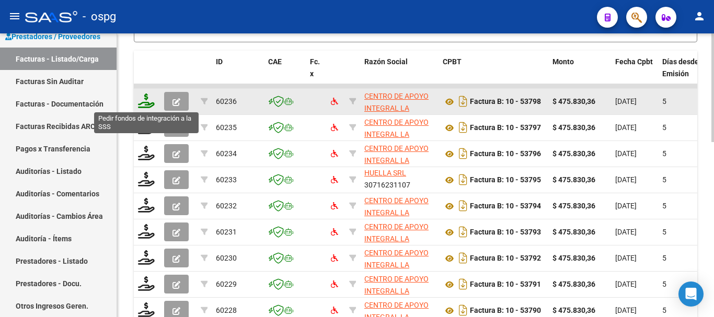
click at [143, 103] on icon at bounding box center [146, 101] width 17 height 15
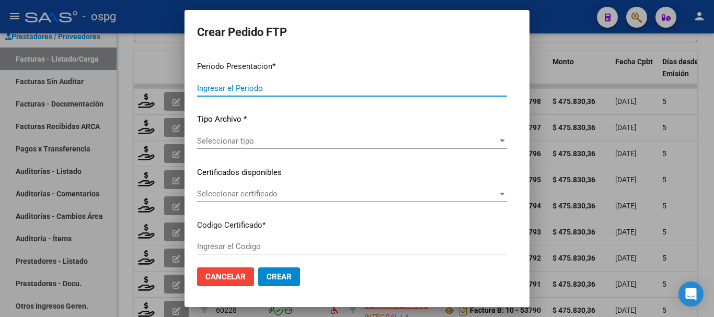
type input "202507"
type input "$ 475.830,36"
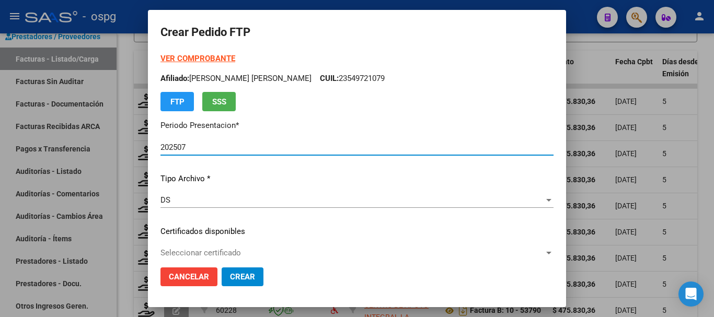
type input "7912015719"
type input "2027-01-01"
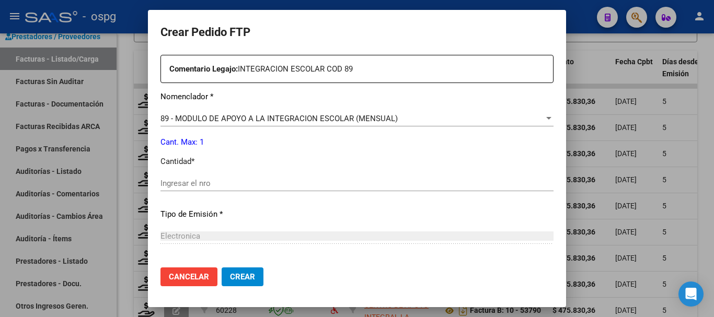
scroll to position [418, 0]
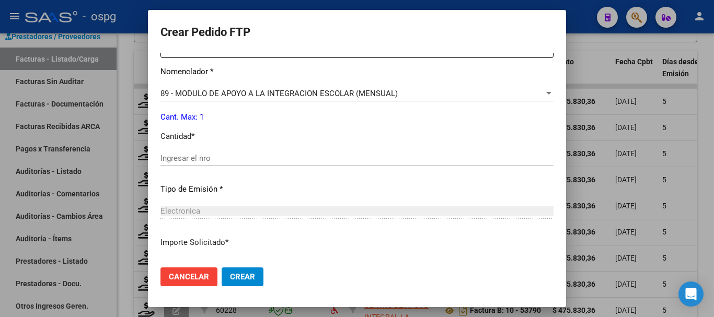
click at [302, 159] on input "Ingresar el nro" at bounding box center [357, 158] width 393 height 9
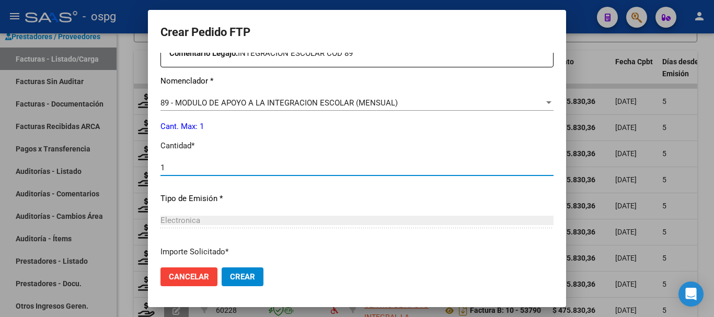
scroll to position [441, 0]
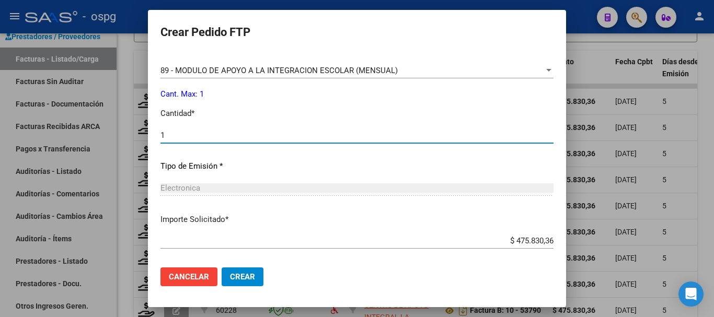
type input "1"
click at [245, 280] on span "Crear" at bounding box center [242, 276] width 25 height 9
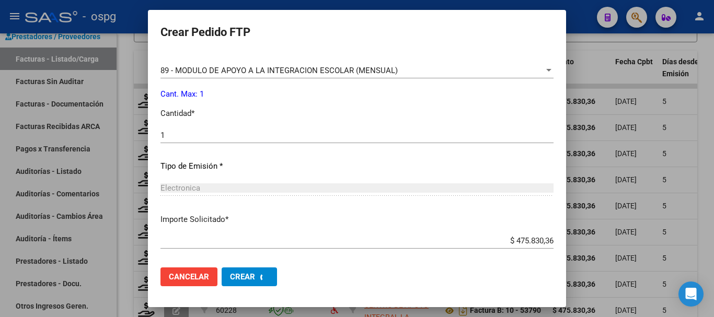
scroll to position [382, 0]
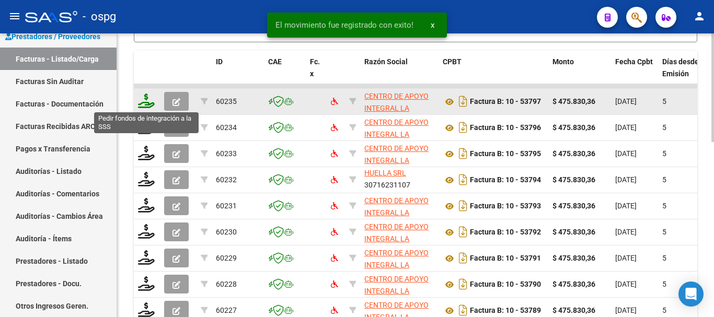
click at [142, 101] on icon at bounding box center [146, 101] width 17 height 15
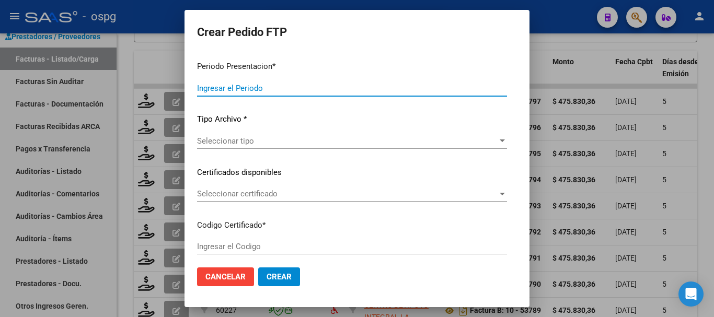
type input "202507"
type input "$ 475.830,36"
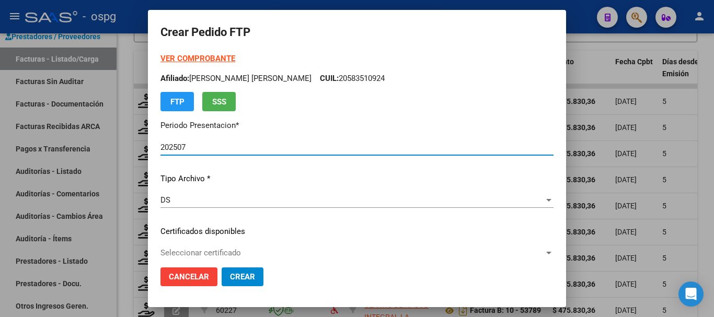
type input "549788744"
type input "2025-11-30"
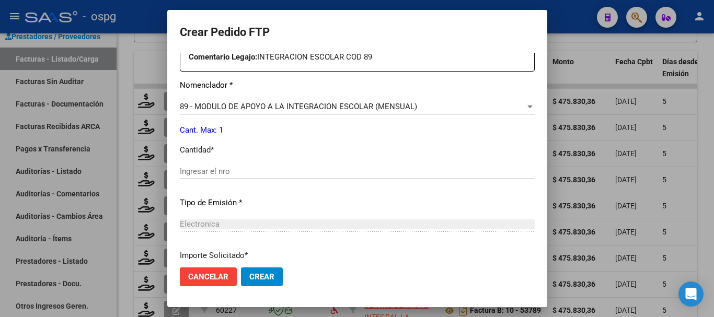
scroll to position [418, 0]
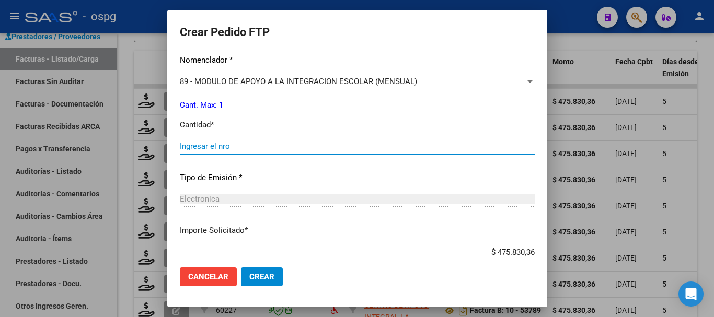
click at [346, 147] on input "Ingresar el nro" at bounding box center [357, 146] width 355 height 9
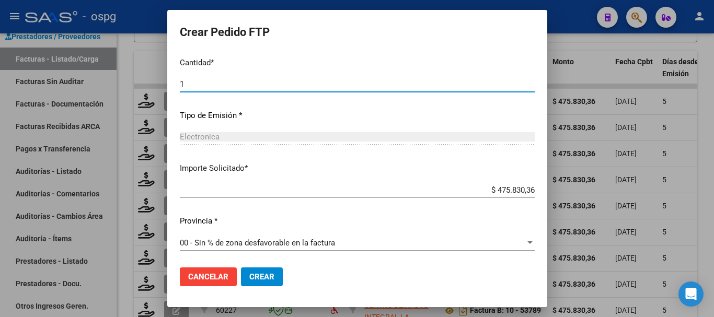
scroll to position [482, 0]
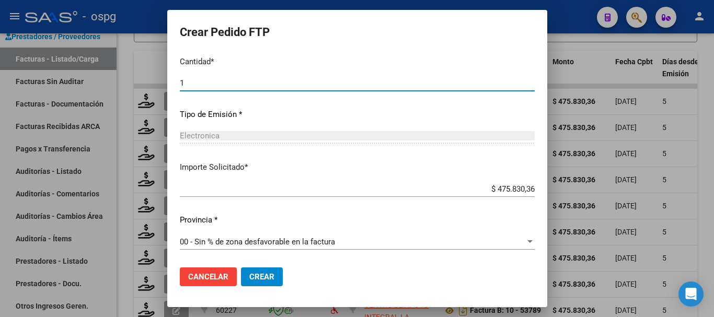
type input "1"
click at [249, 276] on span "Crear" at bounding box center [261, 276] width 25 height 9
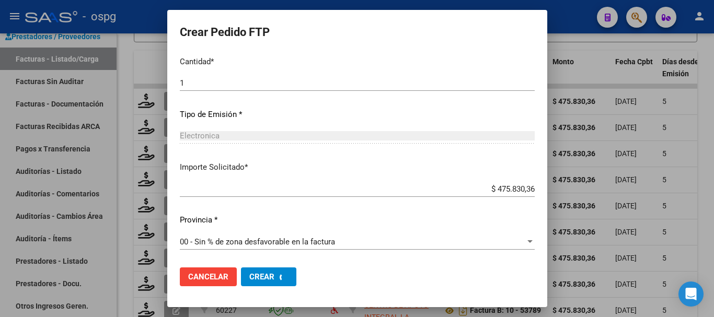
scroll to position [0, 0]
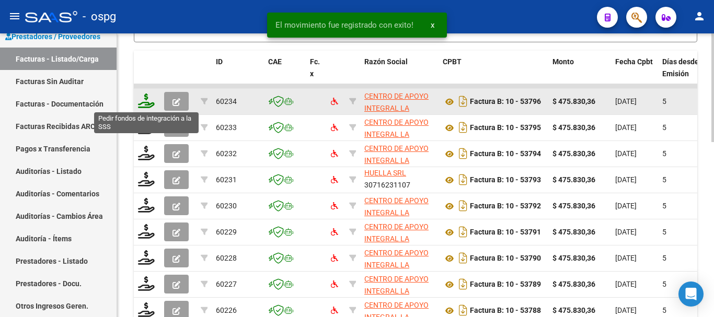
click at [146, 105] on icon at bounding box center [146, 101] width 17 height 15
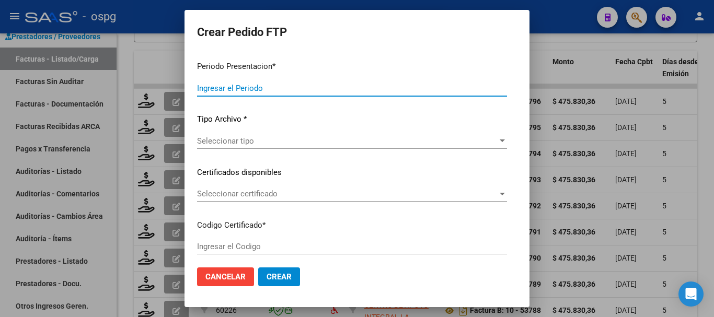
type input "202507"
type input "$ 475.830,36"
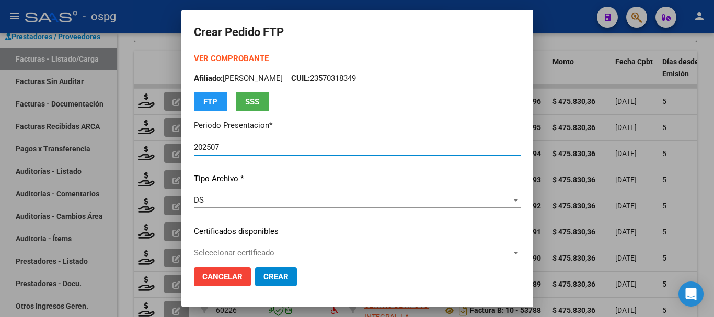
type input "2866199"
type input "2028-04-10"
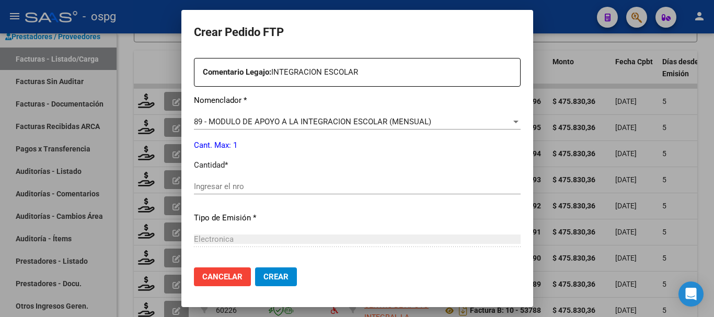
scroll to position [418, 0]
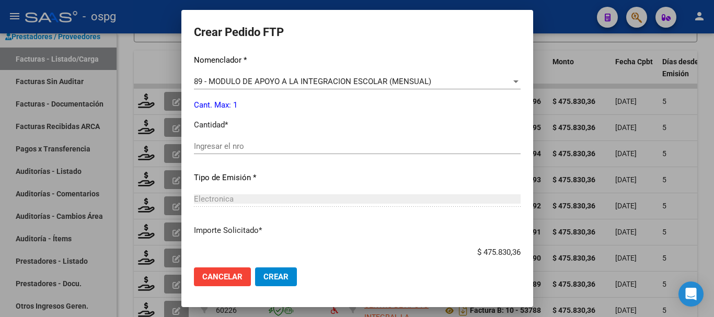
click at [293, 145] on input "Ingresar el nro" at bounding box center [357, 146] width 327 height 9
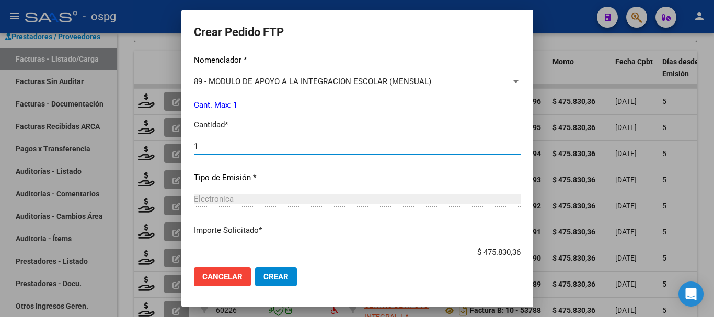
type input "1"
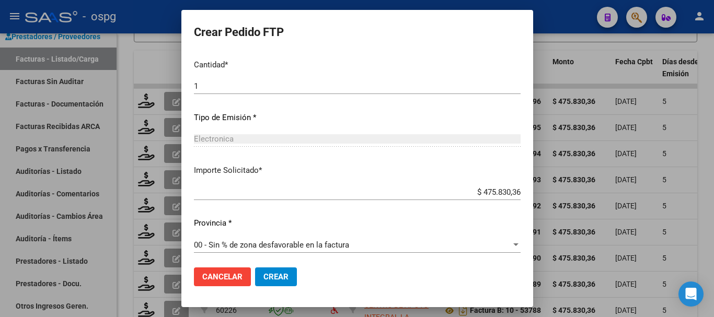
scroll to position [482, 0]
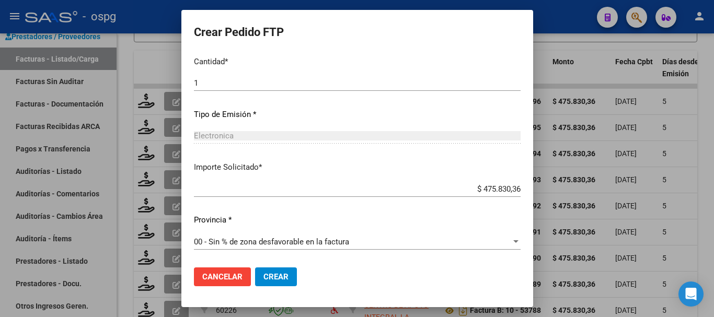
click at [264, 273] on span "Crear" at bounding box center [276, 276] width 25 height 9
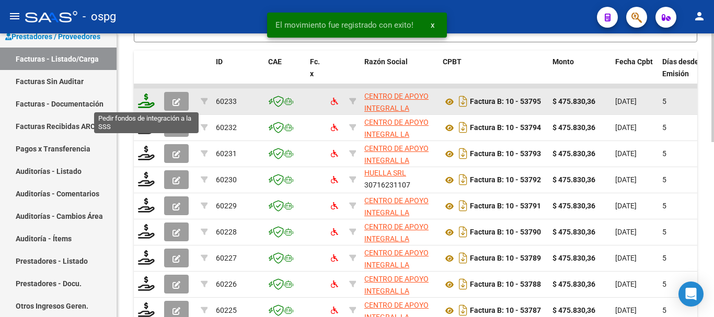
click at [142, 102] on icon at bounding box center [146, 101] width 17 height 15
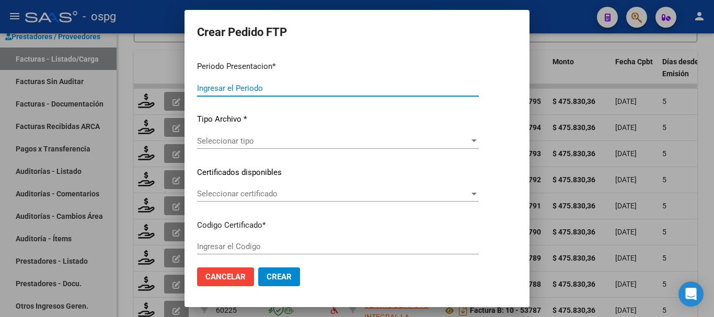
type input "202507"
type input "$ 475.830,36"
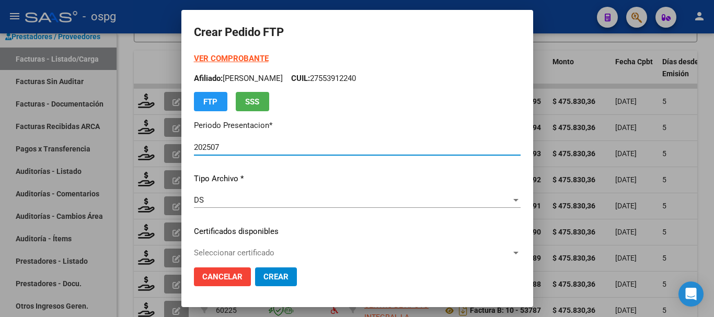
type input "2930511"
type input "2033-06-06"
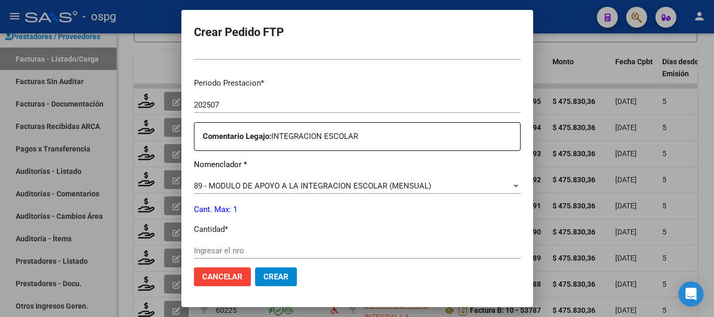
scroll to position [418, 0]
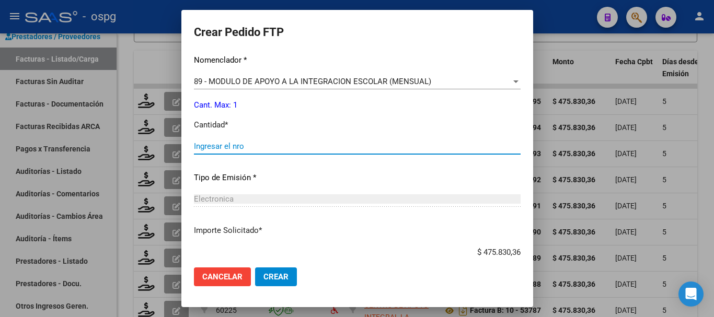
click at [287, 148] on input "Ingresar el nro" at bounding box center [357, 146] width 327 height 9
type input "1"
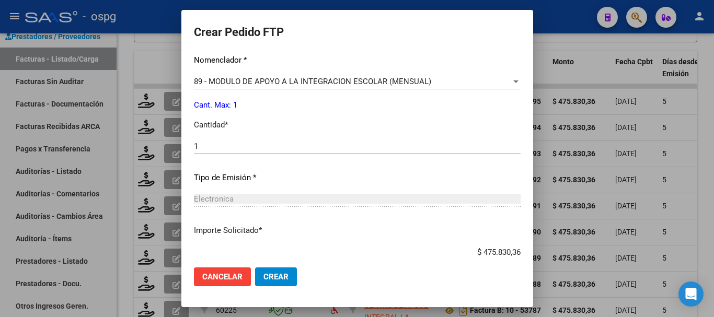
click at [264, 275] on span "Crear" at bounding box center [276, 276] width 25 height 9
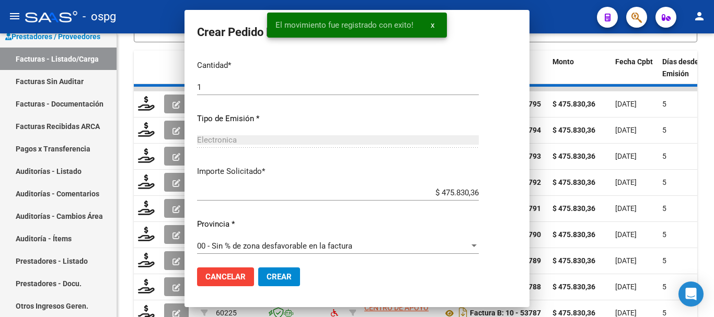
scroll to position [0, 0]
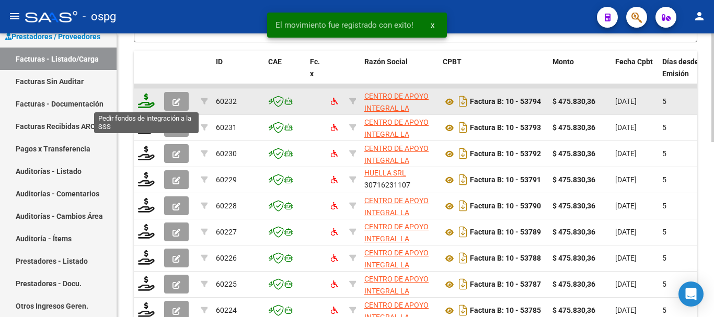
click at [150, 105] on icon at bounding box center [146, 101] width 17 height 15
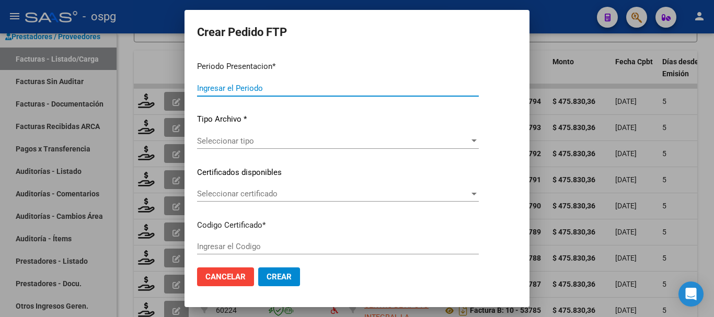
type input "202507"
type input "$ 475.830,36"
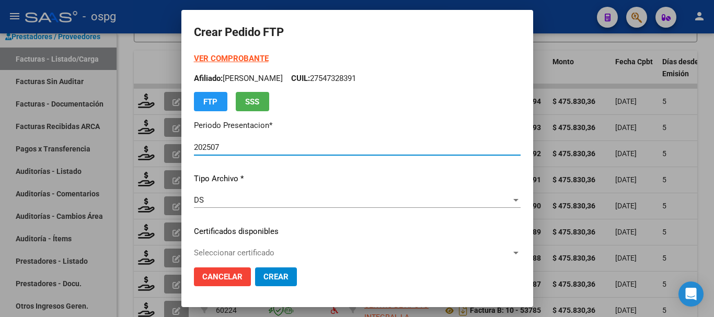
type input "7399795429"
type input "2034-04-23"
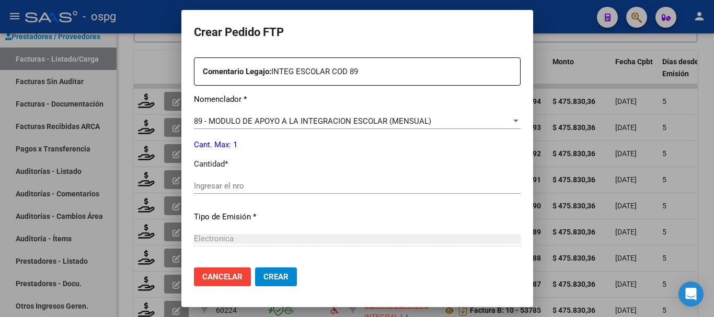
scroll to position [418, 0]
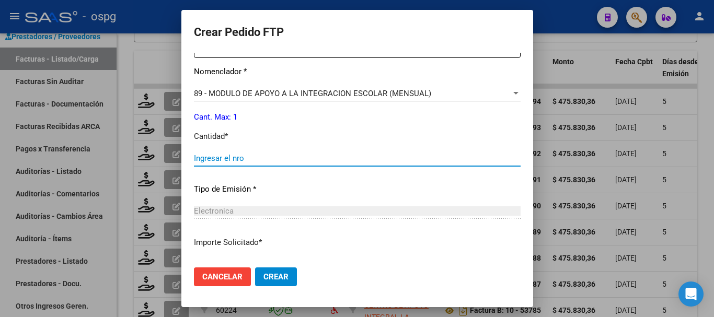
click at [287, 158] on input "Ingresar el nro" at bounding box center [357, 158] width 327 height 9
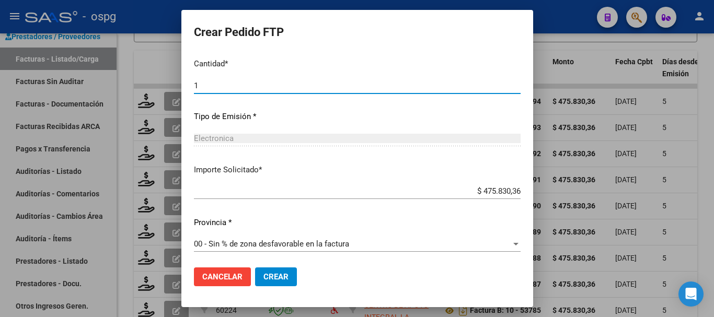
scroll to position [494, 0]
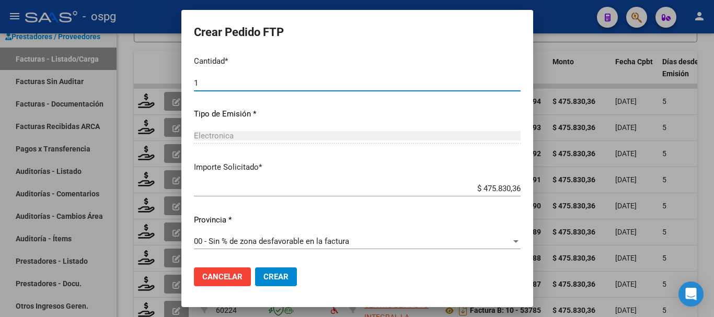
type input "1"
click at [255, 276] on button "Crear" at bounding box center [276, 277] width 42 height 19
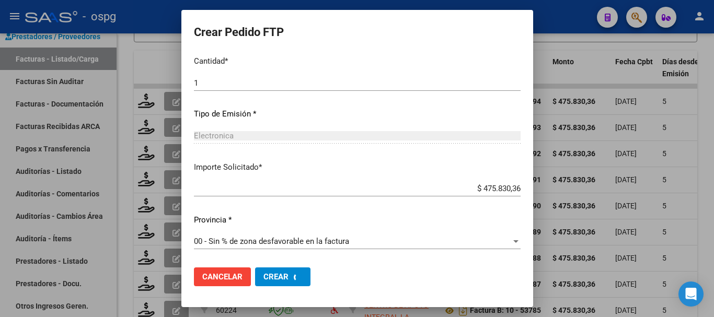
scroll to position [0, 0]
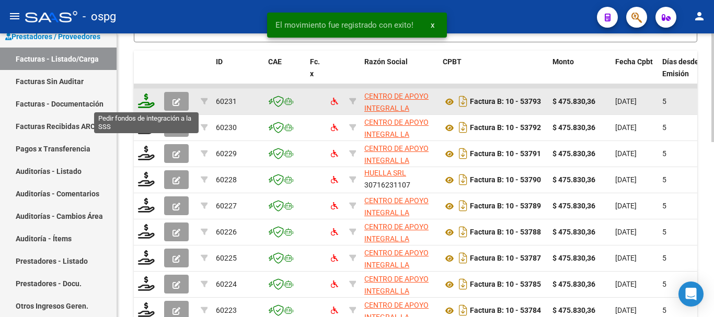
click at [149, 105] on icon at bounding box center [146, 101] width 17 height 15
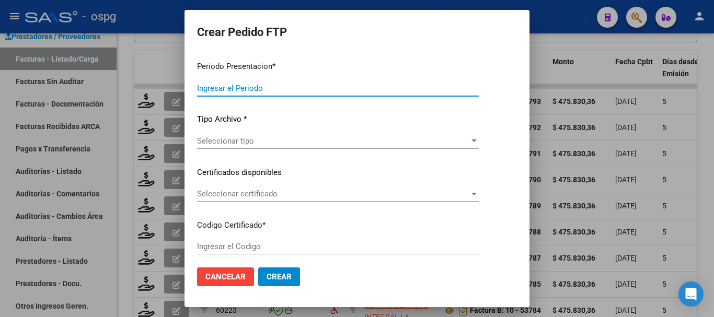
type input "202507"
type input "$ 475.830,36"
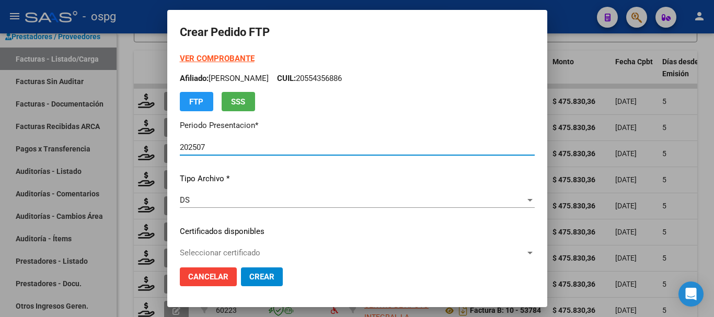
type input "3735329620"
type input "2035-03-17"
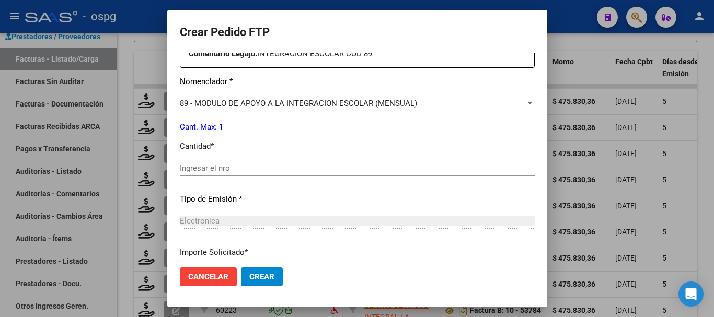
scroll to position [418, 0]
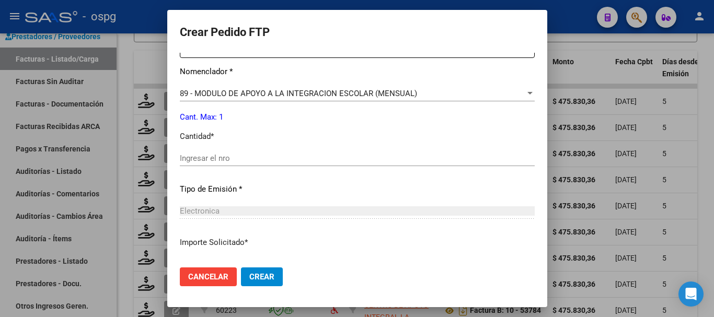
click at [246, 159] on input "Ingresar el nro" at bounding box center [357, 158] width 355 height 9
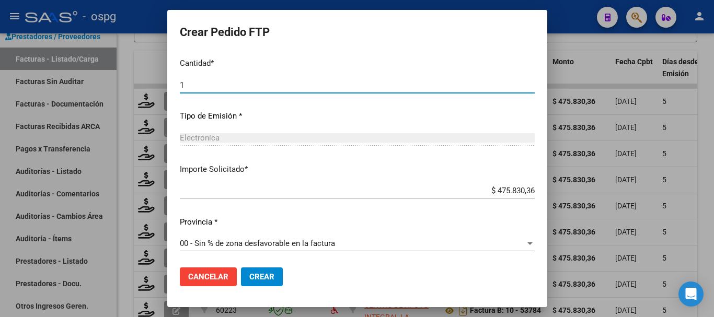
scroll to position [494, 0]
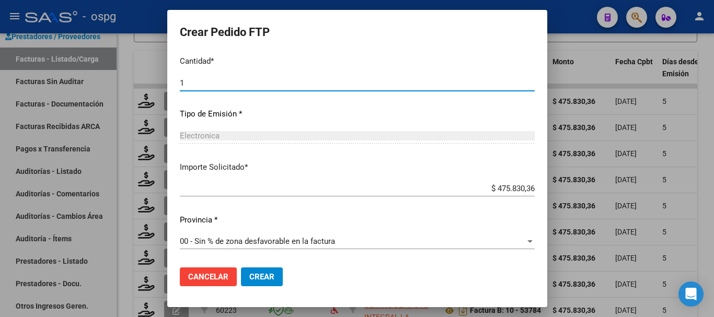
type input "1"
click at [257, 283] on button "Crear" at bounding box center [262, 277] width 42 height 19
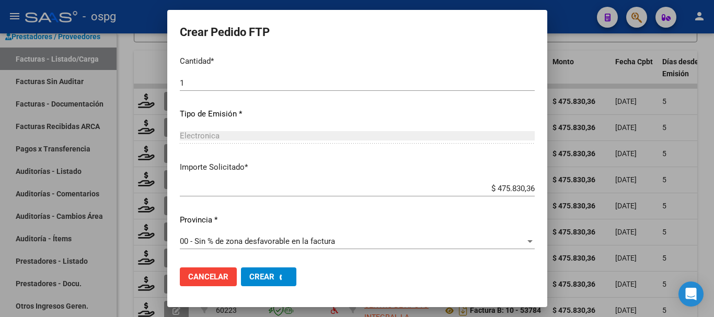
scroll to position [0, 0]
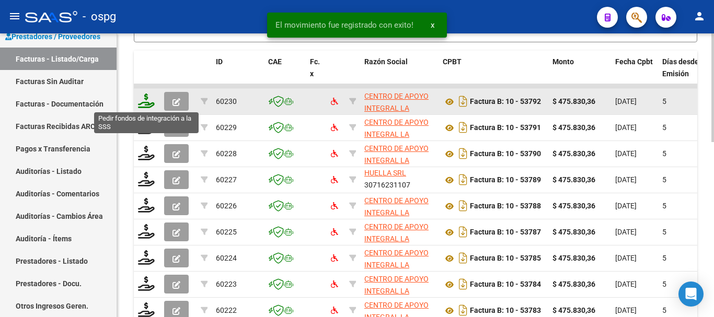
click at [147, 102] on icon at bounding box center [146, 101] width 17 height 15
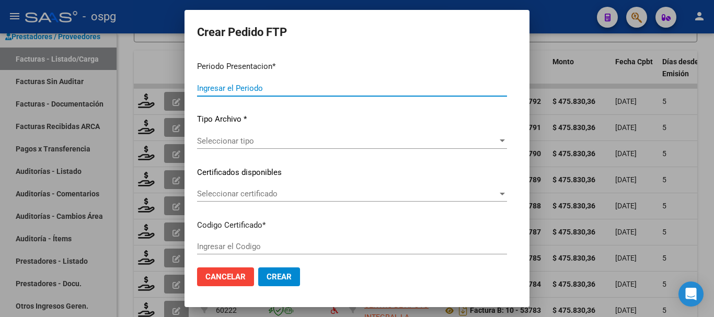
type input "202507"
type input "$ 475.830,36"
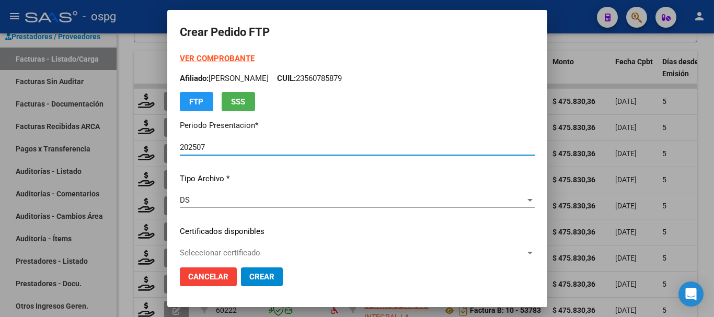
type input "2918666"
type input "2028-04-30"
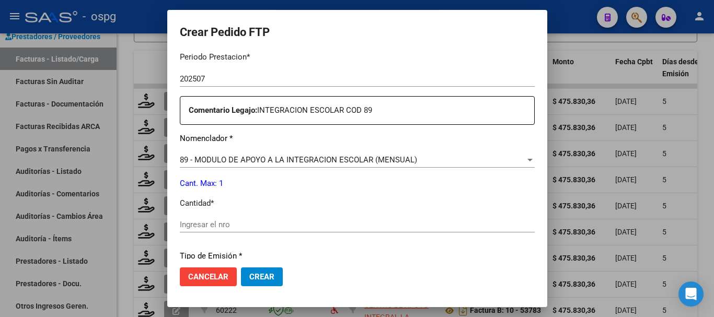
scroll to position [366, 0]
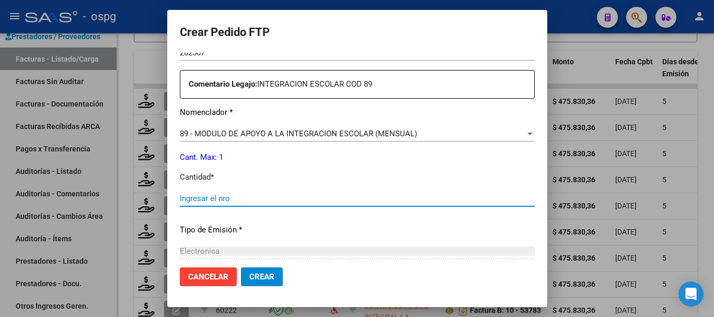
click at [275, 198] on input "Ingresar el nro" at bounding box center [357, 198] width 355 height 9
type input "1"
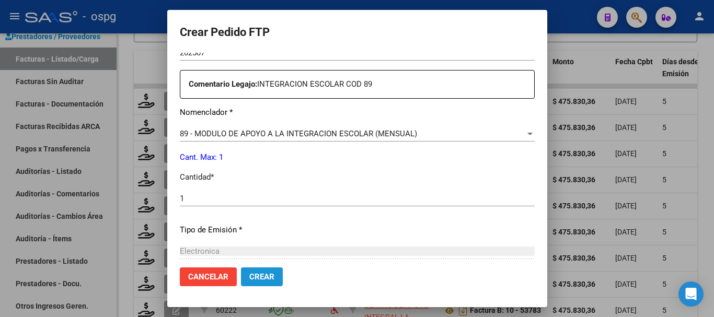
click at [249, 276] on span "Crear" at bounding box center [261, 276] width 25 height 9
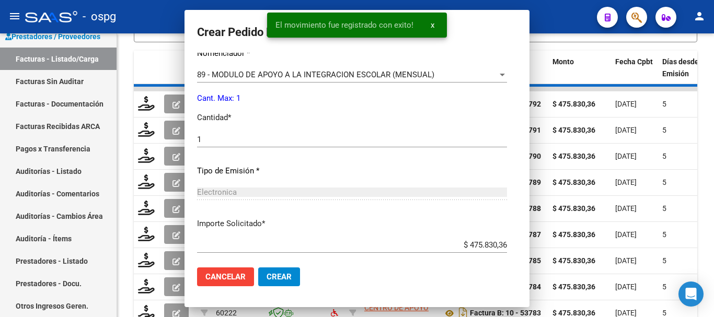
scroll to position [0, 0]
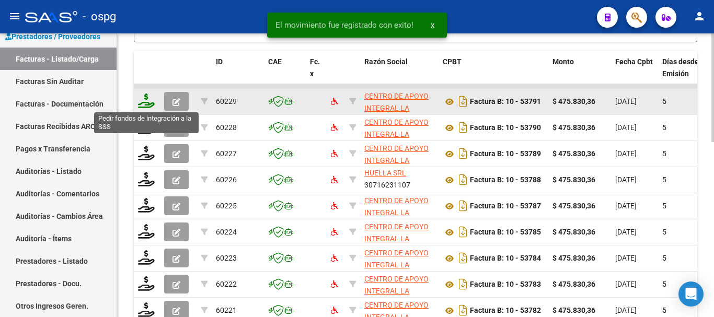
click at [144, 108] on icon at bounding box center [146, 101] width 17 height 15
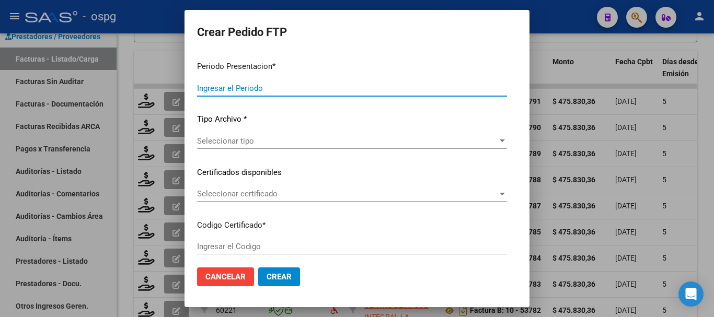
type input "202507"
type input "$ 475.830,36"
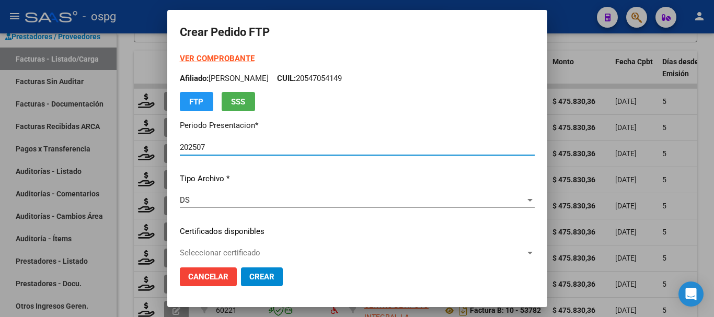
type input "8056773199"
type input "2028-07-01"
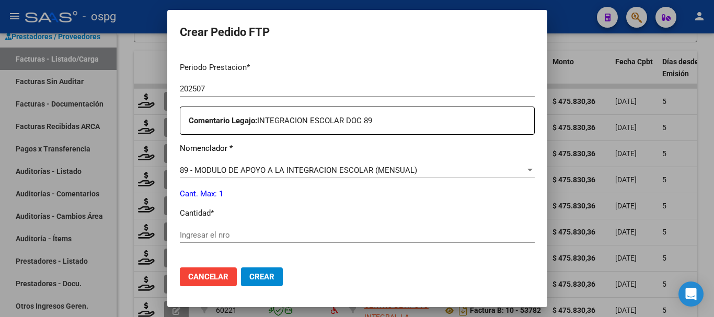
scroll to position [418, 0]
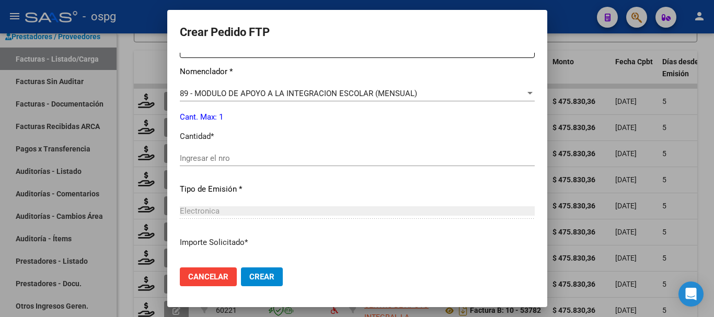
click at [259, 159] on input "Ingresar el nro" at bounding box center [357, 158] width 355 height 9
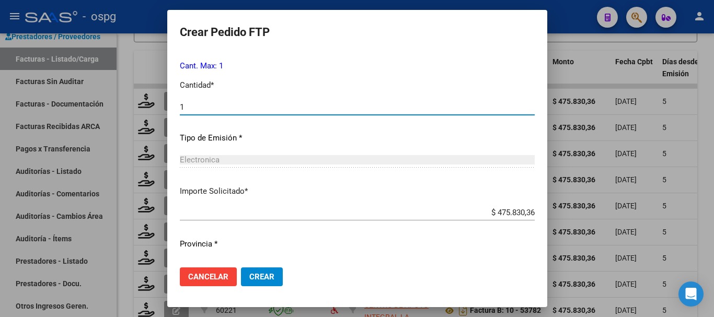
scroll to position [471, 0]
type input "1"
click at [249, 281] on span "Crear" at bounding box center [261, 276] width 25 height 9
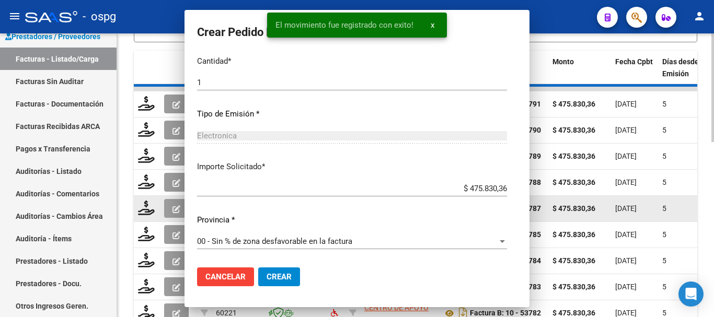
scroll to position [412, 0]
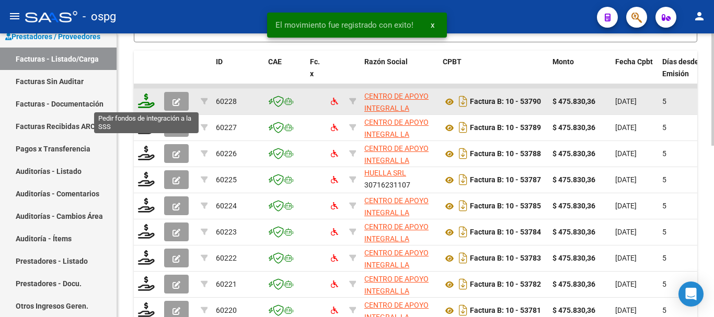
click at [142, 105] on icon at bounding box center [146, 101] width 17 height 15
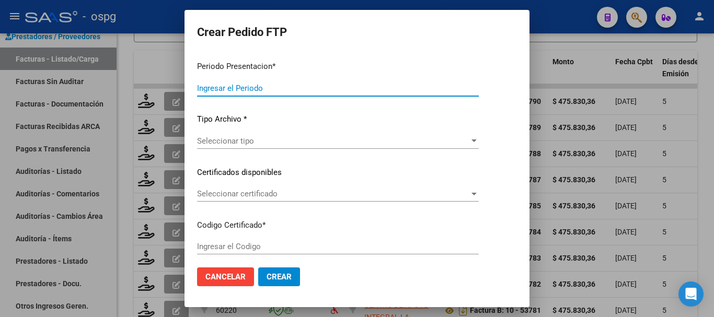
type input "202507"
type input "$ 475.830,36"
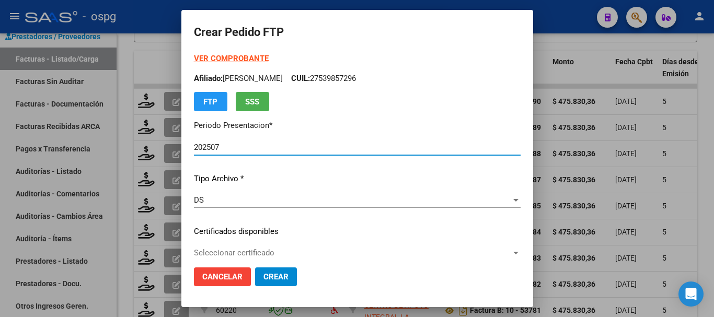
type input "2816805"
type input "2027-11-23"
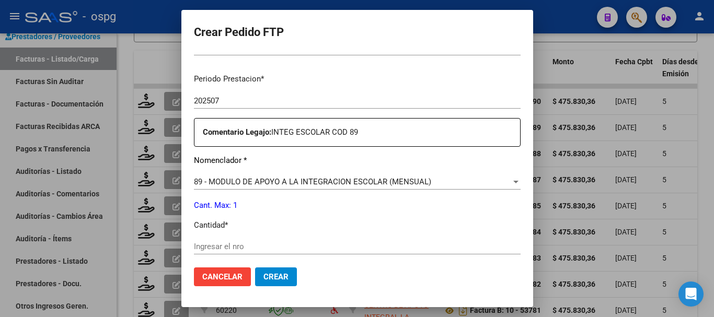
scroll to position [418, 0]
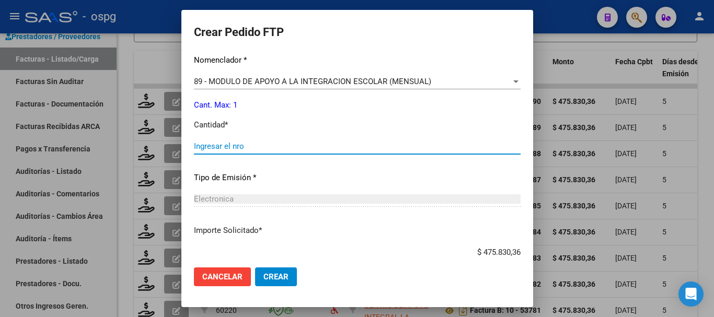
click at [353, 144] on input "Ingresar el nro" at bounding box center [357, 146] width 327 height 9
type input "1"
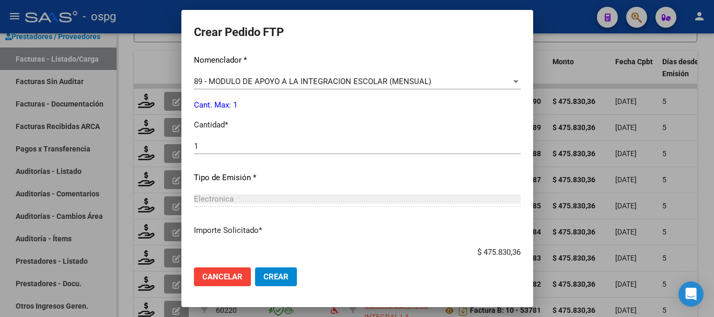
scroll to position [482, 0]
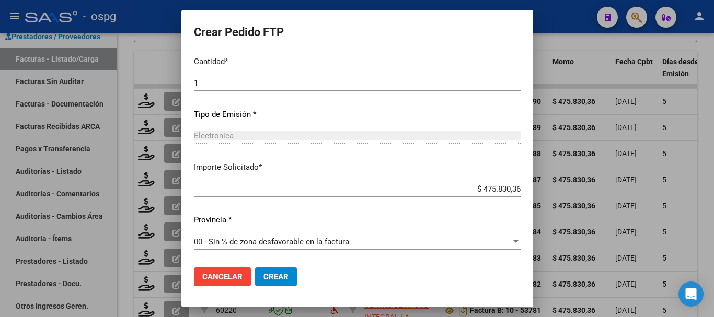
click at [264, 279] on span "Crear" at bounding box center [276, 276] width 25 height 9
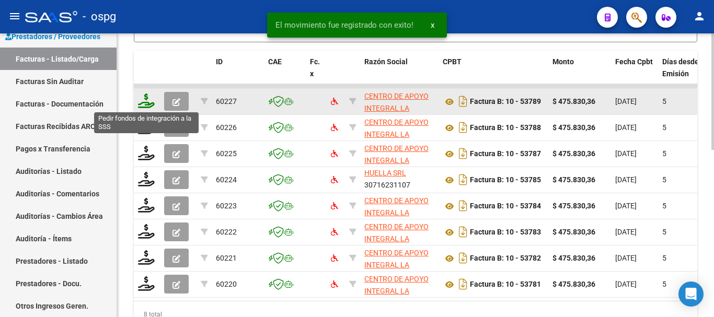
click at [149, 105] on icon at bounding box center [146, 101] width 17 height 15
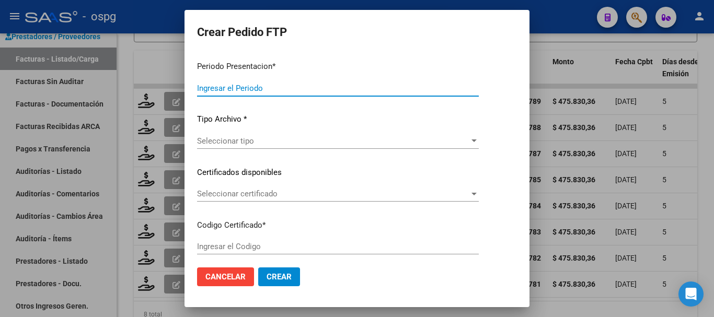
type input "202507"
type input "$ 475.830,36"
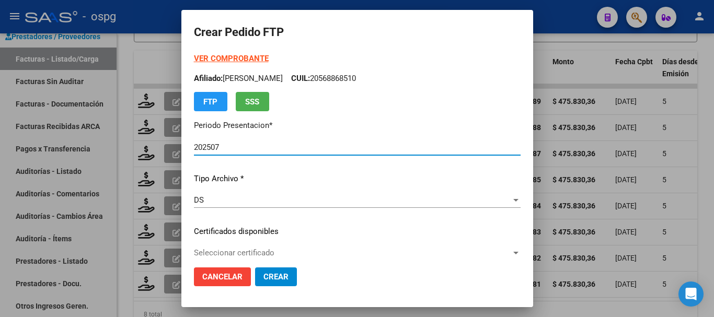
type input "9192796872"
type input "2026-01-21"
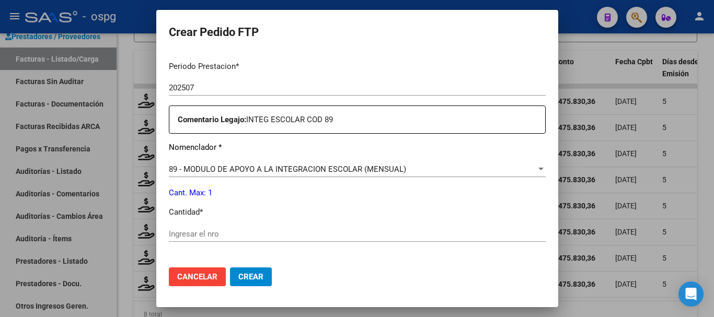
scroll to position [366, 0]
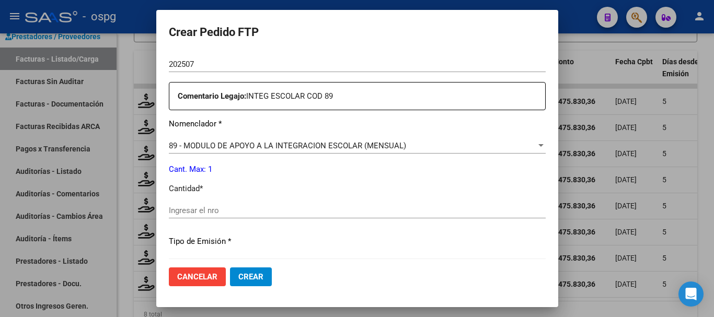
click at [283, 214] on input "Ingresar el nro" at bounding box center [357, 210] width 377 height 9
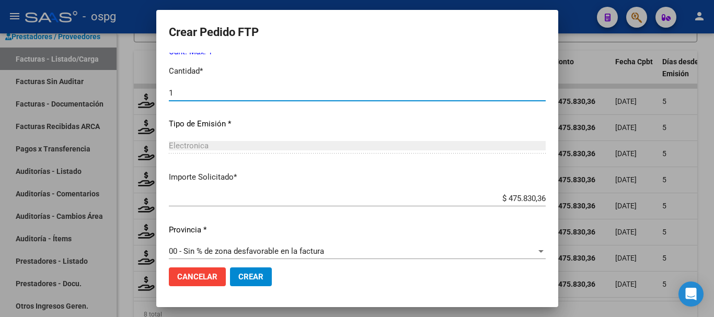
scroll to position [494, 0]
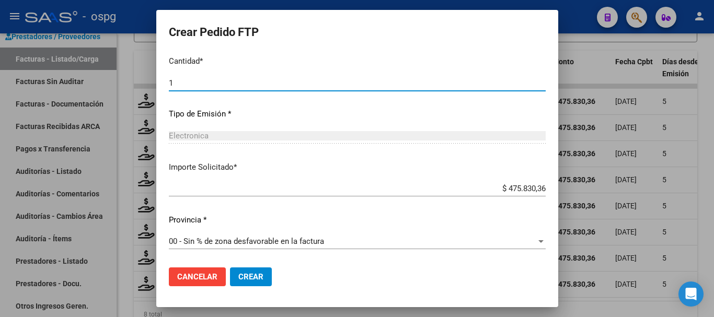
type input "1"
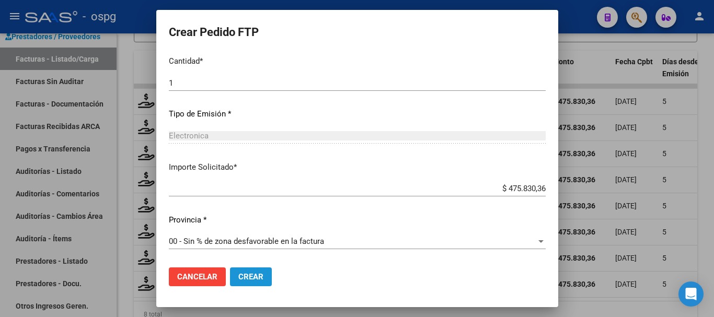
click at [238, 273] on span "Crear" at bounding box center [250, 276] width 25 height 9
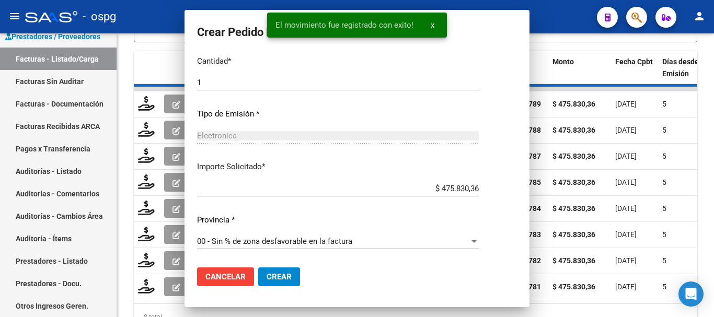
scroll to position [0, 0]
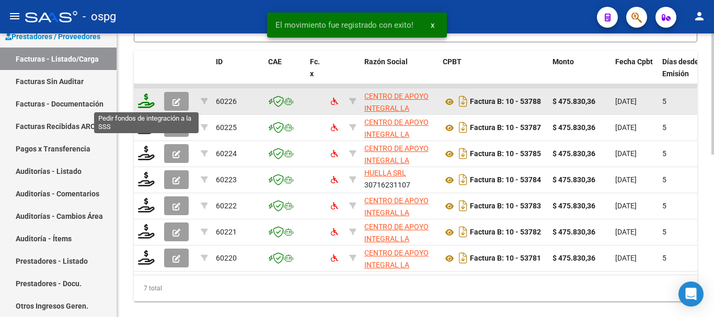
click at [149, 105] on icon at bounding box center [146, 101] width 17 height 15
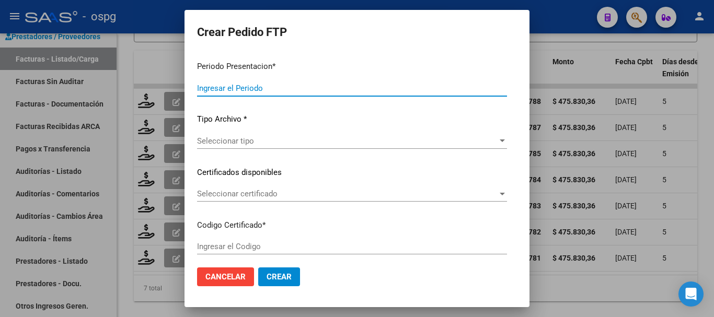
type input "202507"
type input "$ 475.830,36"
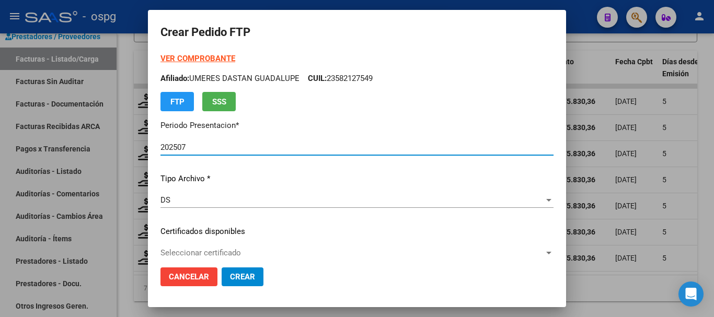
type input "2436426"
type input "2026-11-01"
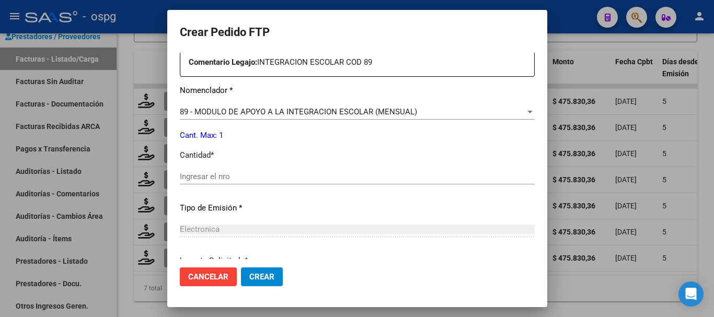
scroll to position [418, 0]
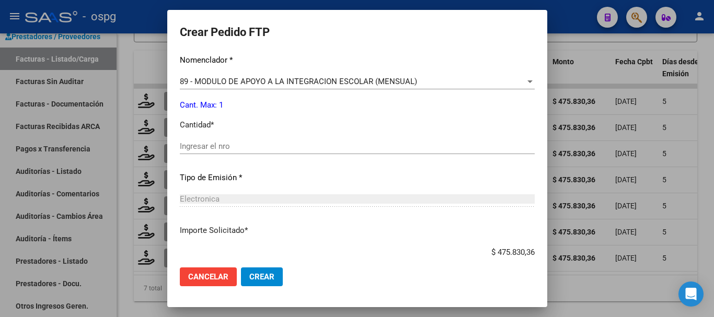
click at [271, 146] on input "Ingresar el nro" at bounding box center [357, 146] width 355 height 9
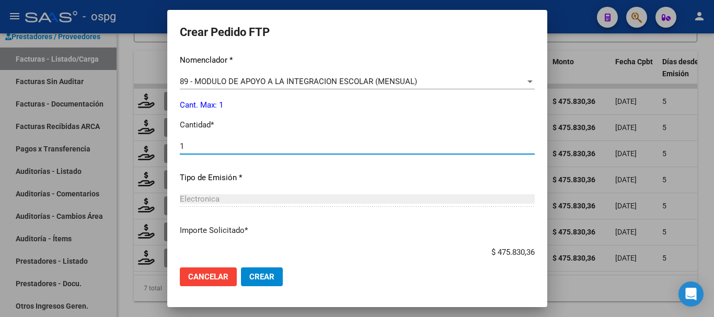
type input "1"
click at [250, 279] on span "Crear" at bounding box center [261, 276] width 25 height 9
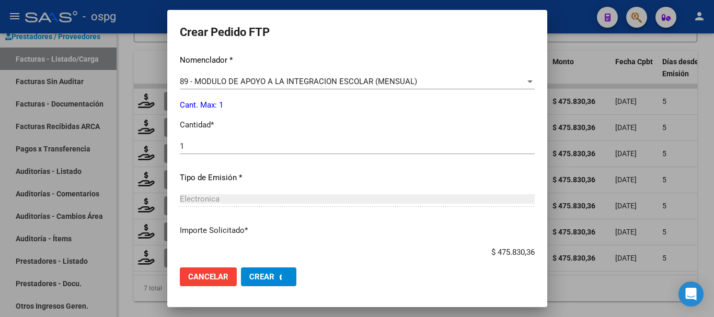
scroll to position [0, 0]
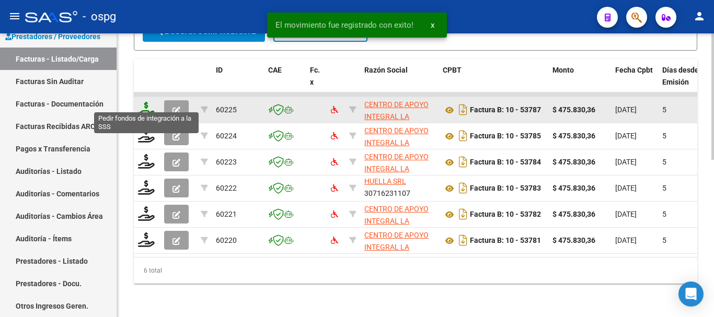
click at [144, 106] on icon at bounding box center [146, 109] width 17 height 15
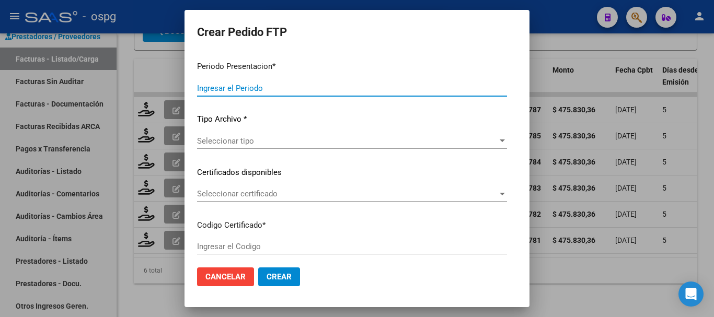
type input "202507"
type input "$ 475.830,36"
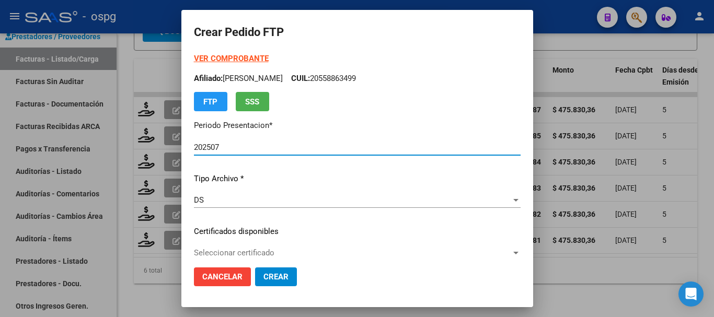
type input "2750358"
type input "2025-10-20"
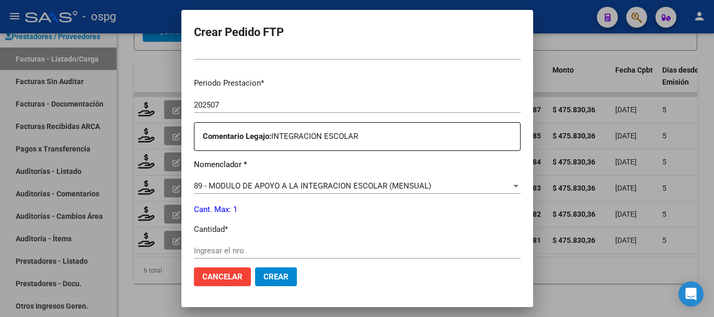
scroll to position [366, 0]
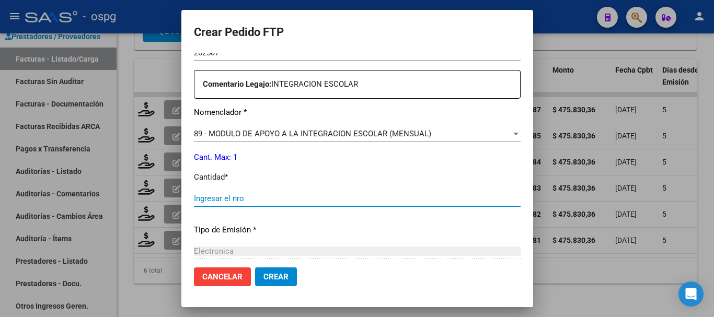
click at [302, 198] on input "Ingresar el nro" at bounding box center [357, 198] width 327 height 9
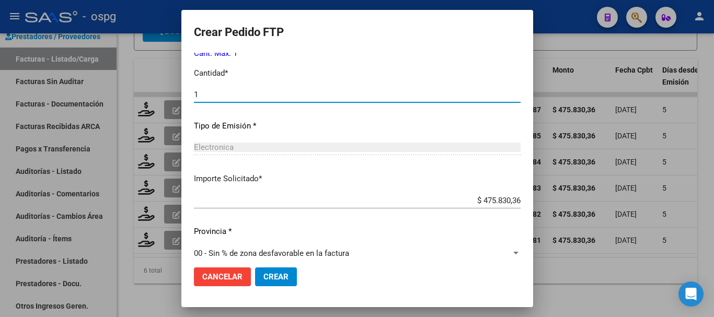
scroll to position [482, 0]
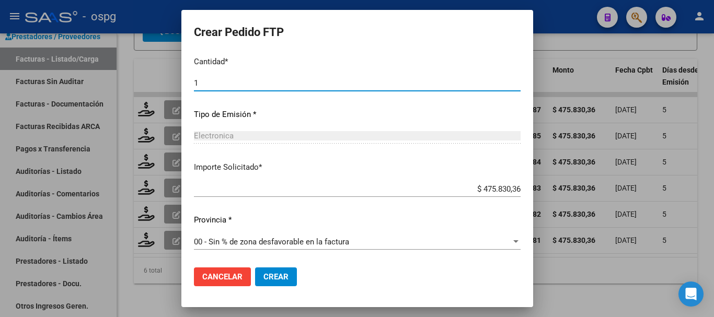
type input "1"
click at [266, 277] on span "Crear" at bounding box center [276, 276] width 25 height 9
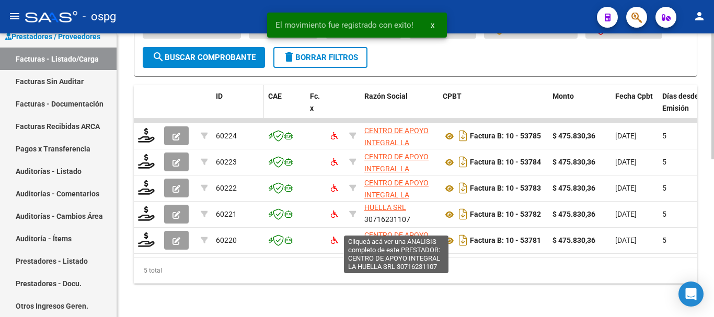
scroll to position [328, 0]
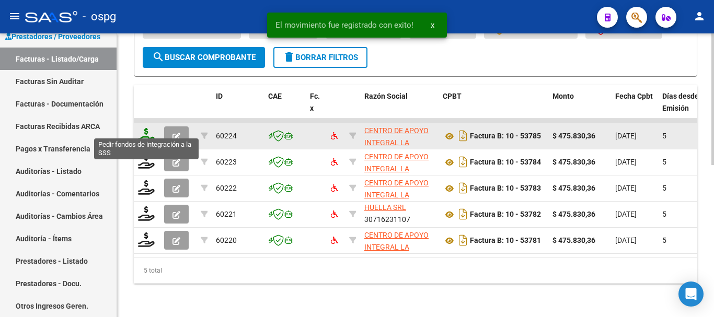
click at [149, 128] on icon at bounding box center [146, 135] width 17 height 15
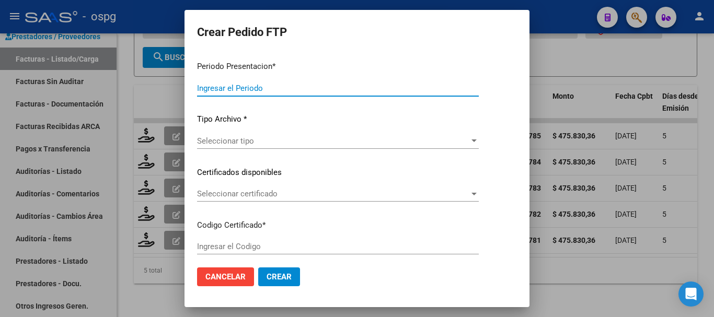
type input "202507"
type input "$ 475.830,36"
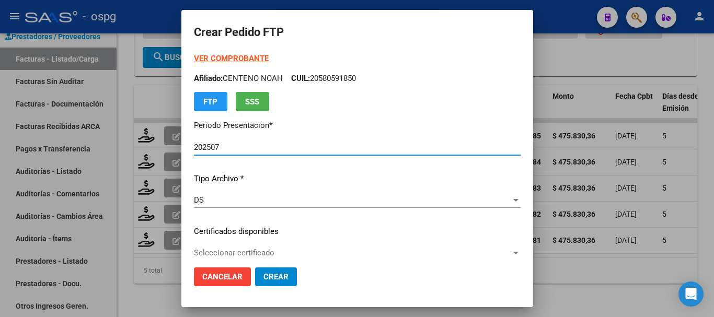
type input "1723838"
type input "2025-07-11"
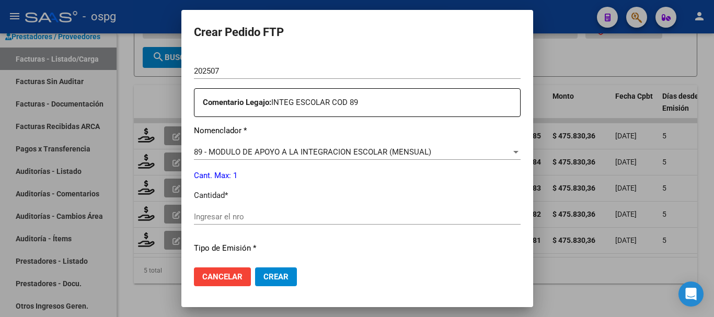
scroll to position [366, 0]
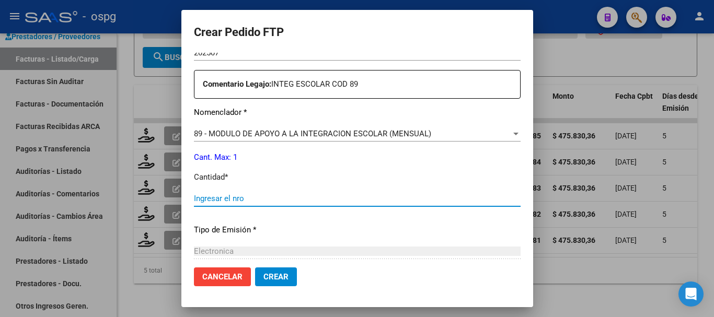
click at [266, 201] on input "Ingresar el nro" at bounding box center [357, 198] width 327 height 9
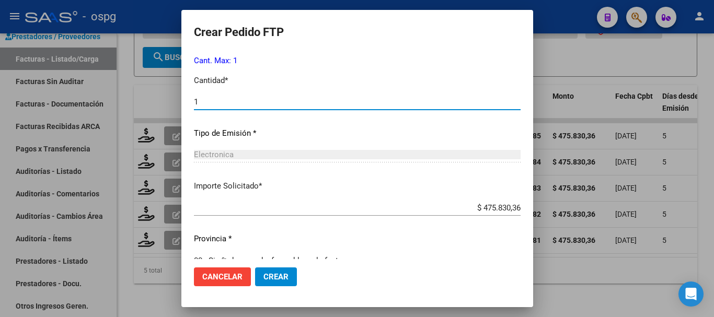
scroll to position [482, 0]
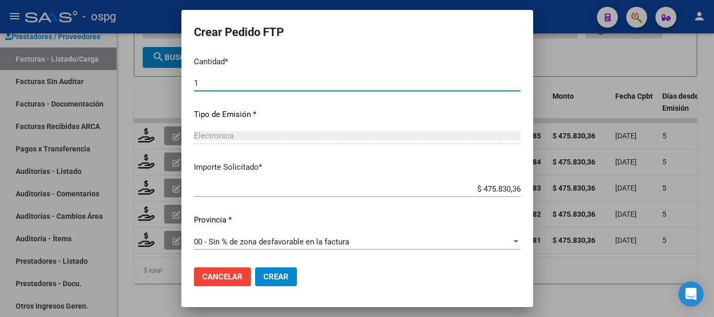
type input "1"
click at [264, 276] on span "Crear" at bounding box center [276, 276] width 25 height 9
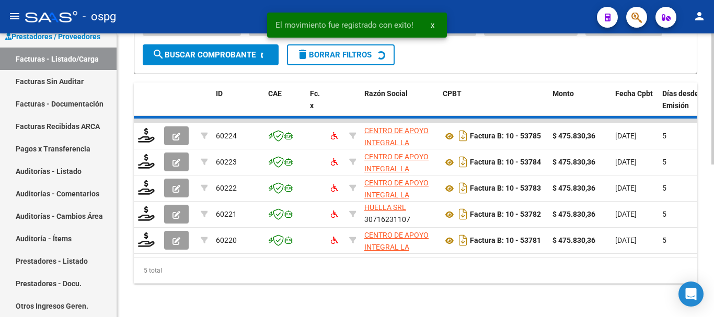
scroll to position [302, 0]
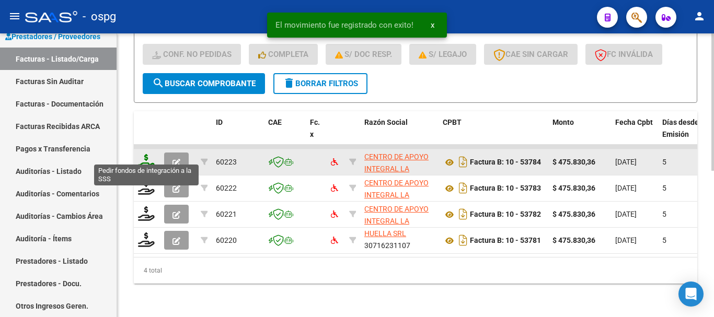
click at [150, 155] on icon at bounding box center [146, 161] width 17 height 15
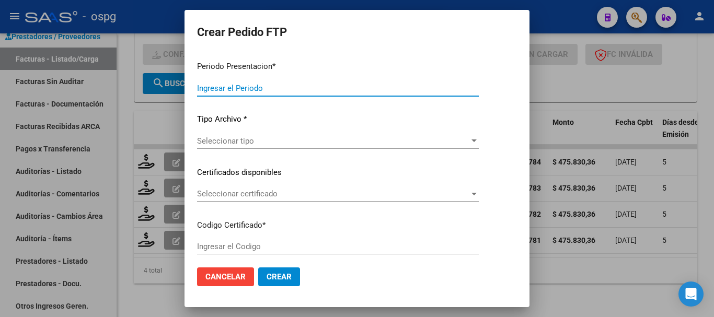
type input "202507"
type input "$ 475.830,36"
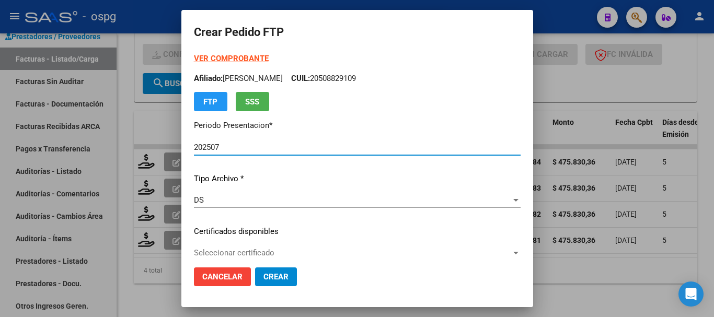
type input "1044294771"
type input "2025-11-01"
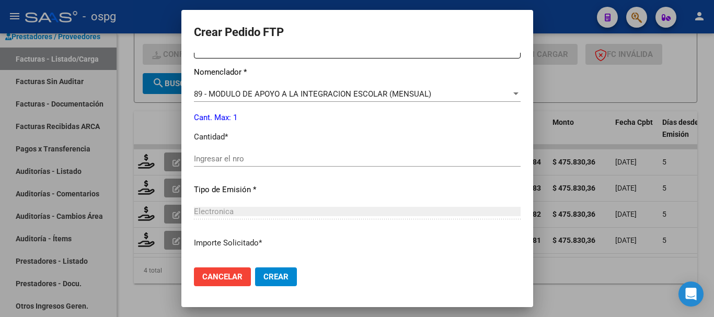
scroll to position [418, 0]
click at [269, 164] on div "Ingresar el nro" at bounding box center [357, 159] width 327 height 16
type input "1"
click at [255, 270] on button "Crear" at bounding box center [276, 277] width 42 height 19
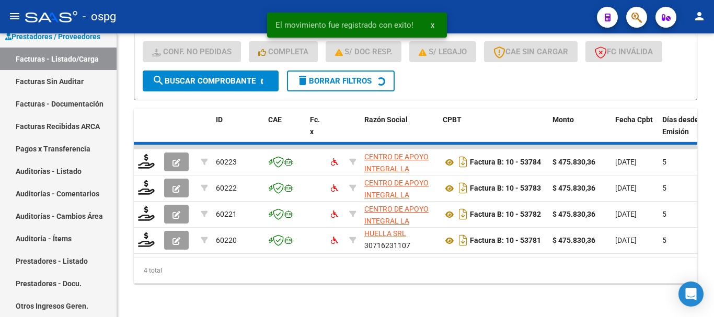
scroll to position [276, 0]
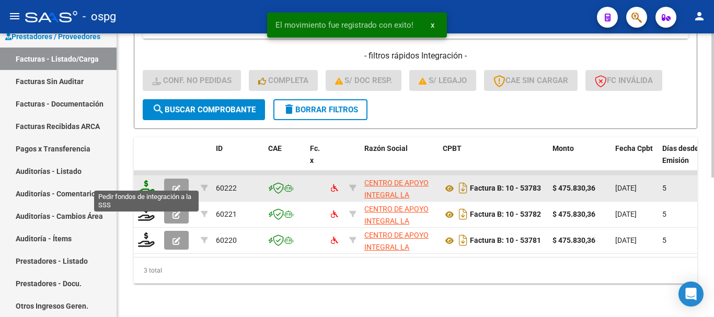
click at [147, 184] on icon at bounding box center [146, 187] width 17 height 15
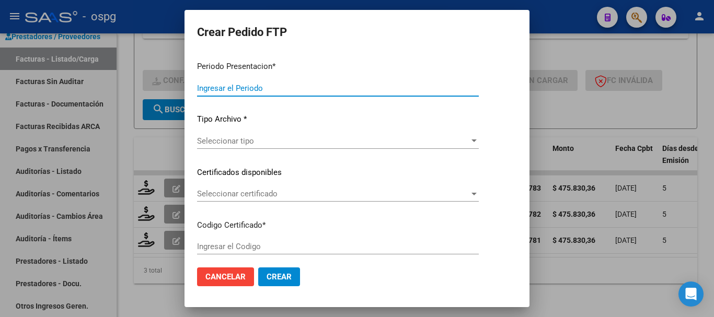
type input "202507"
type input "$ 475.830,36"
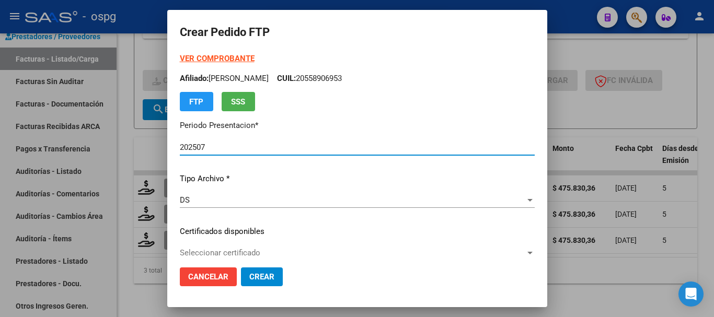
type input "2132907"
type input "2030-12-31"
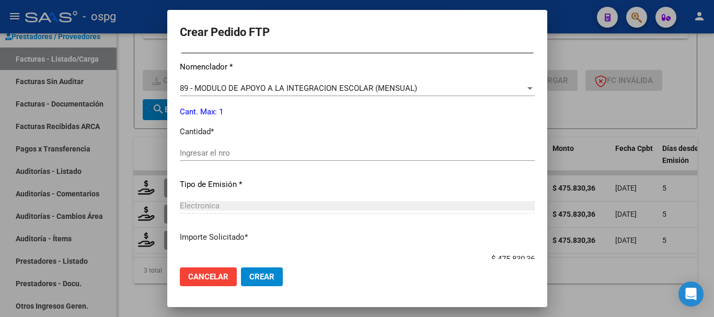
scroll to position [418, 0]
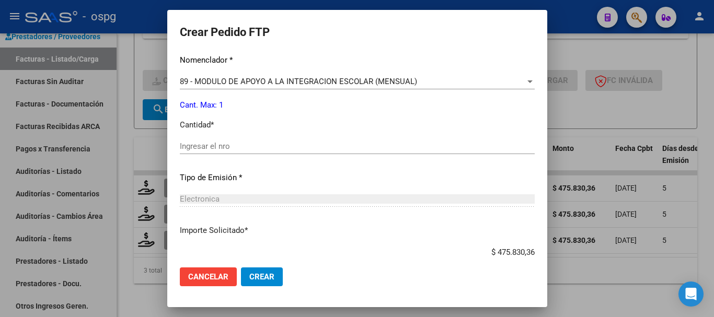
click at [240, 145] on input "Ingresar el nro" at bounding box center [357, 146] width 355 height 9
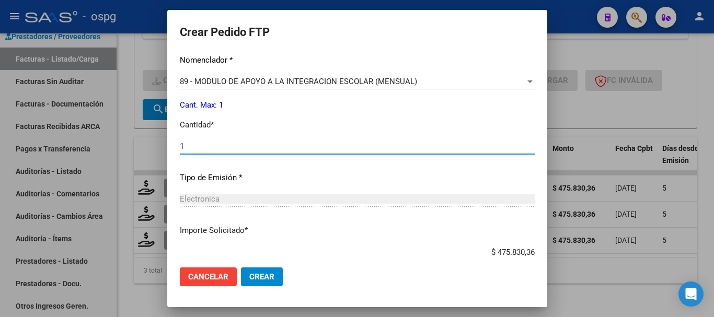
type input "1"
click at [249, 279] on span "Crear" at bounding box center [261, 276] width 25 height 9
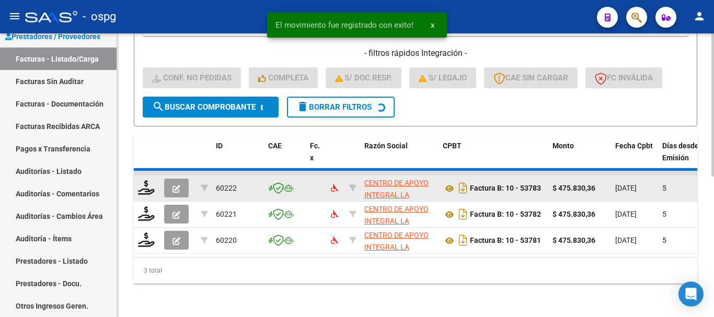
scroll to position [249, 0]
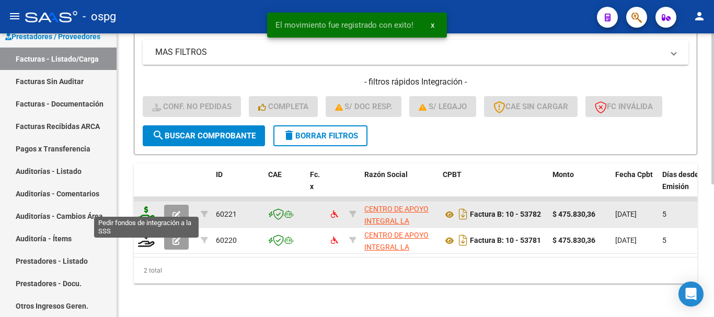
click at [145, 207] on icon at bounding box center [146, 214] width 17 height 15
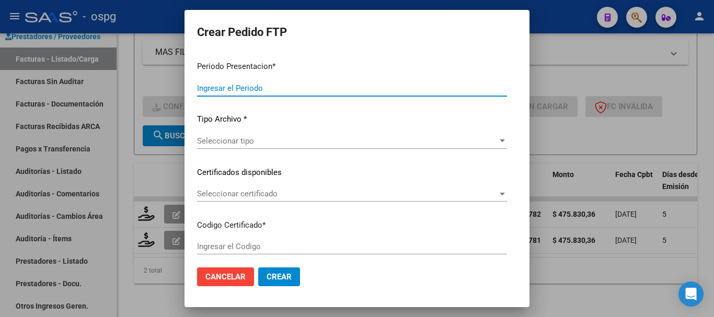
type input "202507"
type input "$ 475.830,36"
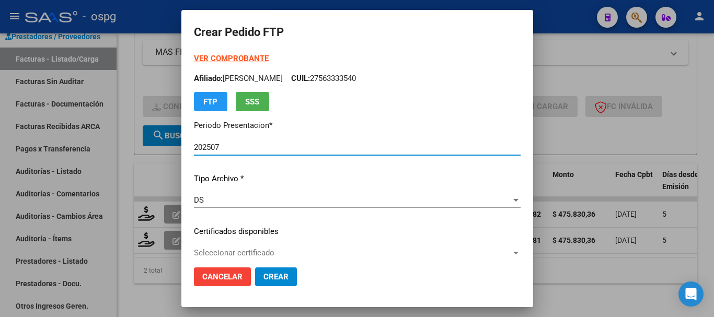
type input "2313096"
type input "2026-08-20"
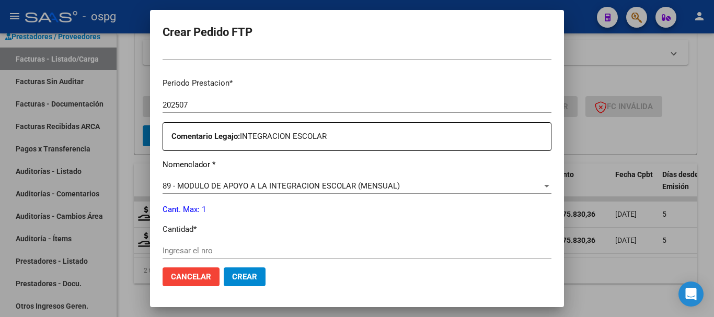
scroll to position [366, 0]
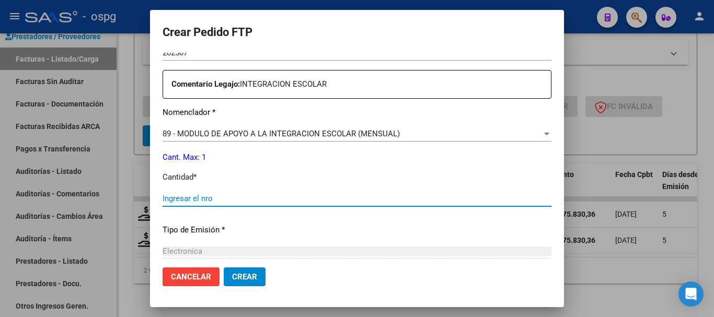
click at [311, 199] on input "Ingresar el nro" at bounding box center [357, 198] width 389 height 9
type input "1"
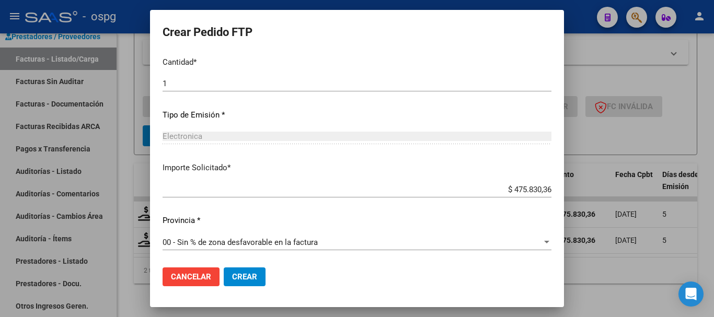
scroll to position [482, 0]
click at [257, 274] on button "Crear" at bounding box center [245, 277] width 42 height 19
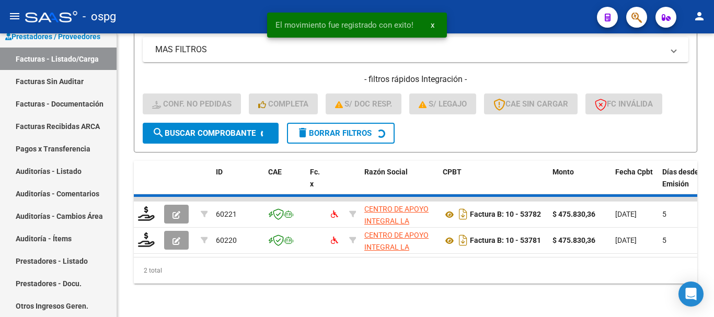
scroll to position [223, 0]
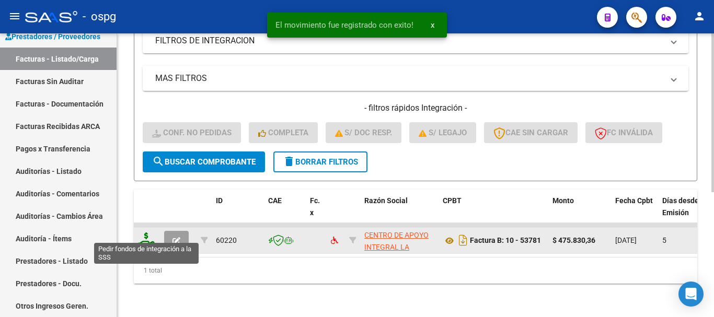
click at [146, 237] on icon at bounding box center [146, 240] width 17 height 15
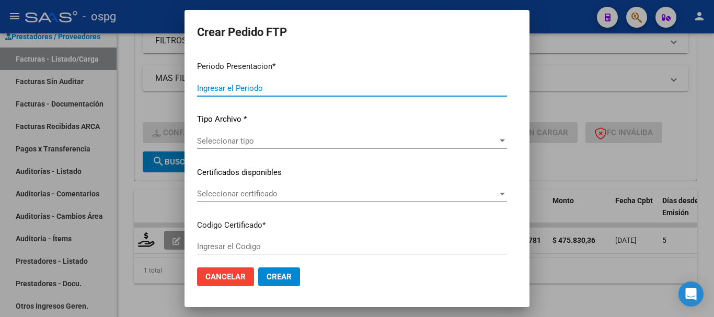
type input "202507"
type input "$ 475.830,36"
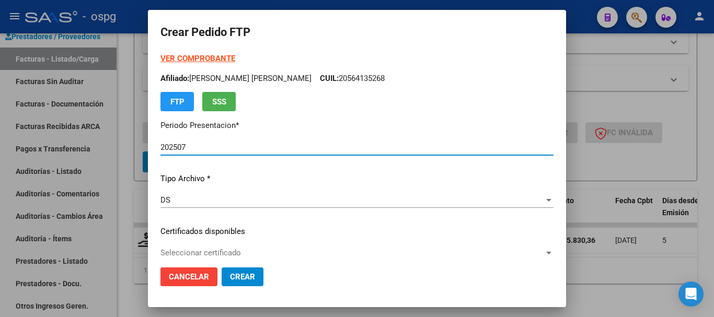
type input "2148246834"
type input "2026-07-01"
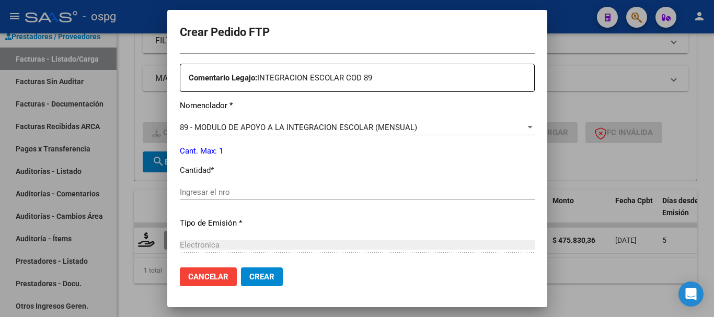
scroll to position [418, 0]
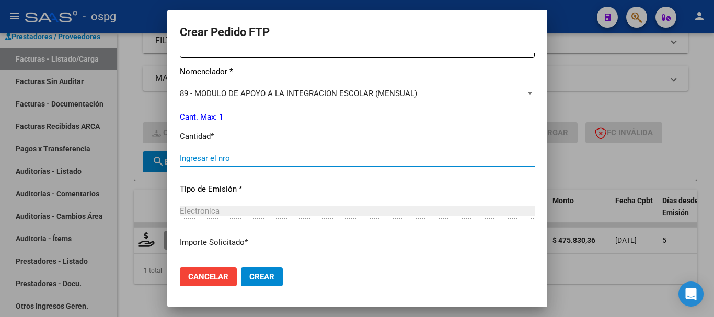
click at [322, 162] on input "Ingresar el nro" at bounding box center [357, 158] width 355 height 9
type input "1"
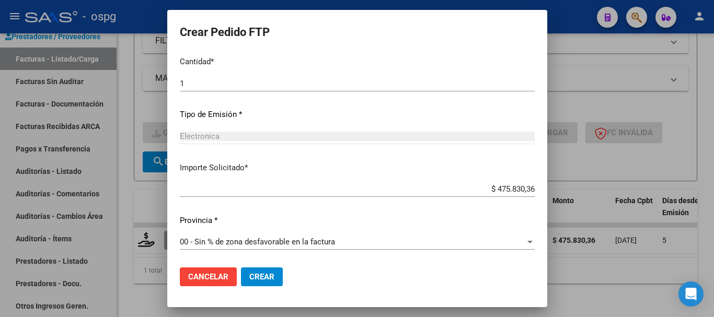
scroll to position [494, 0]
click at [250, 271] on button "Crear" at bounding box center [262, 277] width 42 height 19
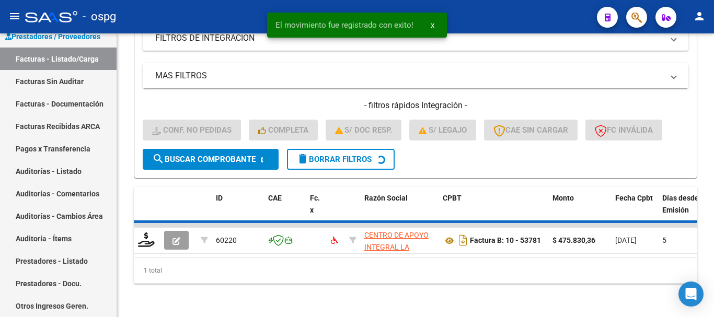
scroll to position [207, 0]
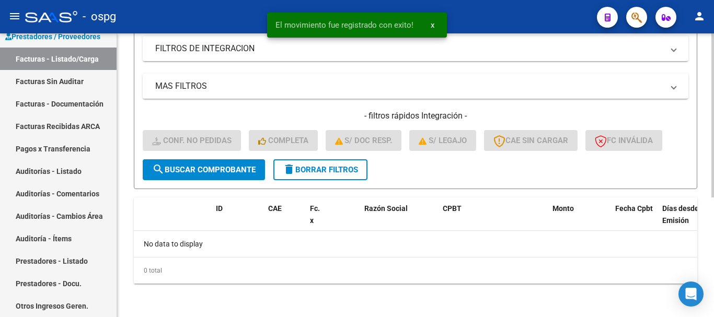
click at [323, 173] on span "delete Borrar Filtros" at bounding box center [320, 169] width 75 height 9
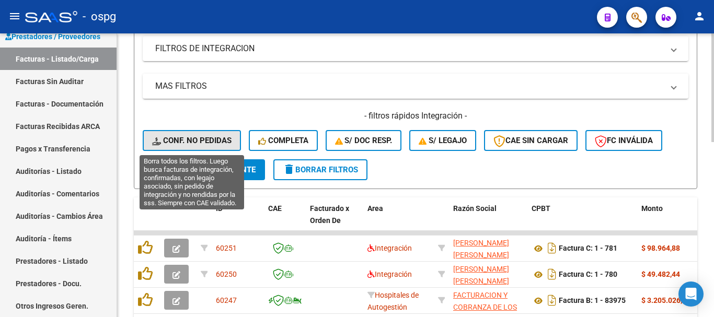
click at [195, 141] on span "Conf. no pedidas" at bounding box center [191, 140] width 79 height 9
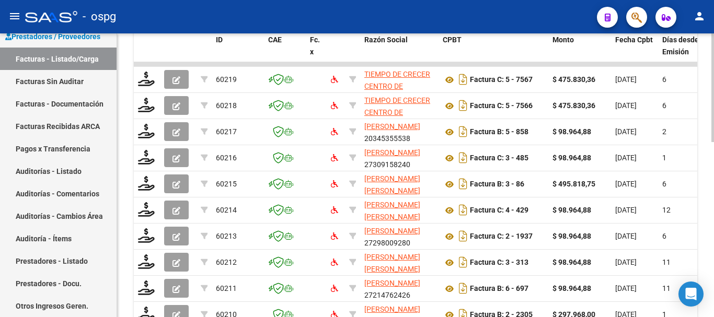
scroll to position [302, 0]
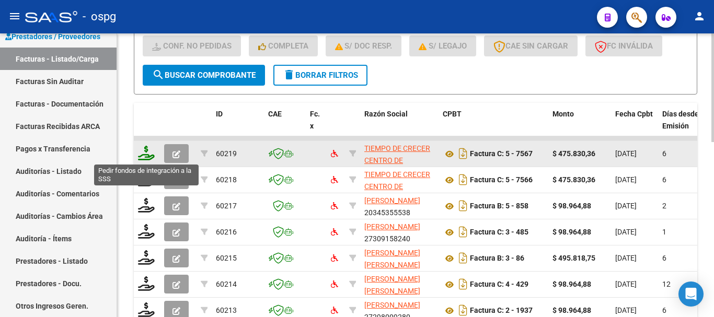
click at [152, 156] on icon at bounding box center [146, 153] width 17 height 15
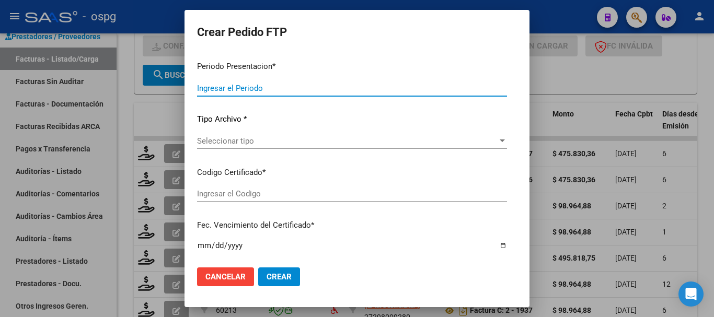
type input "202507"
type input "$ 475.830,36"
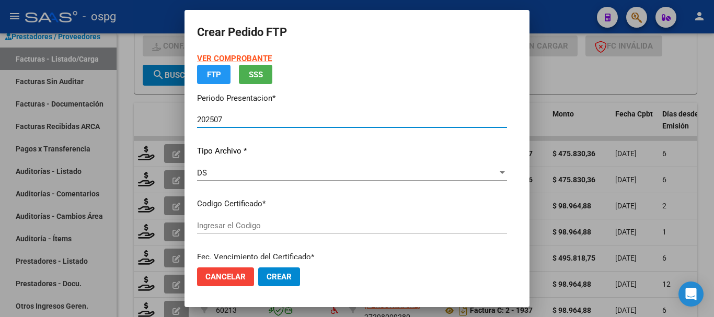
type input "5068693345"
type input "2030-02-01"
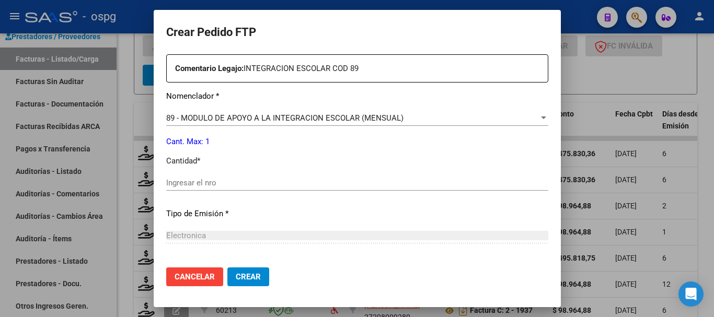
scroll to position [418, 0]
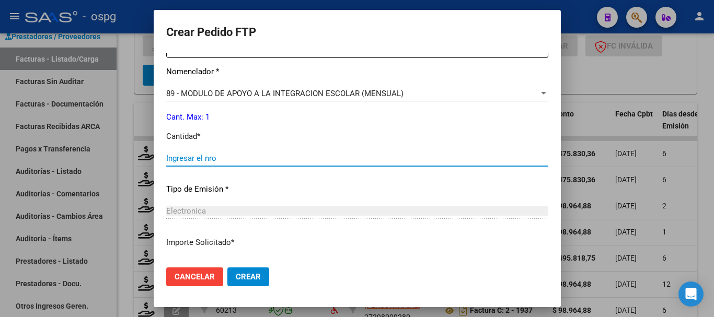
click at [293, 159] on input "Ingresar el nro" at bounding box center [357, 158] width 382 height 9
type input "1"
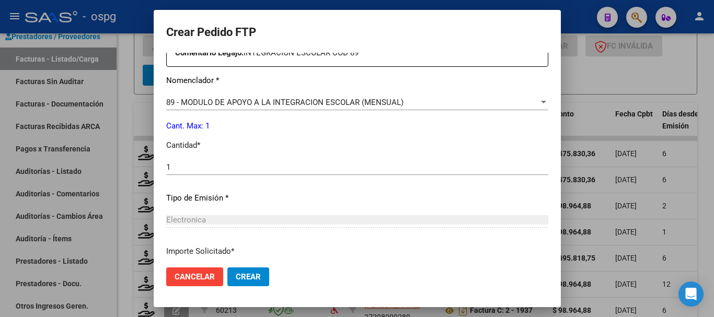
scroll to position [471, 0]
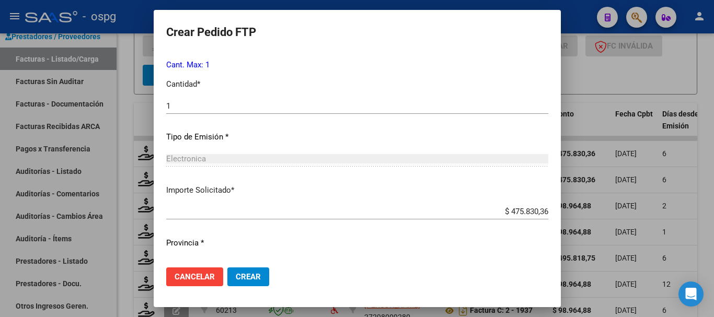
click at [249, 282] on button "Crear" at bounding box center [248, 277] width 42 height 19
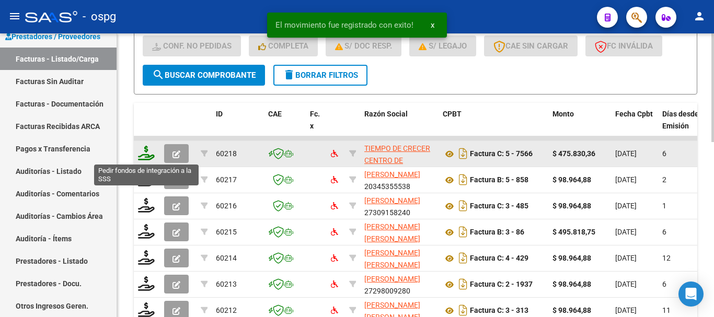
click at [146, 159] on icon at bounding box center [146, 153] width 17 height 15
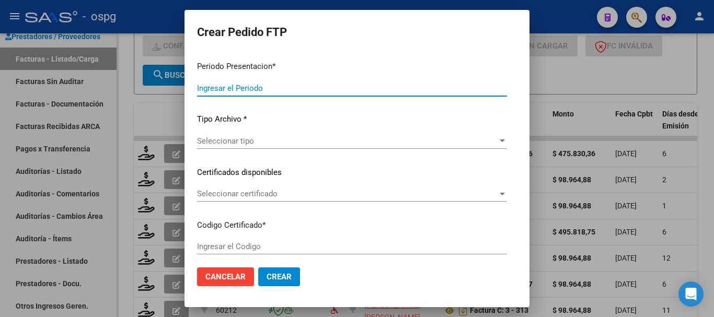
type input "202507"
type input "$ 475.830,36"
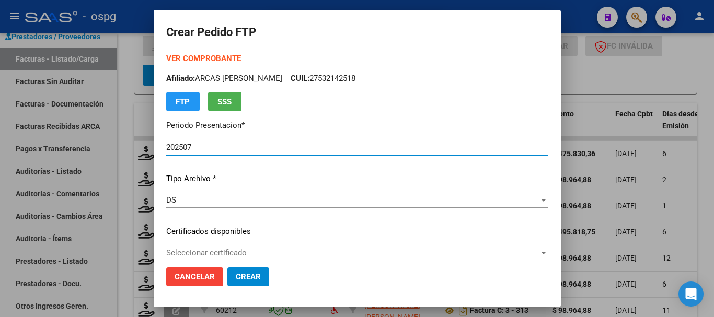
type input "6897009528"
type input "2029-01-01"
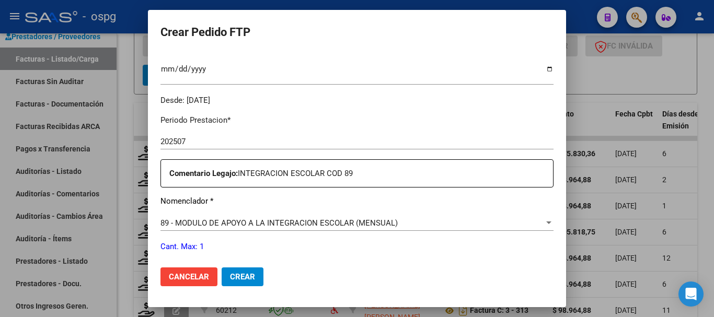
scroll to position [366, 0]
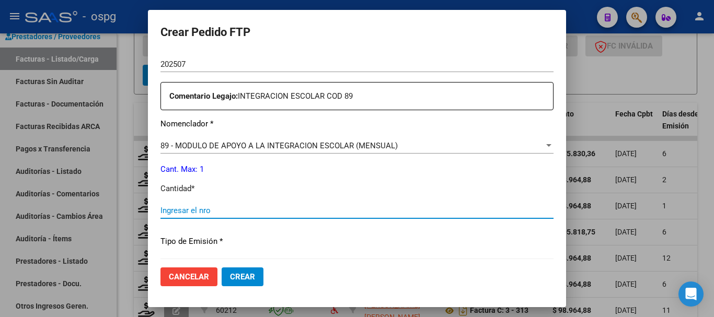
click at [256, 211] on input "Ingresar el nro" at bounding box center [357, 210] width 393 height 9
type input "1"
click at [244, 273] on span "Crear" at bounding box center [242, 276] width 25 height 9
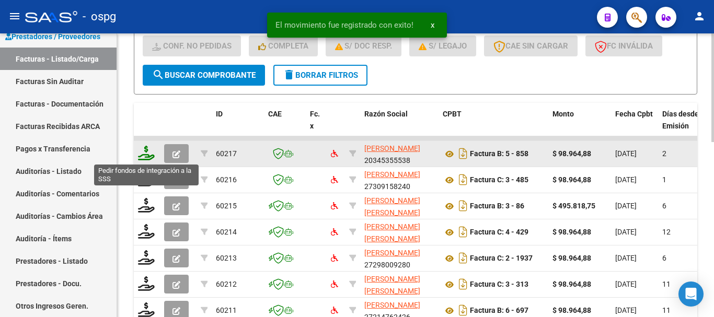
click at [146, 157] on icon at bounding box center [146, 153] width 17 height 15
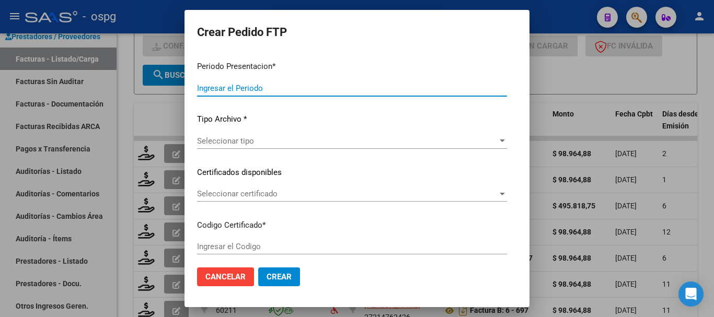
type input "202507"
type input "$ 98.964,88"
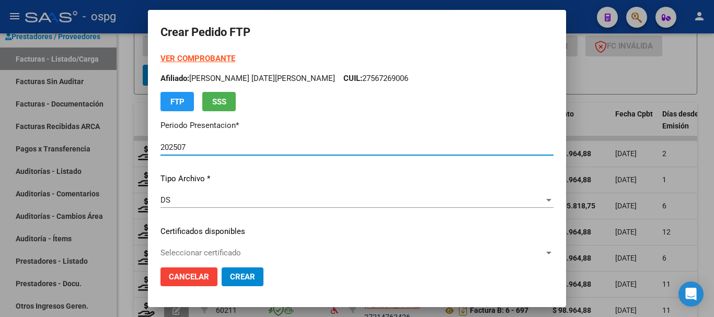
type input "6187938625"
type input "2029-05-14"
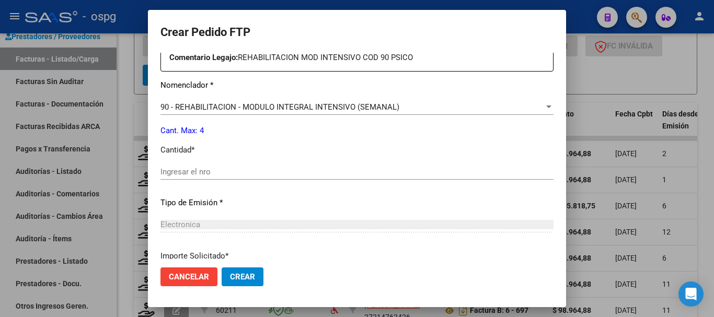
scroll to position [418, 0]
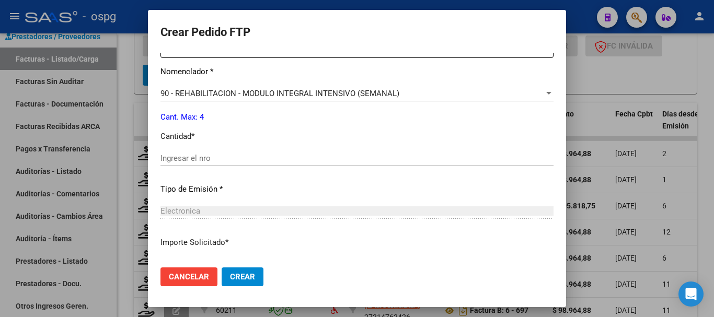
click at [293, 156] on input "Ingresar el nro" at bounding box center [357, 158] width 393 height 9
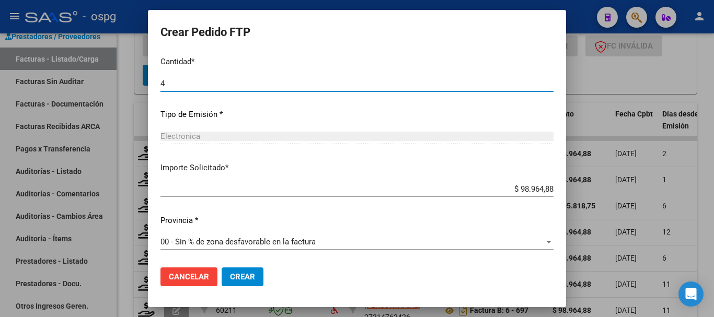
scroll to position [494, 0]
type input "4"
click at [239, 278] on span "Crear" at bounding box center [242, 276] width 25 height 9
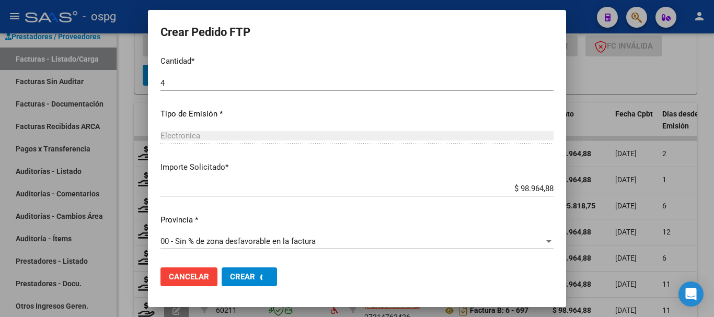
scroll to position [0, 0]
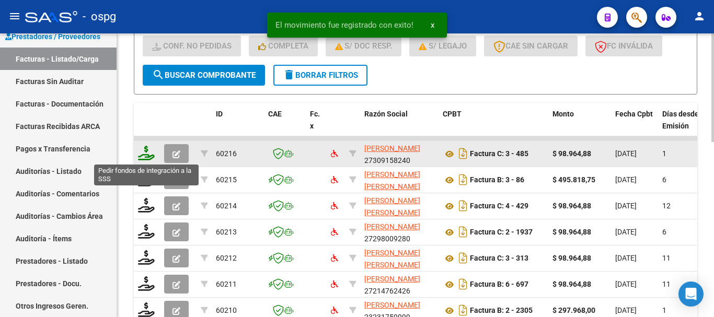
click at [144, 156] on icon at bounding box center [146, 153] width 17 height 15
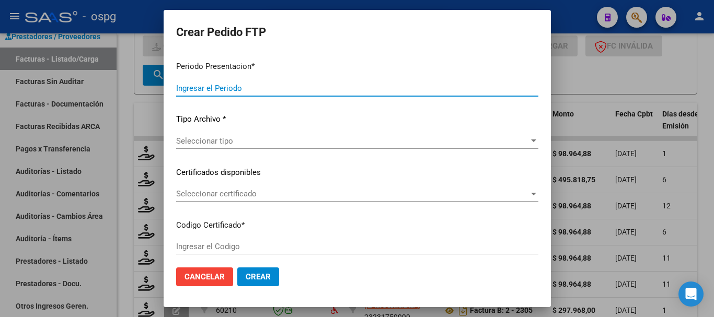
type input "202507"
type input "$ 98.964,88"
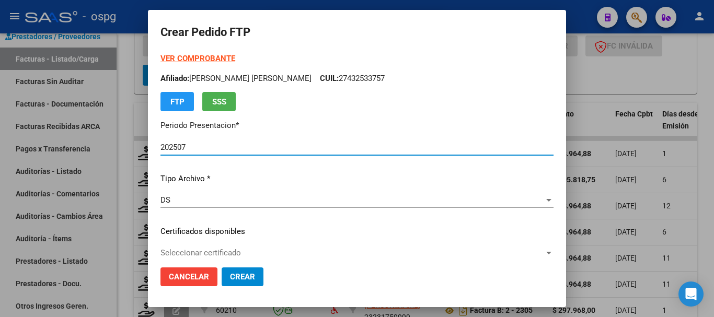
type input "766396264"
type input "2034-03-01"
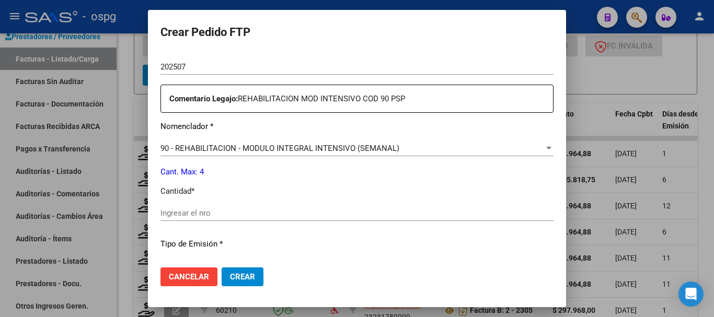
scroll to position [366, 0]
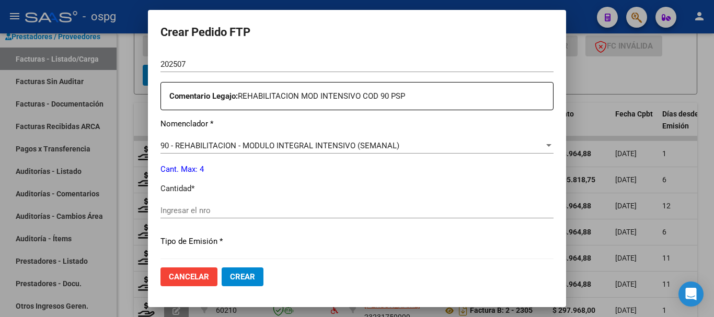
click at [228, 210] on input "Ingresar el nro" at bounding box center [357, 210] width 393 height 9
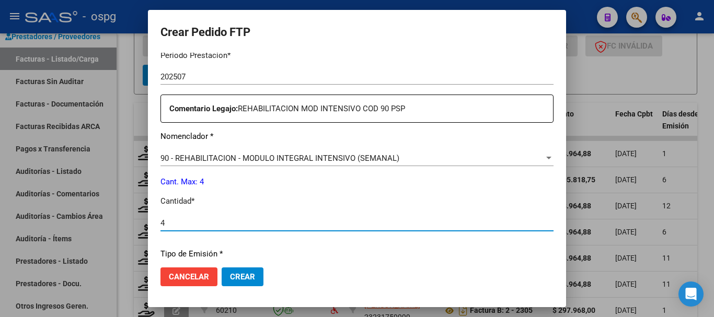
scroll to position [471, 0]
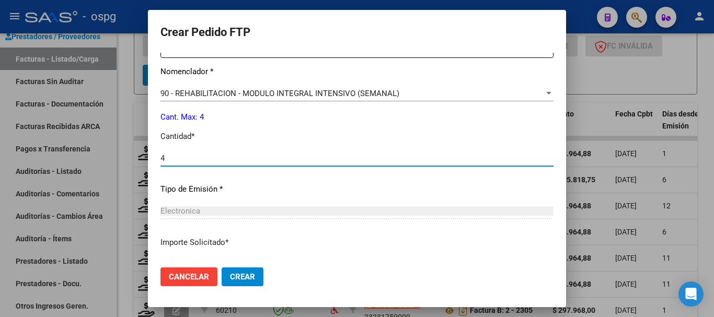
type input "4"
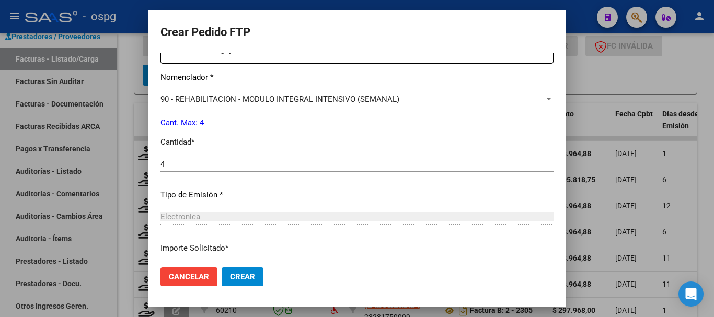
scroll to position [494, 0]
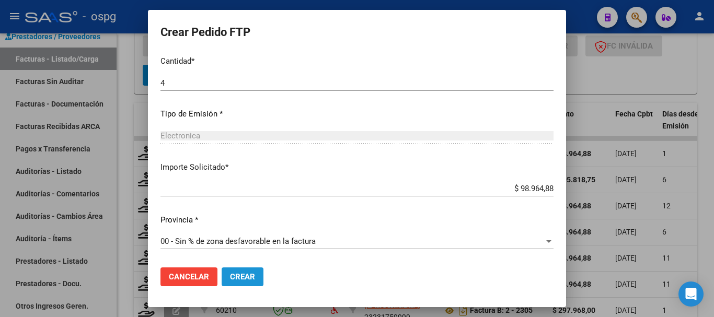
click at [238, 276] on span "Crear" at bounding box center [242, 276] width 25 height 9
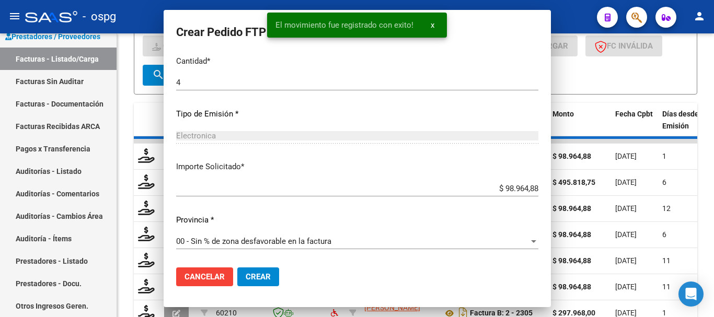
scroll to position [0, 0]
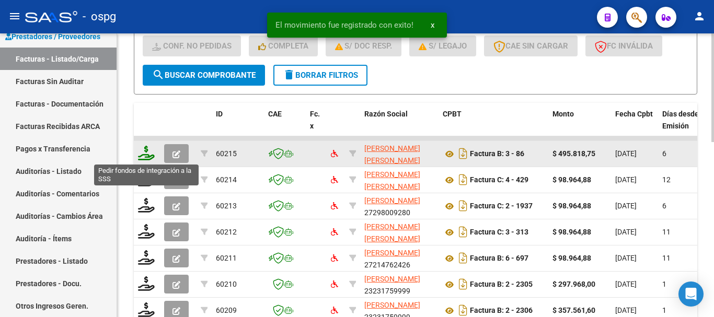
click at [145, 157] on icon at bounding box center [146, 153] width 17 height 15
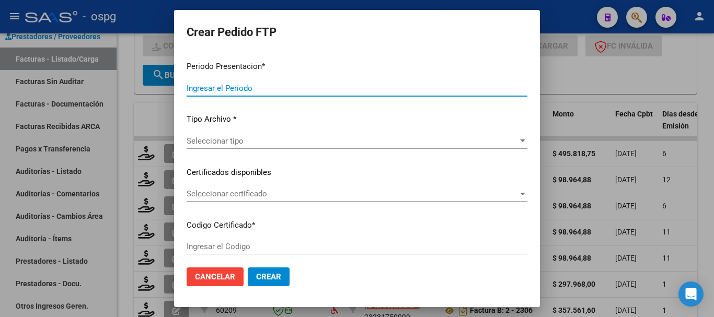
type input "202507"
type input "$ 495.818,75"
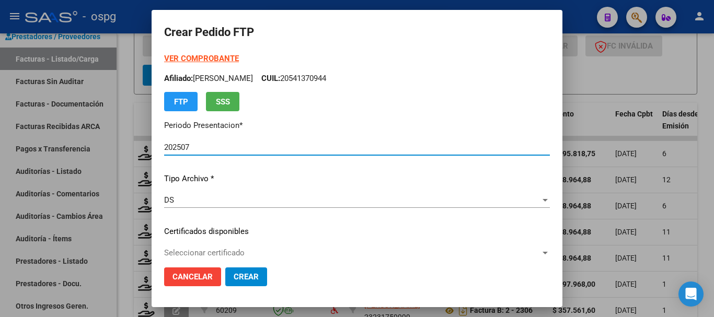
type input "2964074648"
type input "2030-02-01"
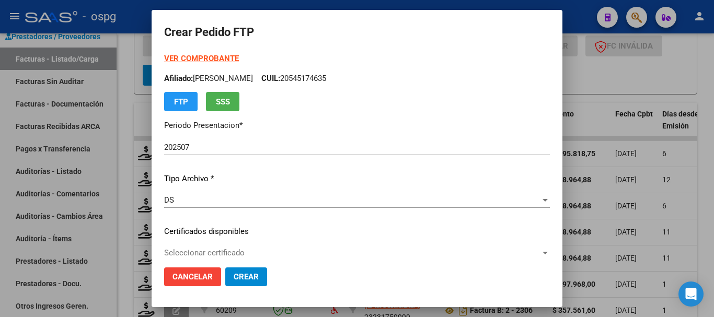
click at [197, 59] on strong "VER COMPROBANTE" at bounding box center [201, 58] width 75 height 9
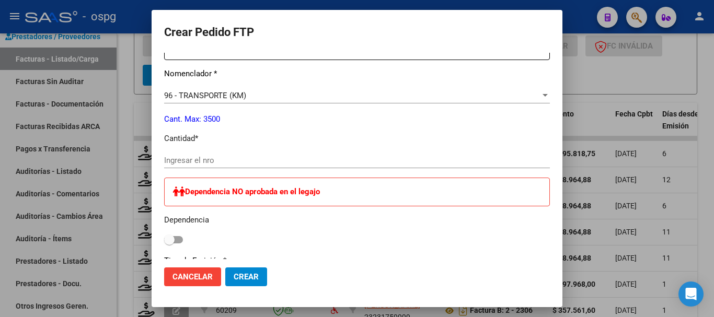
scroll to position [418, 0]
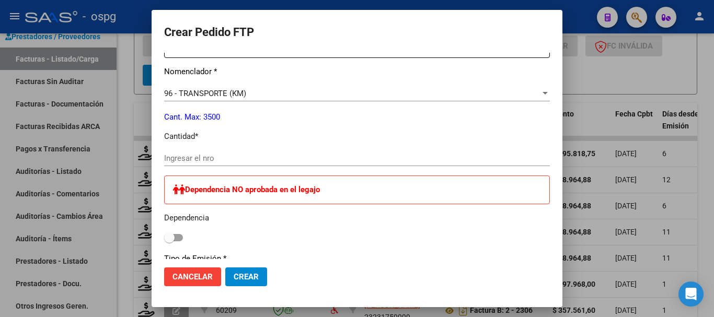
click at [372, 161] on input "Ingresar el nro" at bounding box center [357, 158] width 386 height 9
type input "915"
click at [244, 270] on button "Crear" at bounding box center [246, 277] width 42 height 19
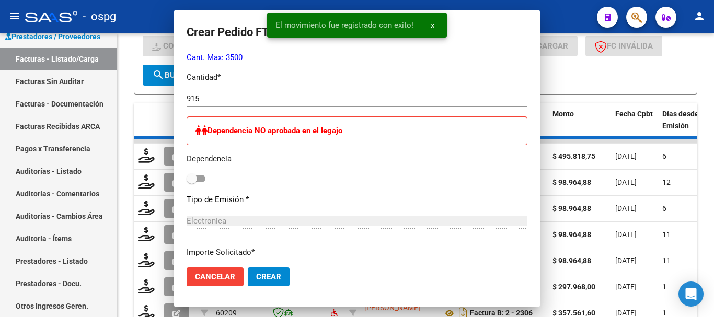
scroll to position [0, 0]
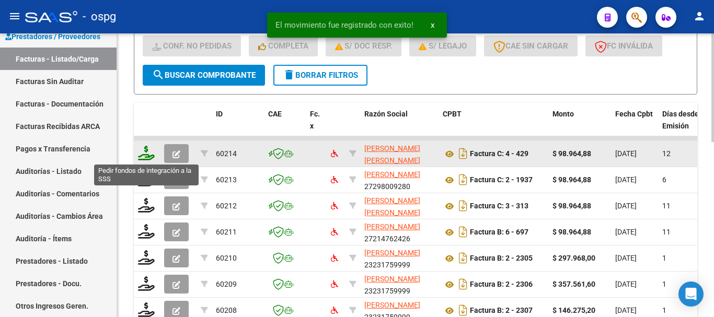
click at [142, 158] on icon at bounding box center [146, 153] width 17 height 15
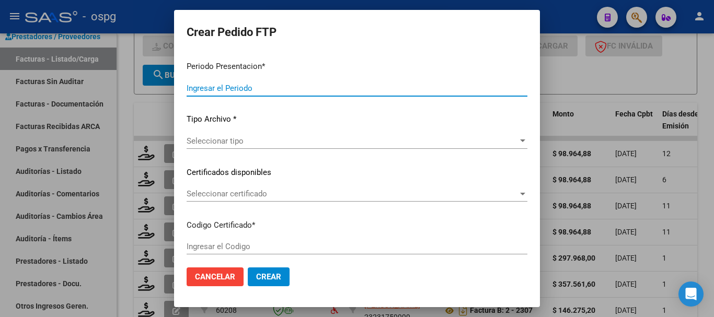
type input "202507"
type input "$ 98.964,88"
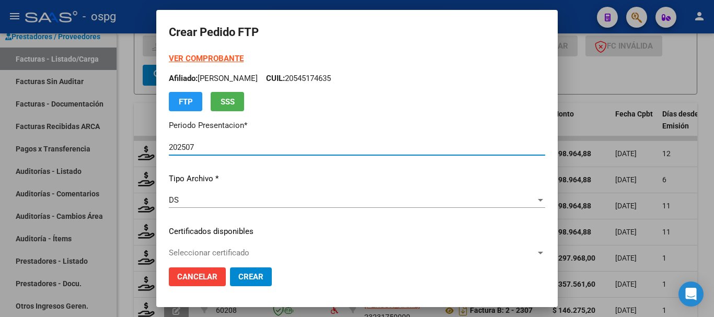
type input "2613681"
type input "2027-06-29"
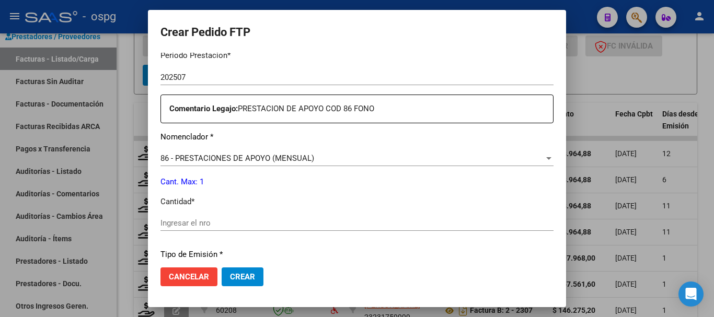
scroll to position [366, 0]
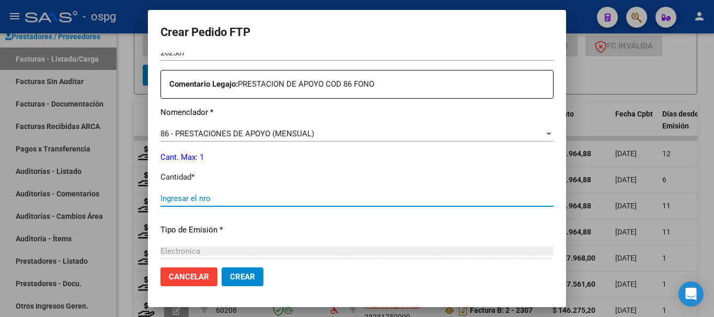
click at [311, 203] on input "Ingresar el nro" at bounding box center [357, 198] width 393 height 9
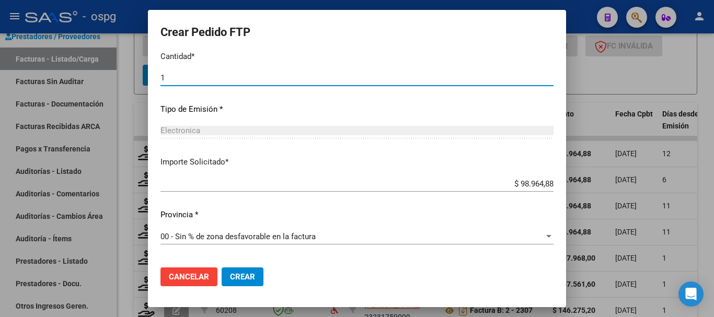
scroll to position [523, 0]
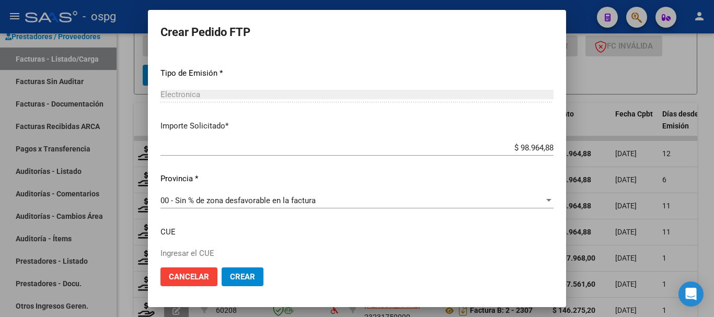
type input "1"
click at [258, 273] on button "Crear" at bounding box center [243, 277] width 42 height 19
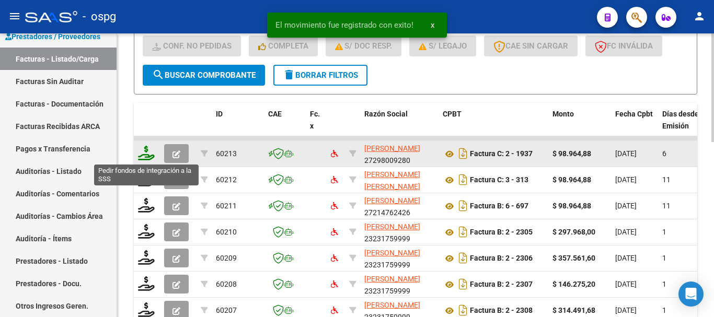
click at [144, 157] on icon at bounding box center [146, 153] width 17 height 15
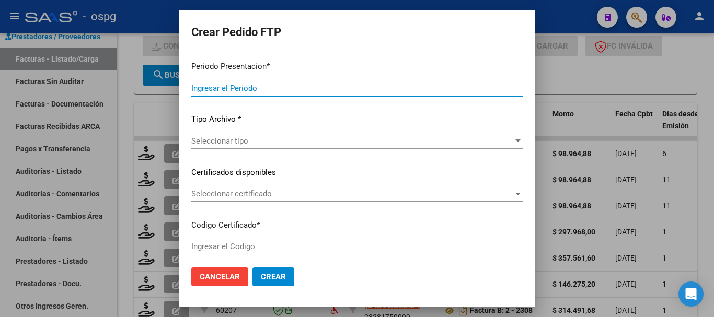
type input "202507"
type input "$ 98.964,88"
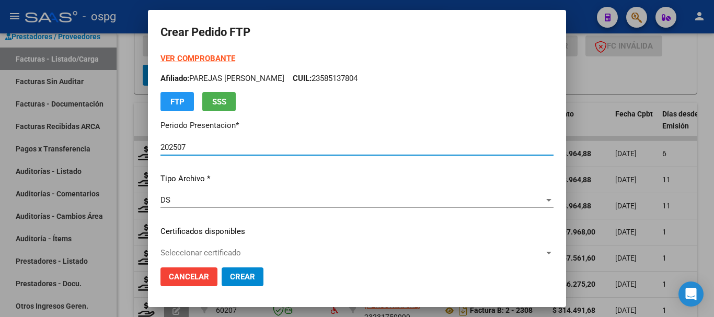
type input "6007130311"
type input "2025-09-09"
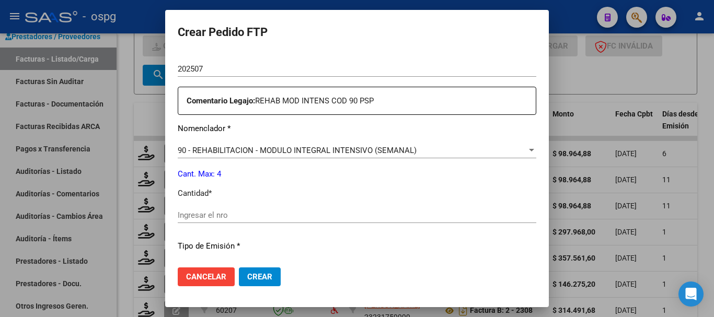
scroll to position [366, 0]
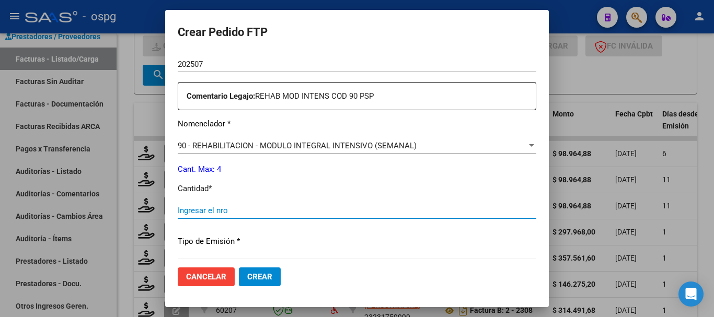
click at [307, 209] on input "Ingresar el nro" at bounding box center [357, 210] width 359 height 9
type input "4"
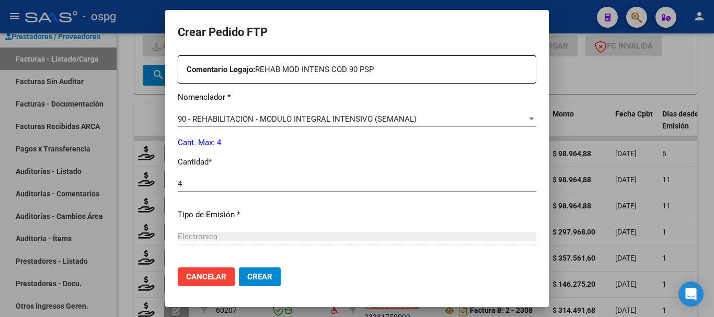
scroll to position [389, 0]
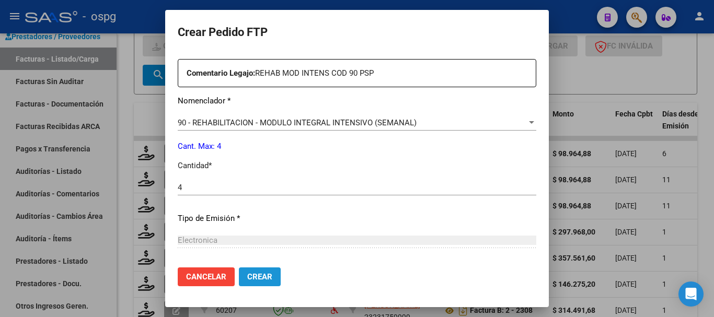
click at [252, 277] on span "Crear" at bounding box center [259, 276] width 25 height 9
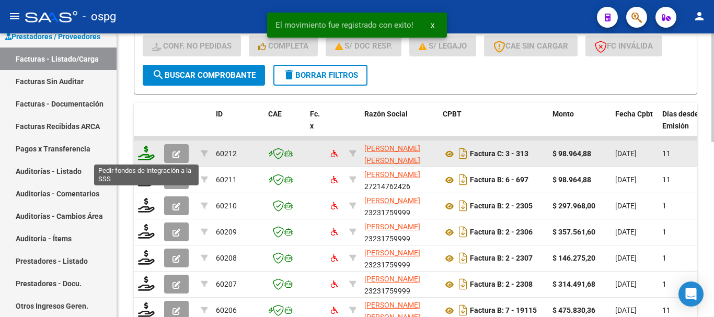
click at [147, 157] on icon at bounding box center [146, 153] width 17 height 15
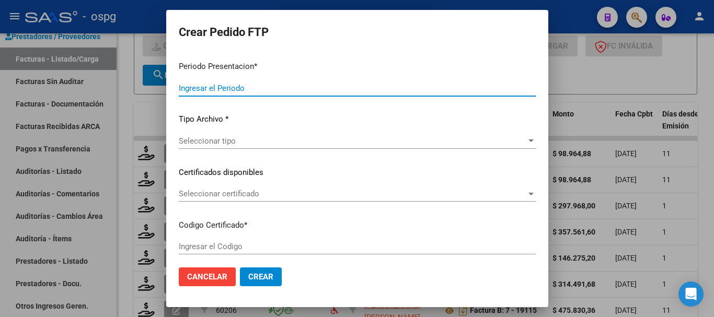
type input "202507"
type input "$ 98.964,88"
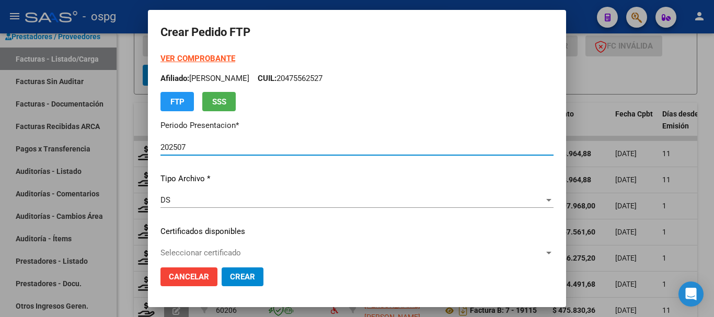
type input "3647079991"
type input "2026-03-17"
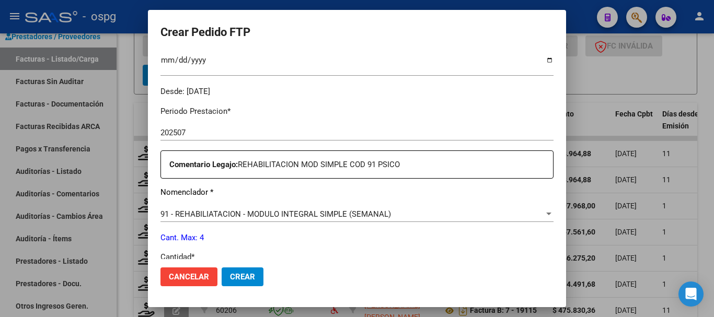
scroll to position [366, 0]
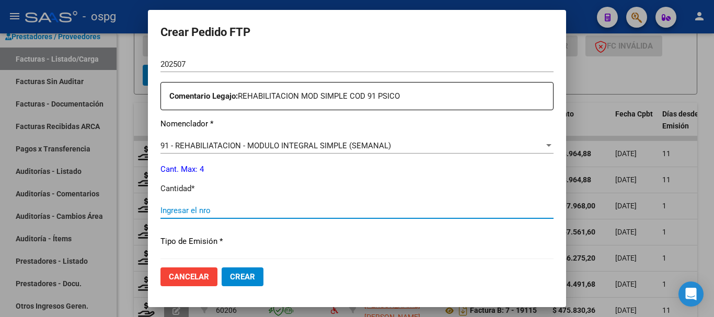
click at [263, 211] on input "Ingresar el nro" at bounding box center [357, 210] width 393 height 9
type input "4"
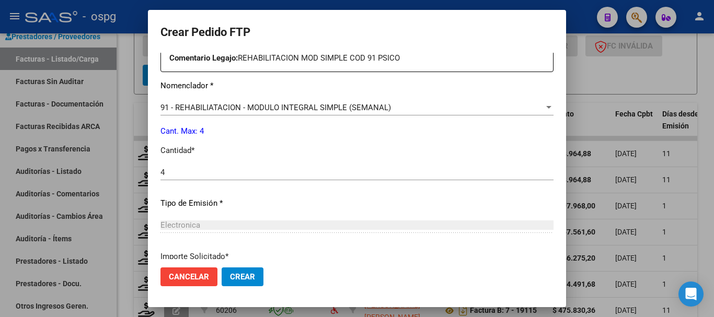
scroll to position [389, 0]
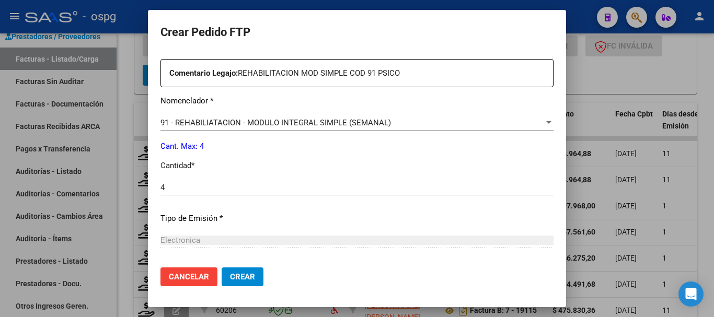
click at [259, 280] on button "Crear" at bounding box center [243, 277] width 42 height 19
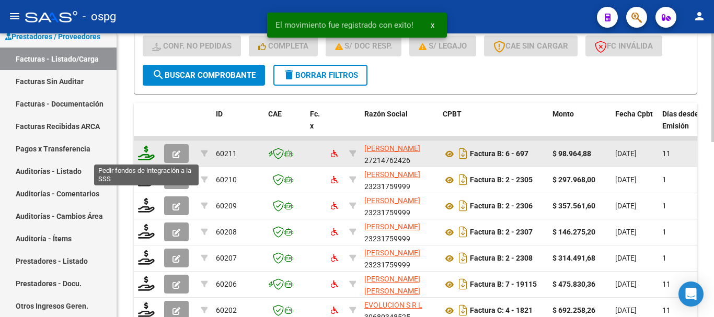
click at [146, 157] on icon at bounding box center [146, 153] width 17 height 15
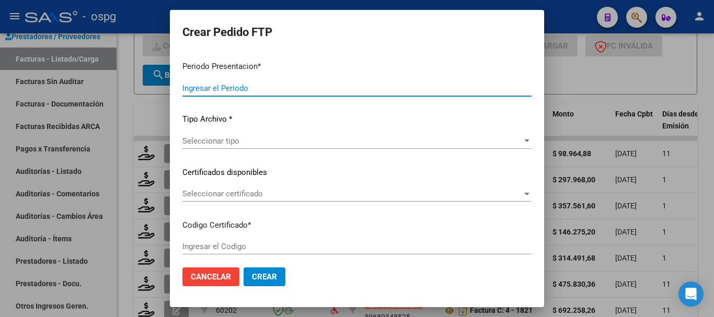
type input "202507"
type input "$ 98.964,88"
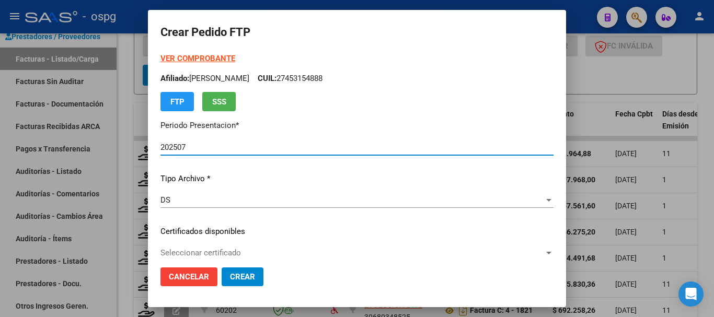
type input "3647079991"
type input "2026-03-17"
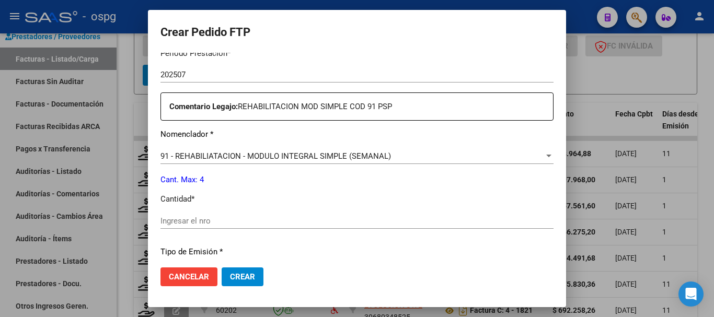
scroll to position [366, 0]
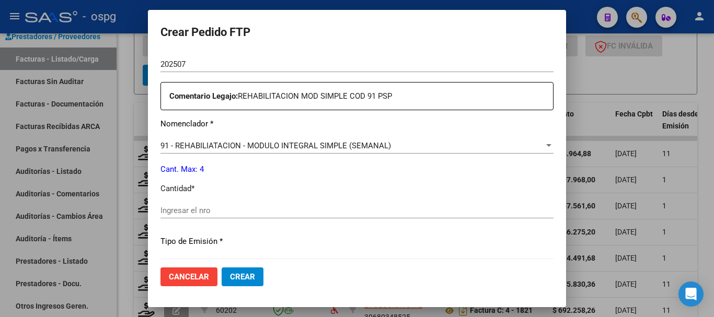
click at [323, 208] on input "Ingresar el nro" at bounding box center [357, 210] width 393 height 9
type input "4"
click at [250, 276] on span "Crear" at bounding box center [242, 276] width 25 height 9
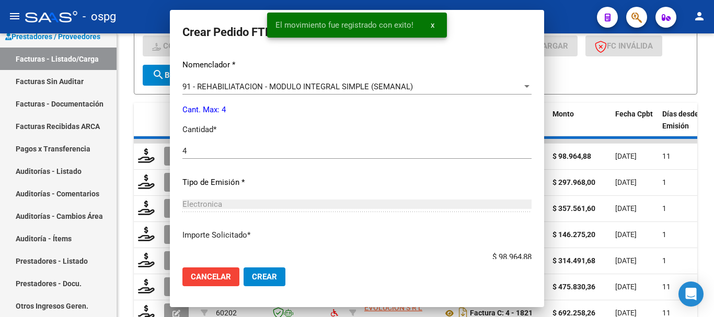
scroll to position [0, 0]
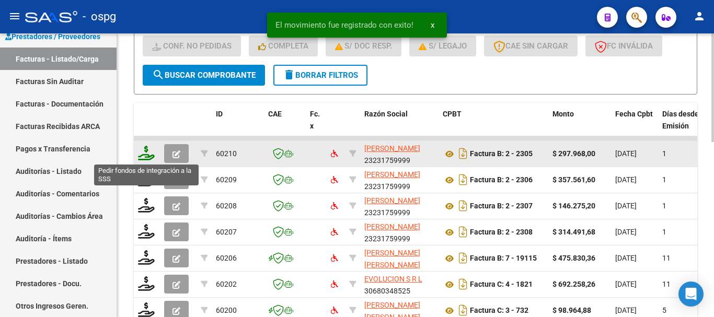
click at [145, 156] on icon at bounding box center [146, 153] width 17 height 15
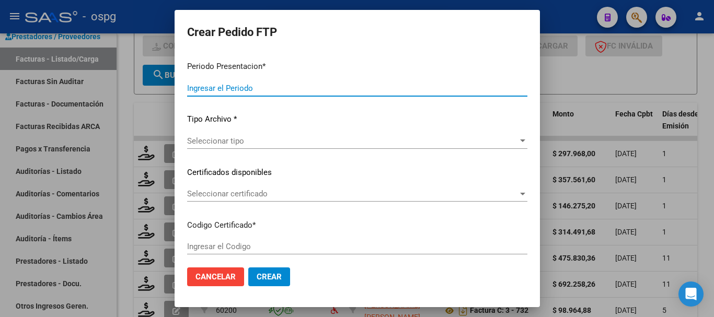
type input "202507"
type input "$ 297.968,00"
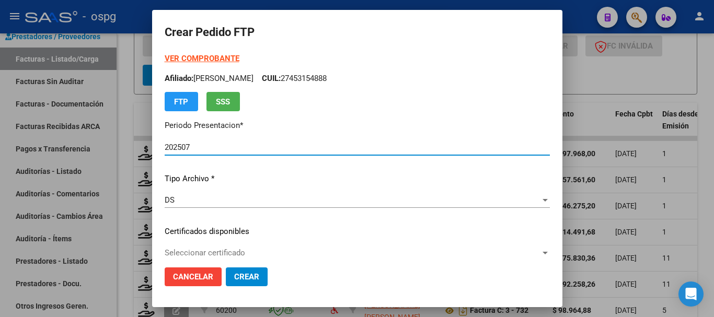
type input "3691534995"
type input "2033-08-31"
click at [209, 58] on strong "VER COMPROBANTE" at bounding box center [202, 58] width 75 height 9
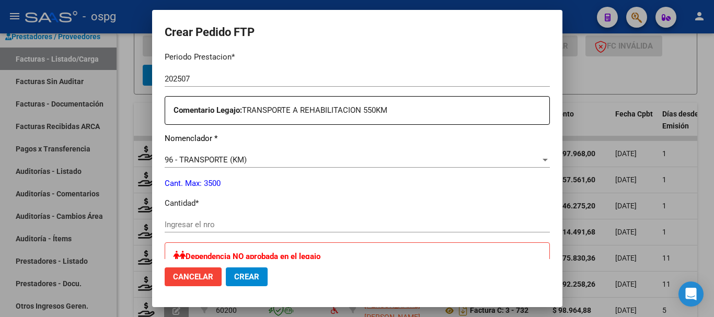
scroll to position [366, 0]
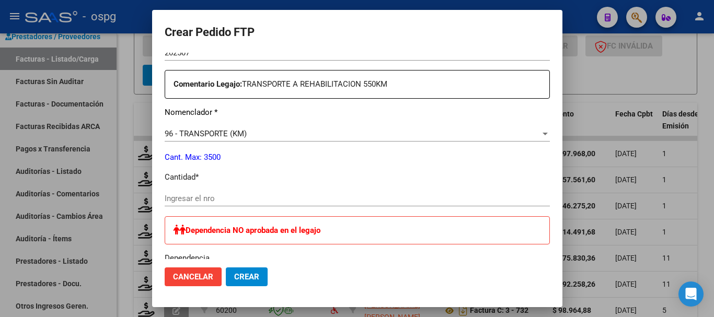
click at [344, 197] on input "Ingresar el nro" at bounding box center [357, 198] width 385 height 9
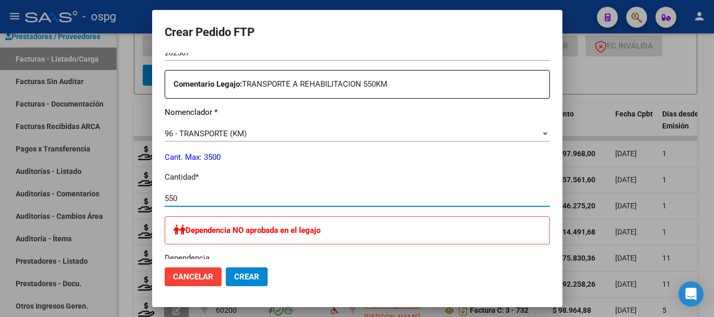
type input "550"
click at [234, 278] on span "Crear" at bounding box center [246, 276] width 25 height 9
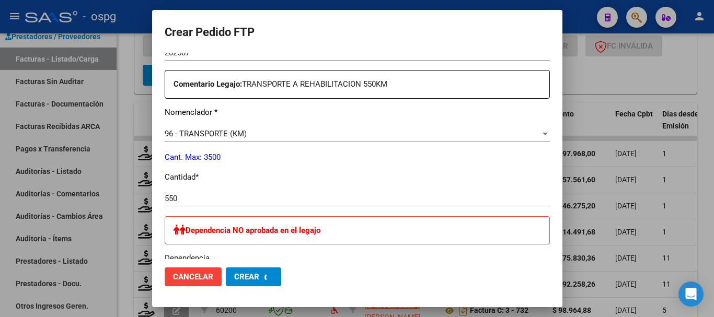
scroll to position [0, 0]
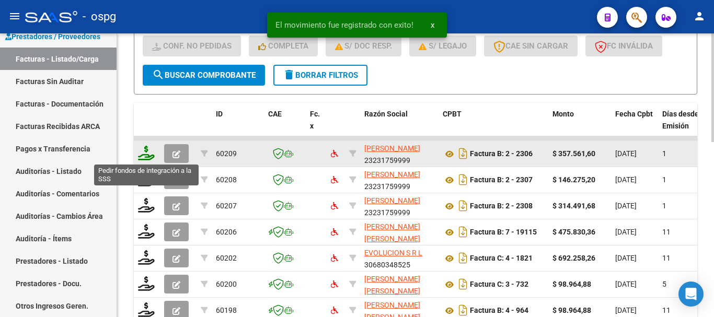
click at [149, 156] on icon at bounding box center [146, 153] width 17 height 15
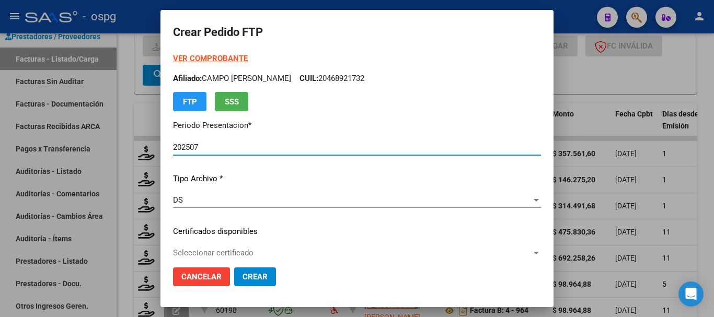
click at [195, 58] on strong "VER COMPROBANTE" at bounding box center [210, 58] width 75 height 9
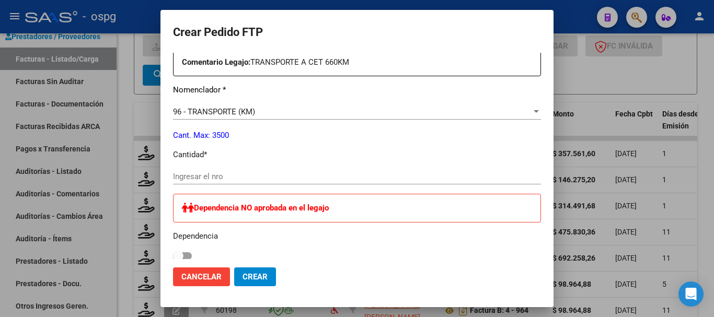
scroll to position [418, 0]
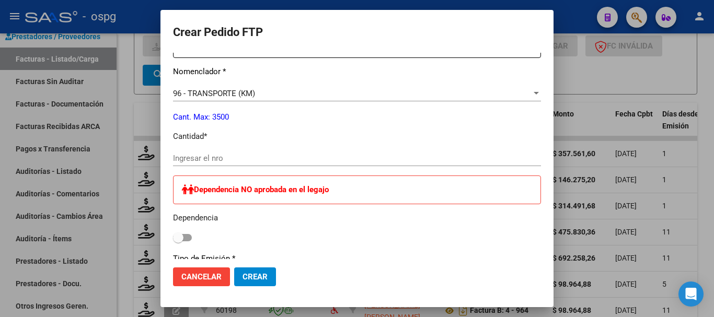
click at [352, 159] on input "Ingresar el nro" at bounding box center [357, 158] width 368 height 9
click at [253, 280] on span "Crear" at bounding box center [255, 276] width 25 height 9
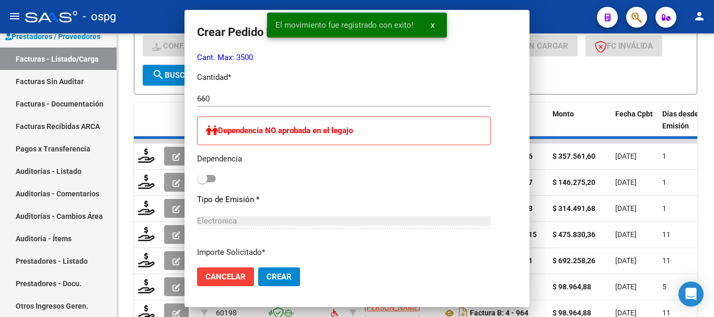
scroll to position [0, 0]
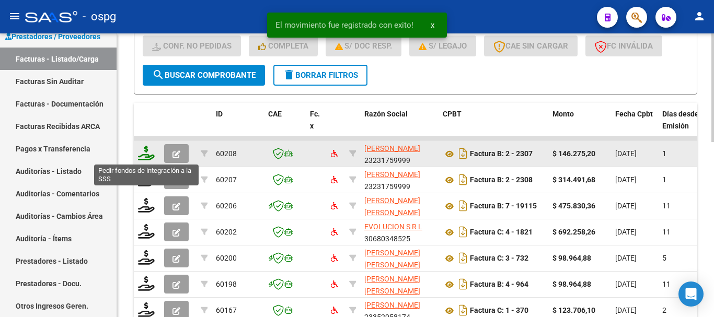
click at [145, 155] on icon at bounding box center [146, 153] width 17 height 15
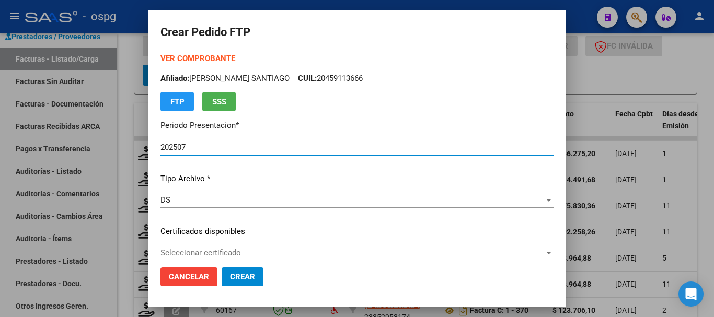
click at [213, 60] on strong "VER COMPROBANTE" at bounding box center [198, 58] width 75 height 9
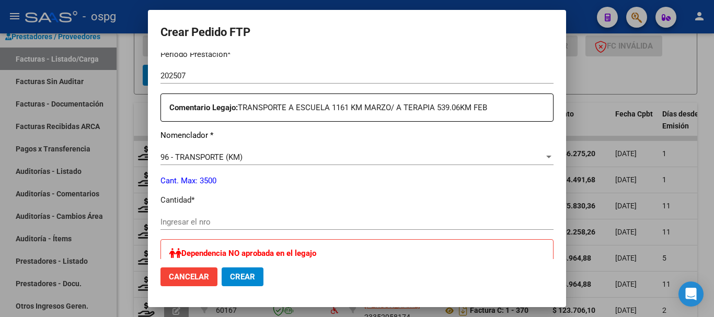
scroll to position [366, 0]
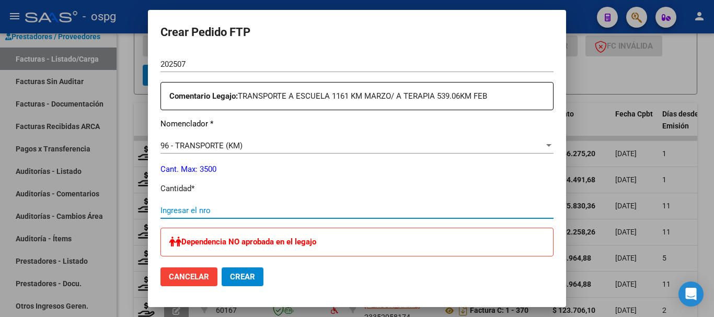
click at [360, 214] on input "Ingresar el nro" at bounding box center [357, 210] width 393 height 9
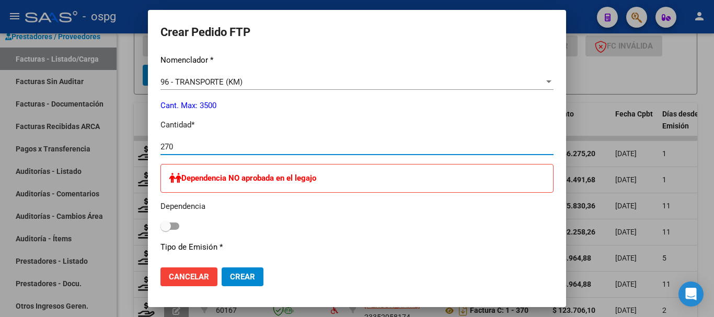
scroll to position [471, 0]
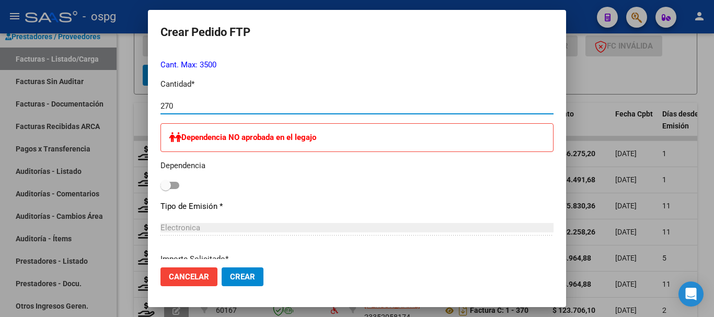
click at [247, 276] on span "Crear" at bounding box center [242, 276] width 25 height 9
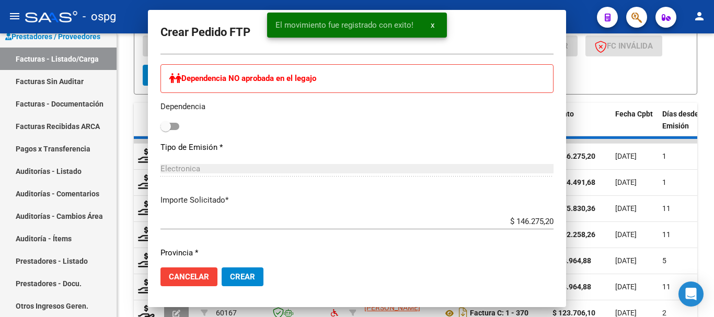
scroll to position [0, 0]
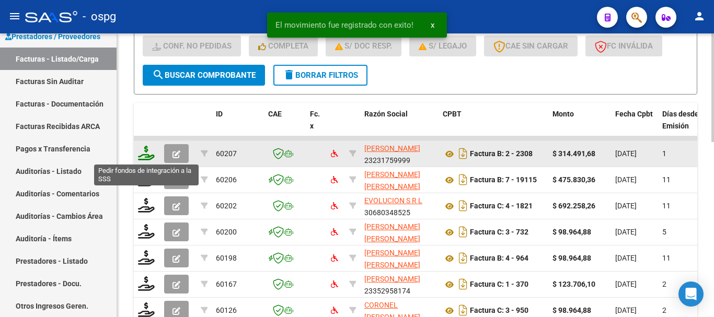
click at [149, 155] on icon at bounding box center [146, 153] width 17 height 15
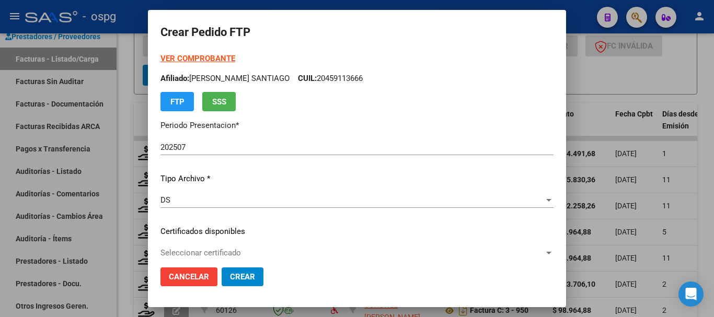
click at [206, 56] on strong "VER COMPROBANTE" at bounding box center [198, 58] width 75 height 9
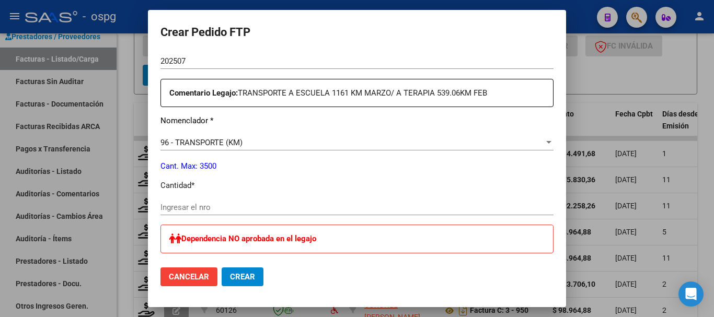
scroll to position [418, 0]
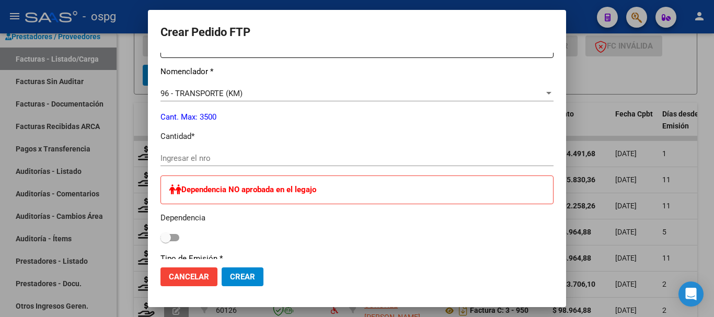
click at [379, 161] on input "Ingresar el nro" at bounding box center [357, 158] width 393 height 9
click at [242, 281] on span "Crear" at bounding box center [242, 276] width 25 height 9
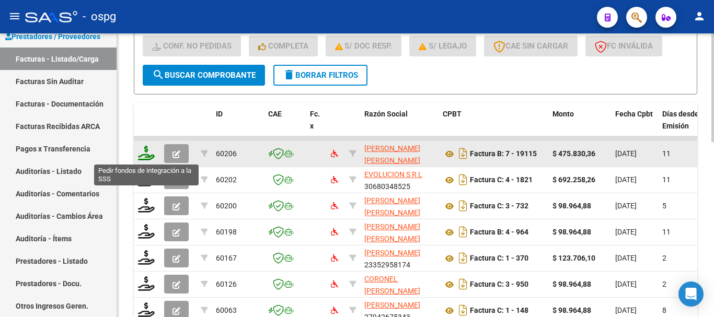
click at [145, 156] on icon at bounding box center [146, 153] width 17 height 15
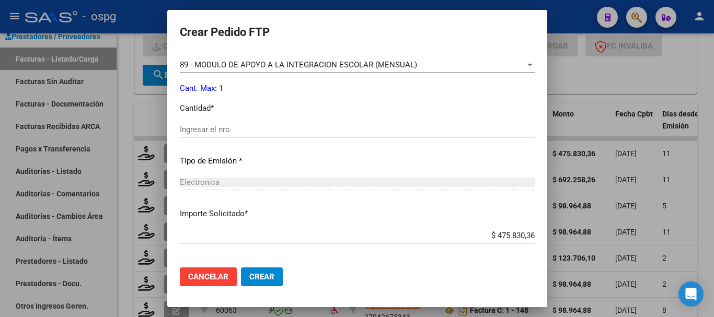
scroll to position [471, 0]
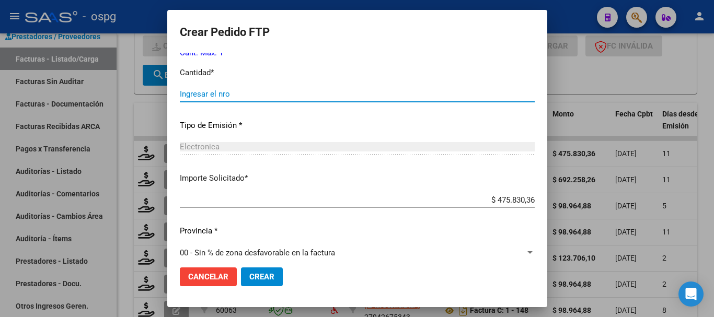
click at [343, 93] on input "Ingresar el nro" at bounding box center [357, 93] width 355 height 9
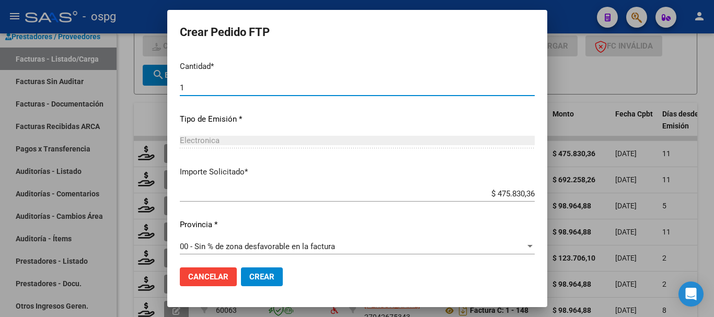
scroll to position [482, 0]
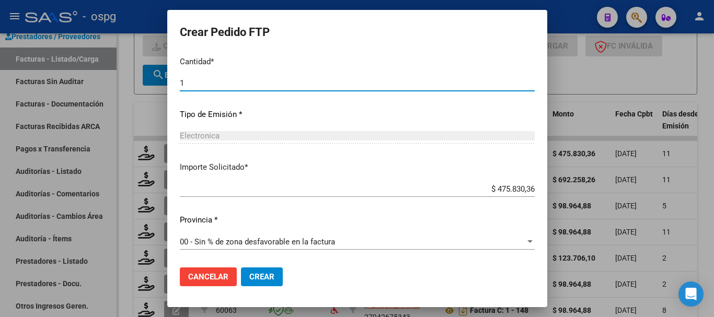
click at [258, 281] on button "Crear" at bounding box center [262, 277] width 42 height 19
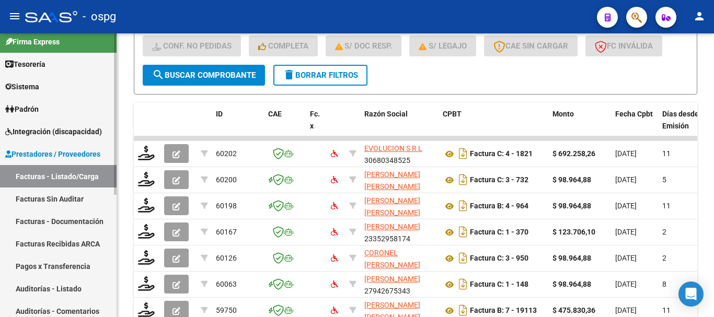
scroll to position [0, 0]
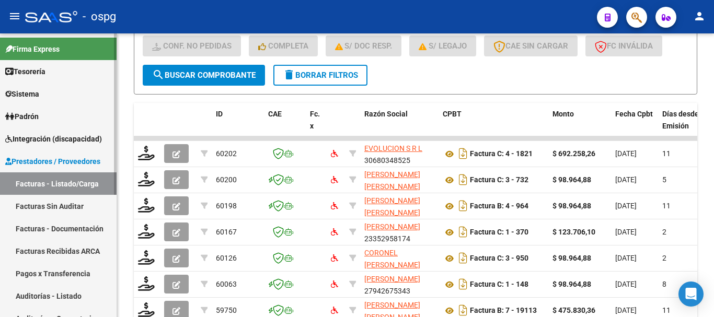
click at [73, 91] on link "Sistema" at bounding box center [58, 94] width 117 height 22
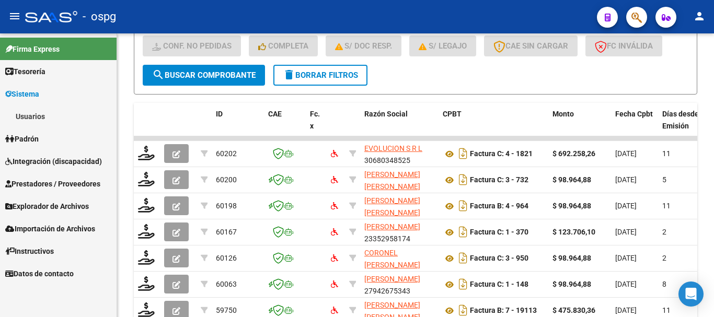
click at [85, 115] on link "Usuarios" at bounding box center [58, 116] width 117 height 22
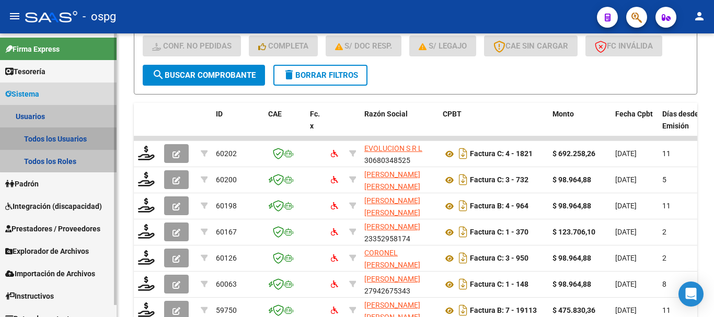
click at [78, 138] on link "Todos los Usuarios" at bounding box center [58, 139] width 117 height 22
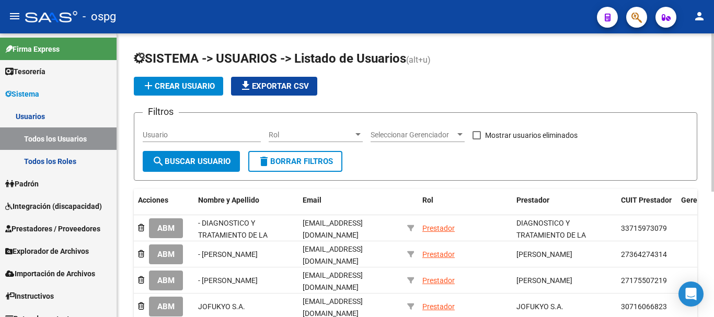
click at [226, 135] on input "Usuario" at bounding box center [202, 135] width 118 height 9
click at [213, 164] on span "search Buscar Usuario" at bounding box center [191, 161] width 78 height 9
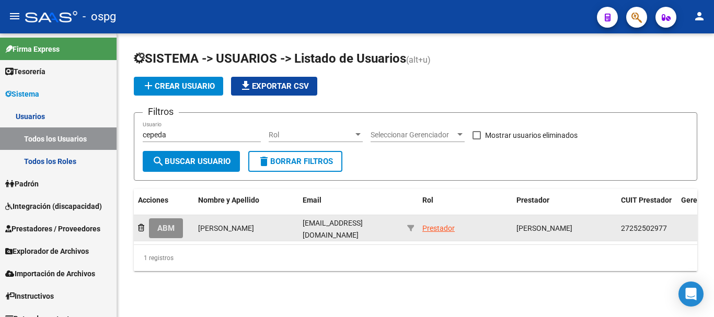
click at [170, 233] on span "ABM" at bounding box center [165, 228] width 17 height 9
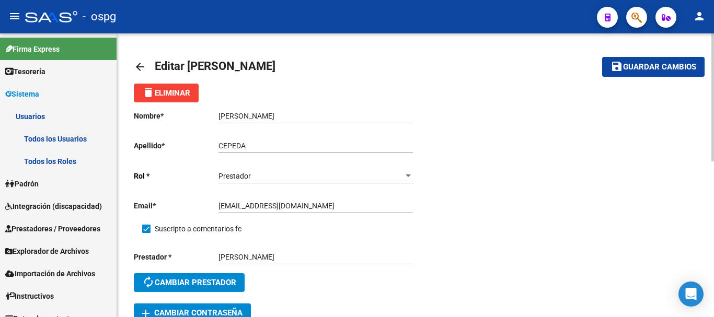
click at [321, 208] on input "tosilvina@gmail.com" at bounding box center [316, 206] width 195 height 9
click at [244, 204] on input "tosilvina@gmail.com" at bounding box center [316, 206] width 195 height 9
click at [458, 219] on div "Nombre * SILVINA RUTH Ingresar nombre Apellido * CEPEDA Ingresar apellido Rol *…" at bounding box center [416, 212] width 564 height 220
click at [639, 73] on button "save Guardar cambios" at bounding box center [653, 66] width 102 height 19
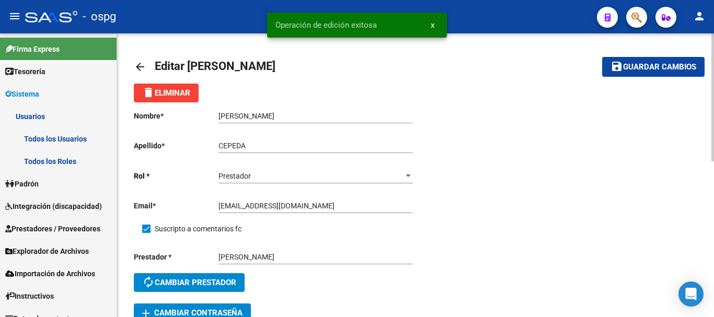
click at [138, 63] on mat-icon "arrow_back" at bounding box center [140, 67] width 13 height 13
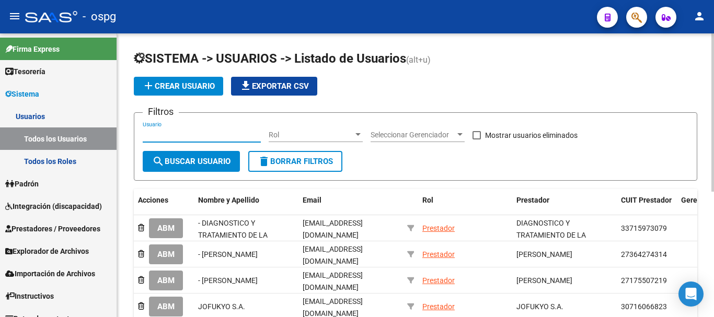
click at [233, 136] on input "Usuario" at bounding box center [202, 135] width 118 height 9
click at [197, 159] on span "search Buscar Usuario" at bounding box center [191, 161] width 78 height 9
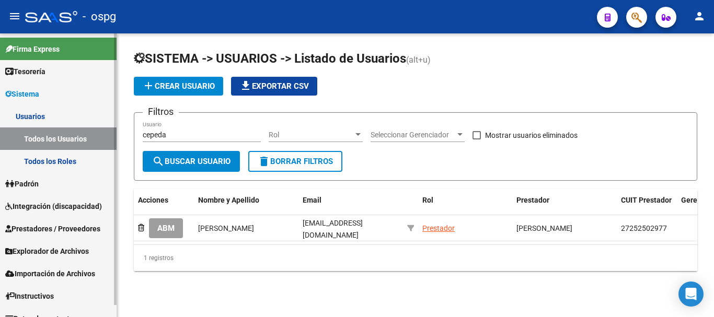
click at [43, 234] on span "Prestadores / Proveedores" at bounding box center [52, 229] width 95 height 12
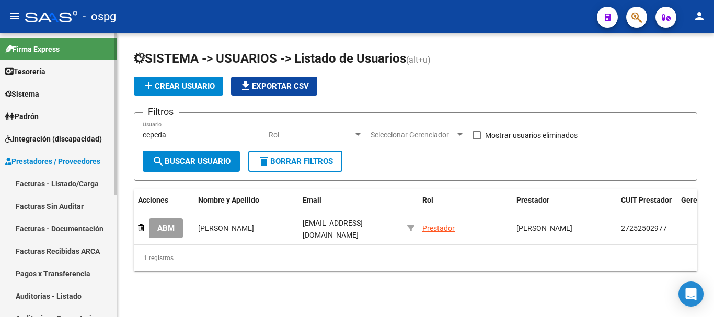
click at [73, 188] on link "Facturas - Listado/Carga" at bounding box center [58, 184] width 117 height 22
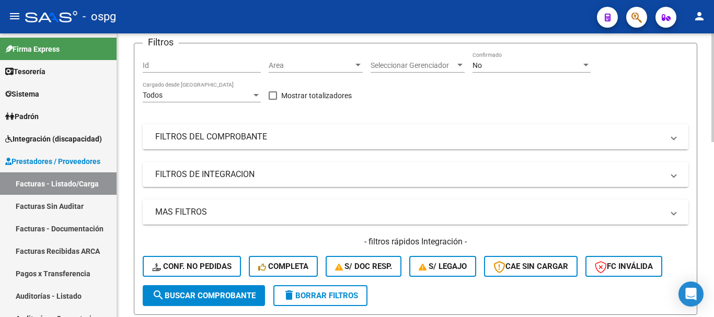
scroll to position [105, 0]
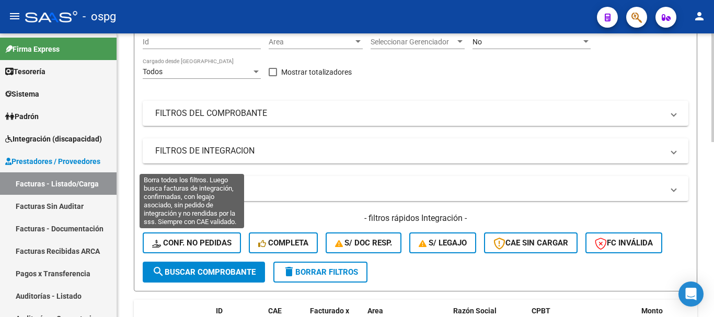
click at [194, 242] on span "Conf. no pedidas" at bounding box center [191, 242] width 79 height 9
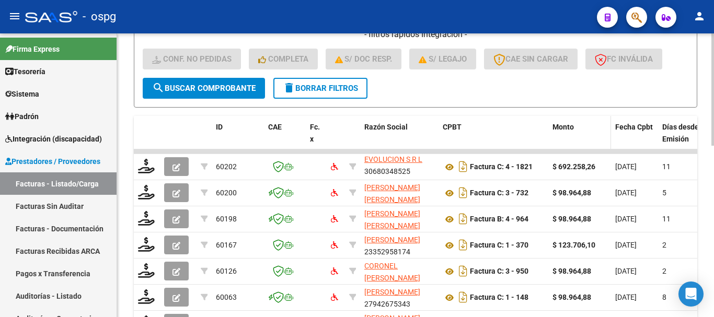
scroll to position [366, 0]
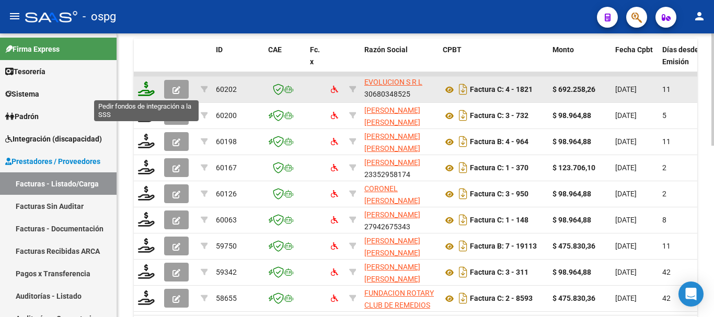
click at [146, 90] on icon at bounding box center [146, 89] width 17 height 15
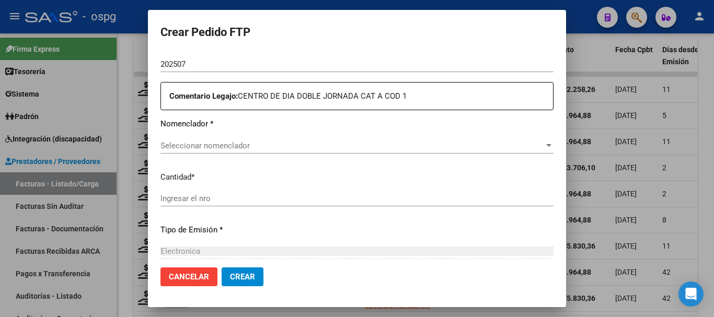
click at [330, 148] on span "Seleccionar nomenclador" at bounding box center [353, 145] width 384 height 9
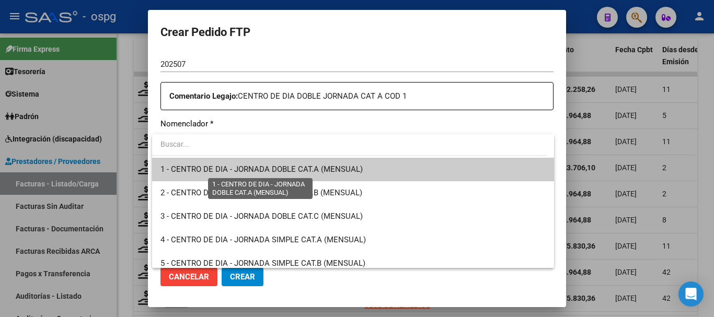
click at [304, 172] on span "1 - CENTRO DE DIA - JORNADA DOBLE CAT.A (MENSUAL)" at bounding box center [262, 169] width 202 height 9
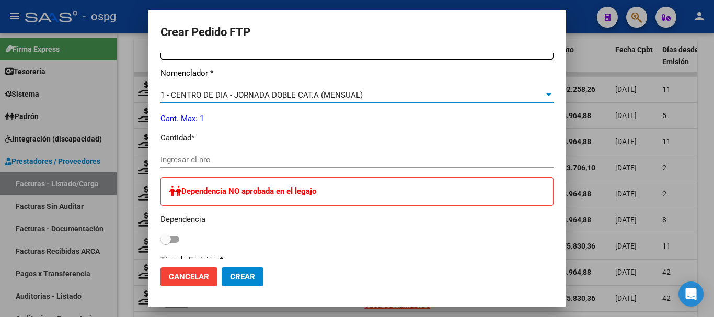
scroll to position [418, 0]
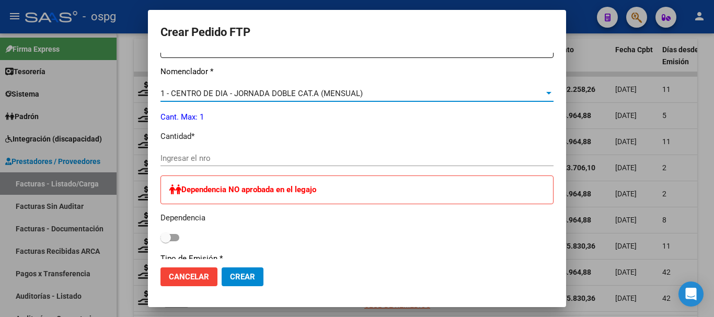
click at [319, 159] on input "Ingresar el nro" at bounding box center [357, 158] width 393 height 9
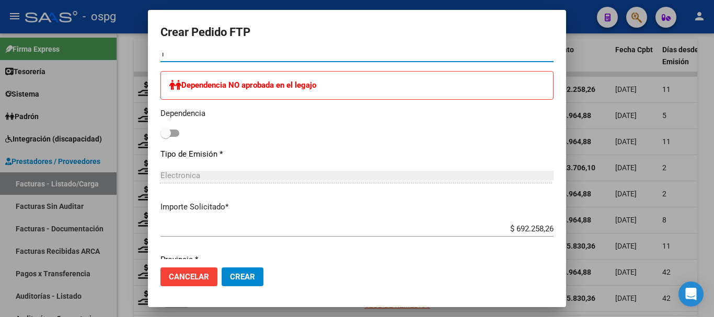
scroll to position [563, 0]
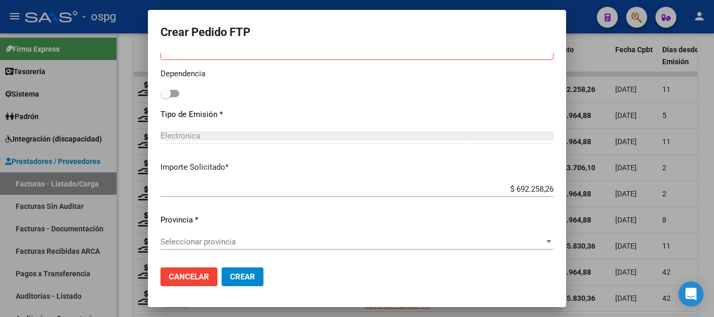
click at [223, 241] on span "Seleccionar provincia" at bounding box center [353, 241] width 384 height 9
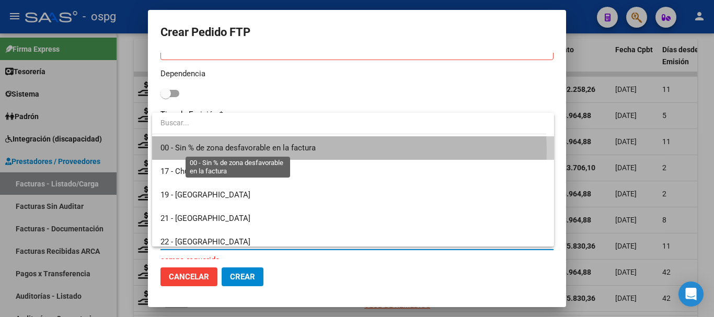
click at [307, 152] on span "00 - Sin % de zona desfavorable en la factura" at bounding box center [238, 147] width 155 height 9
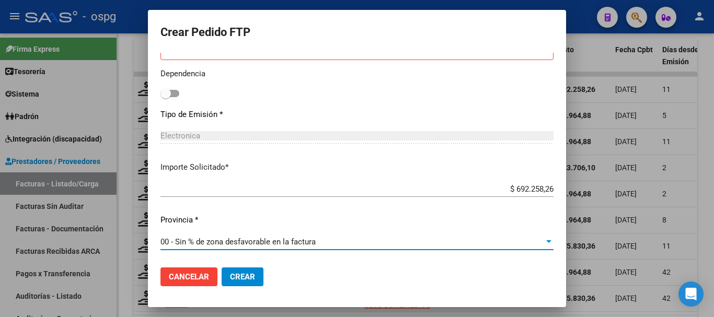
click at [248, 277] on span "Crear" at bounding box center [242, 276] width 25 height 9
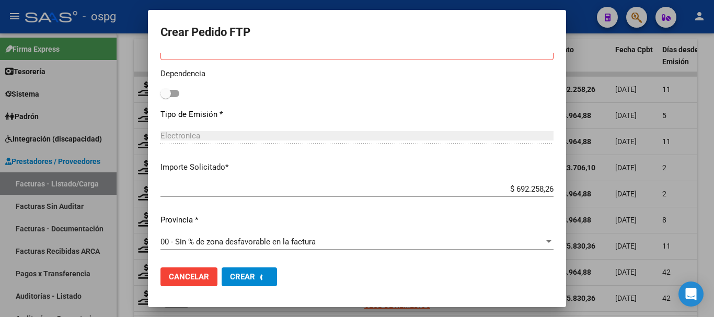
scroll to position [0, 0]
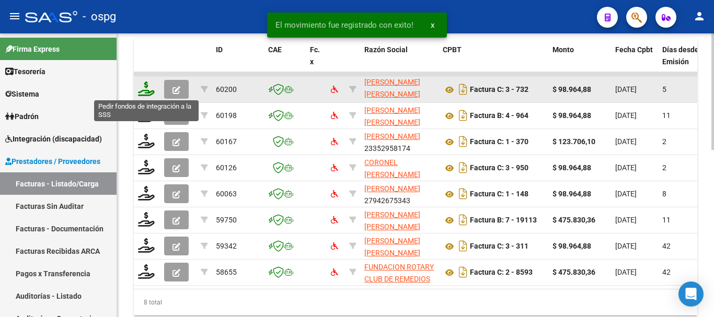
click at [148, 92] on icon at bounding box center [146, 89] width 17 height 15
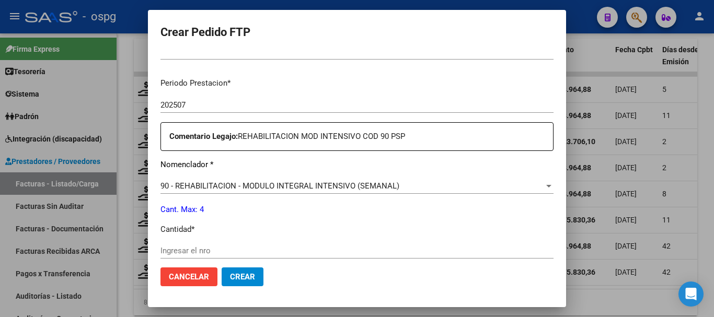
scroll to position [366, 0]
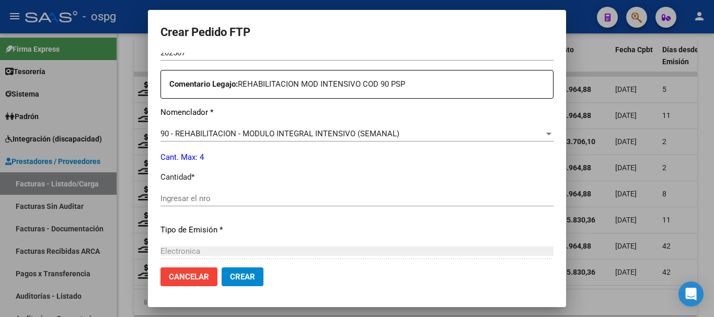
click at [295, 202] on input "Ingresar el nro" at bounding box center [357, 198] width 393 height 9
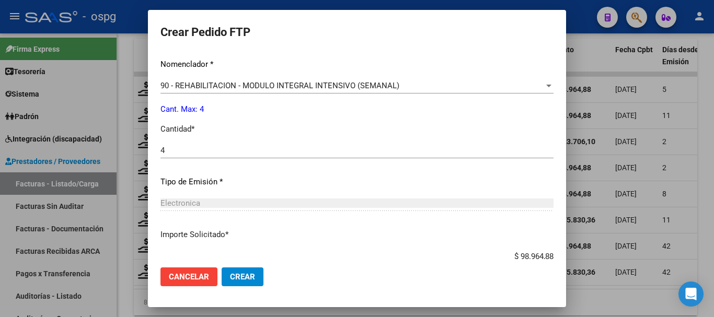
scroll to position [418, 0]
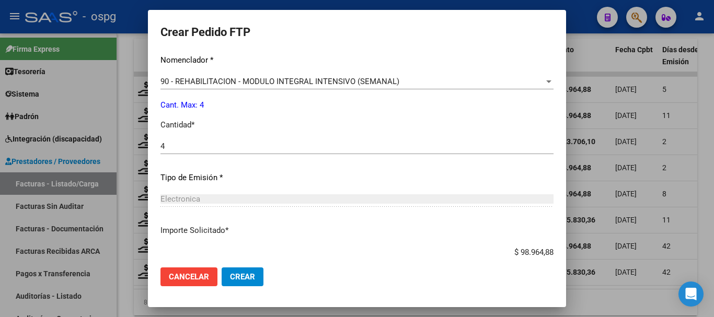
click at [253, 279] on span "Crear" at bounding box center [242, 276] width 25 height 9
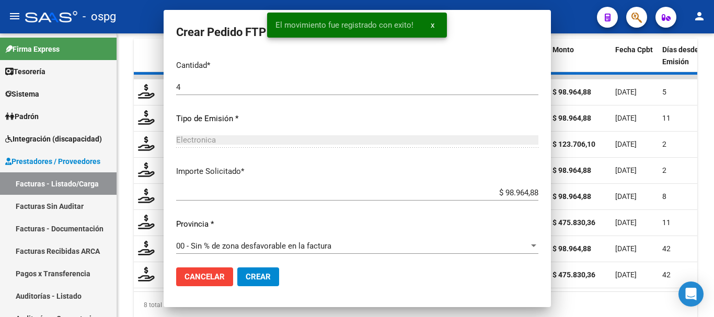
scroll to position [359, 0]
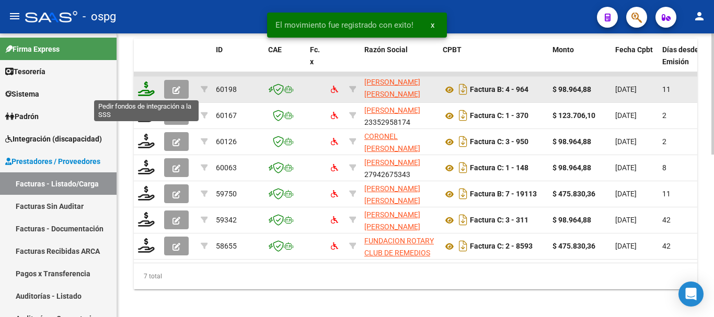
click at [147, 94] on icon at bounding box center [146, 89] width 17 height 15
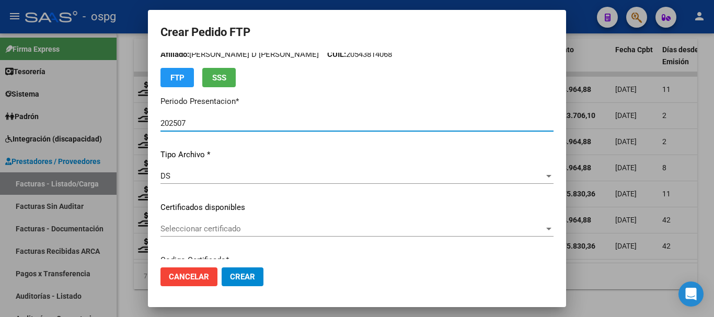
scroll to position [0, 0]
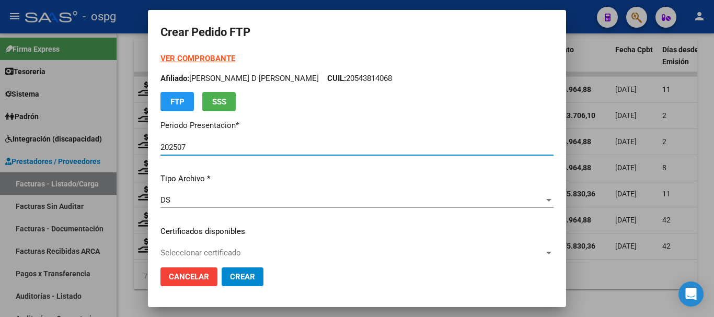
click at [211, 56] on strong "VER COMPROBANTE" at bounding box center [198, 58] width 75 height 9
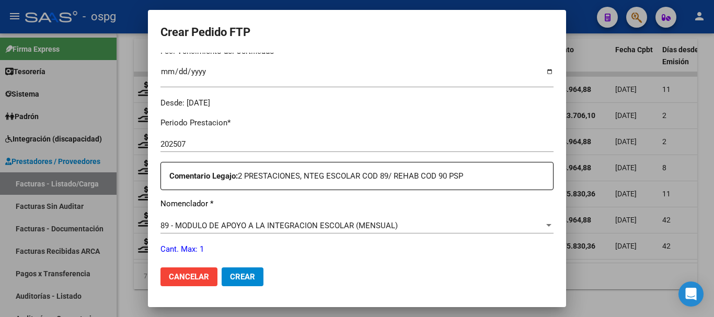
scroll to position [314, 0]
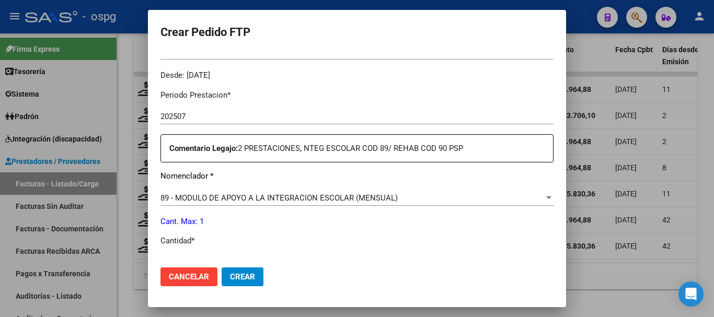
click at [417, 199] on div "89 - MODULO DE APOYO A LA INTEGRACION ESCOLAR (MENSUAL)" at bounding box center [353, 197] width 384 height 9
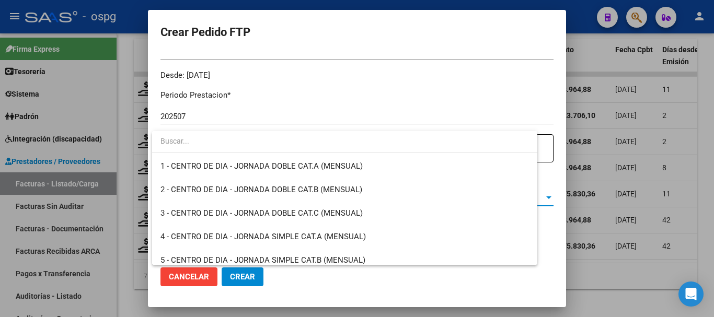
scroll to position [2039, 0]
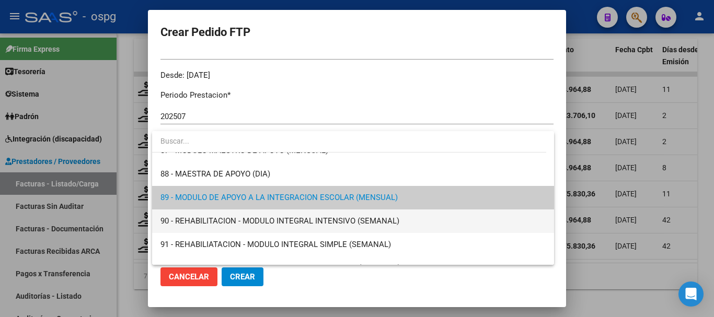
click at [402, 221] on span "90 - REHABILITACION - MODULO INTEGRAL INTENSIVO (SEMANAL)" at bounding box center [353, 222] width 385 height 24
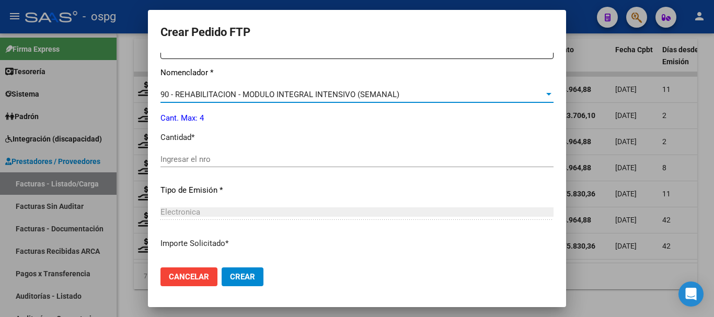
scroll to position [418, 0]
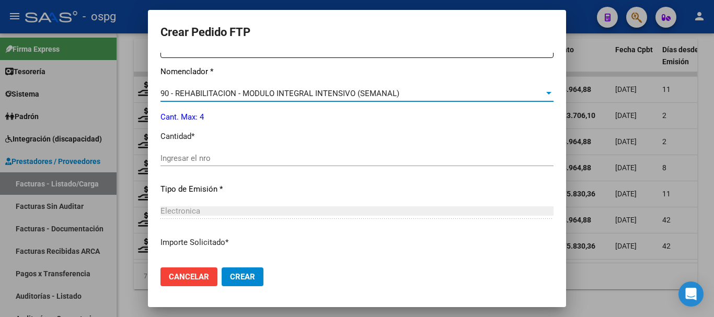
click at [407, 155] on input "Ingresar el nro" at bounding box center [357, 158] width 393 height 9
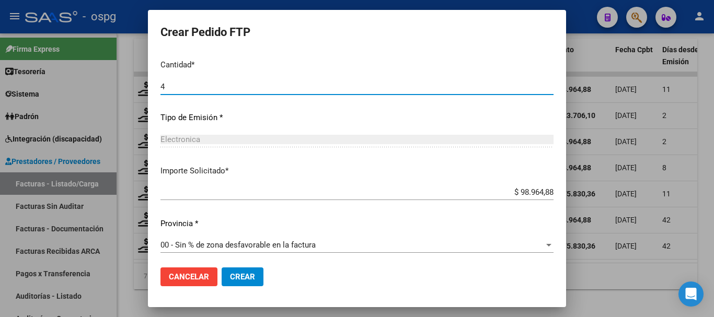
scroll to position [494, 0]
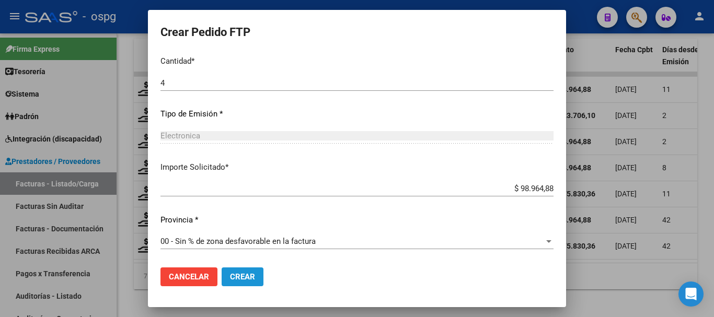
click at [244, 271] on button "Crear" at bounding box center [243, 277] width 42 height 19
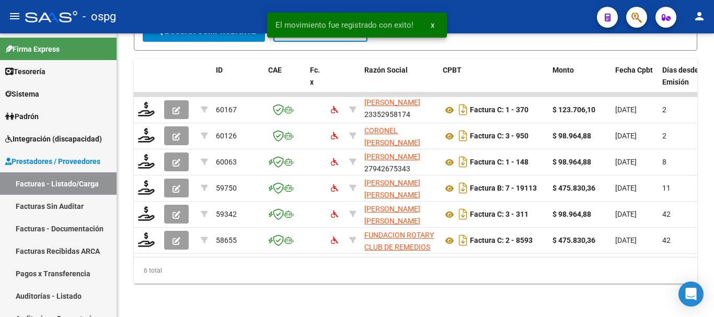
scroll to position [354, 0]
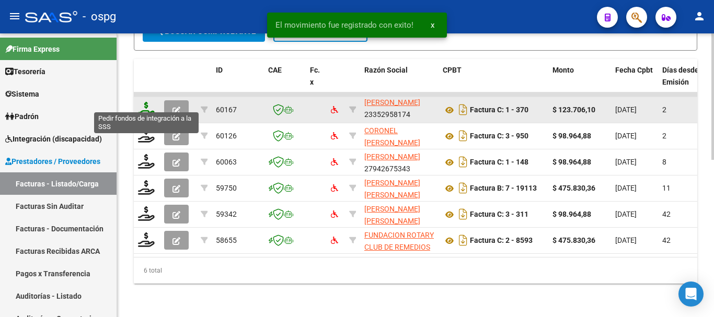
click at [147, 102] on icon at bounding box center [146, 109] width 17 height 15
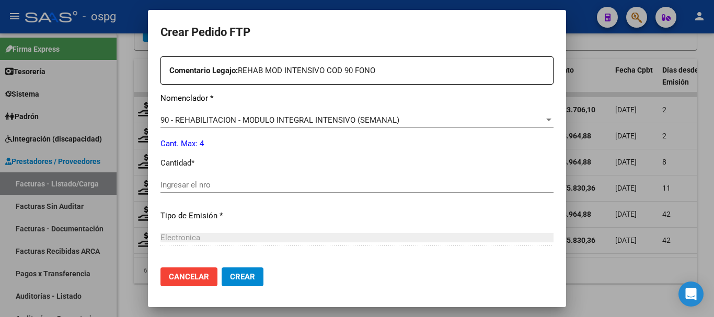
scroll to position [418, 0]
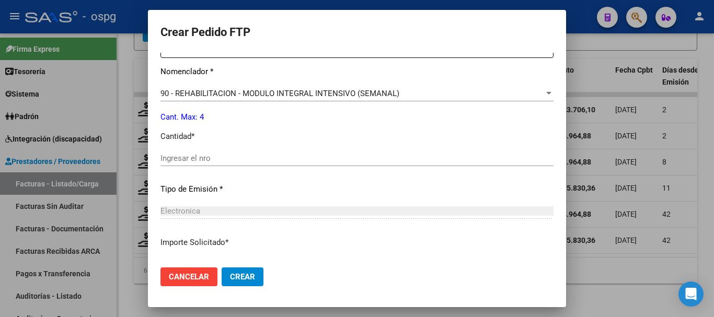
click at [394, 159] on input "Ingresar el nro" at bounding box center [357, 158] width 393 height 9
click at [255, 278] on span "Crear" at bounding box center [242, 276] width 25 height 9
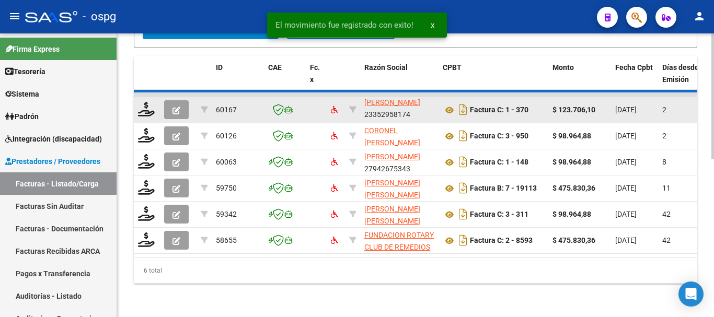
scroll to position [328, 0]
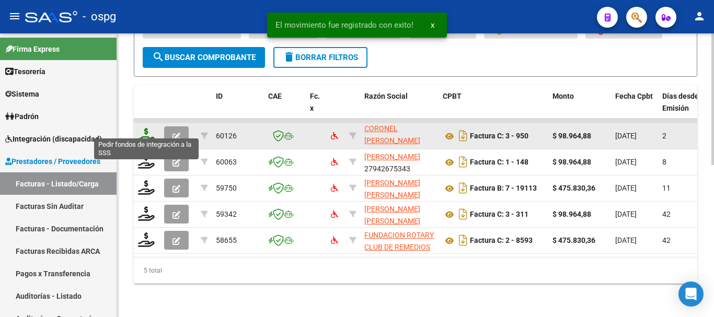
click at [146, 131] on icon at bounding box center [146, 135] width 17 height 15
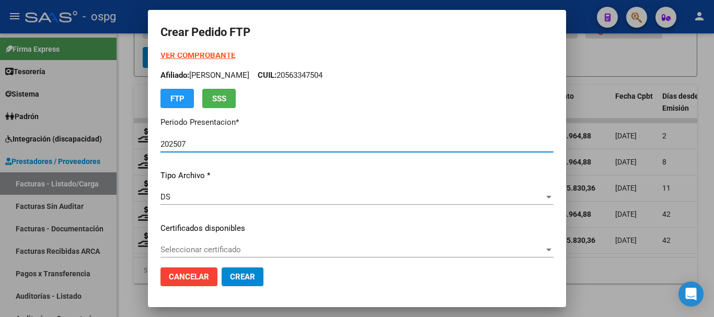
scroll to position [0, 0]
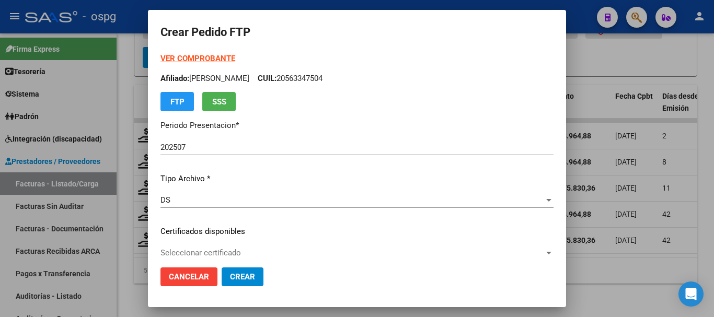
click at [202, 58] on strong "VER COMPROBANTE" at bounding box center [198, 58] width 75 height 9
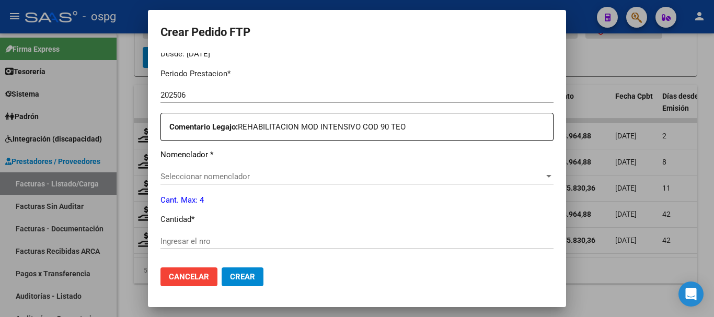
scroll to position [366, 0]
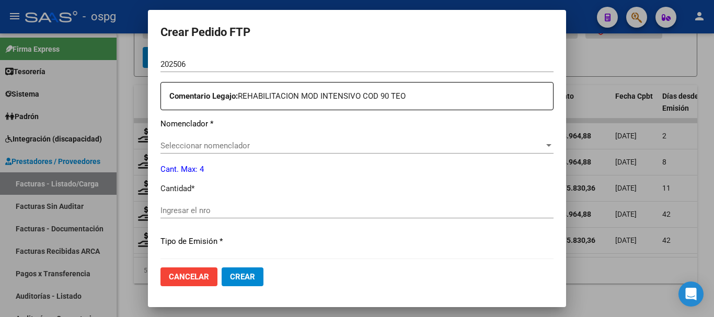
click at [341, 149] on span "Seleccionar nomenclador" at bounding box center [353, 145] width 384 height 9
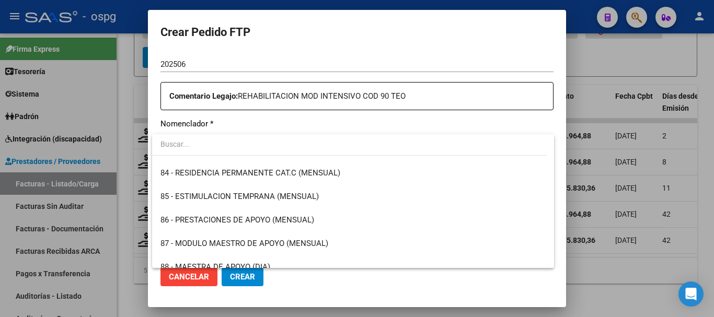
scroll to position [2092, 0]
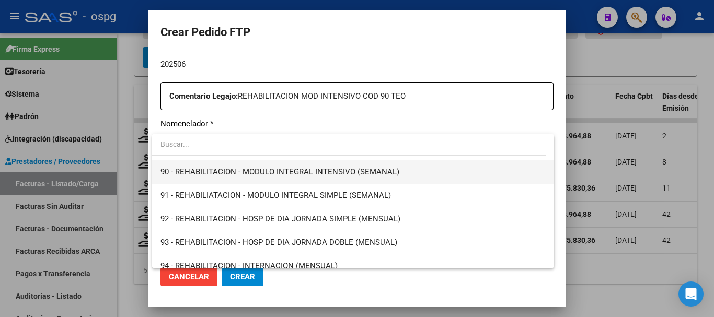
click at [311, 178] on span "90 - REHABILITACION - MODULO INTEGRAL INTENSIVO (SEMANAL)" at bounding box center [353, 173] width 385 height 24
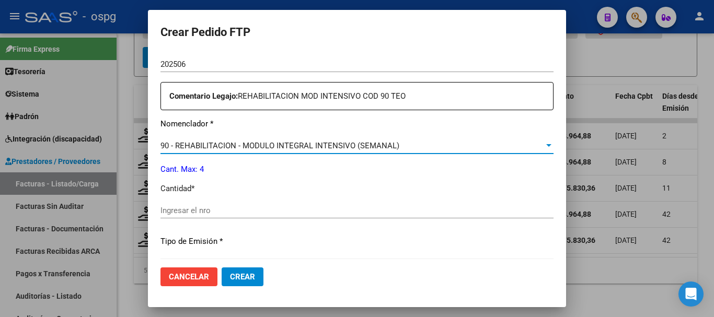
click at [340, 212] on input "Ingresar el nro" at bounding box center [357, 210] width 393 height 9
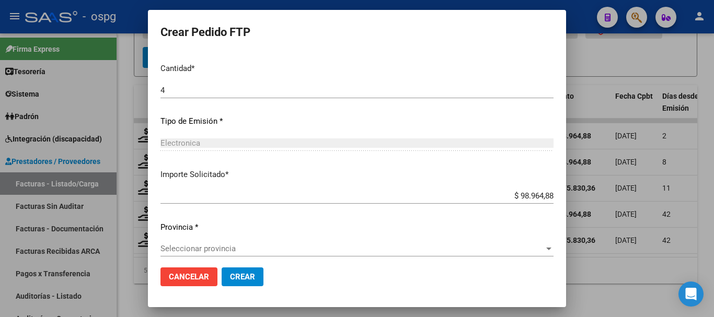
scroll to position [494, 0]
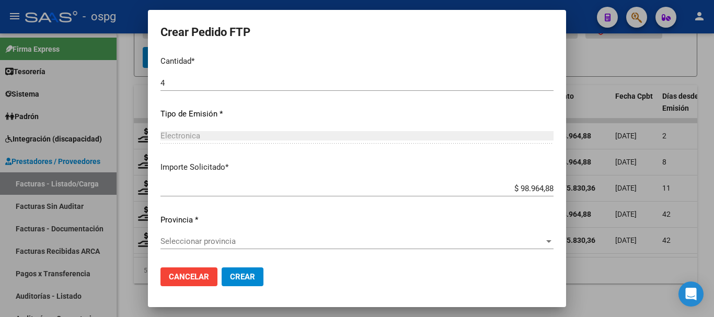
click at [229, 243] on span "Seleccionar provincia" at bounding box center [353, 241] width 384 height 9
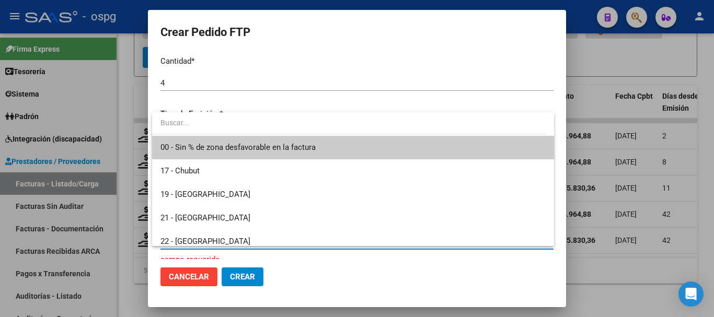
click at [296, 152] on span "00 - Sin % de zona desfavorable en la factura" at bounding box center [238, 147] width 155 height 9
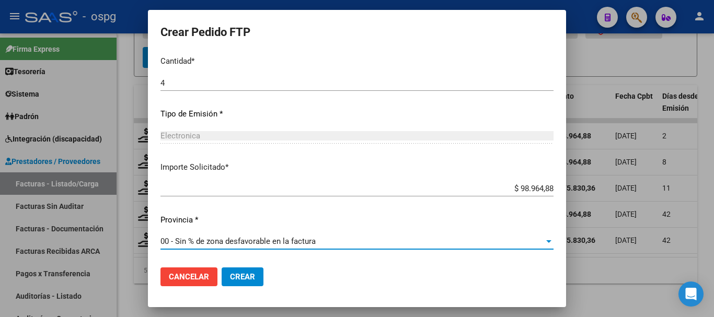
click at [245, 279] on span "Crear" at bounding box center [242, 276] width 25 height 9
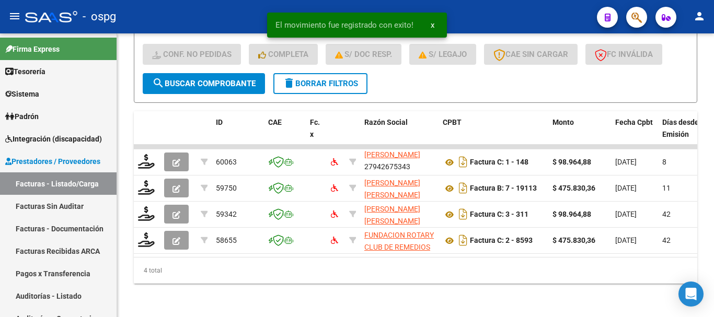
scroll to position [302, 0]
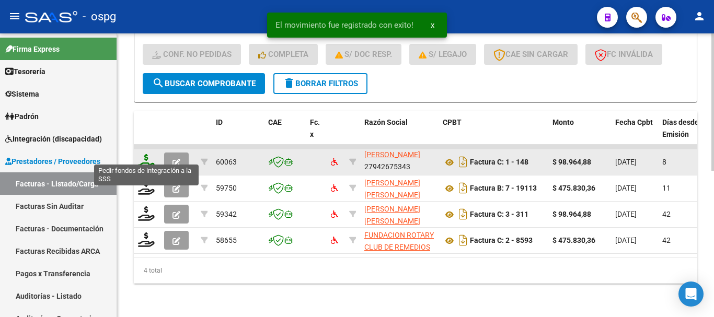
click at [143, 156] on icon at bounding box center [146, 161] width 17 height 15
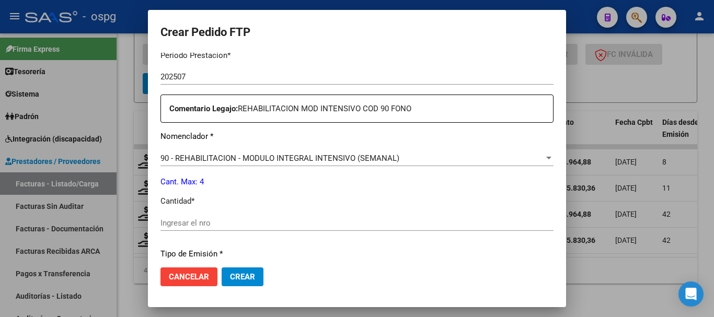
scroll to position [366, 0]
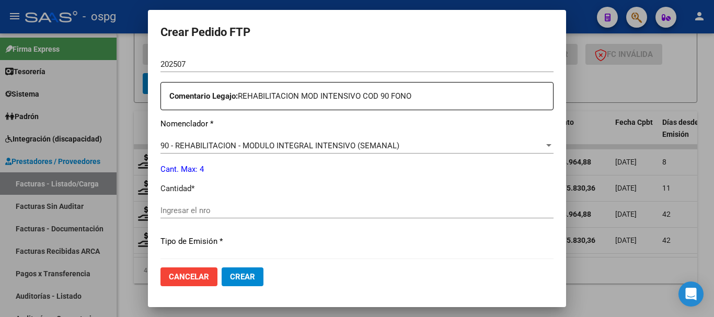
click at [319, 205] on div "Ingresar el nro" at bounding box center [357, 211] width 393 height 16
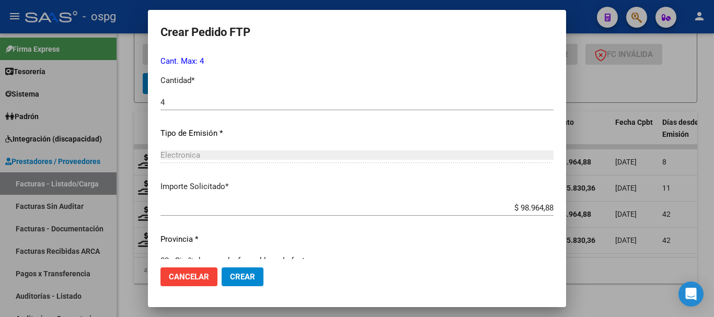
scroll to position [441, 0]
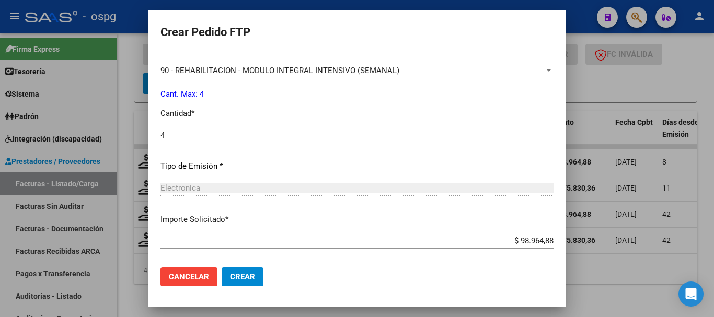
click at [252, 269] on button "Crear" at bounding box center [243, 277] width 42 height 19
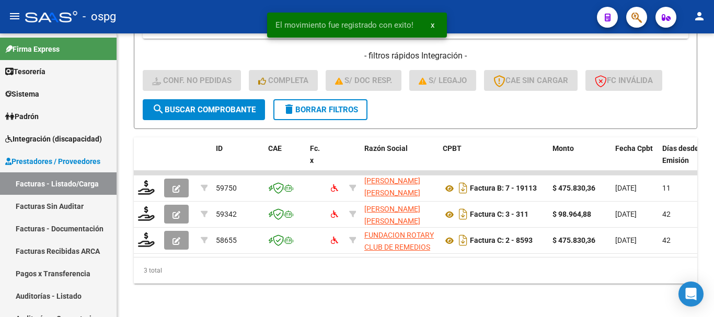
scroll to position [276, 0]
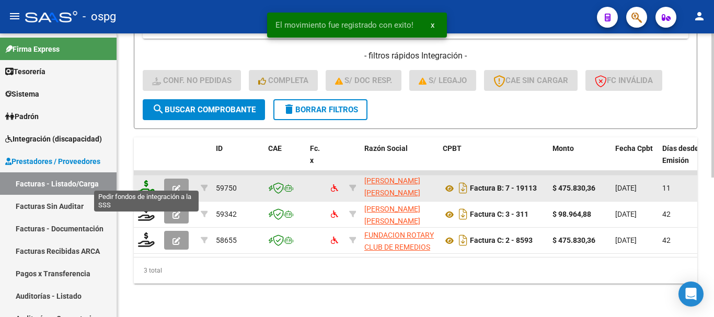
click at [145, 183] on icon at bounding box center [146, 187] width 17 height 15
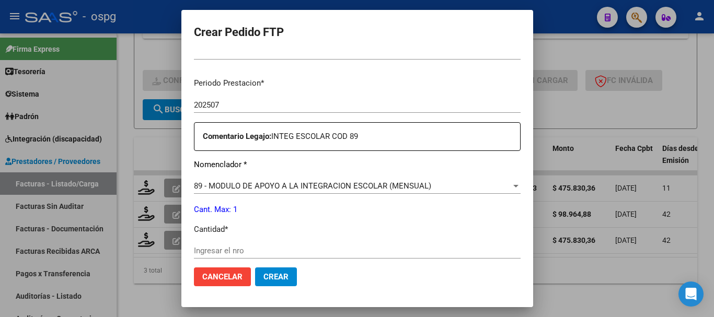
scroll to position [366, 0]
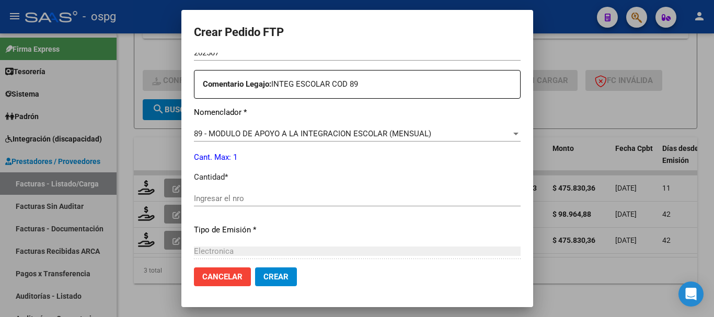
click at [333, 199] on input "Ingresar el nro" at bounding box center [357, 198] width 327 height 9
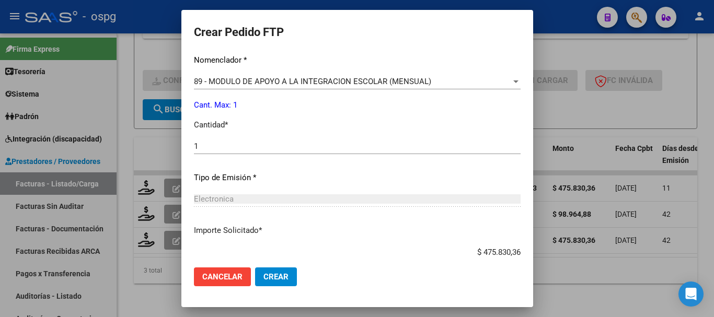
scroll to position [430, 0]
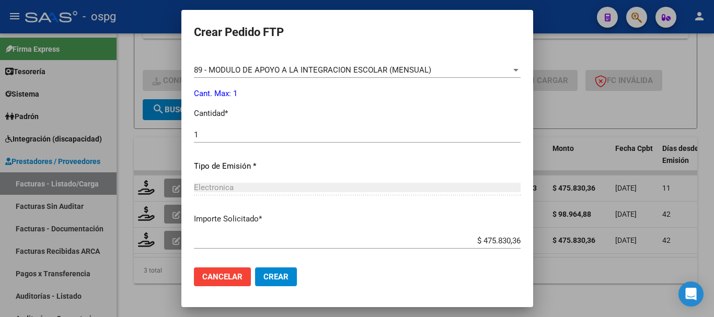
click at [263, 271] on button "Crear" at bounding box center [276, 277] width 42 height 19
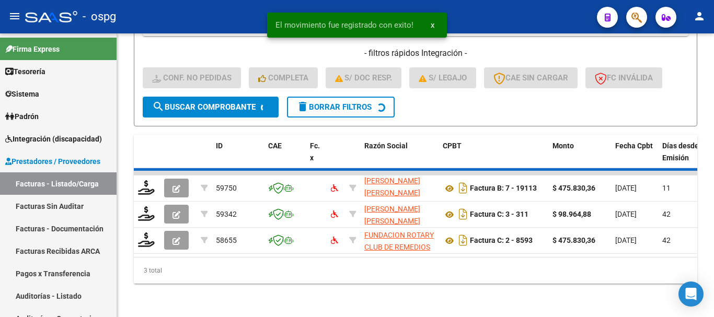
scroll to position [249, 0]
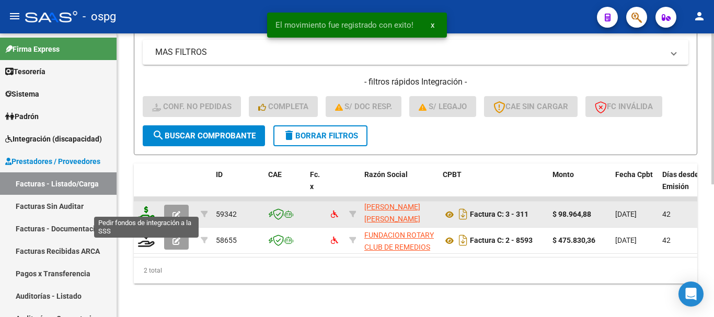
click at [147, 207] on icon at bounding box center [146, 214] width 17 height 15
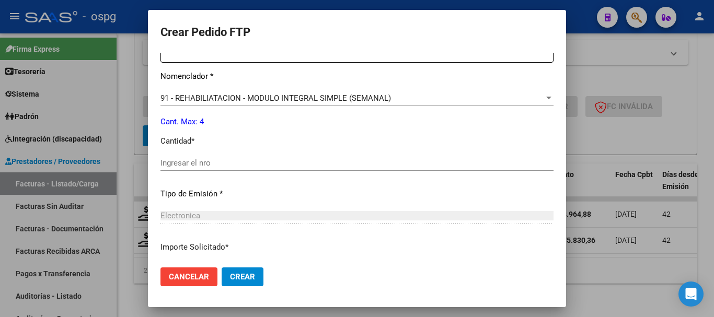
scroll to position [418, 0]
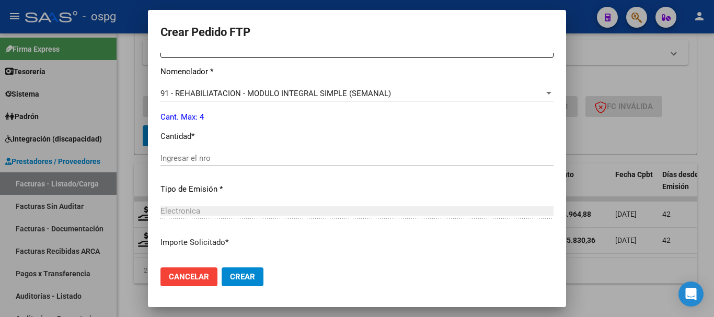
click at [300, 161] on input "Ingresar el nro" at bounding box center [357, 158] width 393 height 9
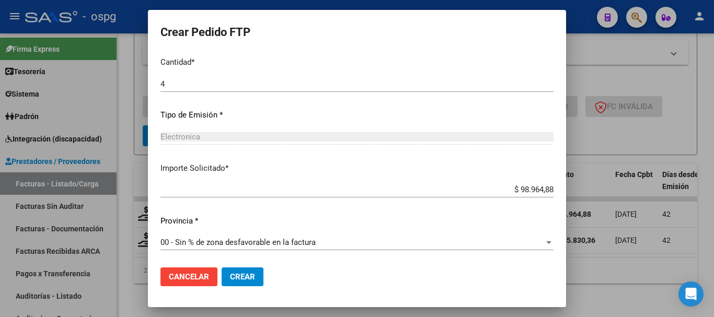
scroll to position [494, 0]
click at [245, 276] on span "Crear" at bounding box center [242, 276] width 25 height 9
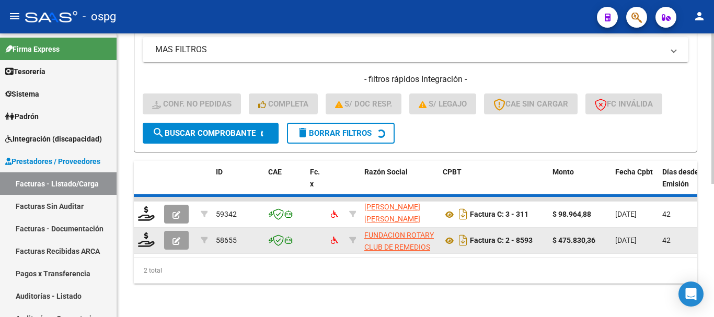
scroll to position [223, 0]
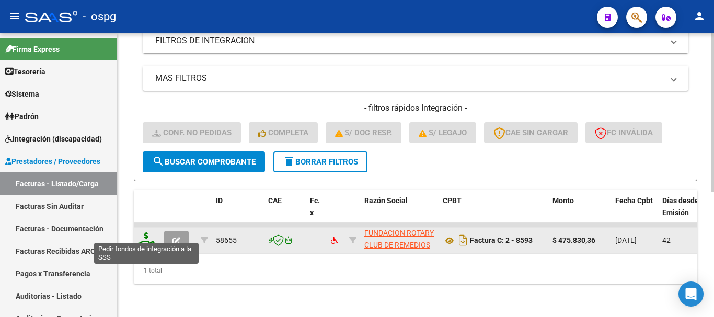
click at [148, 235] on icon at bounding box center [146, 240] width 17 height 15
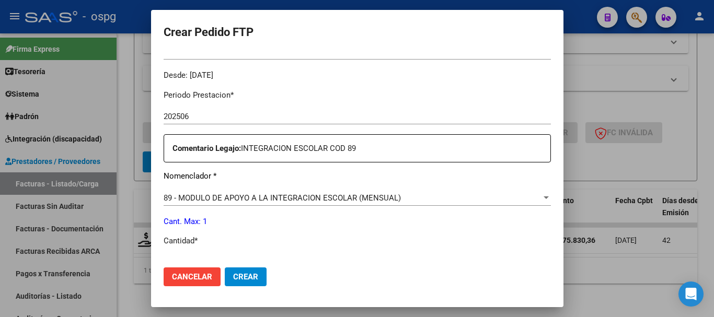
scroll to position [418, 0]
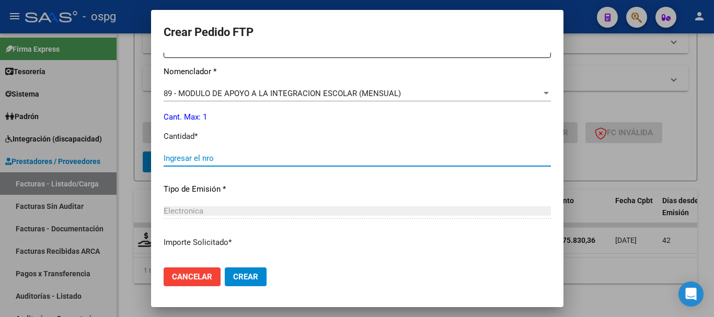
click at [261, 159] on input "Ingresar el nro" at bounding box center [357, 158] width 387 height 9
click at [249, 280] on span "Crear" at bounding box center [245, 276] width 25 height 9
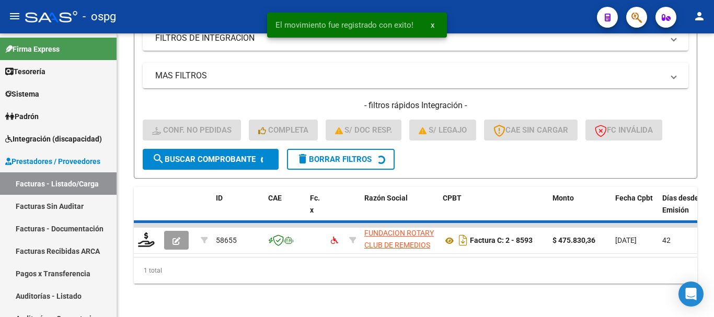
scroll to position [207, 0]
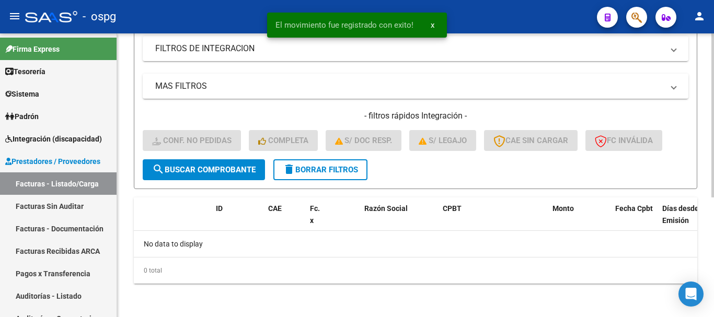
click at [340, 175] on button "delete Borrar Filtros" at bounding box center [320, 169] width 94 height 21
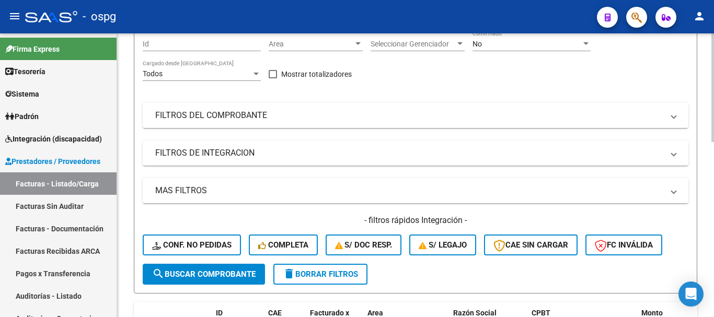
scroll to position [50, 0]
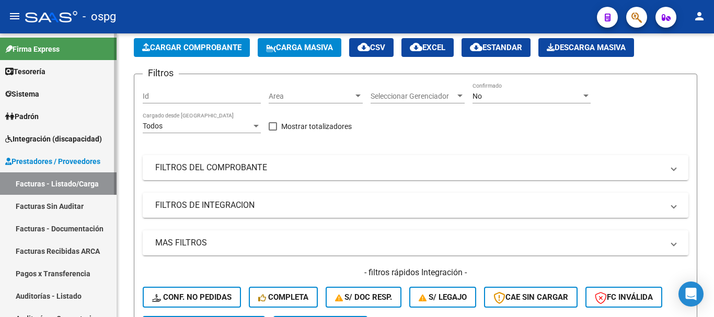
click at [65, 143] on span "Integración (discapacidad)" at bounding box center [53, 139] width 97 height 12
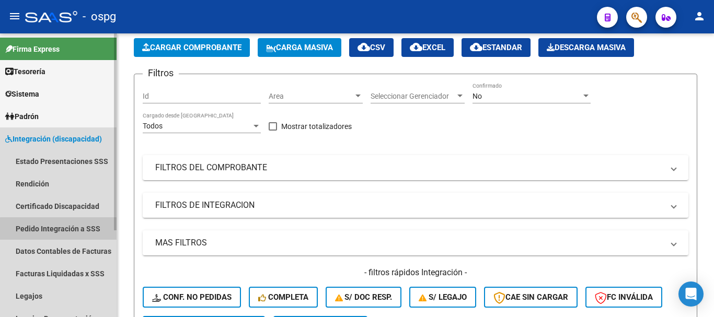
click at [76, 236] on link "Pedido Integración a SSS" at bounding box center [58, 229] width 117 height 22
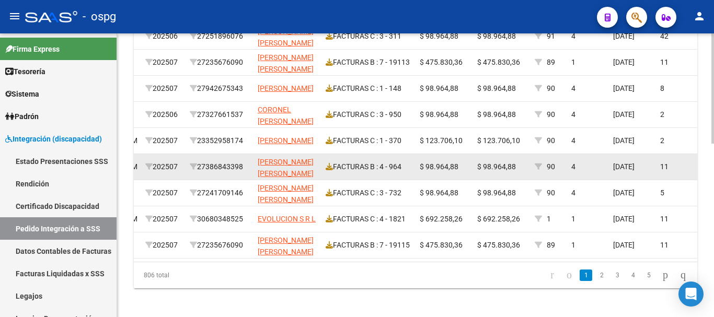
scroll to position [448, 0]
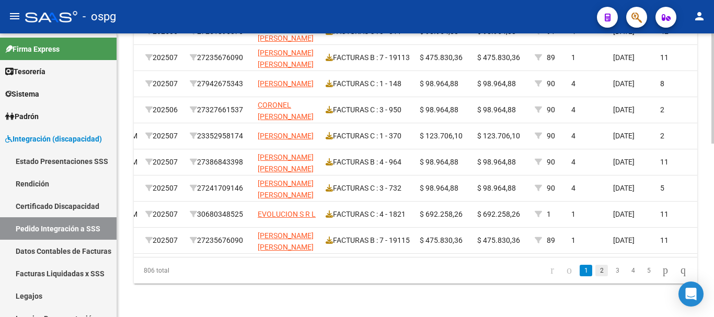
click at [596, 272] on link "2" at bounding box center [602, 271] width 13 height 12
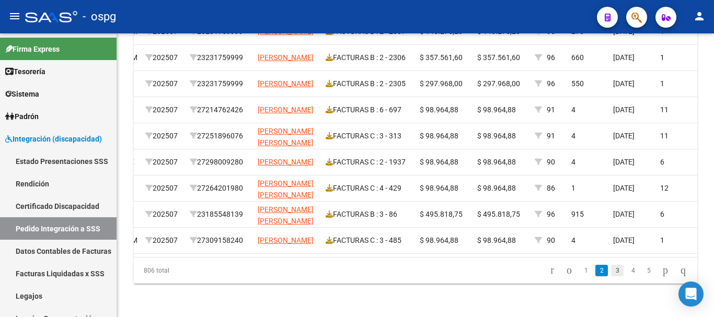
click at [611, 275] on link "3" at bounding box center [617, 271] width 13 height 12
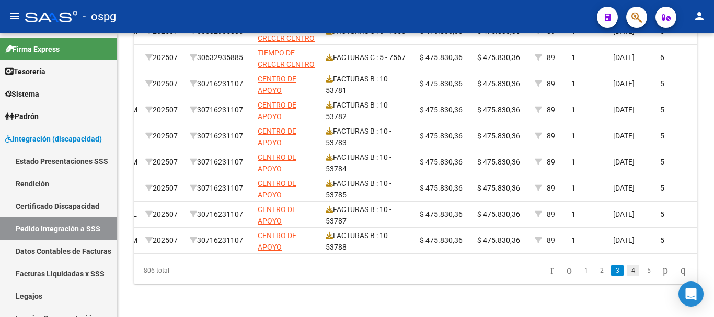
click at [627, 273] on link "4" at bounding box center [633, 271] width 13 height 12
click at [627, 274] on link "5" at bounding box center [633, 271] width 13 height 12
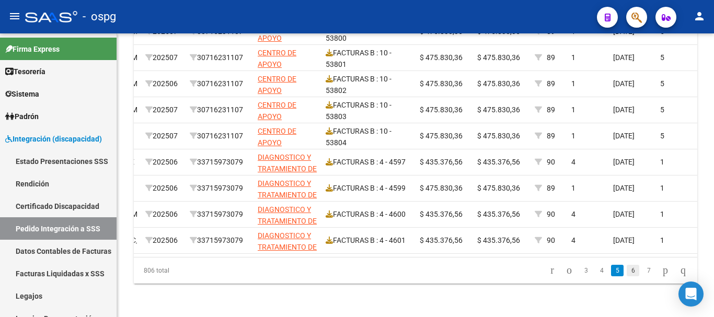
click at [627, 276] on link "6" at bounding box center [633, 271] width 13 height 12
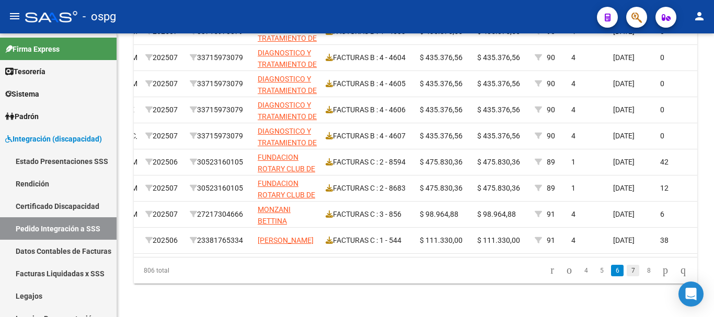
click at [627, 273] on link "7" at bounding box center [633, 271] width 13 height 12
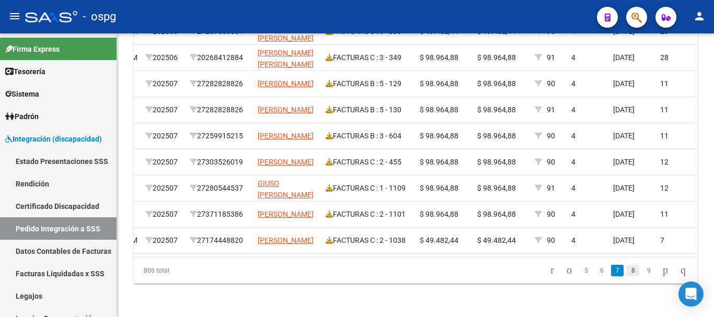
click at [627, 275] on link "8" at bounding box center [633, 271] width 13 height 12
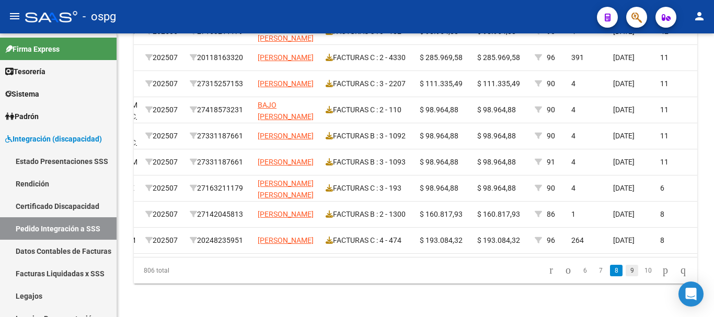
click at [626, 275] on link "9" at bounding box center [632, 271] width 13 height 12
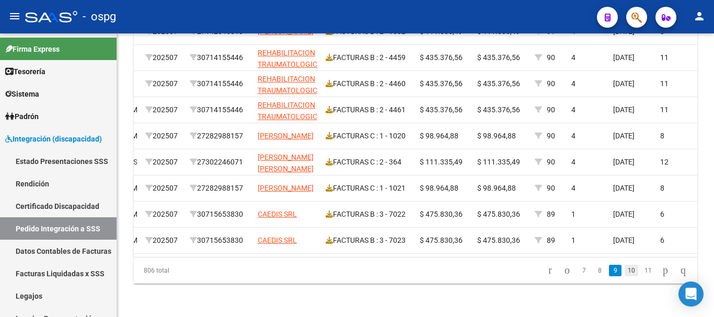
click at [625, 275] on link "10" at bounding box center [632, 271] width 14 height 12
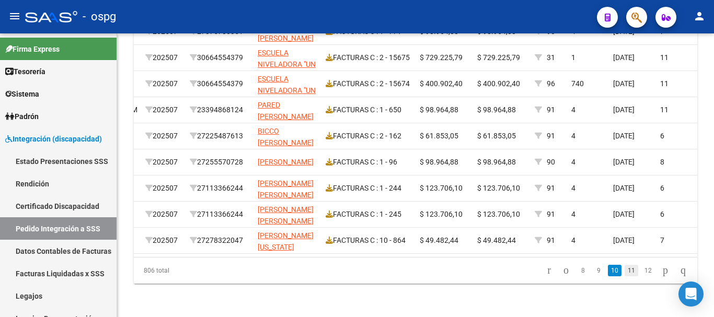
click at [625, 272] on link "11" at bounding box center [632, 271] width 14 height 12
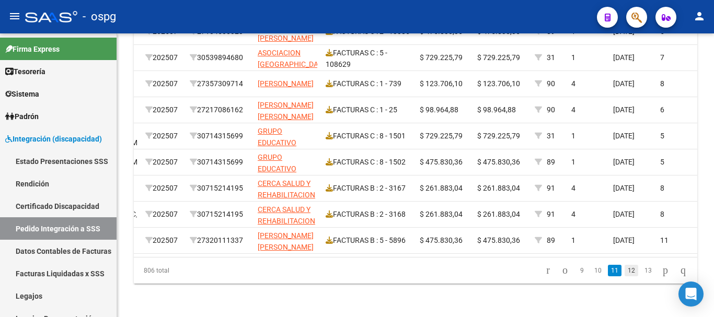
click at [625, 275] on link "12" at bounding box center [632, 271] width 14 height 12
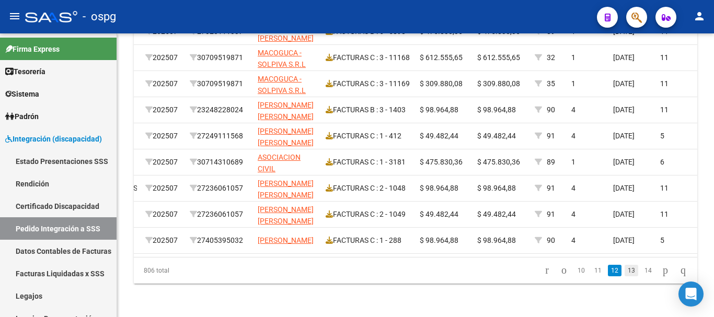
click at [625, 273] on link "13" at bounding box center [632, 271] width 14 height 12
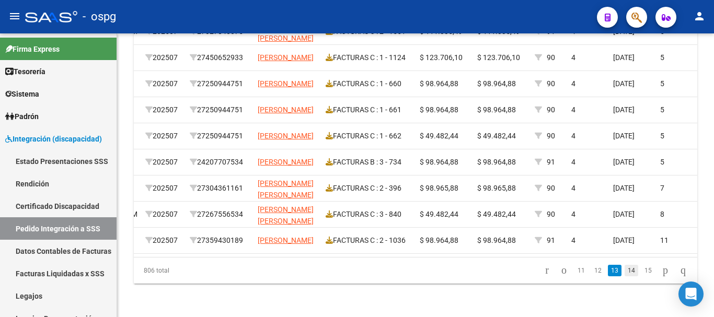
click at [625, 275] on link "14" at bounding box center [632, 271] width 14 height 12
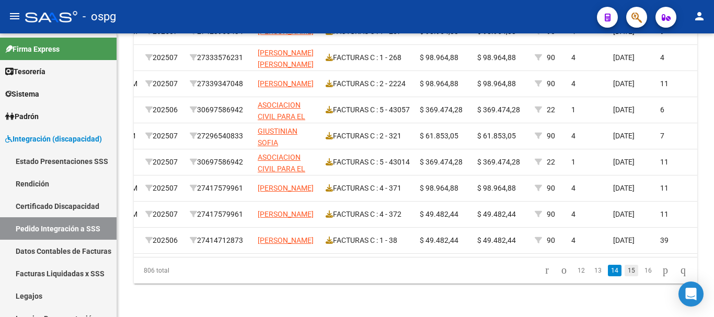
click at [625, 275] on link "15" at bounding box center [632, 271] width 14 height 12
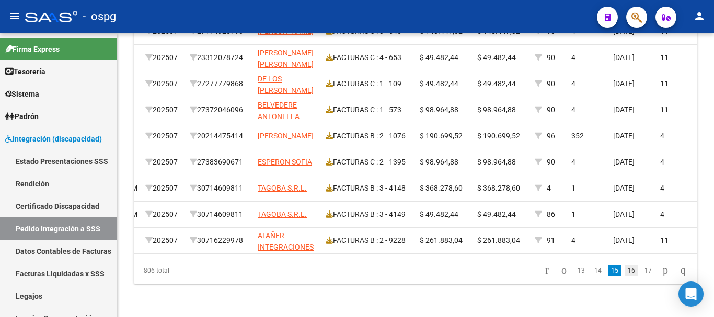
click at [625, 273] on link "16" at bounding box center [632, 271] width 14 height 12
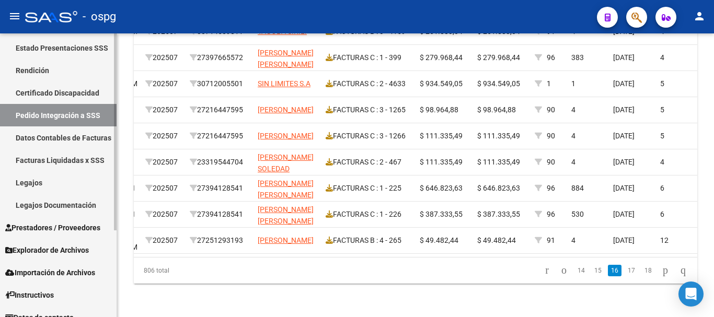
scroll to position [125, 0]
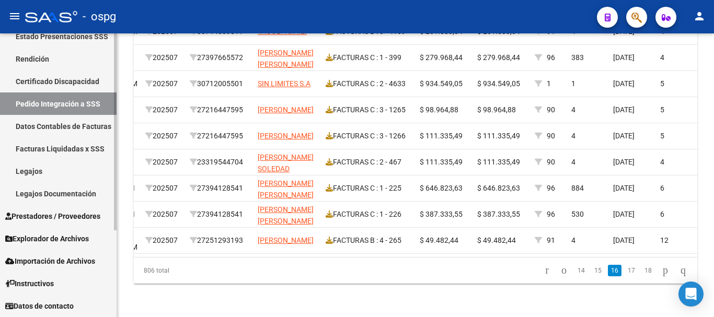
click at [63, 224] on link "Prestadores / Proveedores" at bounding box center [58, 216] width 117 height 22
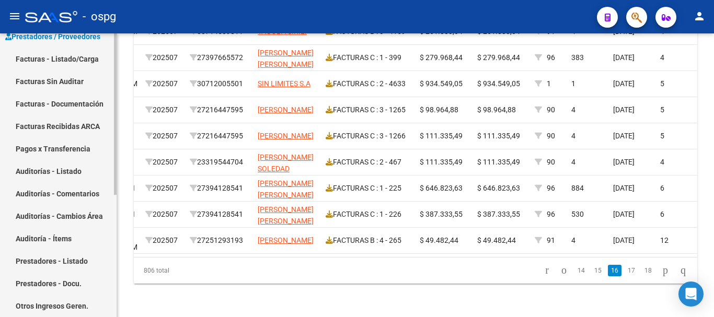
click at [66, 61] on link "Facturas - Listado/Carga" at bounding box center [58, 59] width 117 height 22
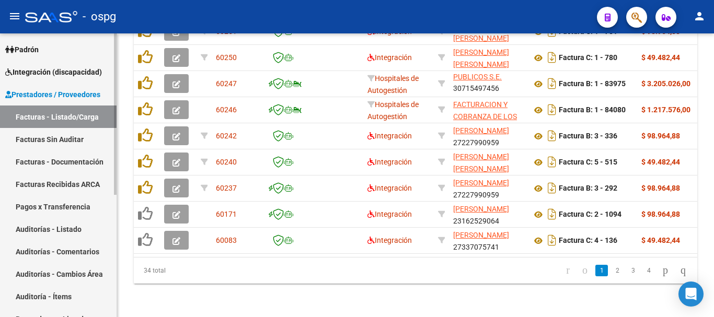
scroll to position [58, 0]
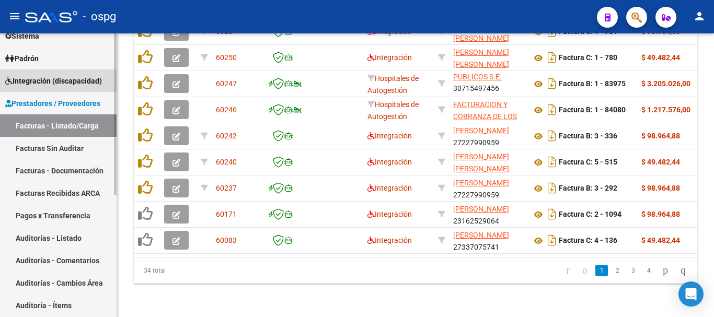
click at [50, 82] on span "Integración (discapacidad)" at bounding box center [53, 81] width 97 height 12
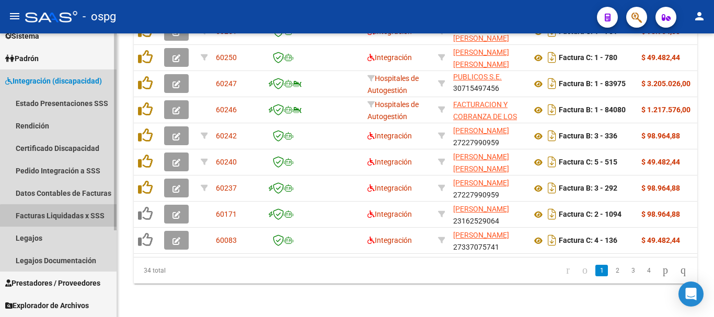
click at [60, 219] on link "Facturas Liquidadas x SSS" at bounding box center [58, 215] width 117 height 22
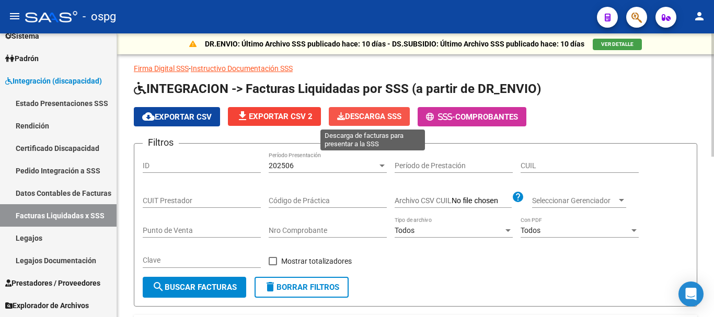
click at [362, 119] on span "Descarga SSS" at bounding box center [369, 116] width 64 height 9
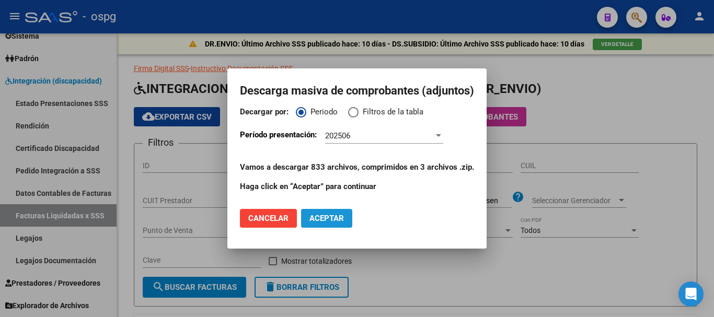
click at [326, 220] on span "Aceptar" at bounding box center [327, 218] width 35 height 9
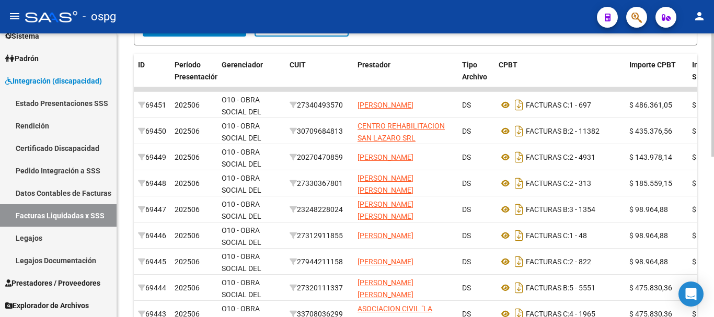
scroll to position [219, 0]
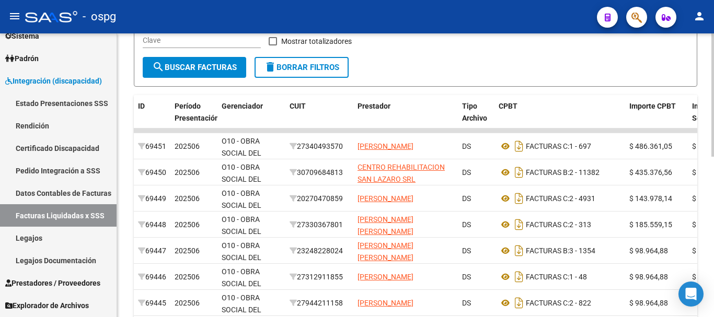
click at [714, 215] on div at bounding box center [713, 192] width 3 height 123
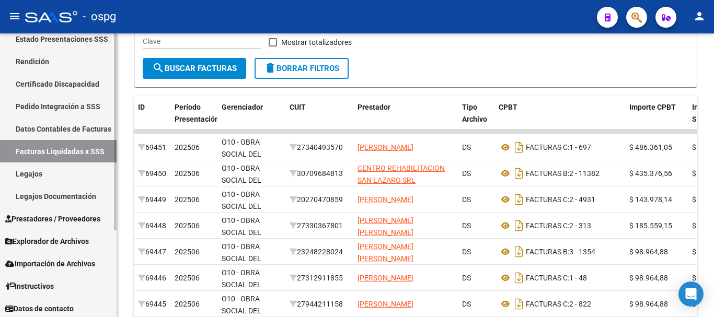
scroll to position [125, 0]
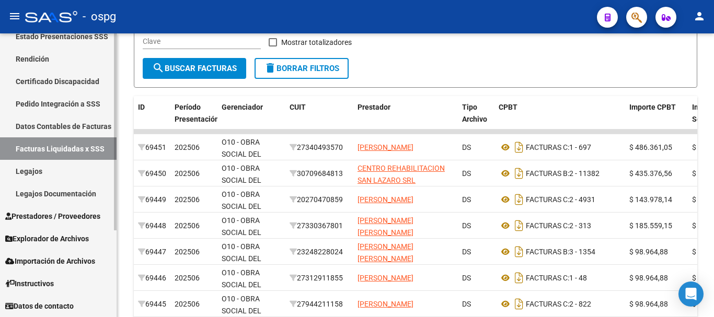
click at [64, 220] on span "Prestadores / Proveedores" at bounding box center [52, 217] width 95 height 12
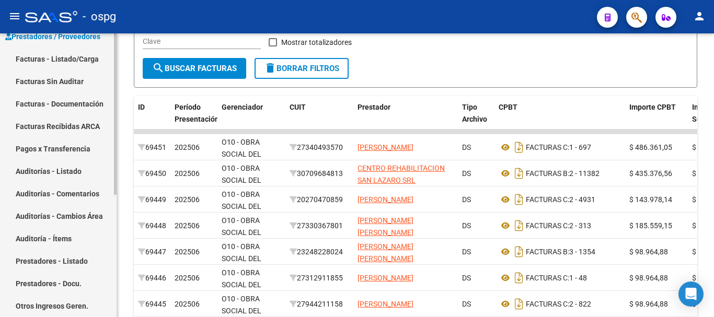
click at [80, 63] on link "Facturas - Listado/Carga" at bounding box center [58, 59] width 117 height 22
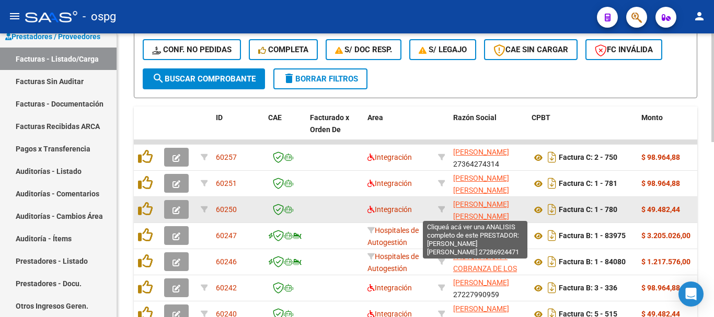
scroll to position [302, 0]
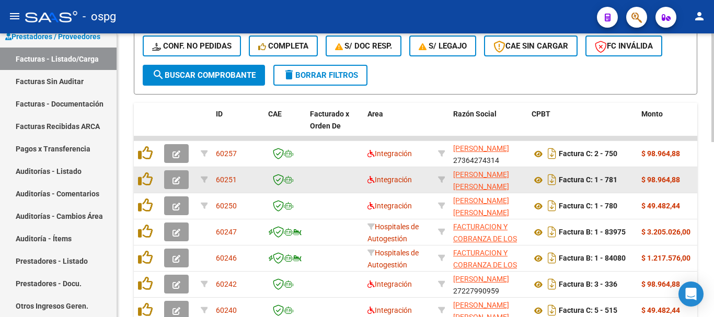
click at [177, 183] on icon "button" at bounding box center [177, 181] width 8 height 8
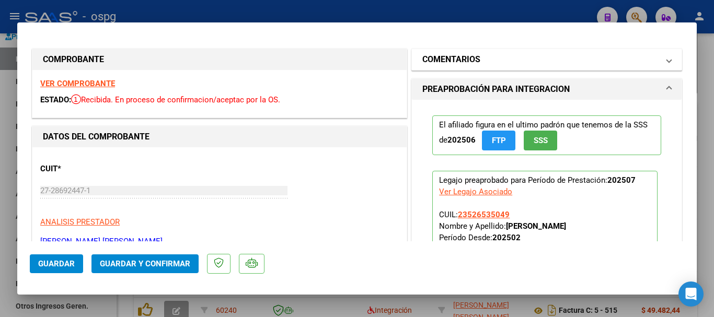
click at [459, 63] on h1 "COMENTARIOS" at bounding box center [452, 59] width 58 height 13
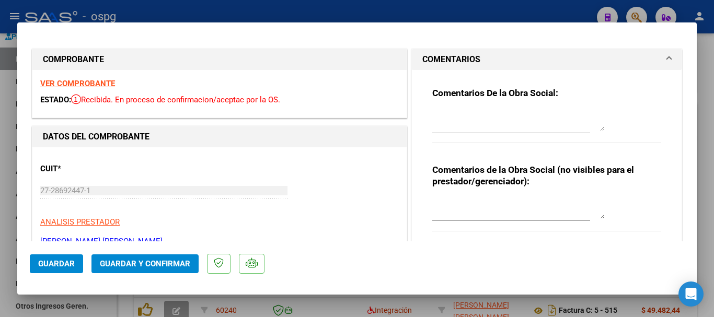
click at [103, 86] on strong "VER COMPROBANTE" at bounding box center [77, 83] width 75 height 9
click at [711, 168] on div at bounding box center [357, 158] width 714 height 317
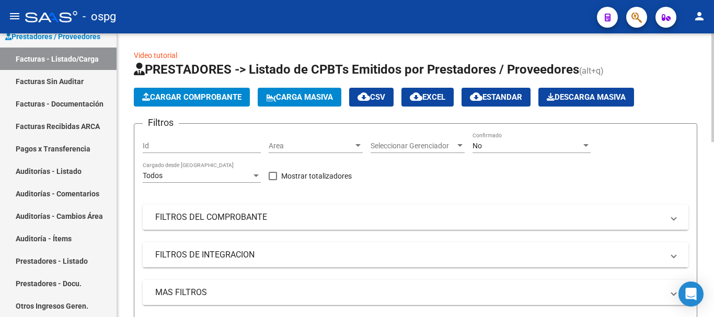
scroll to position [0, 0]
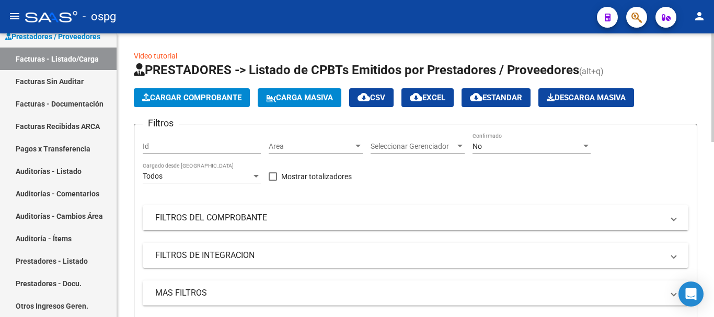
click at [255, 213] on mat-panel-title "FILTROS DEL COMPROBANTE" at bounding box center [409, 218] width 508 height 12
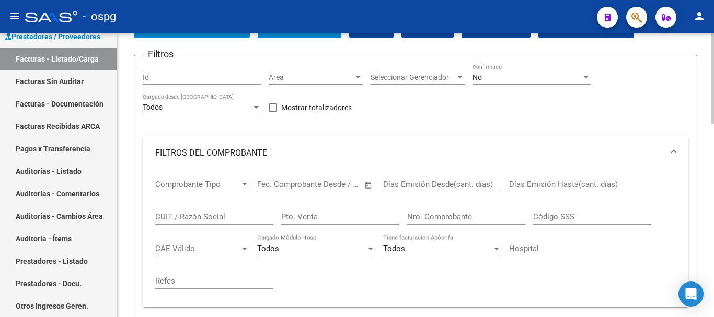
scroll to position [105, 0]
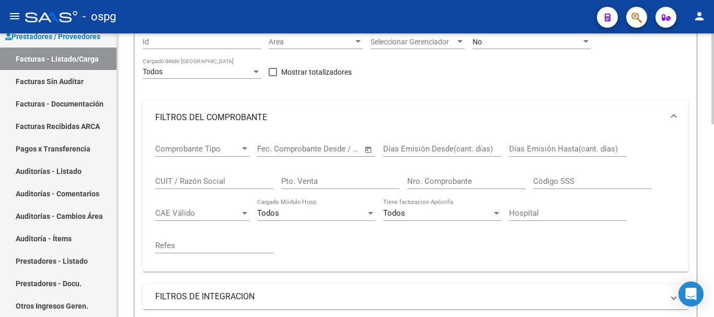
click at [489, 180] on input "Nro. Comprobante" at bounding box center [466, 181] width 118 height 9
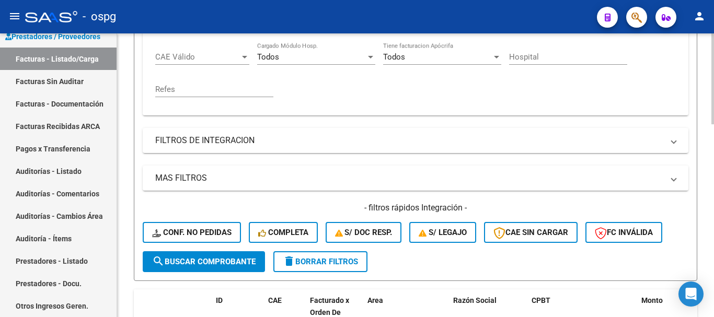
scroll to position [261, 0]
click at [219, 263] on span "search Buscar Comprobante" at bounding box center [204, 261] width 104 height 9
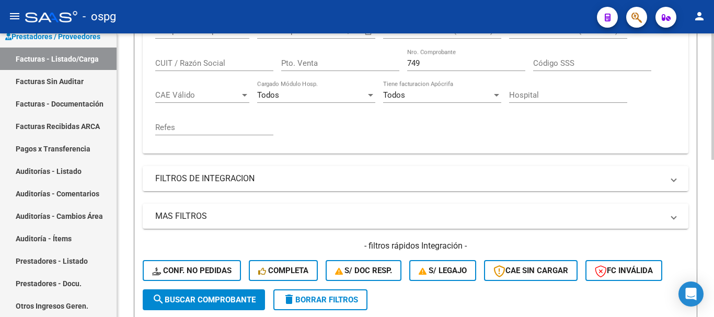
scroll to position [196, 0]
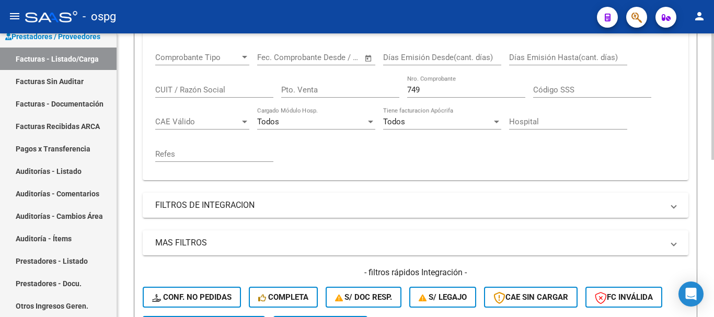
click at [451, 92] on input "749" at bounding box center [466, 89] width 118 height 9
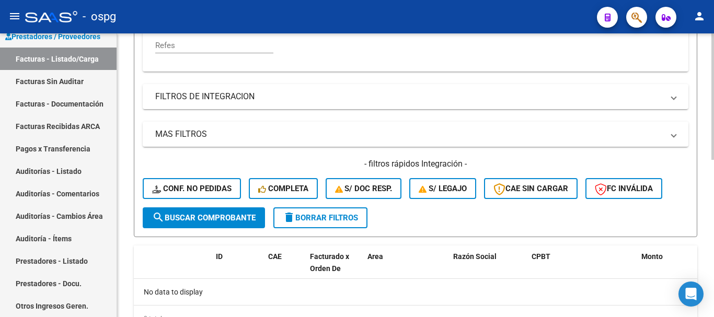
scroll to position [353, 0]
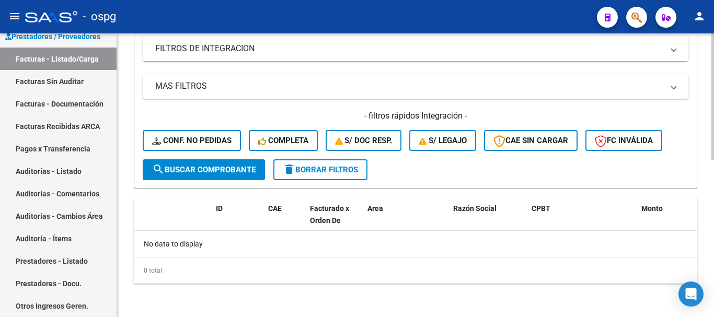
click at [210, 170] on span "search Buscar Comprobante" at bounding box center [204, 169] width 104 height 9
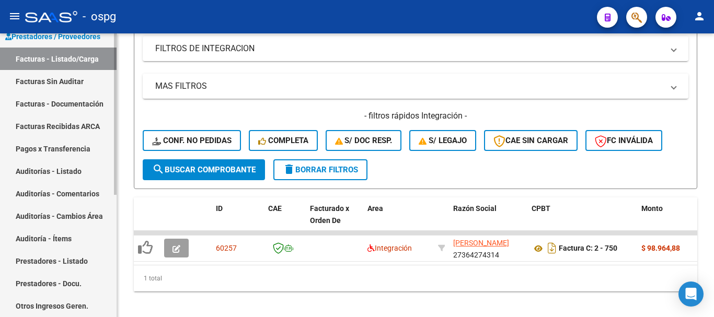
click at [69, 60] on link "Facturas - Listado/Carga" at bounding box center [58, 59] width 117 height 22
click at [332, 170] on span "delete Borrar Filtros" at bounding box center [320, 169] width 75 height 9
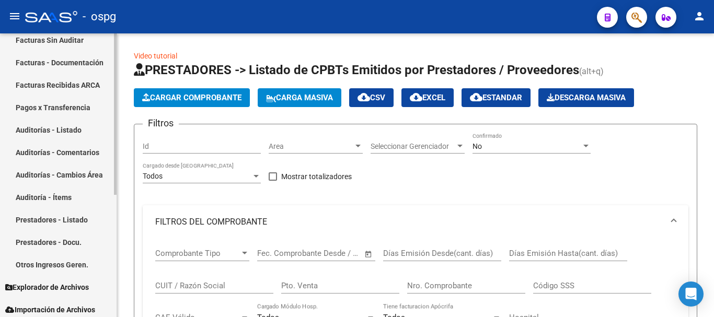
scroll to position [52, 0]
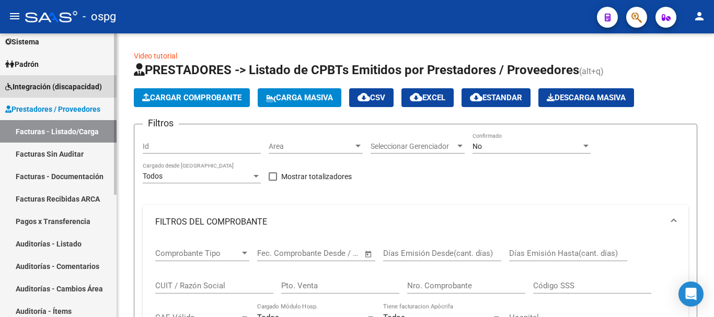
click at [53, 92] on span "Integración (discapacidad)" at bounding box center [53, 87] width 97 height 12
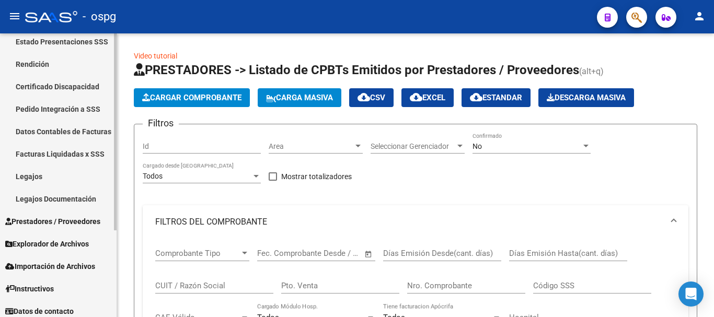
scroll to position [125, 0]
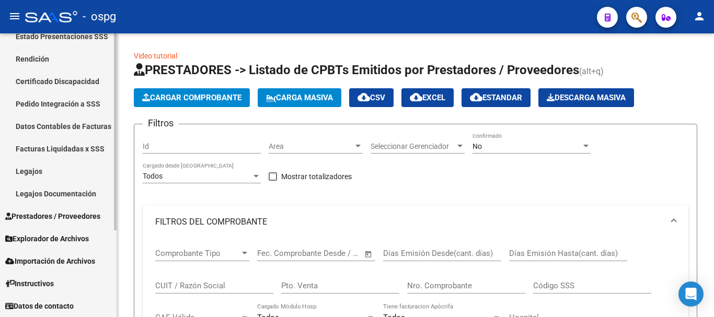
click at [70, 157] on link "Facturas Liquidadas x SSS" at bounding box center [58, 149] width 117 height 22
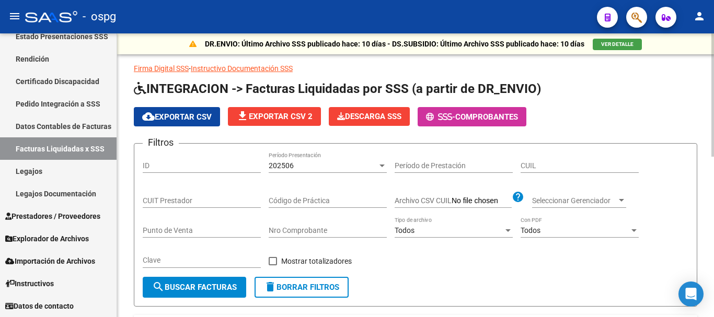
click at [377, 166] on div "202506" at bounding box center [323, 166] width 109 height 9
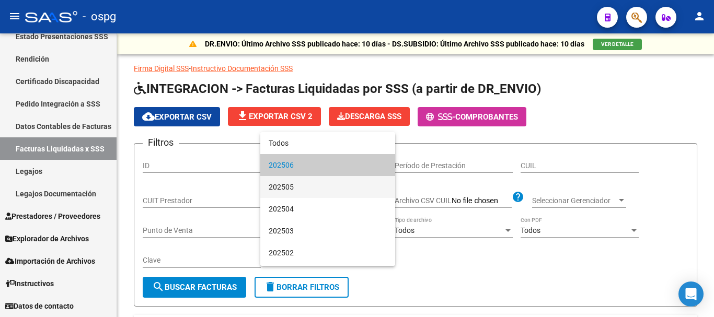
click at [350, 186] on span "202505" at bounding box center [328, 187] width 118 height 22
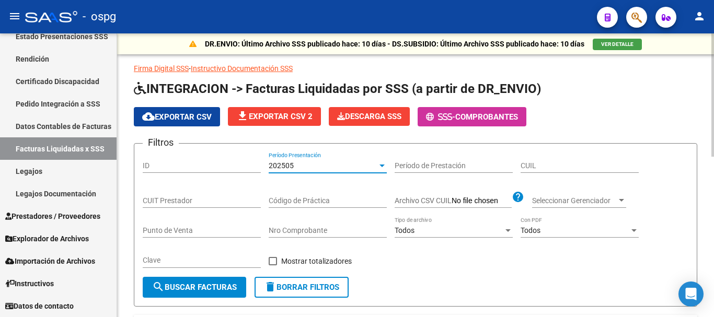
click at [215, 199] on input "CUIT Prestador" at bounding box center [202, 201] width 118 height 9
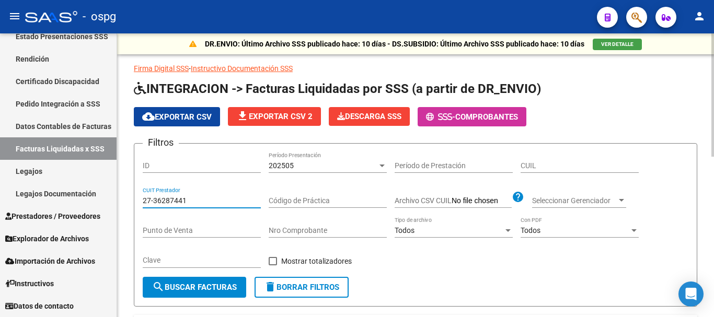
click at [203, 291] on span "search Buscar Facturas" at bounding box center [194, 287] width 85 height 9
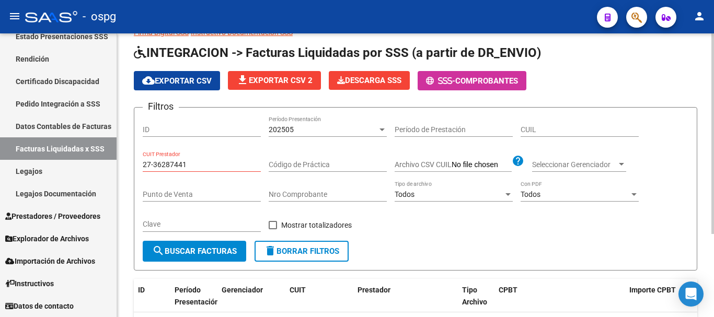
scroll to position [13, 0]
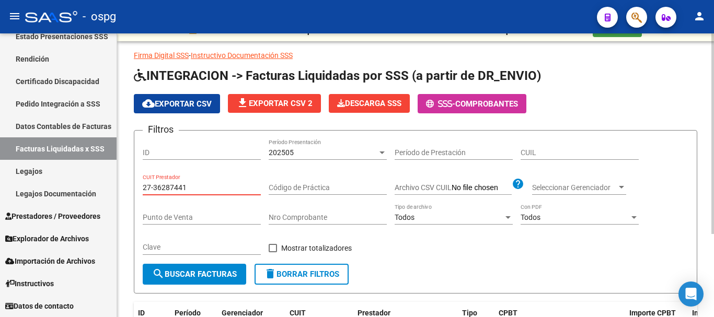
click at [195, 190] on input "27-36287441" at bounding box center [202, 188] width 118 height 9
click at [201, 270] on span "search Buscar Facturas" at bounding box center [194, 274] width 85 height 9
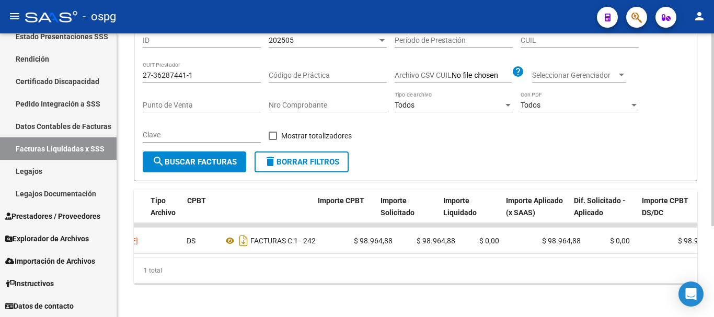
scroll to position [0, 0]
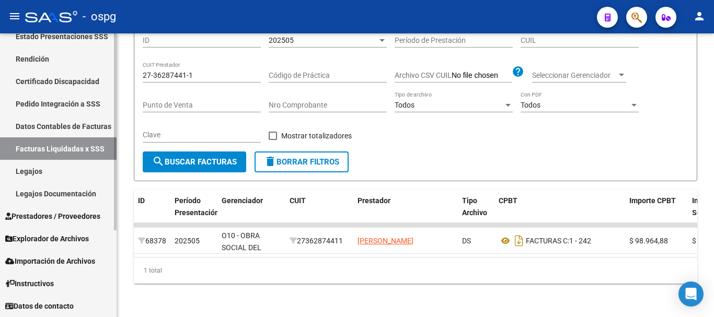
click at [79, 218] on span "Prestadores / Proveedores" at bounding box center [52, 217] width 95 height 12
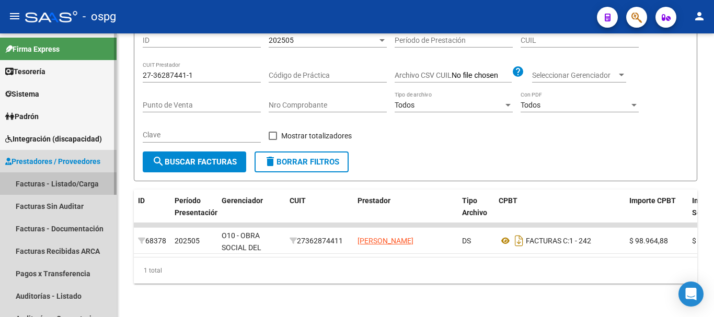
click at [61, 190] on link "Facturas - Listado/Carga" at bounding box center [58, 184] width 117 height 22
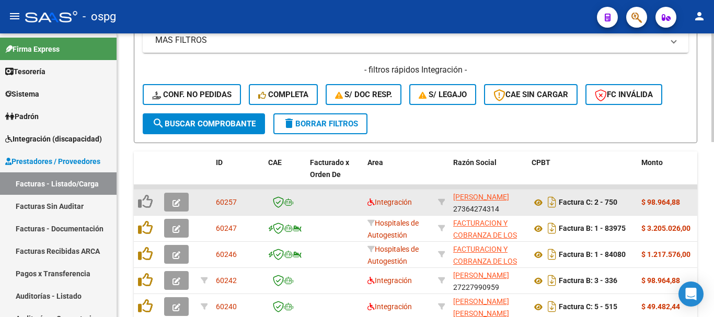
scroll to position [261, 0]
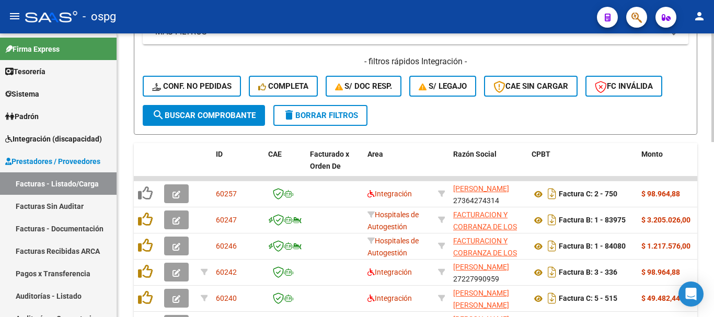
click at [328, 121] on button "delete Borrar Filtros" at bounding box center [320, 115] width 94 height 21
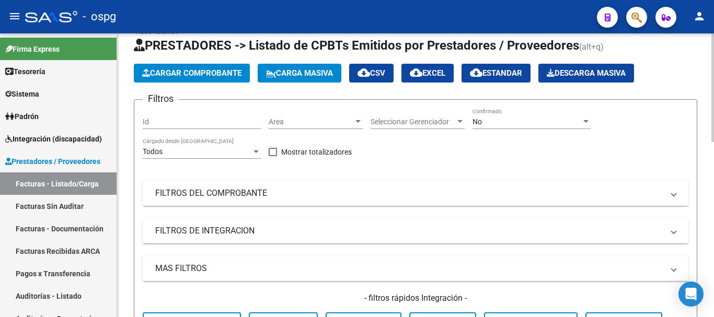
scroll to position [0, 0]
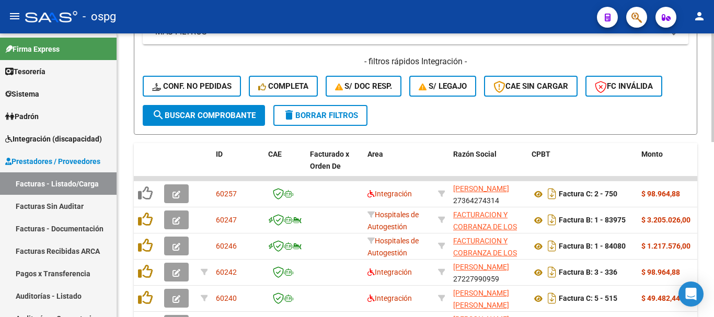
click at [350, 113] on span "delete Borrar Filtros" at bounding box center [320, 115] width 75 height 9
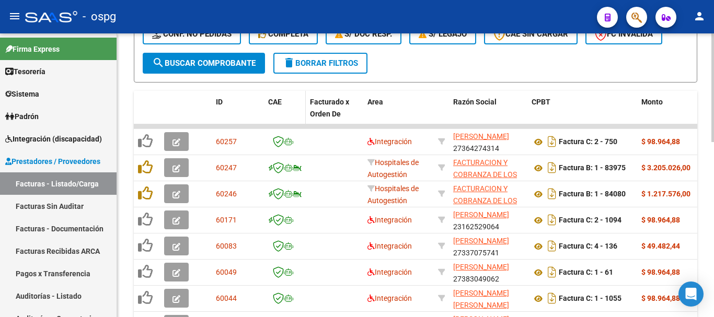
scroll to position [261, 0]
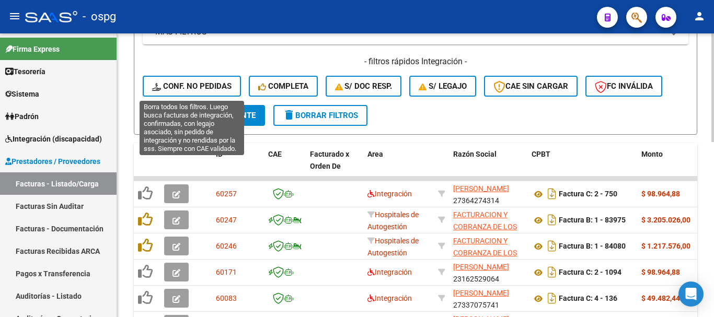
click at [193, 84] on span "Conf. no pedidas" at bounding box center [191, 86] width 79 height 9
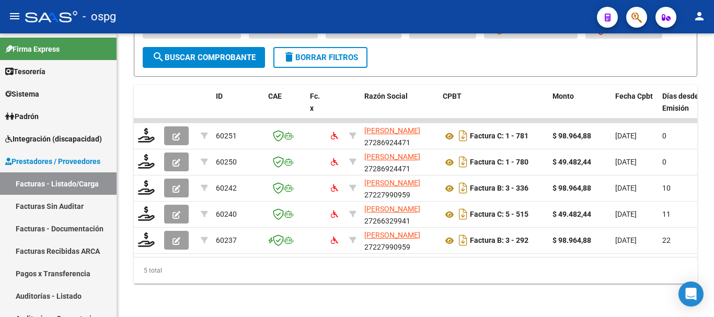
scroll to position [328, 0]
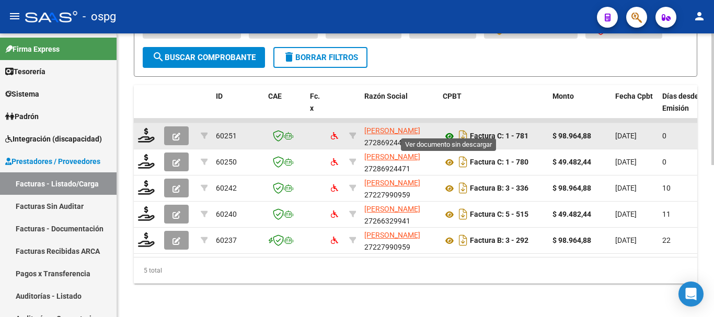
click at [449, 130] on icon at bounding box center [450, 136] width 14 height 13
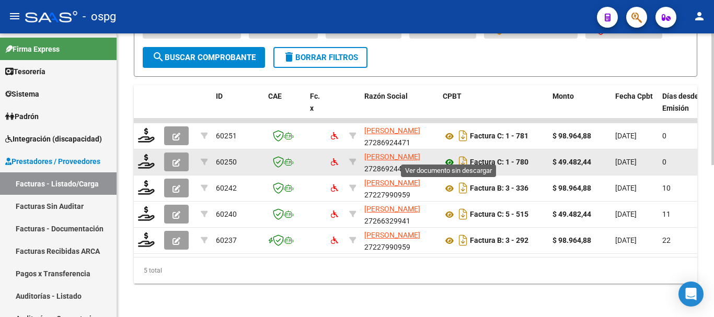
click at [449, 156] on icon at bounding box center [450, 162] width 14 height 13
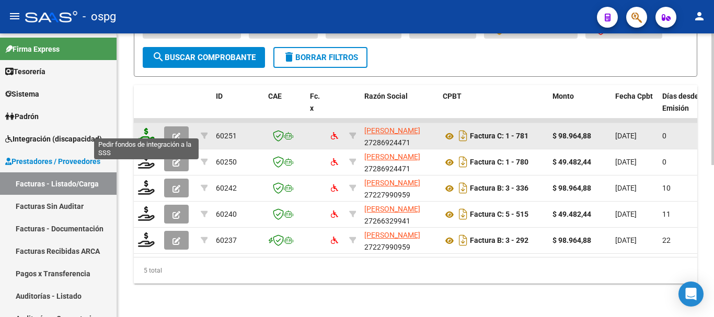
click at [144, 129] on icon at bounding box center [146, 135] width 17 height 15
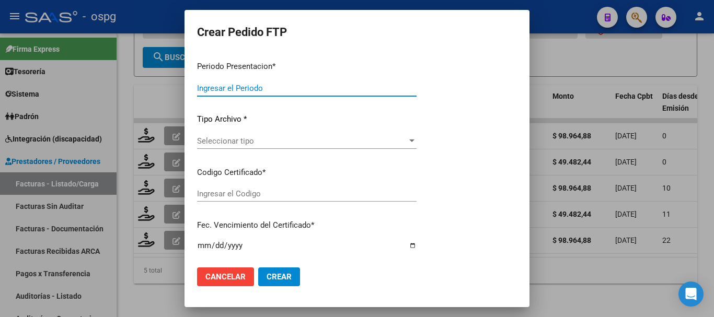
type input "202507"
type input "$ 98.964,88"
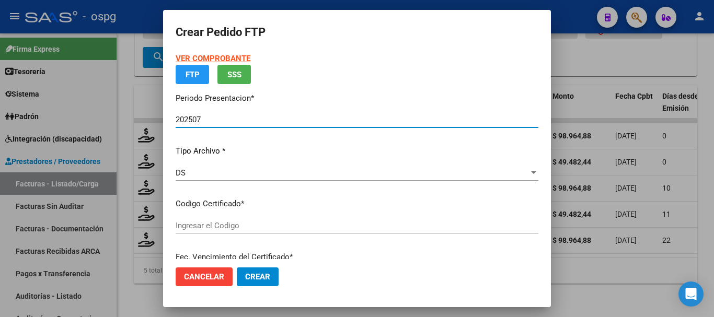
type input "2449320"
type input "[DATE]"
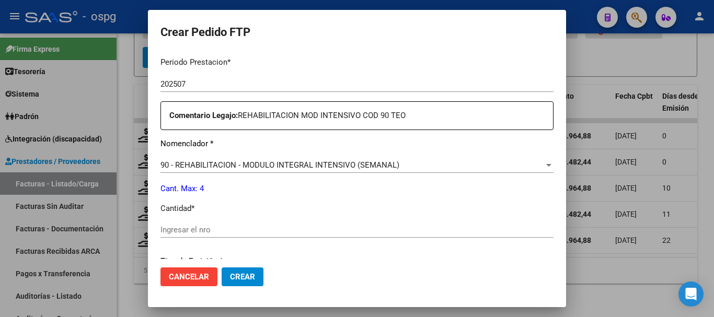
scroll to position [366, 0]
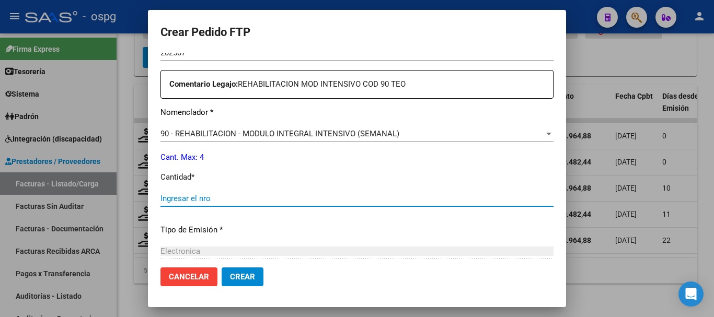
click at [288, 197] on input "Ingresar el nro" at bounding box center [357, 198] width 393 height 9
type input "4"
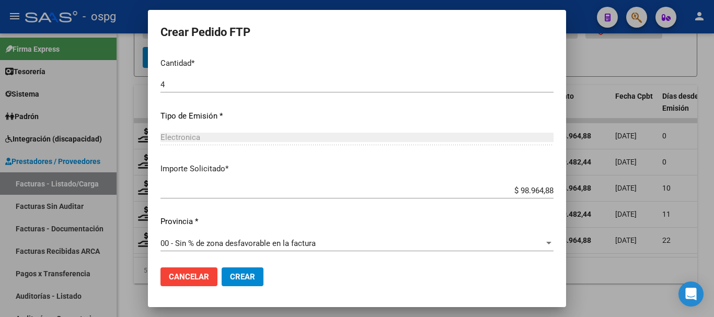
scroll to position [482, 0]
click at [256, 283] on button "Crear" at bounding box center [243, 277] width 42 height 19
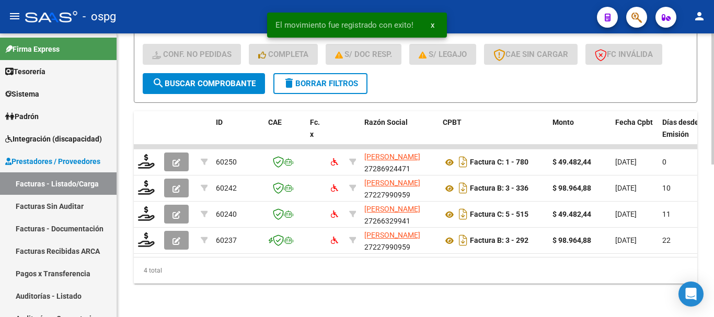
scroll to position [302, 0]
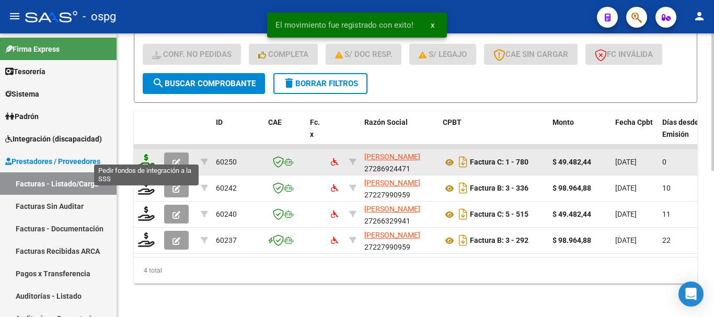
click at [143, 154] on icon at bounding box center [146, 161] width 17 height 15
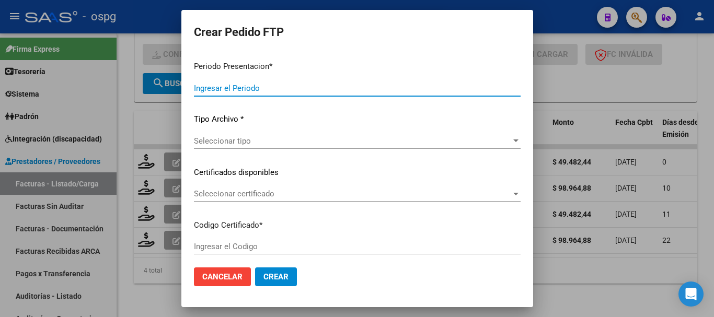
type input "202507"
type input "$ 49.482,44"
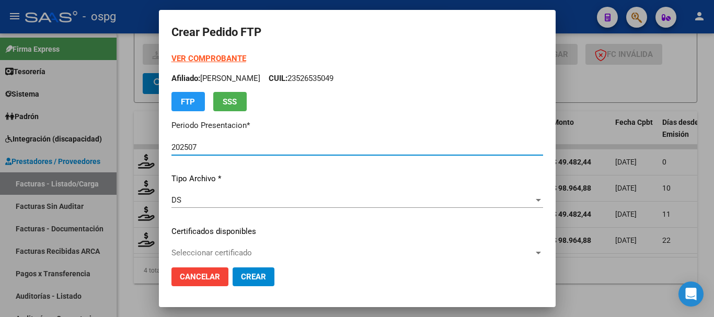
type input "621556967"
type input "[DATE]"
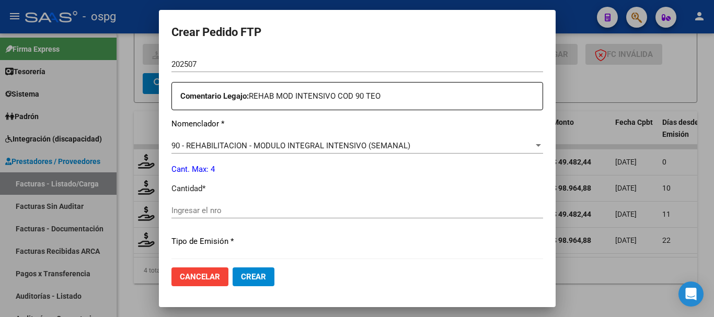
scroll to position [418, 0]
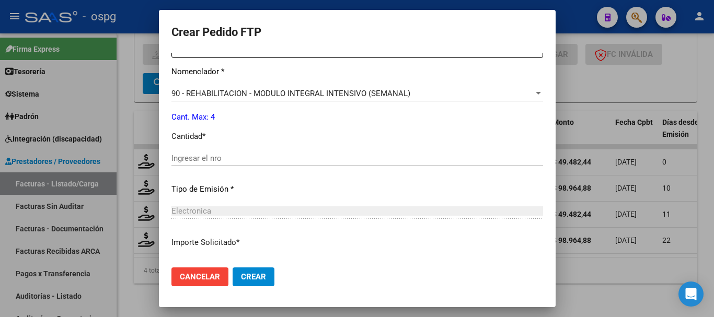
click at [381, 162] on input "Ingresar el nro" at bounding box center [358, 158] width 372 height 9
type input "4"
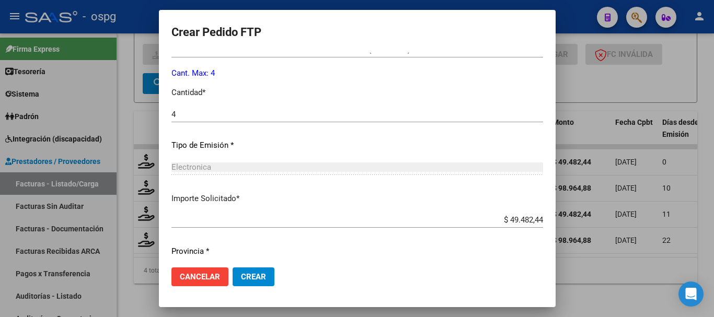
scroll to position [471, 0]
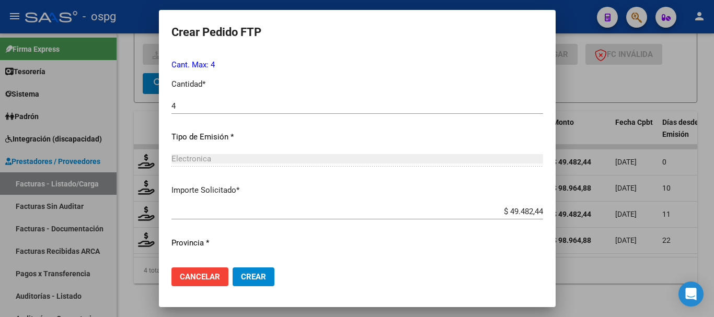
click at [248, 282] on button "Crear" at bounding box center [254, 277] width 42 height 19
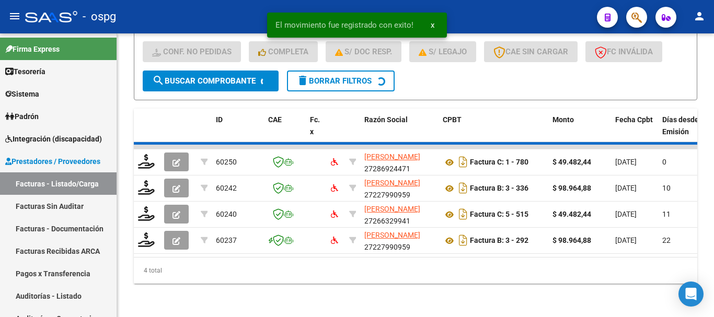
scroll to position [276, 0]
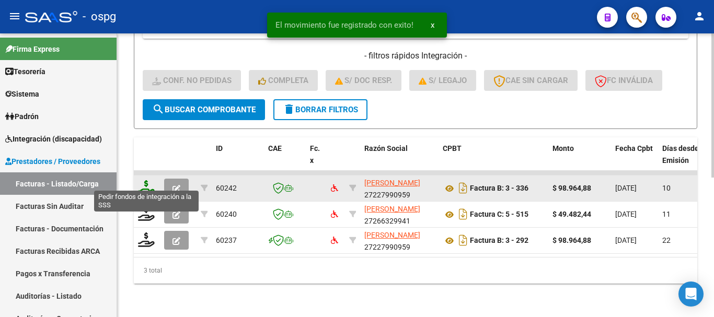
click at [147, 183] on icon at bounding box center [146, 187] width 17 height 15
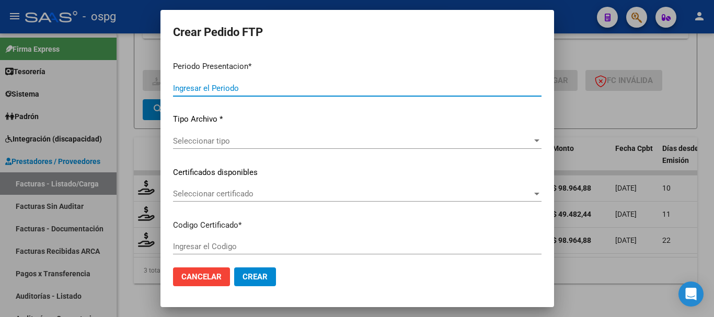
type input "202507"
type input "$ 98.964,88"
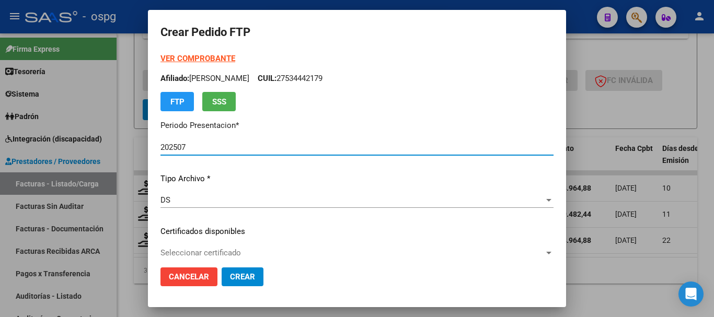
type input "9491888623"
type input "[DATE]"
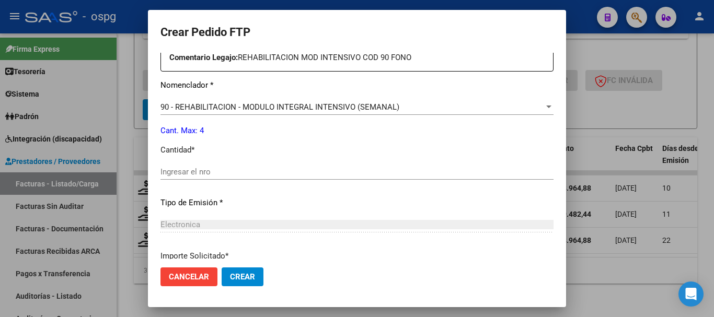
scroll to position [418, 0]
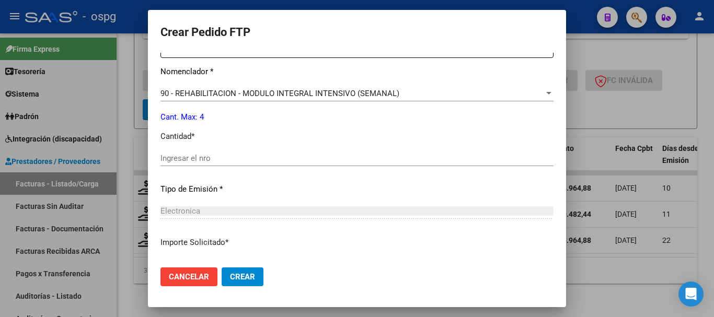
click at [297, 155] on input "Ingresar el nro" at bounding box center [357, 158] width 393 height 9
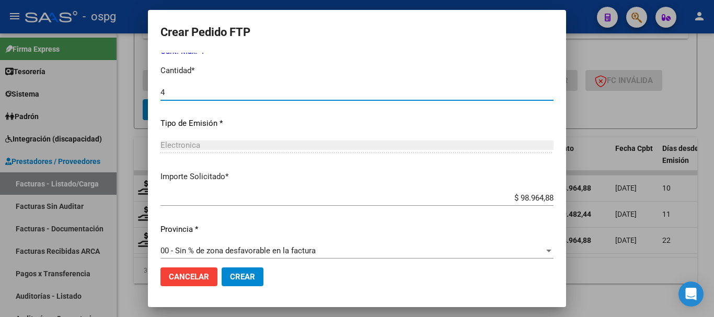
scroll to position [494, 0]
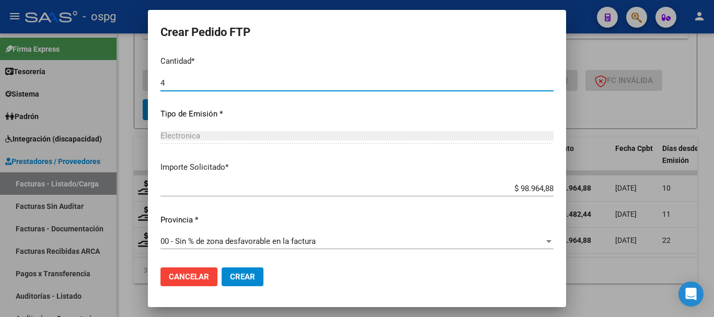
type input "4"
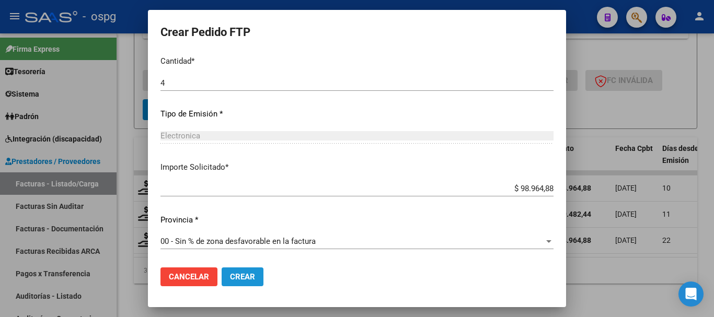
click at [242, 273] on span "Crear" at bounding box center [242, 276] width 25 height 9
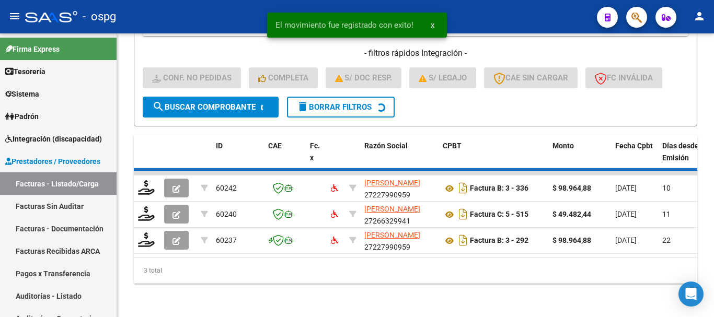
scroll to position [249, 0]
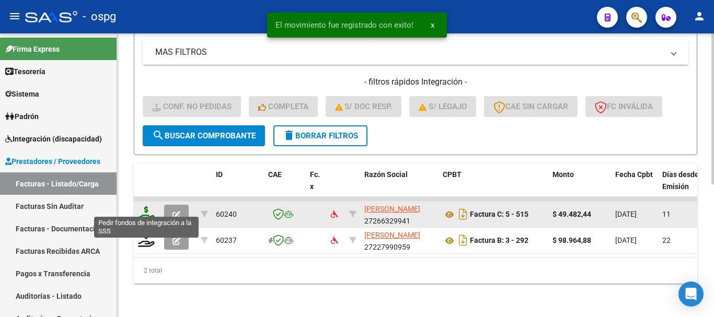
click at [146, 210] on icon at bounding box center [146, 214] width 17 height 15
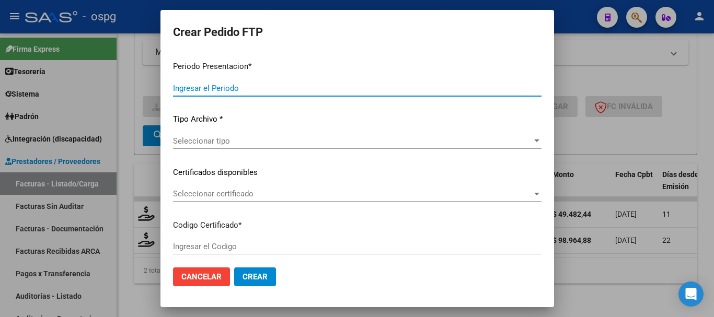
type input "202507"
type input "$ 49.482,44"
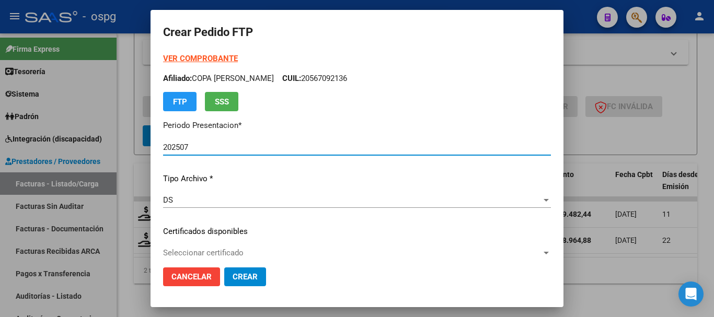
type input "2751564"
type input "[DATE]"
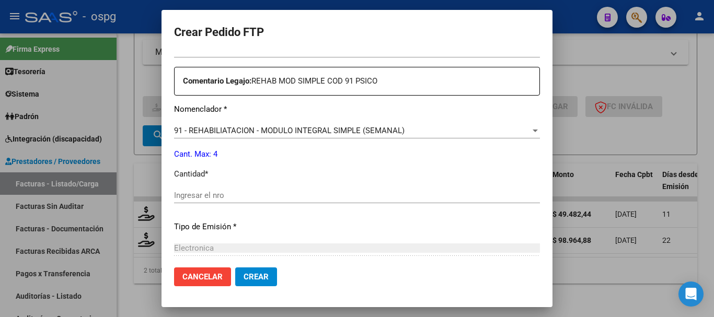
scroll to position [418, 0]
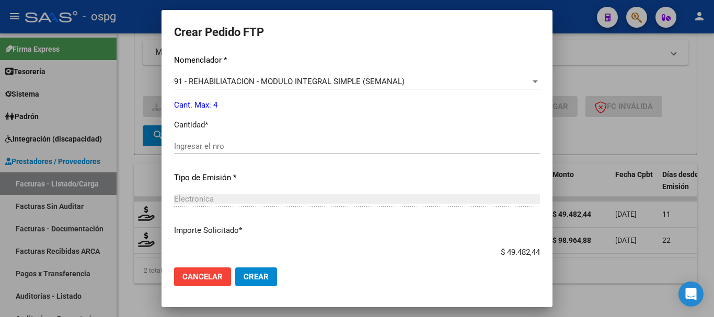
click at [279, 147] on input "Ingresar el nro" at bounding box center [357, 146] width 366 height 9
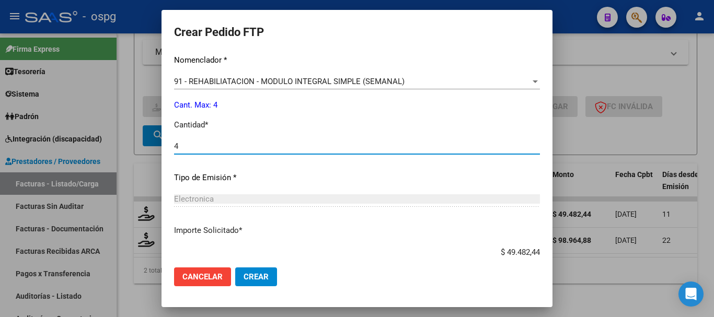
type input "4"
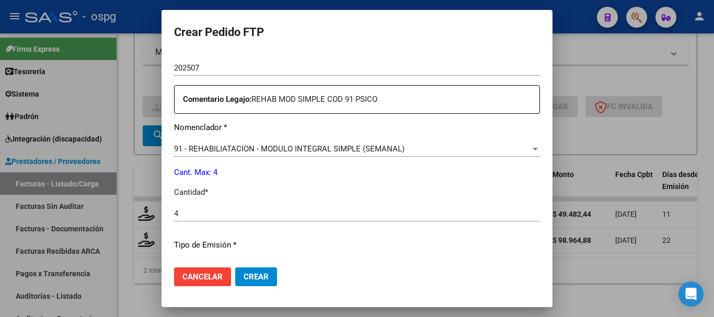
scroll to position [471, 0]
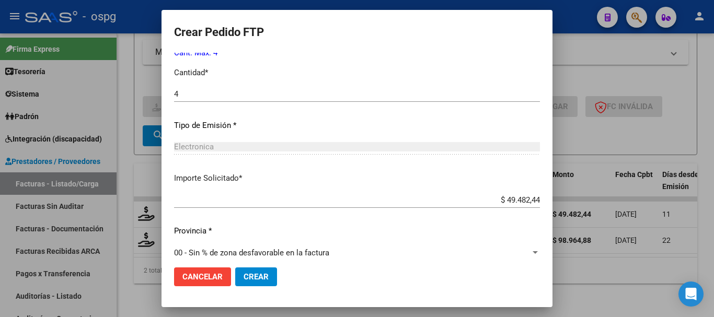
click at [255, 271] on button "Crear" at bounding box center [256, 277] width 42 height 19
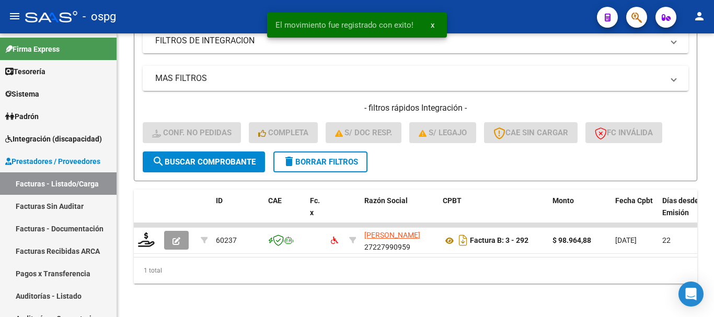
scroll to position [223, 0]
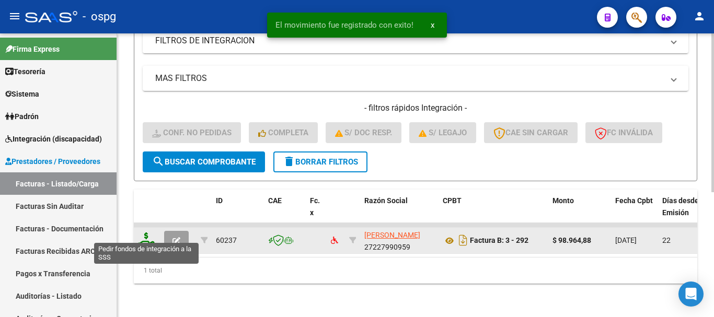
click at [146, 235] on icon at bounding box center [146, 240] width 17 height 15
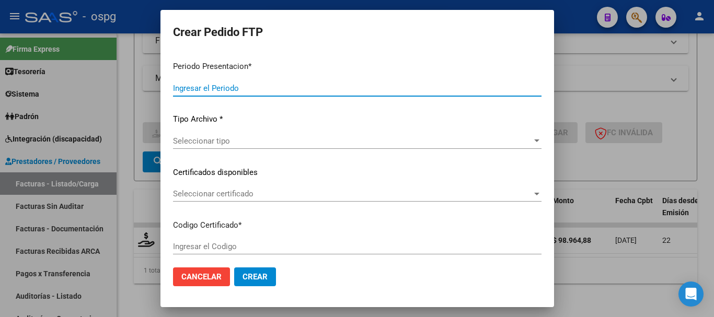
type input "202507"
type input "202506"
type input "$ 98.964,88"
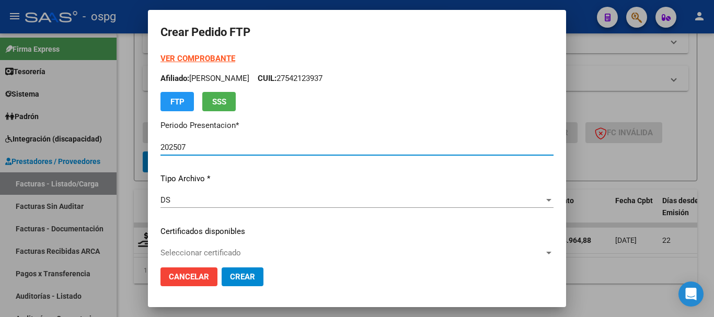
type input "9491888623"
type input "[DATE]"
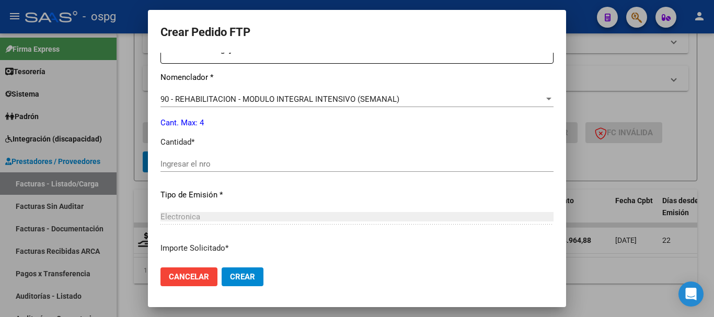
scroll to position [418, 0]
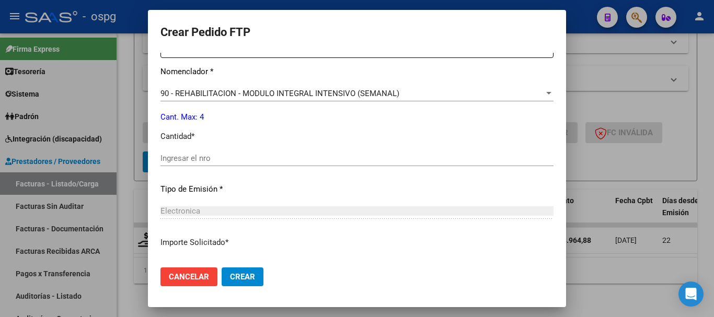
click at [261, 153] on div "Ingresar el nro" at bounding box center [357, 159] width 393 height 16
type input "4"
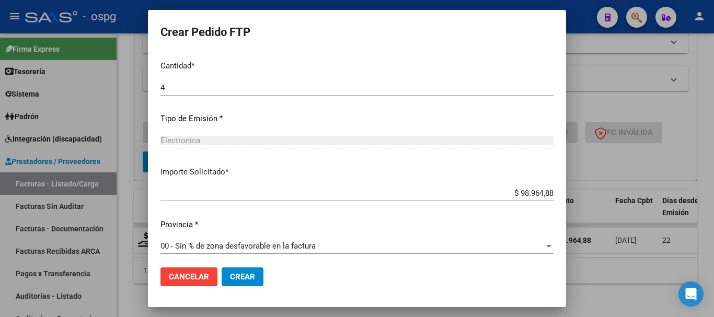
scroll to position [494, 0]
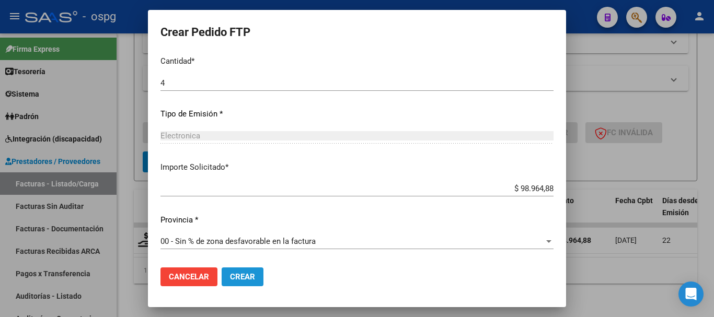
click at [242, 276] on span "Crear" at bounding box center [242, 276] width 25 height 9
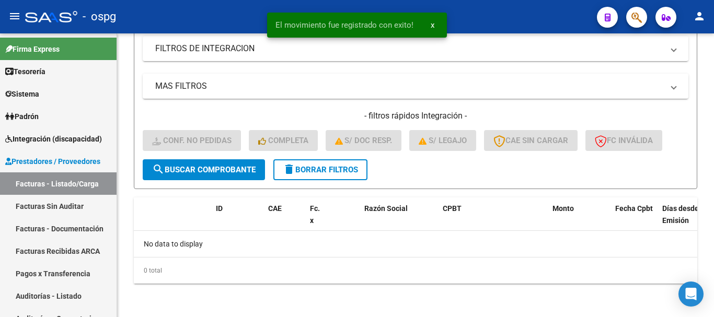
scroll to position [207, 0]
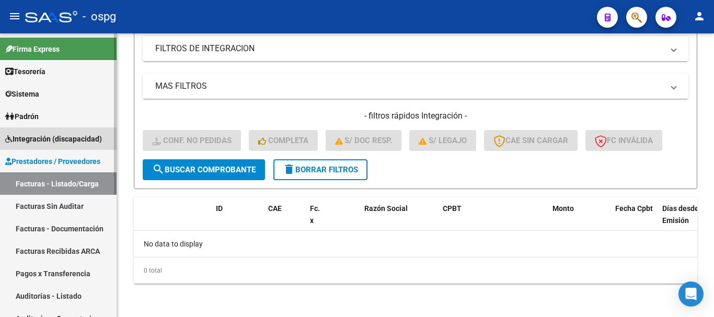
click at [40, 138] on span "Integración (discapacidad)" at bounding box center [53, 139] width 97 height 12
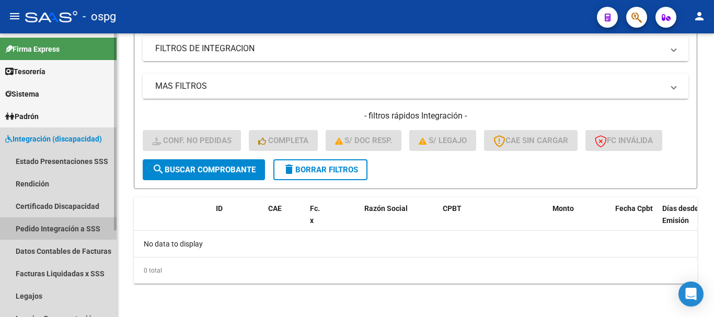
click at [50, 230] on link "Pedido Integración a SSS" at bounding box center [58, 229] width 117 height 22
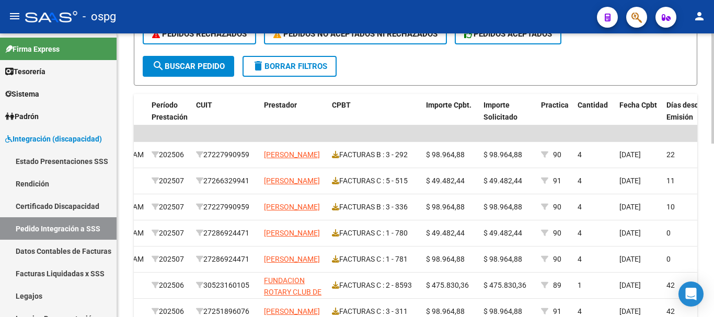
scroll to position [314, 0]
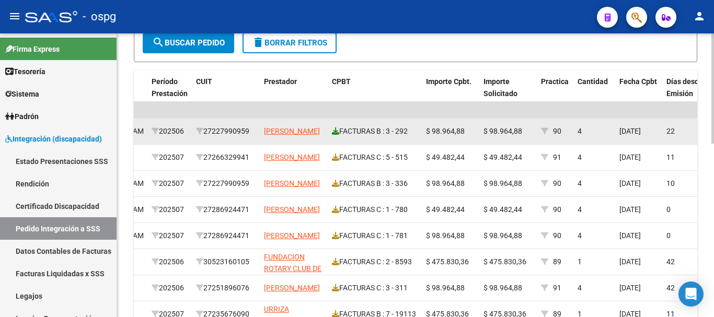
click at [334, 130] on icon at bounding box center [335, 131] width 7 height 7
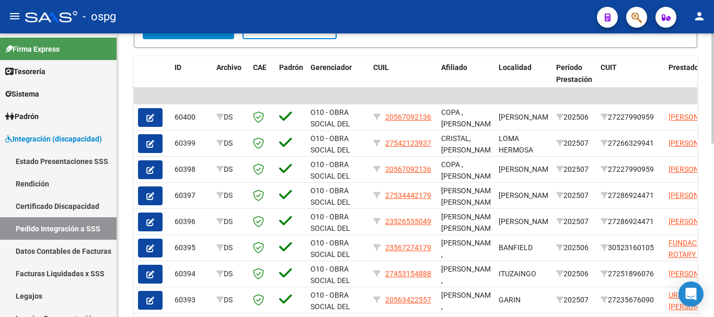
scroll to position [238, 0]
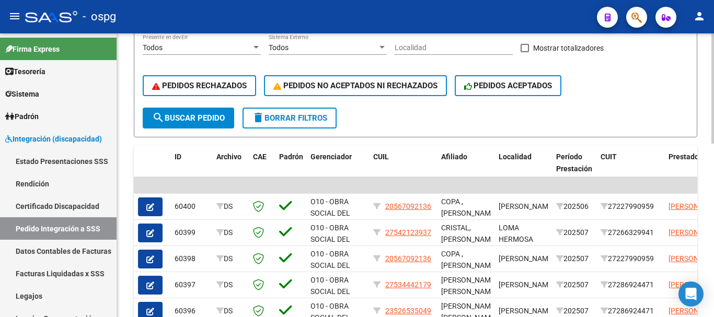
click at [301, 116] on span "delete Borrar Filtros" at bounding box center [289, 117] width 75 height 9
click at [296, 120] on span "delete Borrar Filtros" at bounding box center [289, 117] width 75 height 9
